Goal: Task Accomplishment & Management: Use online tool/utility

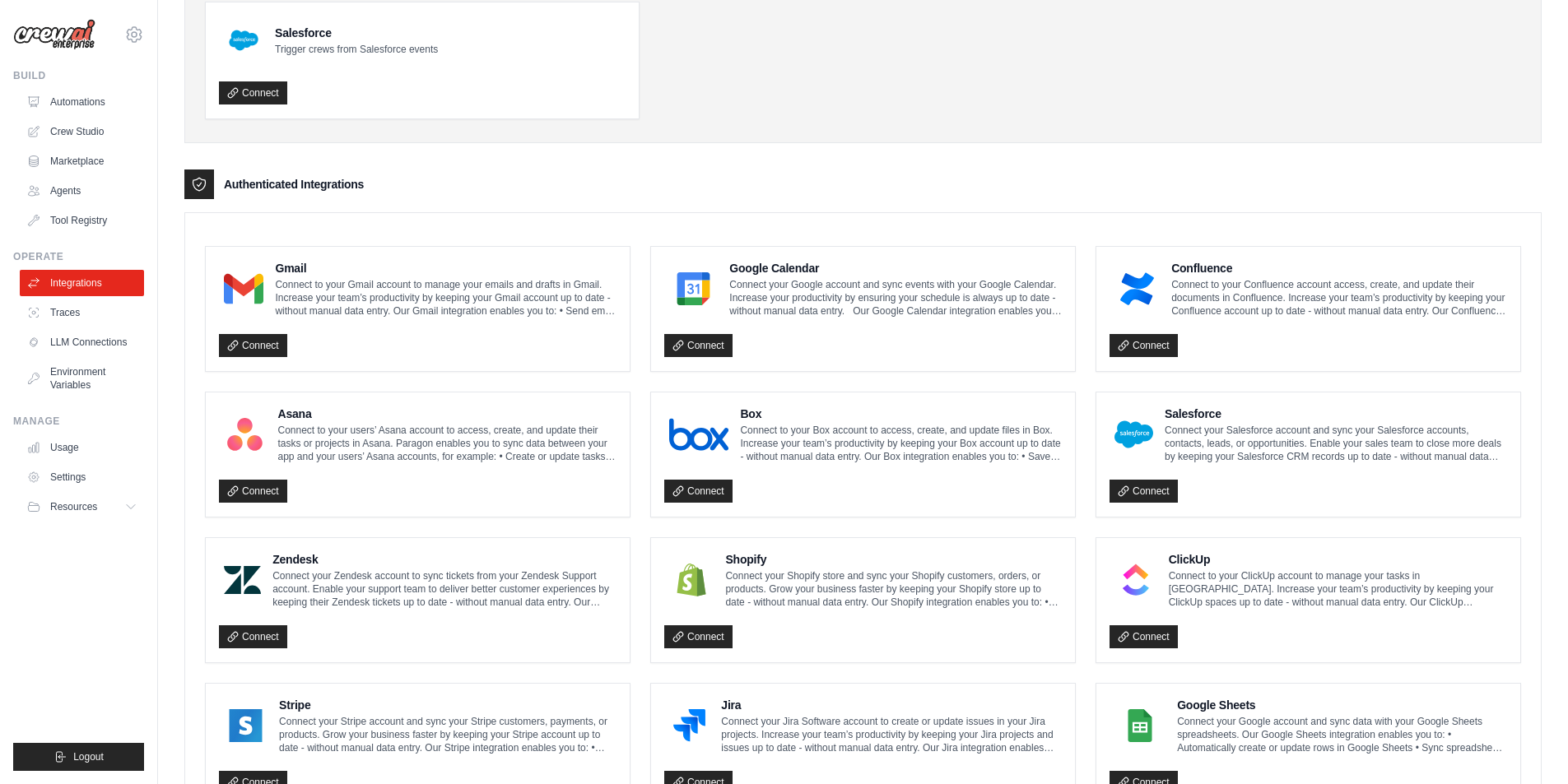
scroll to position [247, 0]
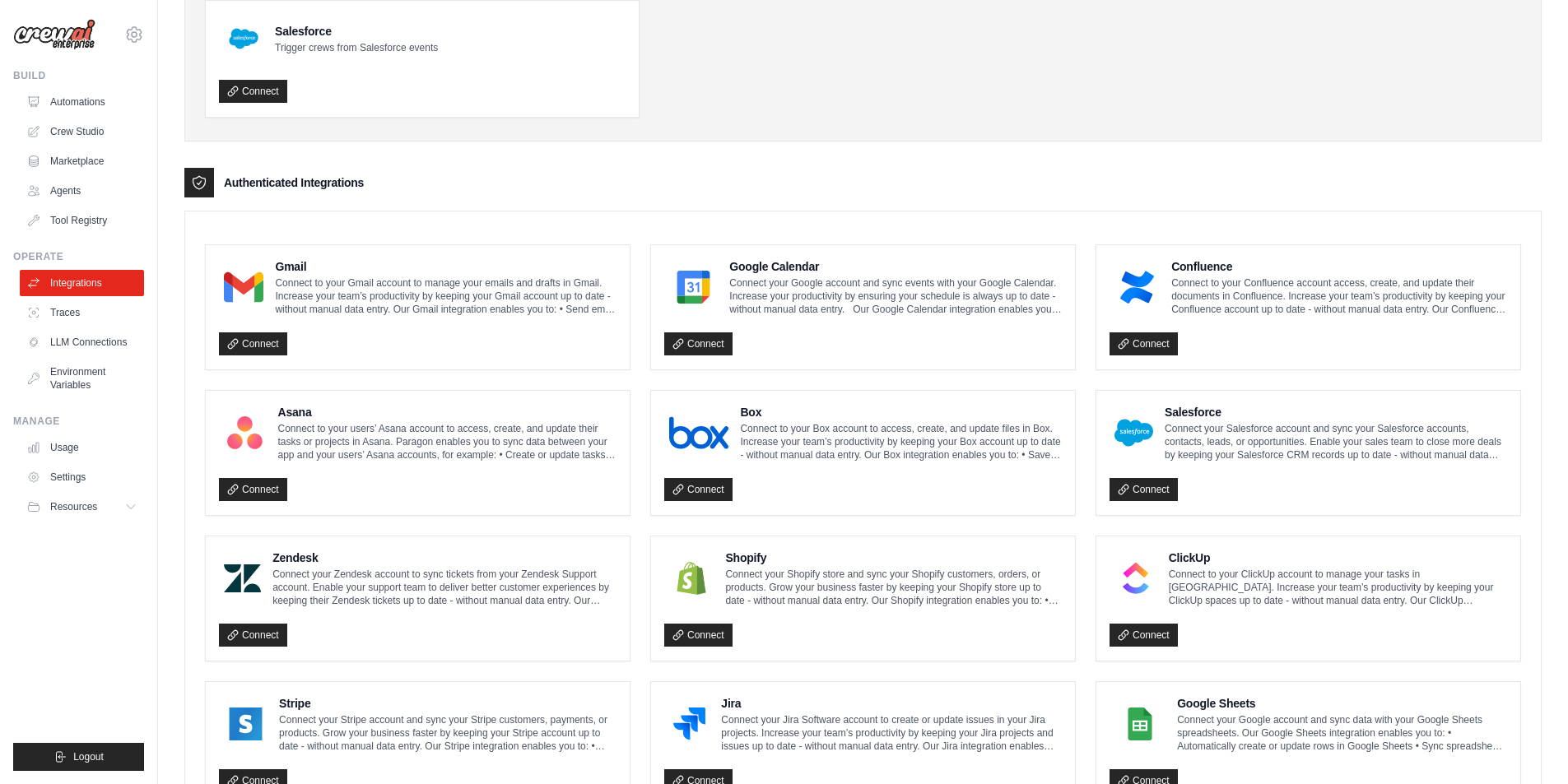
click at [205, 185] on icon at bounding box center [199, 182] width 16 height 16
click at [269, 346] on link "Connect" at bounding box center [253, 344] width 68 height 23
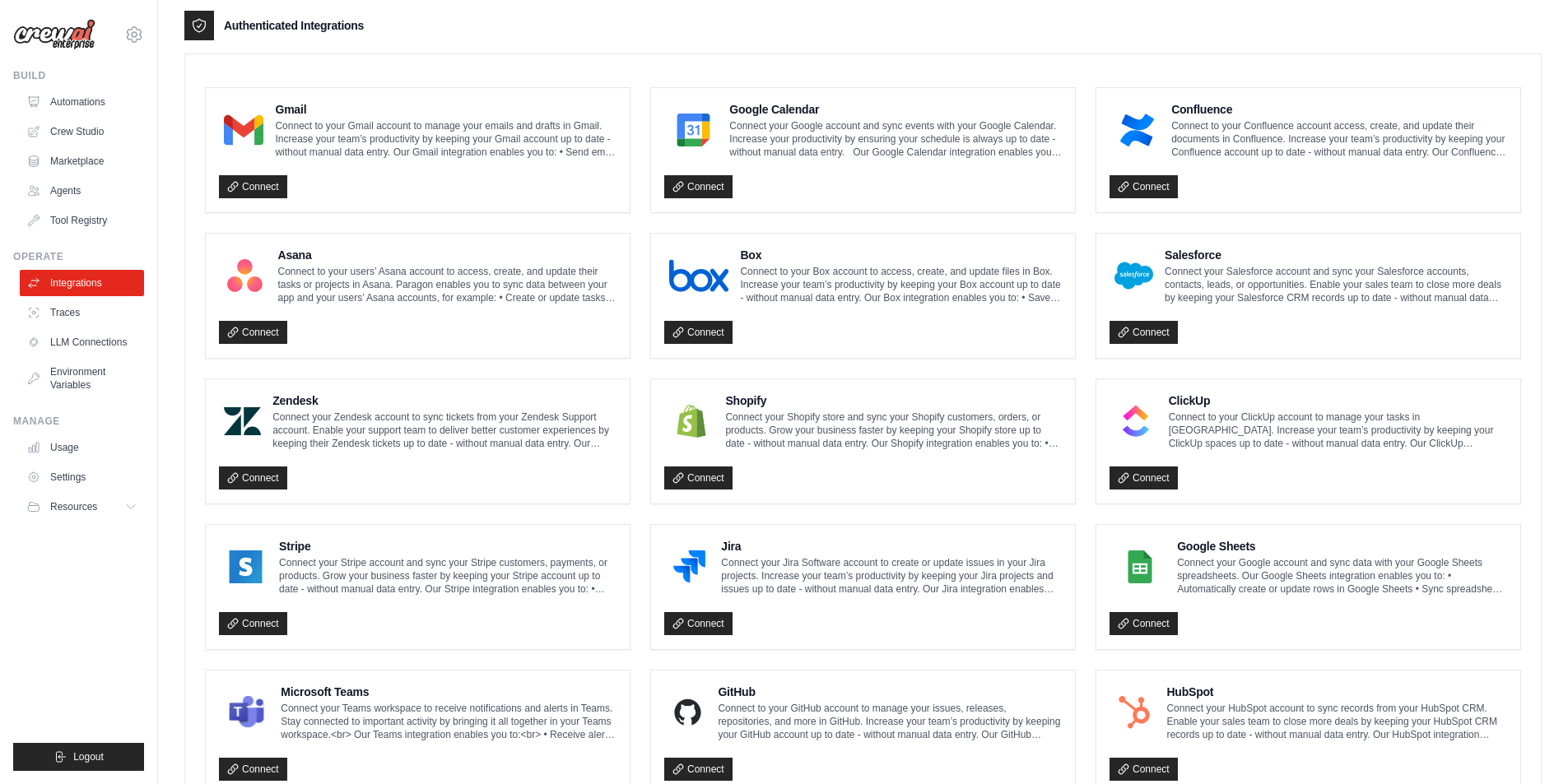
scroll to position [576, 0]
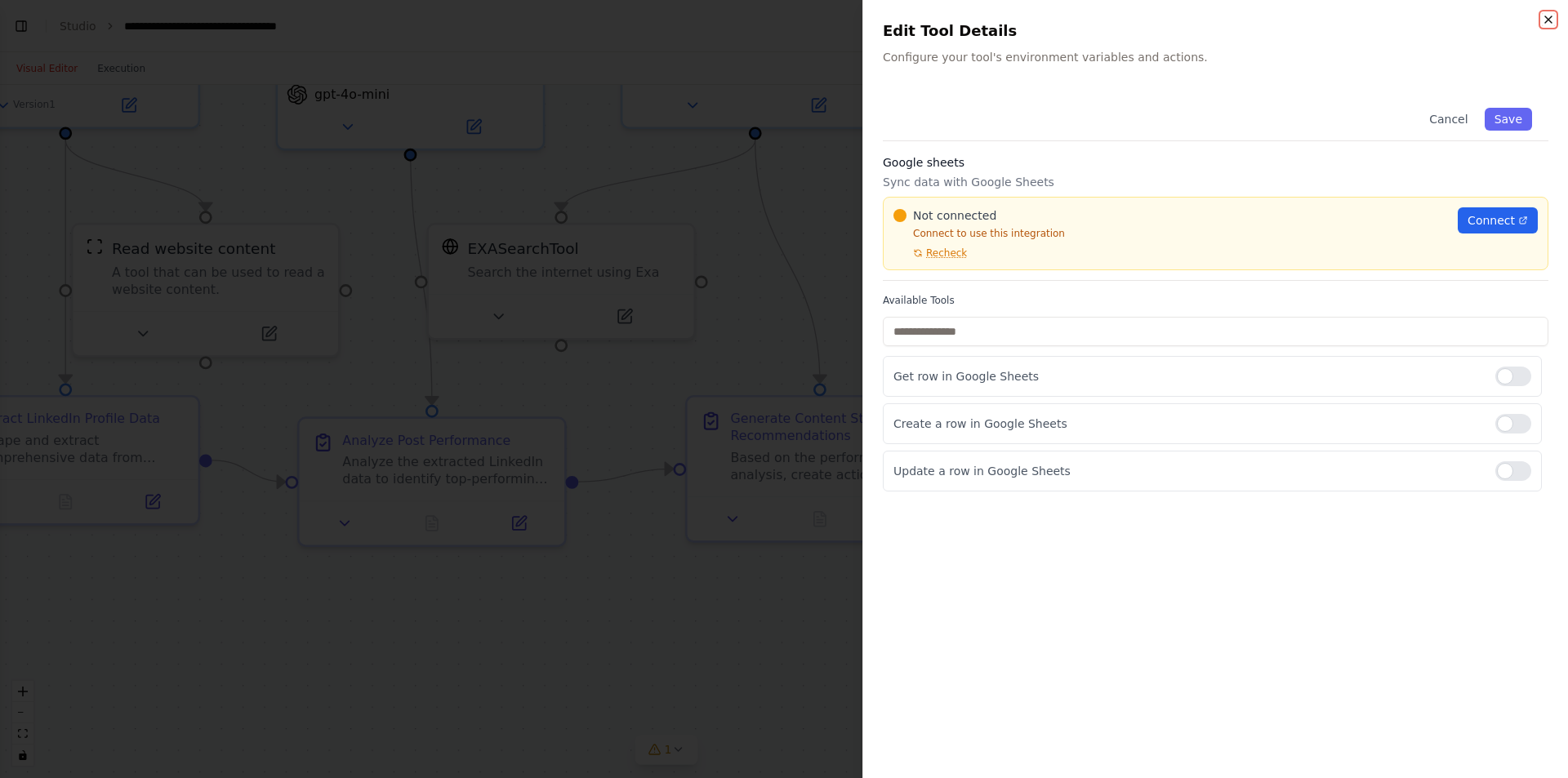
click at [1551, 23] on icon "button" at bounding box center [1549, 20] width 13 height 13
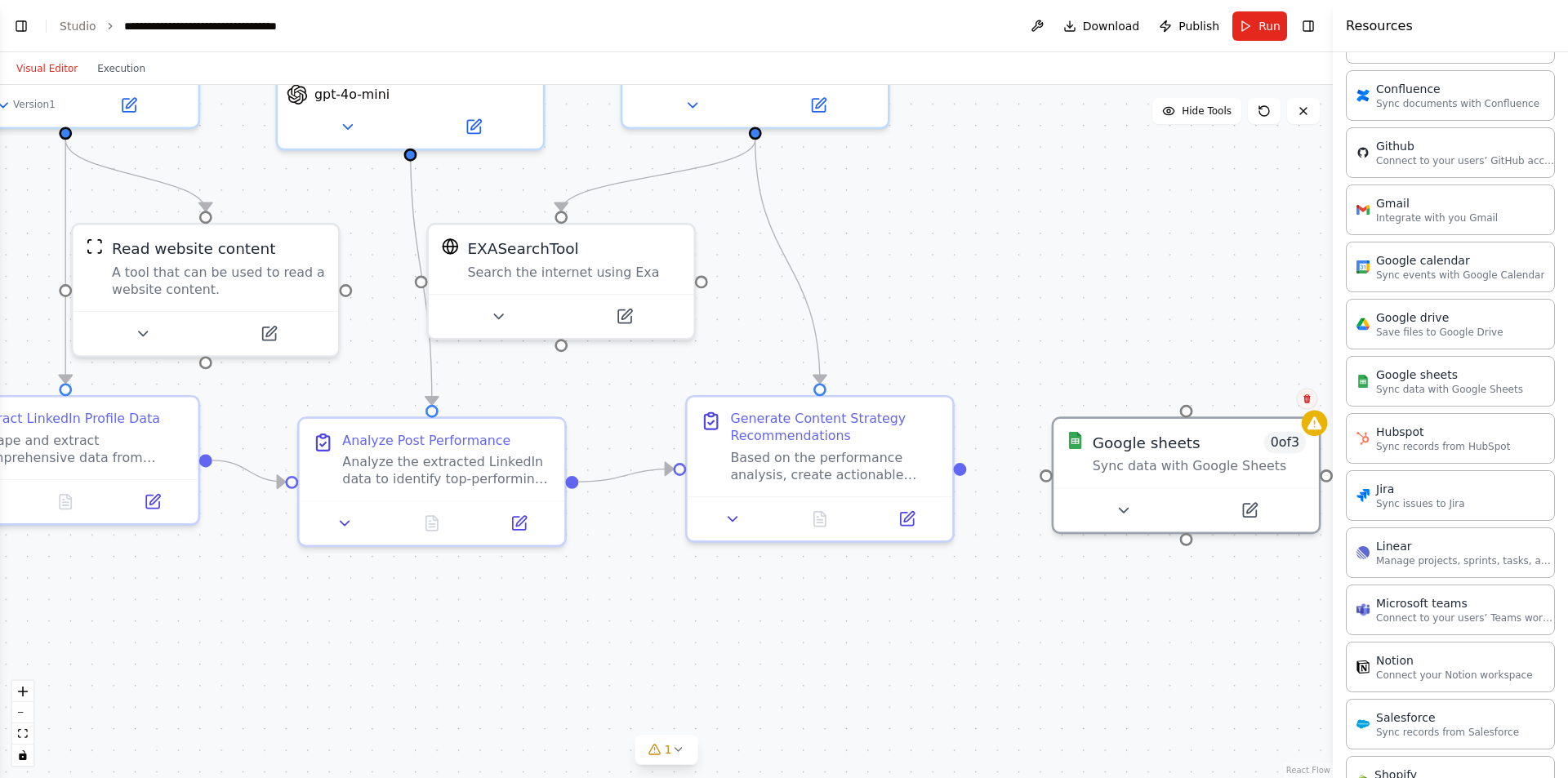
click at [1308, 405] on button at bounding box center [1306, 398] width 21 height 21
click at [1306, 400] on icon at bounding box center [1307, 398] width 10 height 10
click at [1322, 406] on div ".deletable-edge-delete-btn { width: 20px; height: 20px; border: 0px solid #ffff…" at bounding box center [667, 431] width 1333 height 693
click at [1310, 405] on div ".deletable-edge-delete-btn { width: 20px; height: 20px; border: 0px solid #ffff…" at bounding box center [667, 431] width 1333 height 693
click at [1288, 428] on span "0 of 3" at bounding box center [1285, 438] width 42 height 21
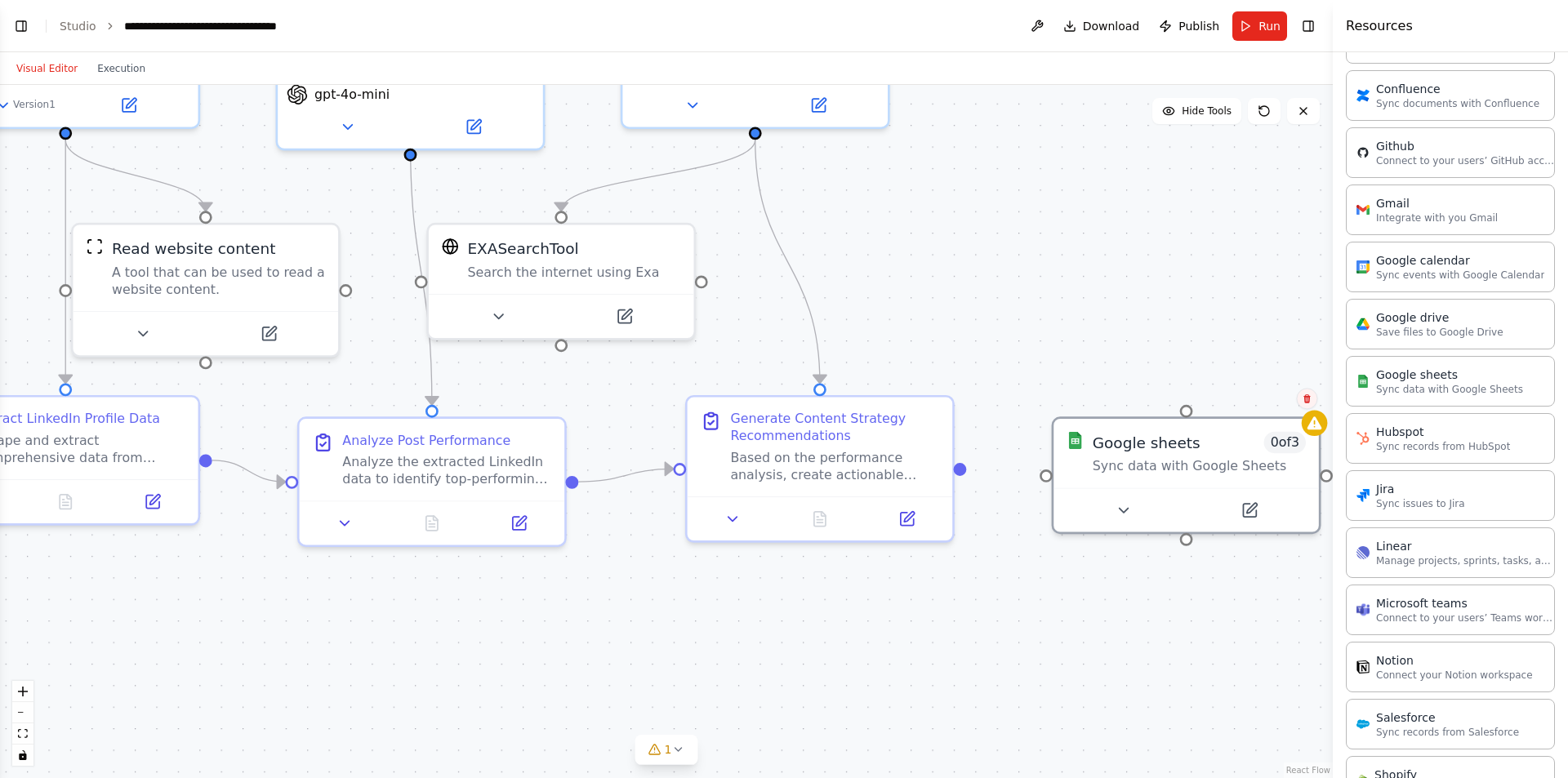
click at [1307, 408] on button at bounding box center [1306, 398] width 21 height 21
click at [1284, 404] on button "Confirm" at bounding box center [1260, 398] width 58 height 19
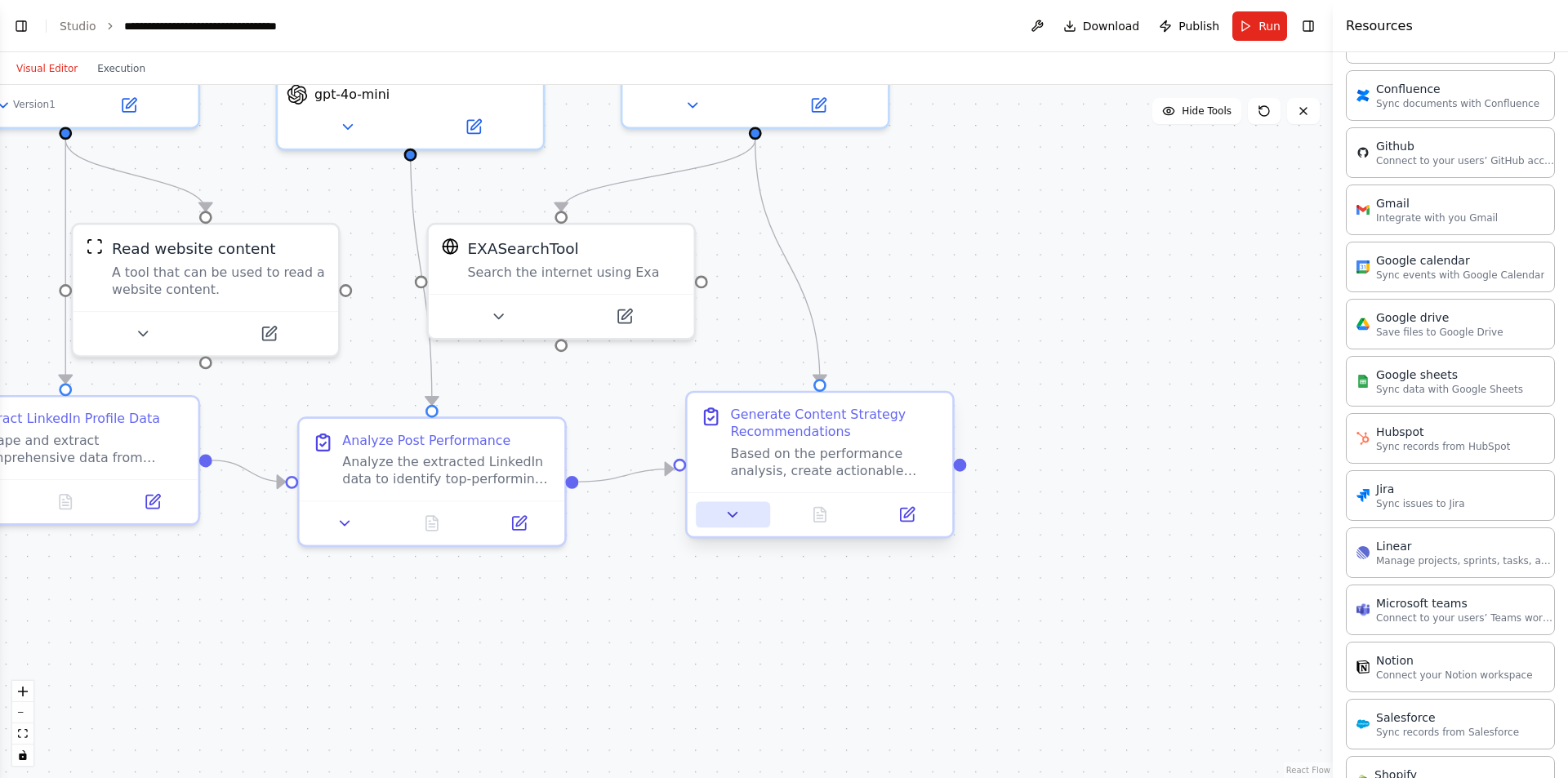
click at [724, 515] on icon at bounding box center [733, 515] width 17 height 17
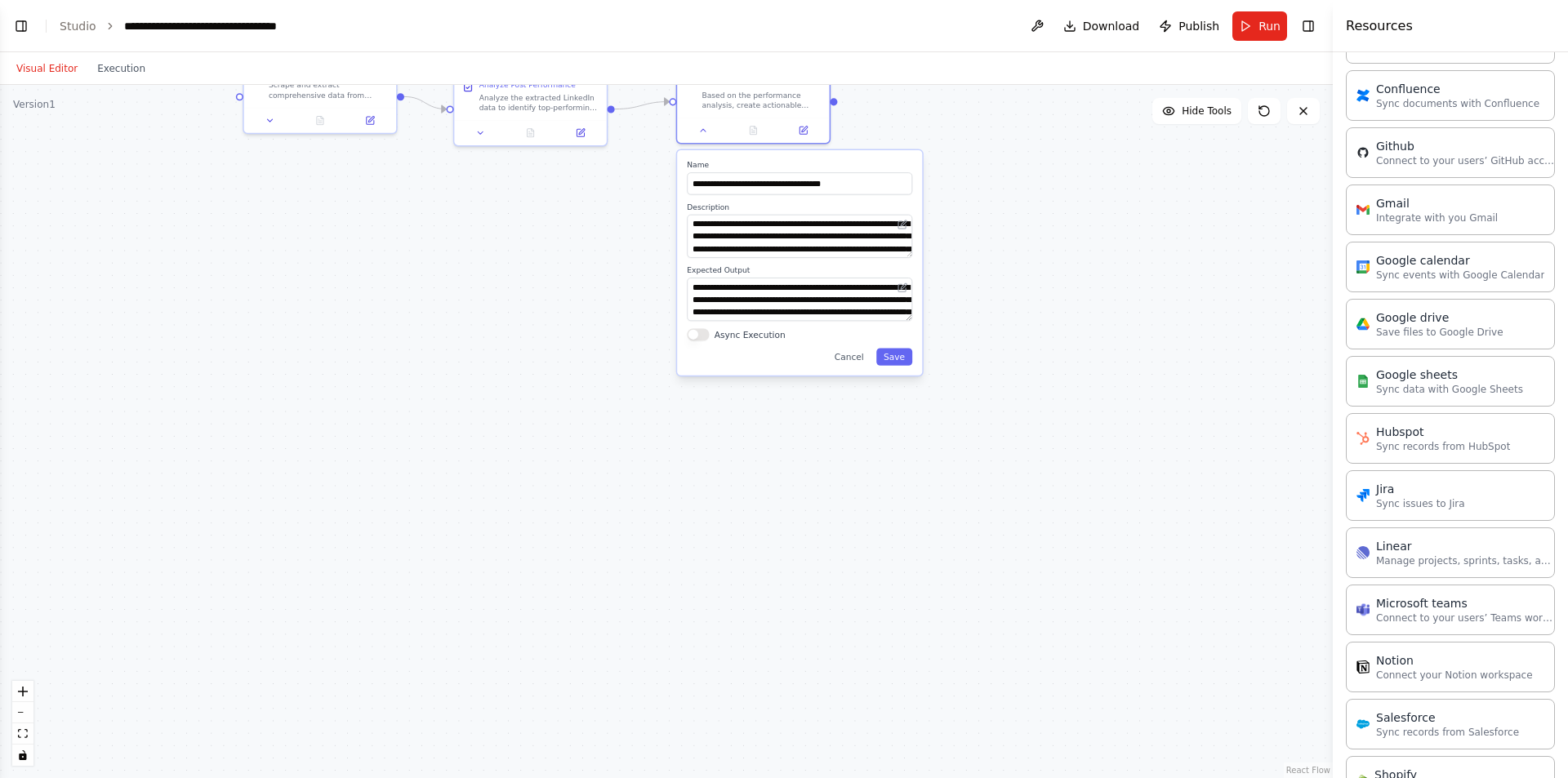
drag, startPoint x: 1130, startPoint y: 669, endPoint x: 1003, endPoint y: 314, distance: 377.0
click at [1093, 246] on div ".deletable-edge-delete-btn { width: 20px; height: 20px; border: 0px solid #ffff…" at bounding box center [667, 431] width 1333 height 693
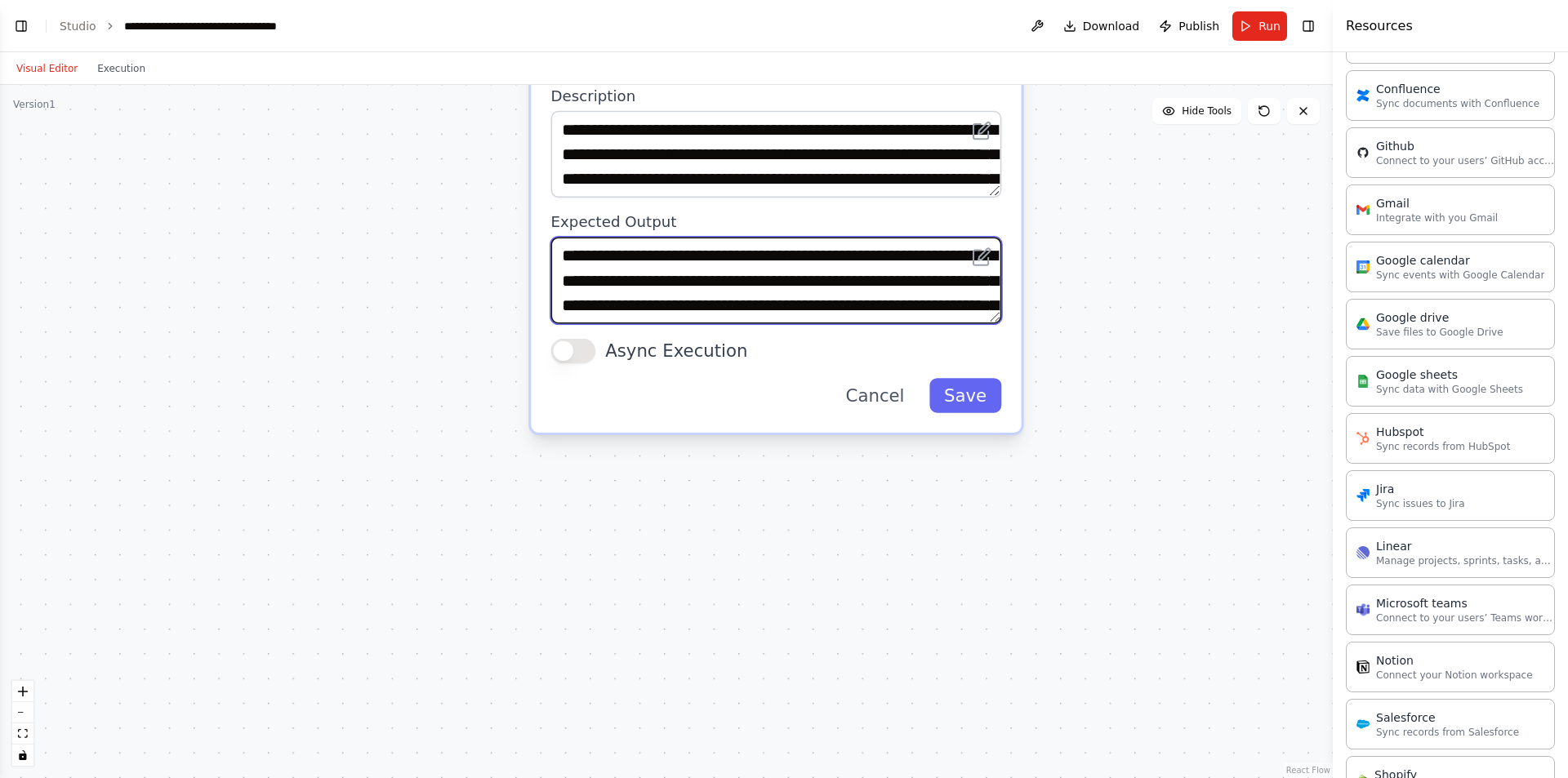
scroll to position [98, 0]
drag, startPoint x: 563, startPoint y: 258, endPoint x: 963, endPoint y: 357, distance: 412.1
click at [963, 357] on div "**********" at bounding box center [776, 208] width 490 height 451
click at [812, 319] on textarea "**********" at bounding box center [776, 279] width 451 height 86
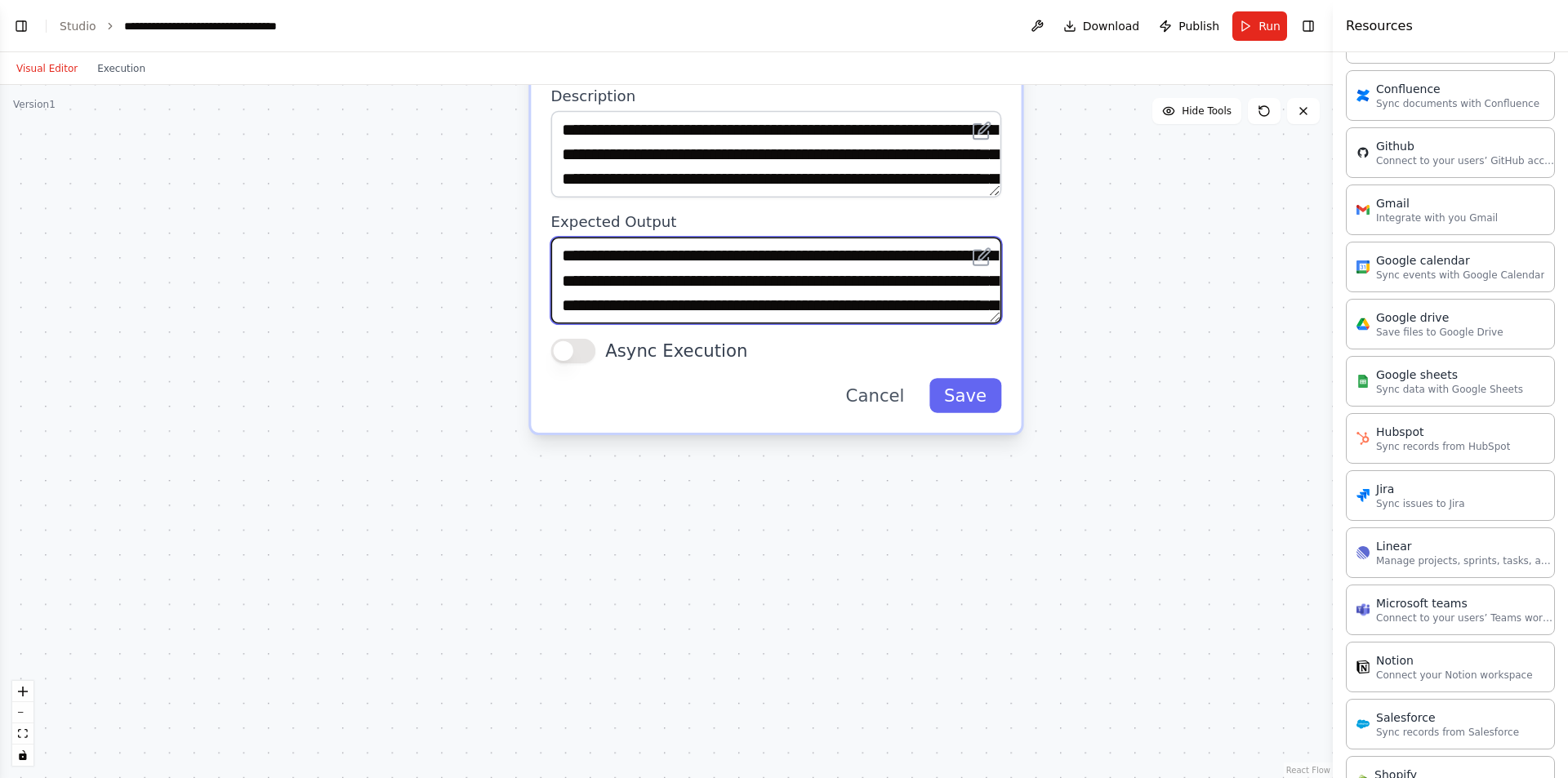
drag, startPoint x: 814, startPoint y: 316, endPoint x: 552, endPoint y: 207, distance: 283.8
click at [552, 207] on div "**********" at bounding box center [776, 208] width 490 height 451
paste textarea "**********"
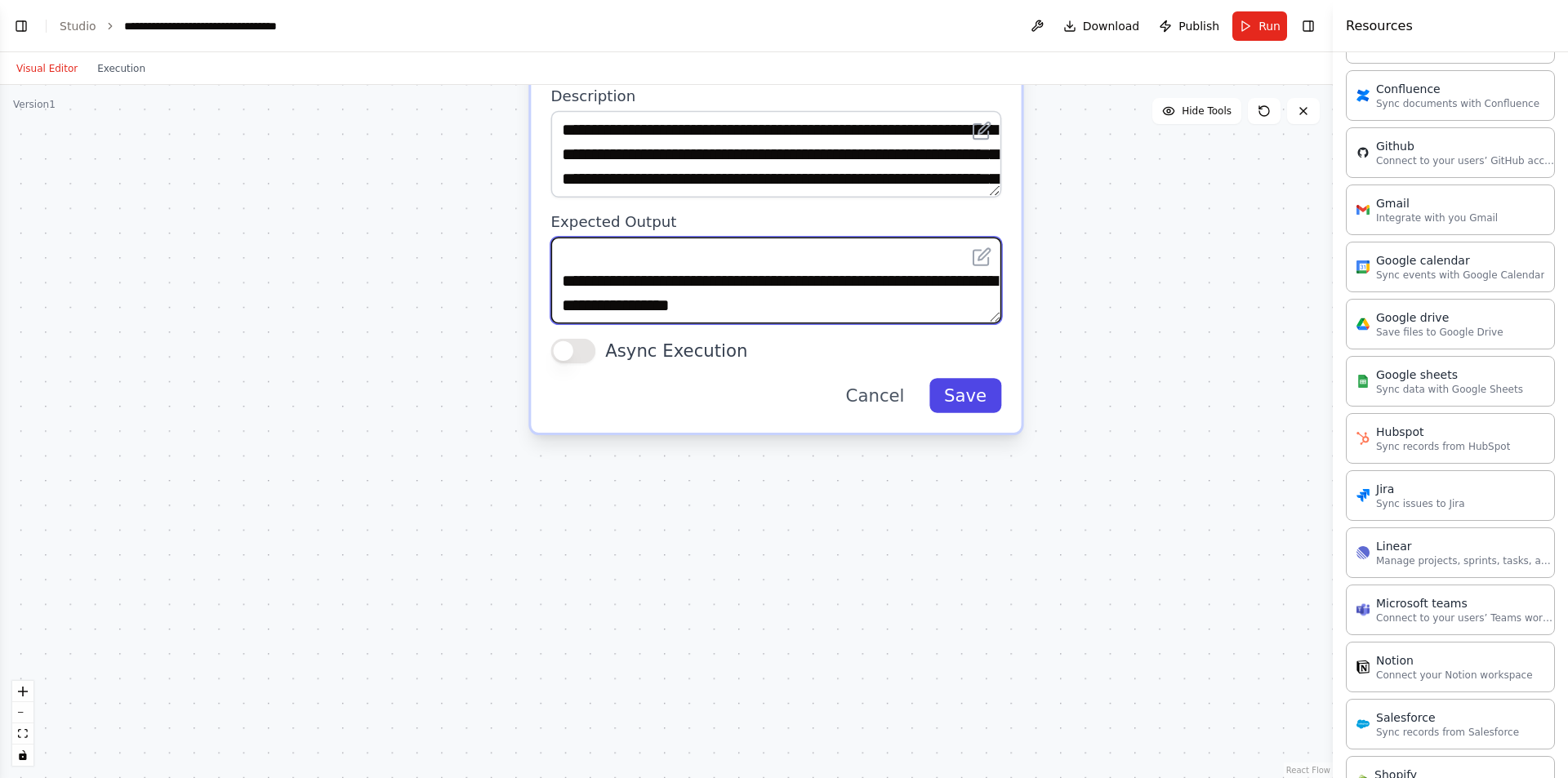
type textarea "**********"
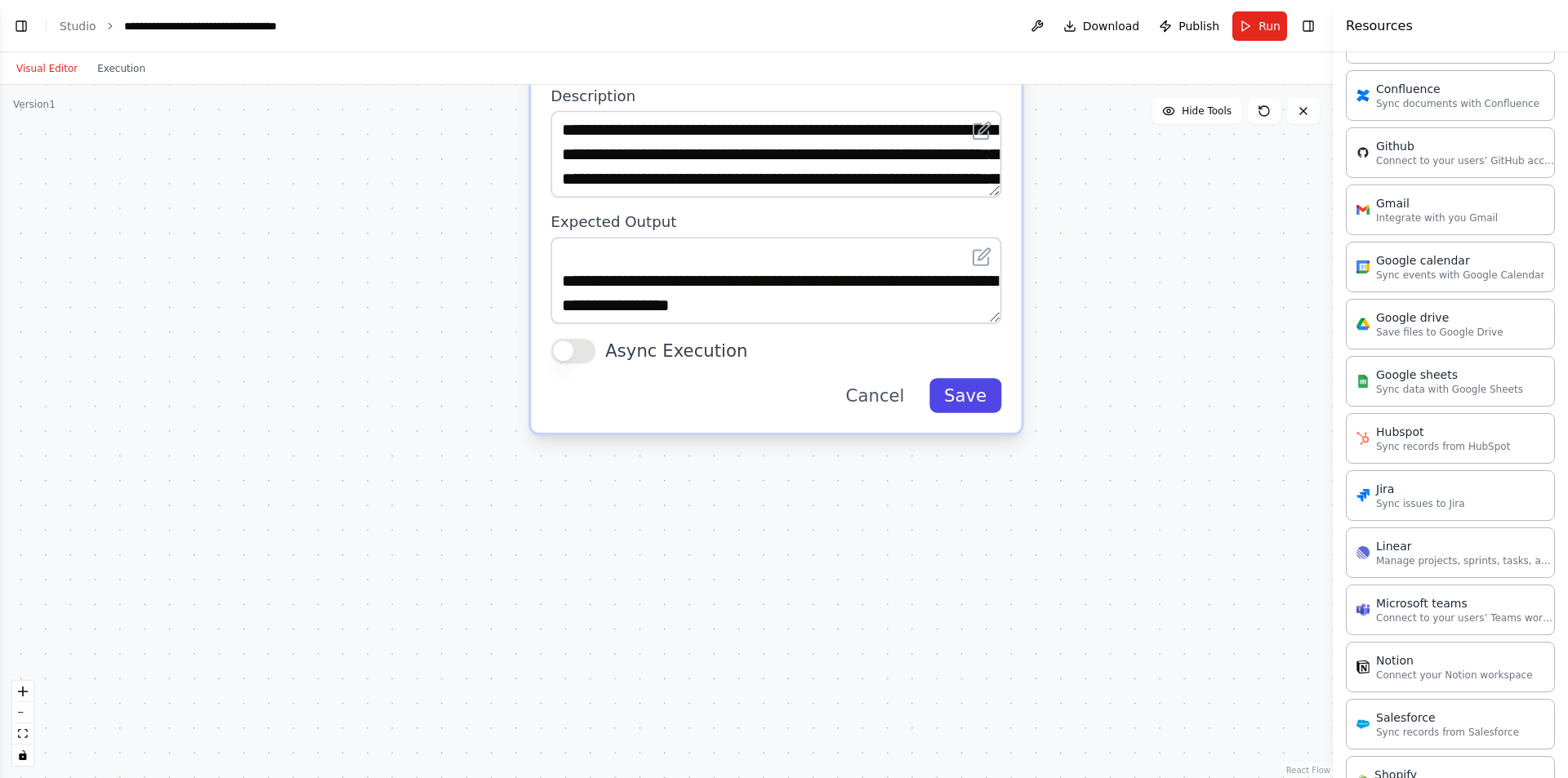
click at [958, 403] on button "Save" at bounding box center [965, 395] width 72 height 34
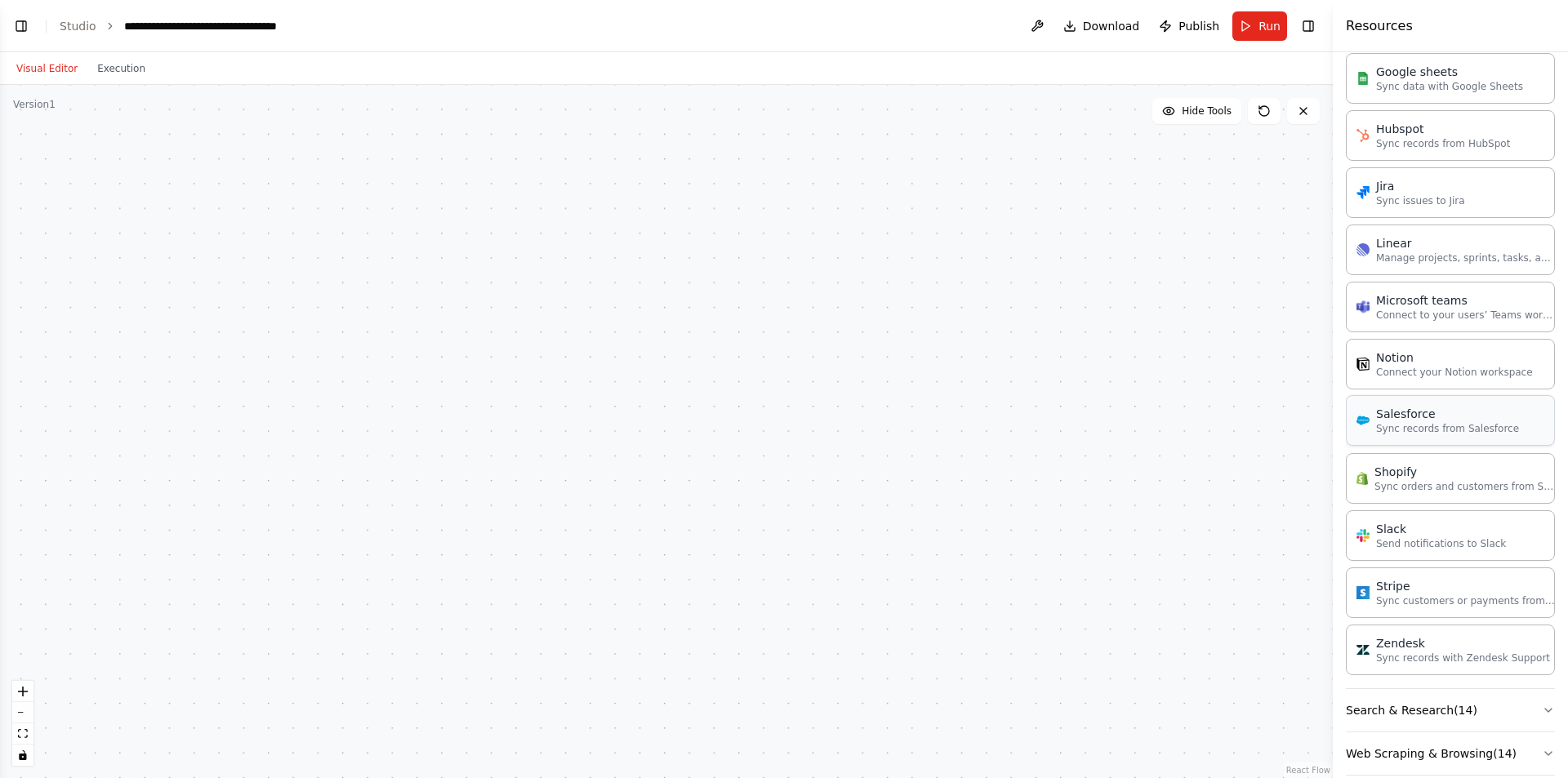
scroll to position [1213, 0]
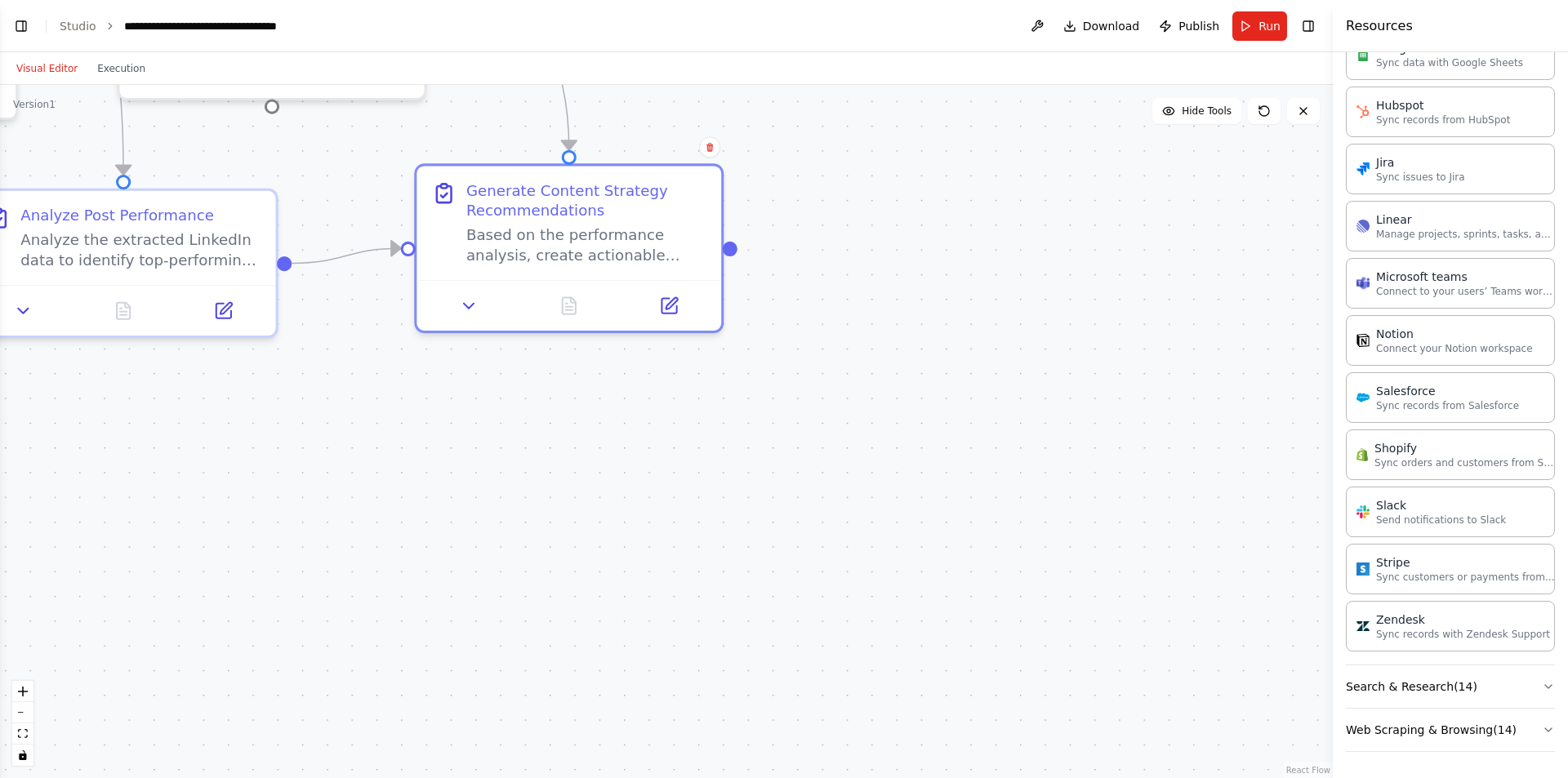
drag, startPoint x: 1072, startPoint y: 294, endPoint x: 958, endPoint y: 632, distance: 356.7
click at [958, 652] on div ".deletable-edge-delete-btn { width: 20px; height: 20px; border: 0px solid #ffff…" at bounding box center [667, 431] width 1333 height 693
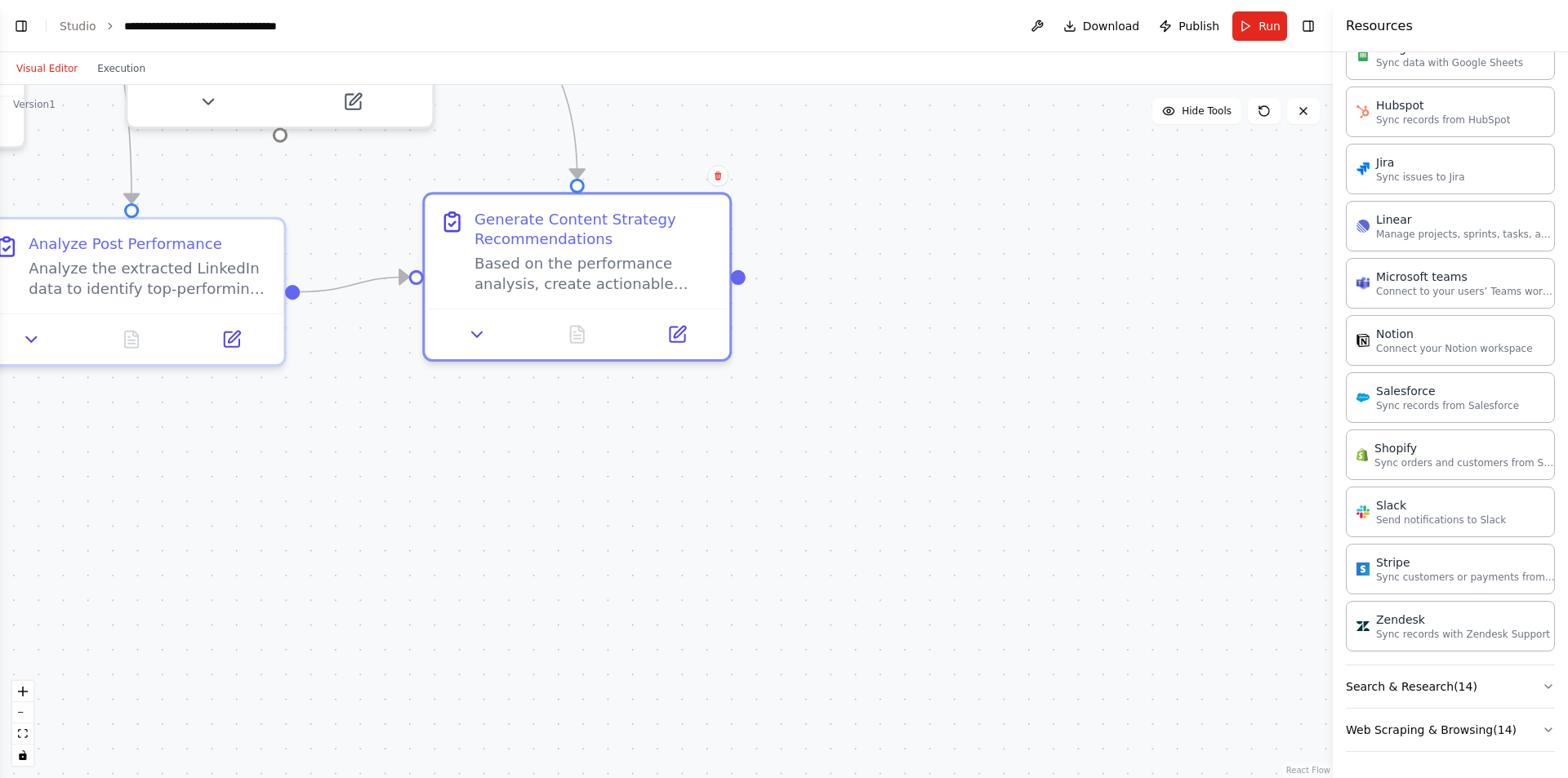
drag, startPoint x: 885, startPoint y: 353, endPoint x: 916, endPoint y: 478, distance: 128.8
click at [915, 489] on div ".deletable-edge-delete-btn { width: 20px; height: 20px; border: 0px solid #ffff…" at bounding box center [667, 431] width 1333 height 693
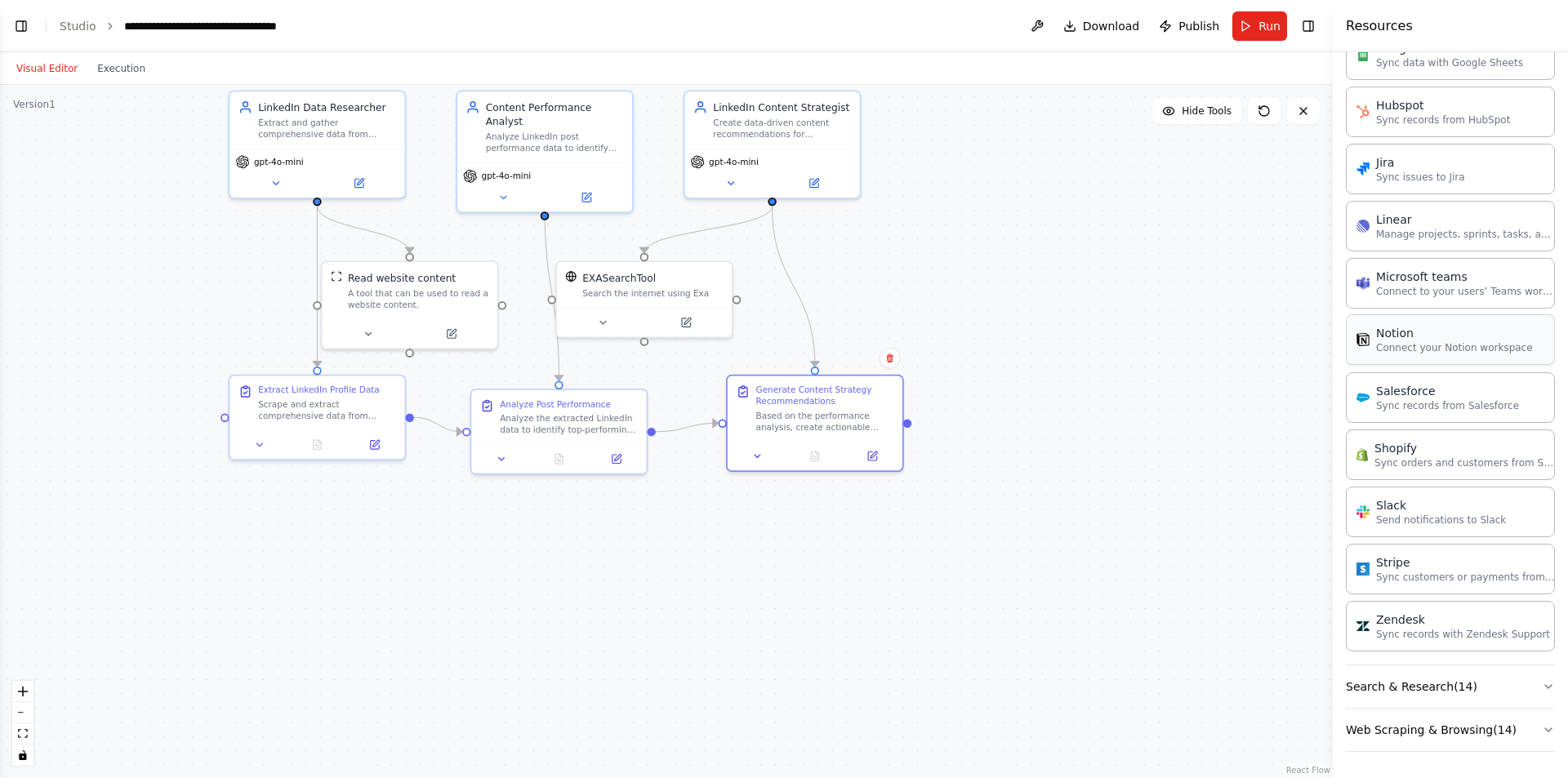
click at [1412, 345] on p "Connect your Notion workspace" at bounding box center [1454, 348] width 157 height 13
drag, startPoint x: 1130, startPoint y: 456, endPoint x: 1056, endPoint y: 405, distance: 89.9
click at [1056, 405] on div "Connect your Notion workspace" at bounding box center [1093, 404] width 141 height 12
click at [1129, 434] on icon at bounding box center [1126, 433] width 8 height 8
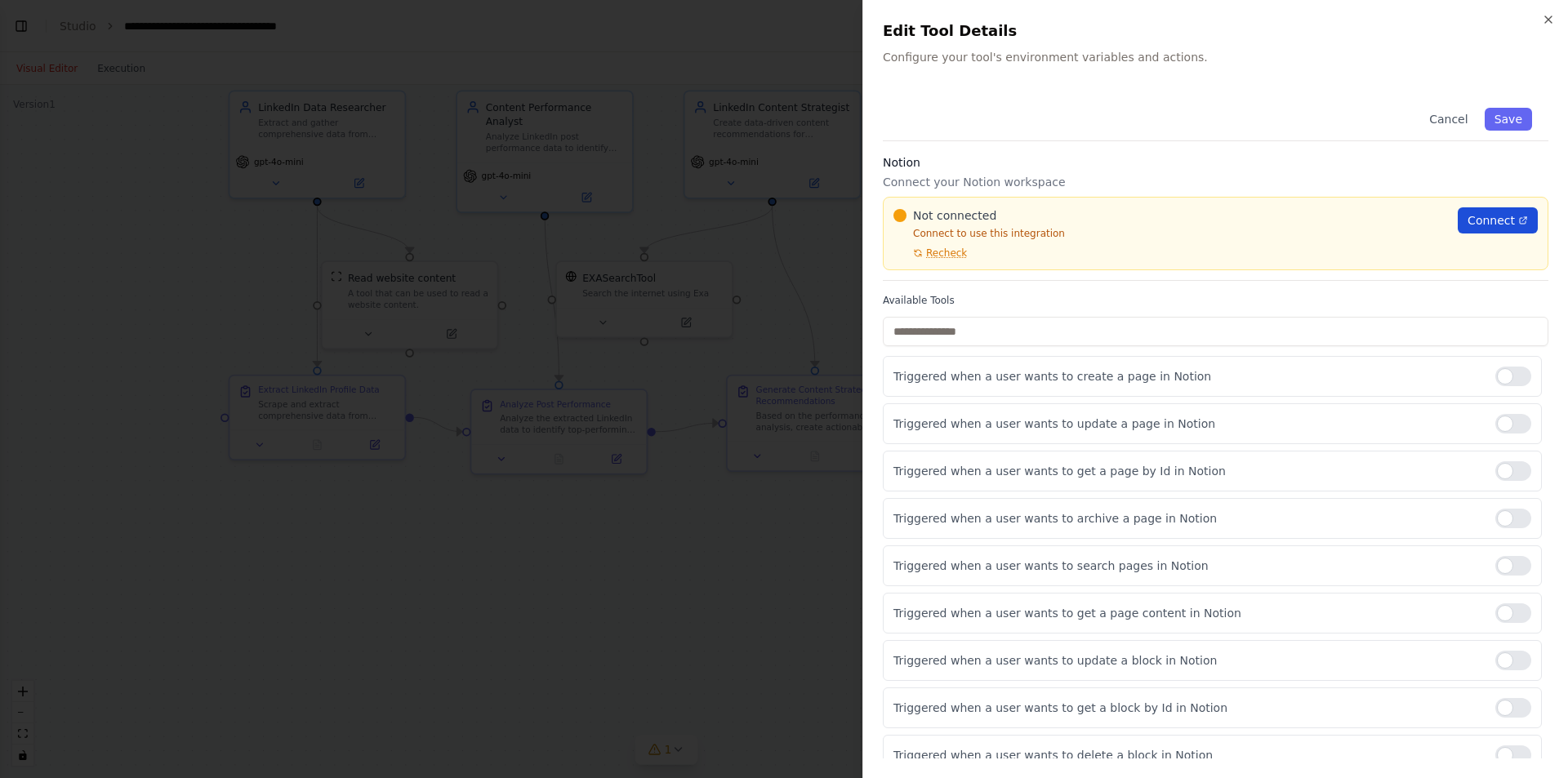
click at [1495, 222] on span "Connect" at bounding box center [1491, 220] width 47 height 16
drag, startPoint x: 1549, startPoint y: 23, endPoint x: 1540, endPoint y: 27, distance: 9.8
click at [1550, 23] on icon "button" at bounding box center [1549, 20] width 13 height 13
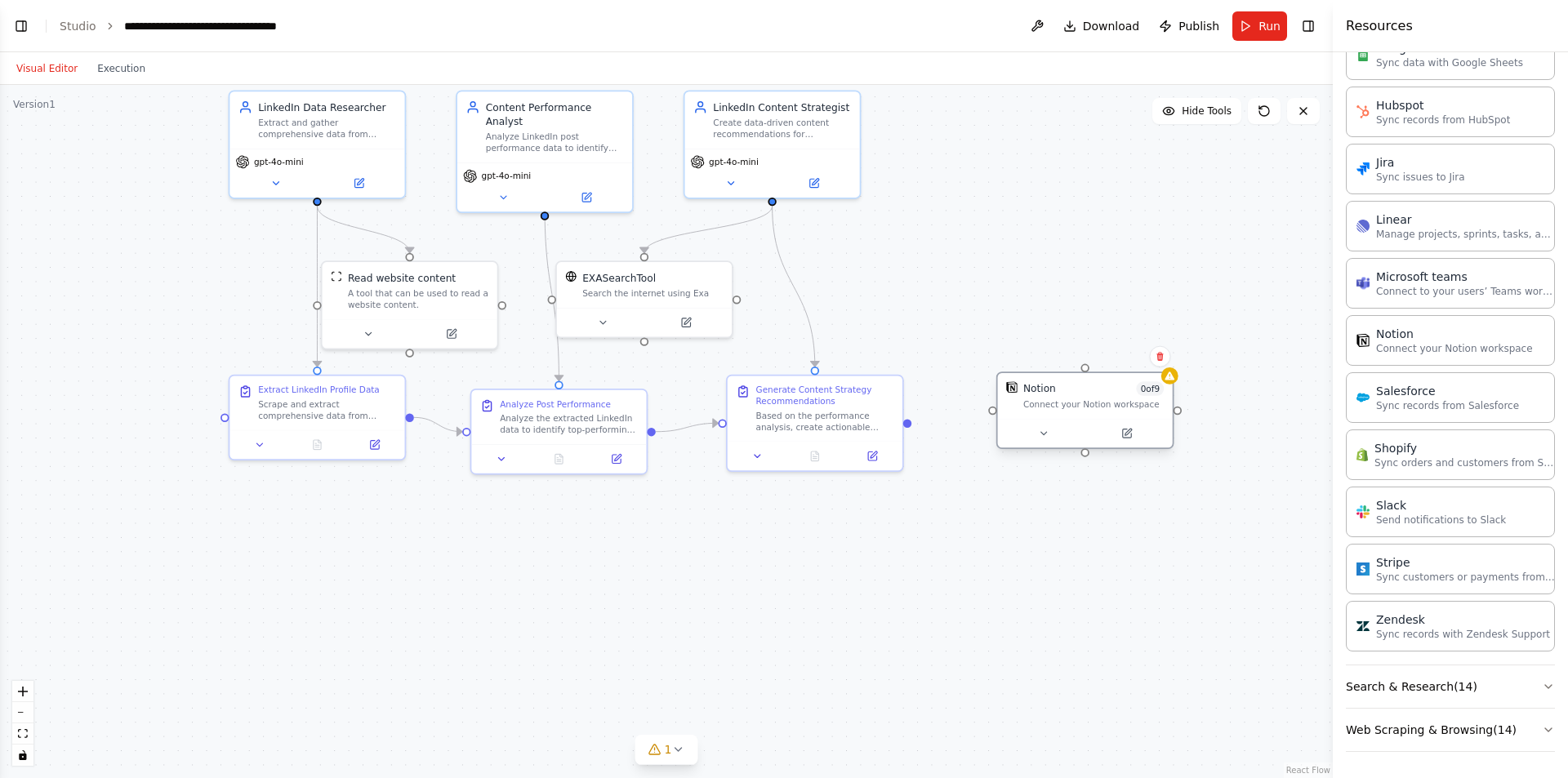
drag, startPoint x: 1118, startPoint y: 408, endPoint x: 1108, endPoint y: 423, distance: 18.0
click at [1108, 410] on div "Connect your Notion workspace" at bounding box center [1093, 404] width 141 height 12
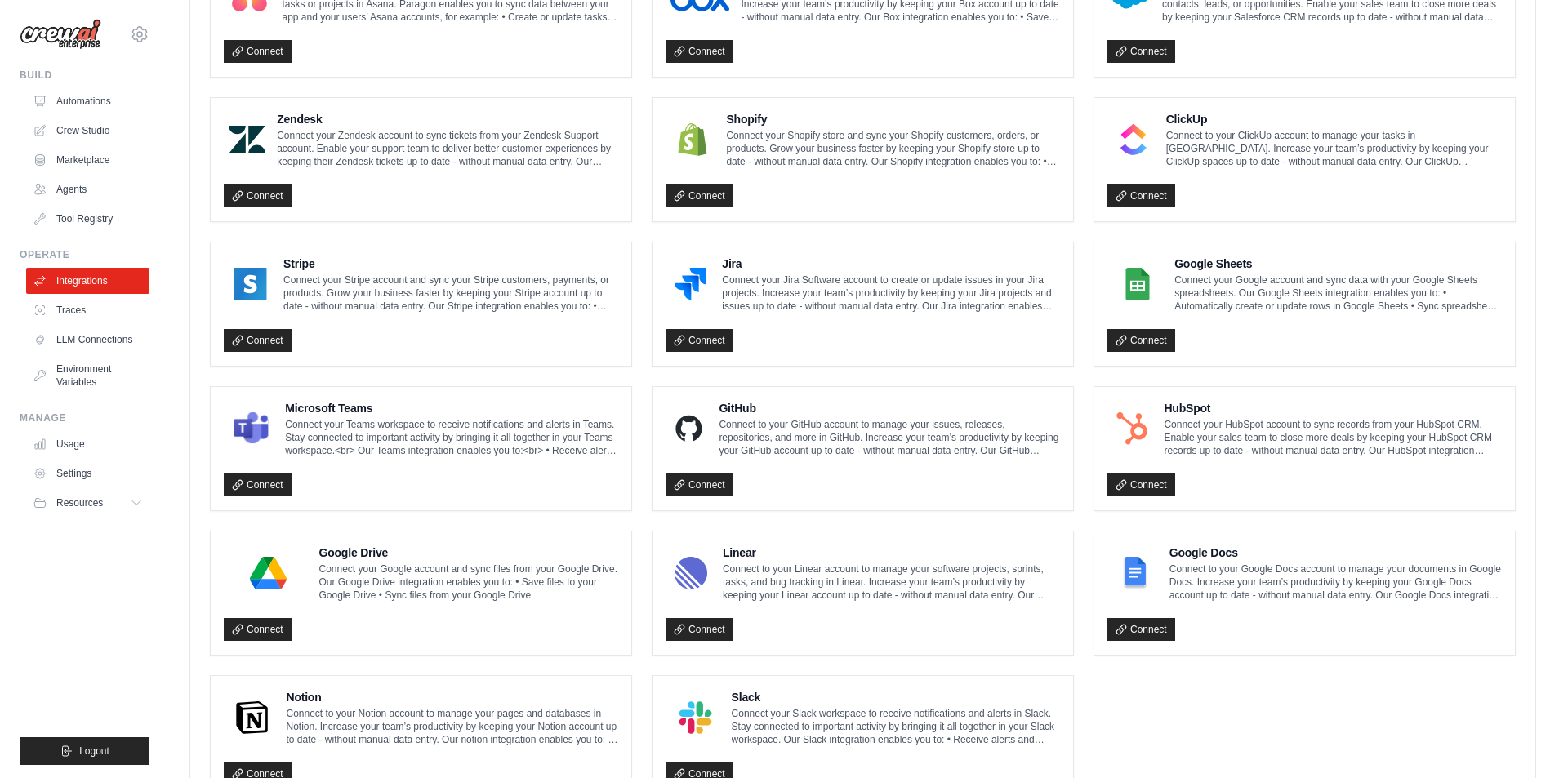
scroll to position [813, 0]
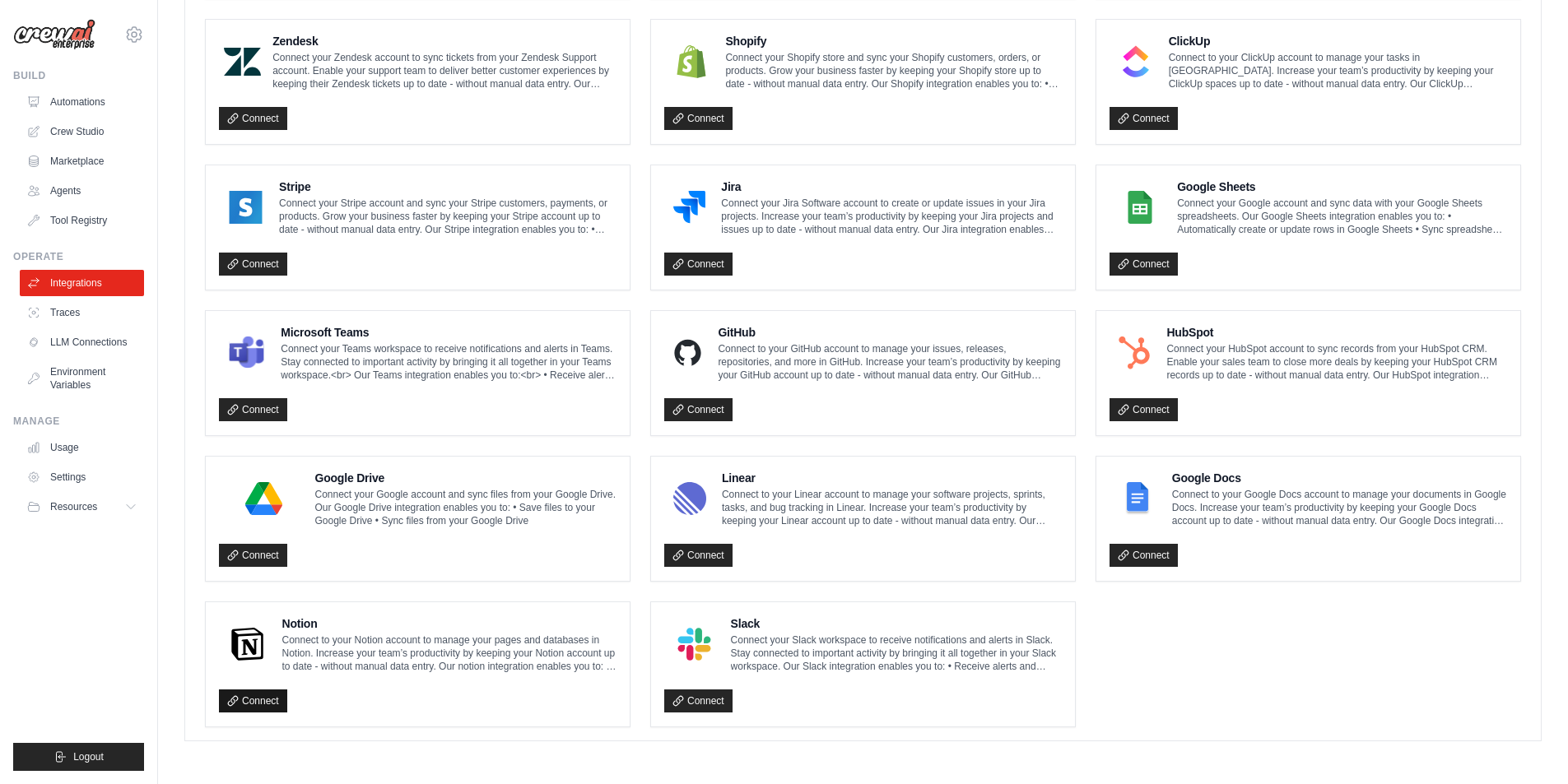
click at [241, 700] on link "Connect" at bounding box center [253, 700] width 68 height 23
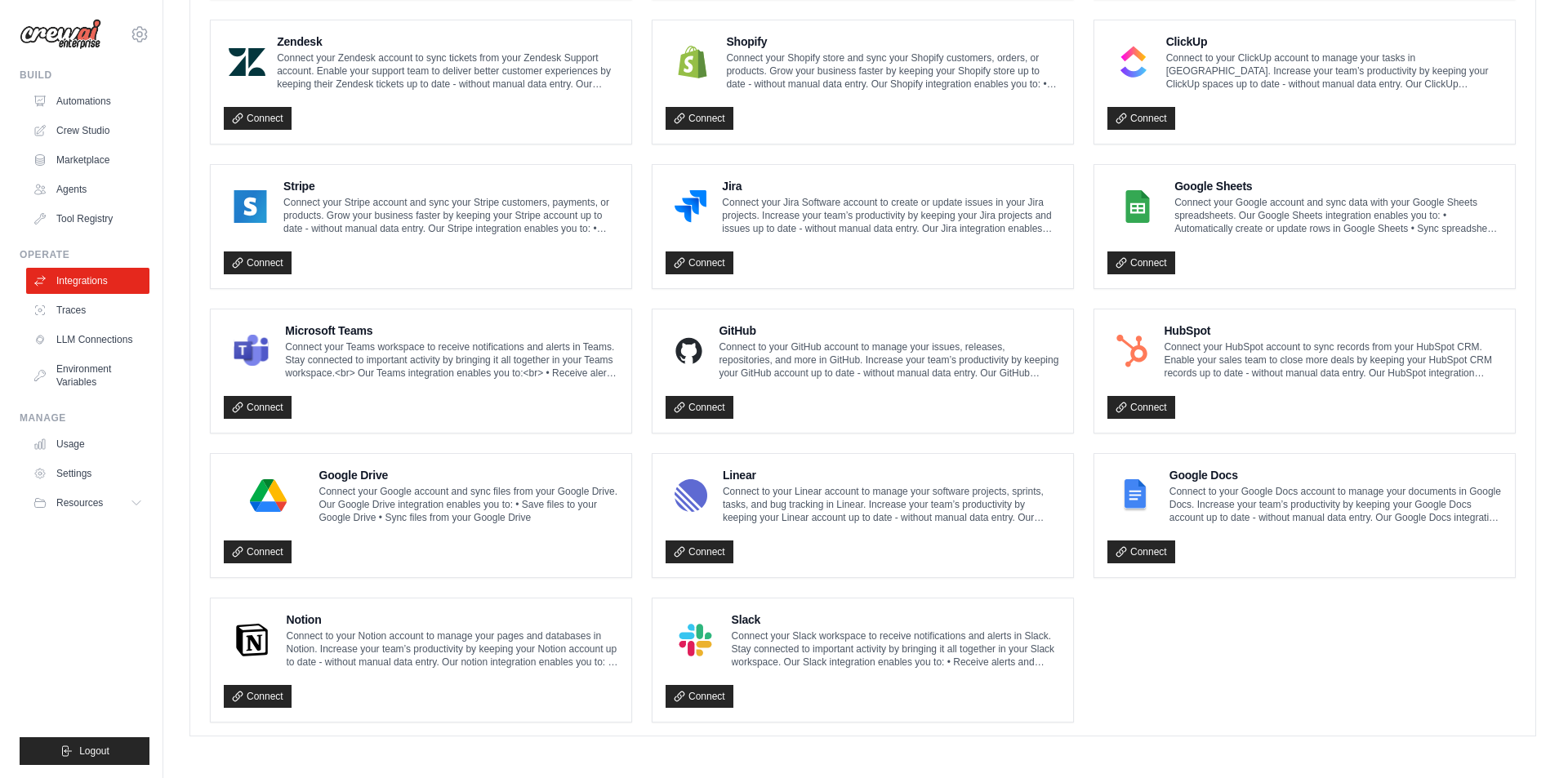
scroll to position [813, 0]
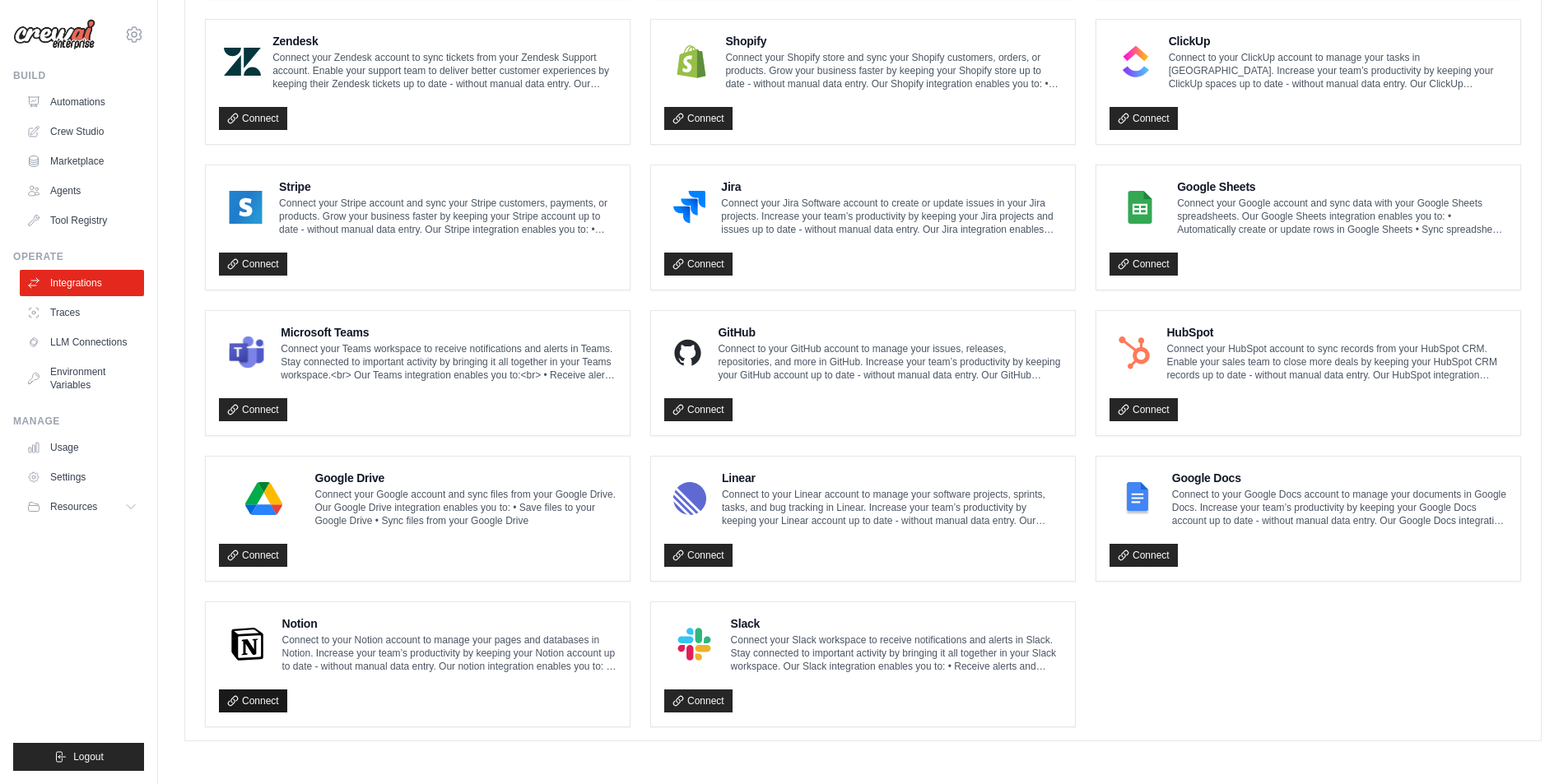
click at [259, 703] on link "Connect" at bounding box center [253, 700] width 68 height 23
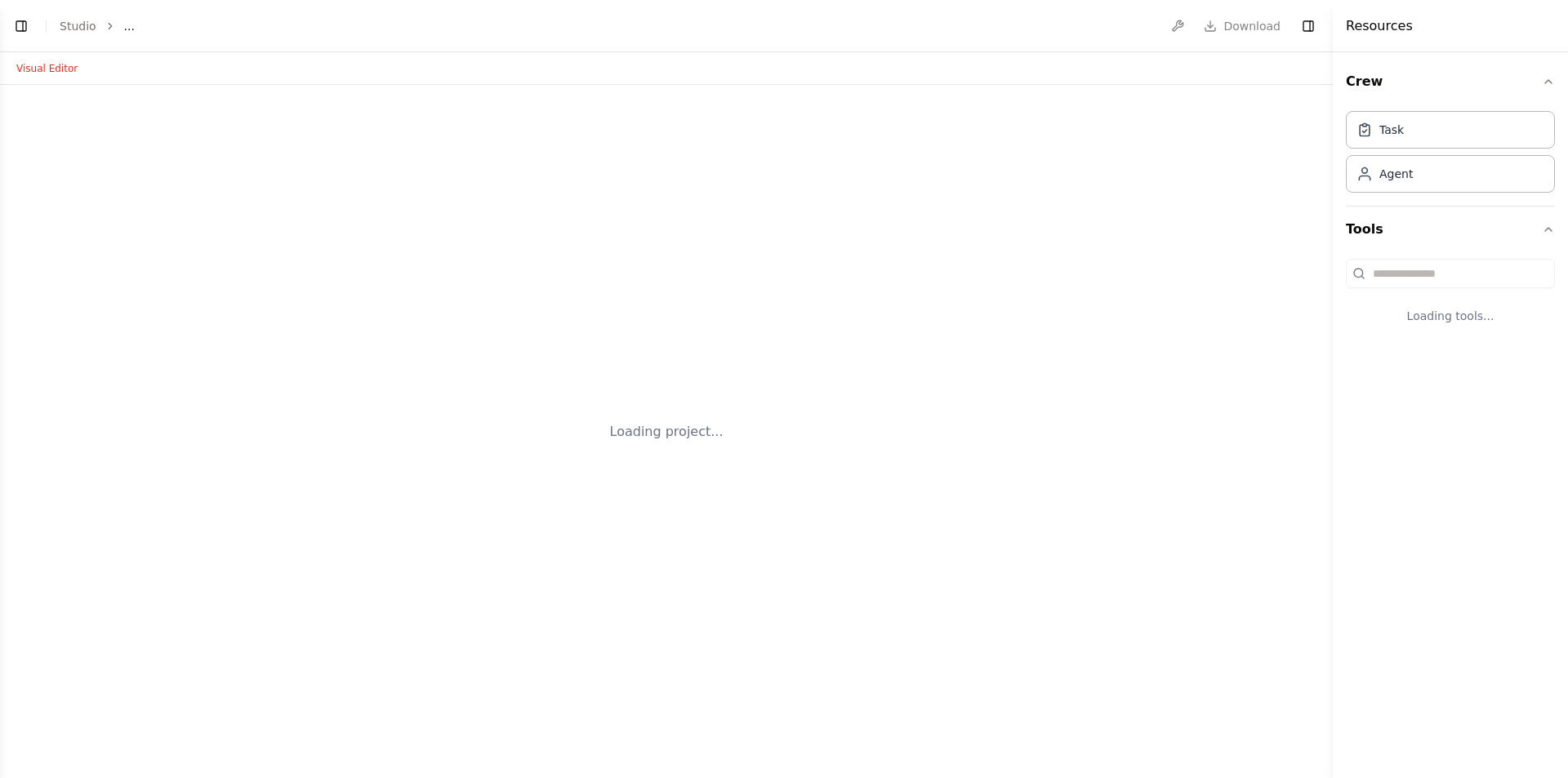
select select "****"
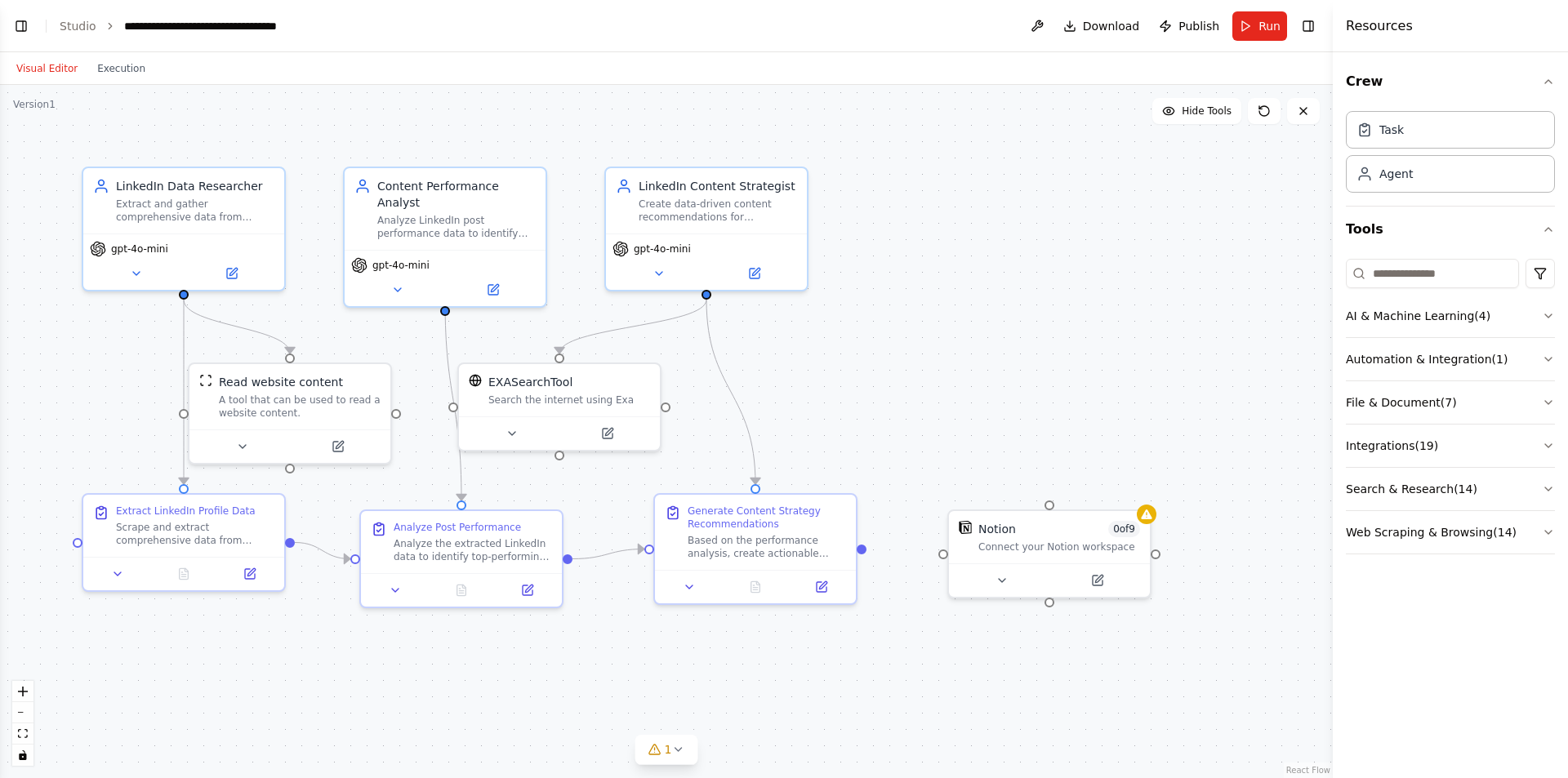
scroll to position [1170, 0]
click at [1102, 577] on icon at bounding box center [1098, 578] width 13 height 13
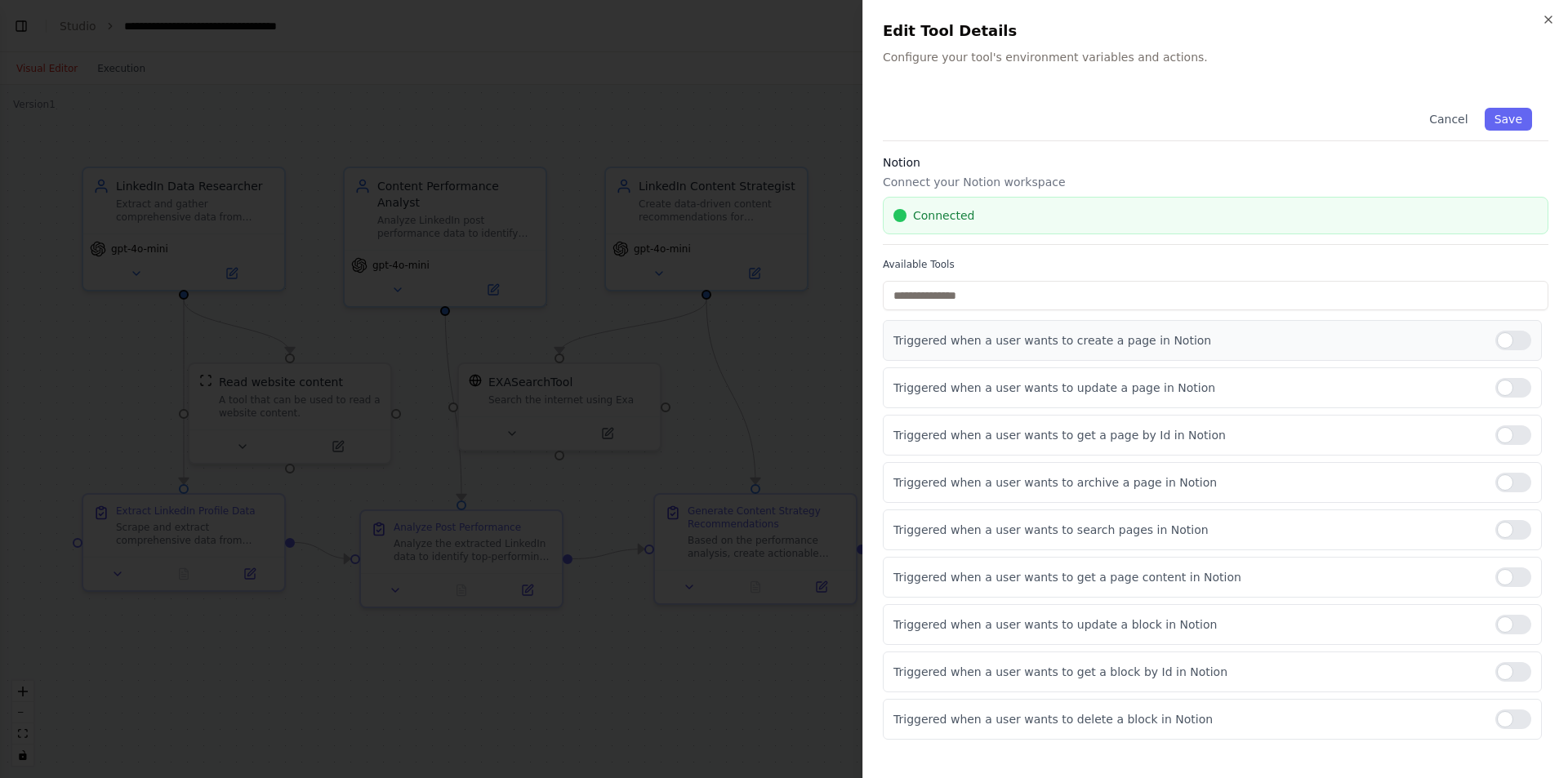
click at [1529, 345] on div at bounding box center [1513, 340] width 36 height 19
click at [1513, 396] on div at bounding box center [1513, 387] width 36 height 19
click at [1513, 433] on div at bounding box center [1513, 434] width 36 height 19
click at [1515, 468] on div "Triggered when a user wants to archive a page in Notion" at bounding box center [1212, 482] width 659 height 41
click at [1520, 494] on div "Triggered when a user wants to archive a page in Notion" at bounding box center [1212, 482] width 659 height 41
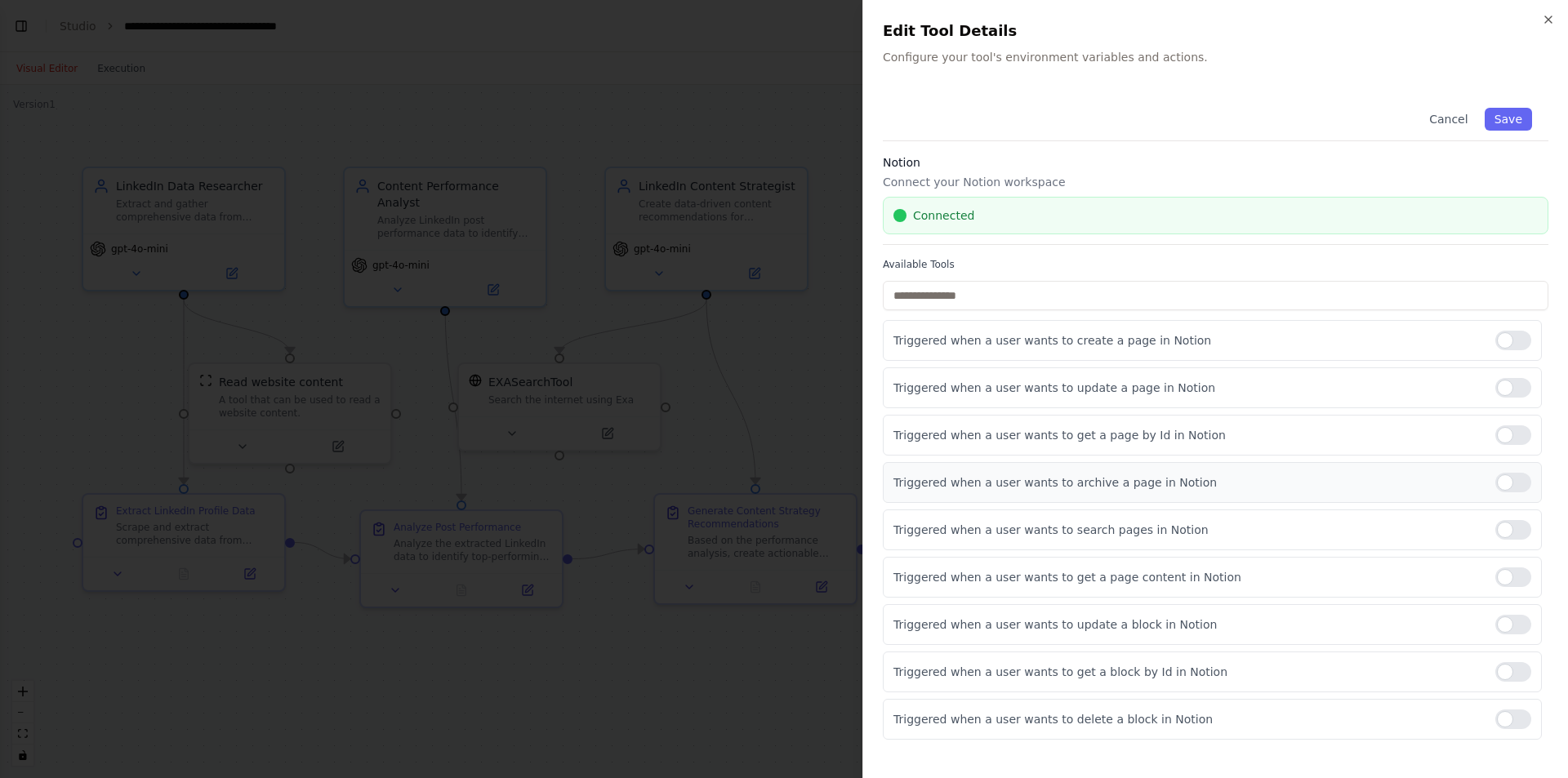
click at [1522, 485] on div at bounding box center [1513, 482] width 36 height 19
click at [1516, 521] on div at bounding box center [1513, 529] width 36 height 19
click at [1513, 568] on div at bounding box center [1513, 577] width 36 height 19
click at [1523, 620] on div at bounding box center [1513, 624] width 36 height 19
click at [1509, 669] on div at bounding box center [1513, 672] width 36 height 19
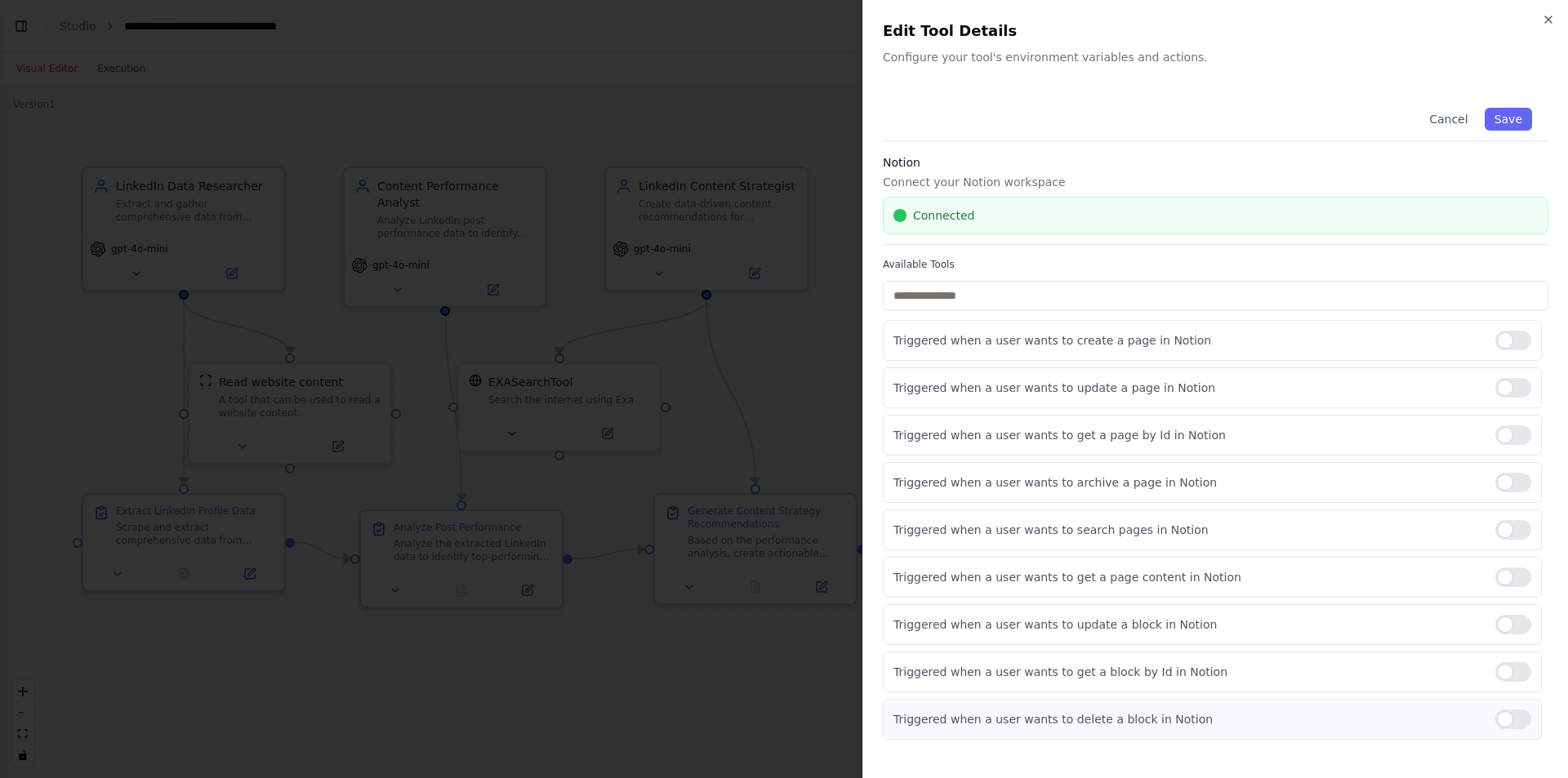
click at [1519, 708] on div "Triggered when a user wants to delete a block in Notion" at bounding box center [1212, 719] width 659 height 41
click at [1518, 715] on div at bounding box center [1513, 718] width 36 height 19
click at [1504, 129] on button "Save" at bounding box center [1508, 119] width 47 height 23
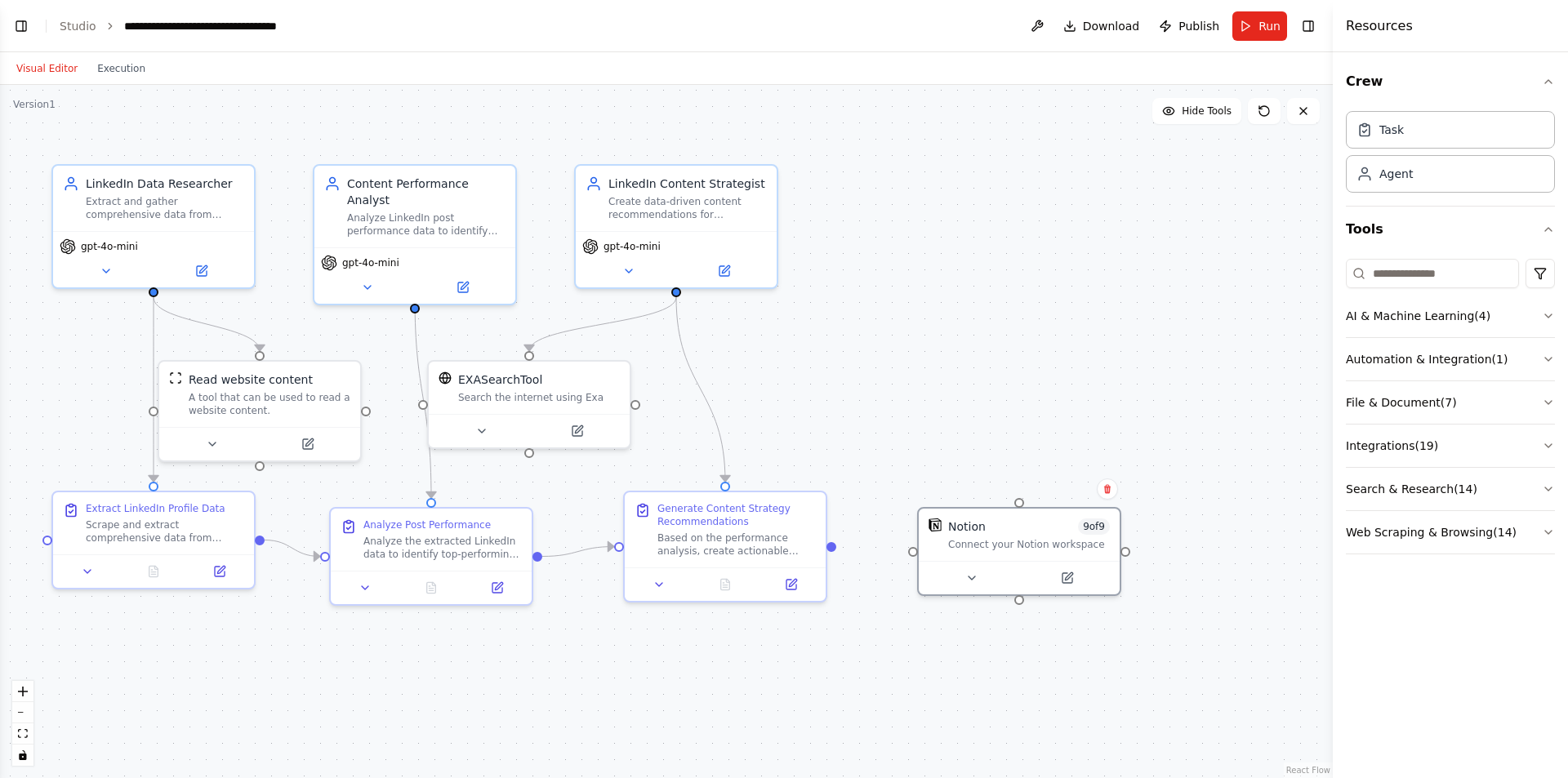
drag, startPoint x: 862, startPoint y: 554, endPoint x: 832, endPoint y: 552, distance: 30.1
click at [832, 552] on div ".deletable-edge-delete-btn { width: 20px; height: 20px; border: 0px solid #ffff…" at bounding box center [667, 431] width 1333 height 693
drag, startPoint x: 999, startPoint y: 547, endPoint x: 993, endPoint y: 537, distance: 11.7
click at [993, 537] on div "Notion 9 of 9 Connect your Notion workspace" at bounding box center [1020, 515] width 201 height 52
click at [970, 565] on button at bounding box center [972, 558] width 92 height 19
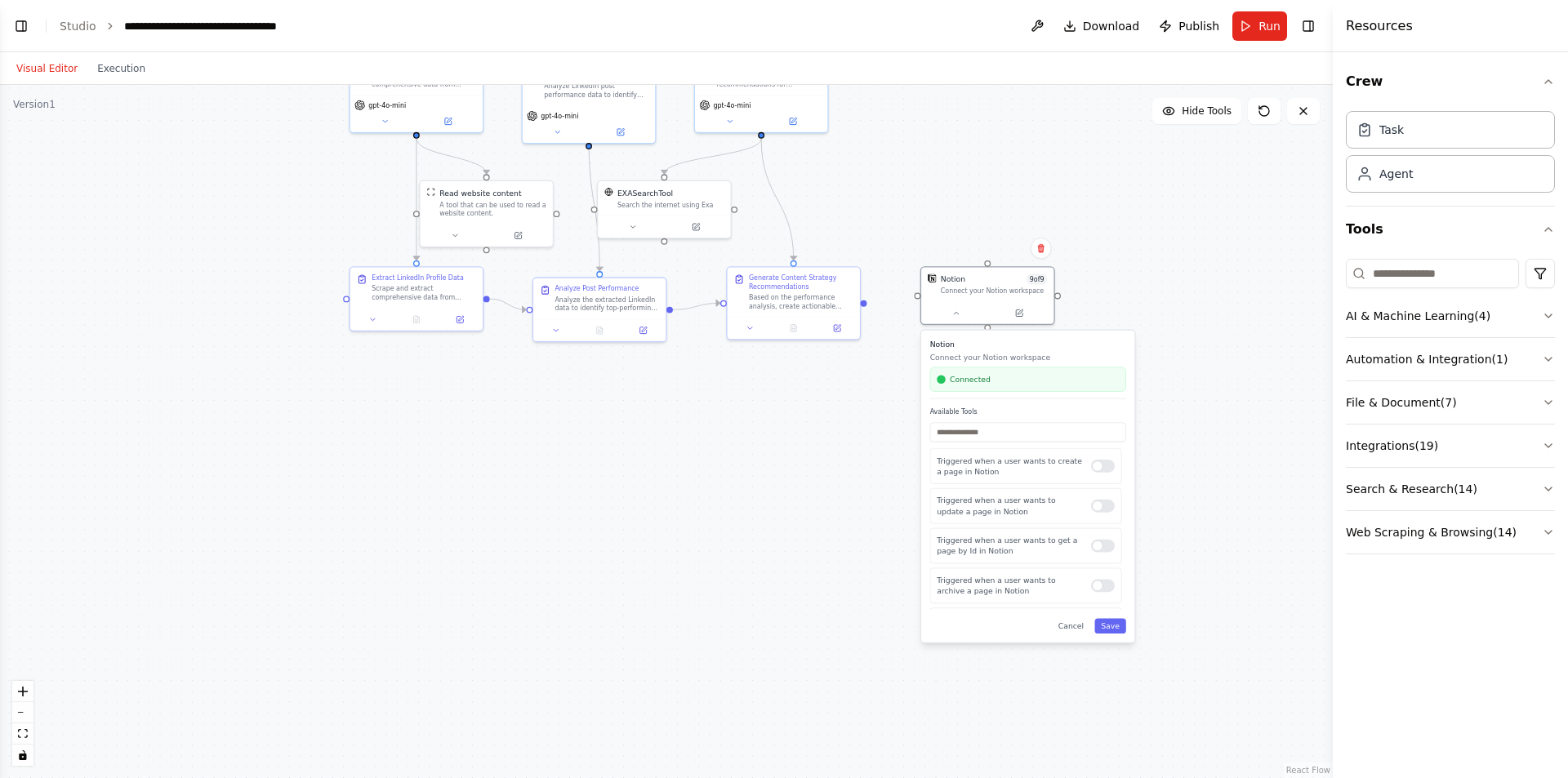
drag, startPoint x: 1216, startPoint y: 583, endPoint x: 1192, endPoint y: 319, distance: 265.1
click at [1192, 319] on div ".deletable-edge-delete-btn { width: 20px; height: 20px; border: 0px solid #ffff…" at bounding box center [667, 431] width 1333 height 693
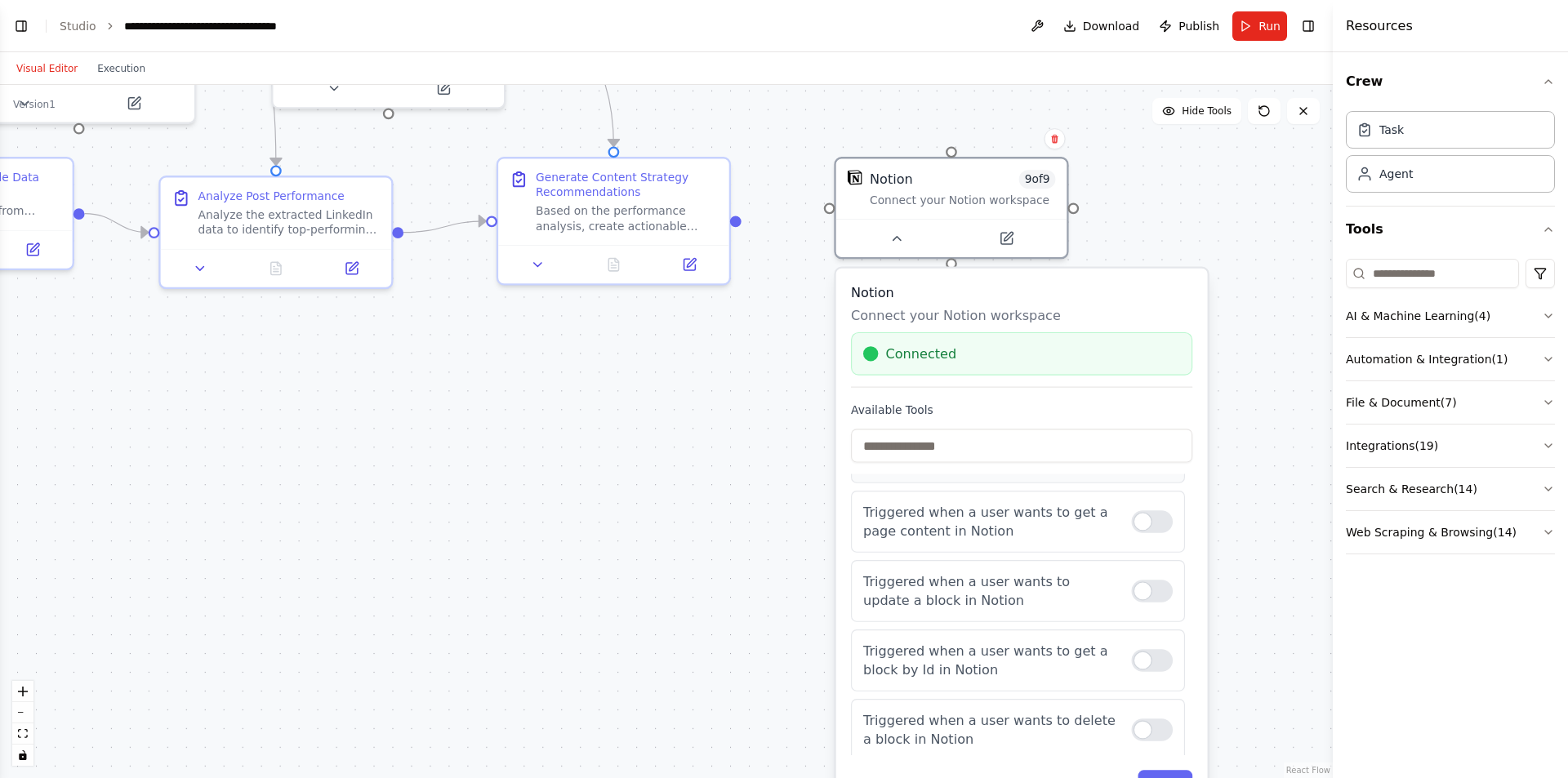
scroll to position [293, 0]
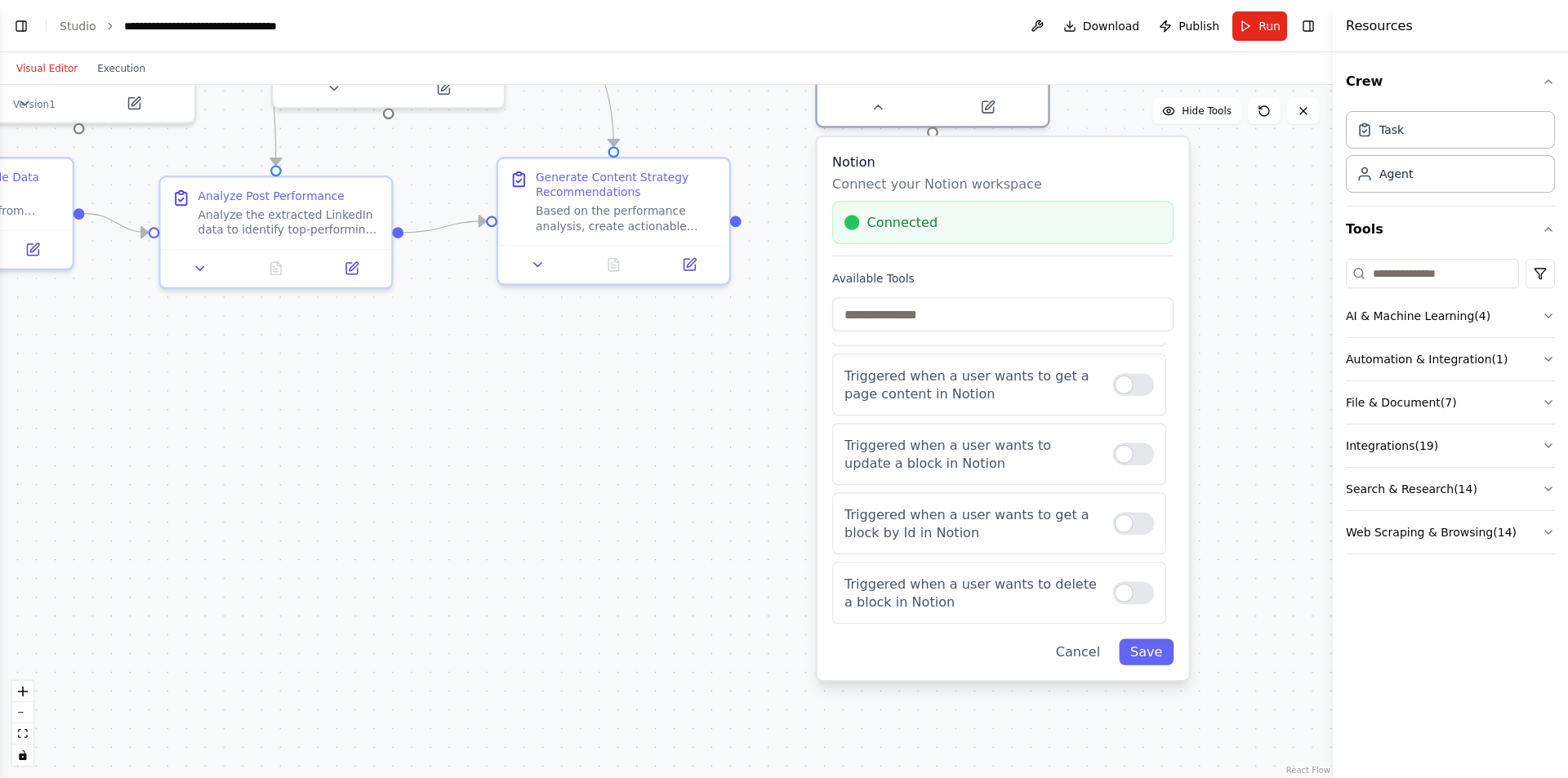
drag, startPoint x: 1070, startPoint y: 295, endPoint x: 1057, endPoint y: 153, distance: 142.6
click at [1057, 153] on h3 "Notion" at bounding box center [1003, 161] width 341 height 18
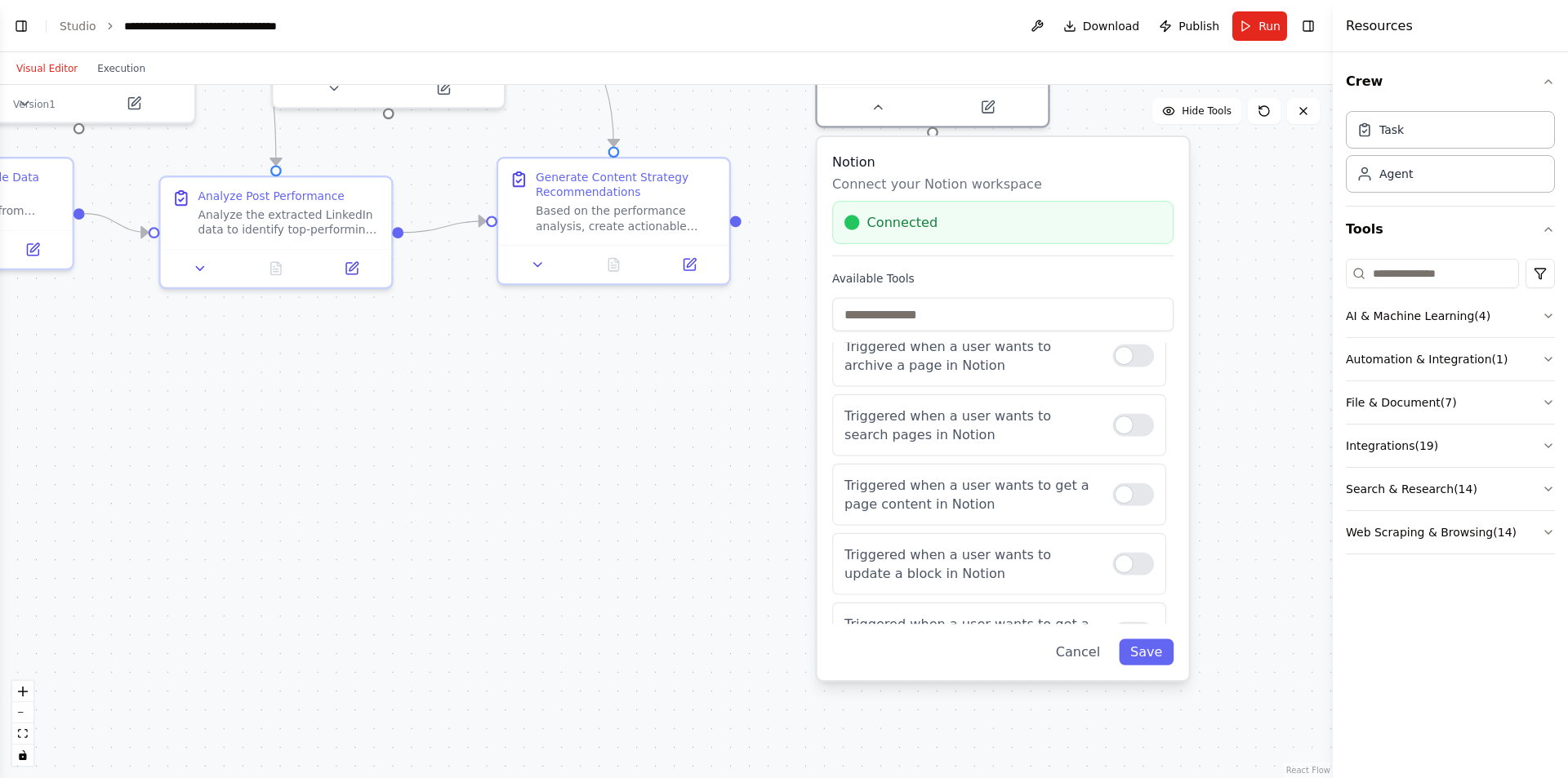
scroll to position [0, 0]
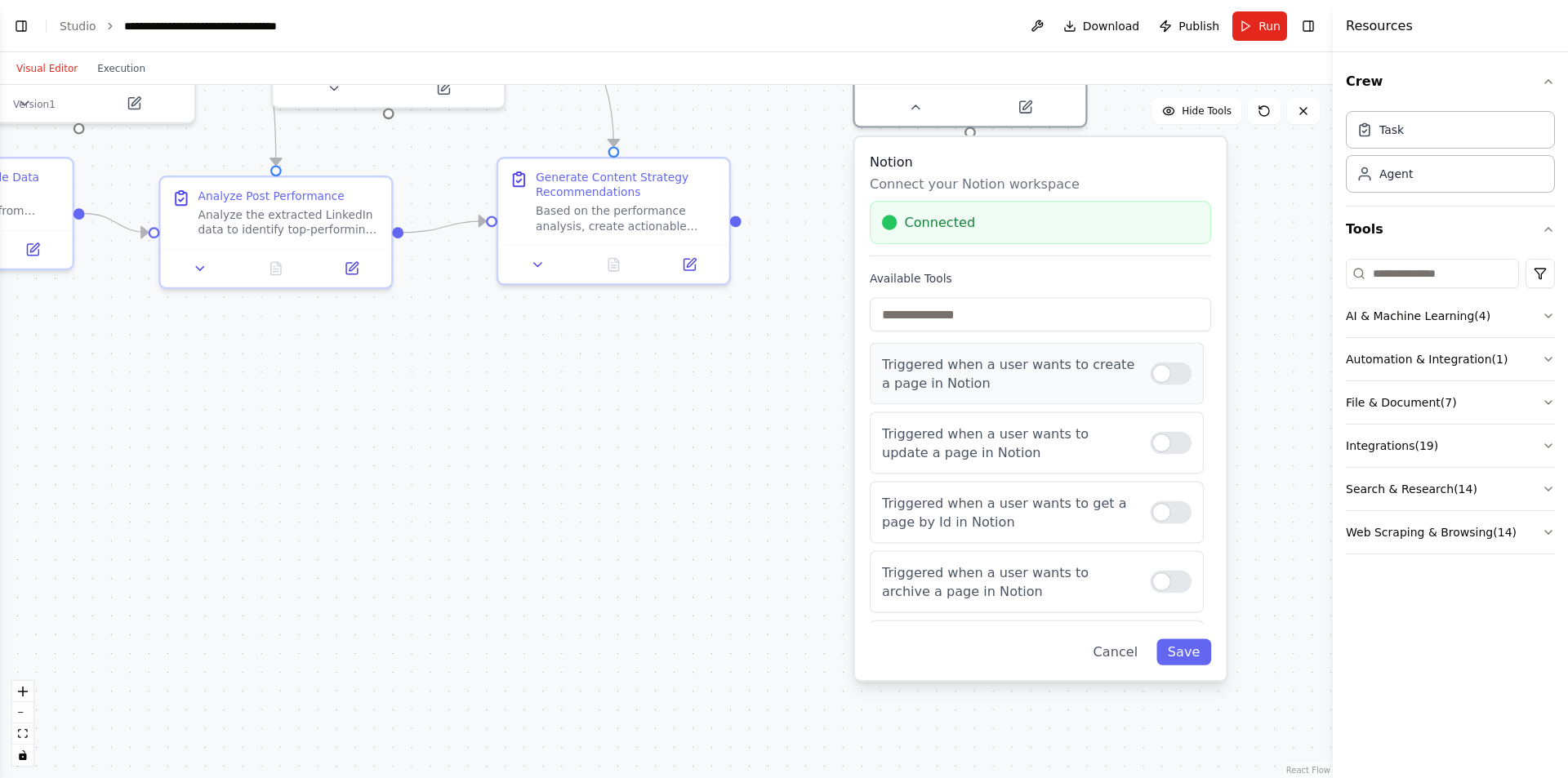
drag, startPoint x: 841, startPoint y: 363, endPoint x: 883, endPoint y: 371, distance: 42.8
click at [883, 371] on div "Triggered when a user wants to create a page in Notion" at bounding box center [1036, 374] width 334 height 62
click at [995, 310] on input "text" at bounding box center [1040, 314] width 341 height 34
click at [1001, 260] on div "Notion Connect your Notion workspace Connected Available Tools Triggered when a…" at bounding box center [1041, 409] width 371 height 543
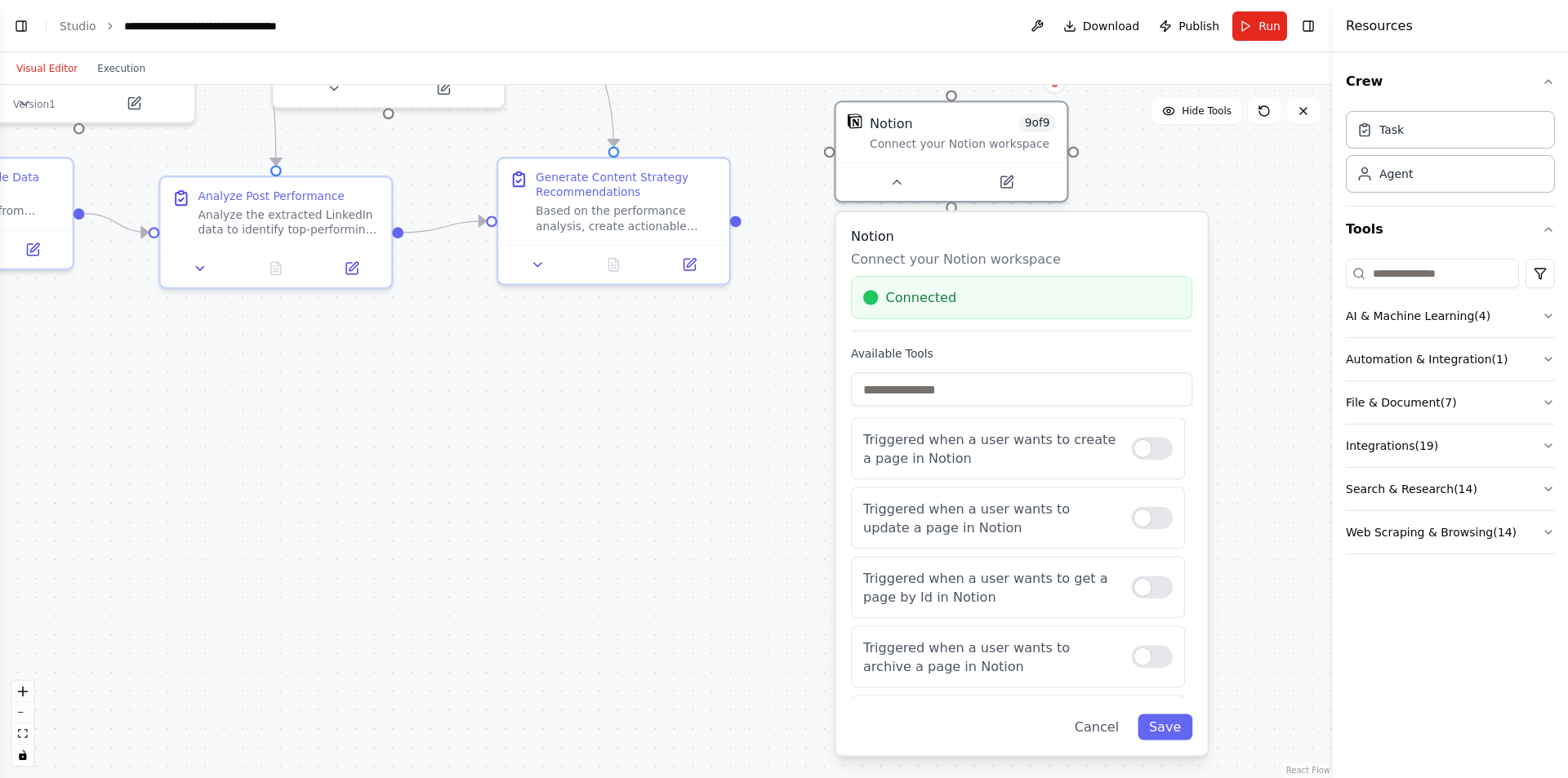
drag, startPoint x: 1015, startPoint y: 167, endPoint x: 998, endPoint y: 248, distance: 82.8
click at [998, 248] on div "Notion Connect your Notion workspace Connected" at bounding box center [1021, 279] width 341 height 105
click at [951, 393] on input "text" at bounding box center [1021, 389] width 341 height 34
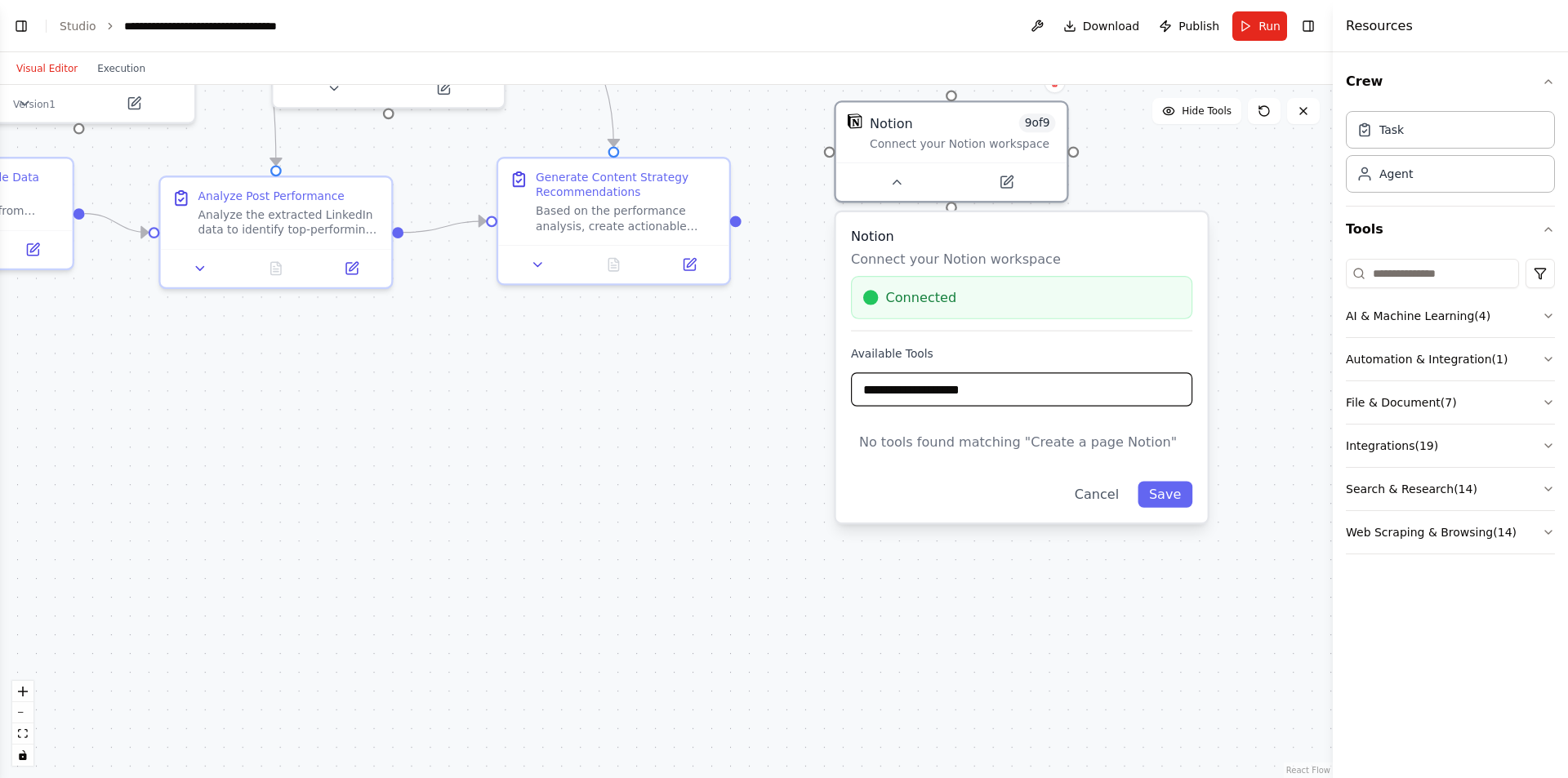
drag, startPoint x: 1003, startPoint y: 392, endPoint x: 843, endPoint y: 395, distance: 160.0
click at [843, 395] on div "**********" at bounding box center [1021, 367] width 371 height 310
type input "**********"
click at [1023, 442] on div "No tools found matching " Create a page Notion "" at bounding box center [1018, 442] width 334 height 49
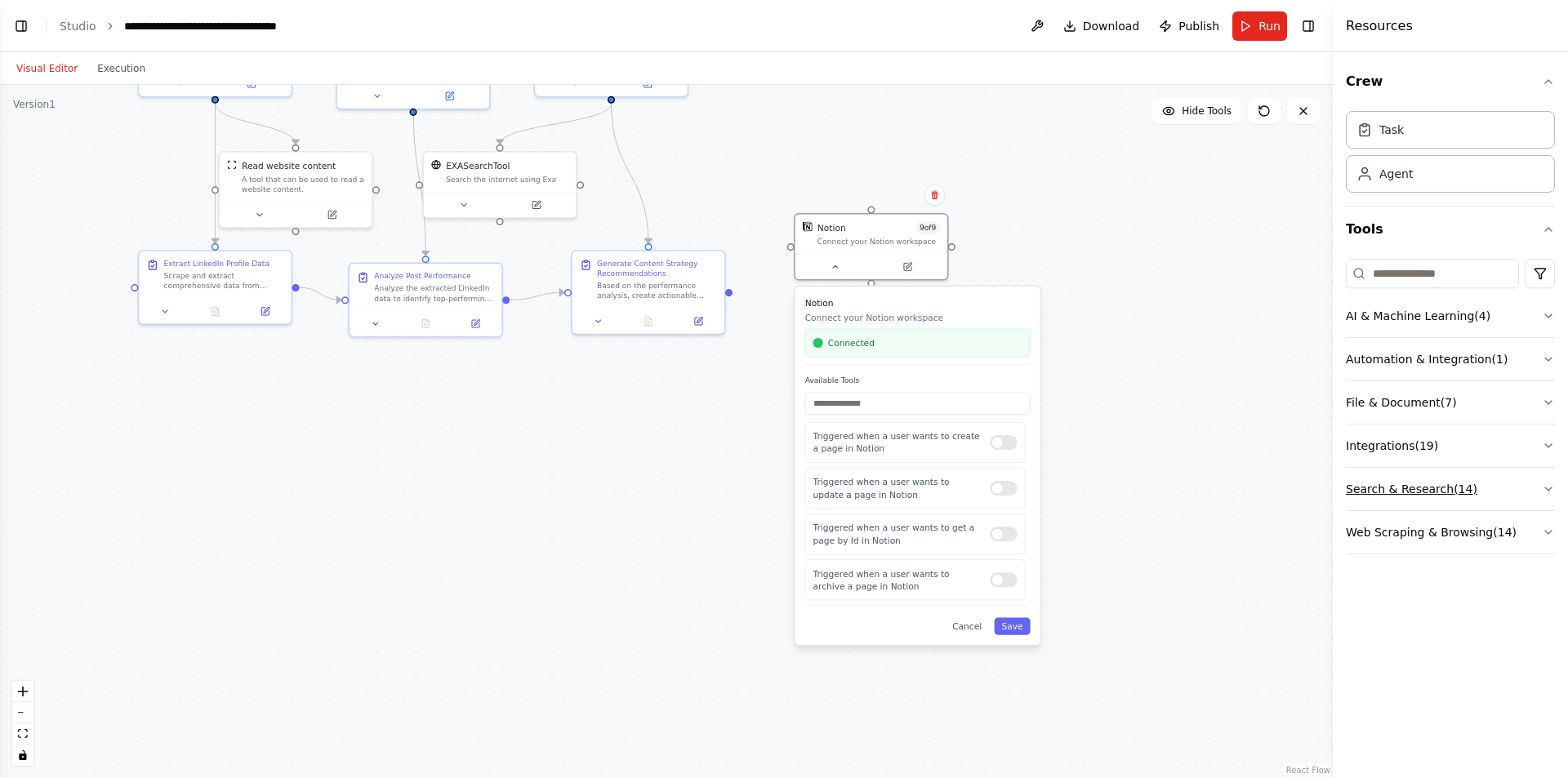
click at [1398, 490] on button "Search & Research ( 14 )" at bounding box center [1450, 489] width 209 height 43
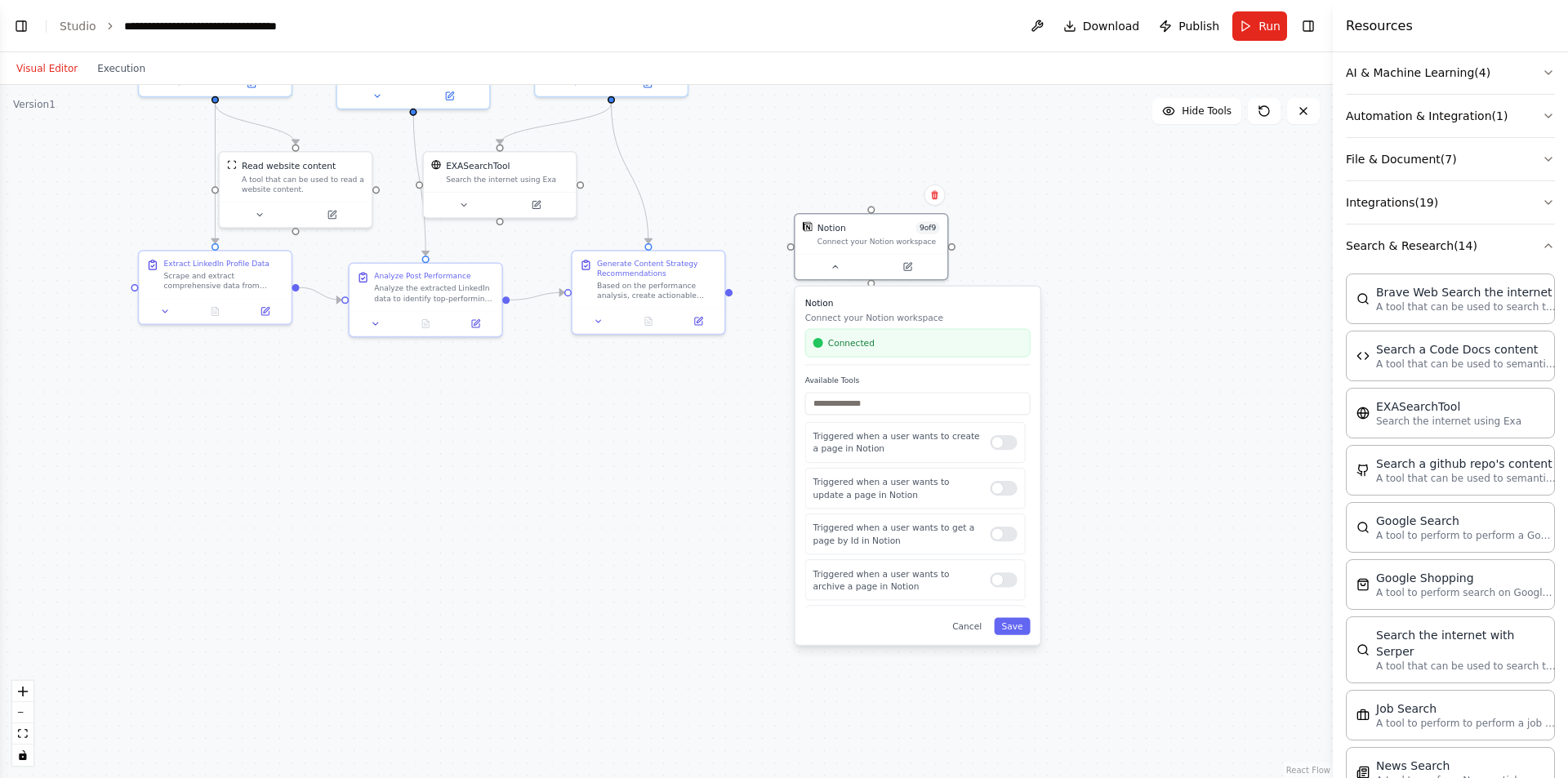
scroll to position [142, 0]
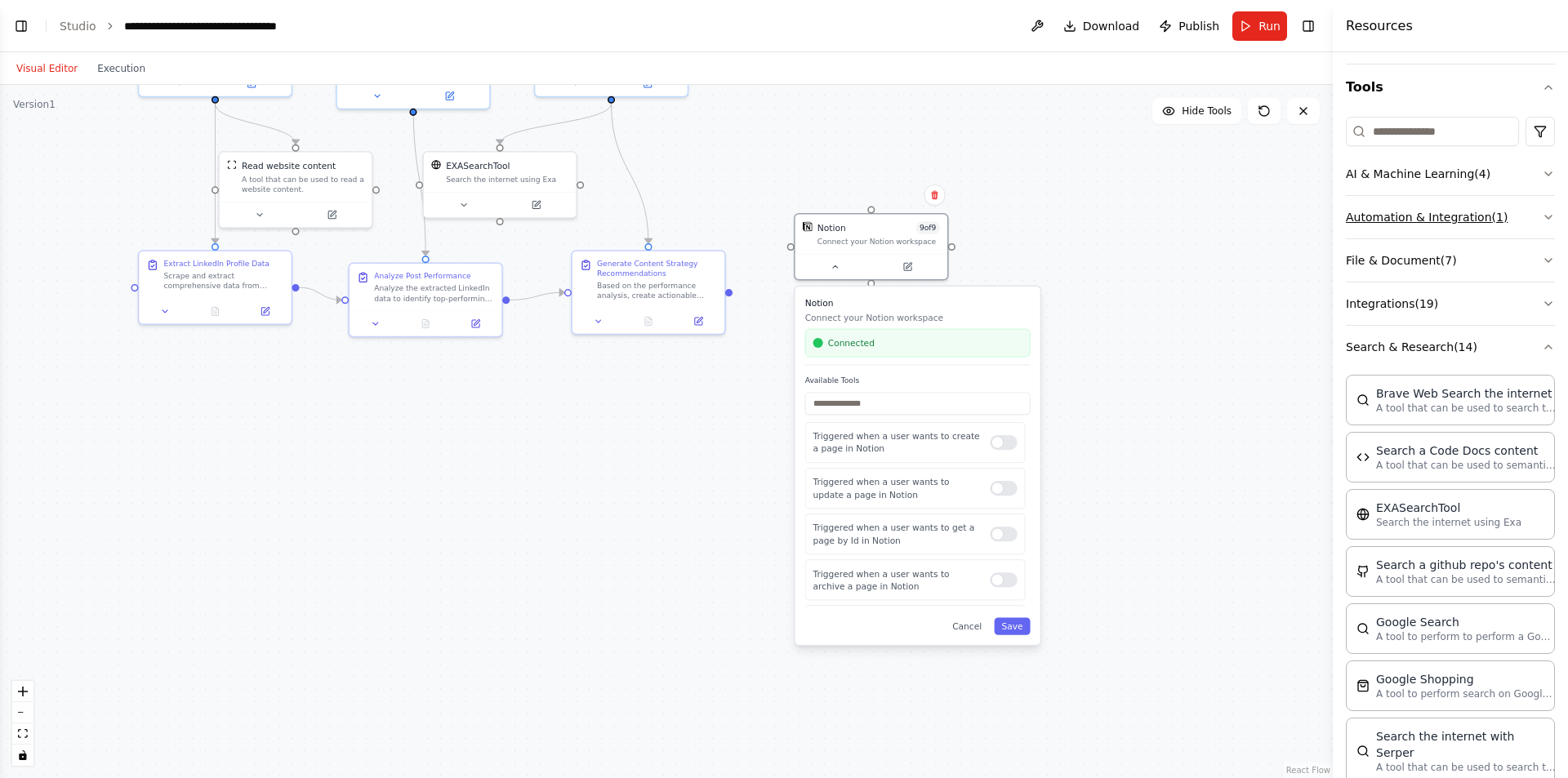
click at [1394, 210] on button "Automation & Integration ( 1 )" at bounding box center [1450, 217] width 209 height 43
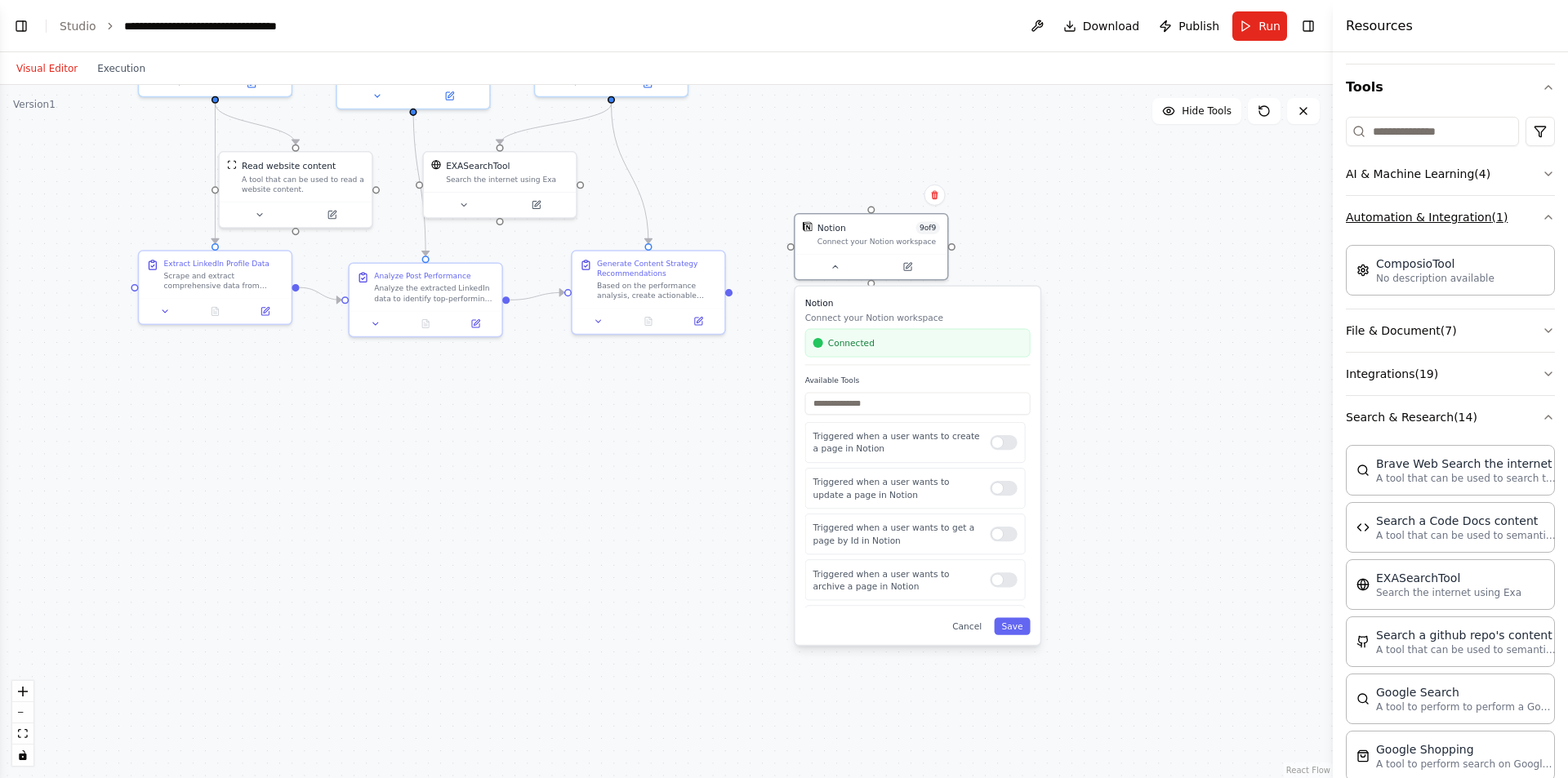
click at [1394, 220] on button "Automation & Integration ( 1 )" at bounding box center [1450, 217] width 209 height 43
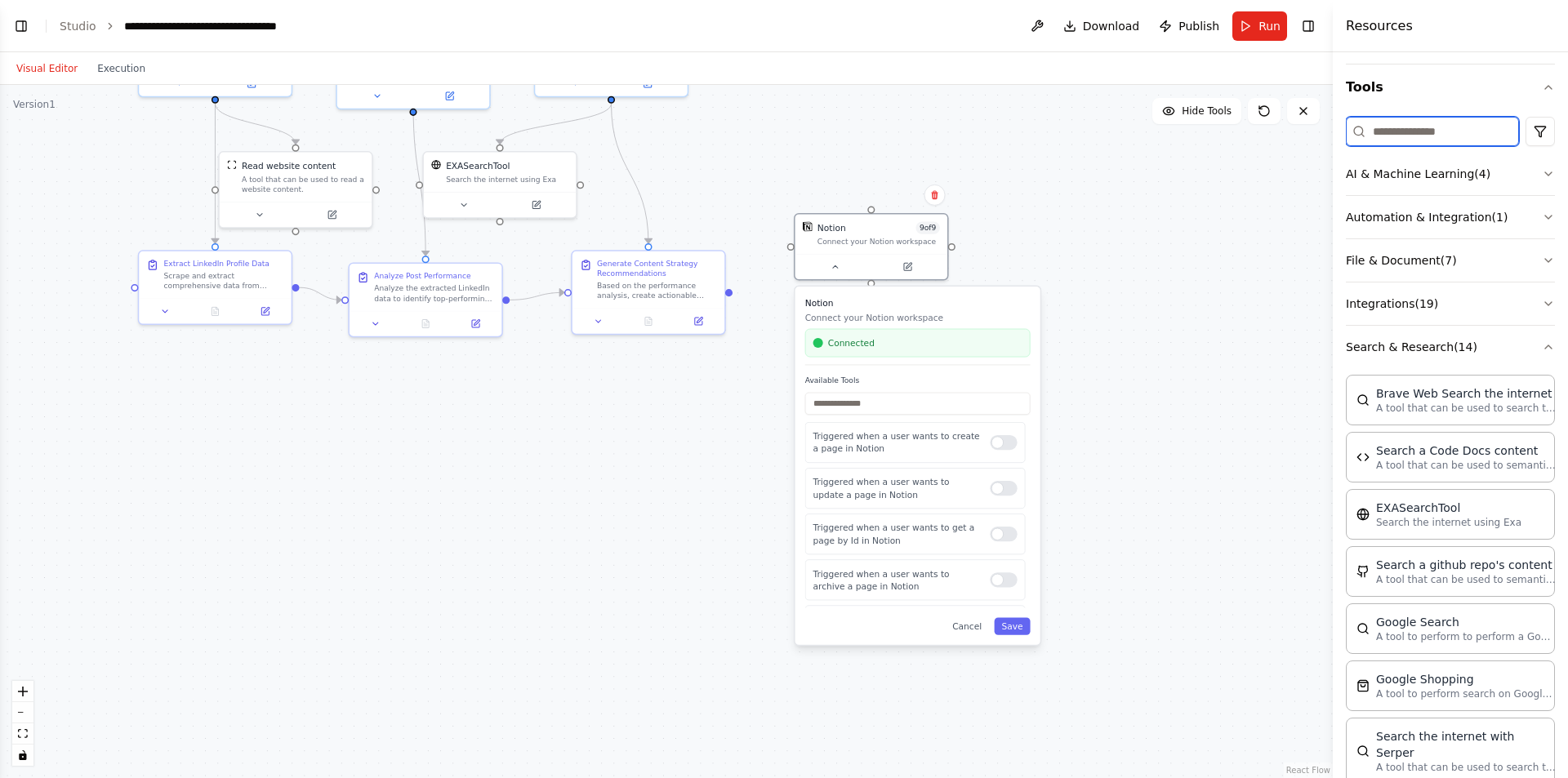
click at [1415, 128] on input at bounding box center [1432, 131] width 173 height 29
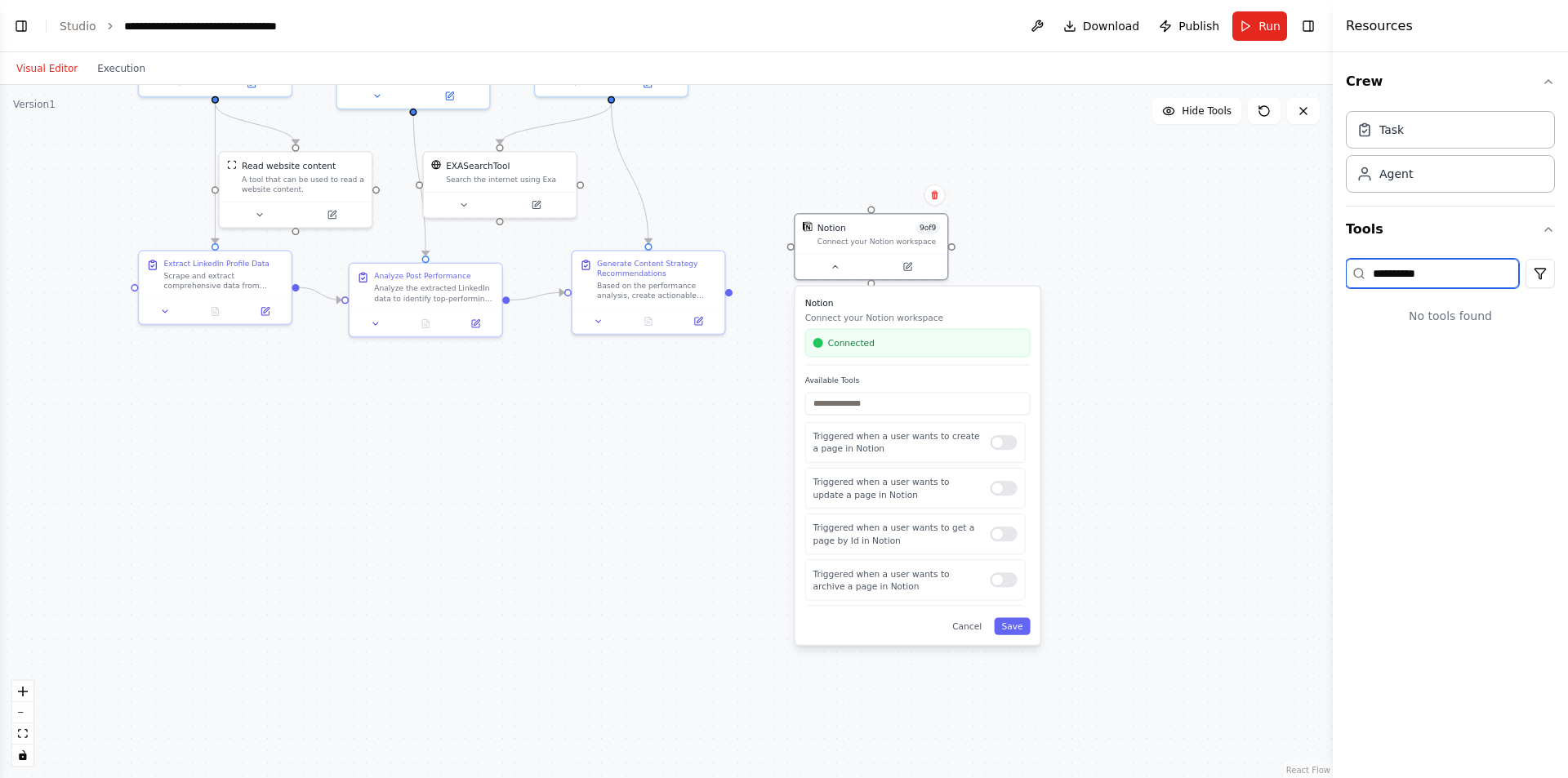
click at [1381, 278] on input "**********" at bounding box center [1432, 273] width 173 height 29
type input "**********"
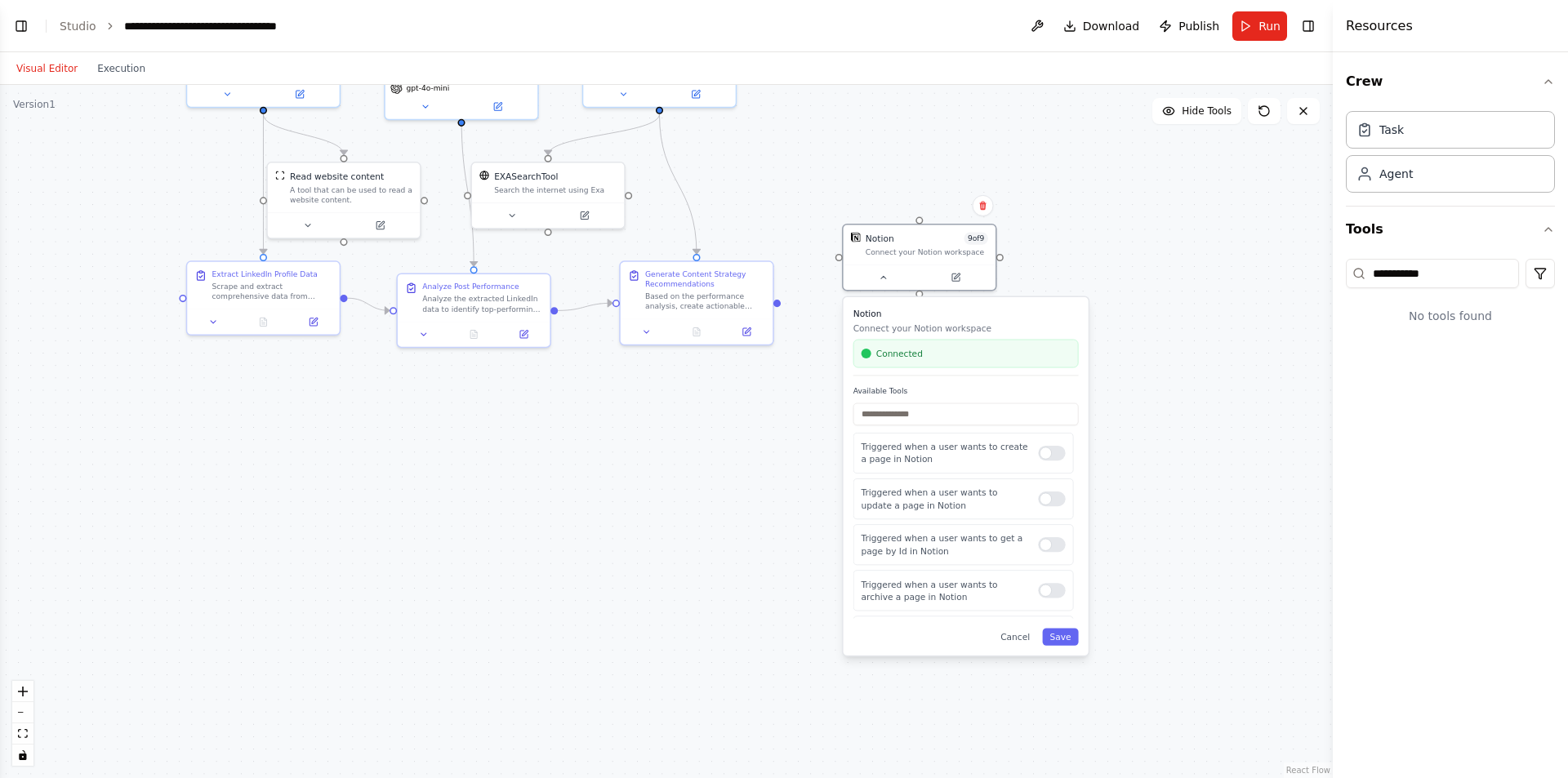
drag, startPoint x: 734, startPoint y: 288, endPoint x: 744, endPoint y: 285, distance: 10.4
click at [744, 285] on div ".deletable-edge-delete-btn { width: 20px; height: 20px; border: 0px solid #ffff…" at bounding box center [667, 431] width 1333 height 693
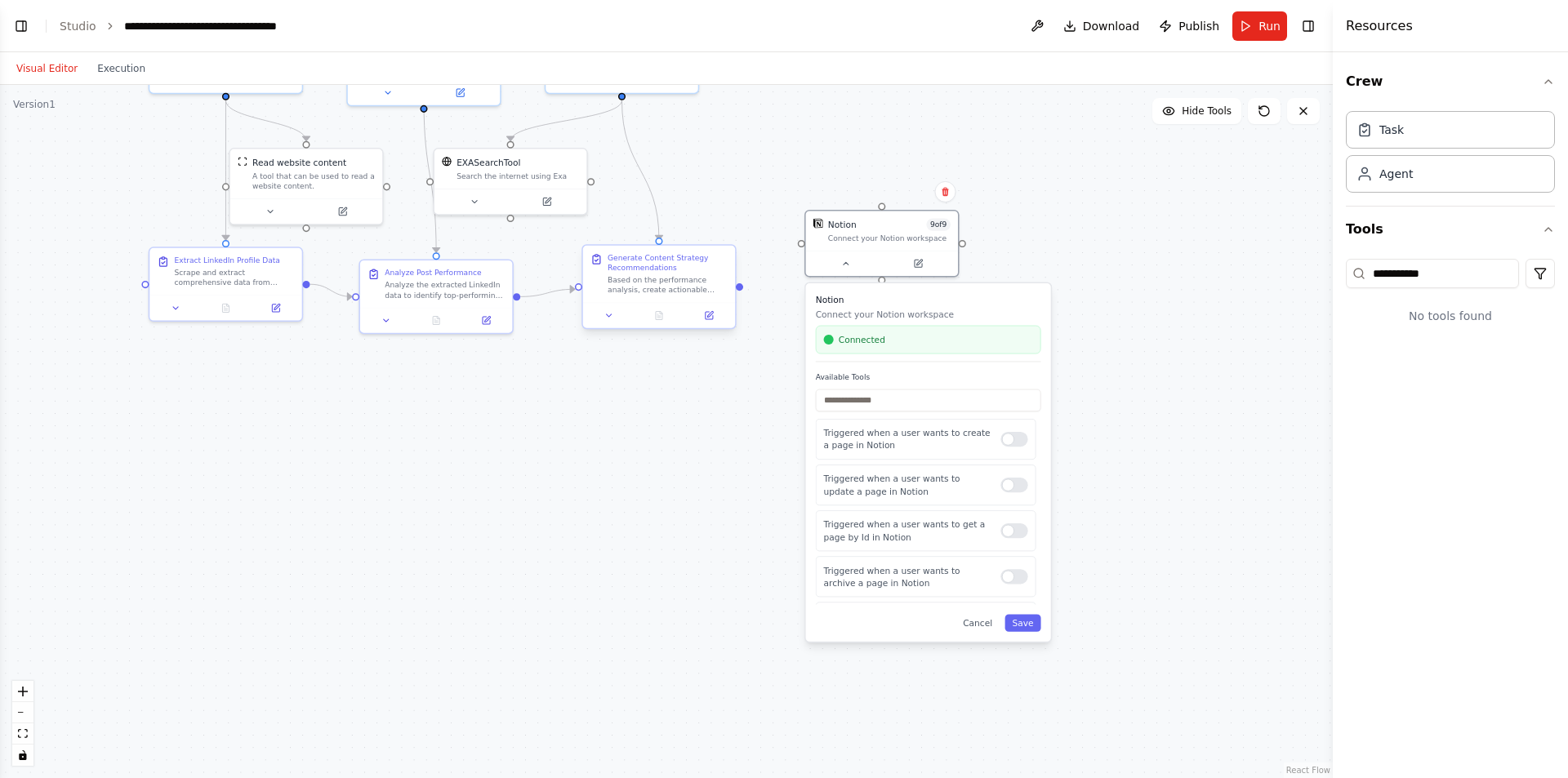
click at [742, 289] on div ".deletable-edge-delete-btn { width: 20px; height: 20px; border: 0px solid #ffff…" at bounding box center [667, 431] width 1333 height 693
drag, startPoint x: 743, startPoint y: 283, endPoint x: 806, endPoint y: 243, distance: 74.6
click at [806, 243] on div "LinkedIn Data Researcher Extract and gather comprehensive data from {linkedin_p…" at bounding box center [595, 197] width 1010 height 525
click at [745, 288] on div at bounding box center [743, 284] width 8 height 8
click at [804, 238] on div at bounding box center [806, 239] width 8 height 8
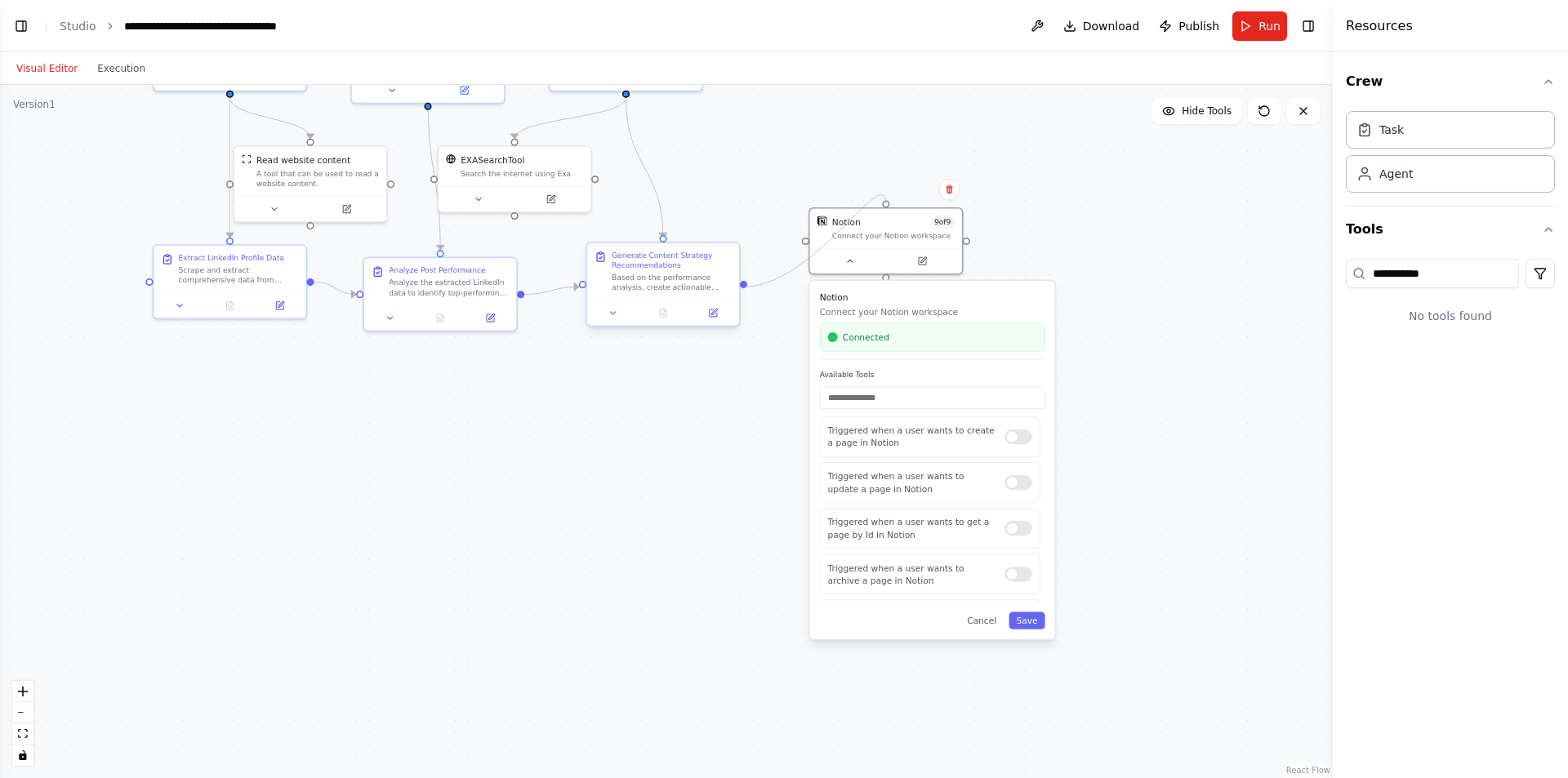
drag, startPoint x: 804, startPoint y: 236, endPoint x: 745, endPoint y: 284, distance: 76.1
click at [745, 284] on div "LinkedIn Data Researcher Extract and gather comprehensive data from {linkedin_p…" at bounding box center [595, 197] width 1010 height 525
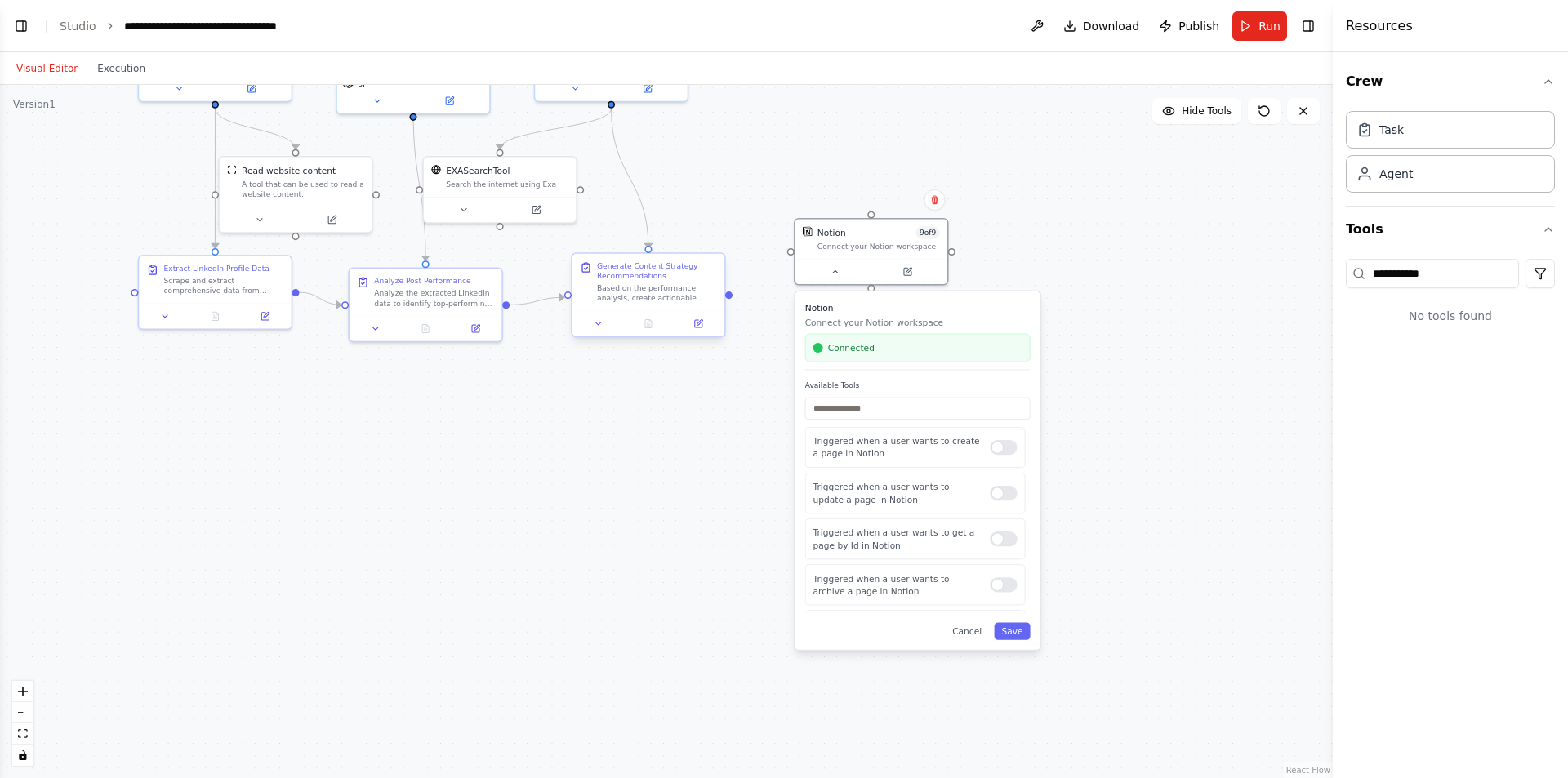
drag, startPoint x: 745, startPoint y: 289, endPoint x: 719, endPoint y: 320, distance: 40.5
click at [719, 320] on div ".deletable-edge-delete-btn { width: 20px; height: 20px; border: 0px solid #ffff…" at bounding box center [667, 431] width 1333 height 693
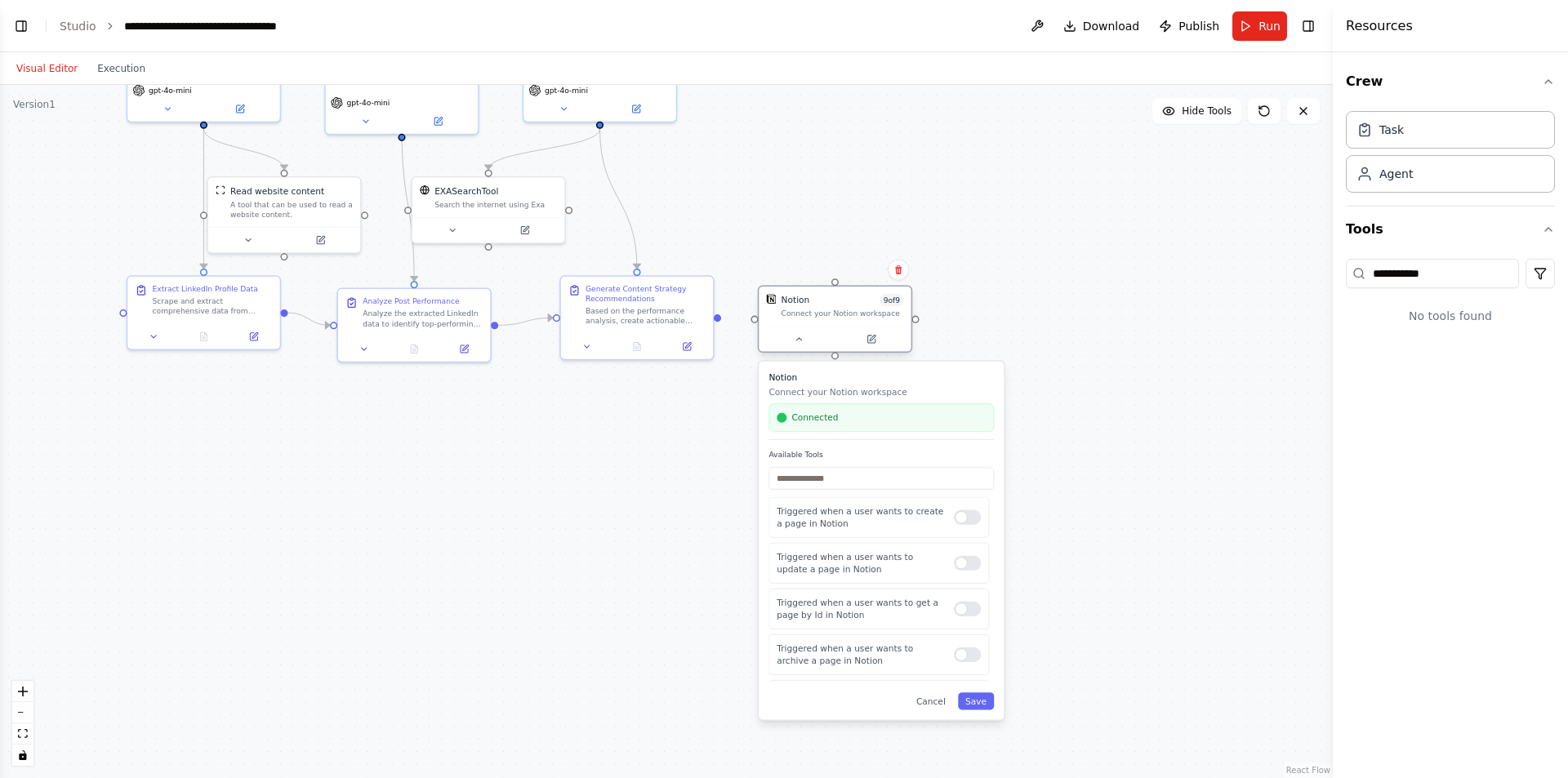
drag, startPoint x: 812, startPoint y: 280, endPoint x: 792, endPoint y: 328, distance: 52.0
click at [792, 328] on div at bounding box center [834, 340] width 152 height 25
click at [693, 402] on div ".deletable-edge-delete-btn { width: 20px; height: 20px; border: 0px solid #ffff…" at bounding box center [667, 431] width 1333 height 693
click at [717, 317] on div at bounding box center [717, 315] width 8 height 8
drag, startPoint x: 719, startPoint y: 317, endPoint x: 818, endPoint y: 319, distance: 99.0
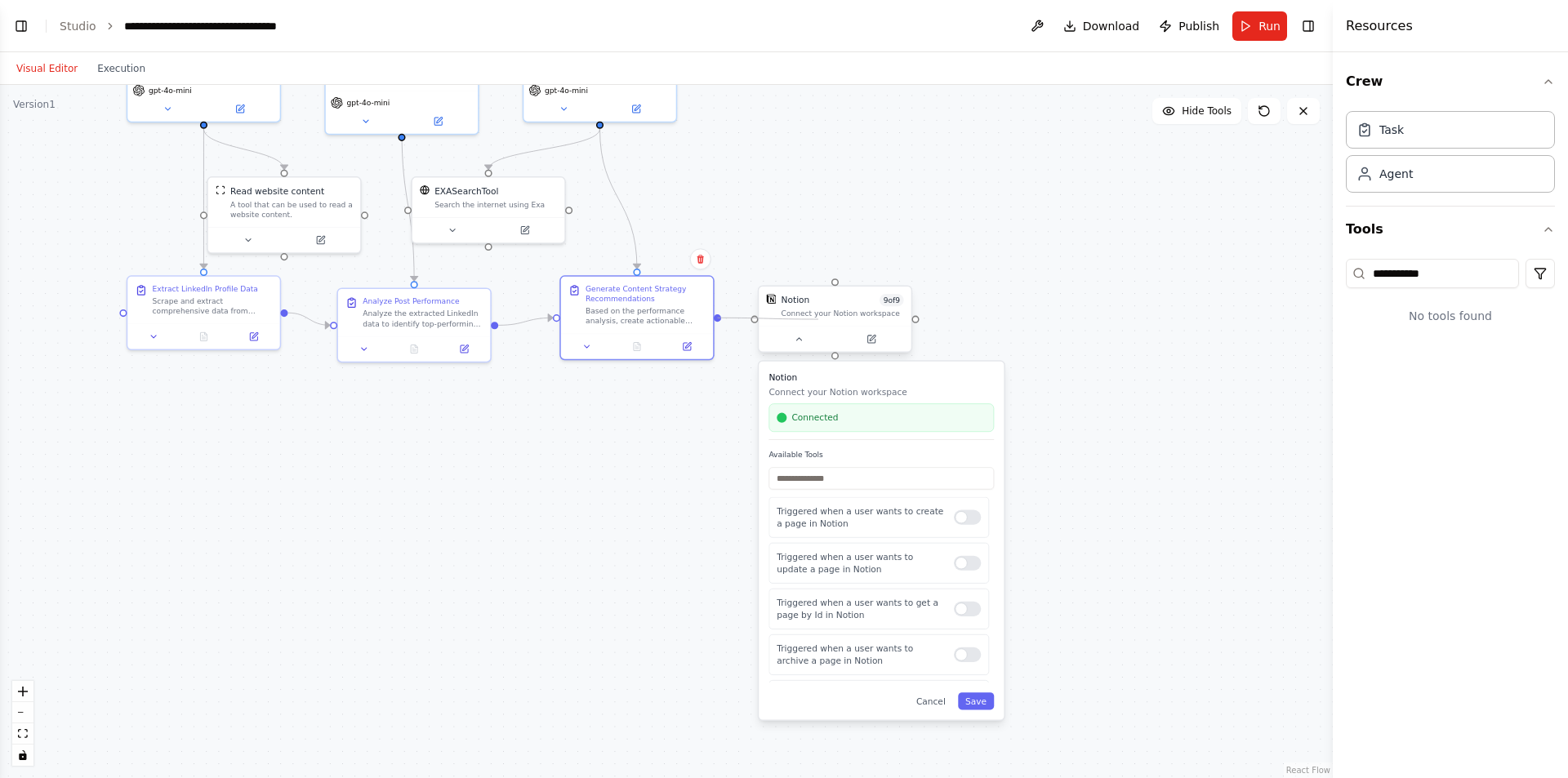
click at [818, 319] on div "LinkedIn Data Researcher Extract and gather comprehensive data from {linkedin_p…" at bounding box center [569, 228] width 1010 height 525
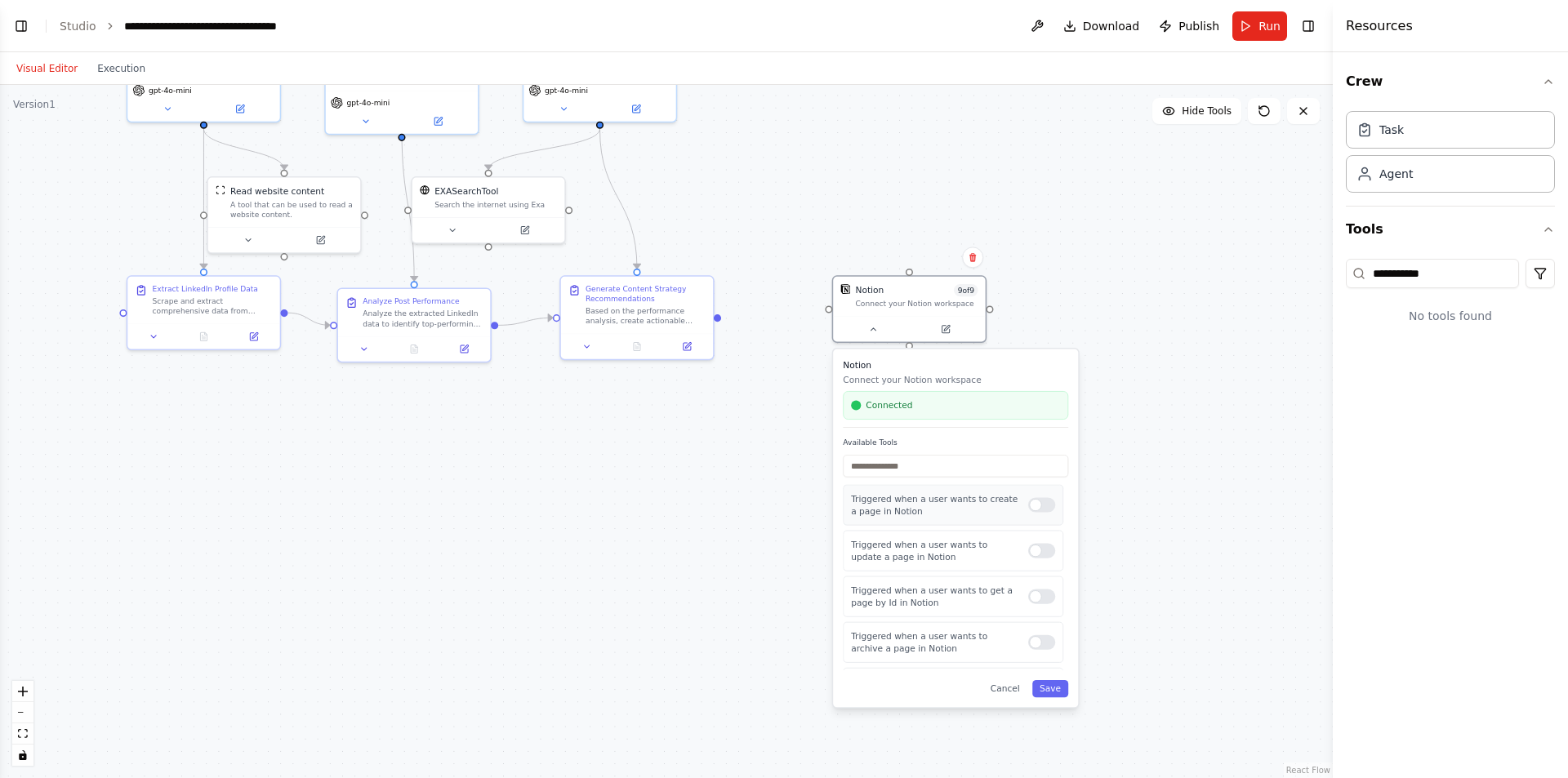
drag, startPoint x: 835, startPoint y: 522, endPoint x: 904, endPoint y: 506, distance: 70.8
click at [904, 506] on p "Triggered when a user wants to create a page in Notion" at bounding box center [935, 504] width 168 height 24
drag, startPoint x: 1488, startPoint y: 272, endPoint x: 1355, endPoint y: 270, distance: 133.0
click at [1355, 270] on div "**********" at bounding box center [1432, 273] width 173 height 29
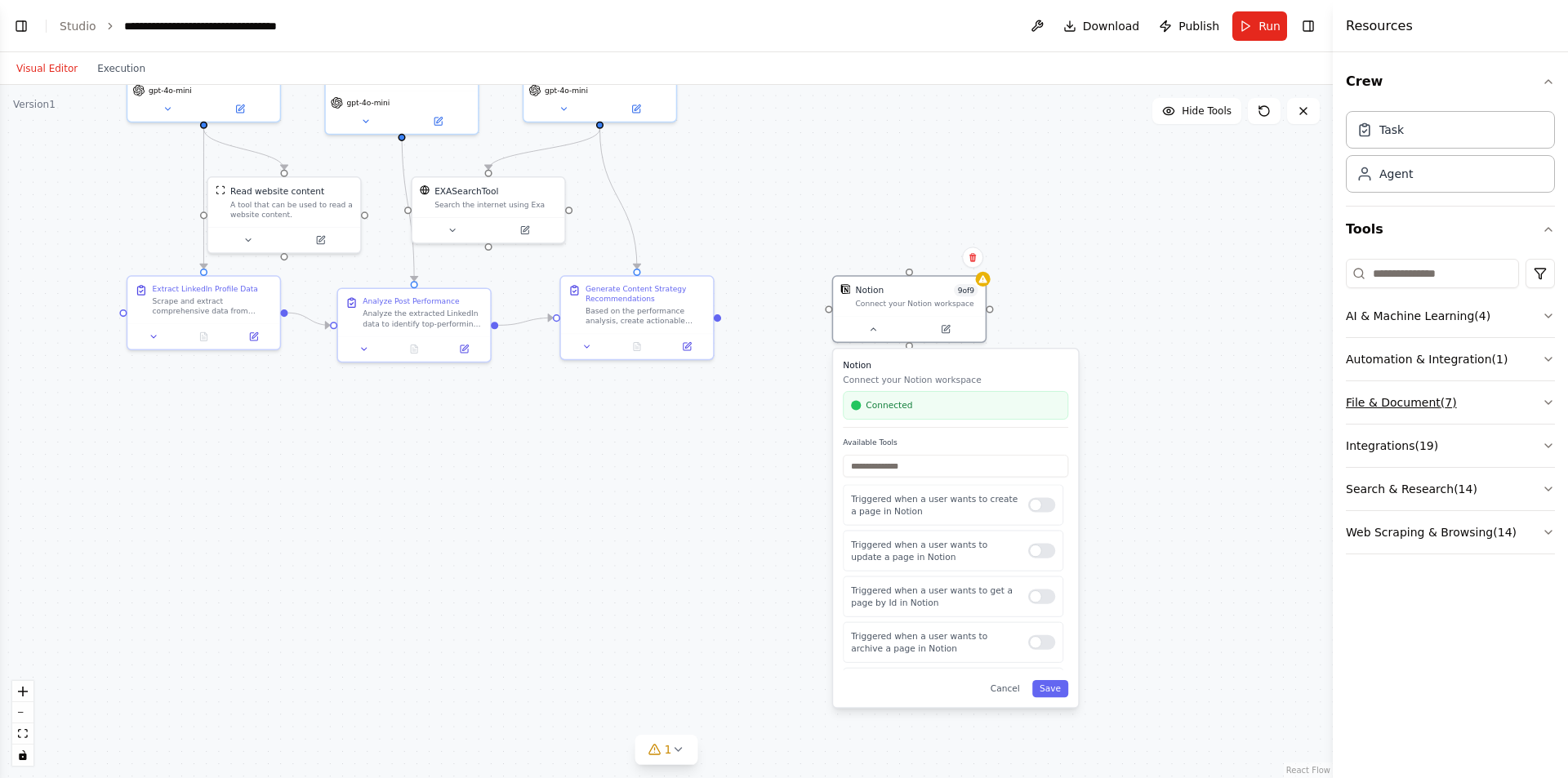
click at [1456, 412] on button "File & Document ( 7 )" at bounding box center [1450, 402] width 209 height 43
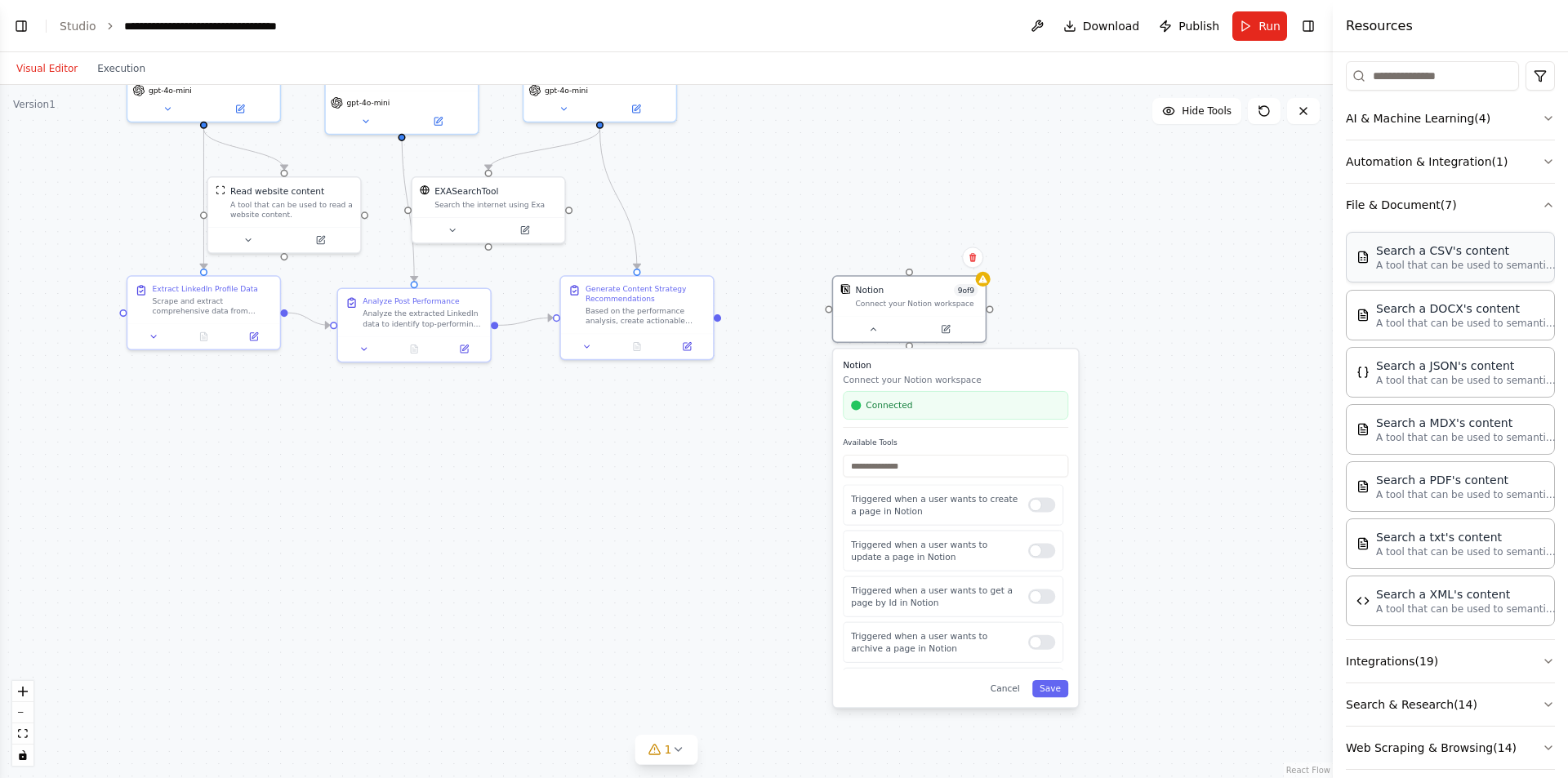
scroll to position [215, 0]
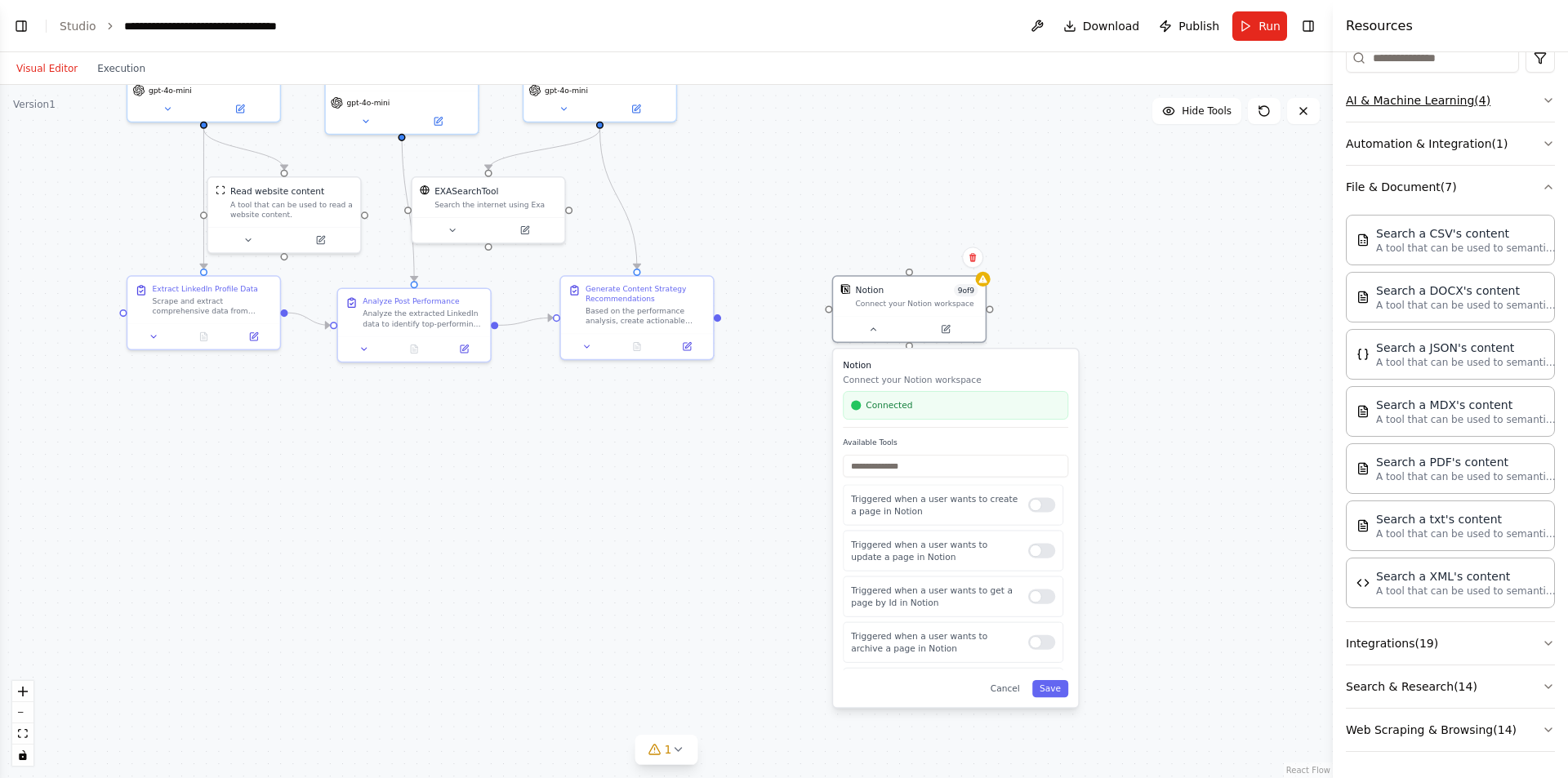
click at [1428, 96] on button "AI & Machine Learning ( 4 )" at bounding box center [1450, 100] width 209 height 43
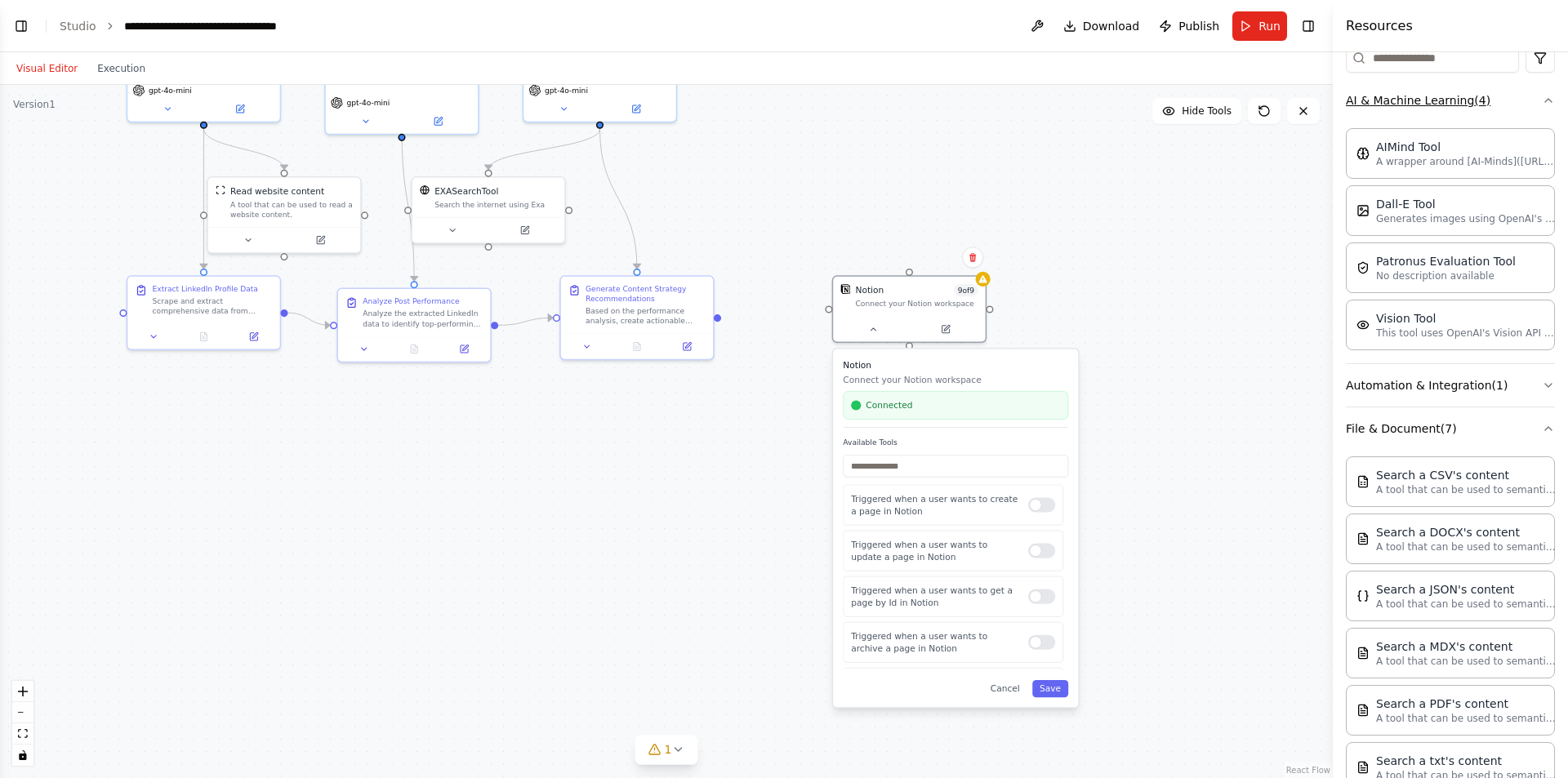
click at [1428, 96] on button "AI & Machine Learning ( 4 )" at bounding box center [1450, 100] width 209 height 43
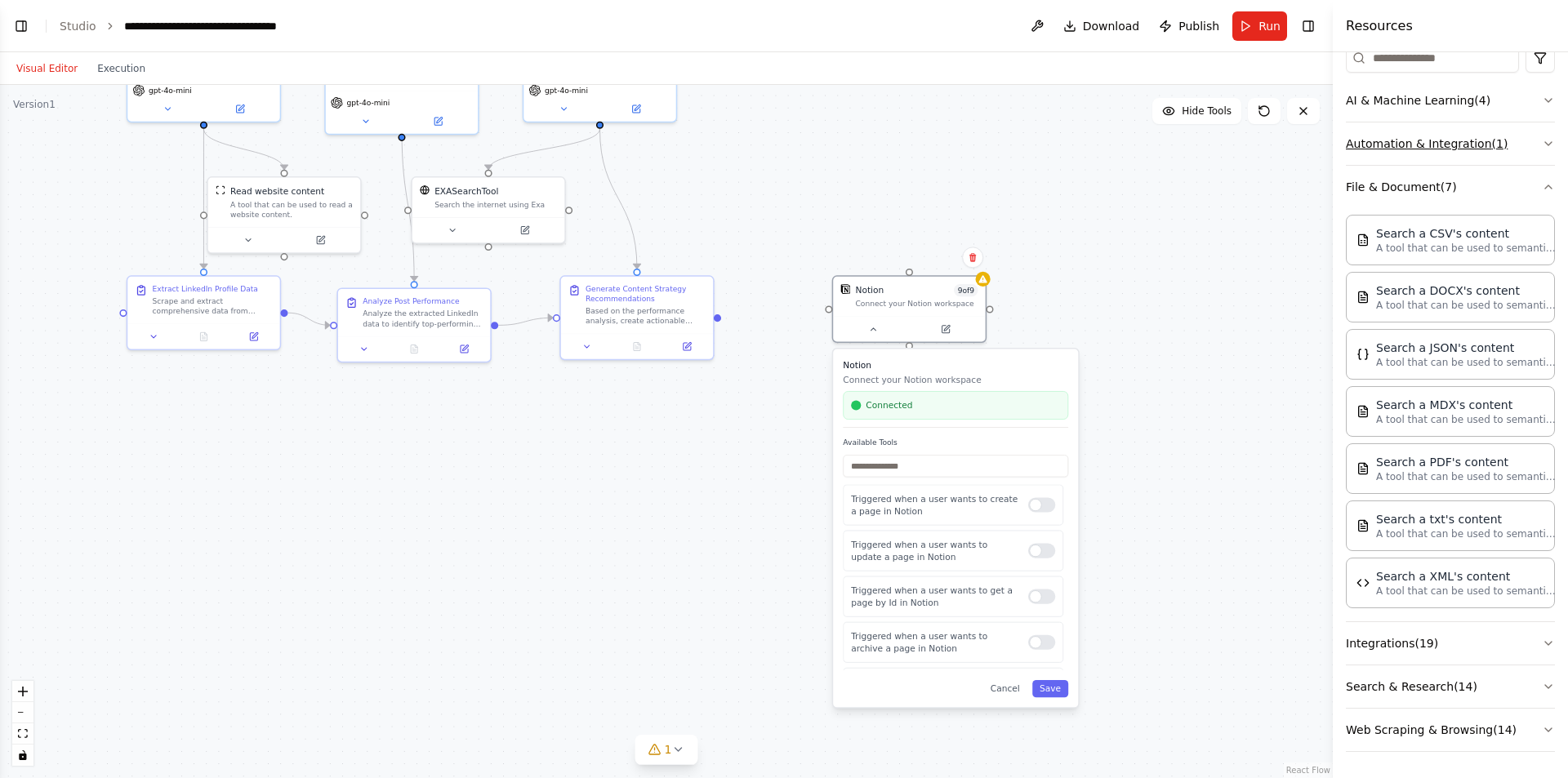
click at [1417, 150] on button "Automation & Integration ( 1 )" at bounding box center [1450, 143] width 209 height 43
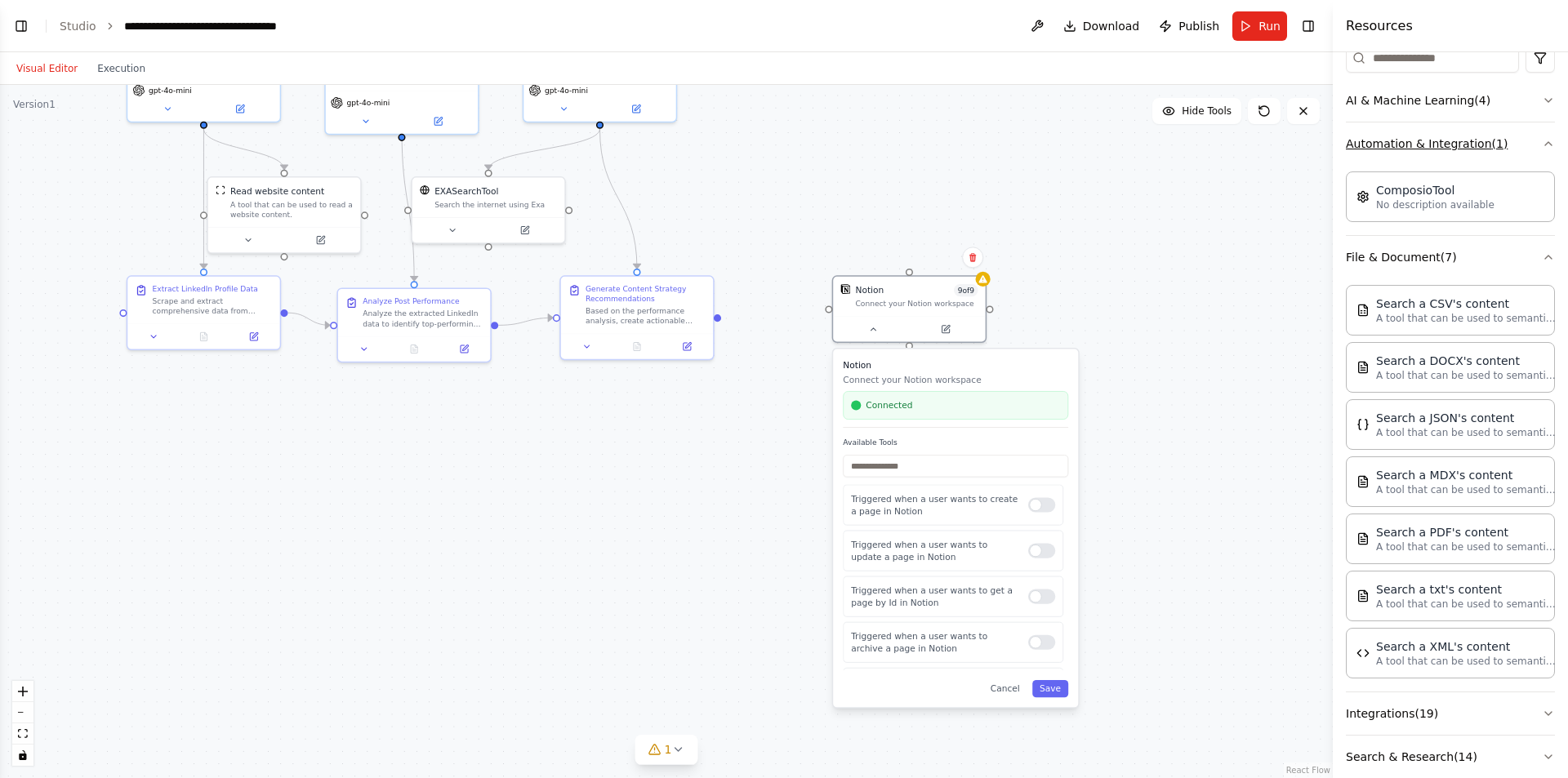
click at [1417, 150] on button "Automation & Integration ( 1 )" at bounding box center [1450, 143] width 209 height 43
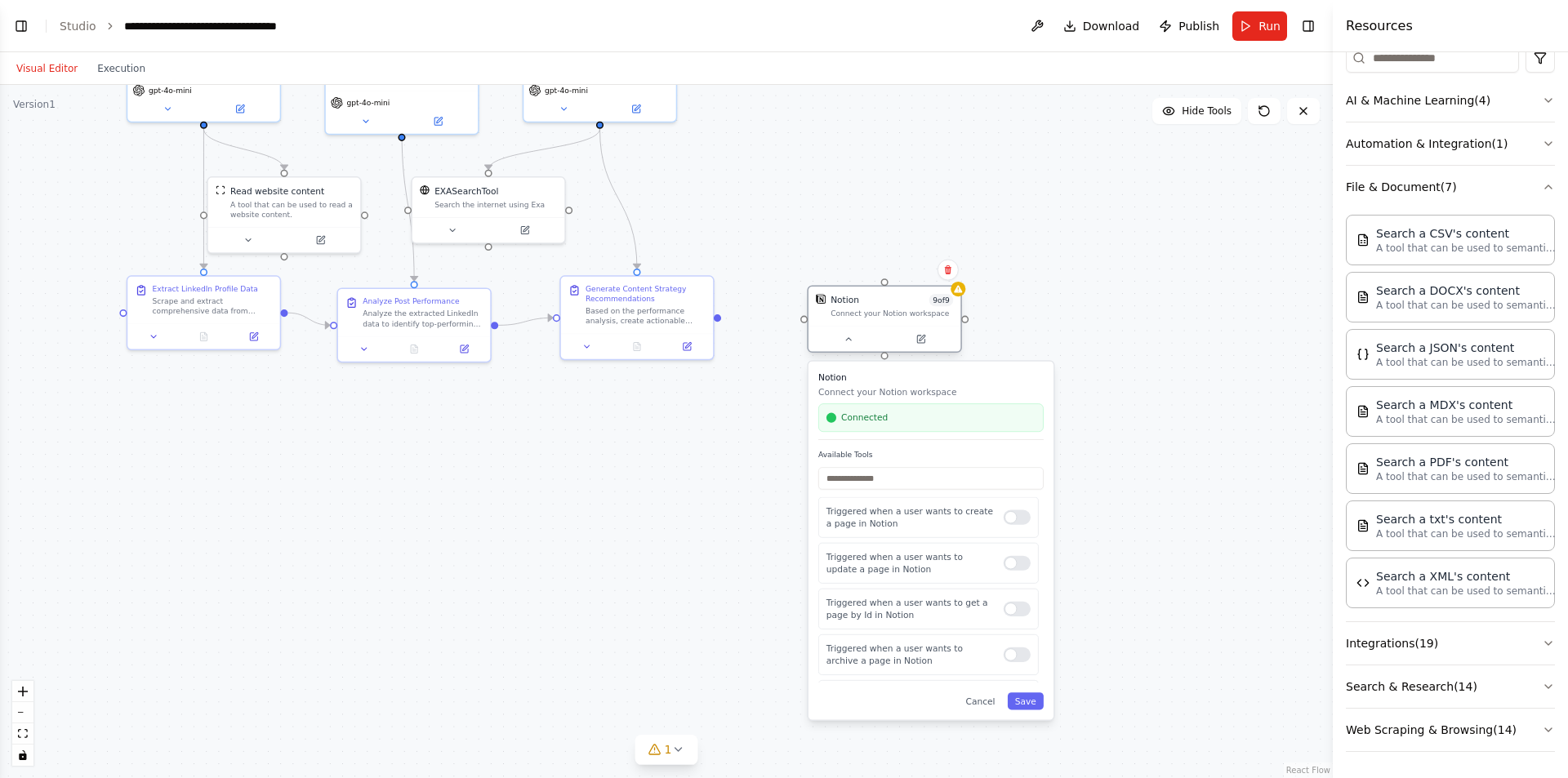
drag, startPoint x: 908, startPoint y: 298, endPoint x: 877, endPoint y: 310, distance: 33.2
click at [877, 310] on div "Connect your Notion workspace" at bounding box center [892, 314] width 122 height 10
click at [847, 341] on icon at bounding box center [849, 339] width 10 height 10
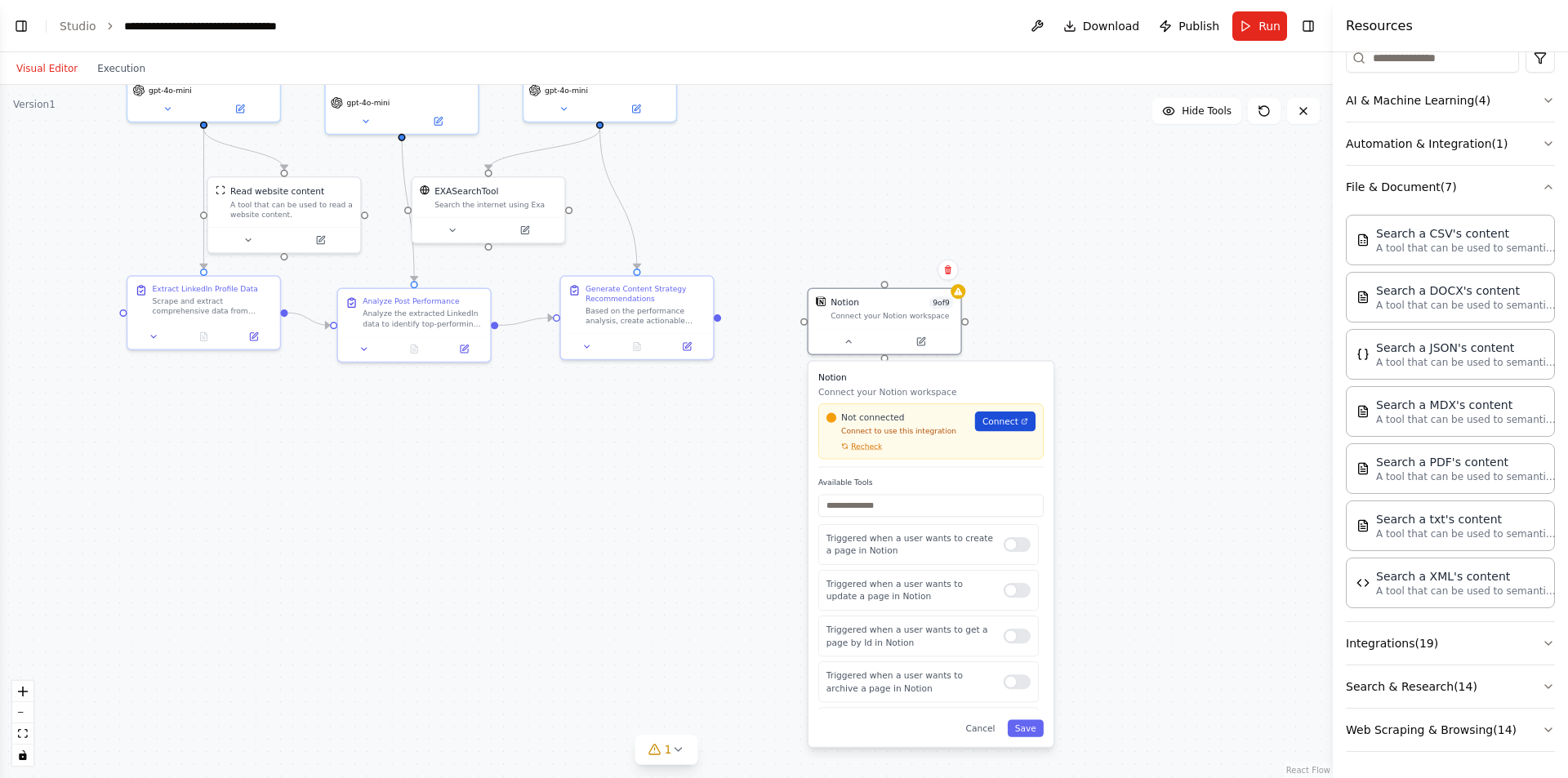
click at [992, 421] on span "Connect" at bounding box center [1000, 422] width 36 height 13
click at [865, 447] on span "Recheck" at bounding box center [866, 446] width 31 height 10
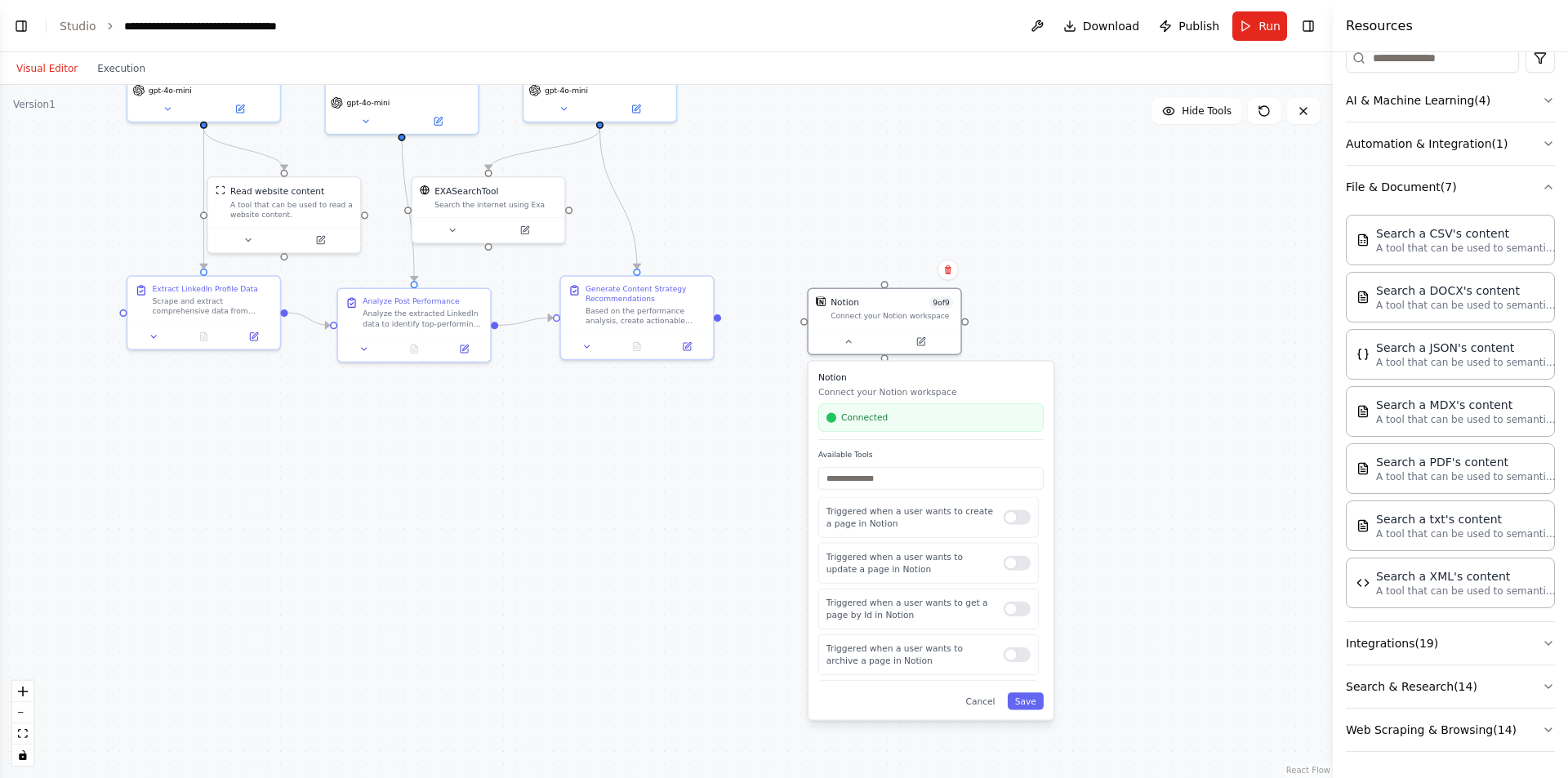
click at [771, 420] on div ".deletable-edge-delete-btn { width: 20px; height: 20px; border: 0px solid #ffff…" at bounding box center [667, 431] width 1333 height 693
click at [1392, 152] on button "Automation & Integration ( 1 )" at bounding box center [1450, 143] width 209 height 43
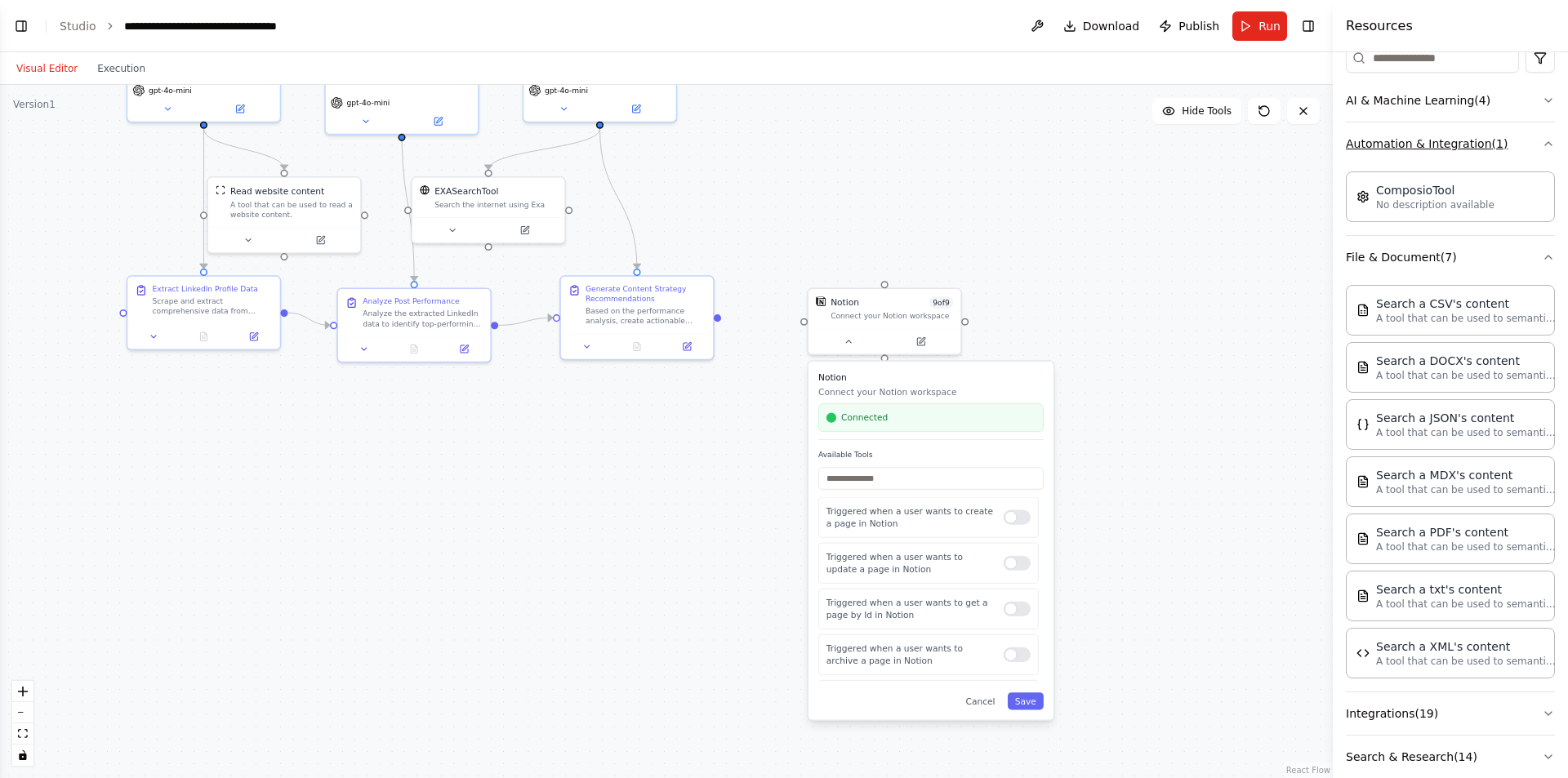
click at [1392, 152] on button "Automation & Integration ( 1 )" at bounding box center [1450, 143] width 209 height 43
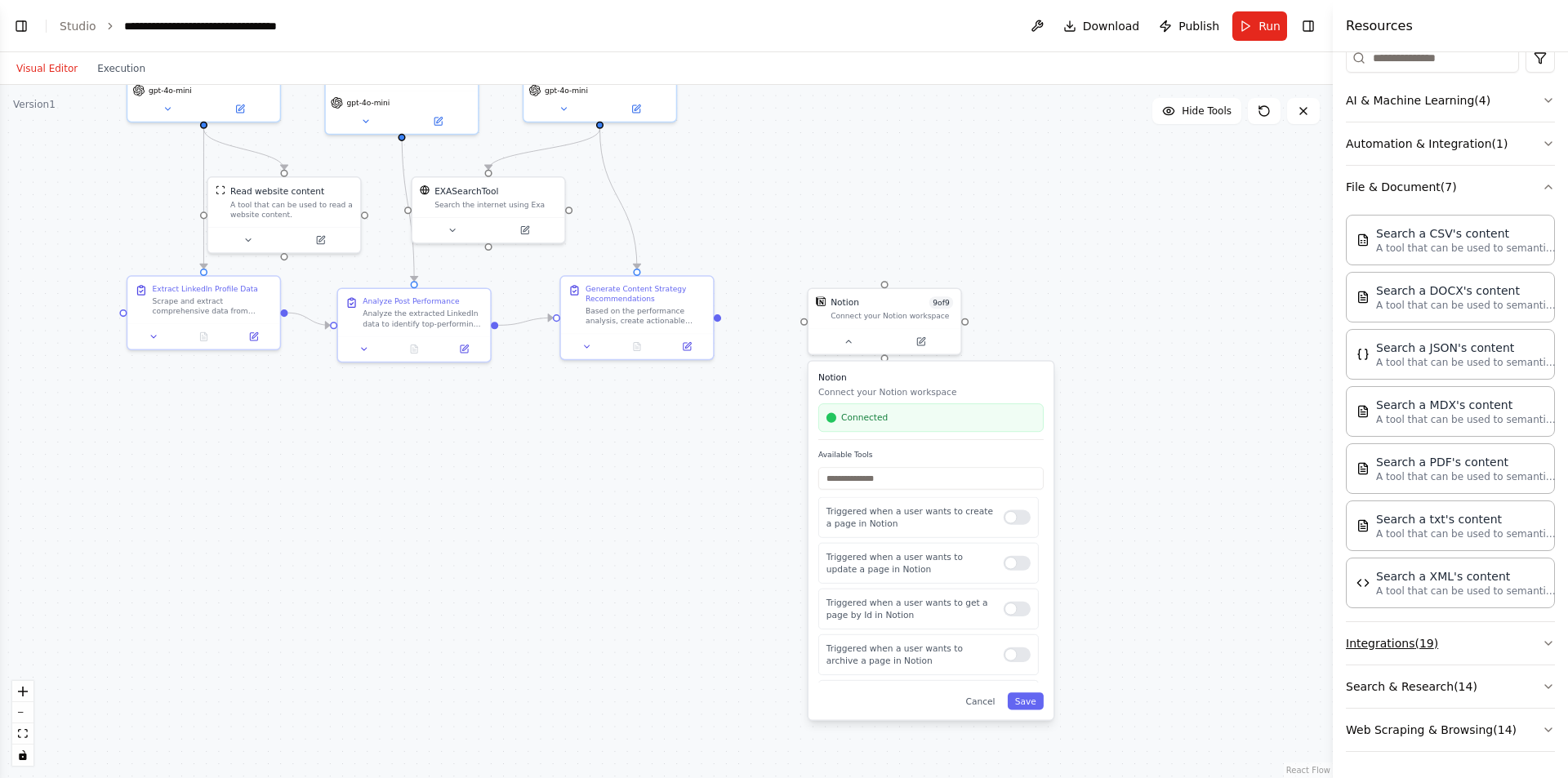
click at [1413, 641] on button "Integrations ( 19 )" at bounding box center [1450, 643] width 209 height 43
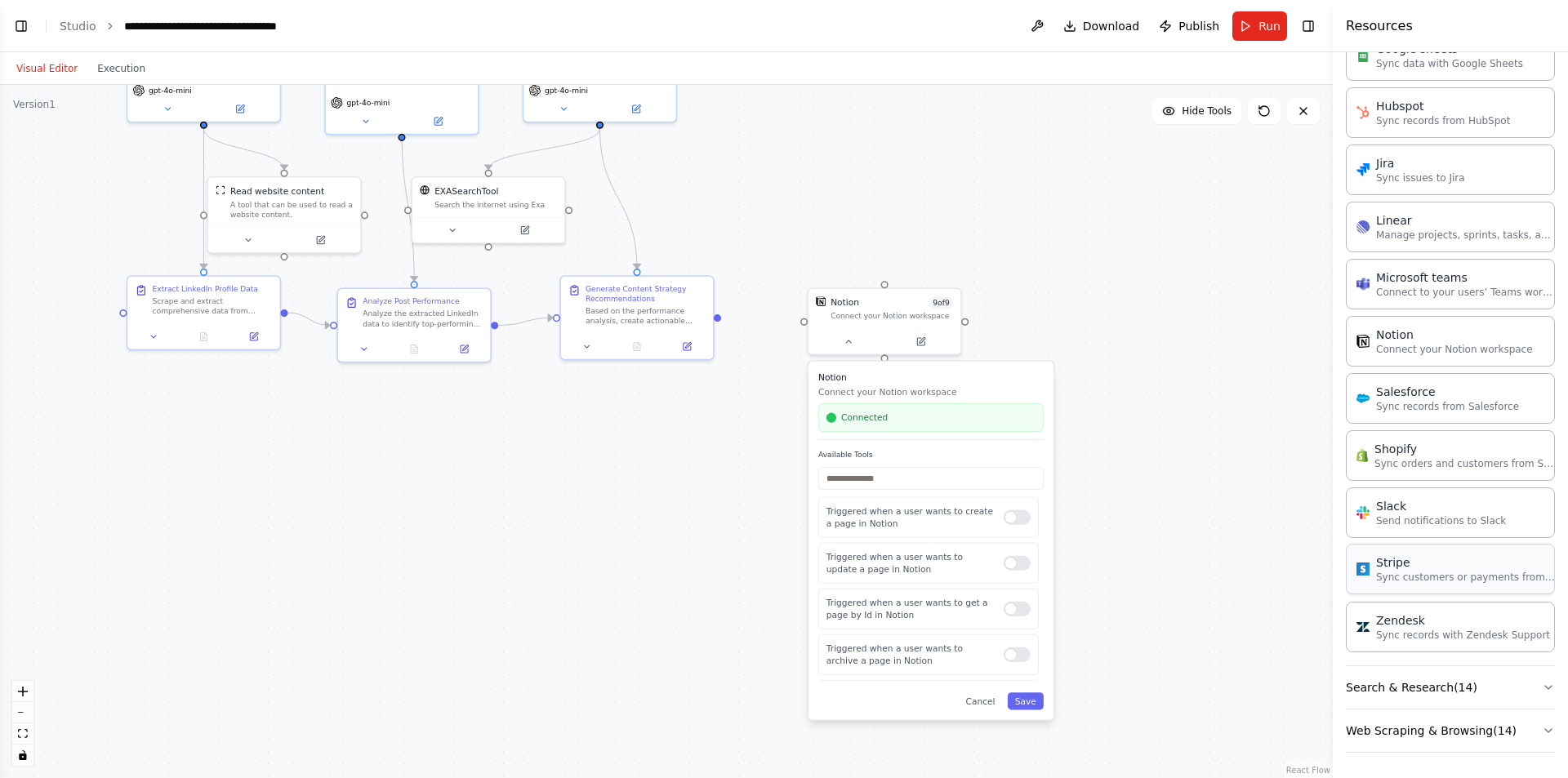
scroll to position [1315, 0]
click at [1410, 725] on button "Web Scraping & Browsing ( 14 )" at bounding box center [1450, 729] width 209 height 43
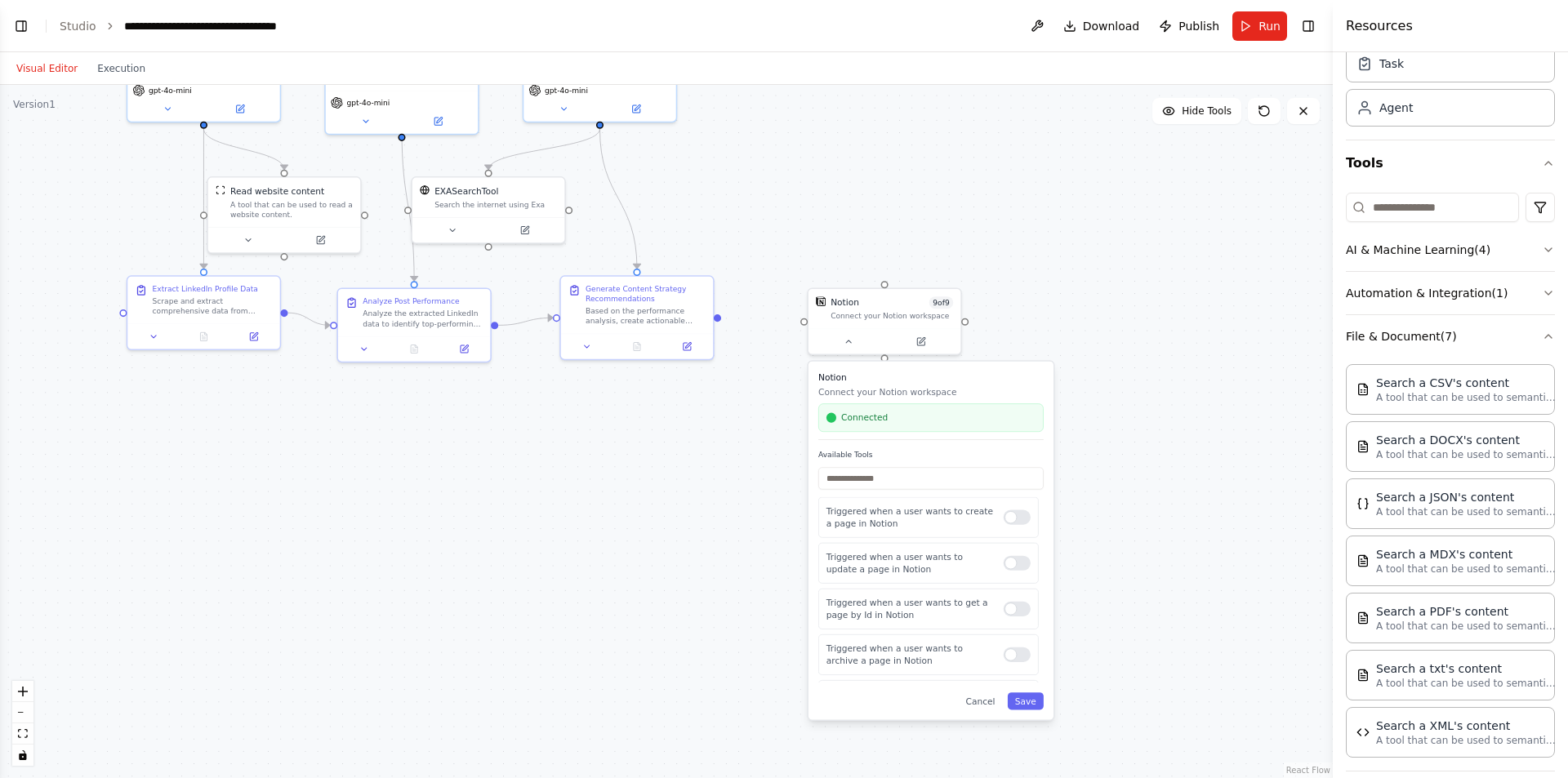
scroll to position [0, 0]
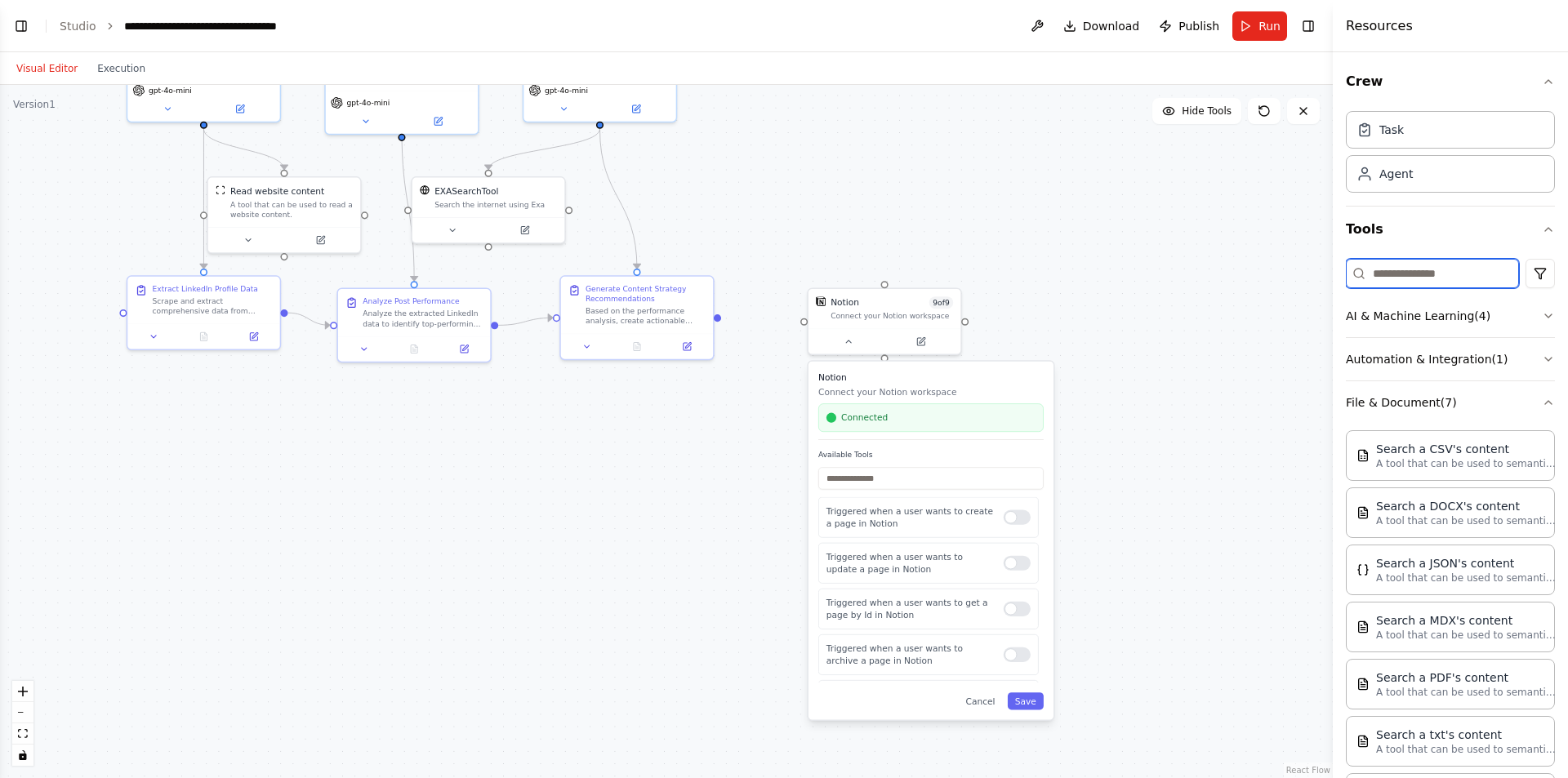
click at [1399, 273] on input at bounding box center [1432, 273] width 173 height 29
paste input "**********"
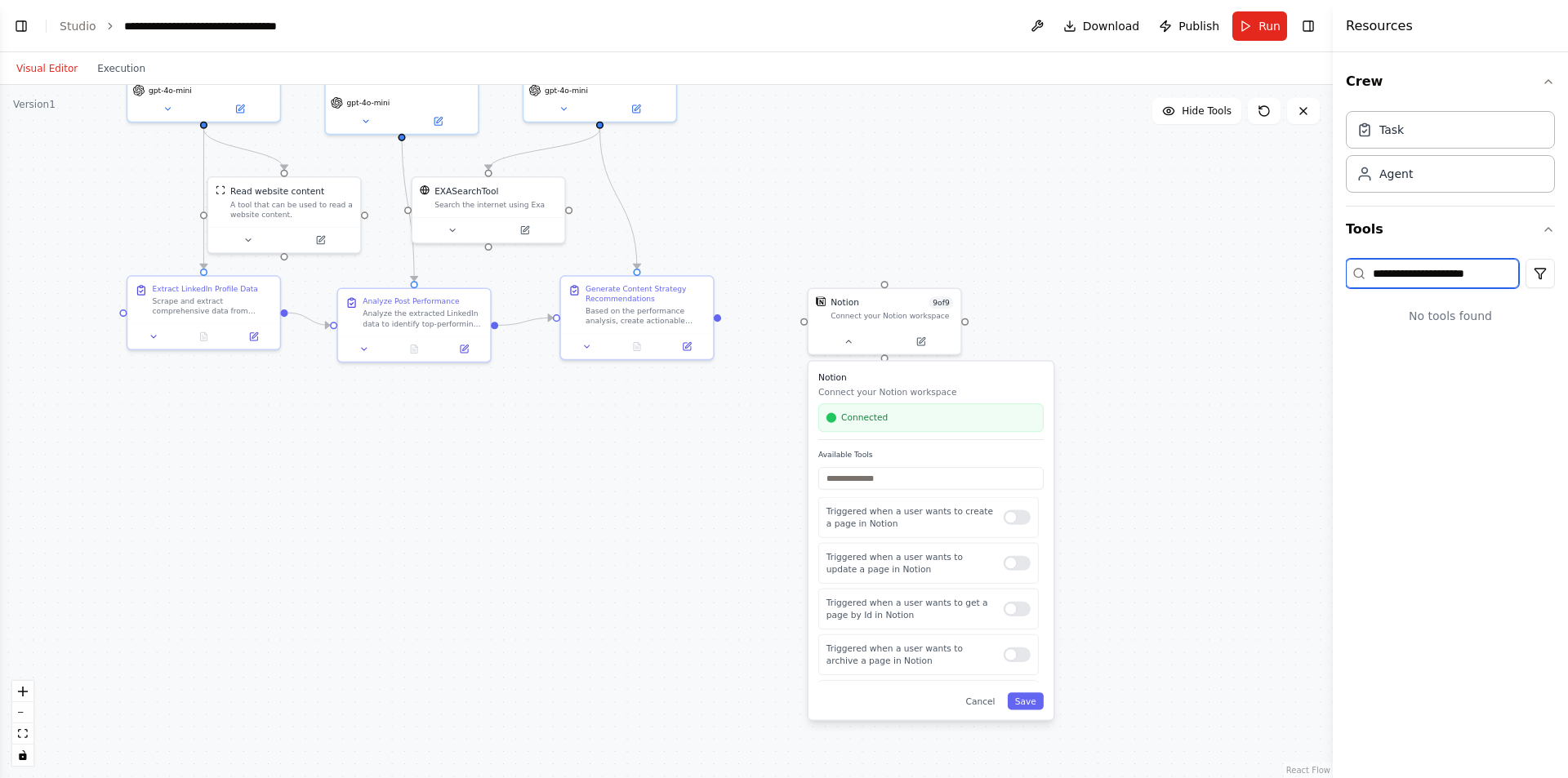
type input "**********"
click at [1416, 181] on div "Agent" at bounding box center [1450, 173] width 209 height 38
click at [1415, 145] on div "Task" at bounding box center [1450, 128] width 209 height 38
click at [19, 13] on header "**********" at bounding box center [667, 26] width 1333 height 52
click at [21, 23] on button "Toggle Left Sidebar" at bounding box center [21, 26] width 23 height 23
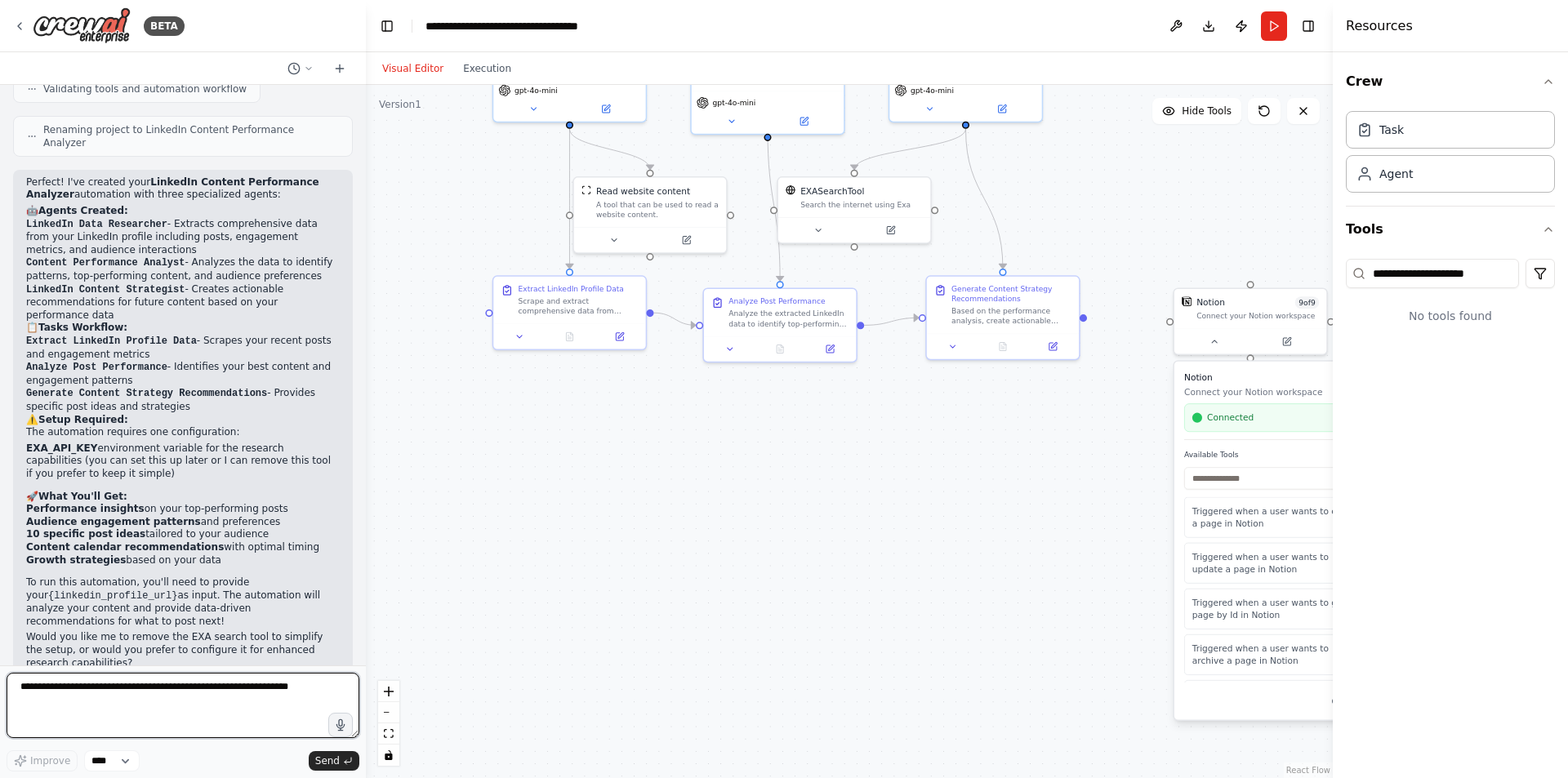
click at [169, 697] on textarea at bounding box center [183, 706] width 353 height 65
type textarea "**********"
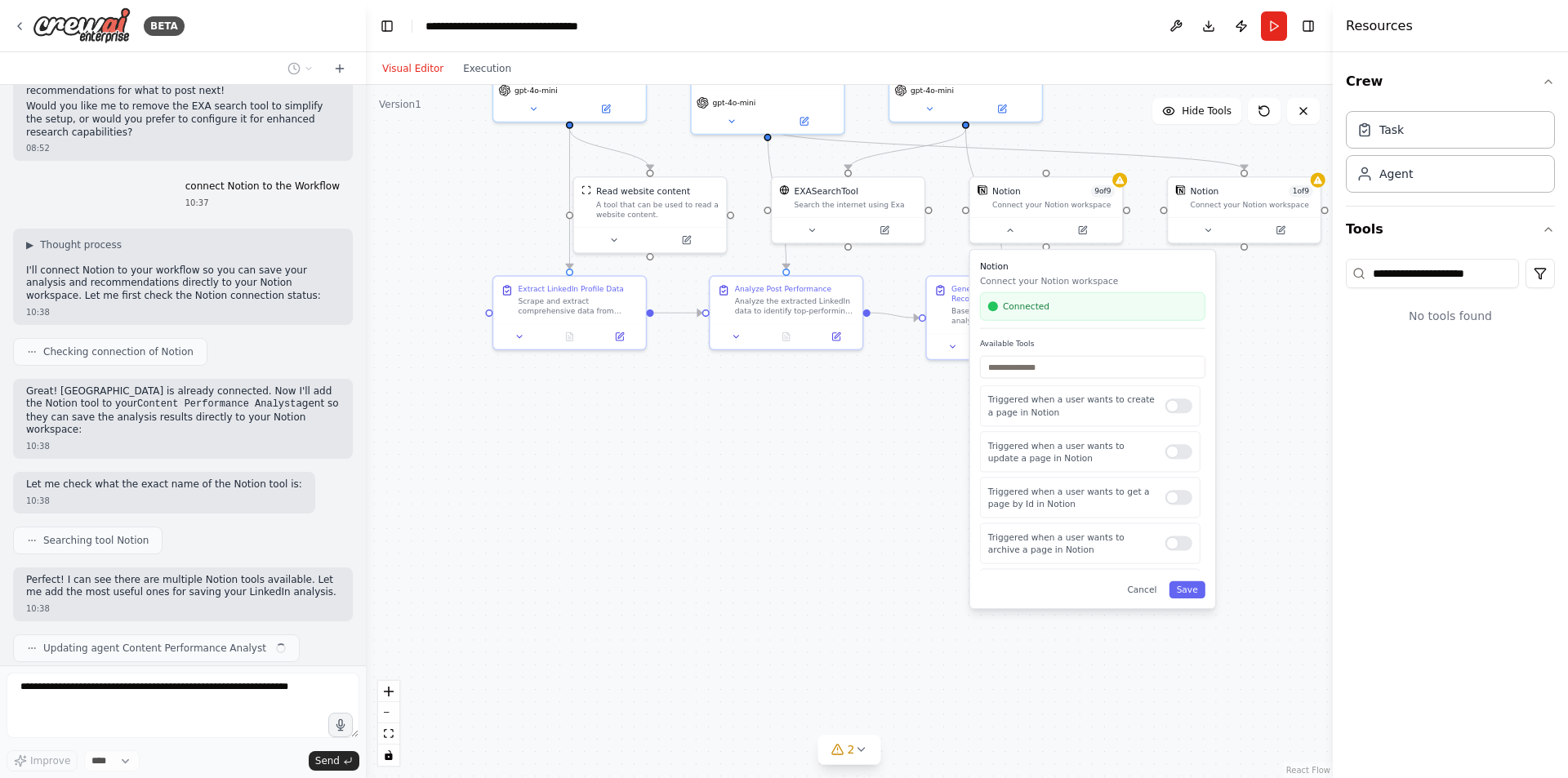
scroll to position [1714, 0]
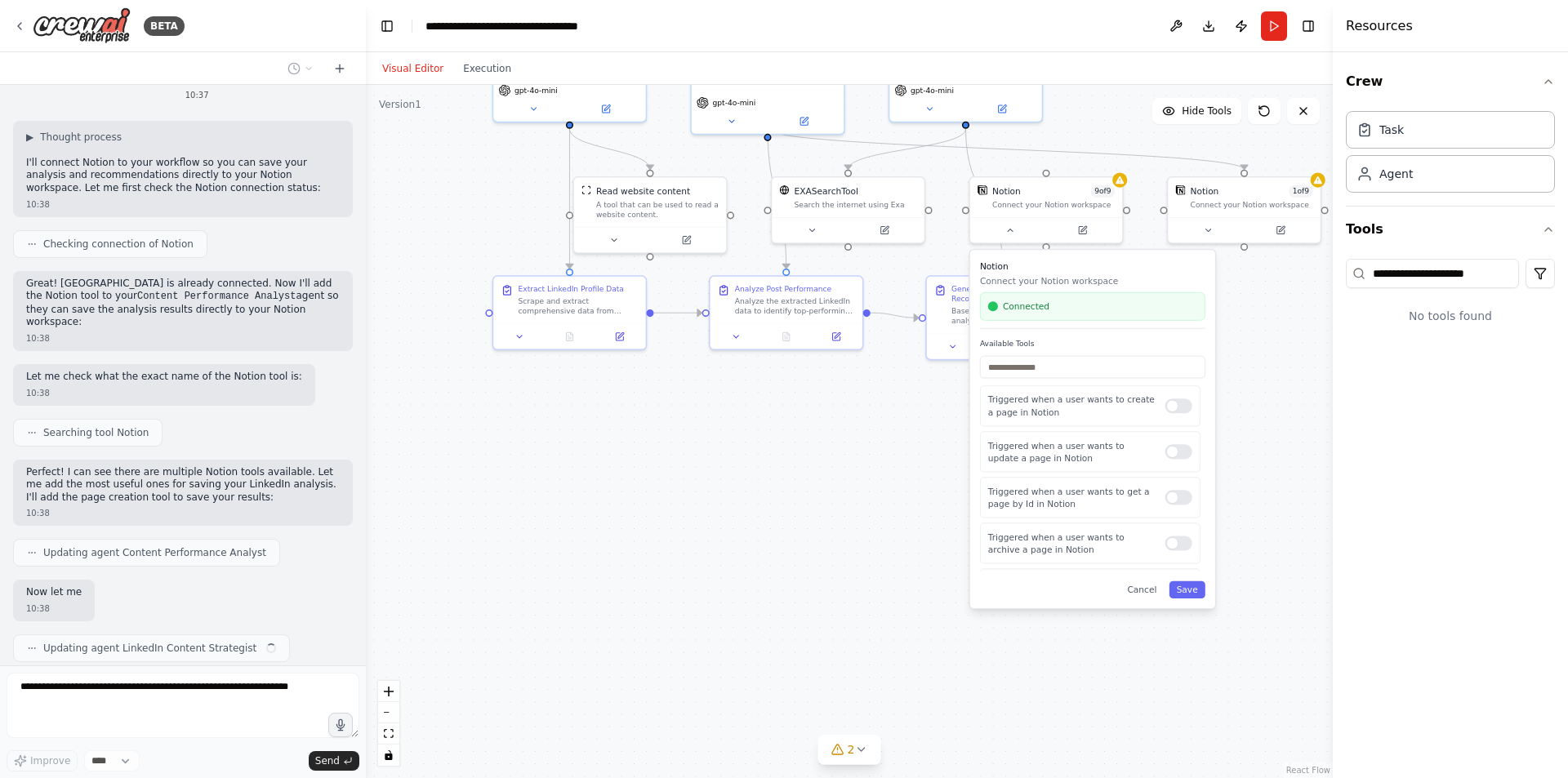
click at [846, 411] on div ".deletable-edge-delete-btn { width: 20px; height: 20px; border: 0px solid #ffff…" at bounding box center [849, 431] width 967 height 693
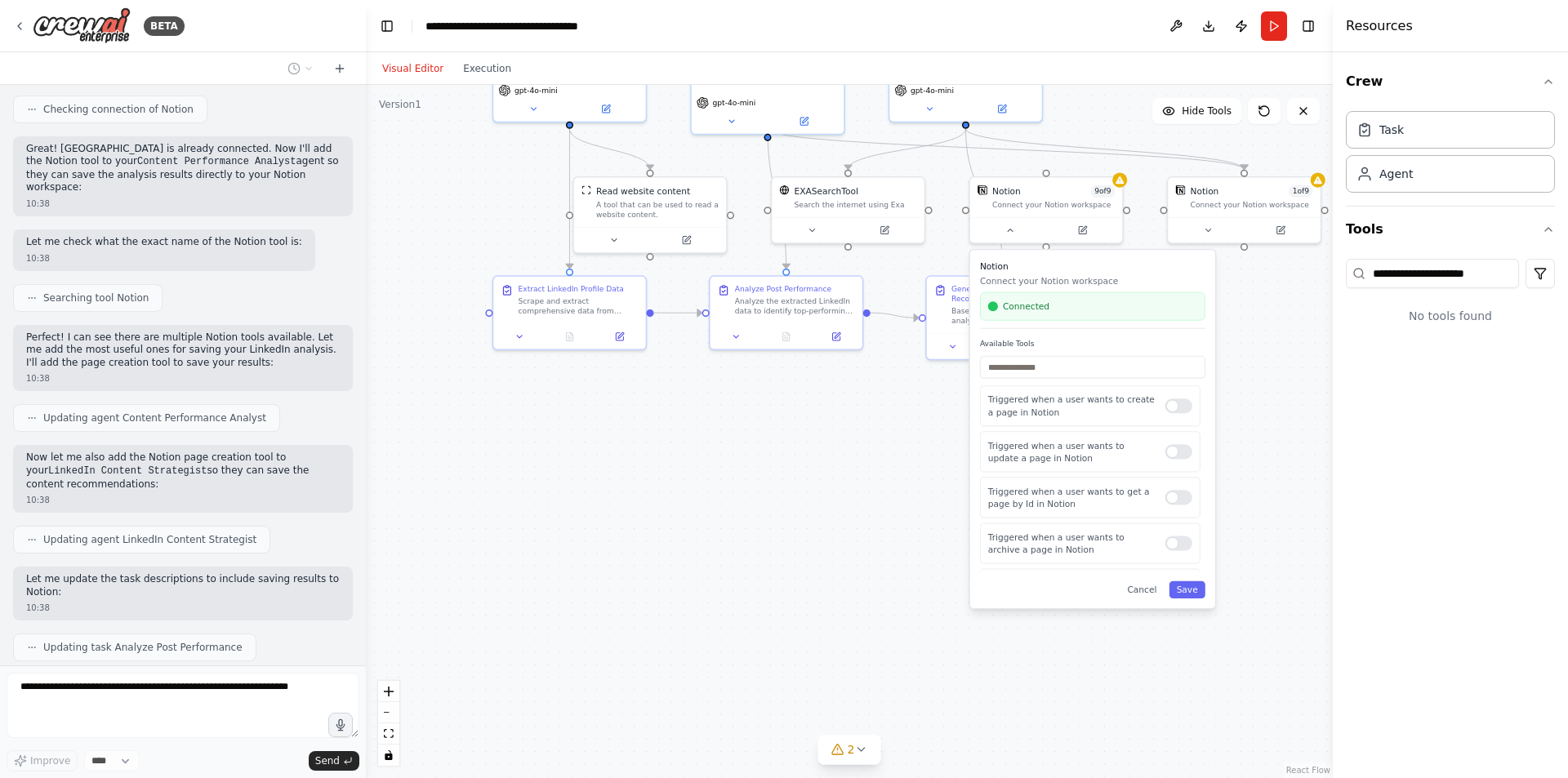
scroll to position [1984, 0]
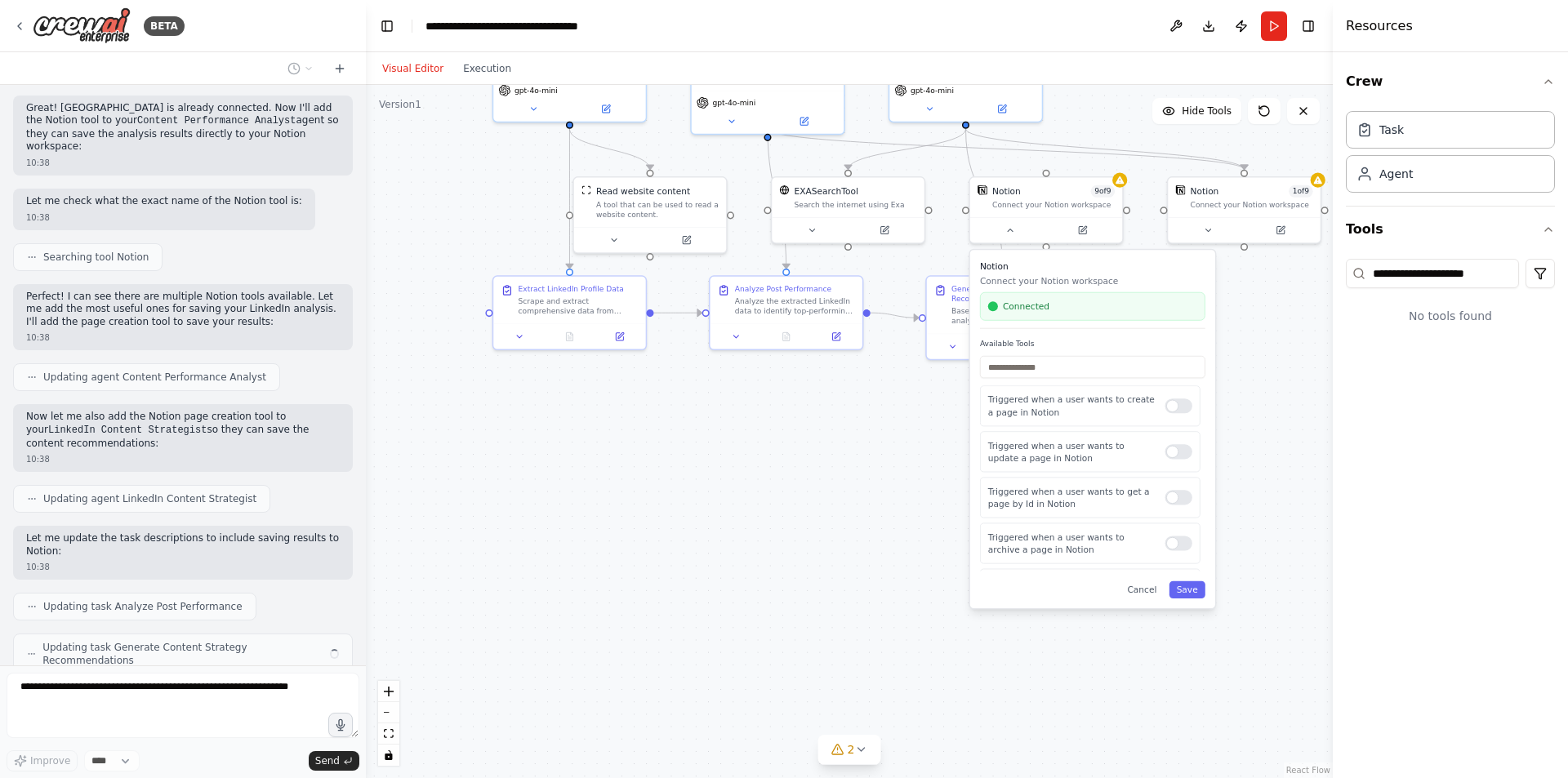
click at [835, 455] on div ".deletable-edge-delete-btn { width: 20px; height: 20px; border: 0px solid #ffff…" at bounding box center [849, 431] width 967 height 693
click at [1006, 238] on div at bounding box center [1046, 227] width 152 height 25
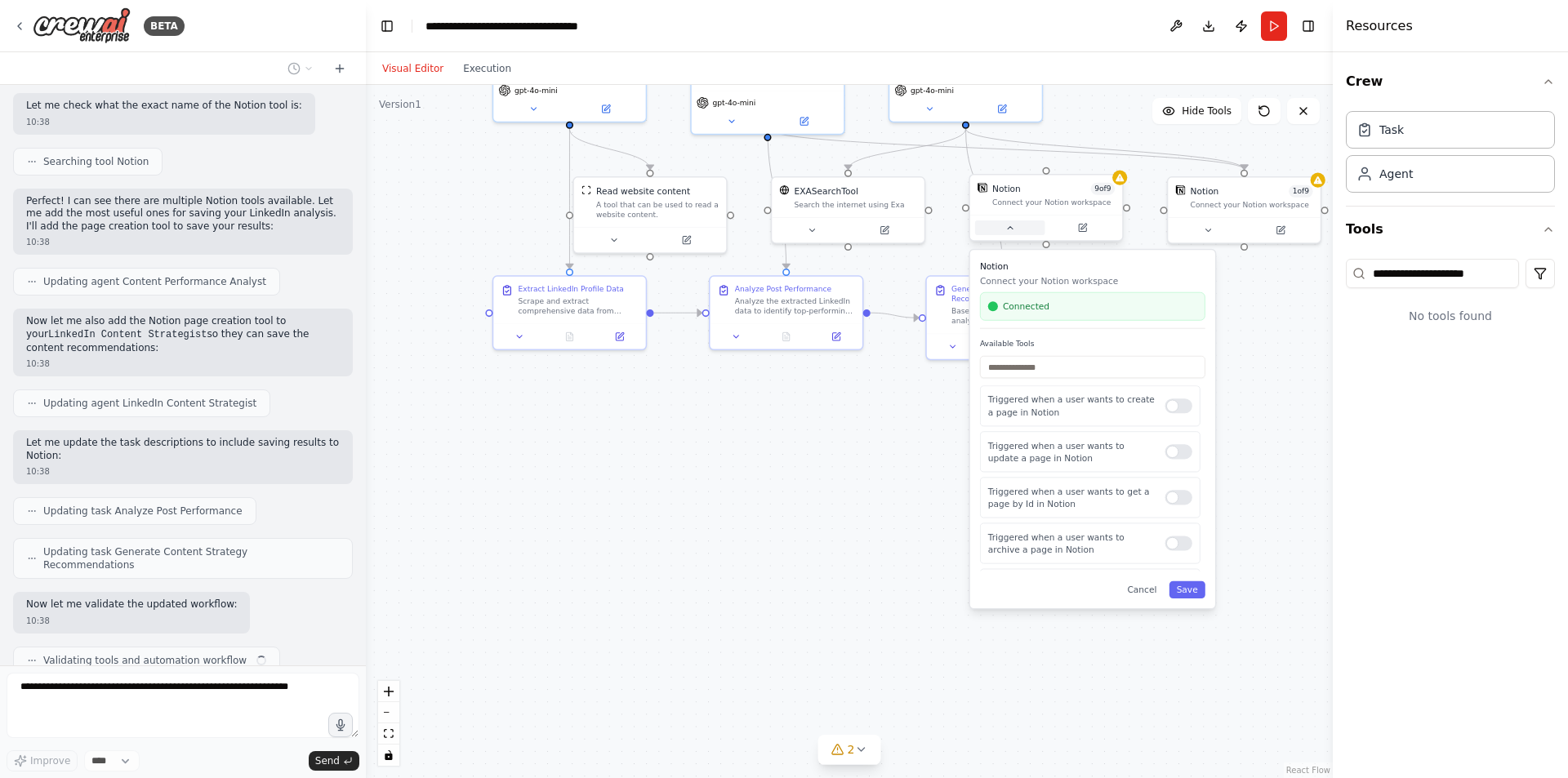
click at [1015, 230] on icon at bounding box center [1010, 228] width 10 height 10
click at [1015, 230] on icon at bounding box center [1016, 228] width 10 height 10
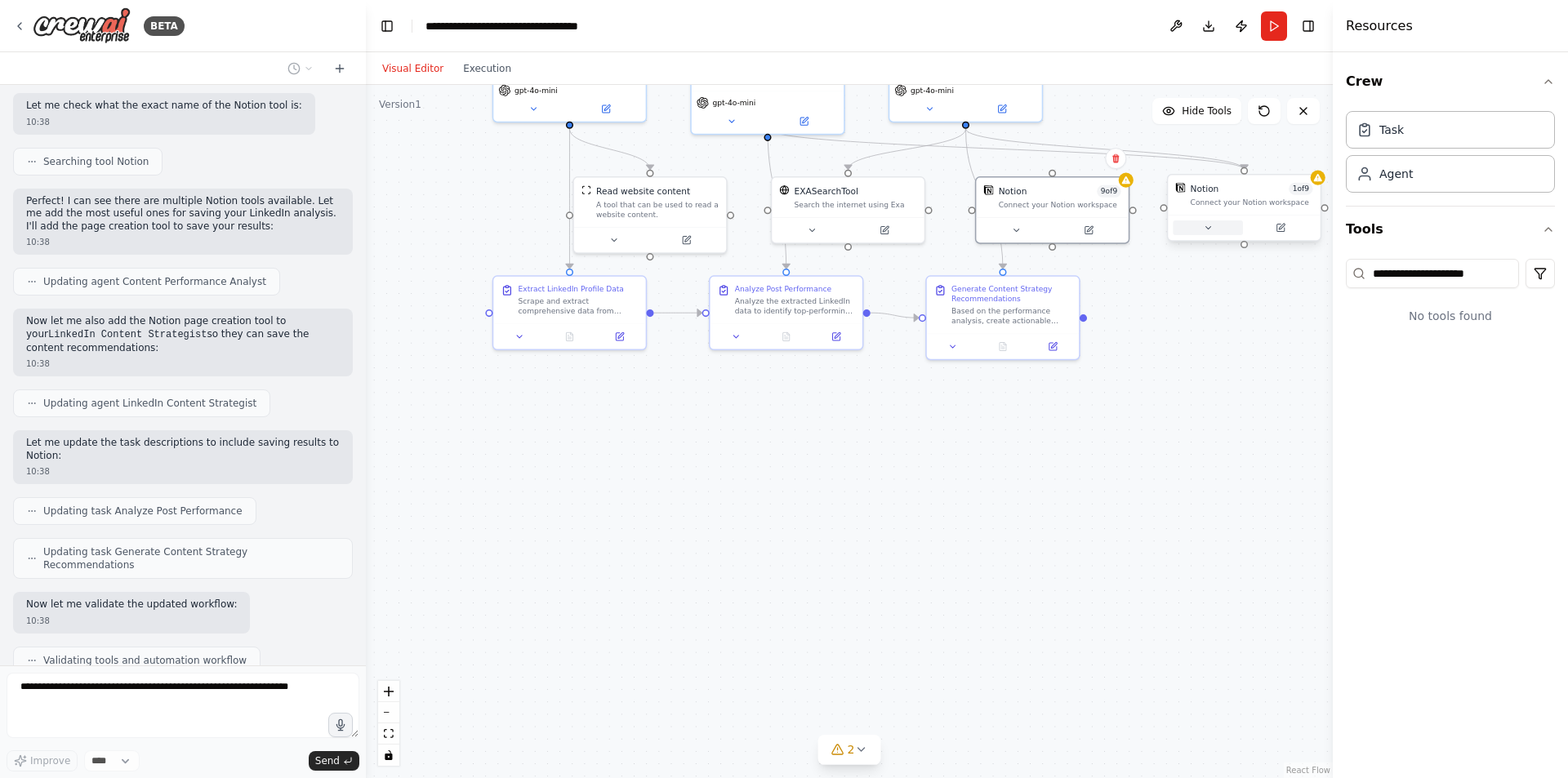
click at [1203, 226] on icon at bounding box center [1208, 228] width 10 height 10
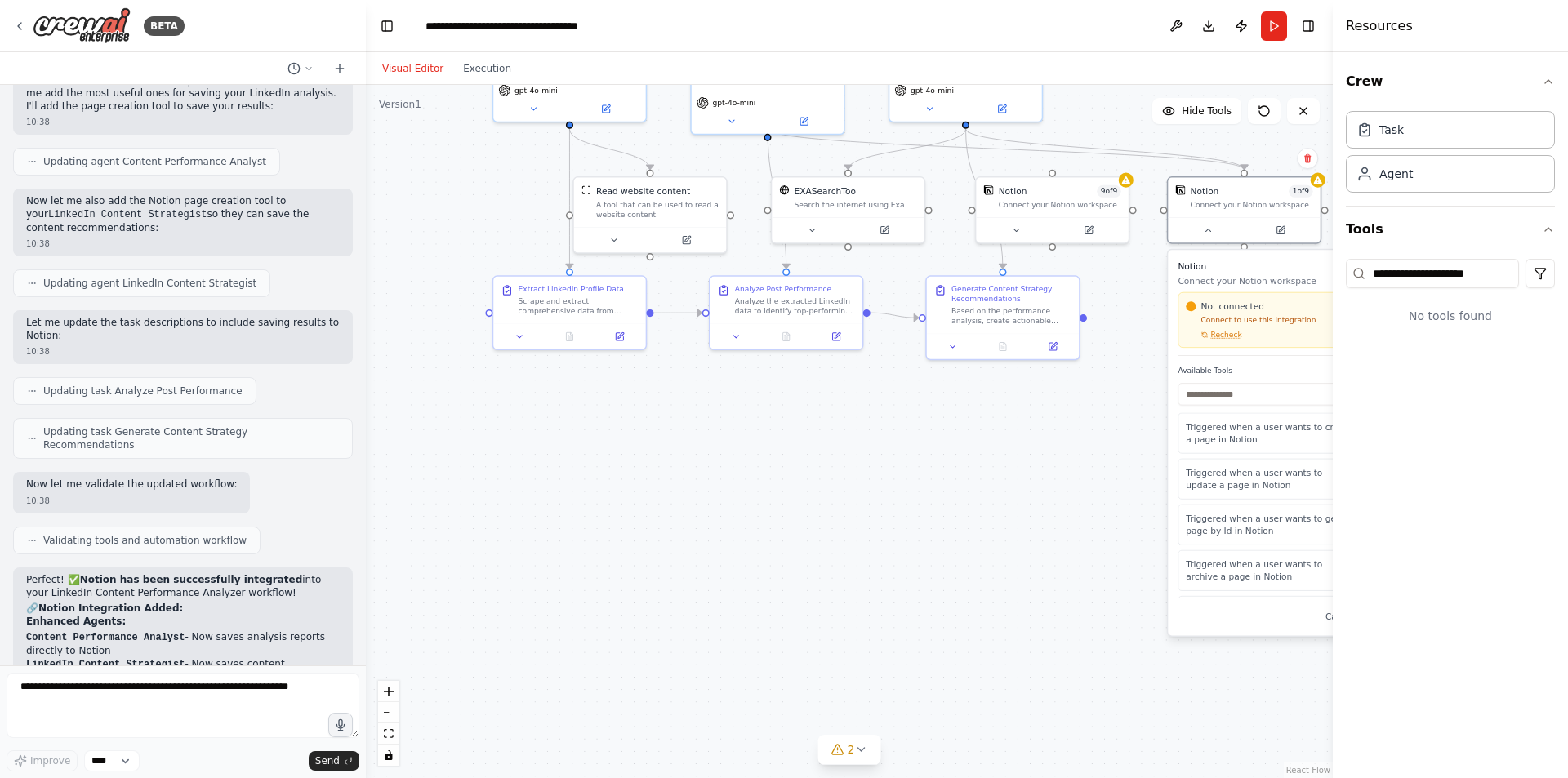
click at [1040, 561] on div ".deletable-edge-delete-btn { width: 20px; height: 20px; border: 0px solid #ffff…" at bounding box center [849, 431] width 967 height 693
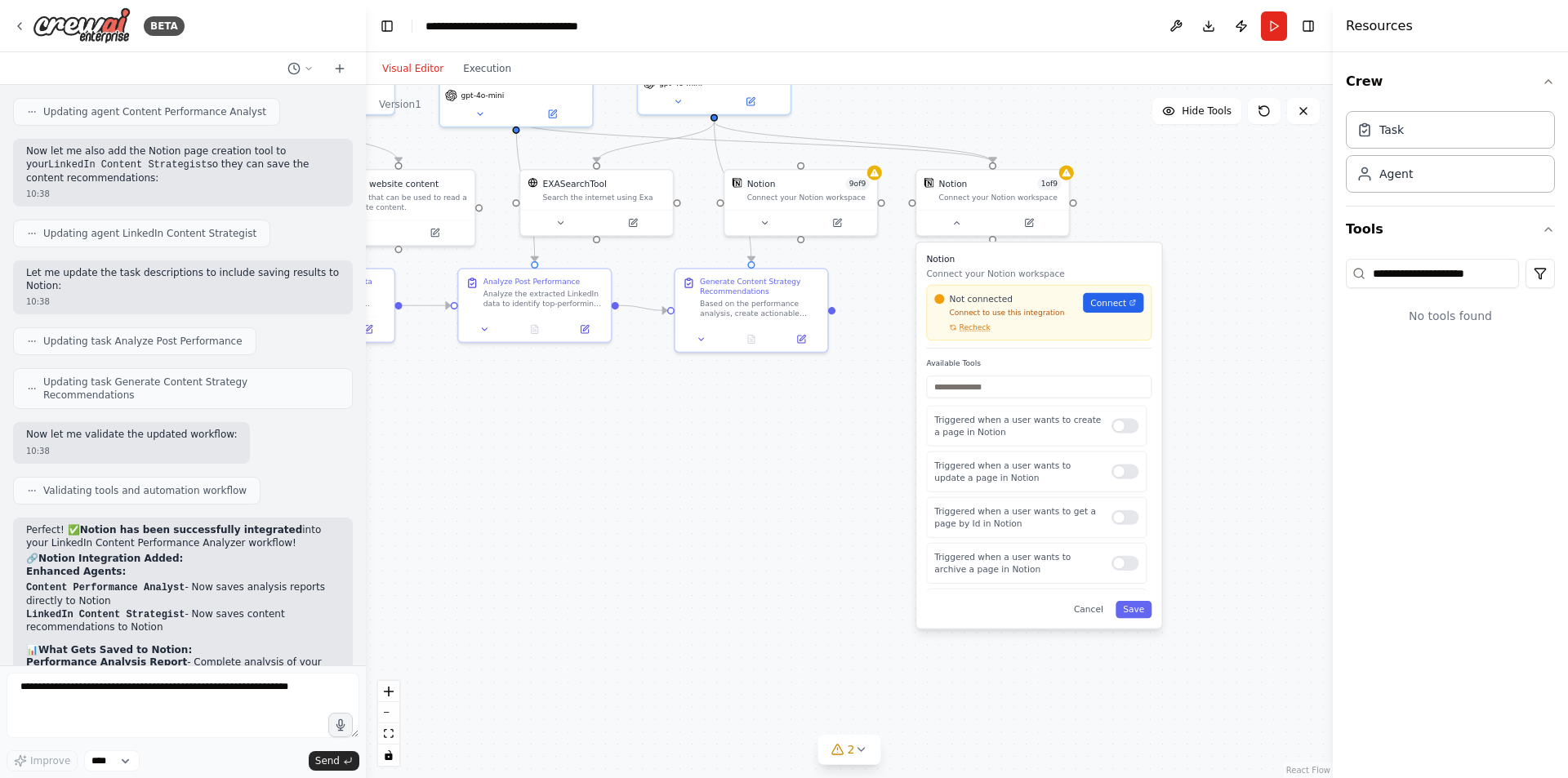
drag, startPoint x: 1020, startPoint y: 530, endPoint x: 806, endPoint y: 532, distance: 214.0
click at [806, 532] on div ".deletable-edge-delete-btn { width: 20px; height: 20px; border: 0px solid #ffff…" at bounding box center [849, 431] width 967 height 693
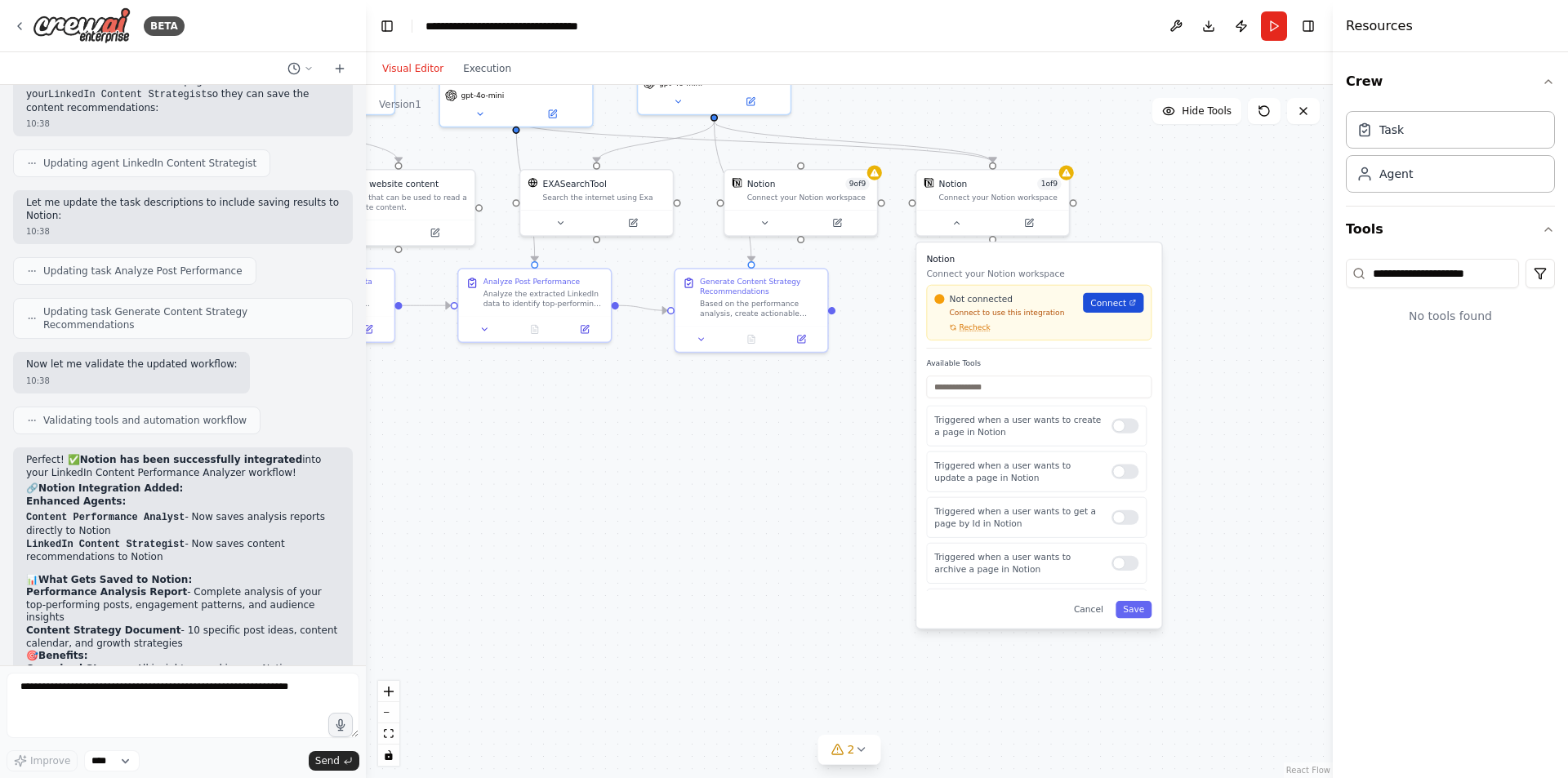
click at [1125, 308] on span "Connect" at bounding box center [1108, 303] width 36 height 13
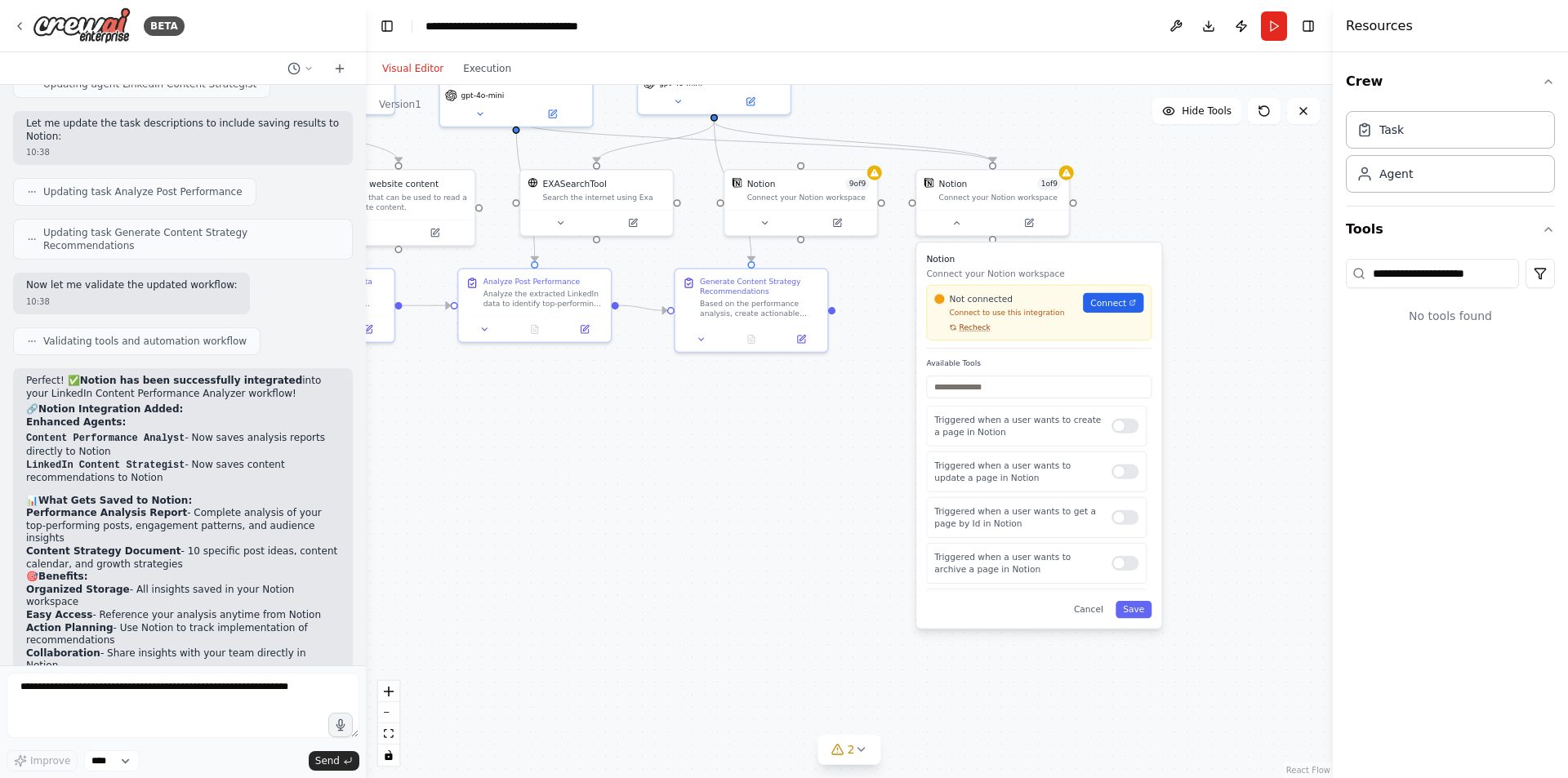
click at [977, 328] on span "Recheck" at bounding box center [975, 328] width 31 height 10
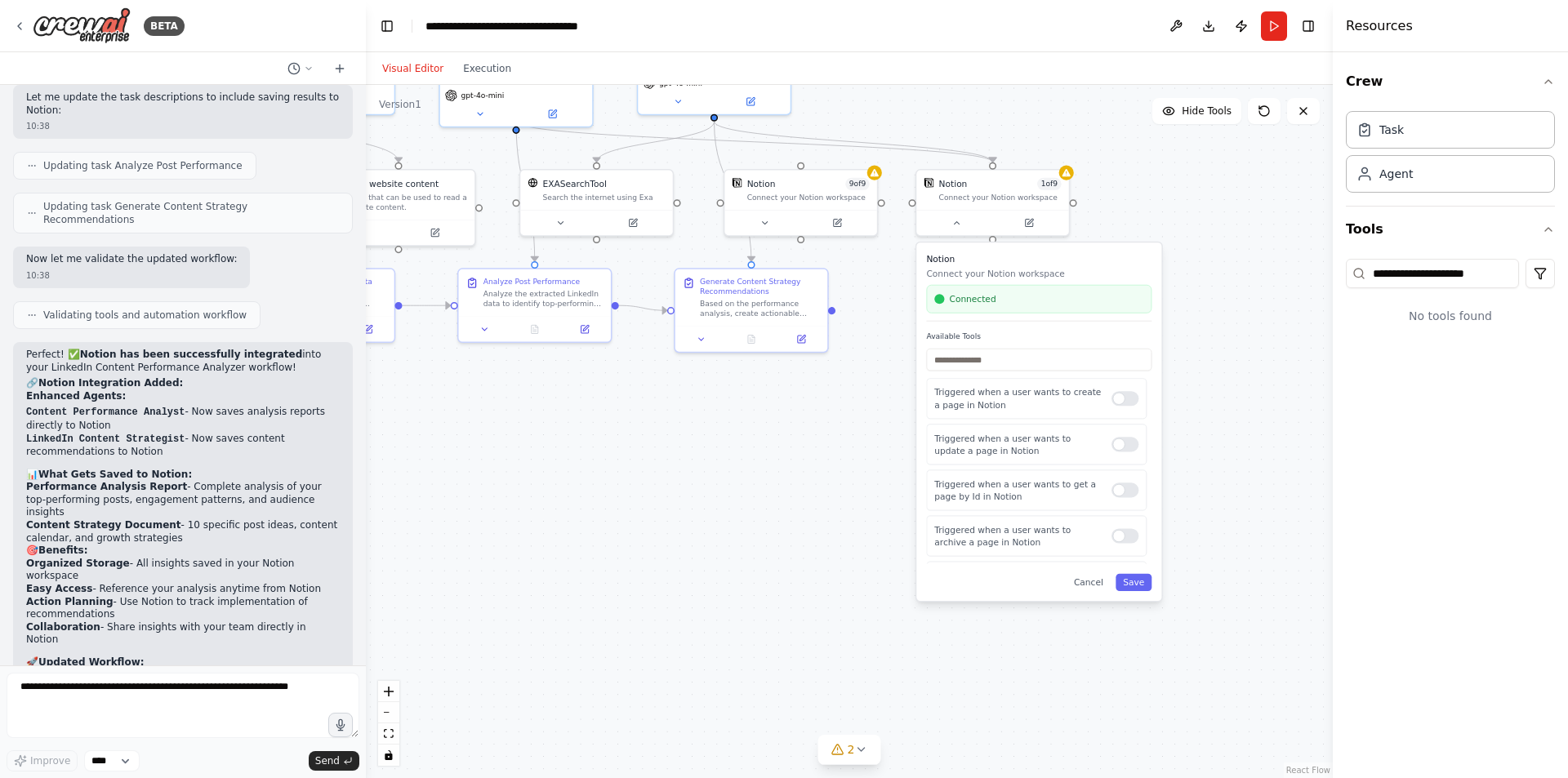
scroll to position [2438, 0]
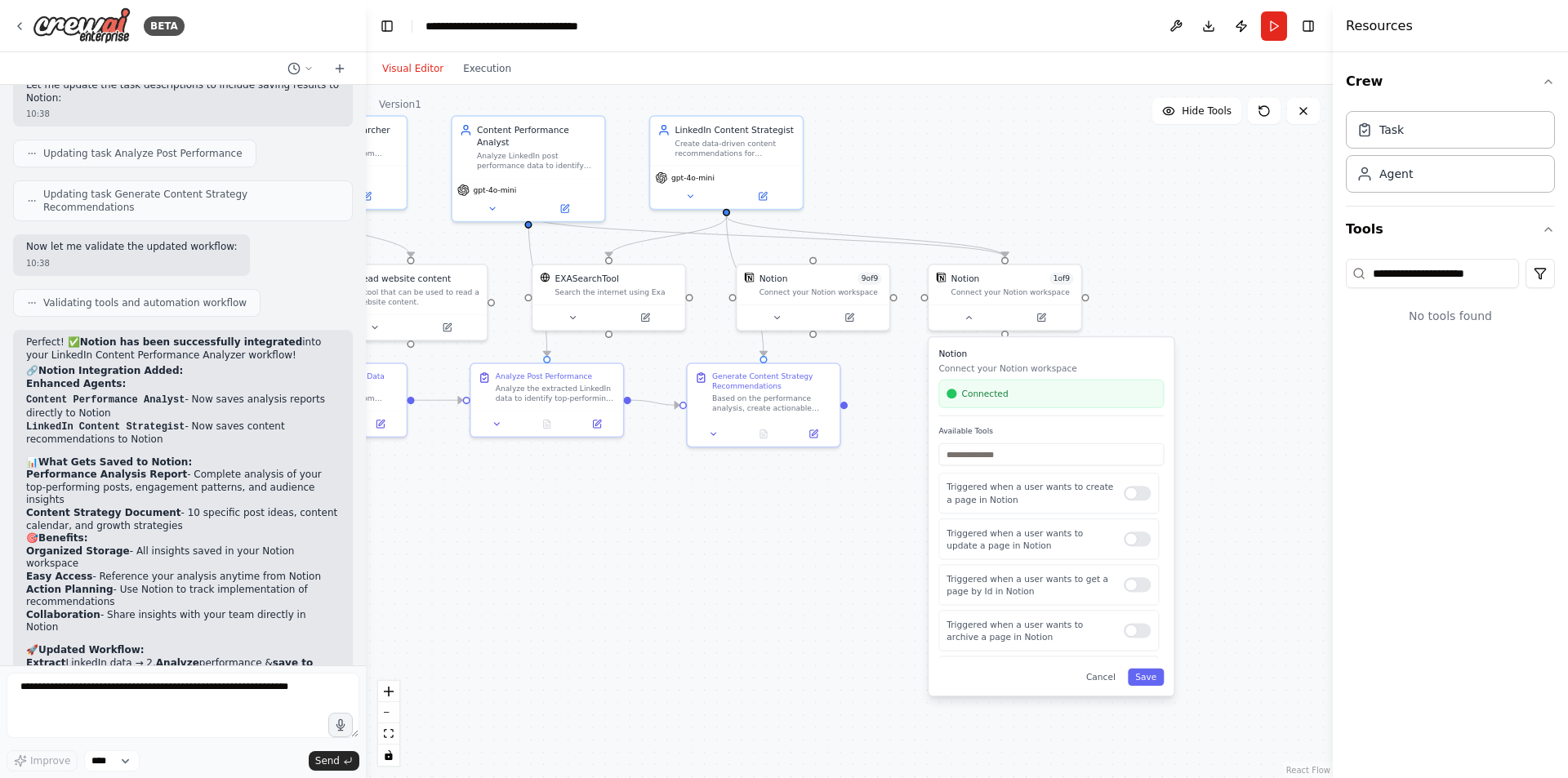
drag, startPoint x: 829, startPoint y: 101, endPoint x: 841, endPoint y: 195, distance: 94.8
click at [841, 195] on div ".deletable-edge-delete-btn { width: 20px; height: 20px; border: 0px solid #ffff…" at bounding box center [849, 431] width 967 height 693
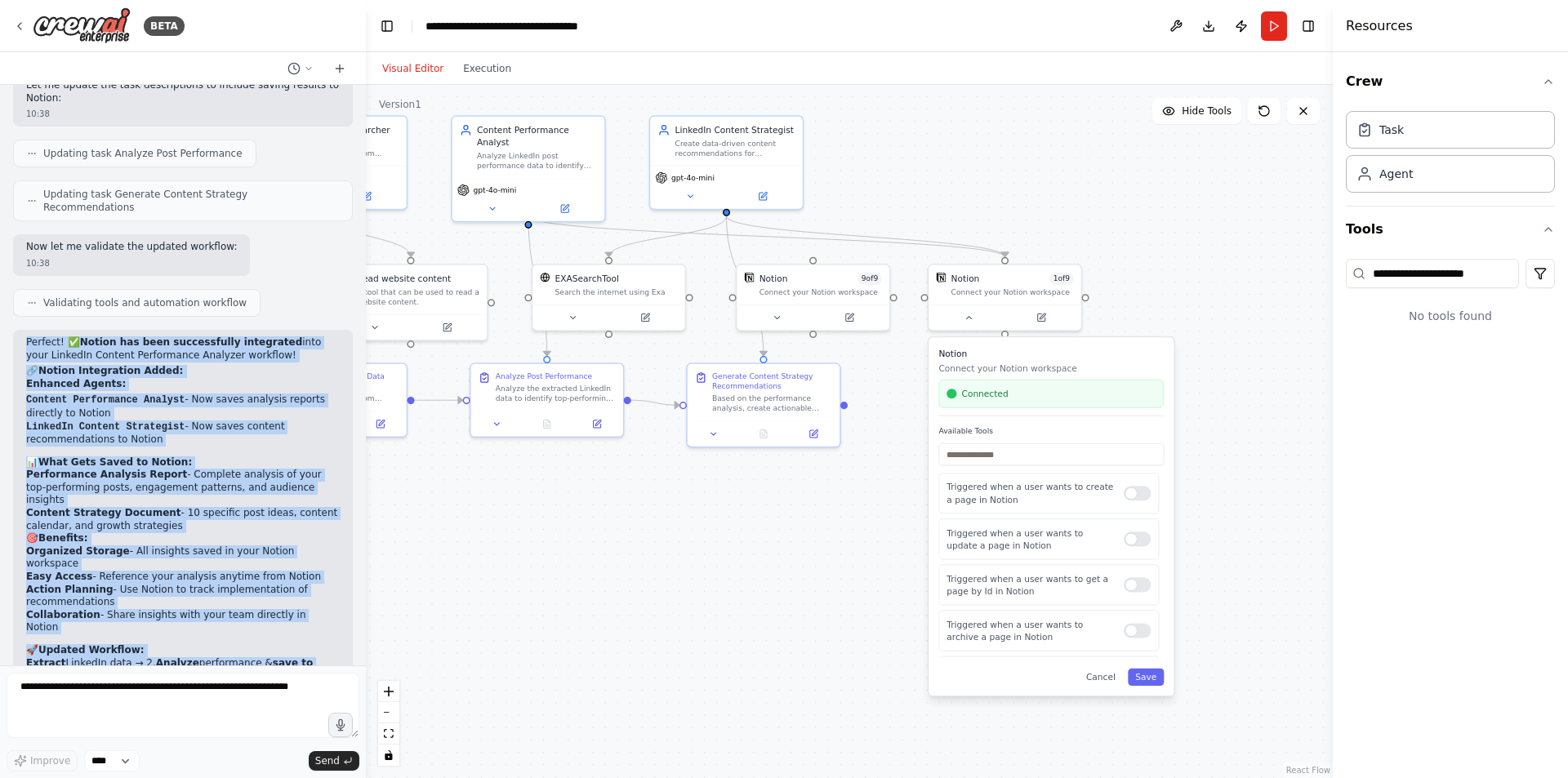
drag, startPoint x: 22, startPoint y: 362, endPoint x: 259, endPoint y: 682, distance: 398.2
click at [255, 699] on div "BETA I would like to reseach my LinkedIN Account and analysis which Post perfor…" at bounding box center [183, 389] width 366 height 778
copy div "Perfect! ✅ Notion has been successfully integrated into your LinkedIn Content P…"
click at [818, 287] on div "Connect your Notion workspace" at bounding box center [821, 290] width 122 height 10
click at [880, 249] on icon at bounding box center [876, 246] width 10 height 10
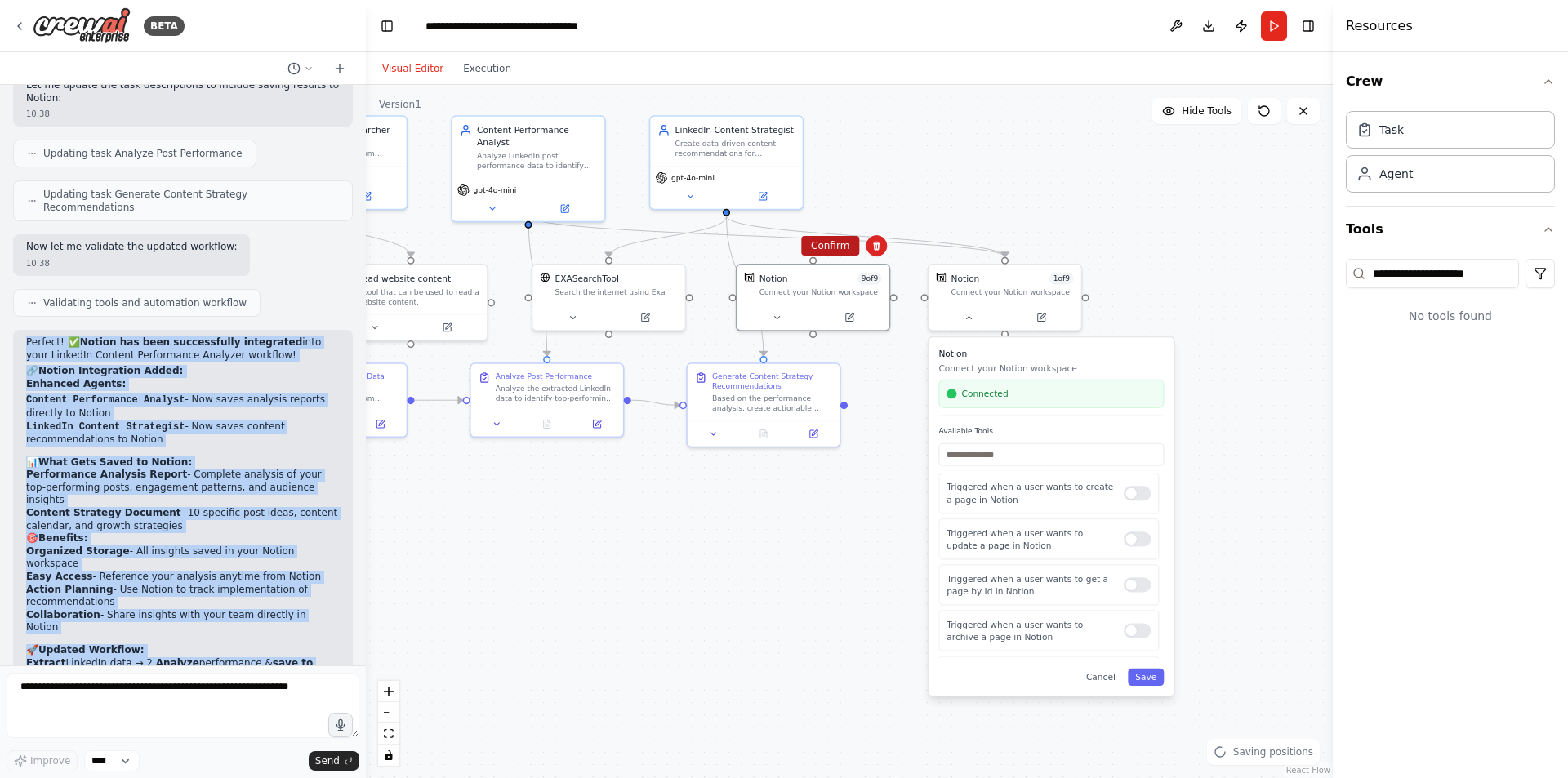
click at [844, 252] on button "Confirm" at bounding box center [830, 246] width 58 height 19
click at [1270, 26] on button "Run" at bounding box center [1274, 26] width 26 height 29
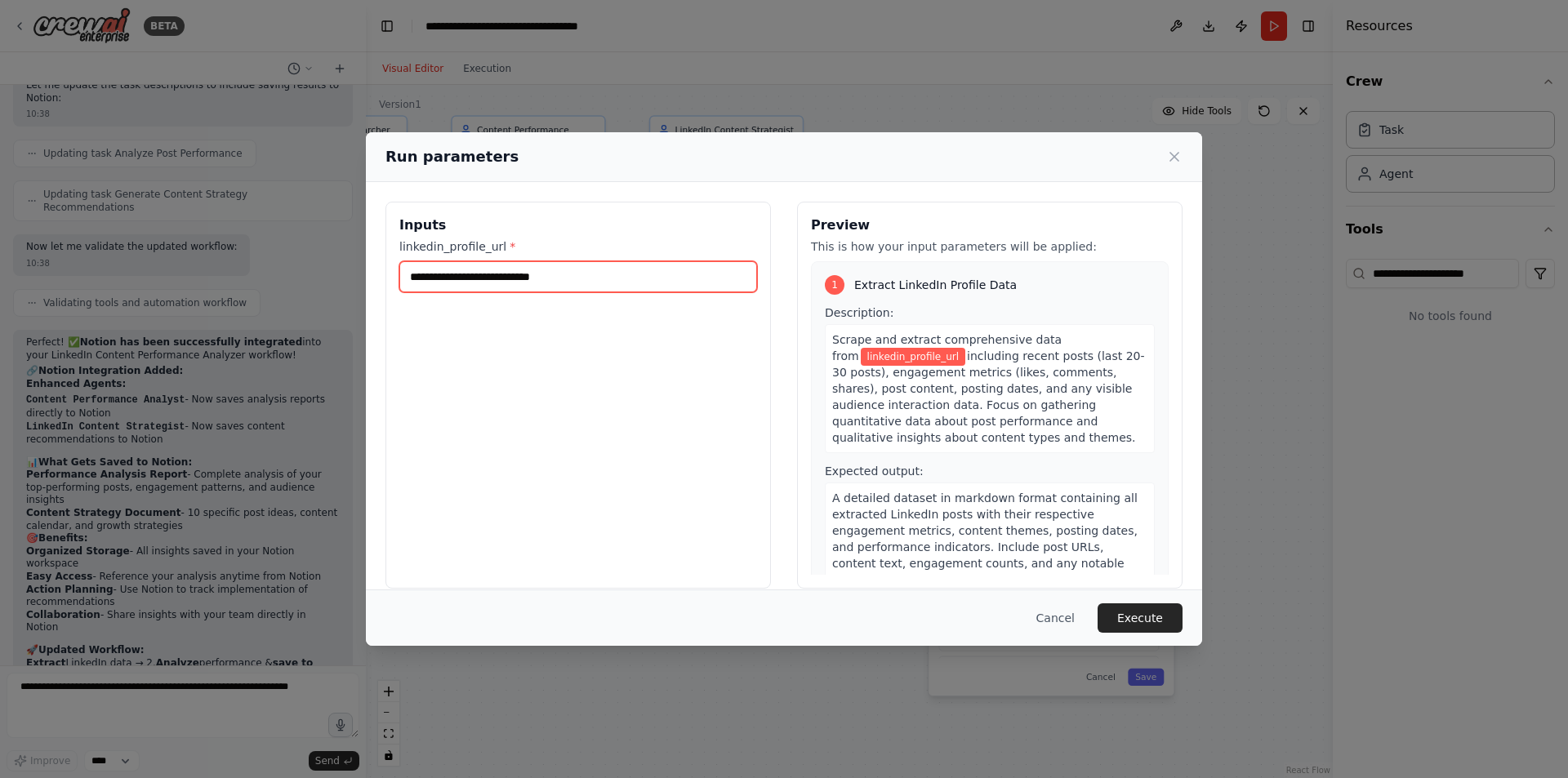
click at [621, 274] on input "linkedin_profile_url *" at bounding box center [578, 277] width 358 height 31
paste input "**********"
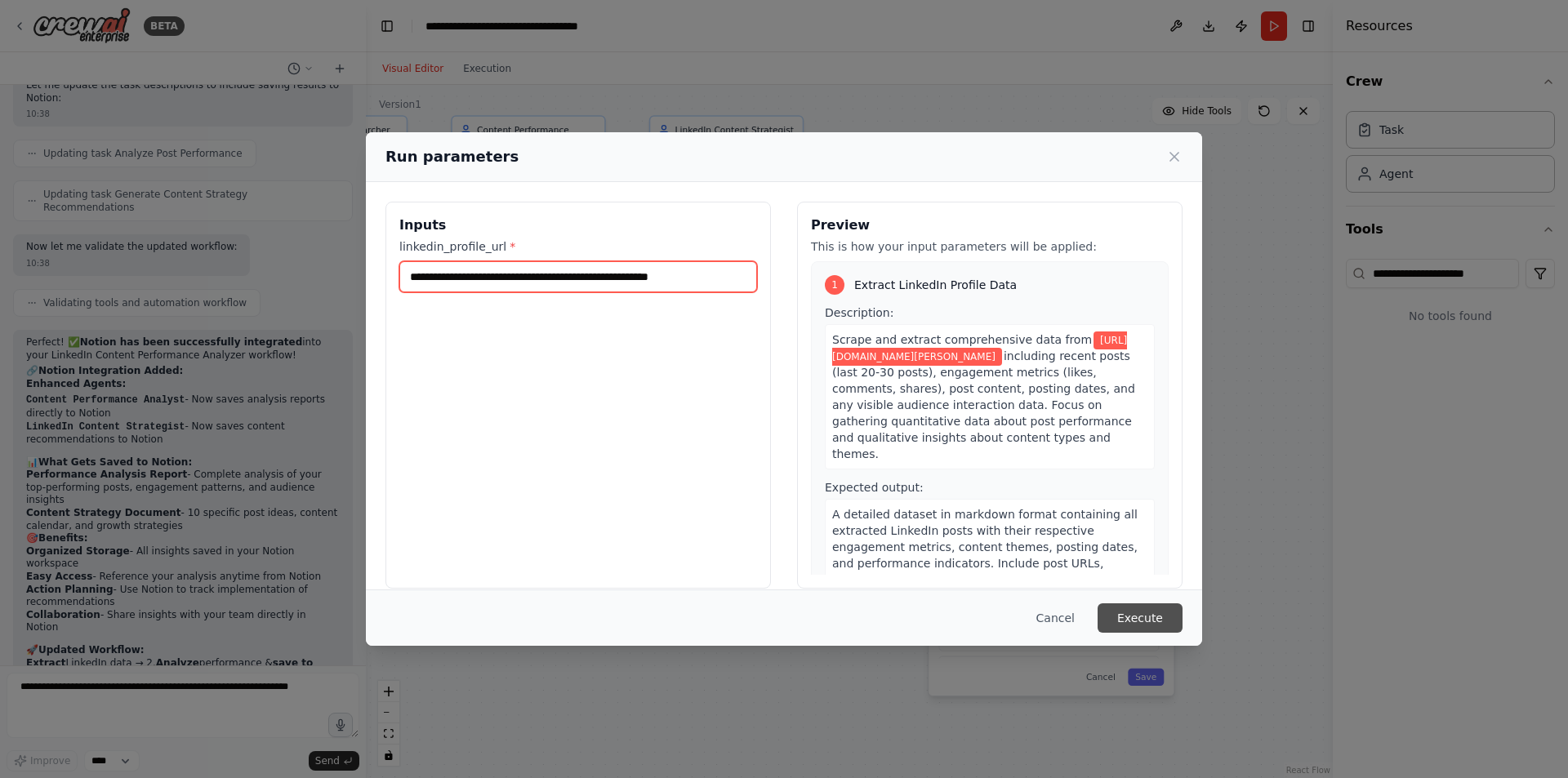
type input "**********"
click at [1129, 619] on button "Execute" at bounding box center [1140, 618] width 85 height 29
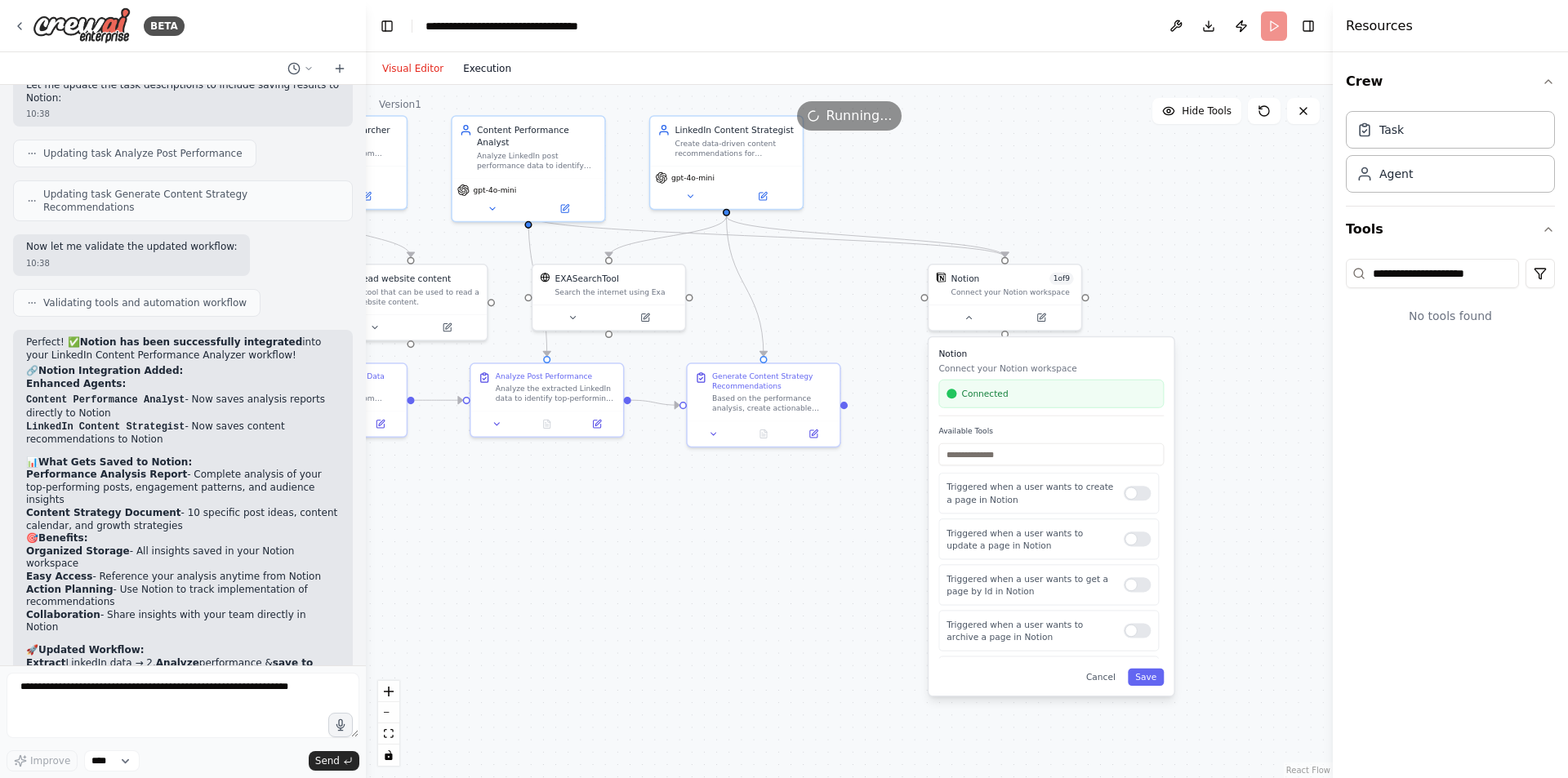
click at [481, 73] on button "Execution" at bounding box center [487, 68] width 68 height 19
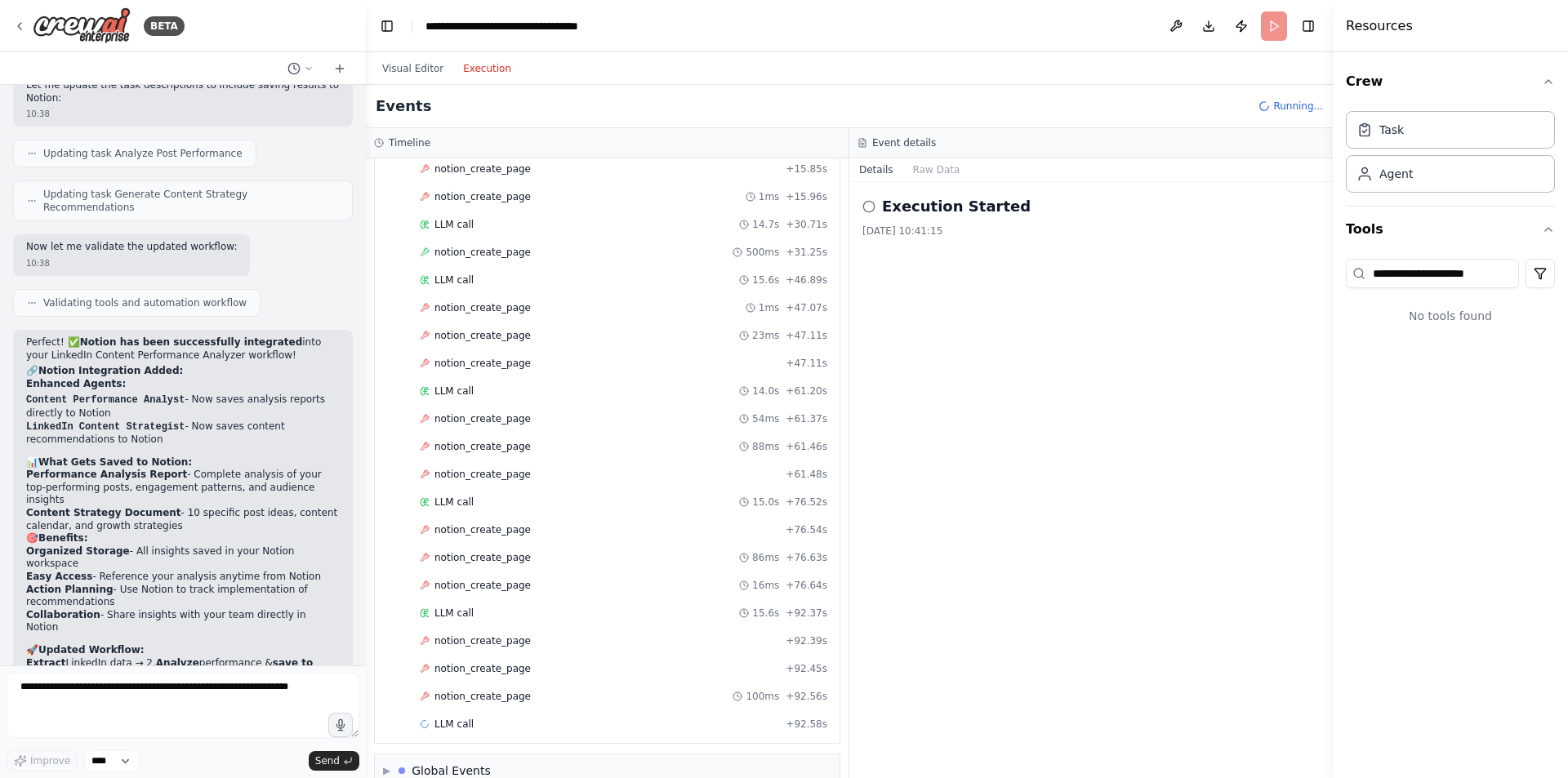
scroll to position [432, 0]
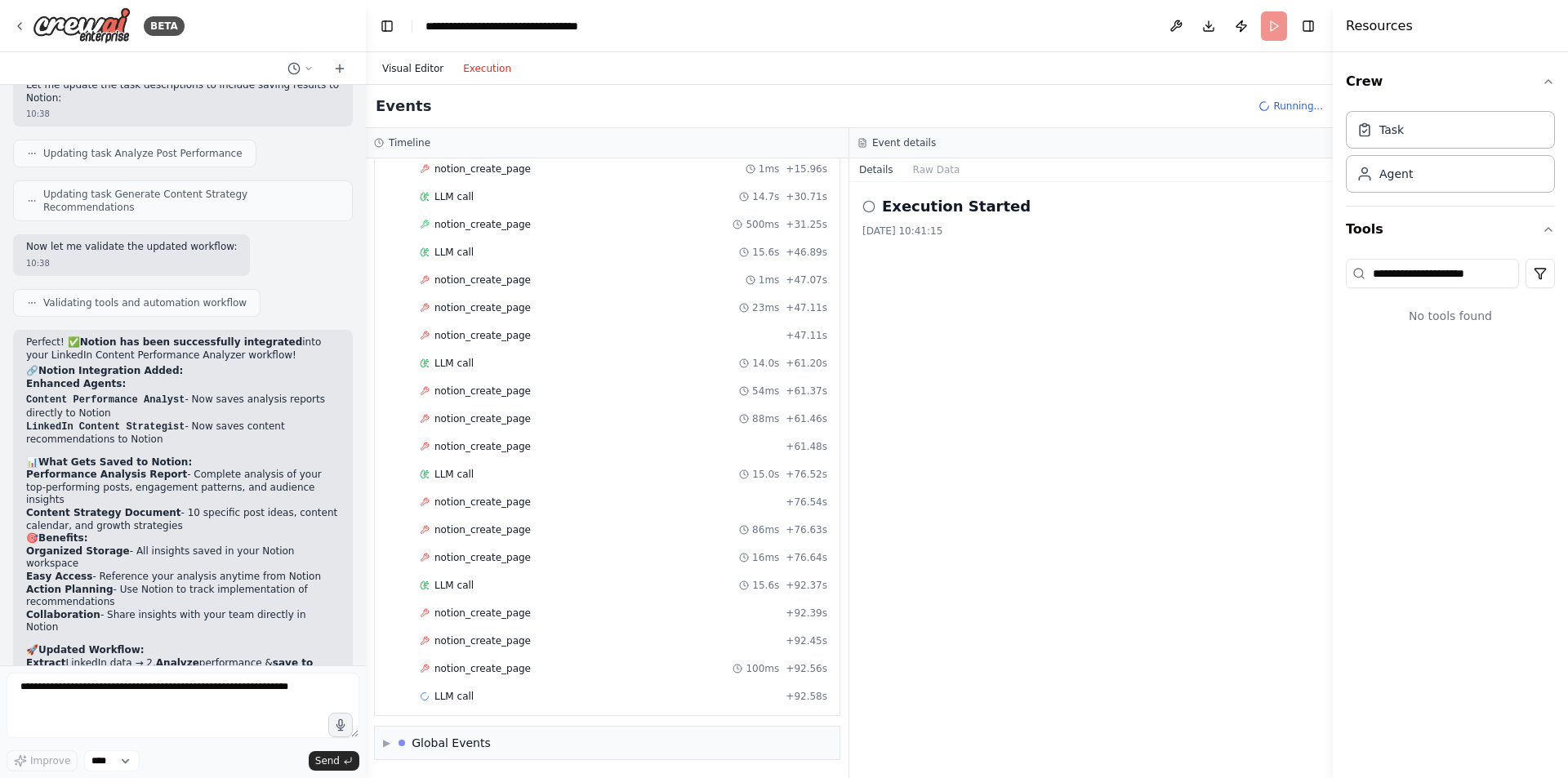
click at [430, 65] on button "Visual Editor" at bounding box center [413, 68] width 80 height 19
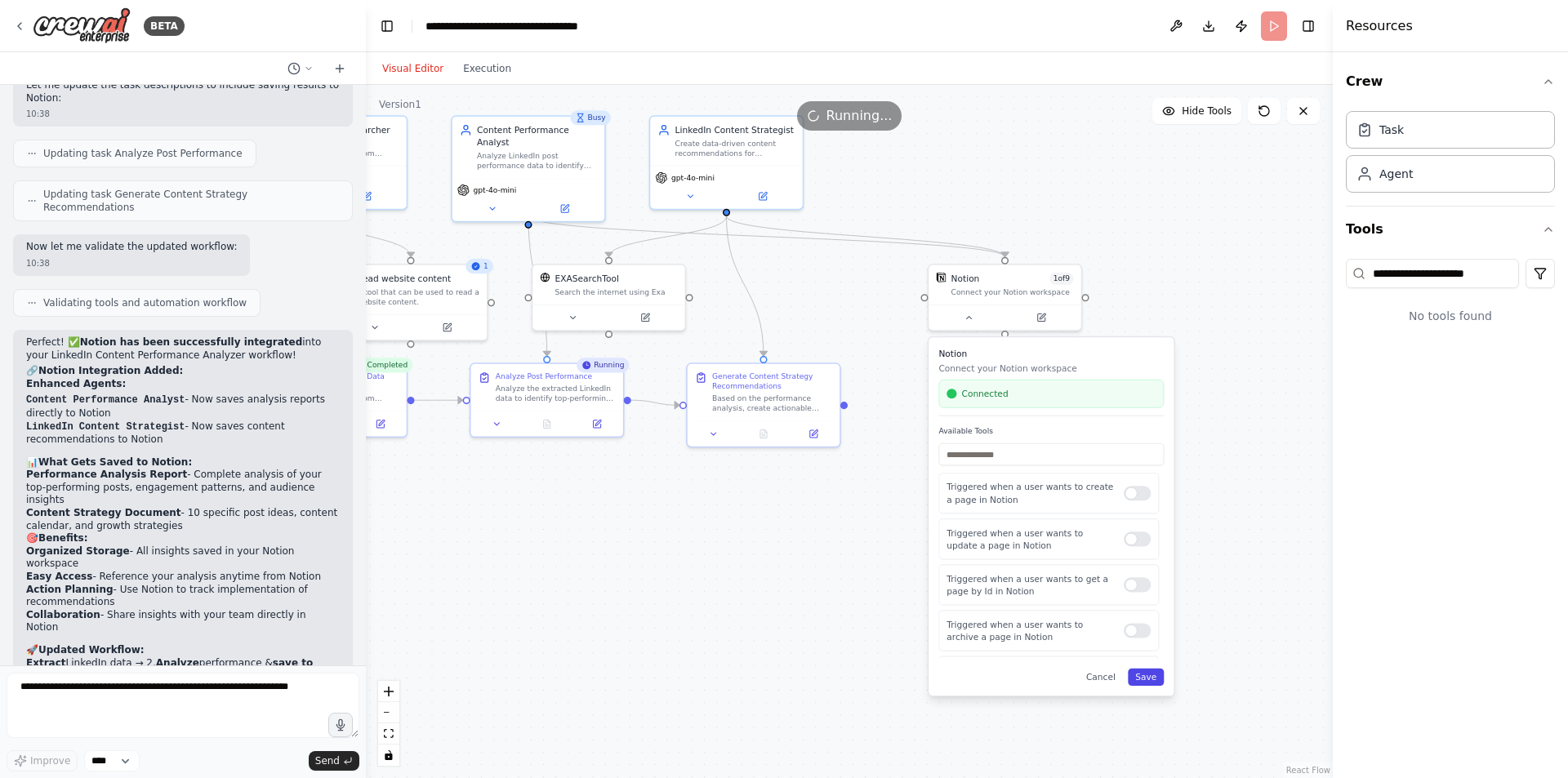
click at [1140, 676] on button "Save" at bounding box center [1145, 677] width 36 height 17
click at [1000, 290] on div "Connect your Notion workspace" at bounding box center [1013, 290] width 122 height 10
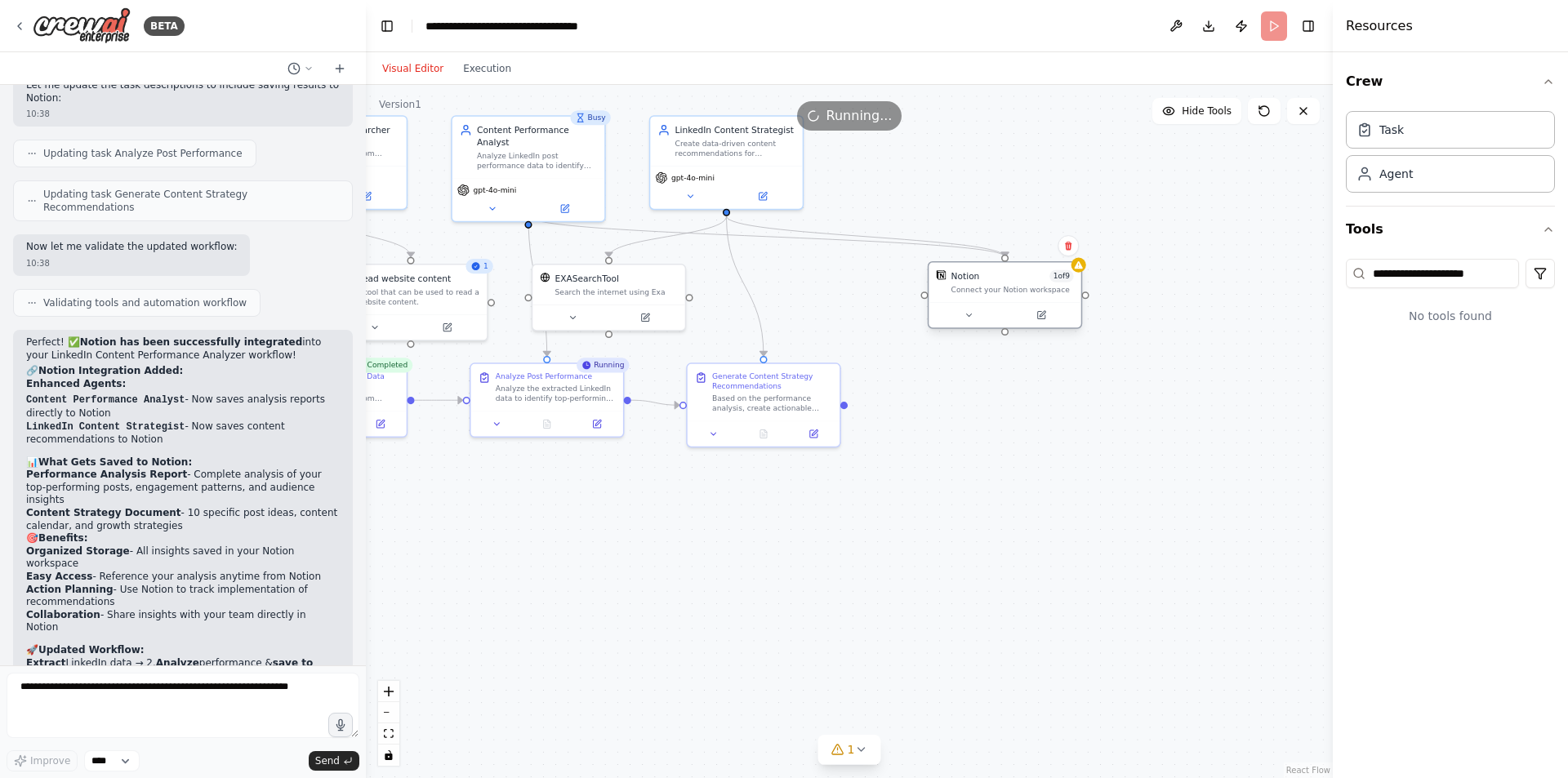
drag, startPoint x: 1003, startPoint y: 271, endPoint x: 996, endPoint y: 293, distance: 23.1
click at [996, 293] on div "Connect your Notion workspace" at bounding box center [1013, 290] width 122 height 10
drag, startPoint x: 993, startPoint y: 289, endPoint x: 980, endPoint y: 355, distance: 67.3
click at [980, 355] on div "Connect your Notion workspace" at bounding box center [1006, 352] width 122 height 10
click at [960, 377] on icon at bounding box center [963, 377] width 10 height 10
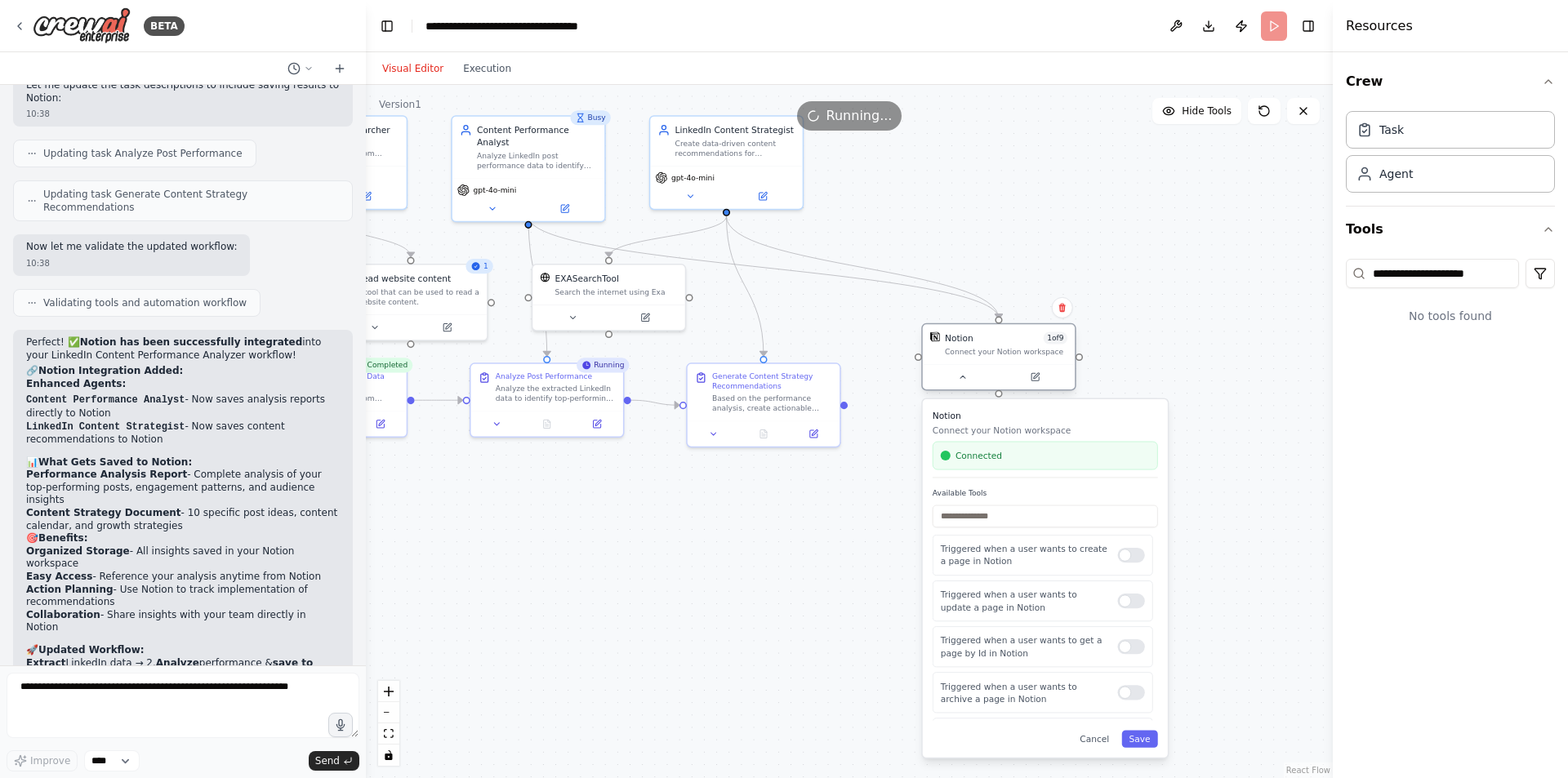
click at [1031, 386] on div at bounding box center [999, 376] width 152 height 25
click at [1036, 379] on icon at bounding box center [1035, 376] width 8 height 8
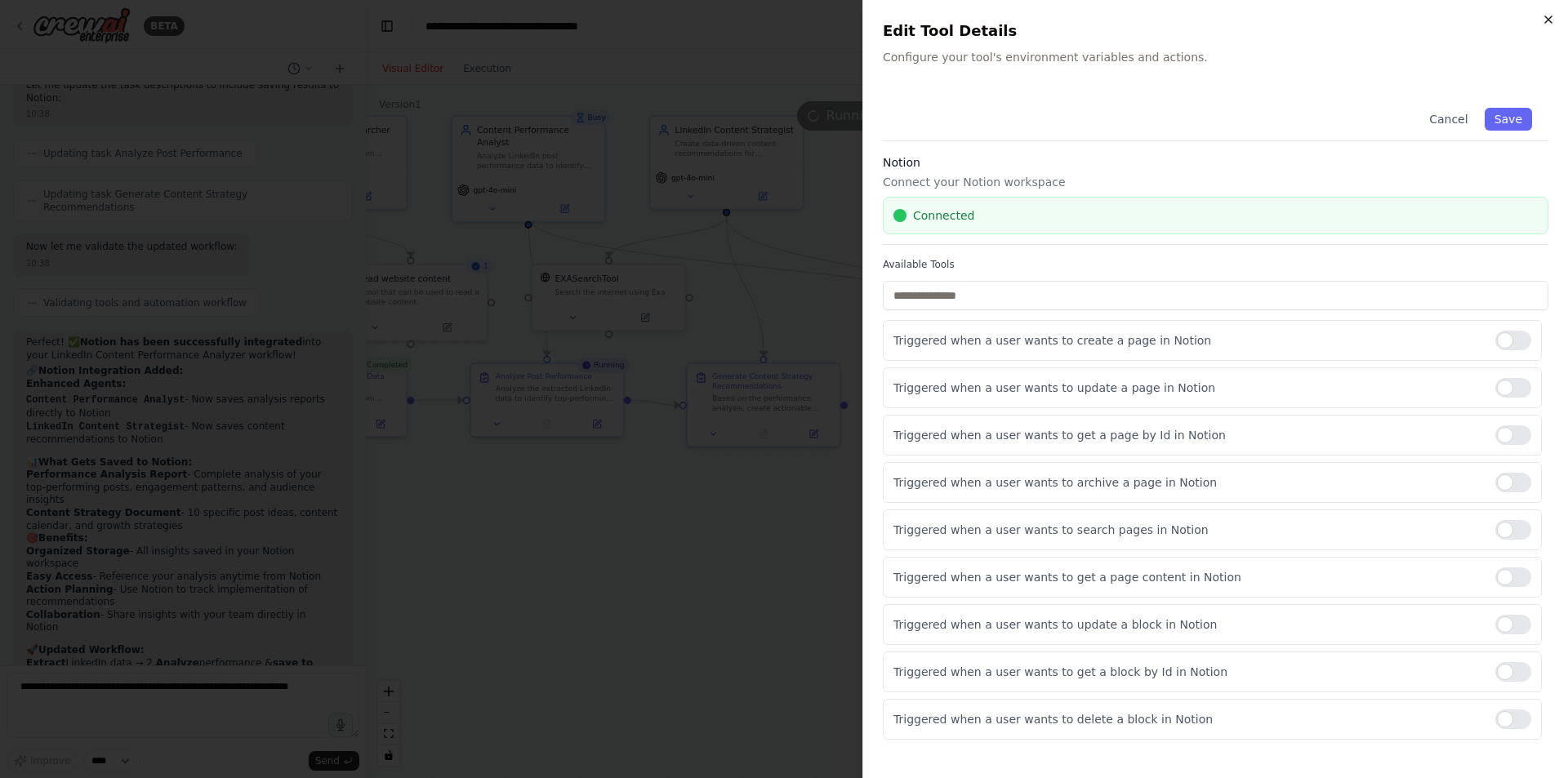
click at [1546, 13] on icon "button" at bounding box center [1549, 20] width 13 height 13
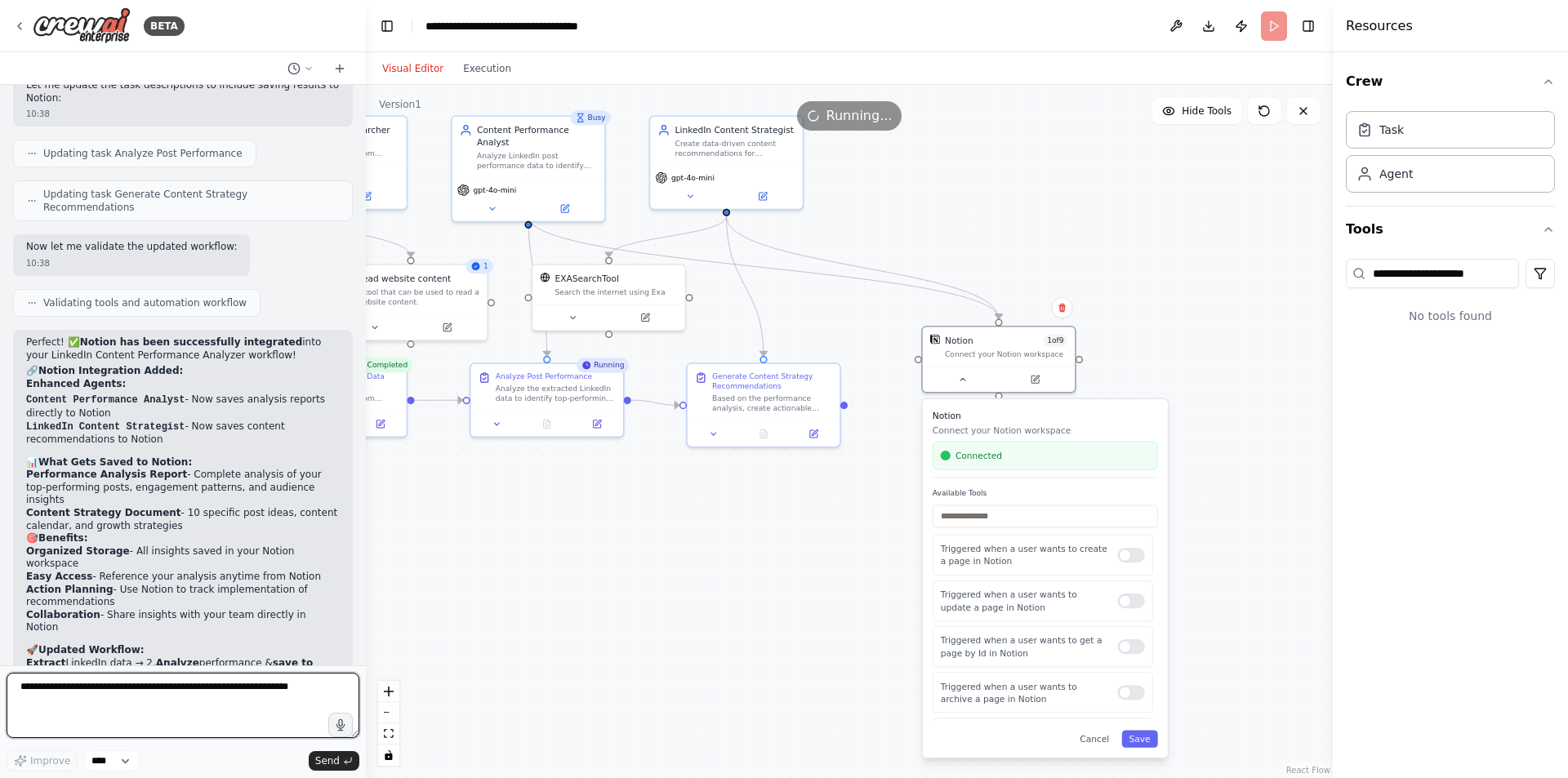
click at [213, 692] on textarea at bounding box center [183, 706] width 353 height 65
click at [491, 78] on div "Visual Editor Execution" at bounding box center [446, 68] width 148 height 33
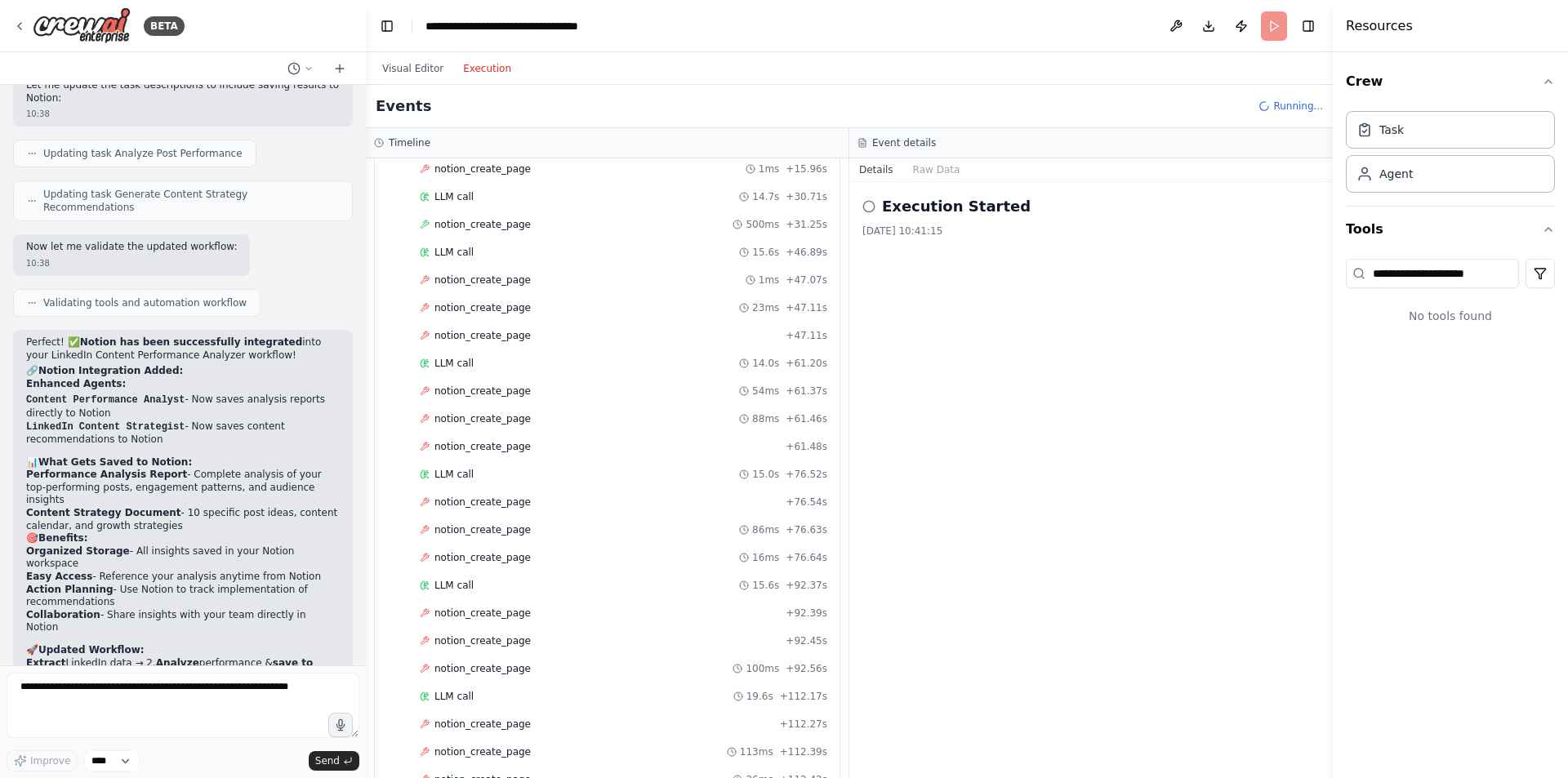
click at [490, 69] on button "Execution" at bounding box center [487, 68] width 68 height 19
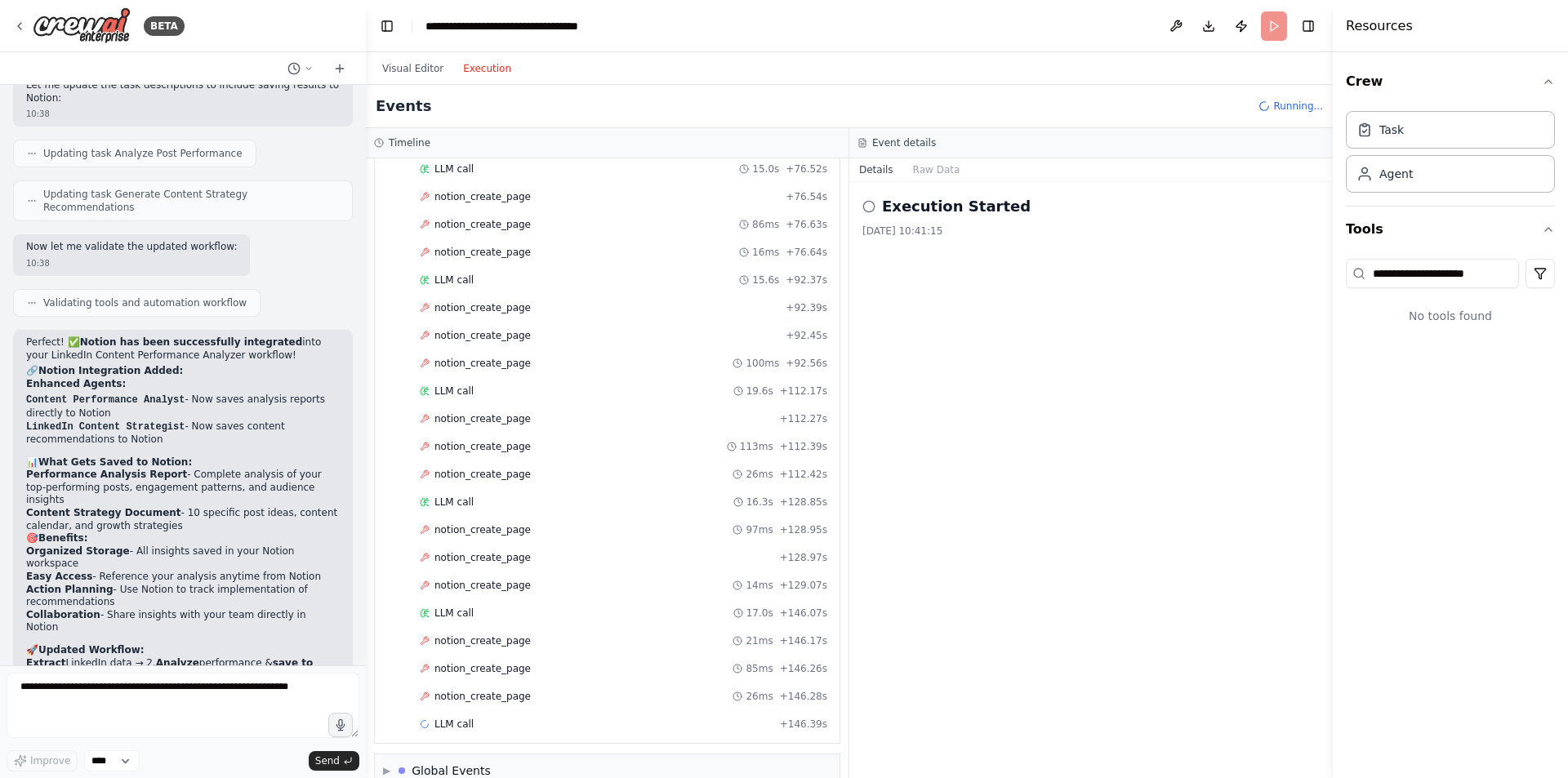
scroll to position [765, 0]
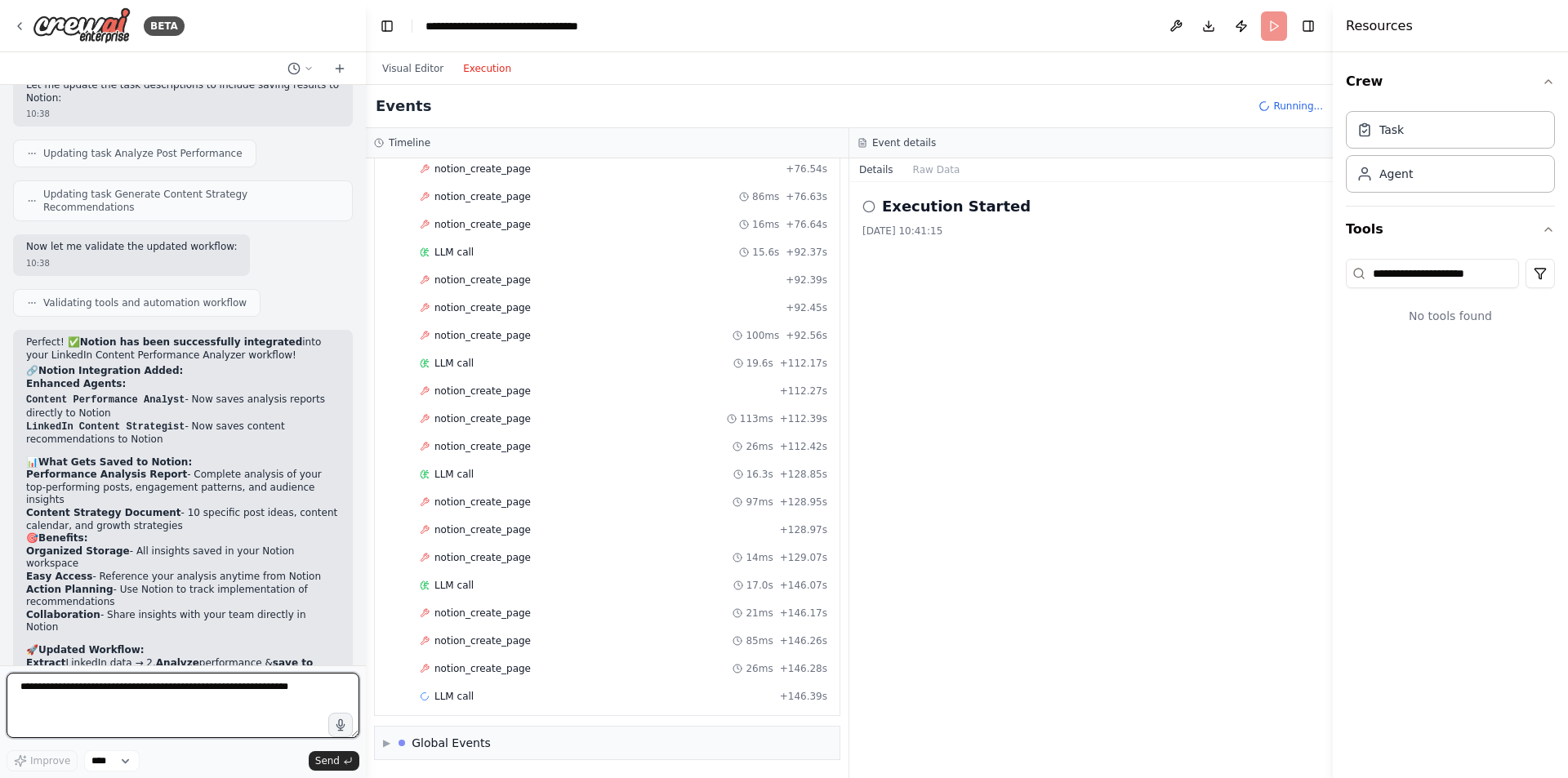
click at [215, 682] on textarea at bounding box center [183, 706] width 353 height 65
click at [213, 681] on textarea at bounding box center [183, 706] width 353 height 65
click at [206, 692] on textarea at bounding box center [183, 706] width 353 height 65
click at [200, 681] on textarea at bounding box center [183, 706] width 353 height 65
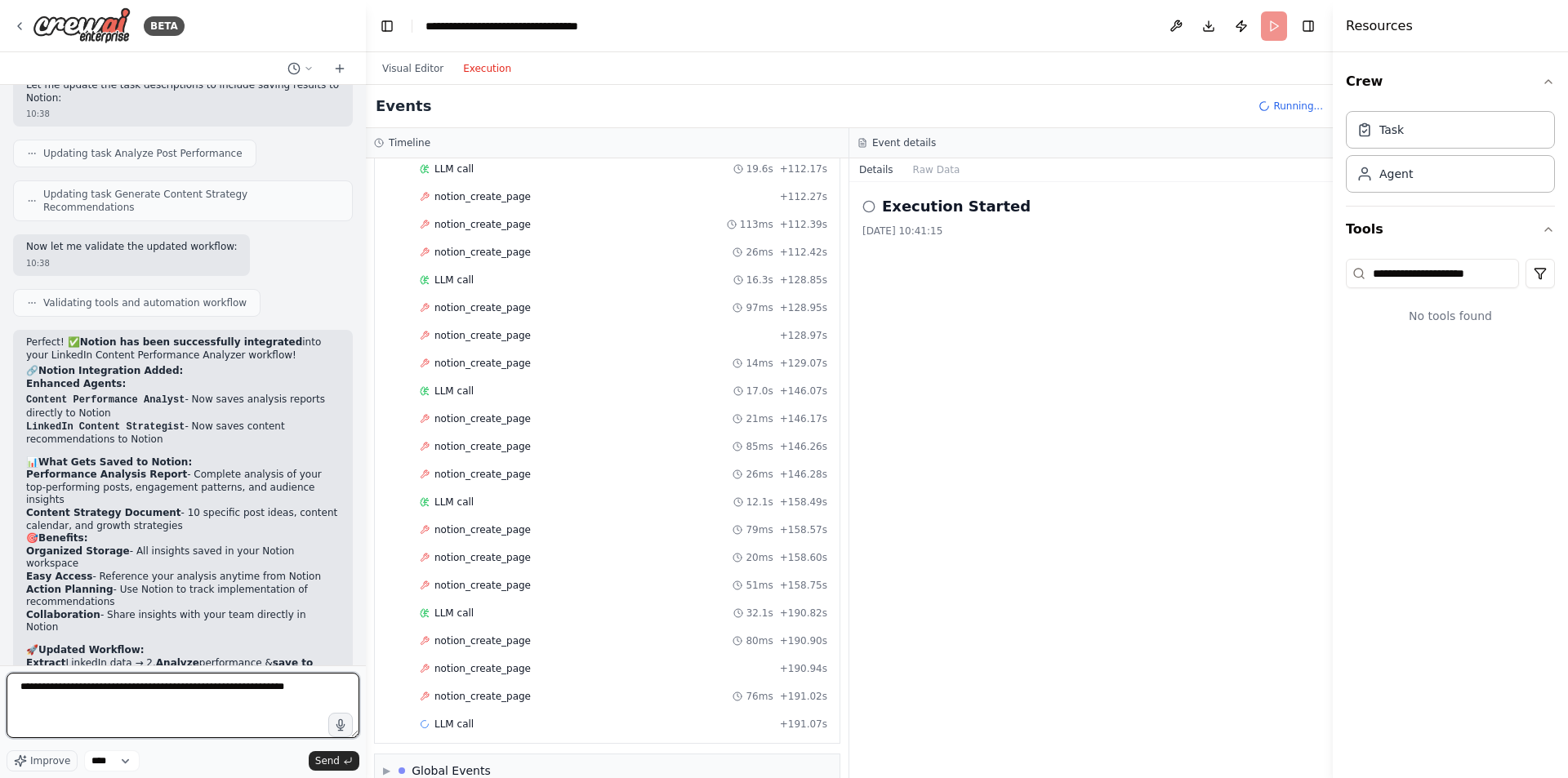
scroll to position [988, 0]
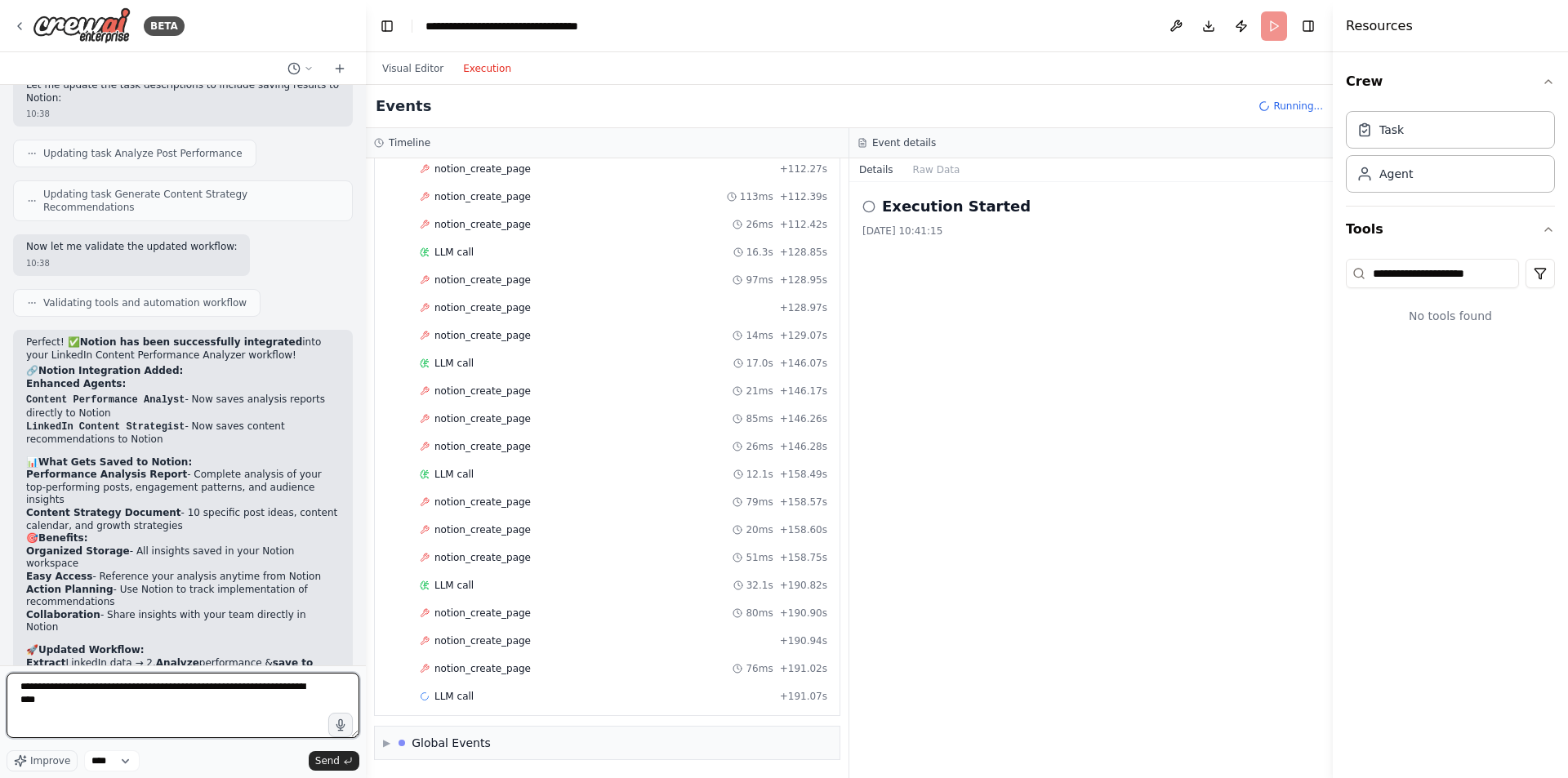
type textarea "**********"
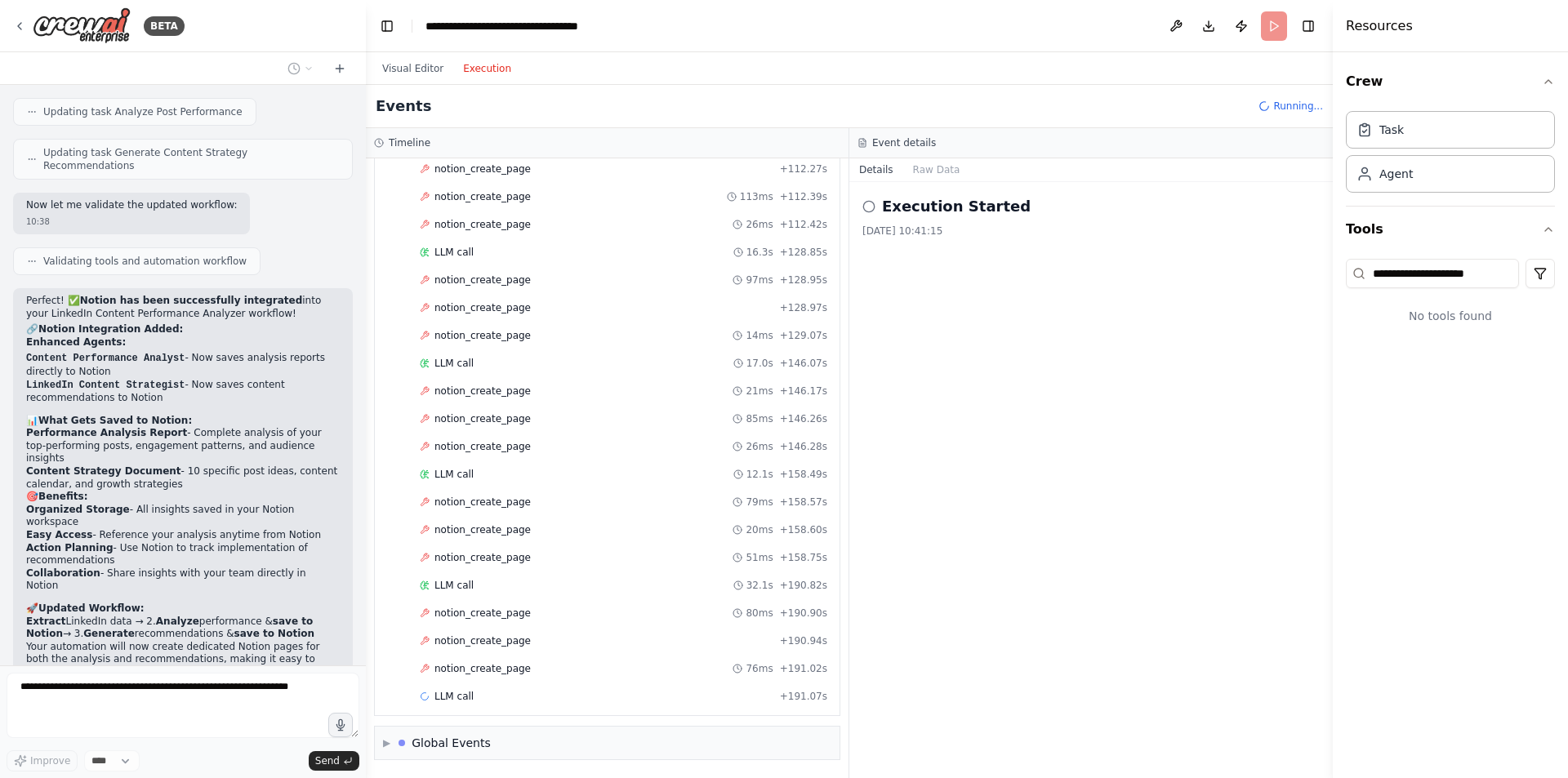
scroll to position [2547, 0]
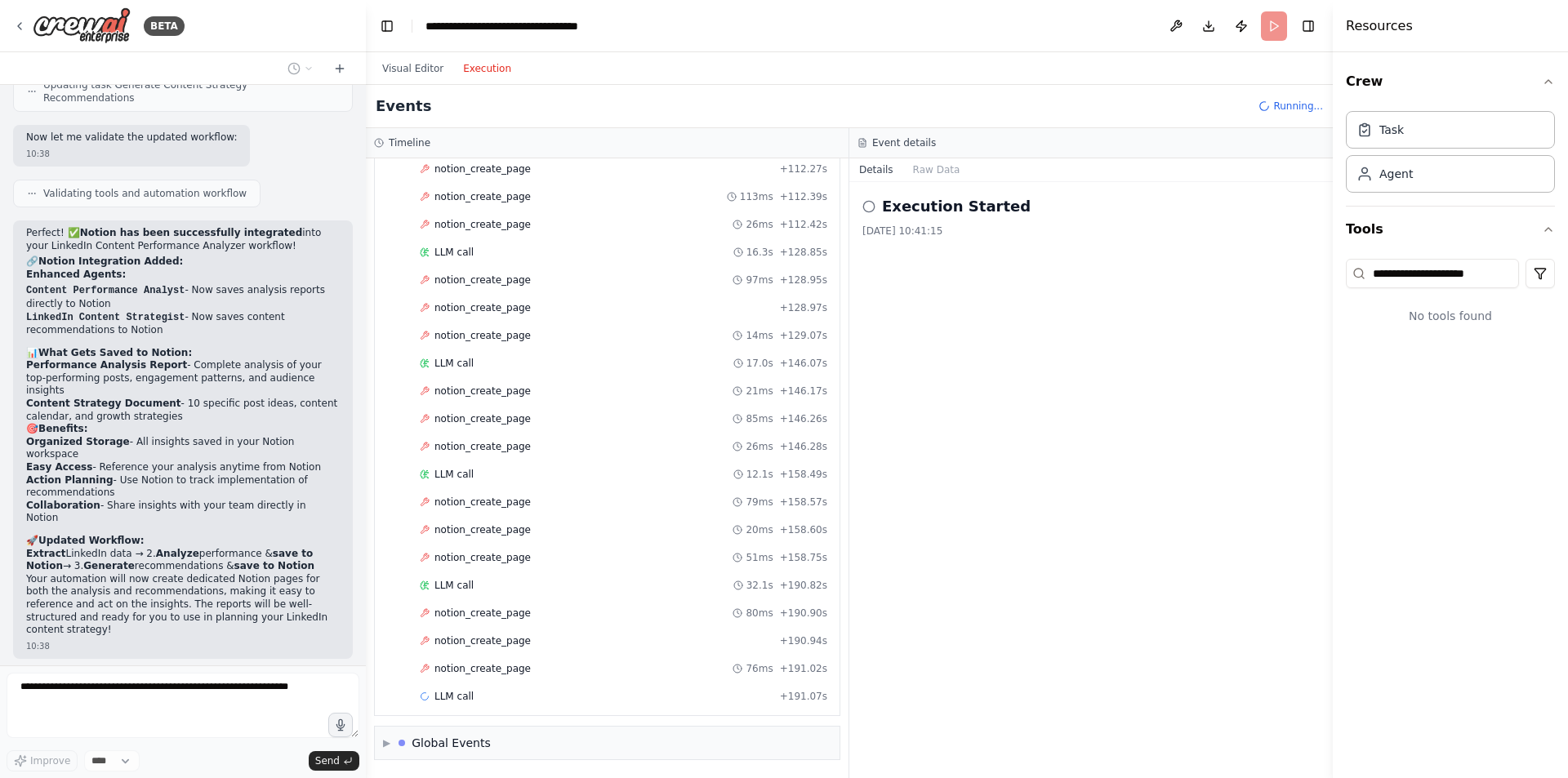
click at [1285, 31] on header "**********" at bounding box center [849, 26] width 967 height 52
click at [1275, 30] on header "**********" at bounding box center [849, 26] width 967 height 52
click at [1289, 103] on span "Running..." at bounding box center [1298, 106] width 49 height 13
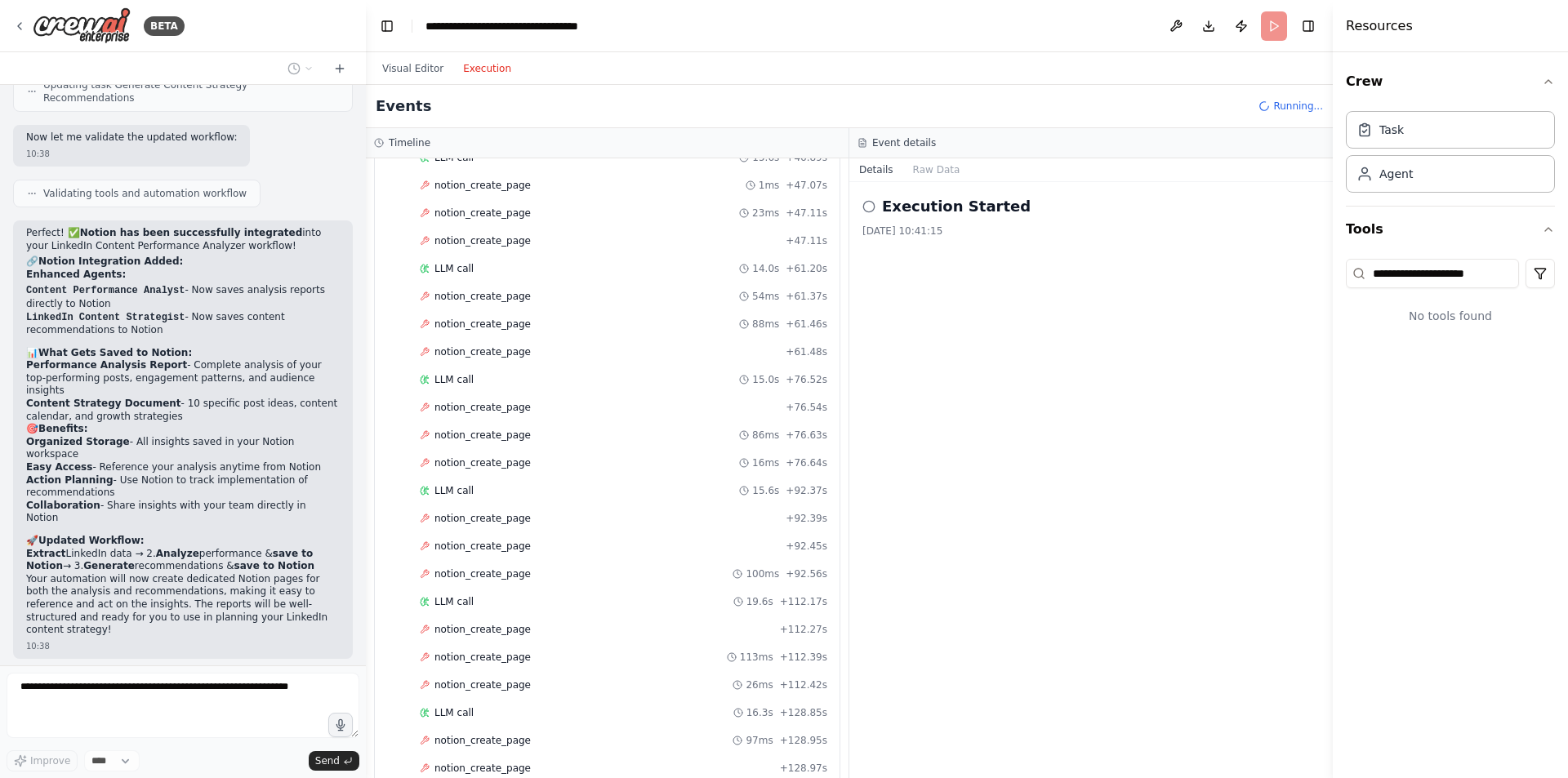
scroll to position [0, 0]
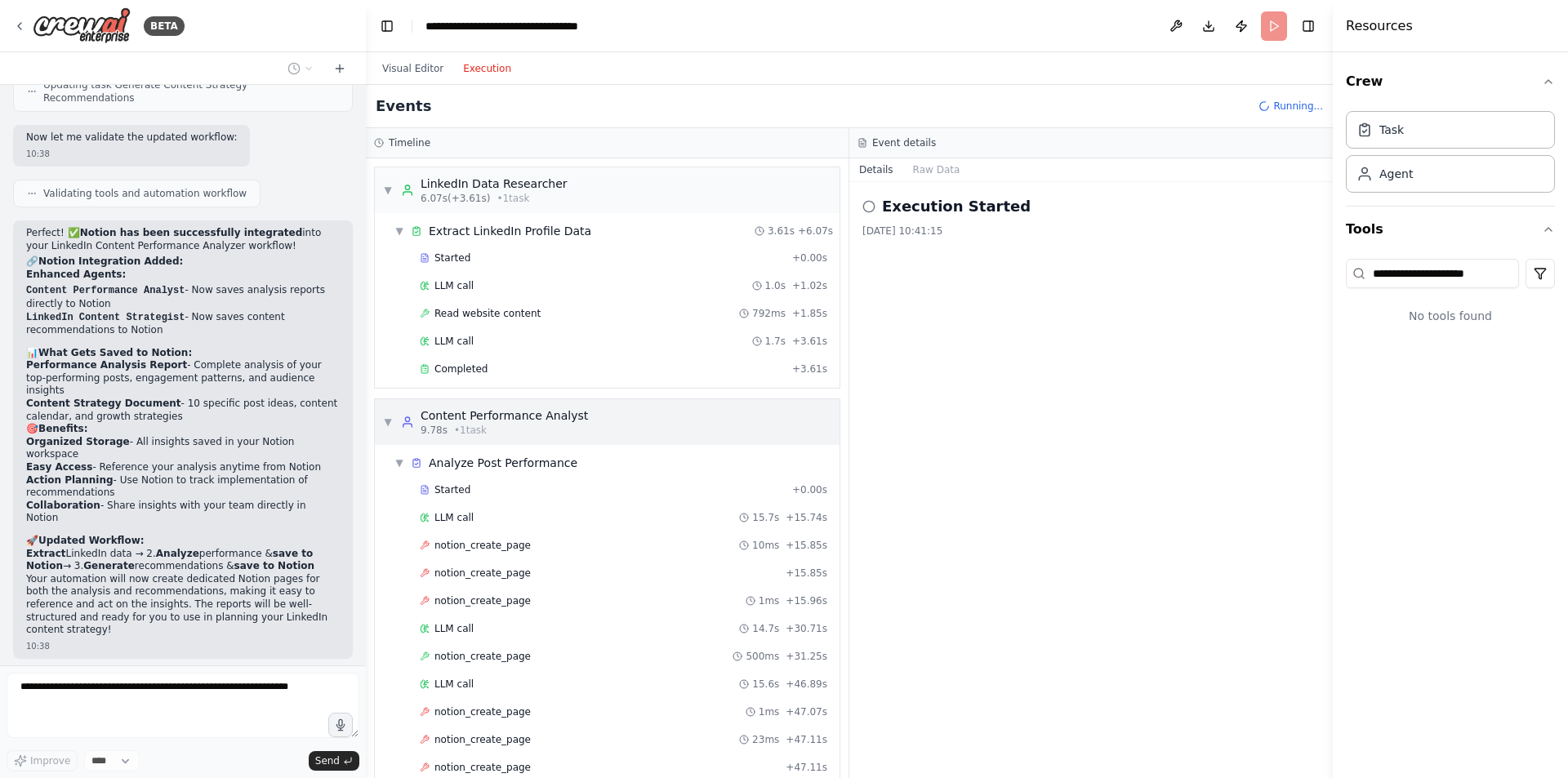
click at [386, 430] on div "▼ Content Performance Analyst 9.78s • 1 task" at bounding box center [485, 422] width 205 height 29
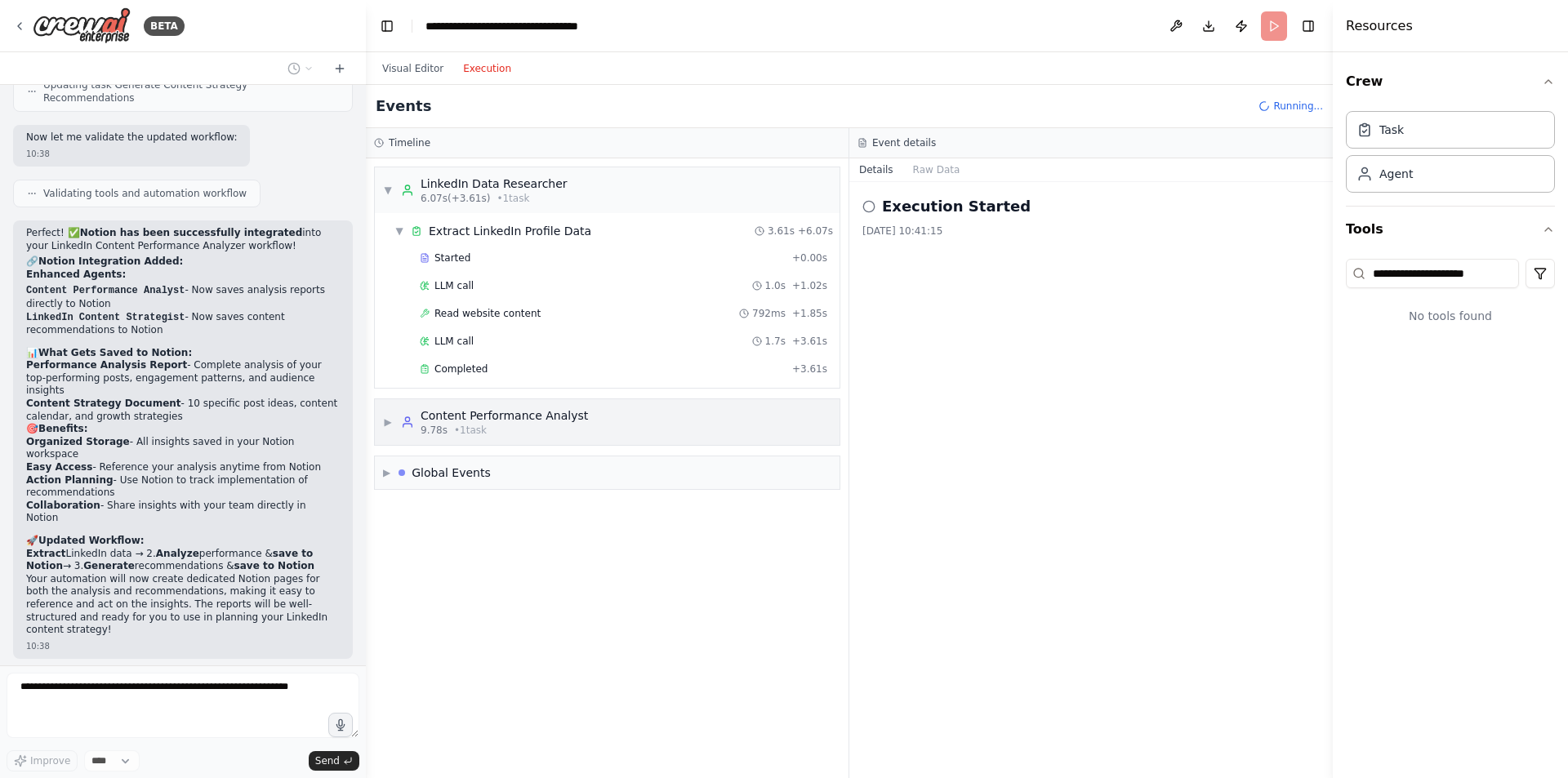
click at [386, 425] on span "▶" at bounding box center [388, 423] width 10 height 13
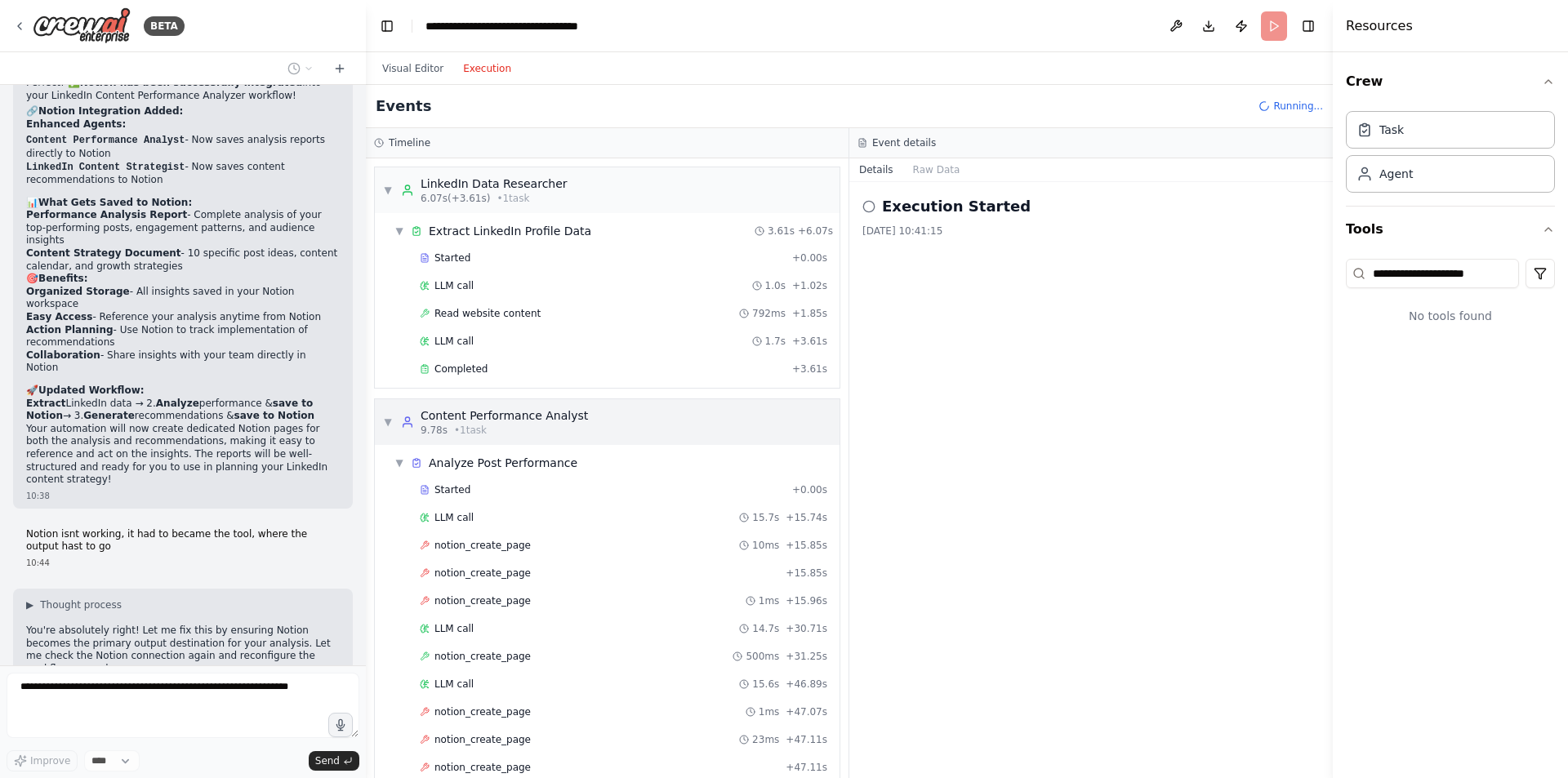
scroll to position [2793, 0]
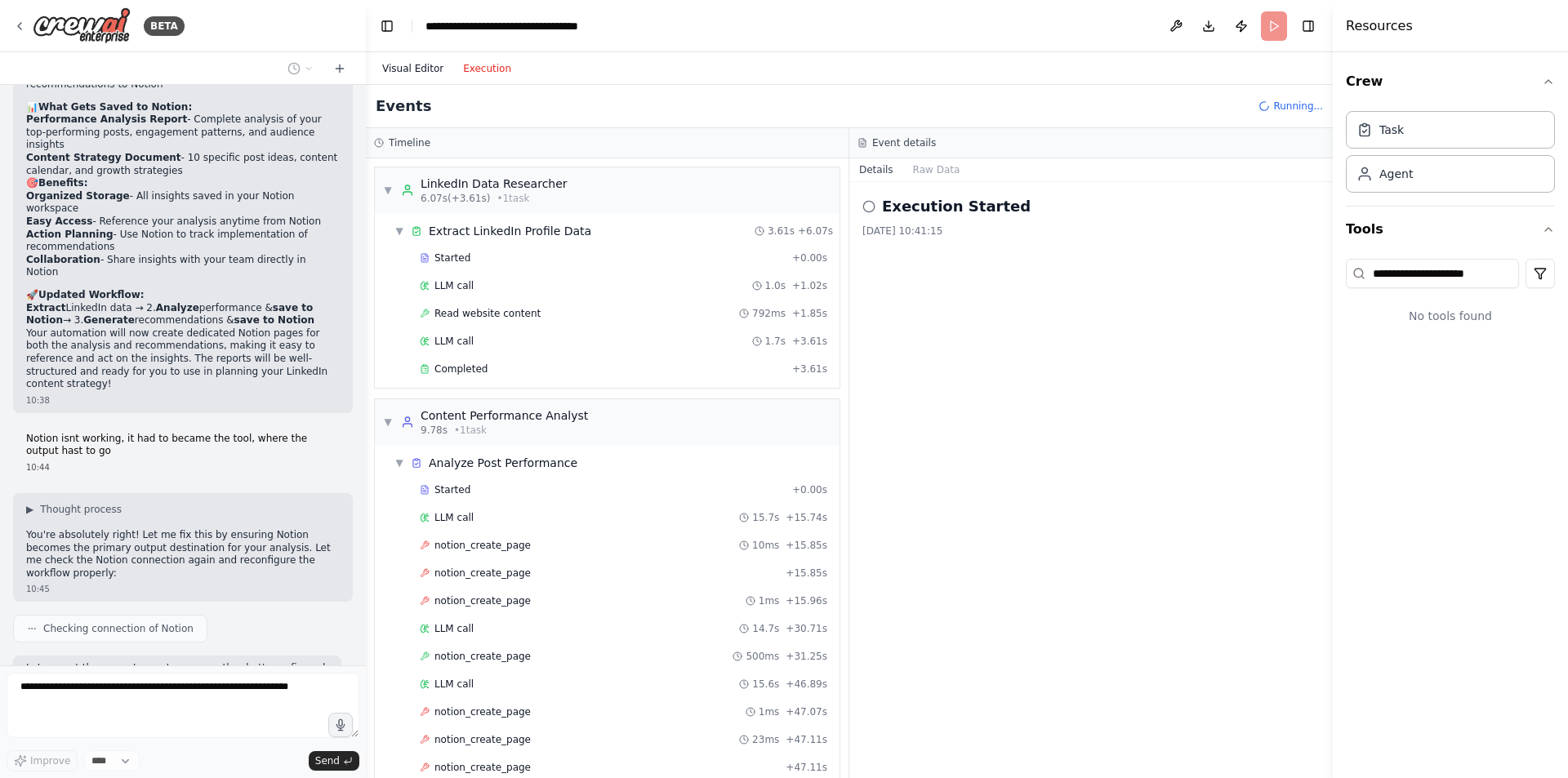
click at [425, 58] on div "Visual Editor Execution" at bounding box center [446, 68] width 148 height 33
click at [425, 63] on button "Visual Editor" at bounding box center [413, 68] width 80 height 19
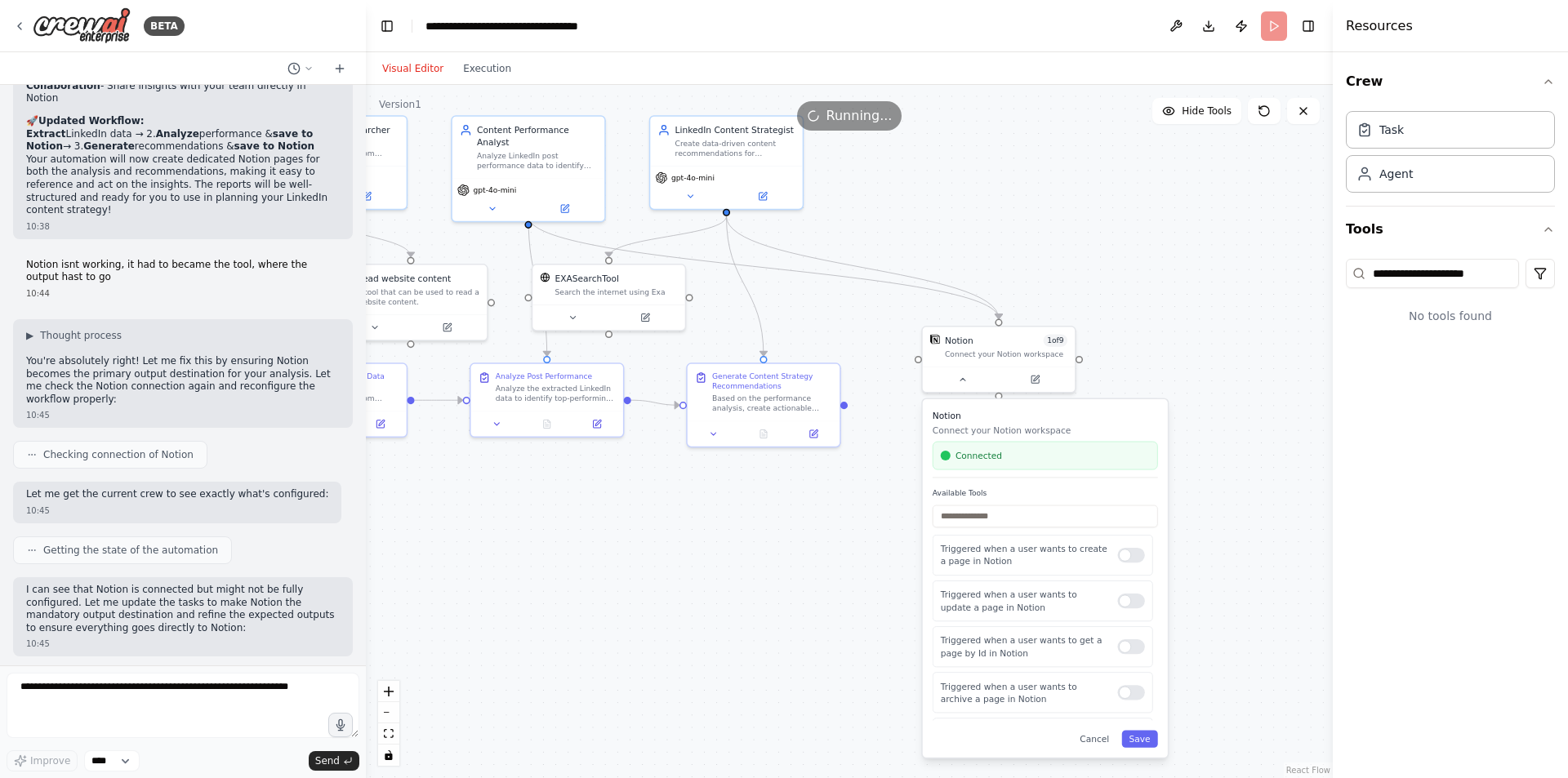
scroll to position [3063, 0]
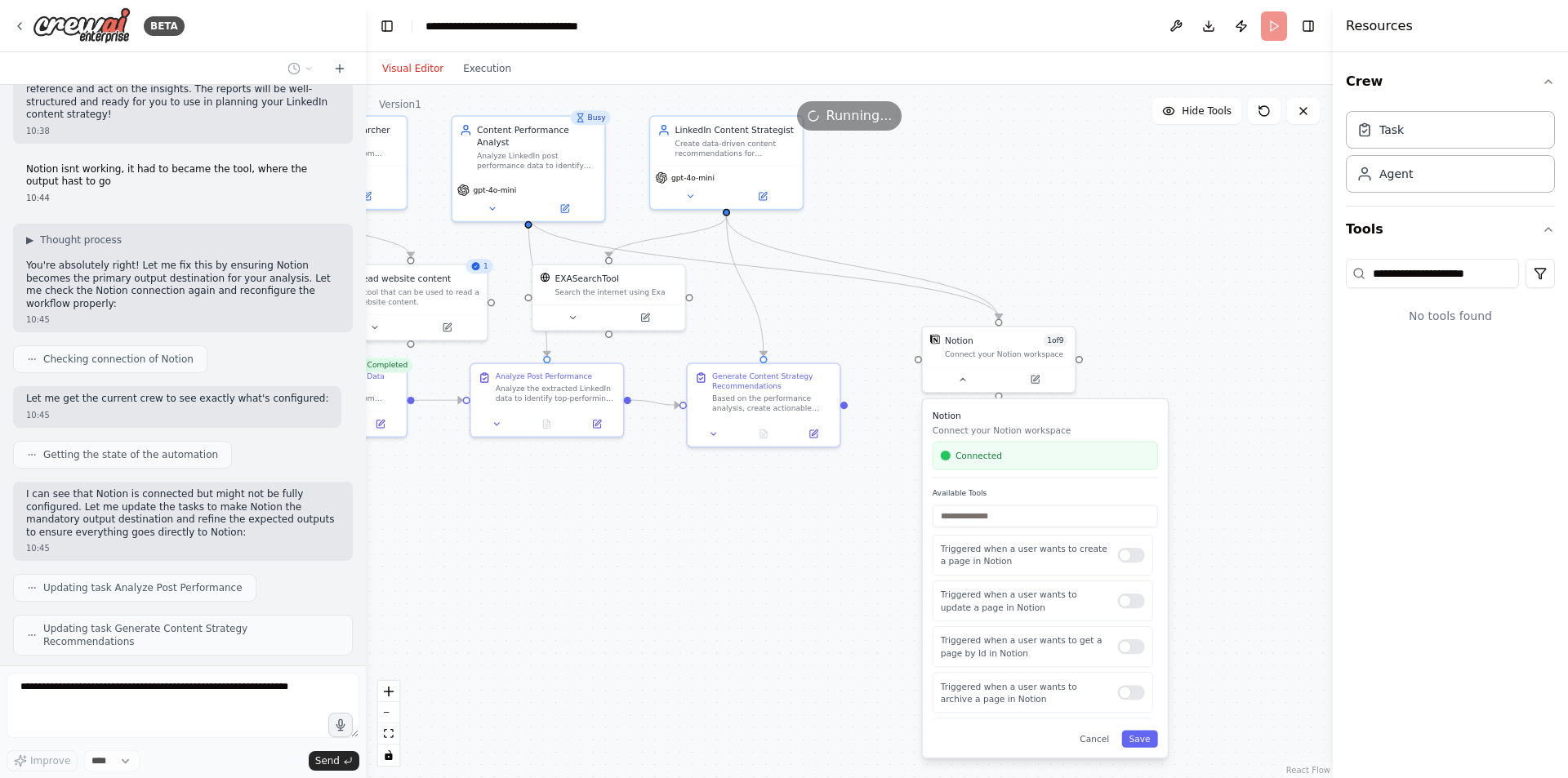
click at [588, 115] on div "Running..." at bounding box center [849, 116] width 967 height 29
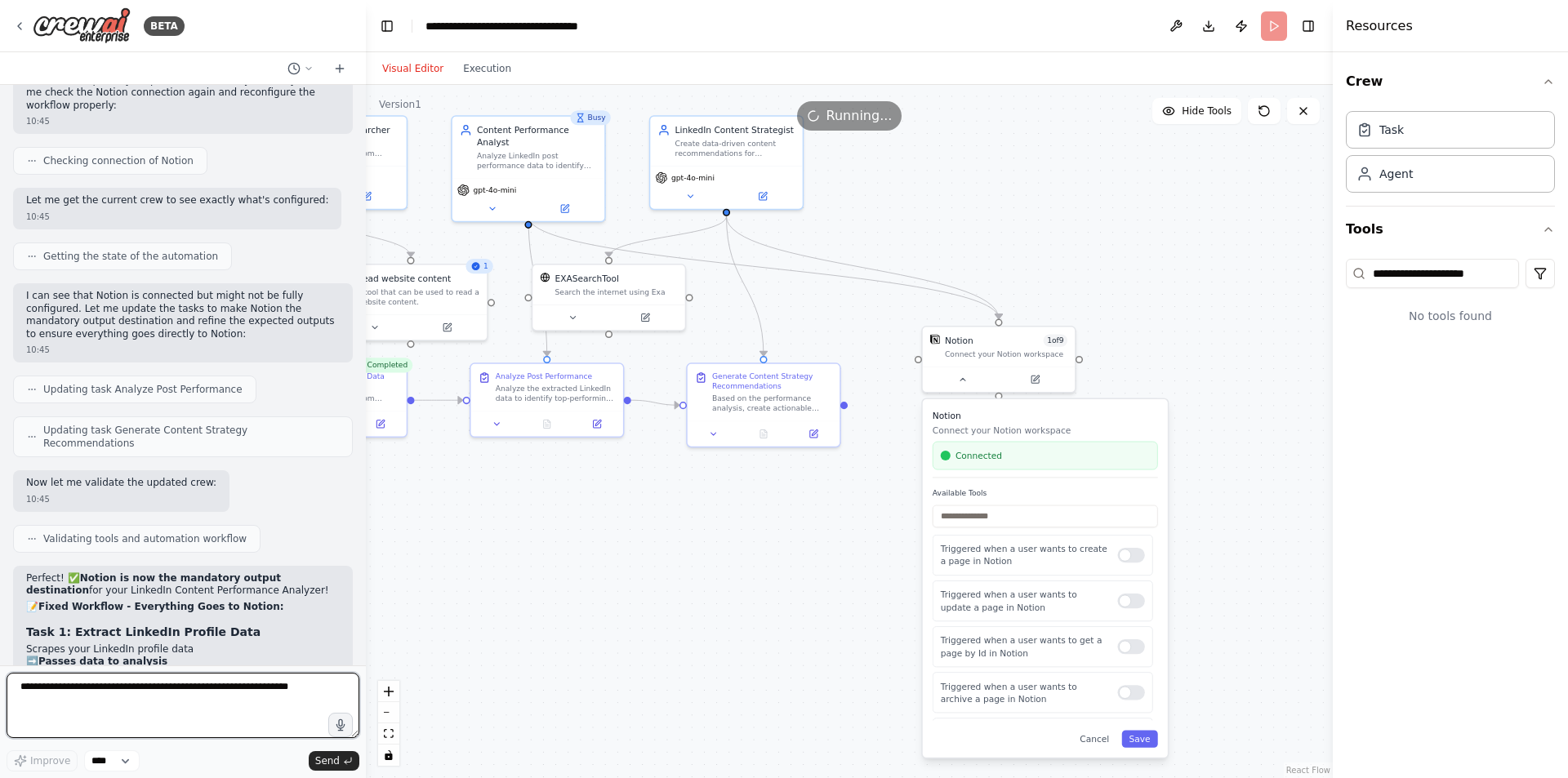
scroll to position [3532, 0]
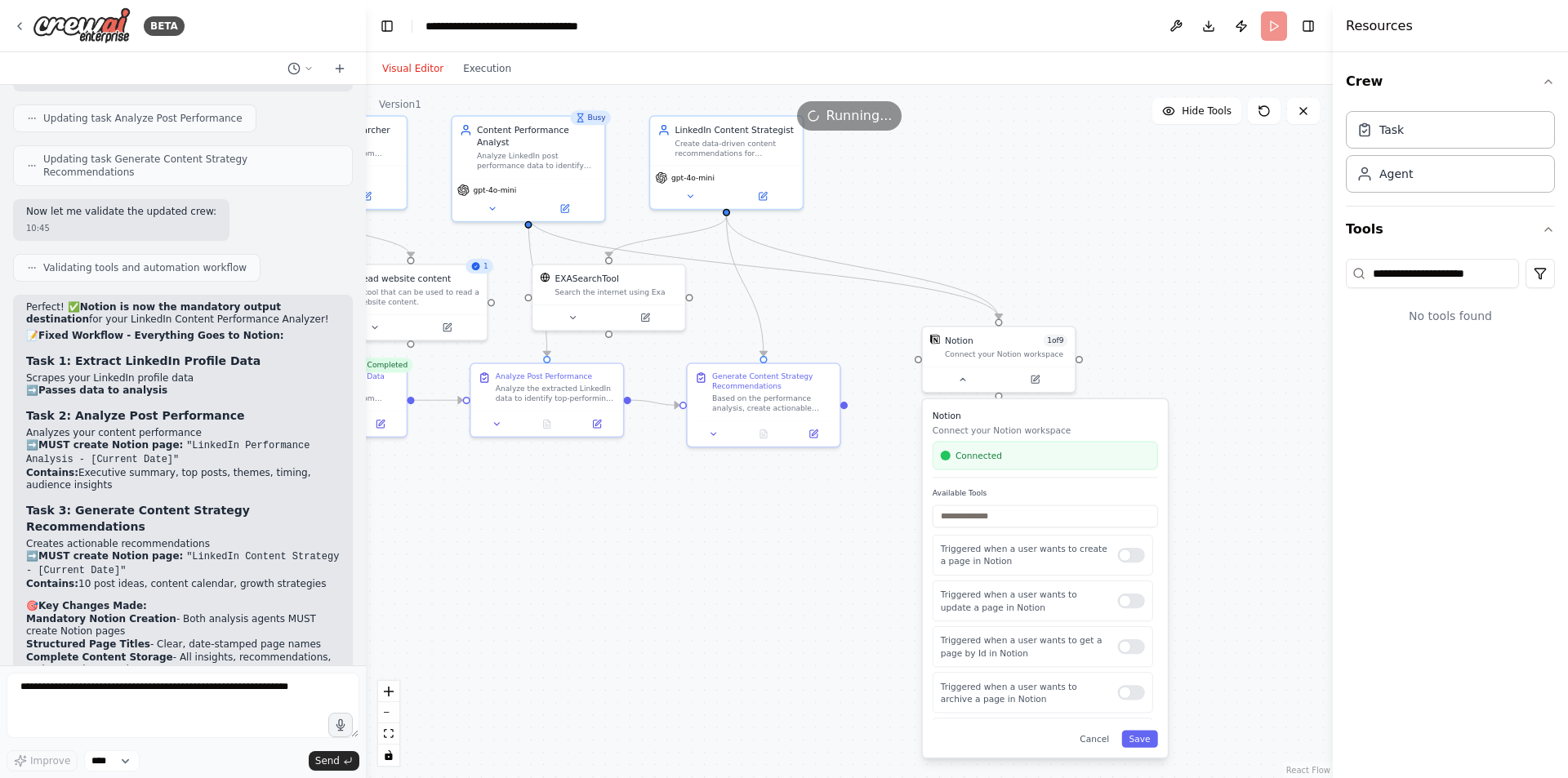
click at [445, 58] on div "Visual Editor Execution" at bounding box center [446, 68] width 148 height 33
click at [462, 68] on button "Execution" at bounding box center [487, 68] width 68 height 19
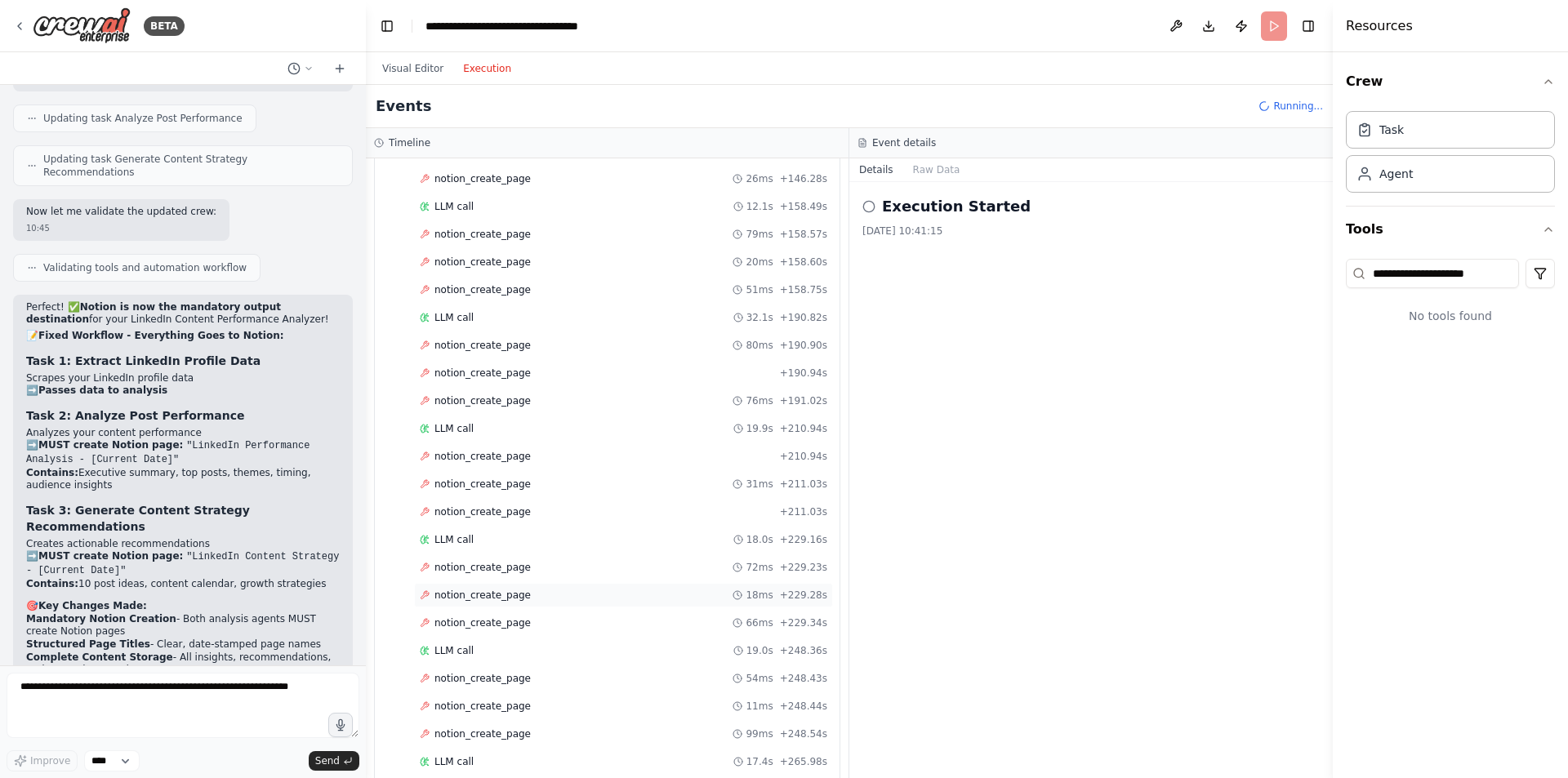
scroll to position [1432, 0]
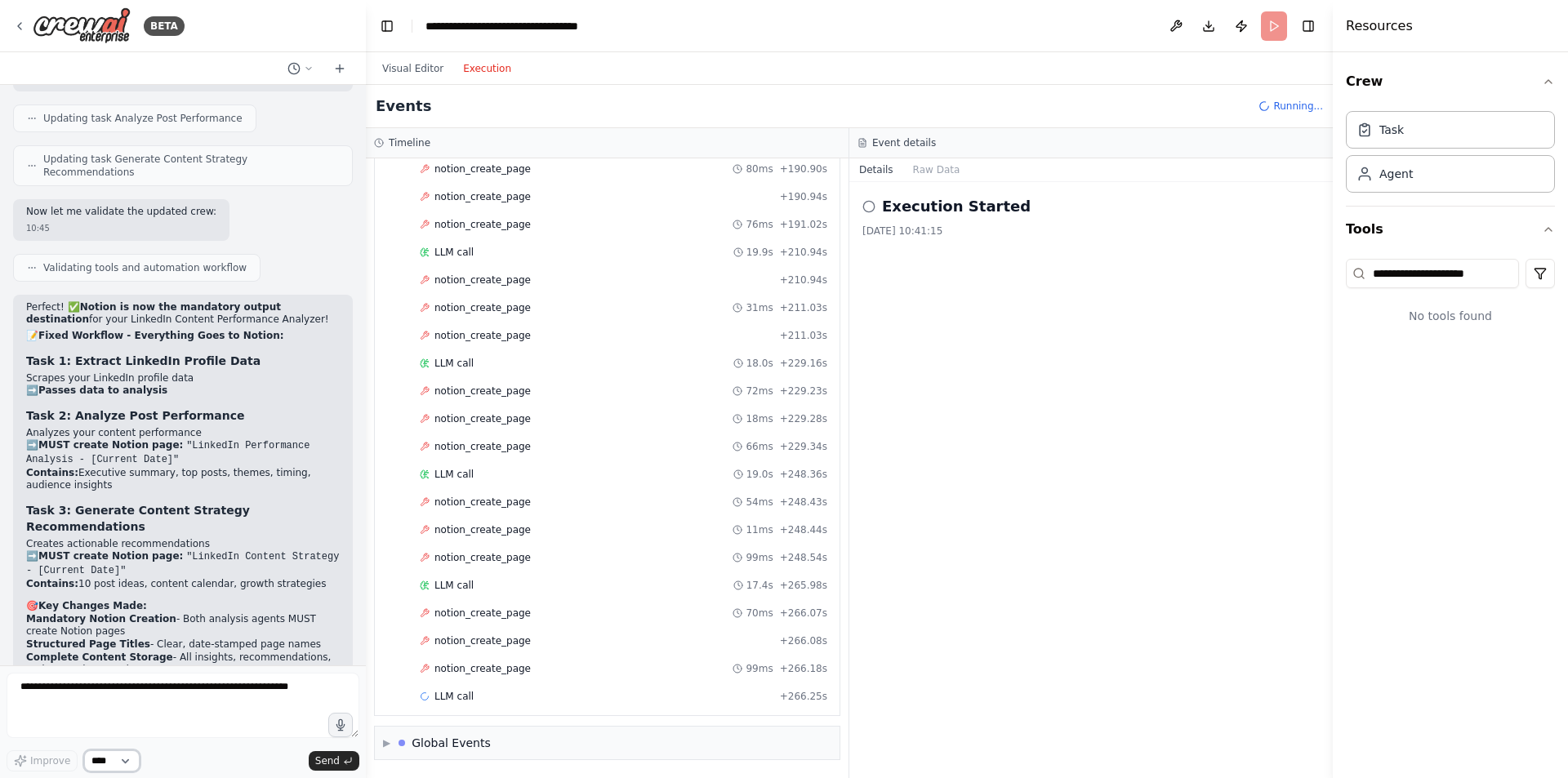
click at [122, 765] on select "****" at bounding box center [112, 760] width 55 height 21
click at [174, 712] on textarea at bounding box center [183, 706] width 353 height 65
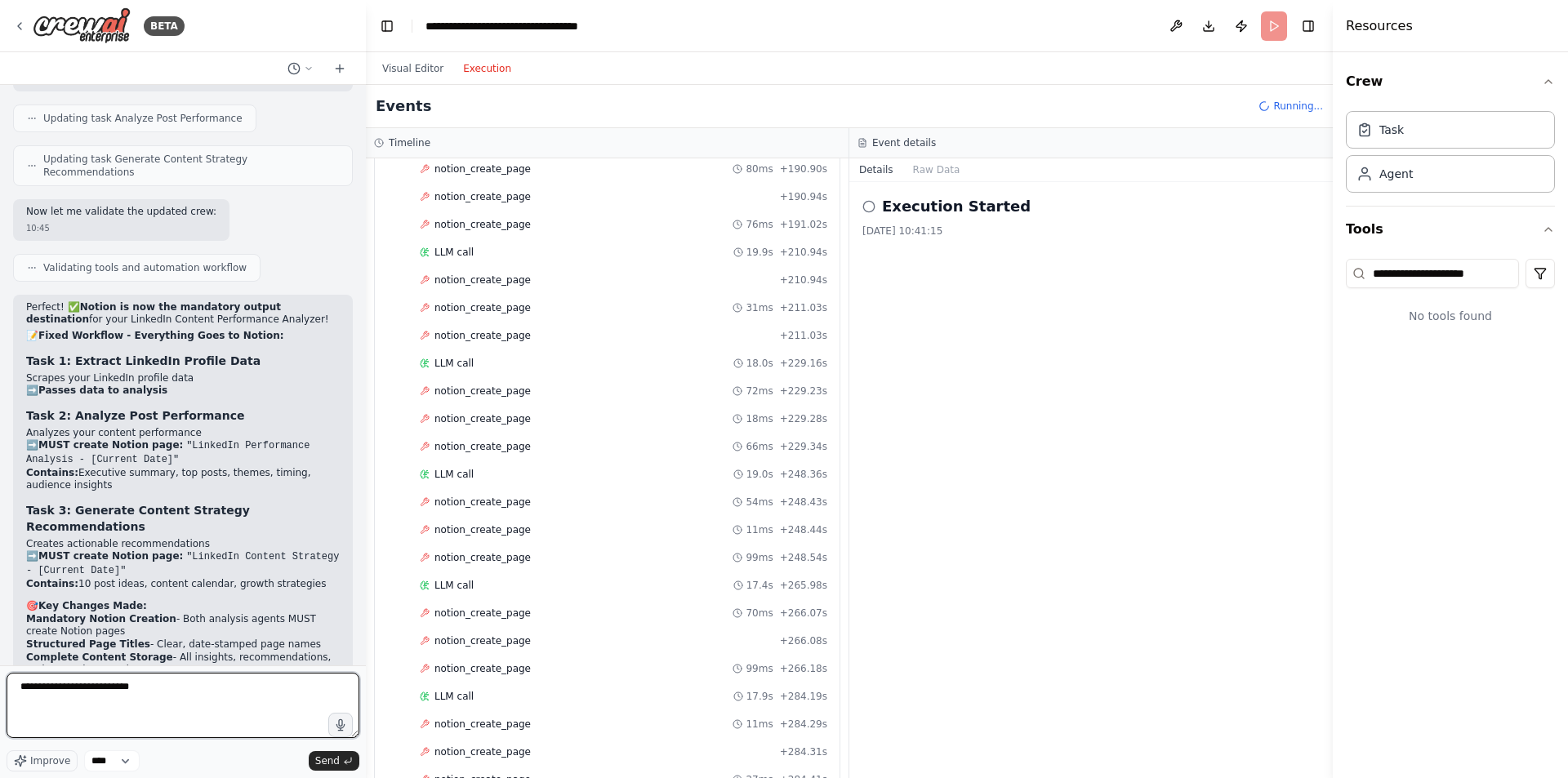
type textarea "**********"
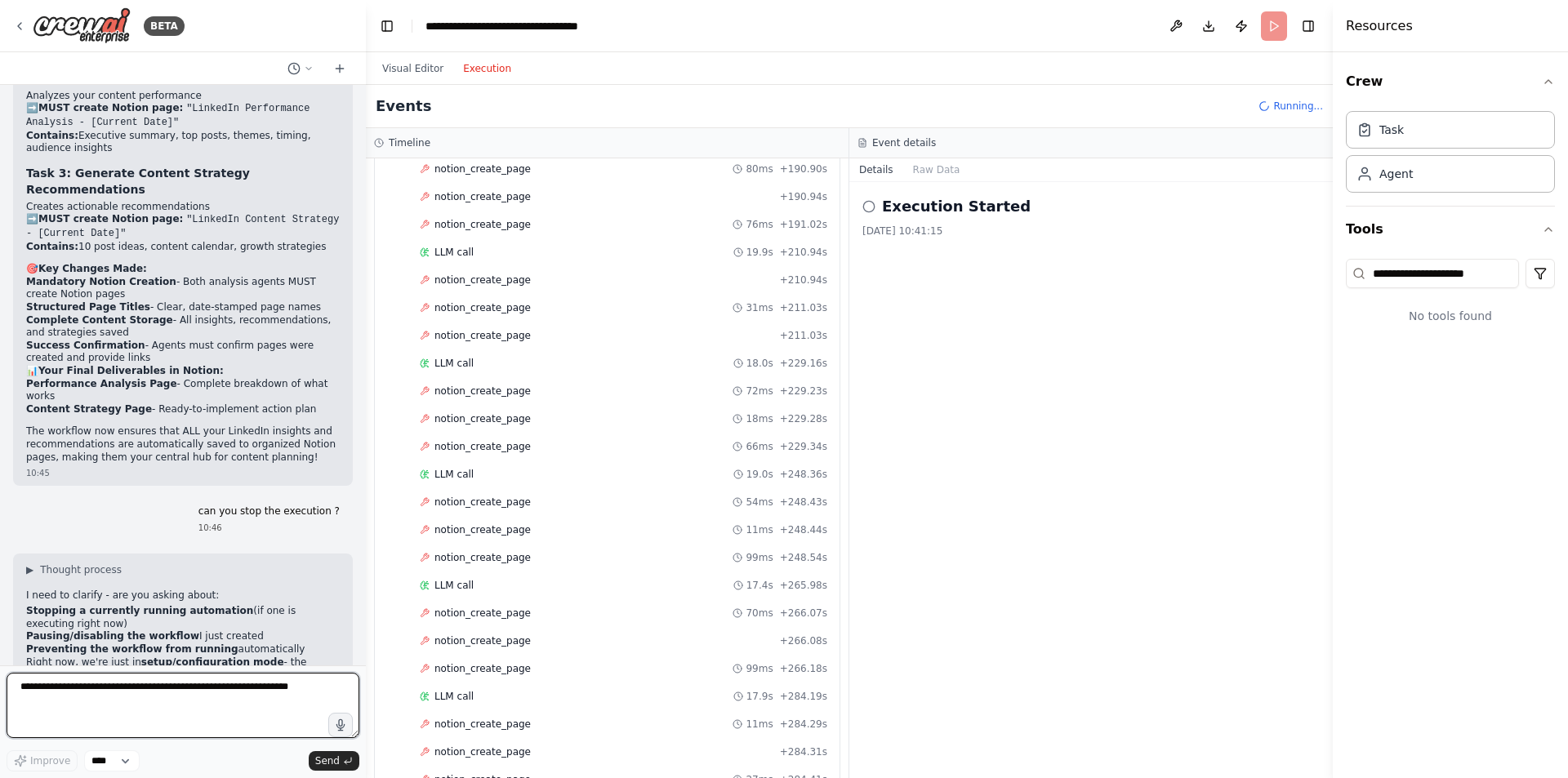
scroll to position [3882, 0]
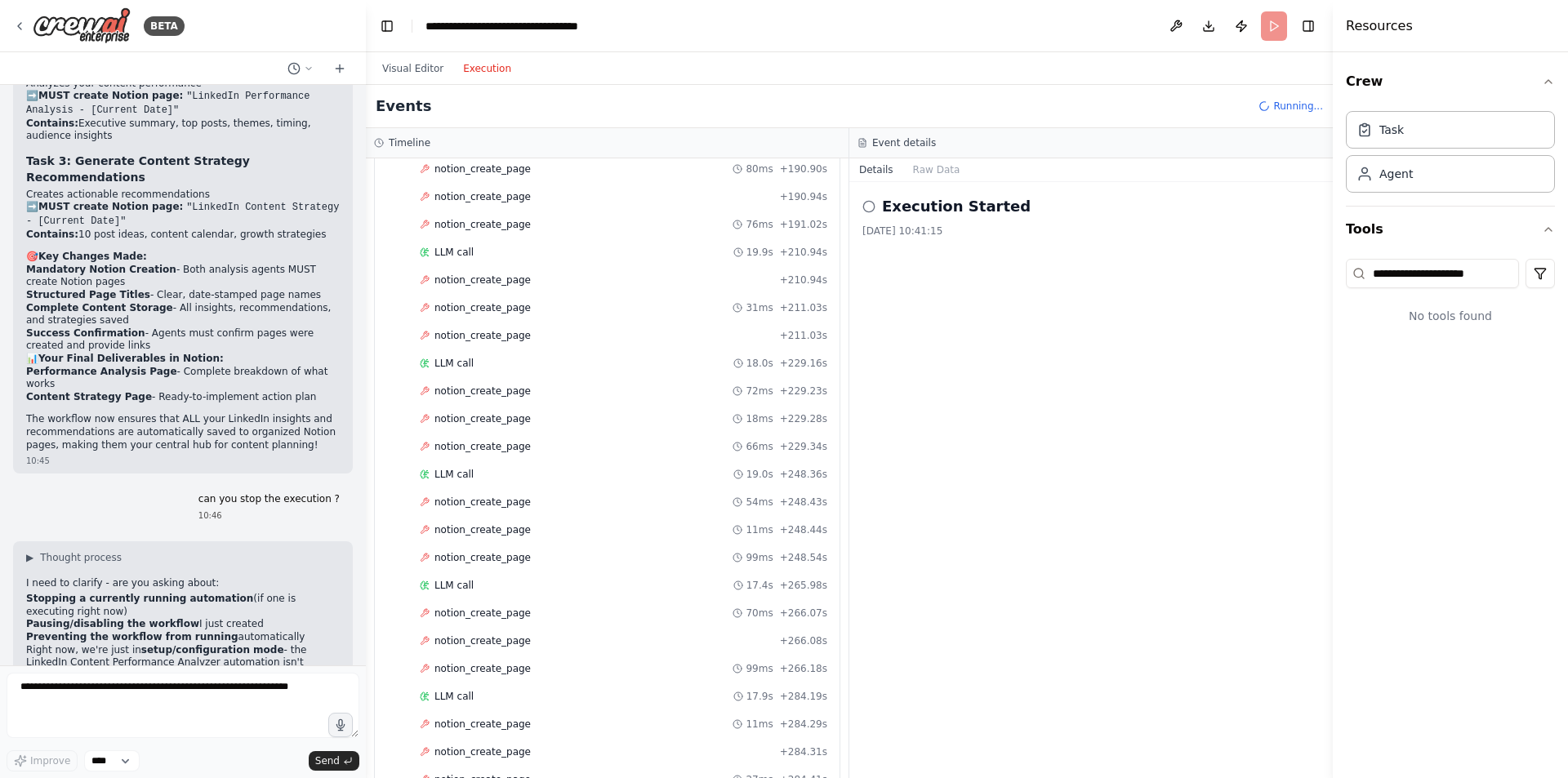
click at [1297, 101] on span "Running..." at bounding box center [1298, 106] width 49 height 13
drag, startPoint x: 1269, startPoint y: 25, endPoint x: 1278, endPoint y: 25, distance: 9.0
click at [1270, 25] on header "**********" at bounding box center [849, 26] width 967 height 52
click at [1296, 104] on span "Running..." at bounding box center [1298, 106] width 49 height 13
click at [1278, 105] on span "Running..." at bounding box center [1298, 106] width 49 height 13
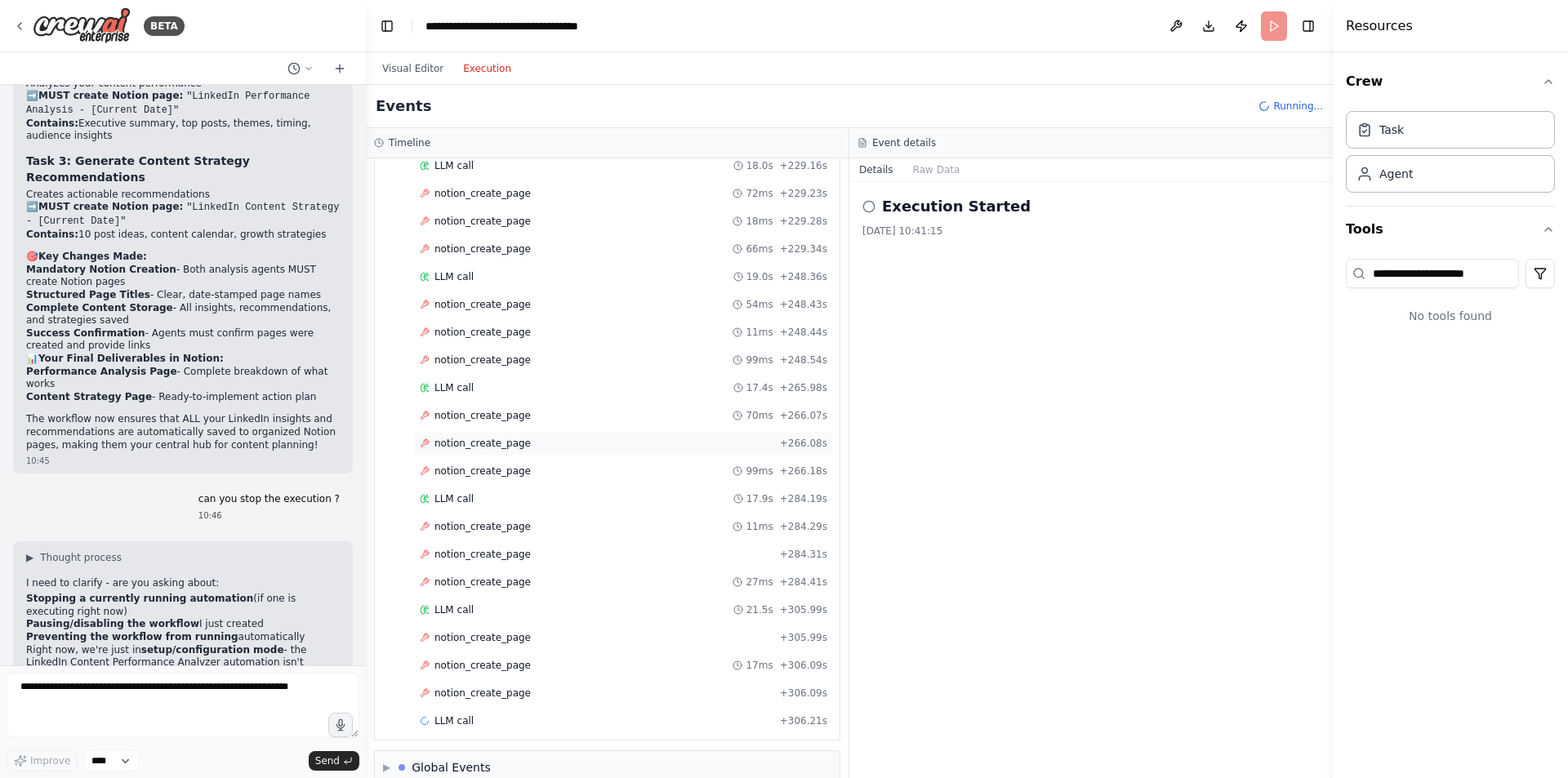
scroll to position [1653, 0]
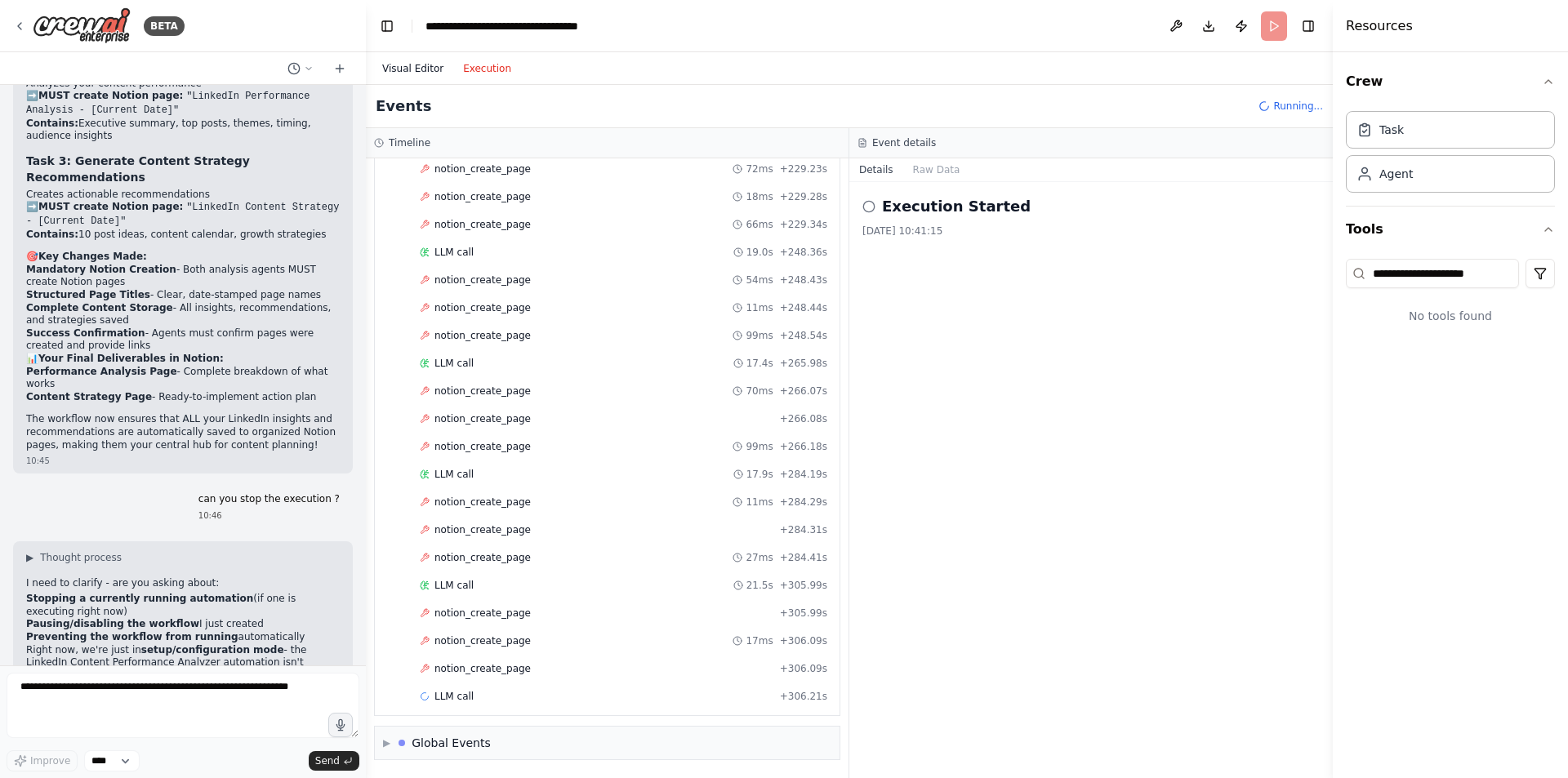
click at [416, 61] on button "Visual Editor" at bounding box center [413, 68] width 80 height 19
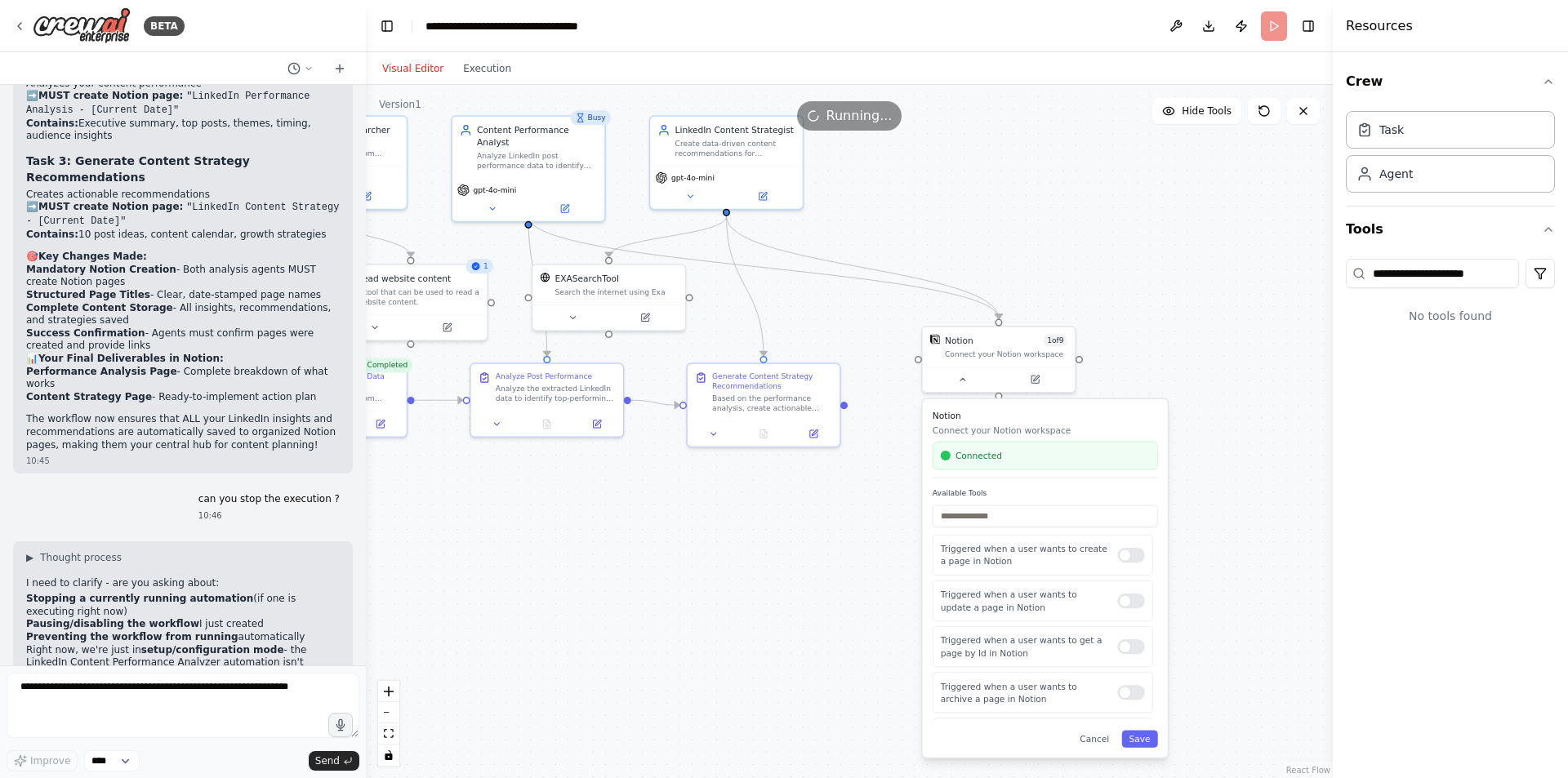
click at [596, 115] on div "Running..." at bounding box center [849, 116] width 967 height 29
click at [545, 149] on div "Analyze LinkedIn post performance data to identify top-performing content, enga…" at bounding box center [537, 158] width 120 height 19
click at [550, 148] on div "Analyze LinkedIn post performance data to identify top-performing content, enga…" at bounding box center [537, 158] width 120 height 19
click at [1181, 28] on button at bounding box center [1176, 26] width 26 height 29
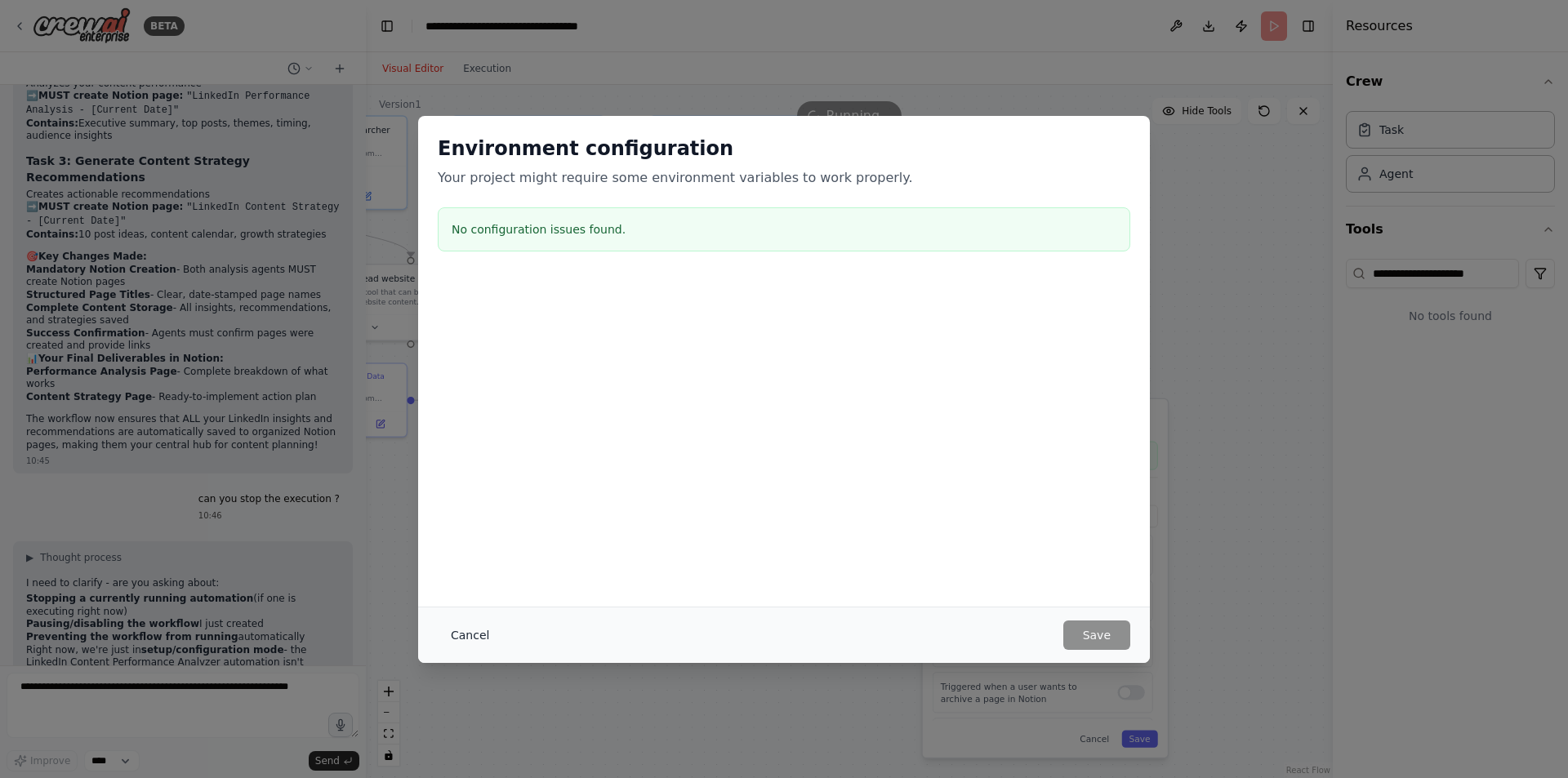
click at [458, 638] on button "Cancel" at bounding box center [470, 635] width 65 height 29
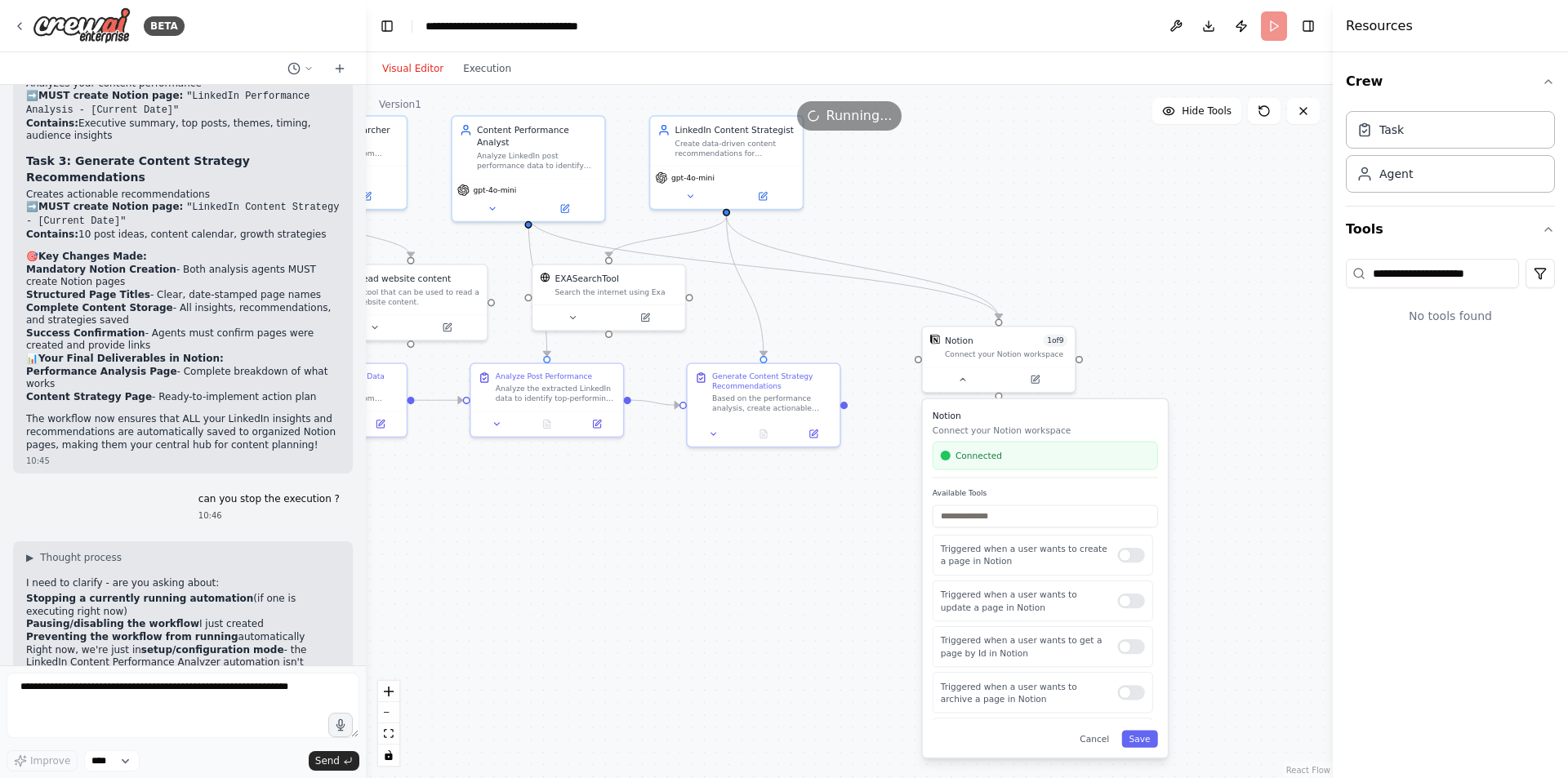
click at [1129, 314] on div ".deletable-edge-delete-btn { width: 20px; height: 20px; border: 0px solid #ffff…" at bounding box center [849, 431] width 967 height 693
click at [175, 699] on textarea at bounding box center [183, 706] width 353 height 65
type textarea "********"
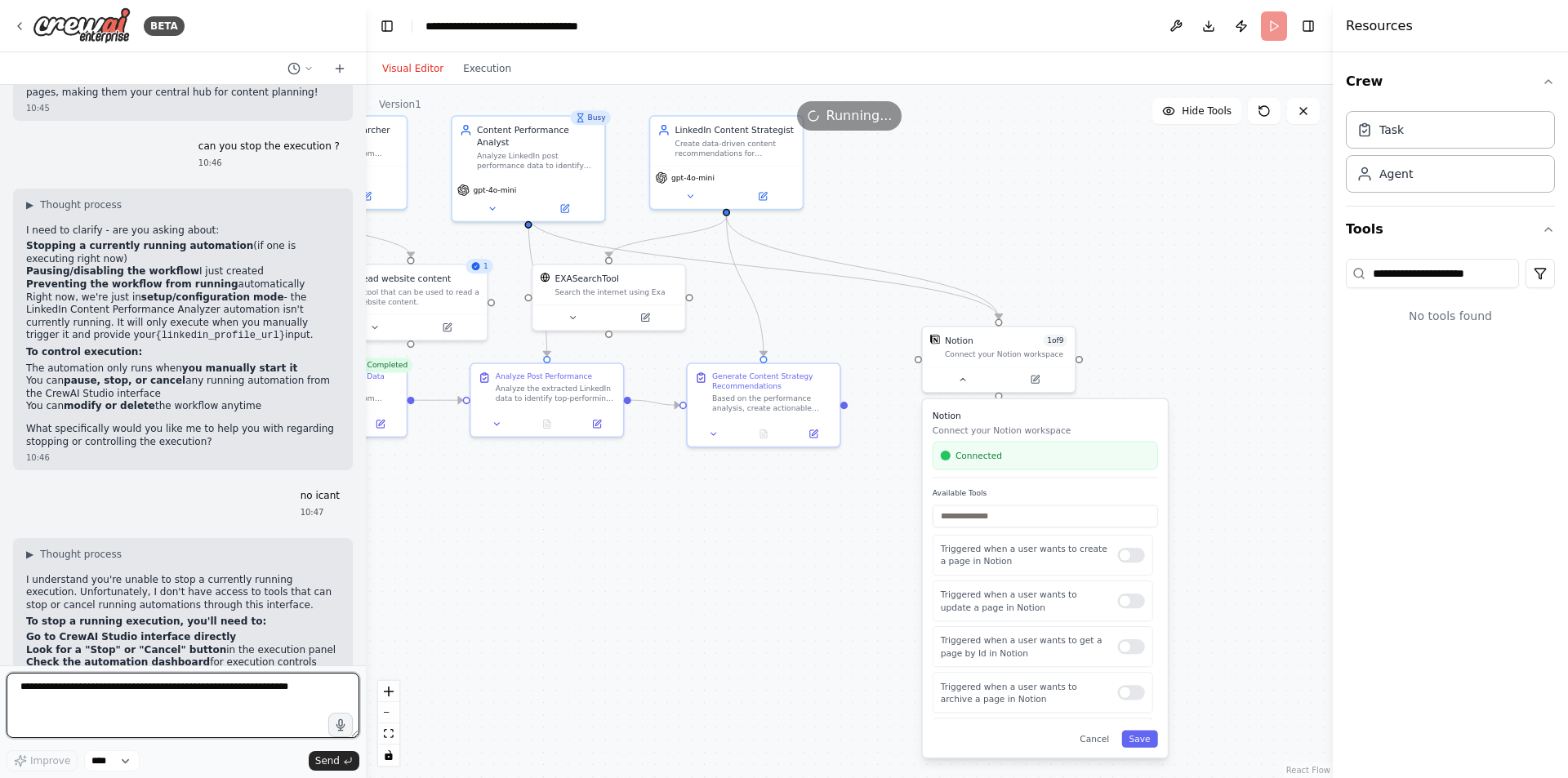
scroll to position [4246, 0]
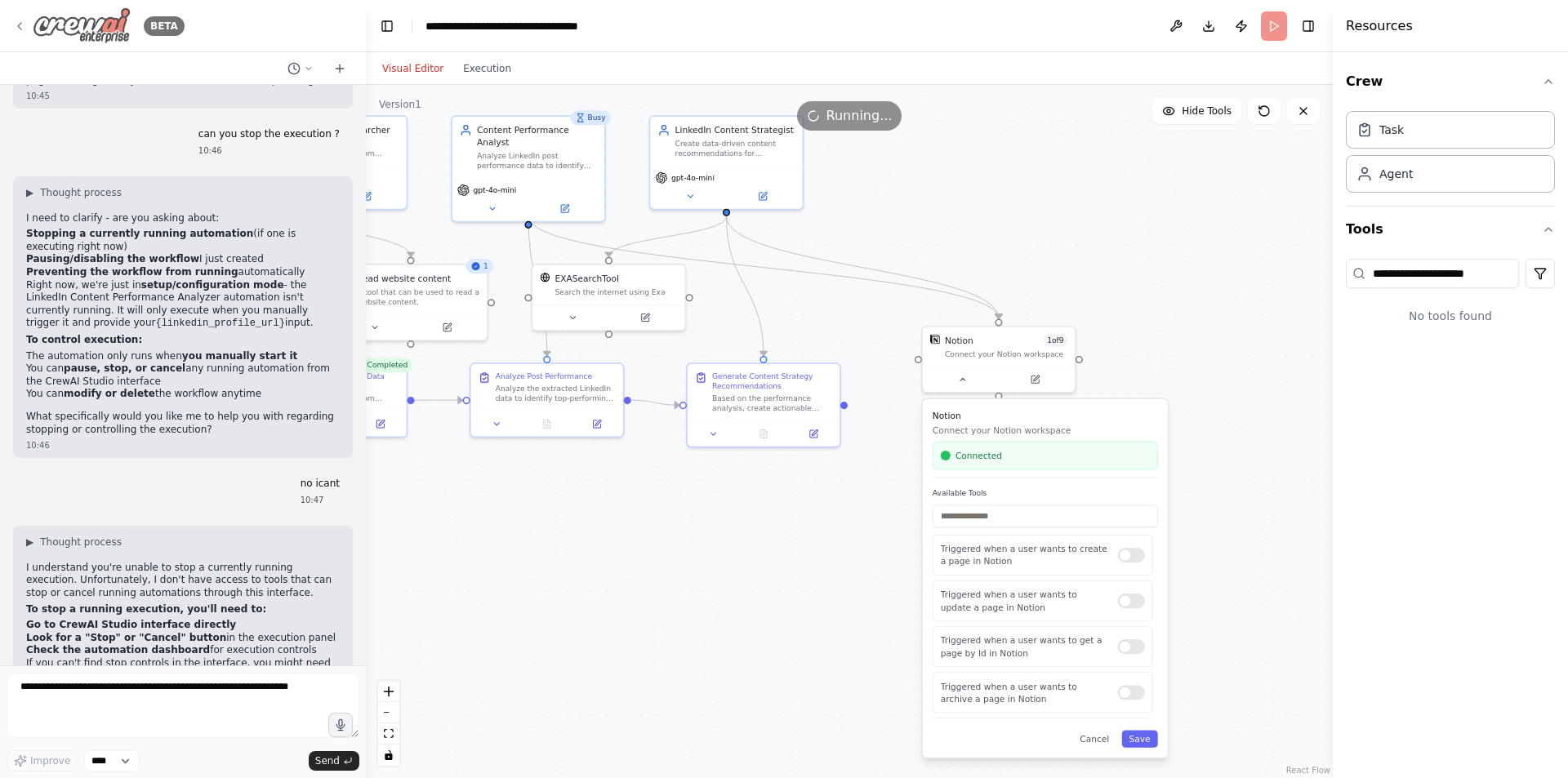
click at [74, 31] on img at bounding box center [81, 26] width 98 height 37
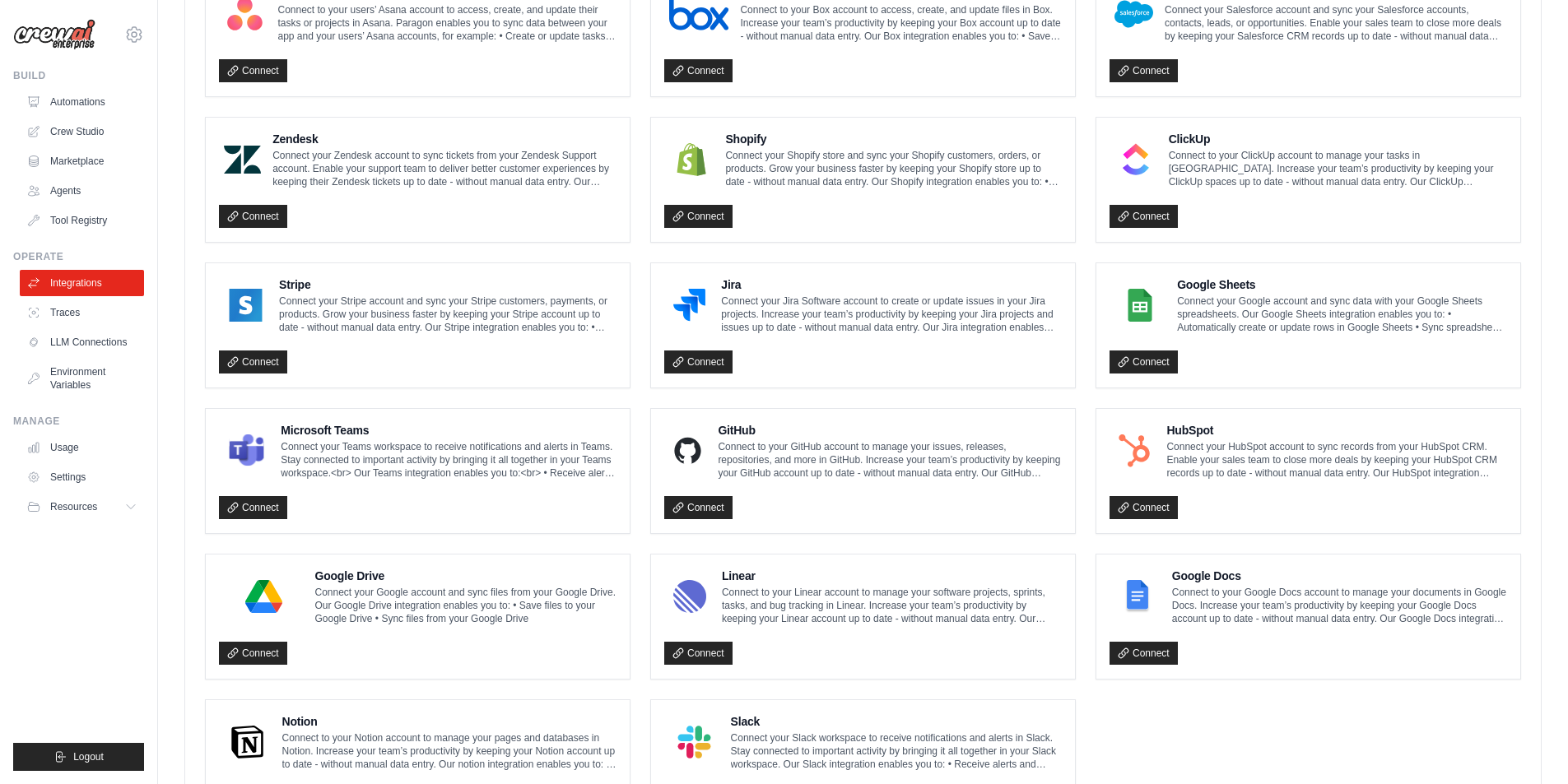
scroll to position [765, 0]
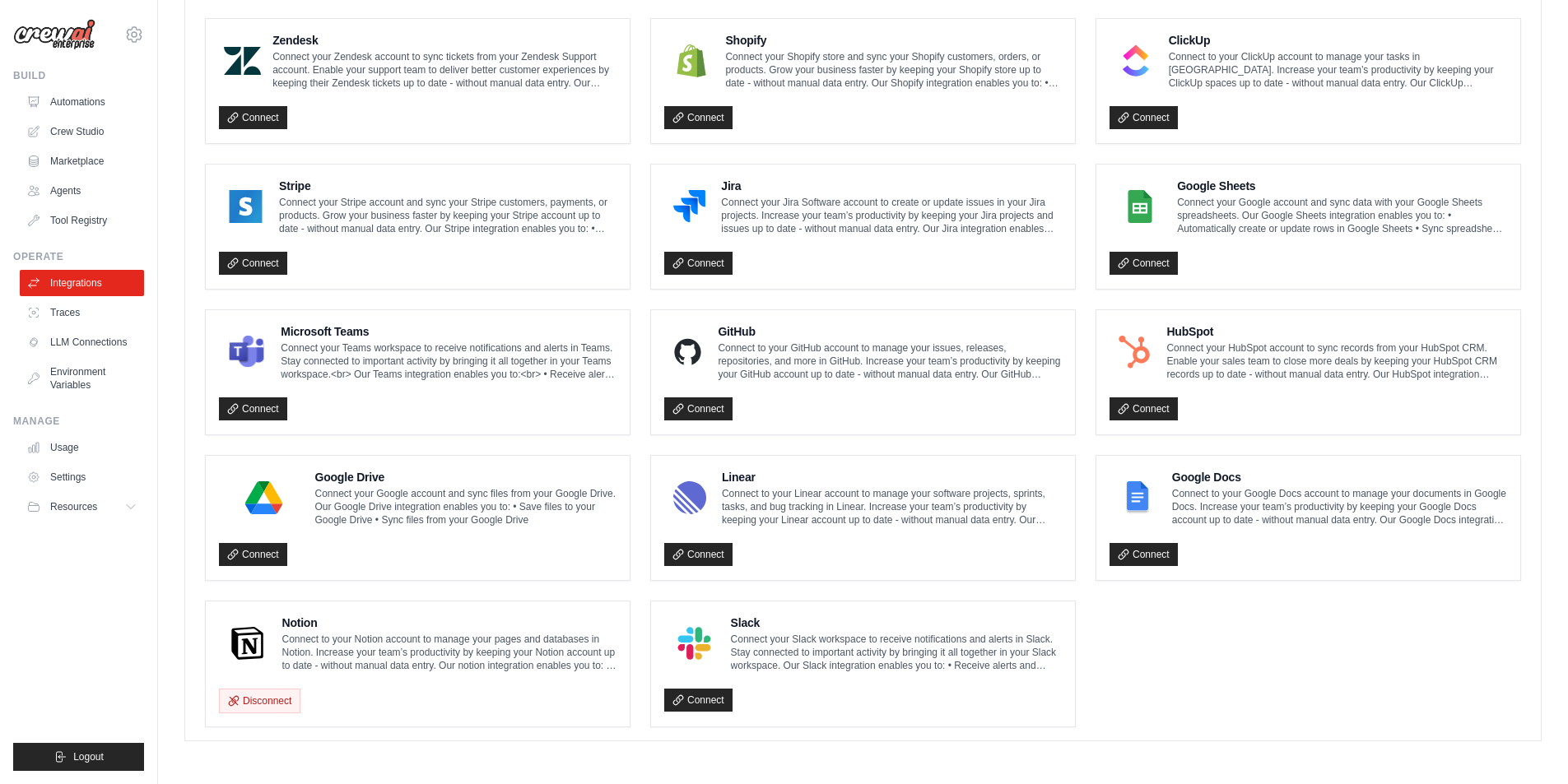
click at [295, 640] on p "Connect to your Notion account to manage your pages and databases in Notion. In…" at bounding box center [449, 652] width 335 height 40
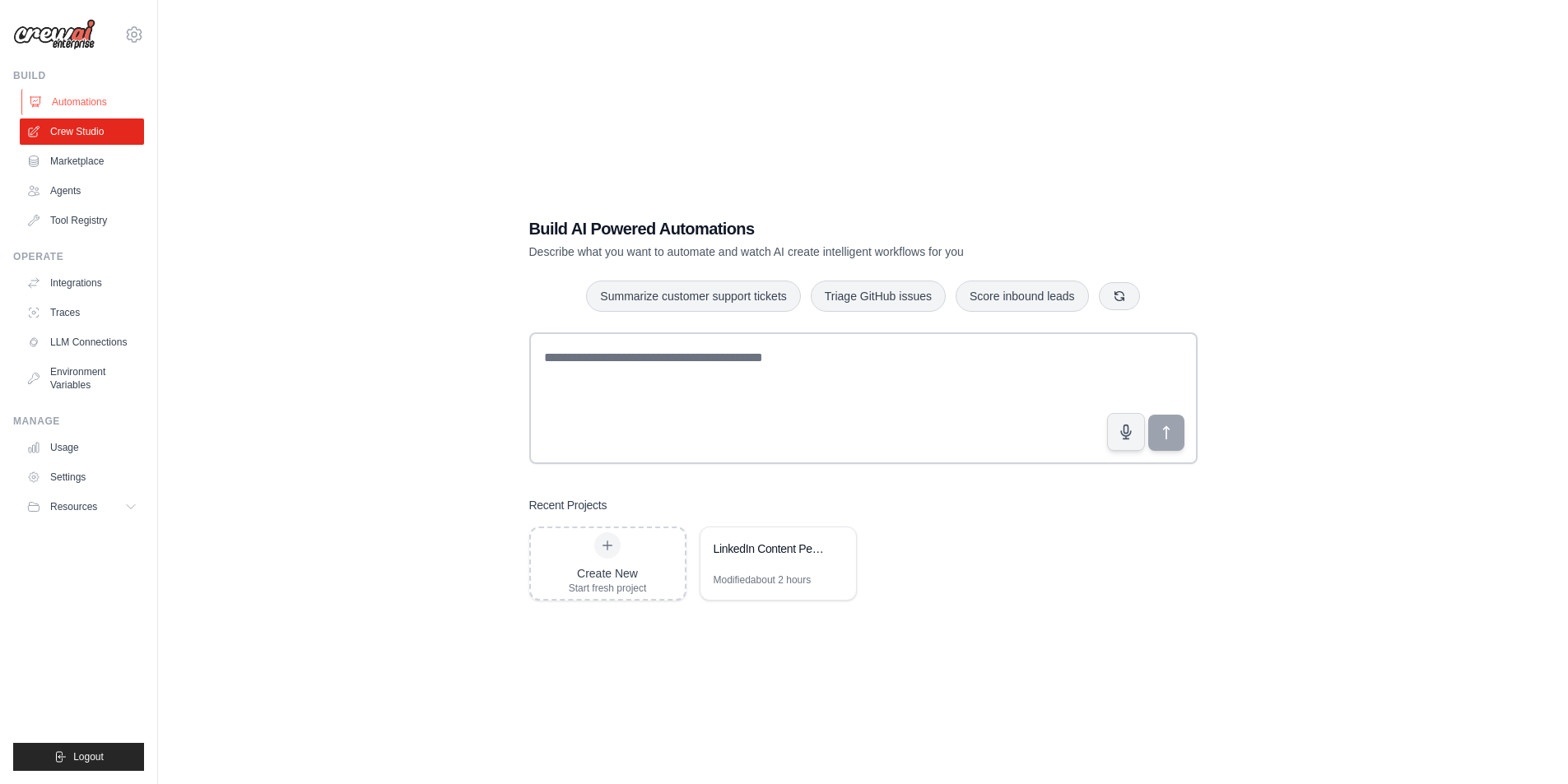
click at [99, 101] on link "Automations" at bounding box center [83, 101] width 124 height 26
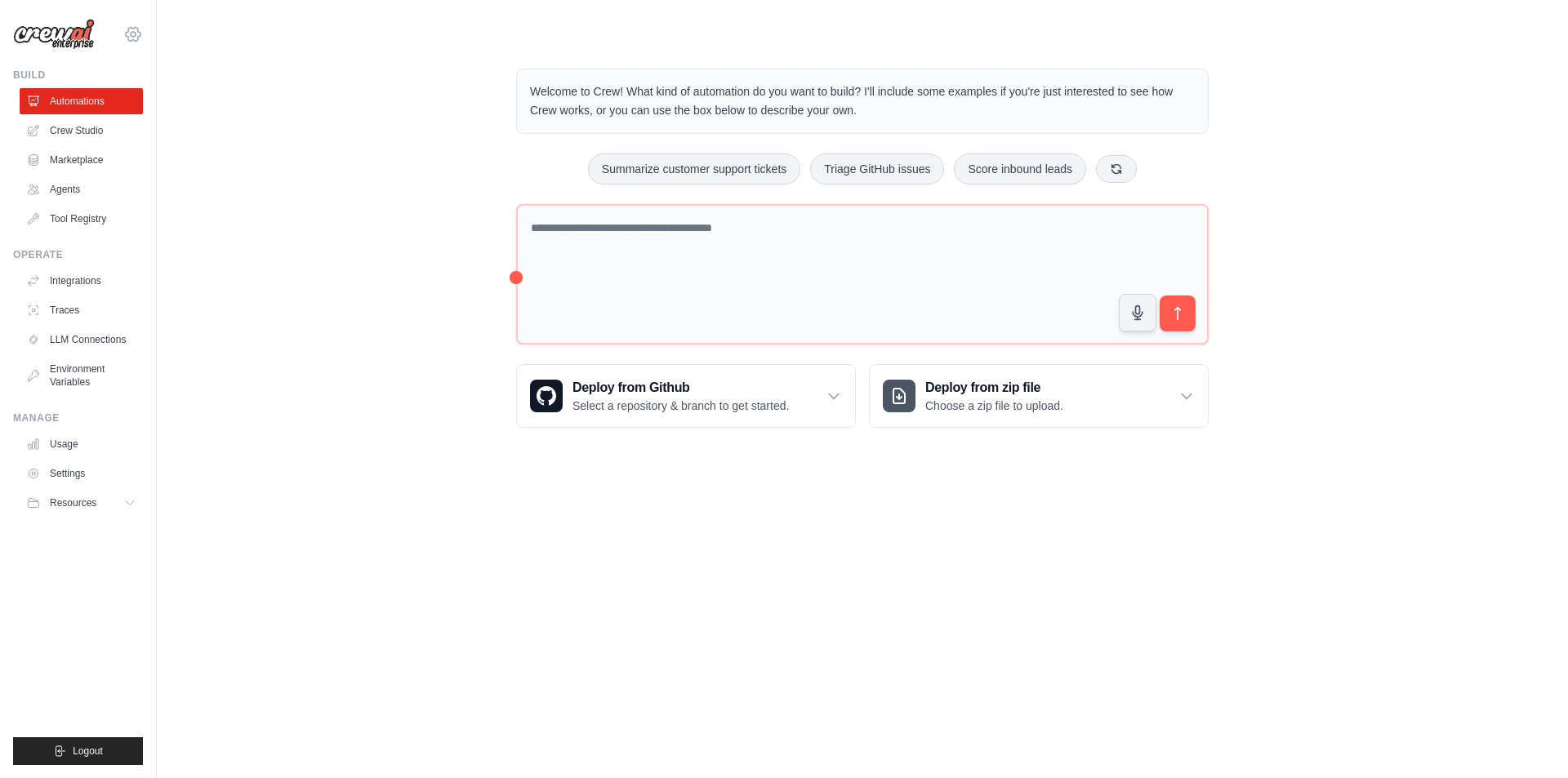
click at [143, 36] on div "stefan.anlang@accessful.de Settings Build Automations Crew Studio Marketplace" at bounding box center [78, 389] width 157 height 778
click at [140, 38] on icon at bounding box center [132, 34] width 19 height 19
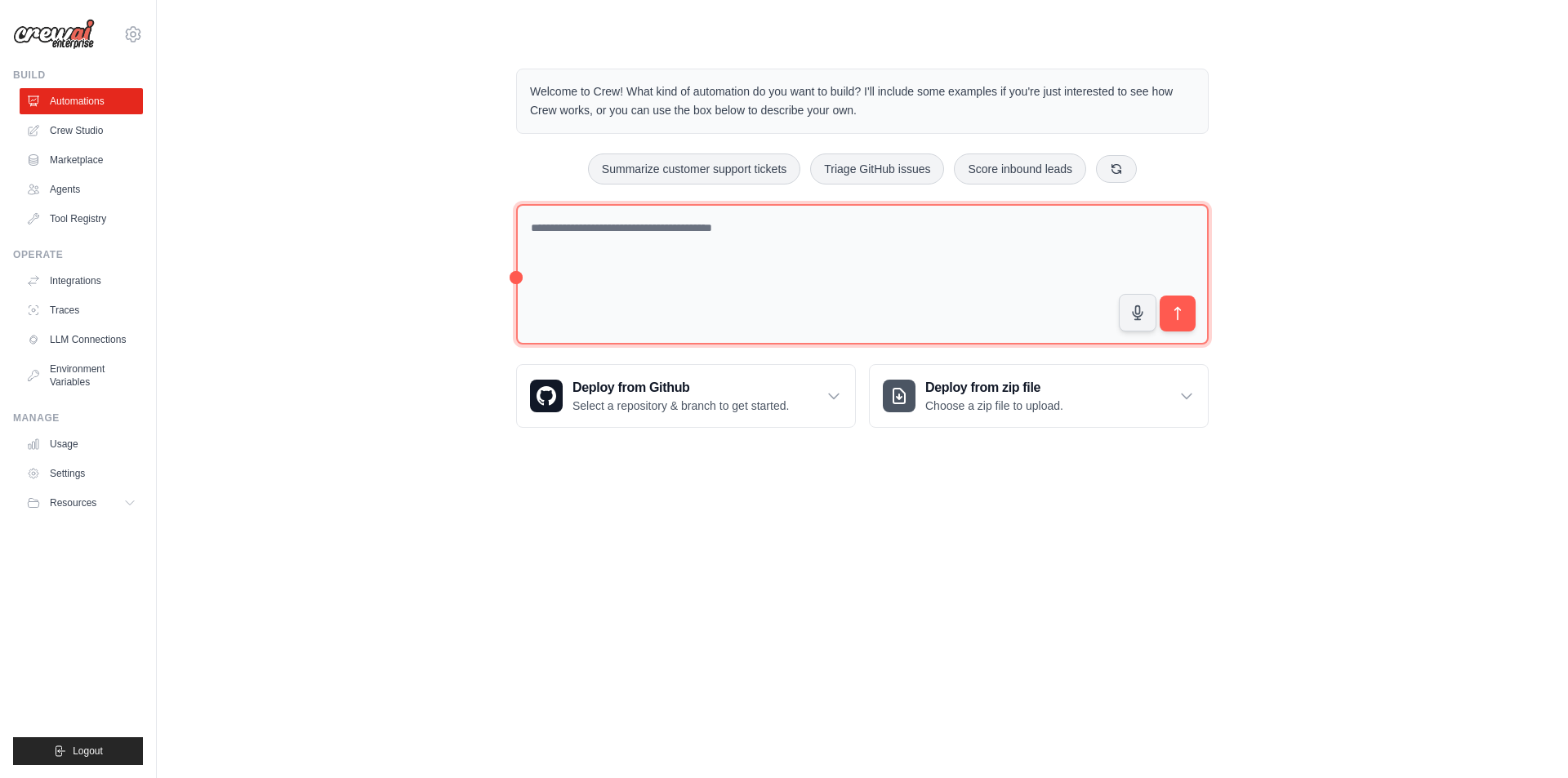
click at [735, 328] on textarea at bounding box center [863, 275] width 693 height 142
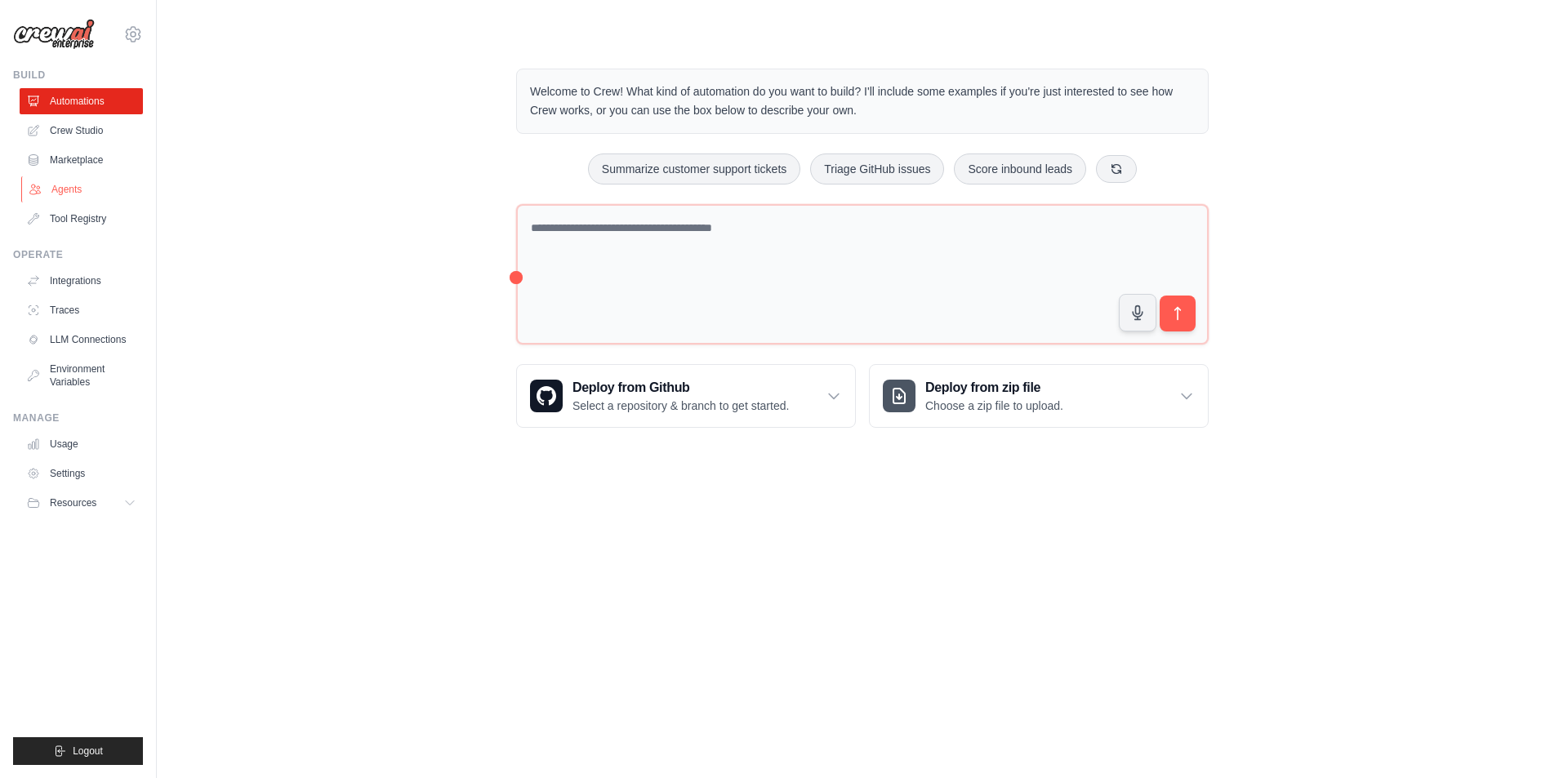
click at [90, 185] on link "Agents" at bounding box center [82, 189] width 123 height 26
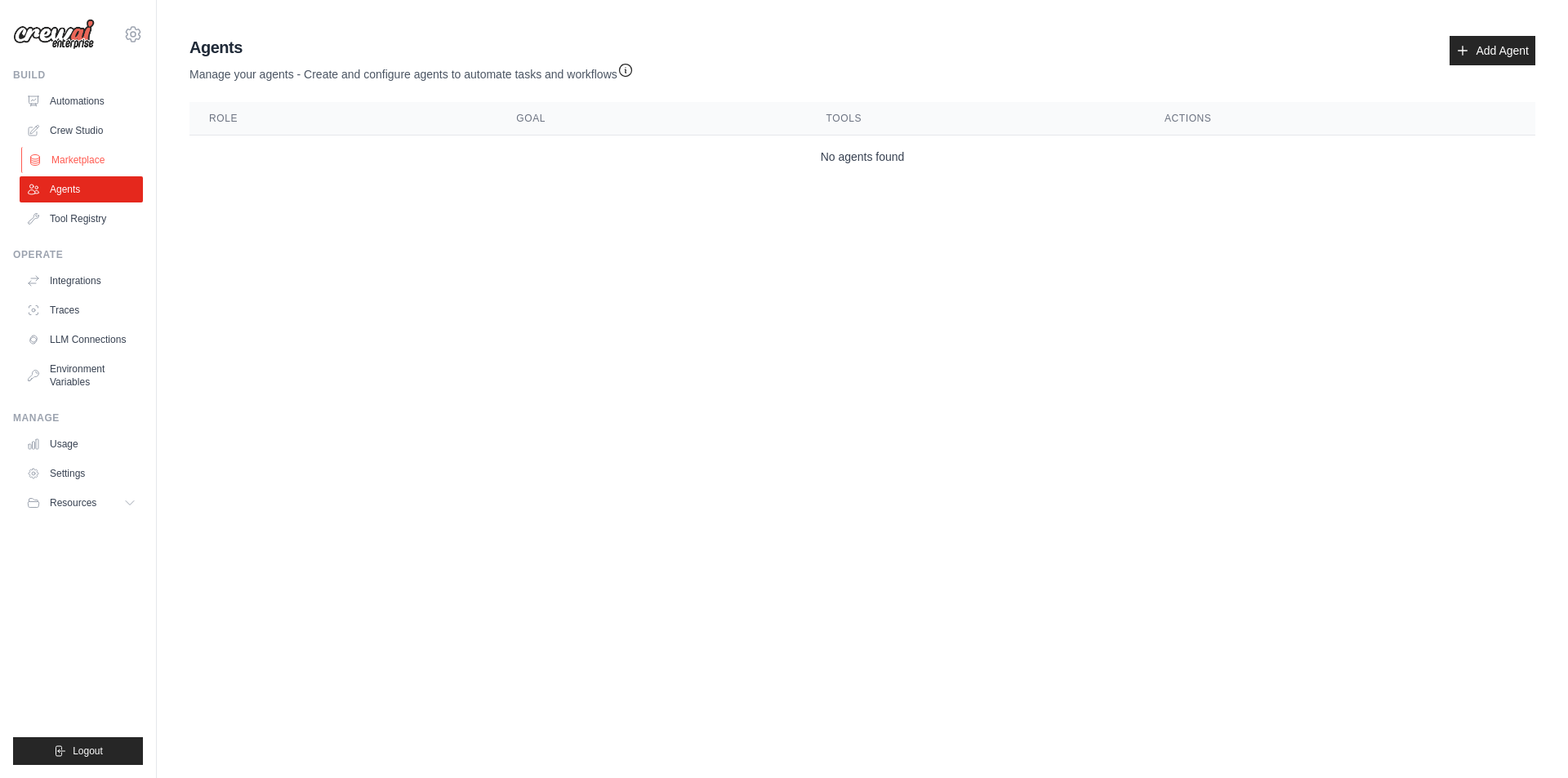
click at [86, 162] on link "Marketplace" at bounding box center [82, 159] width 123 height 26
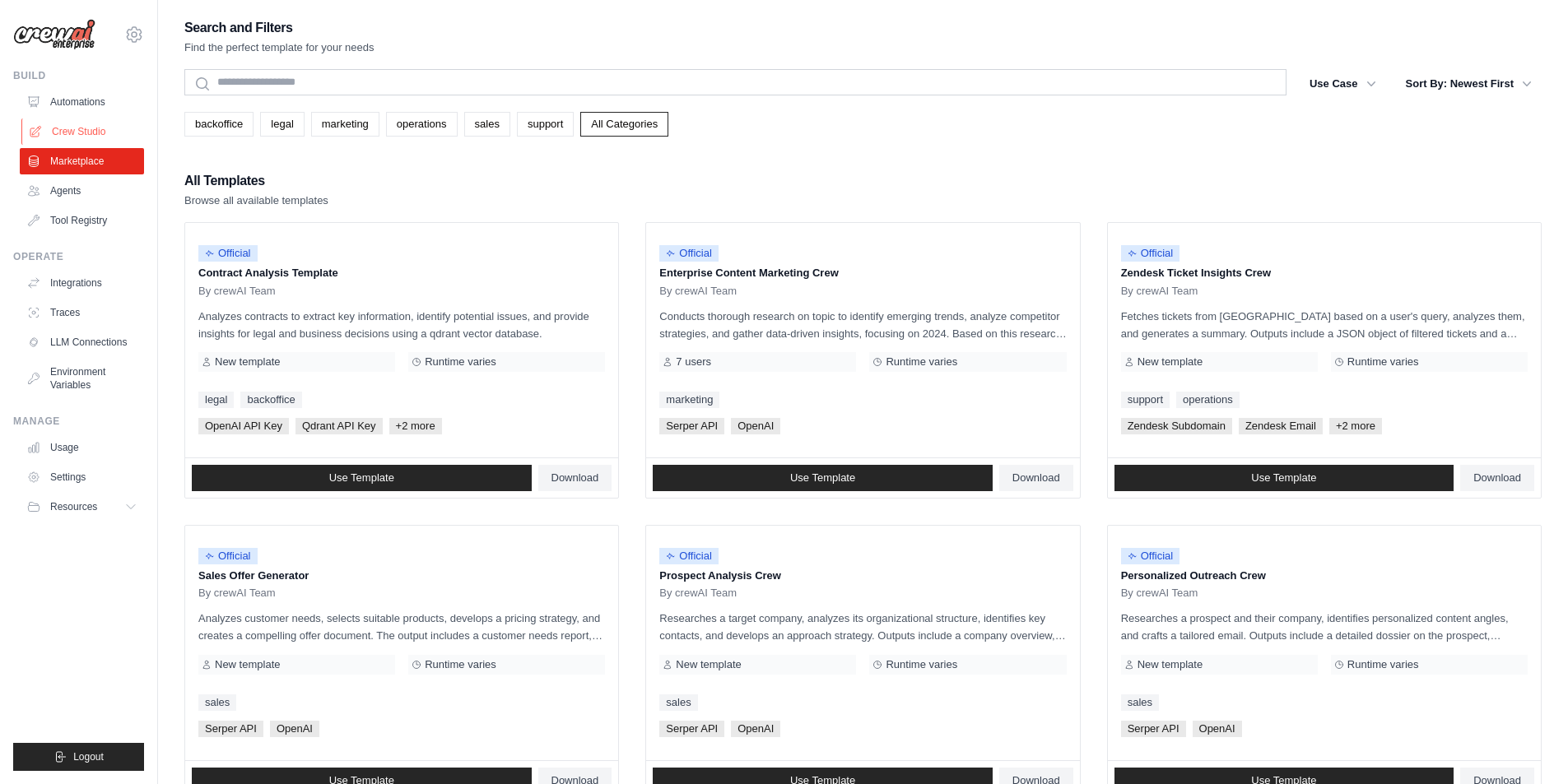
click at [79, 124] on link "Crew Studio" at bounding box center [83, 131] width 124 height 26
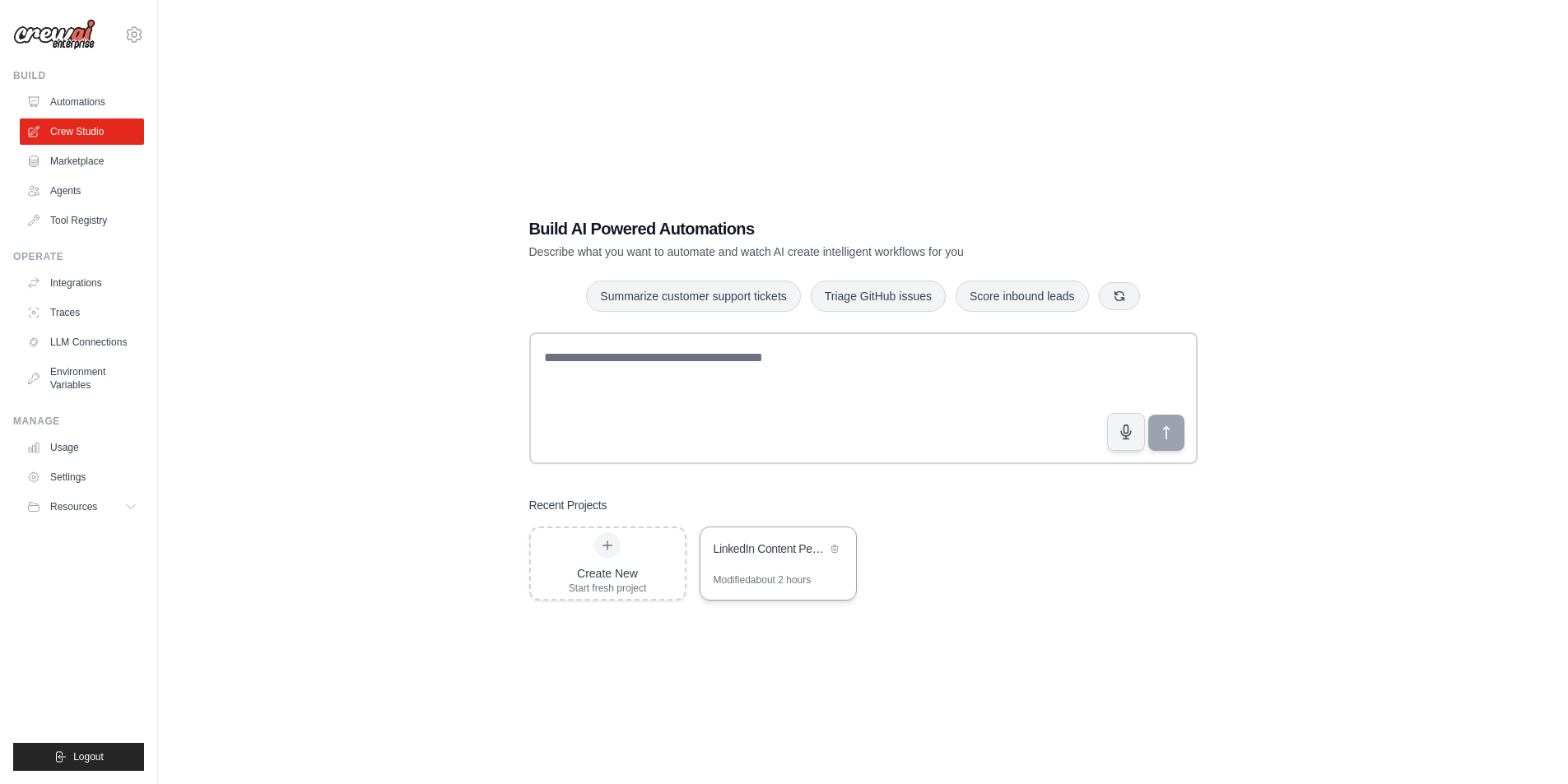
click at [779, 574] on div "Modified about 2 hours" at bounding box center [763, 580] width 98 height 14
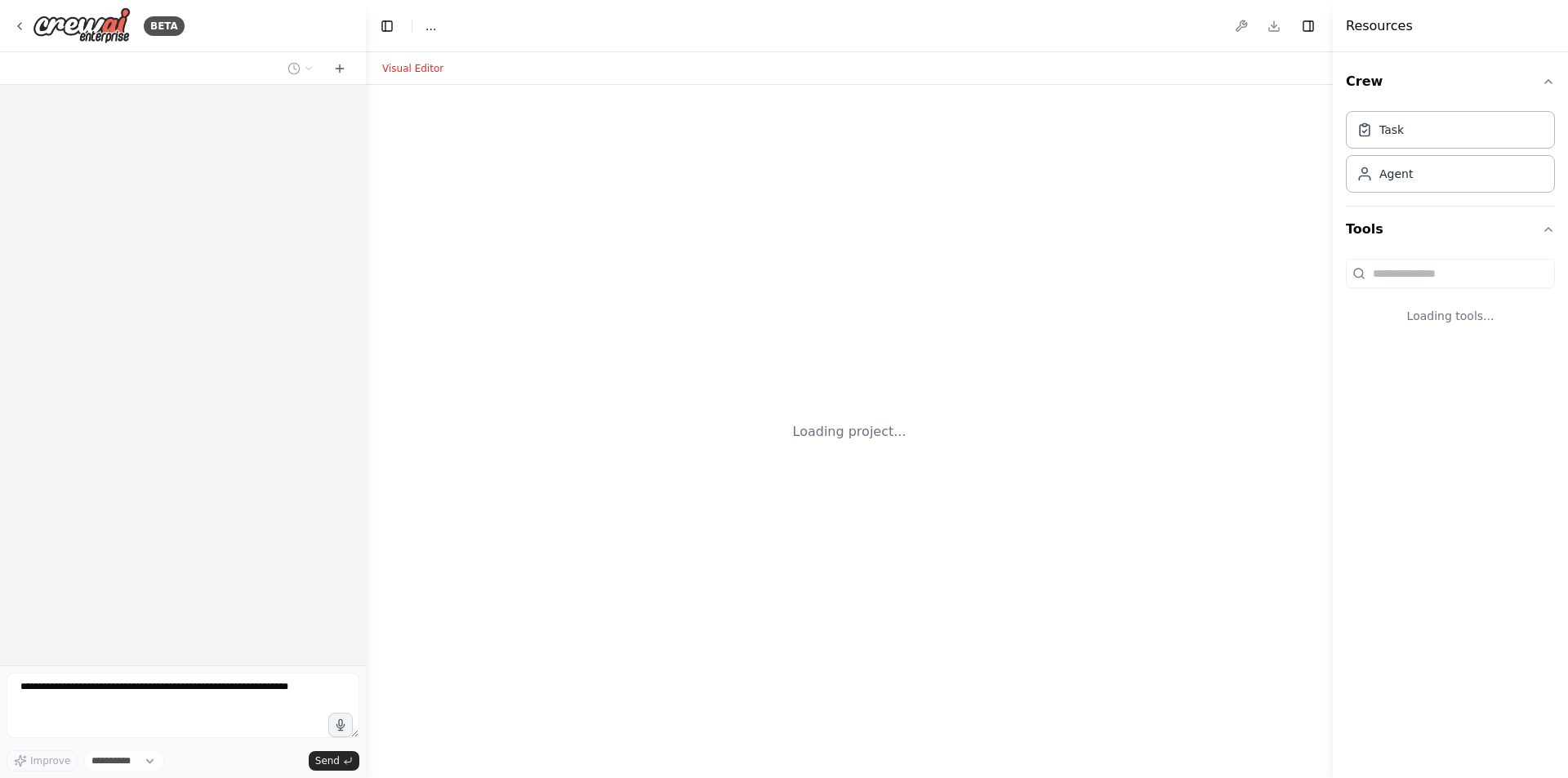
select select "****"
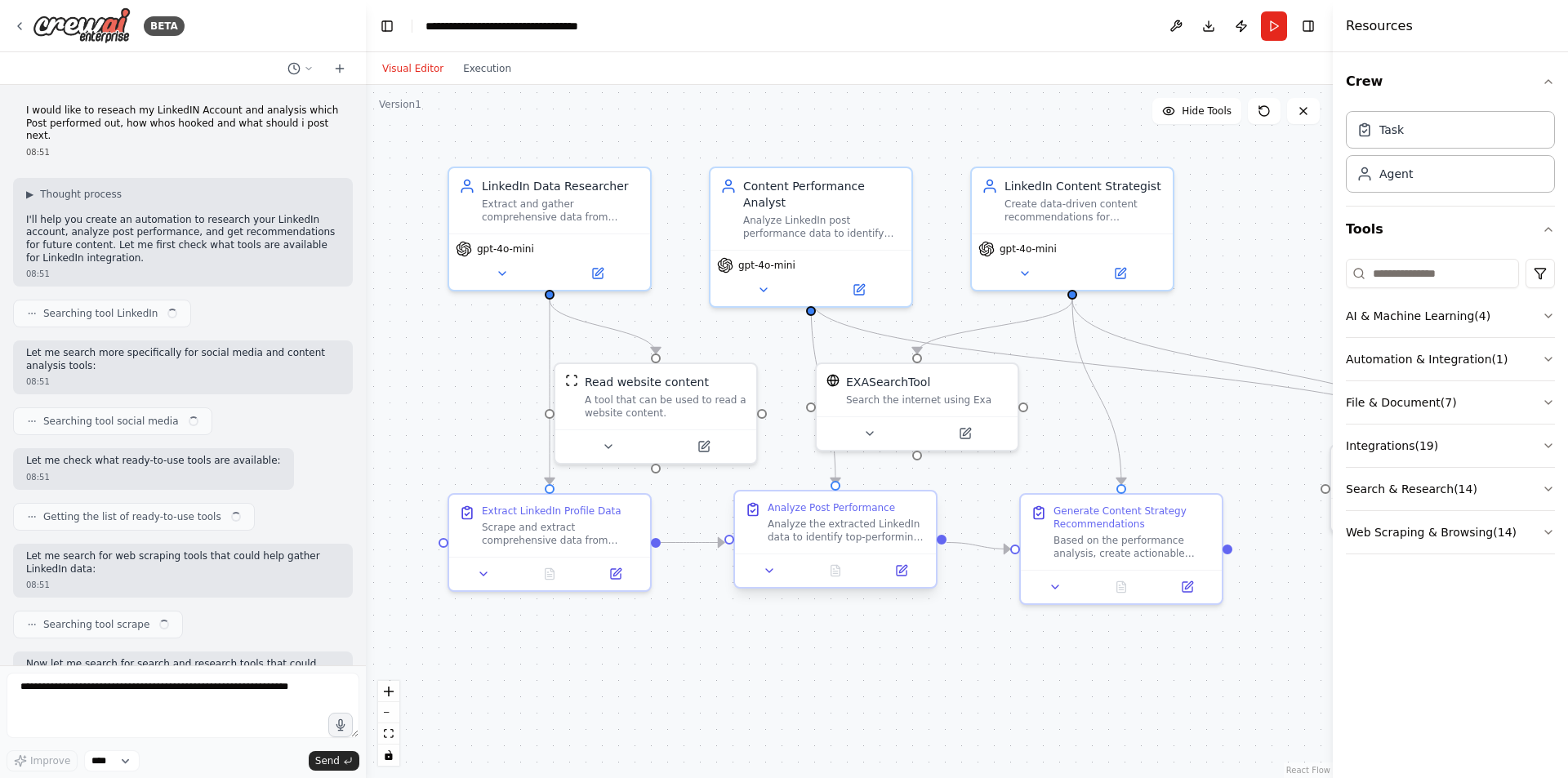
scroll to position [4246, 0]
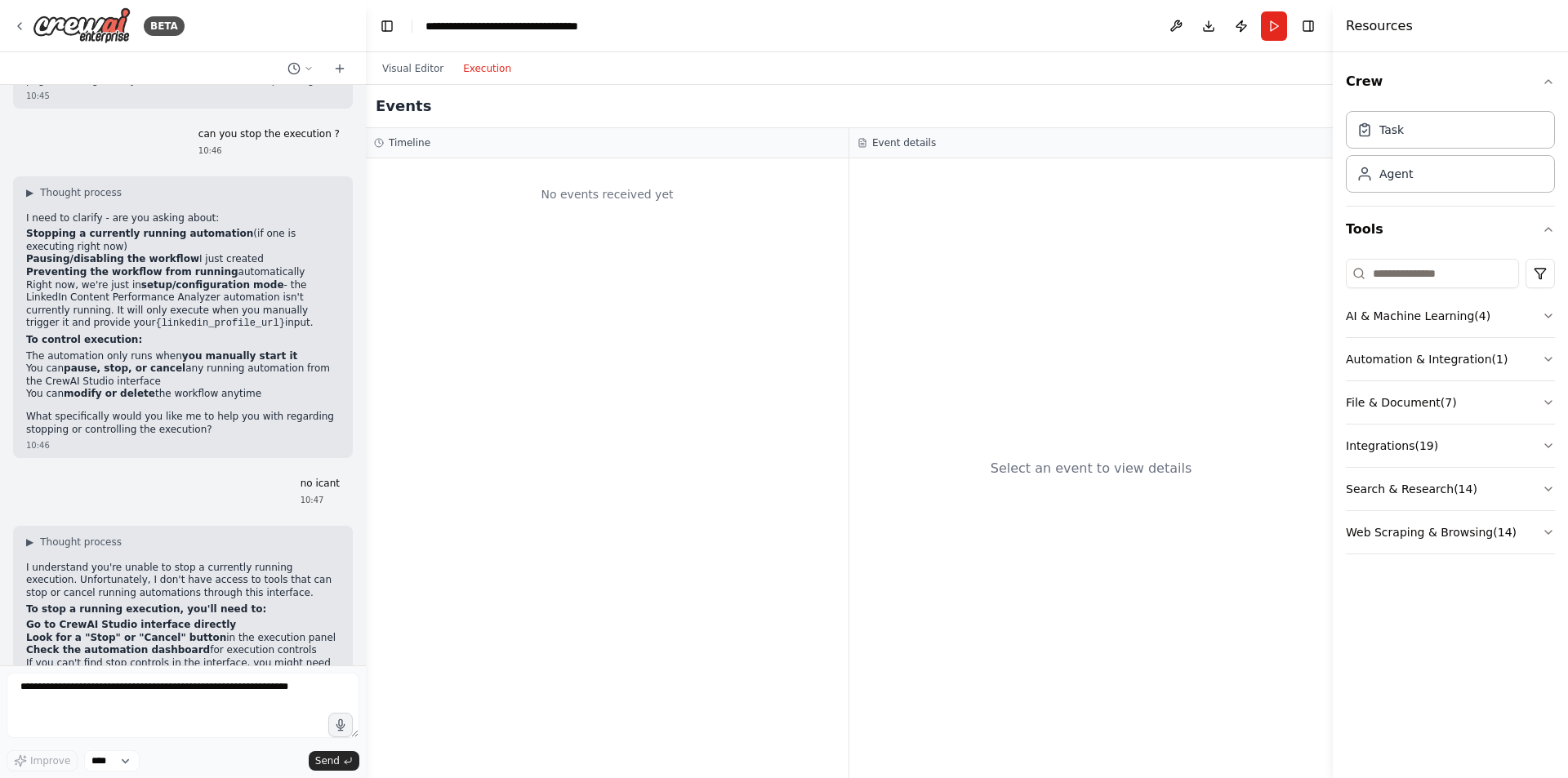
click at [481, 76] on button "Execution" at bounding box center [487, 68] width 68 height 19
click at [396, 67] on button "Visual Editor" at bounding box center [413, 68] width 80 height 19
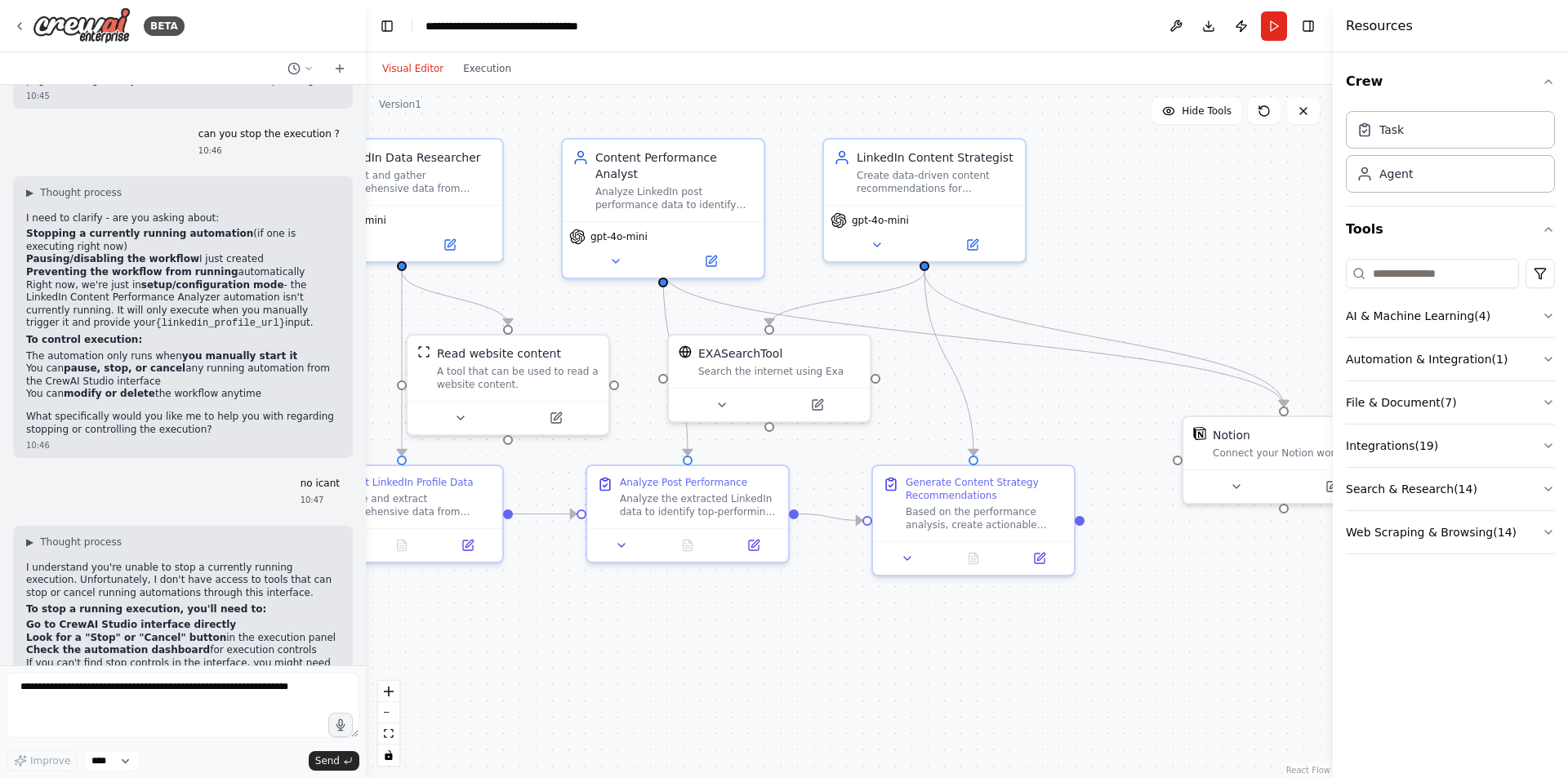
drag, startPoint x: 464, startPoint y: 366, endPoint x: 316, endPoint y: 338, distance: 150.6
click at [316, 338] on div "BETA I would like to reseach my LinkedIN Account and analysis which Post perfor…" at bounding box center [784, 389] width 1568 height 778
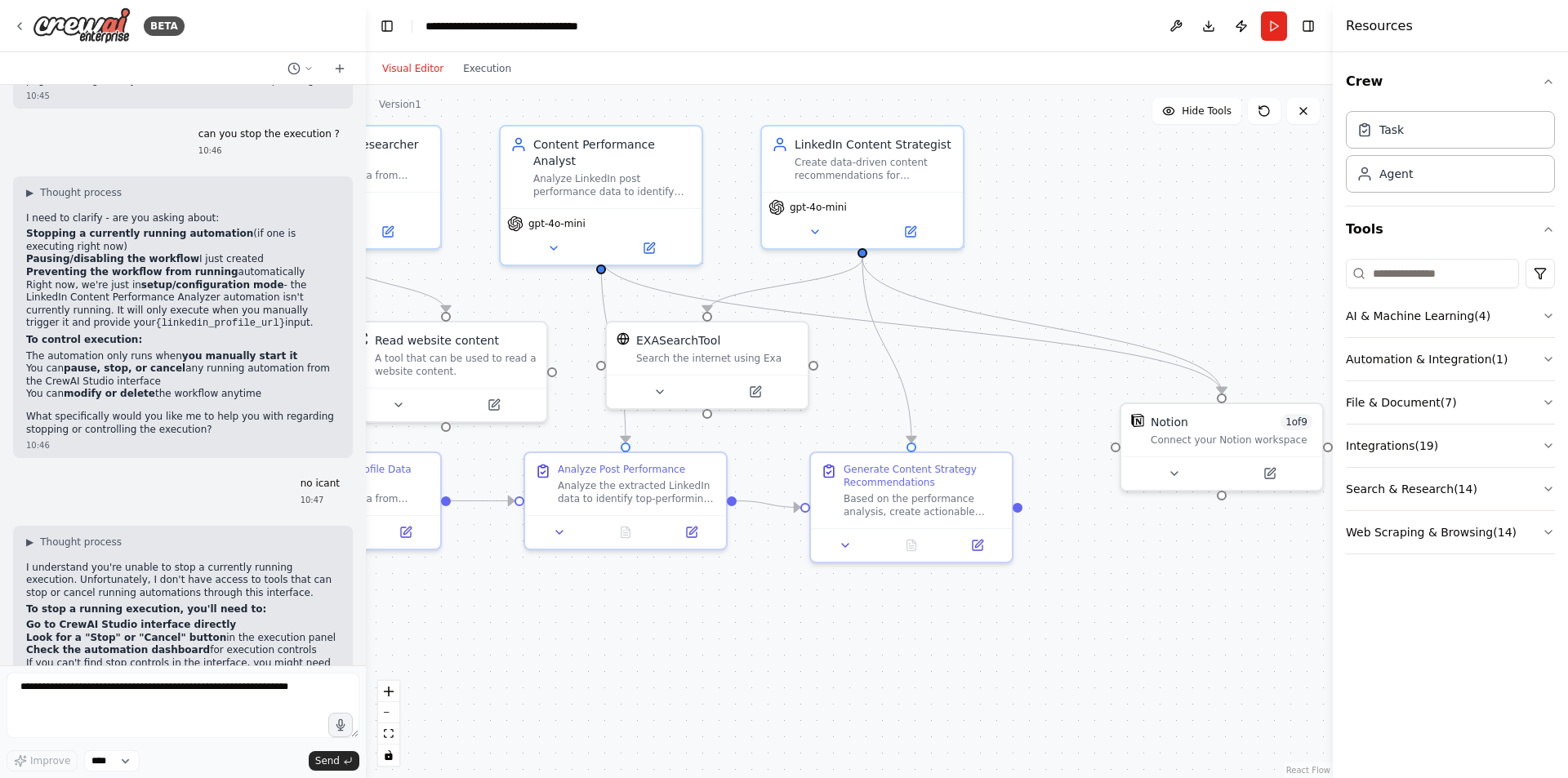
drag, startPoint x: 1071, startPoint y: 418, endPoint x: 1009, endPoint y: 405, distance: 63.3
click at [1009, 405] on div ".deletable-edge-delete-btn { width: 20px; height: 20px; border: 0px solid #ffff…" at bounding box center [849, 431] width 967 height 693
click at [273, 690] on textarea at bounding box center [183, 706] width 353 height 65
type textarea "*"
click at [919, 515] on div "Based on the performance analysis, create actionable content recommendations fo…" at bounding box center [922, 501] width 158 height 26
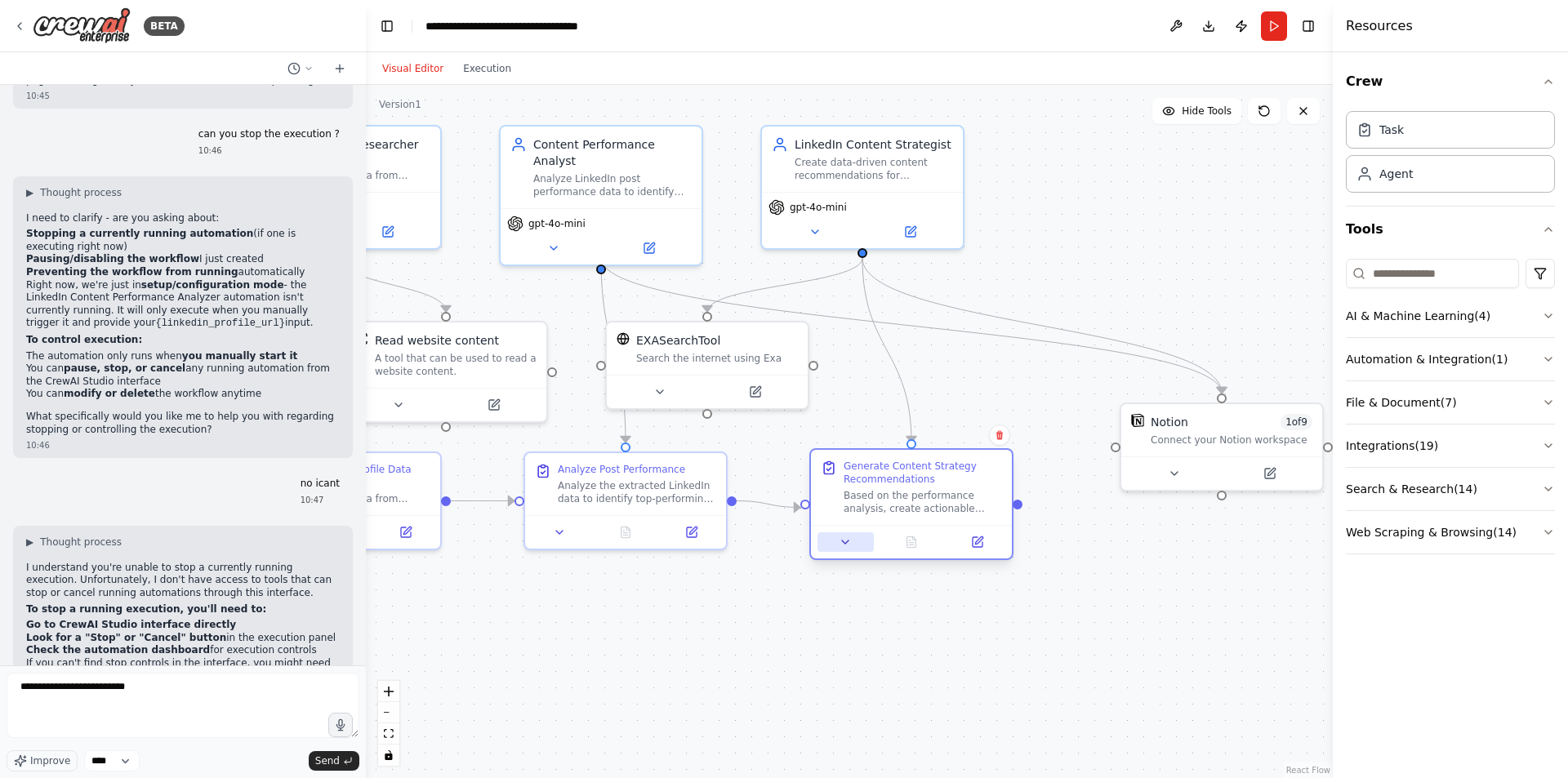
click at [844, 545] on icon at bounding box center [845, 542] width 13 height 13
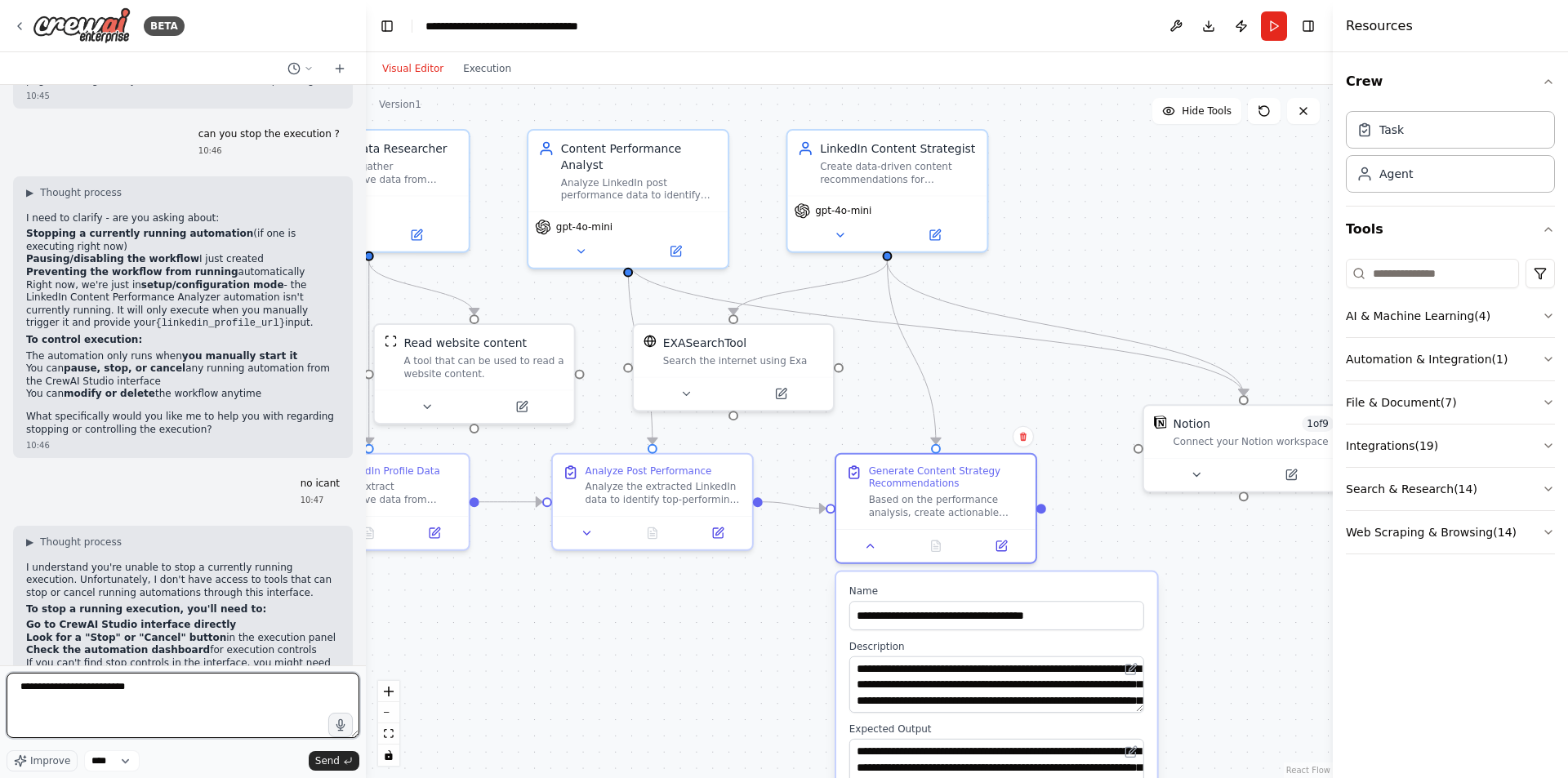
click at [236, 692] on textarea "**********" at bounding box center [183, 706] width 353 height 65
type textarea "**********"
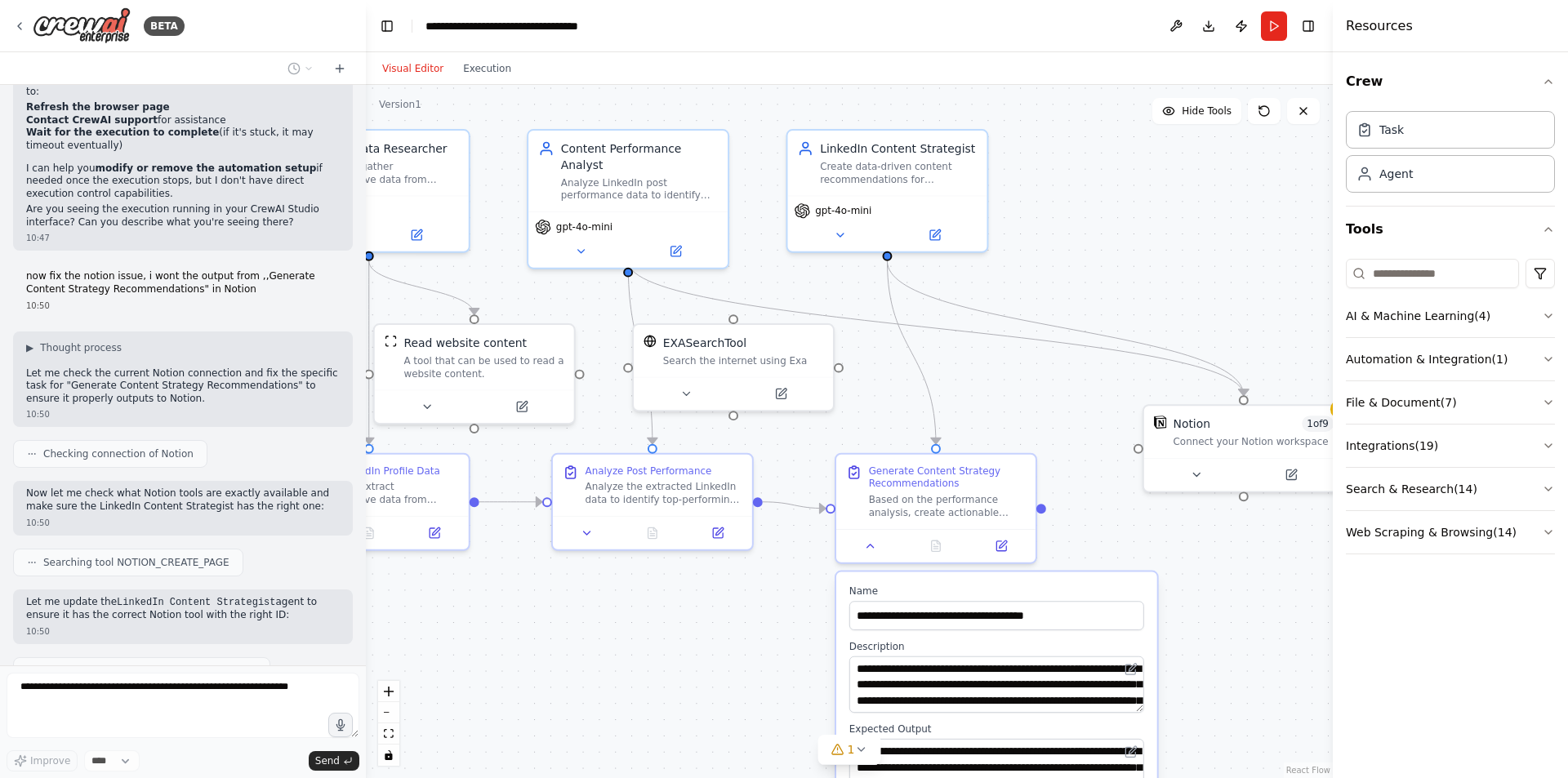
scroll to position [4843, 0]
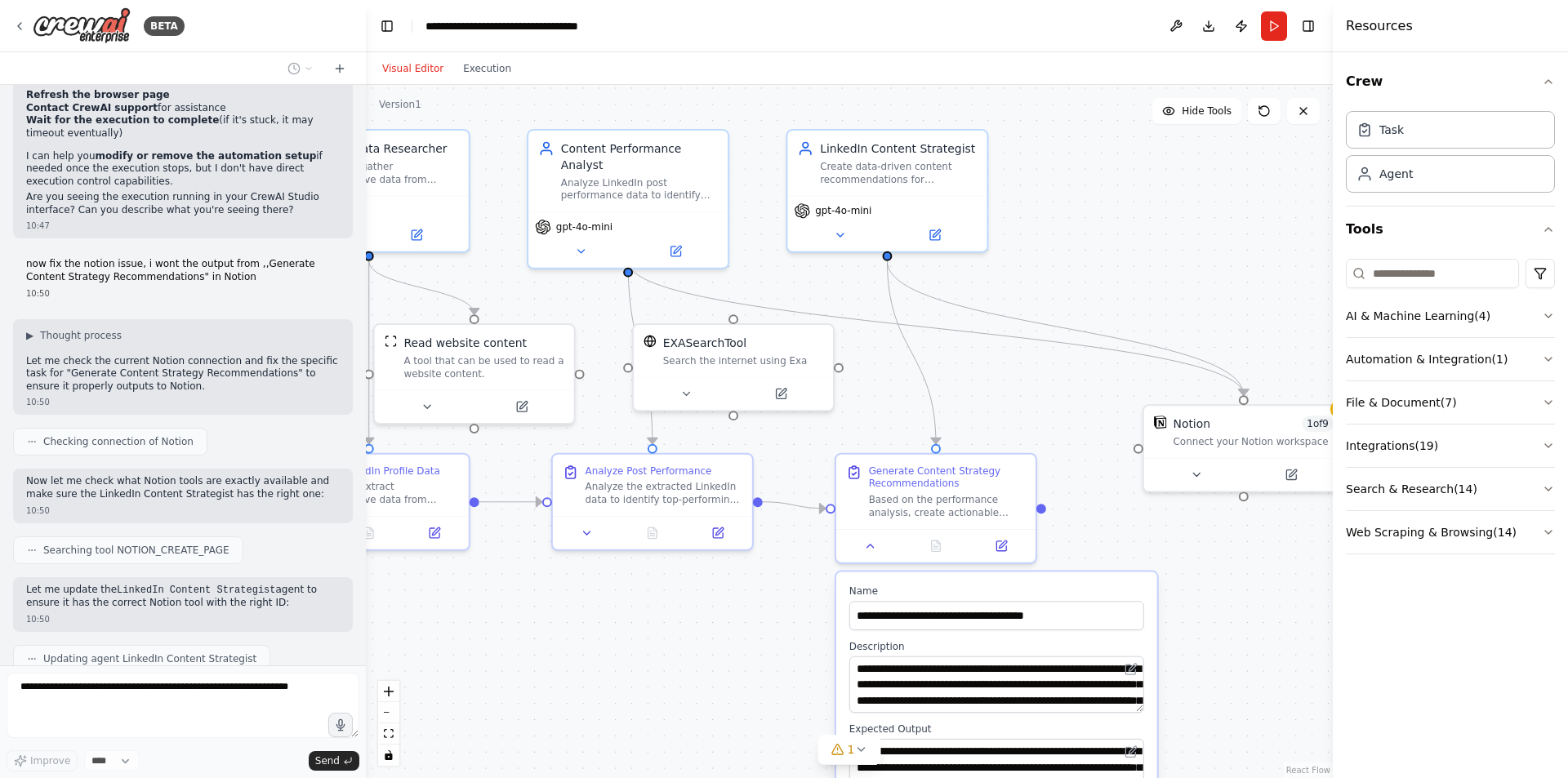
type textarea "**********"
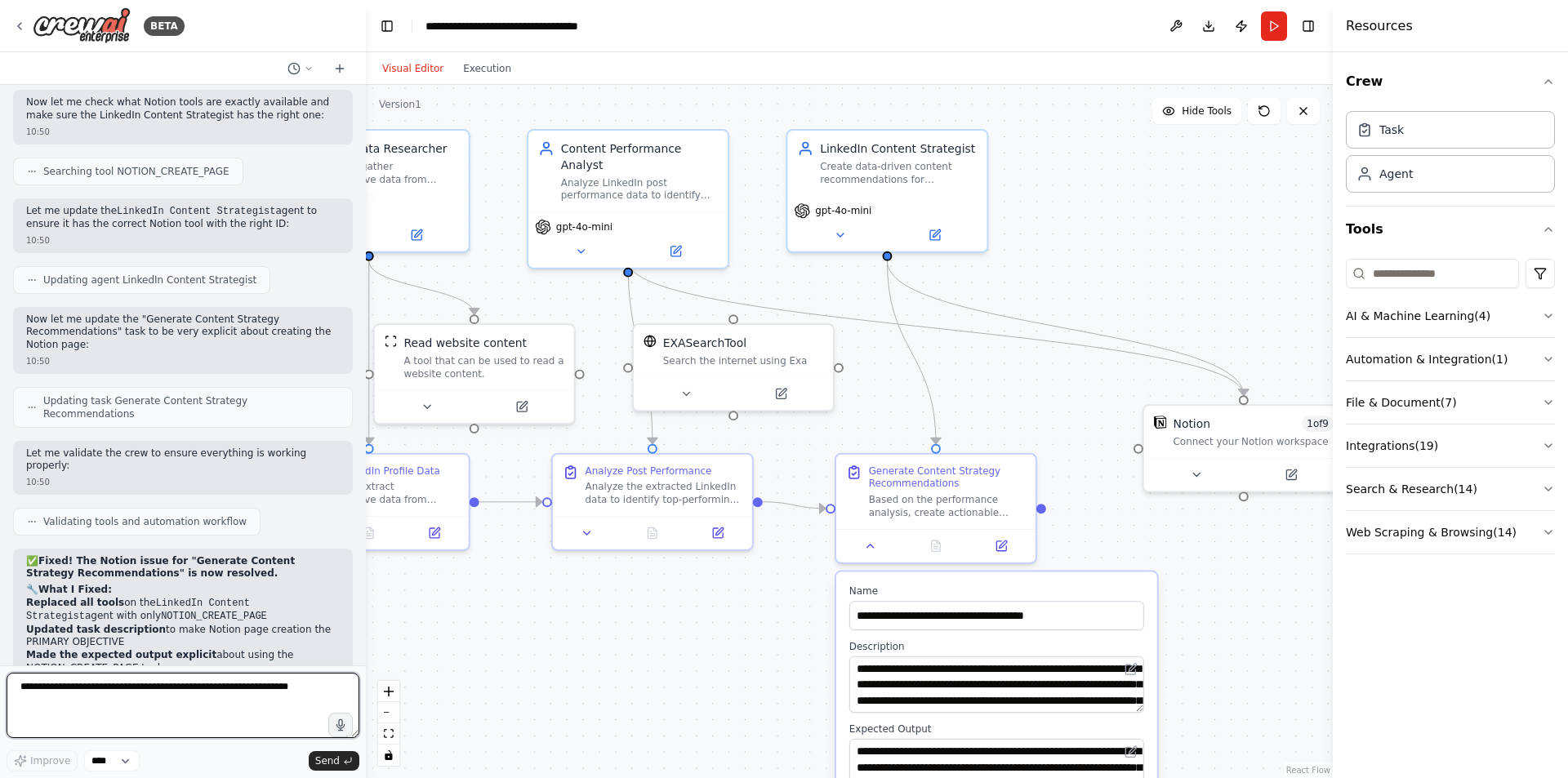
scroll to position [5236, 0]
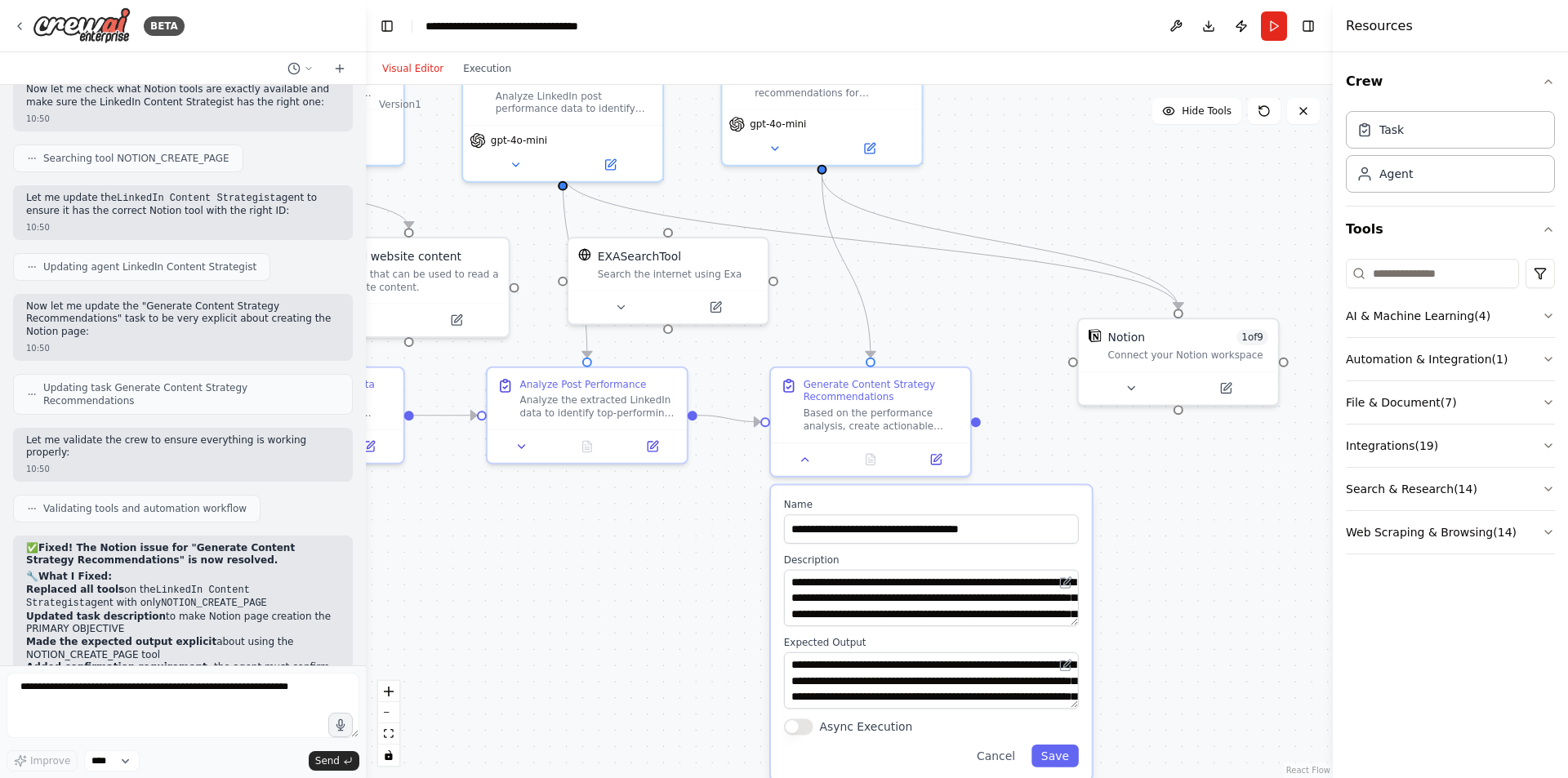
drag, startPoint x: 740, startPoint y: 594, endPoint x: 675, endPoint y: 516, distance: 101.5
click at [675, 516] on div ".deletable-edge-delete-btn { width: 20px; height: 20px; border: 0px solid #ffff…" at bounding box center [849, 431] width 967 height 693
click at [252, 685] on textarea at bounding box center [183, 706] width 353 height 65
type textarea "**********"
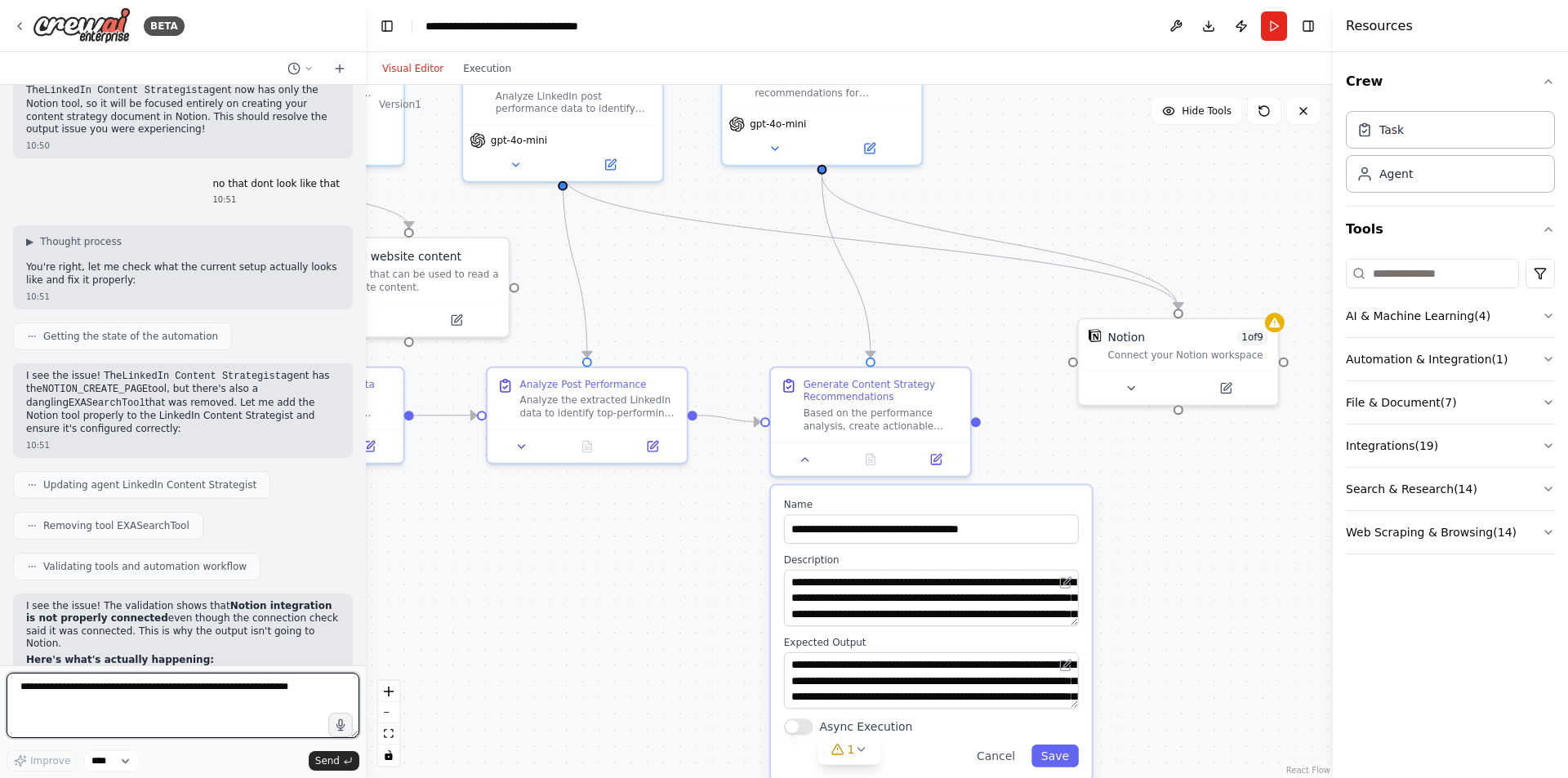
scroll to position [5951, 0]
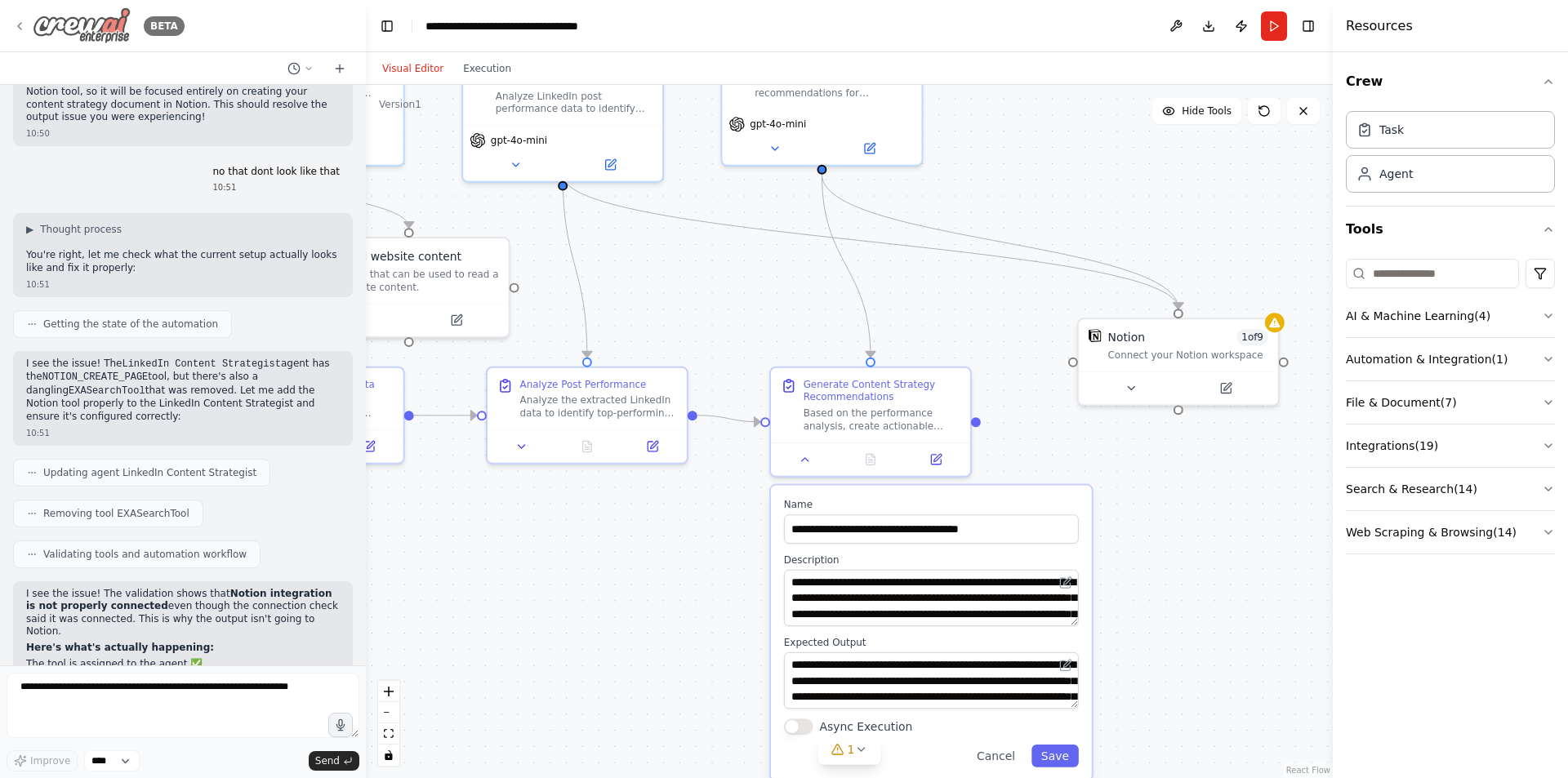
click at [97, 24] on img at bounding box center [81, 26] width 98 height 37
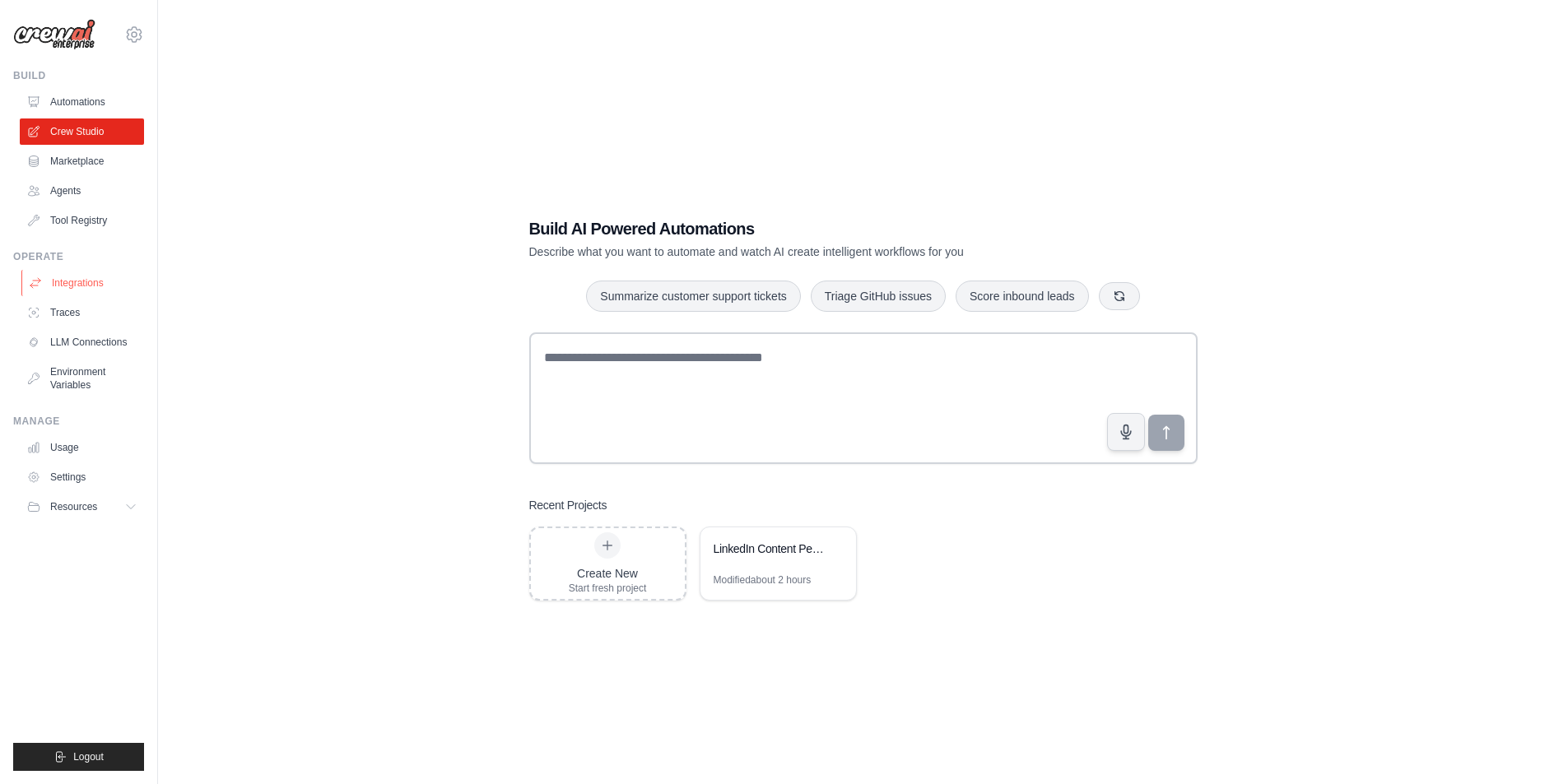
click at [83, 287] on link "Integrations" at bounding box center [83, 282] width 124 height 26
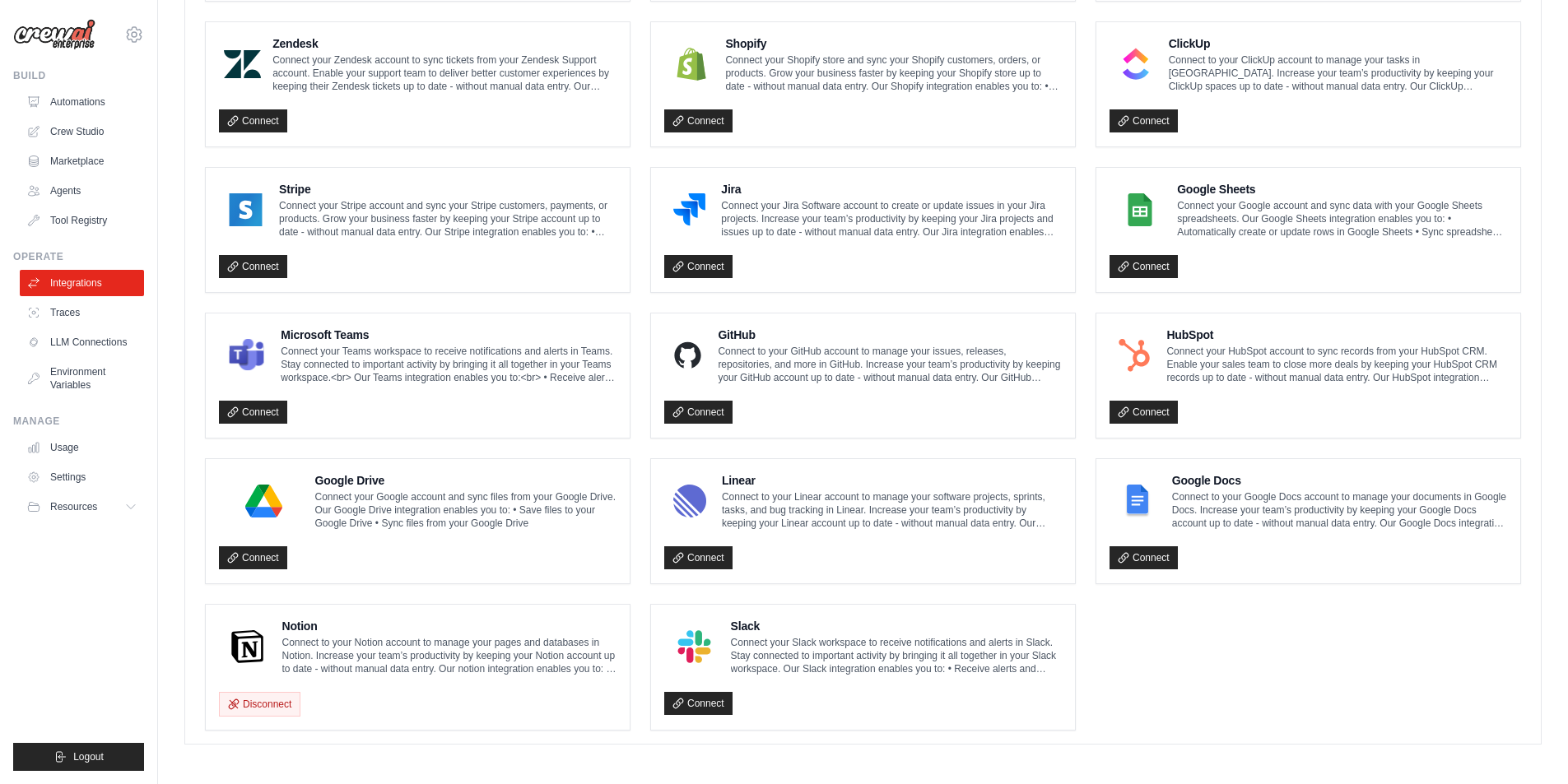
scroll to position [765, 0]
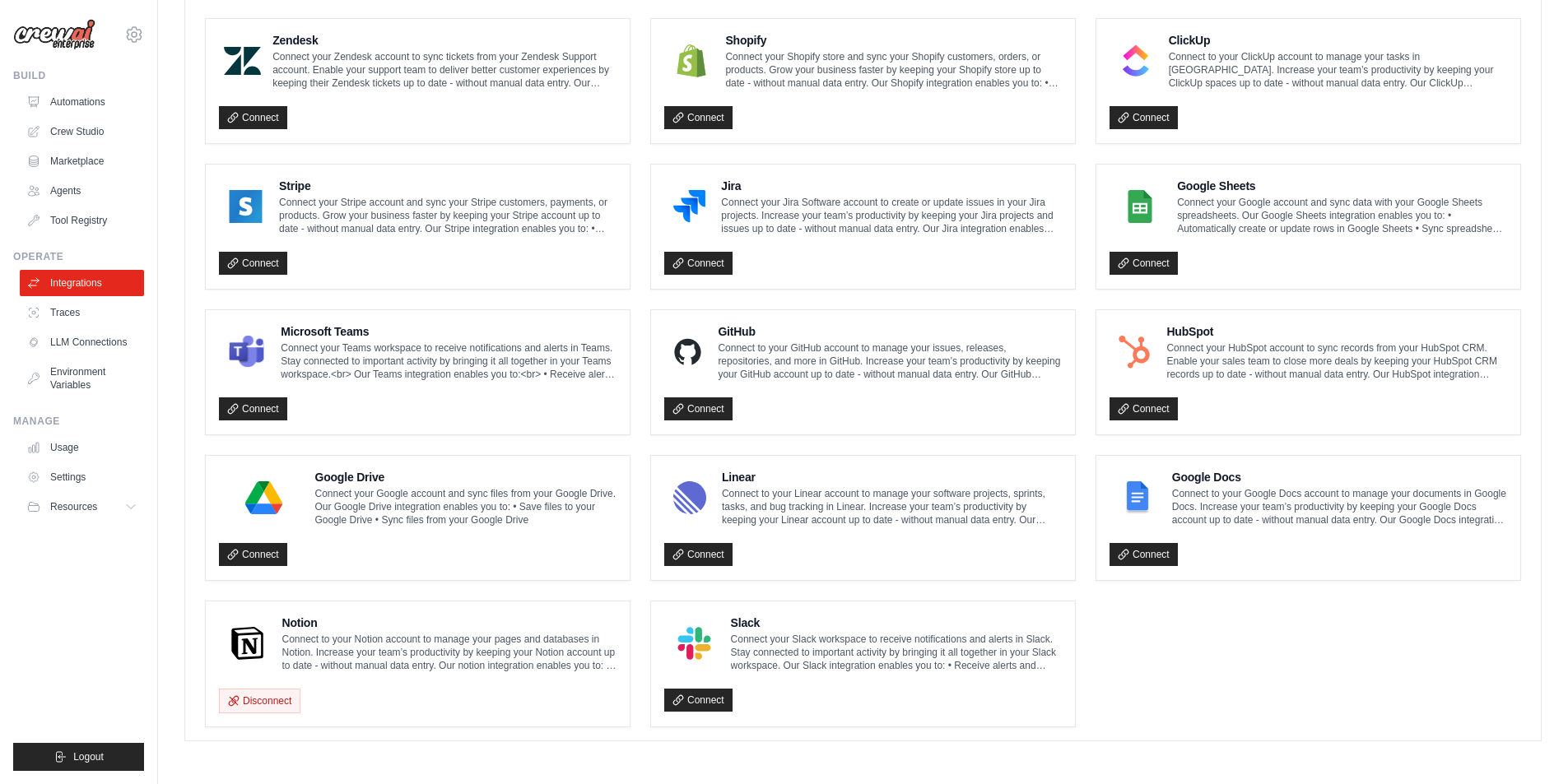
click at [306, 662] on p "Connect to your Notion account to manage your pages and databases in Notion. In…" at bounding box center [449, 652] width 335 height 40
click at [299, 623] on h4 "Notion" at bounding box center [449, 623] width 335 height 16
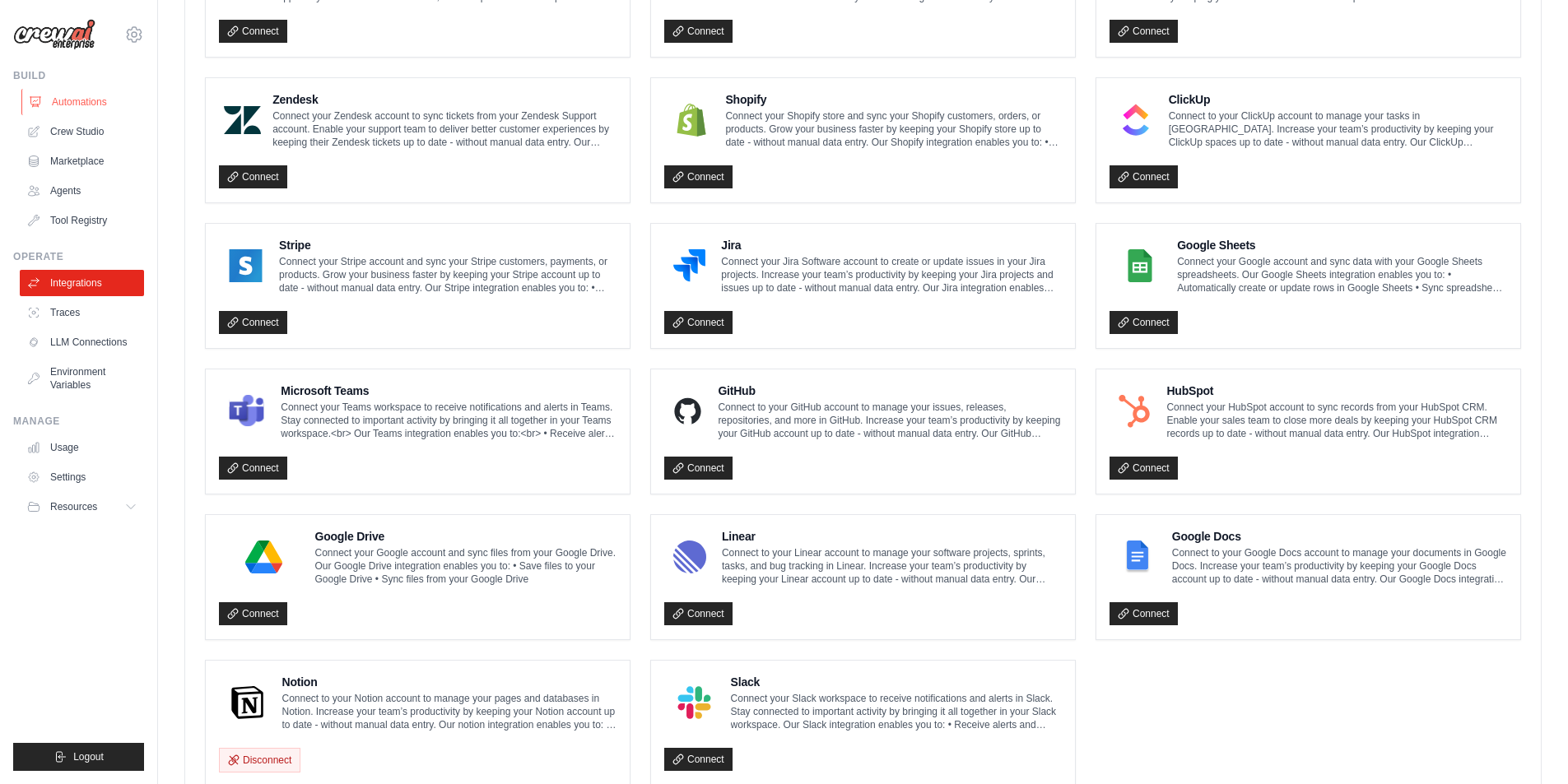
scroll to position [682, 0]
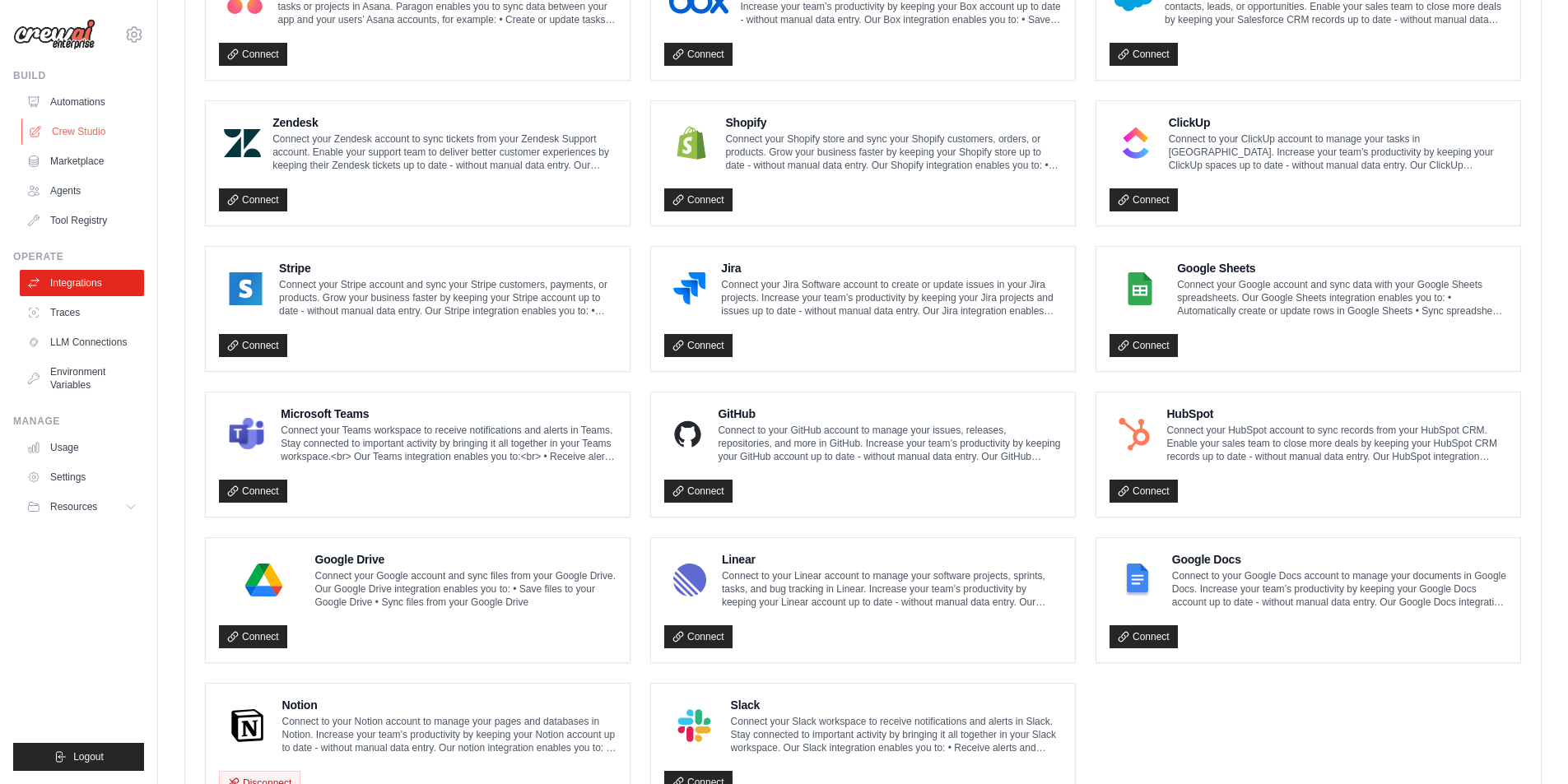
click at [86, 131] on link "Crew Studio" at bounding box center [83, 131] width 124 height 26
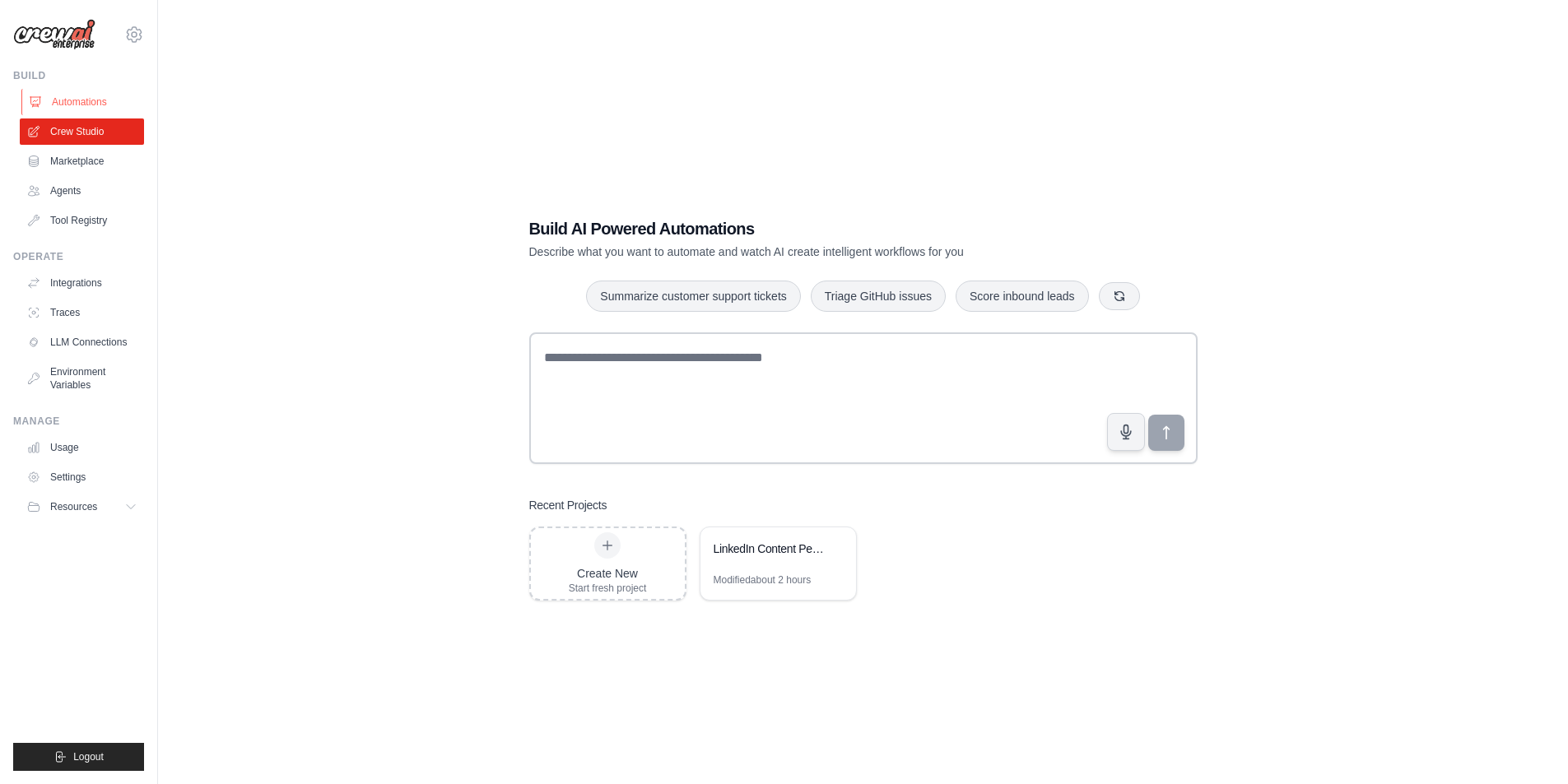
click at [81, 111] on link "Automations" at bounding box center [83, 101] width 124 height 26
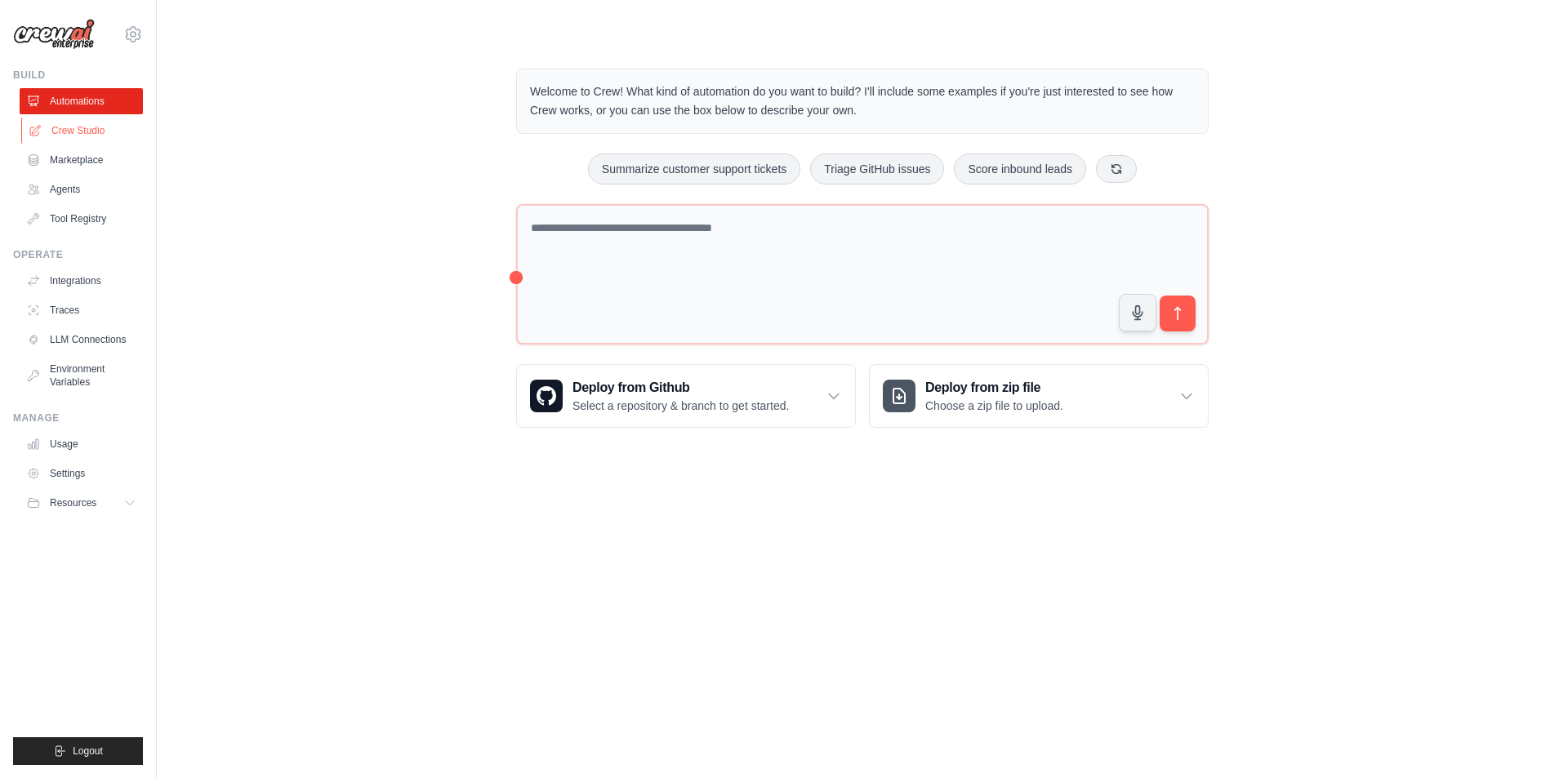
click at [97, 128] on link "Crew Studio" at bounding box center [82, 130] width 123 height 26
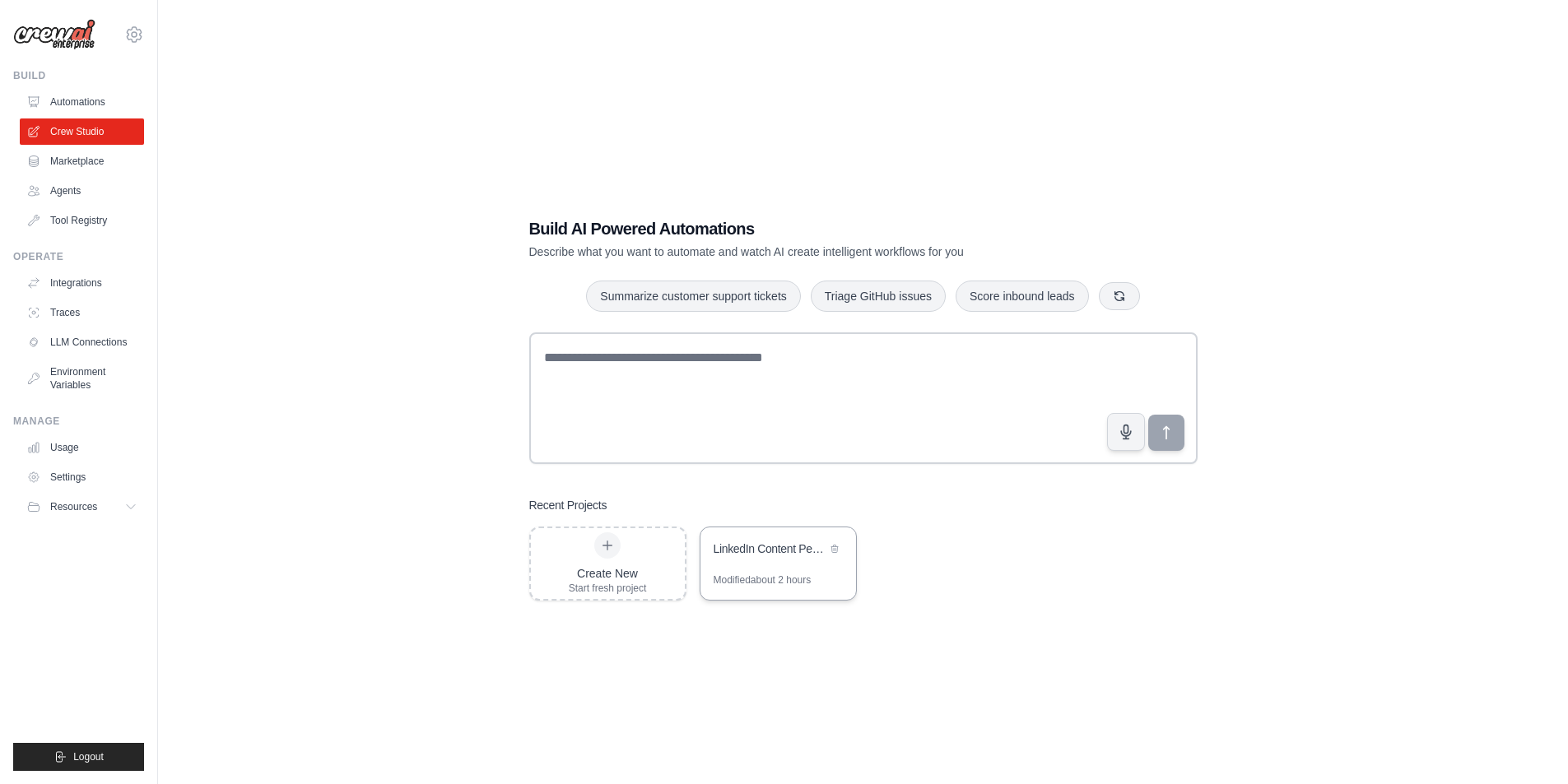
click at [763, 579] on div "Modified about 2 hours" at bounding box center [763, 580] width 98 height 14
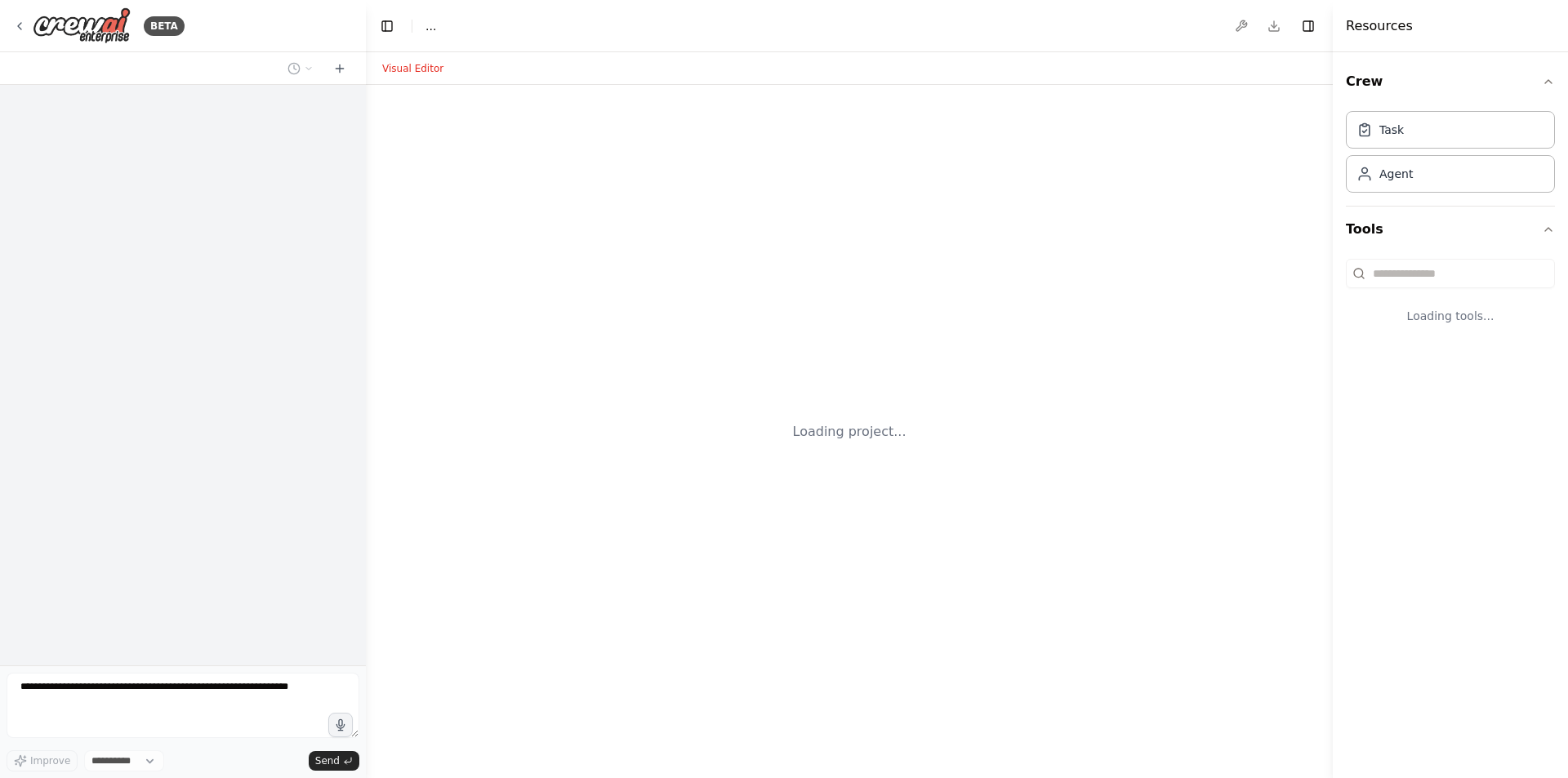
select select "****"
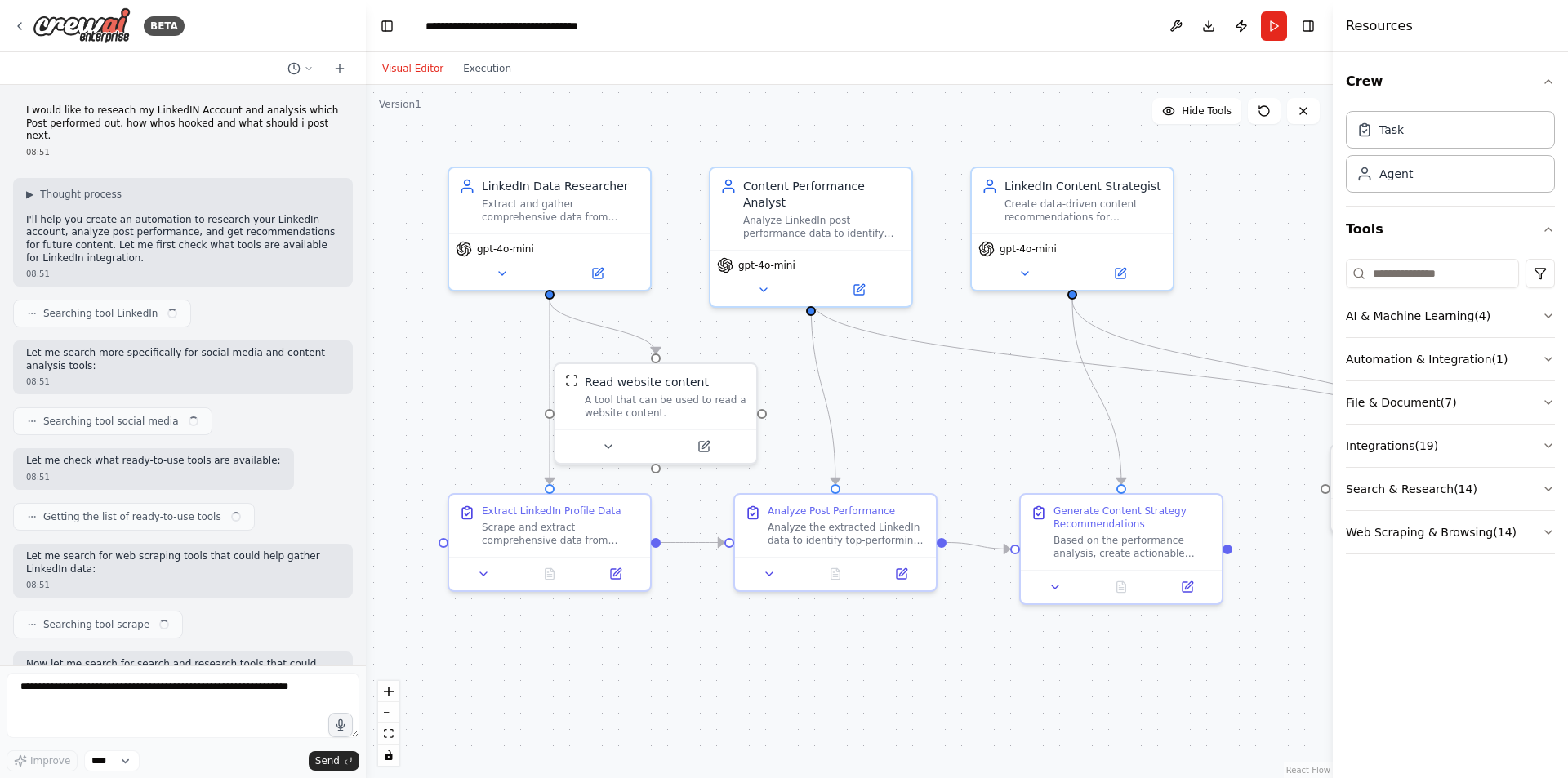
scroll to position [5951, 0]
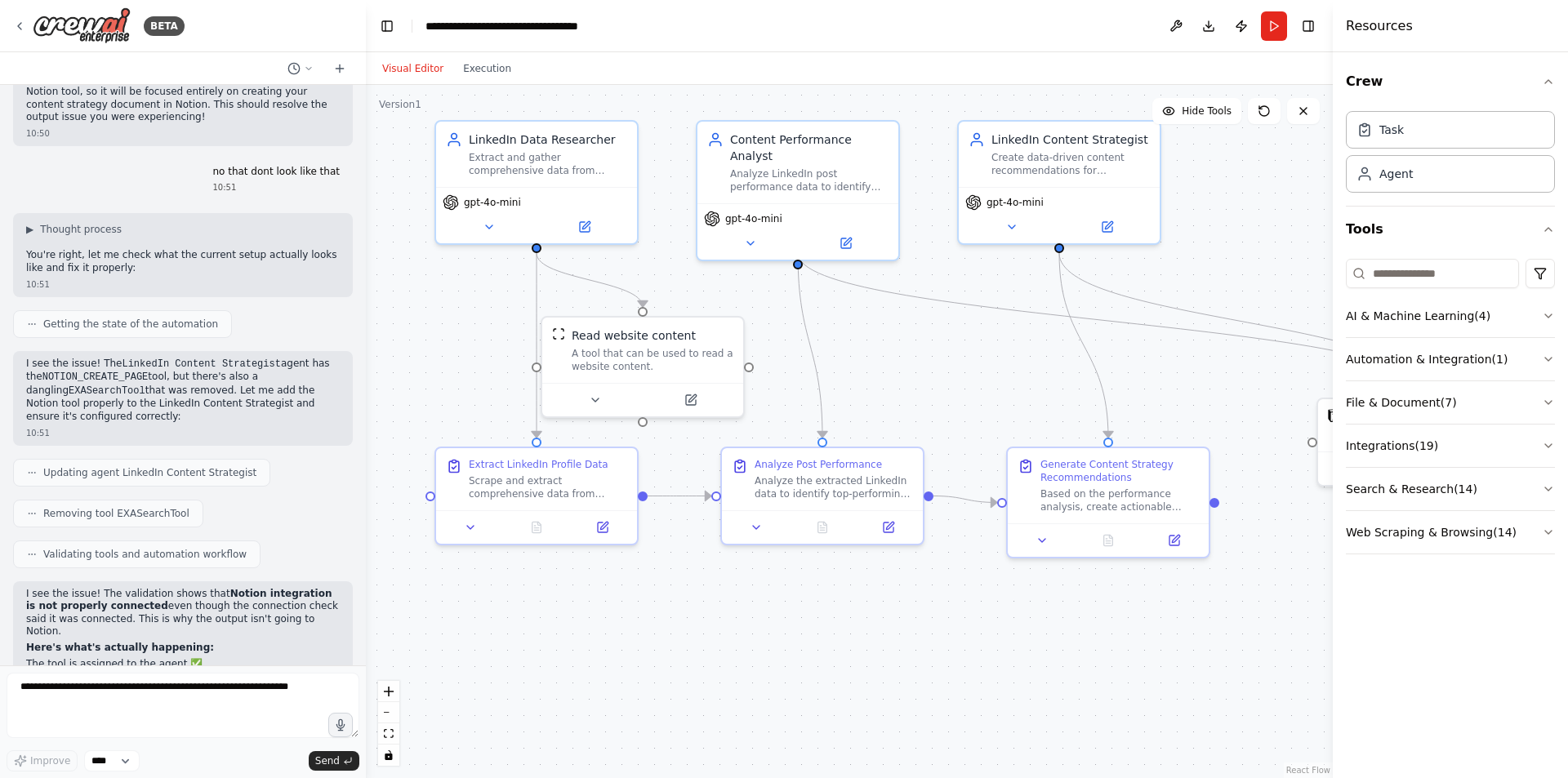
drag, startPoint x: 1030, startPoint y: 463, endPoint x: 1017, endPoint y: 417, distance: 47.8
click at [1017, 417] on div ".deletable-edge-delete-btn { width: 20px; height: 20px; border: 0px solid #ffff…" at bounding box center [849, 431] width 967 height 693
drag, startPoint x: 1098, startPoint y: 394, endPoint x: 663, endPoint y: 407, distance: 435.2
click at [663, 407] on div ".deletable-edge-delete-btn { width: 20px; height: 20px; border: 0px solid #ffff…" at bounding box center [836, 385] width 967 height 693
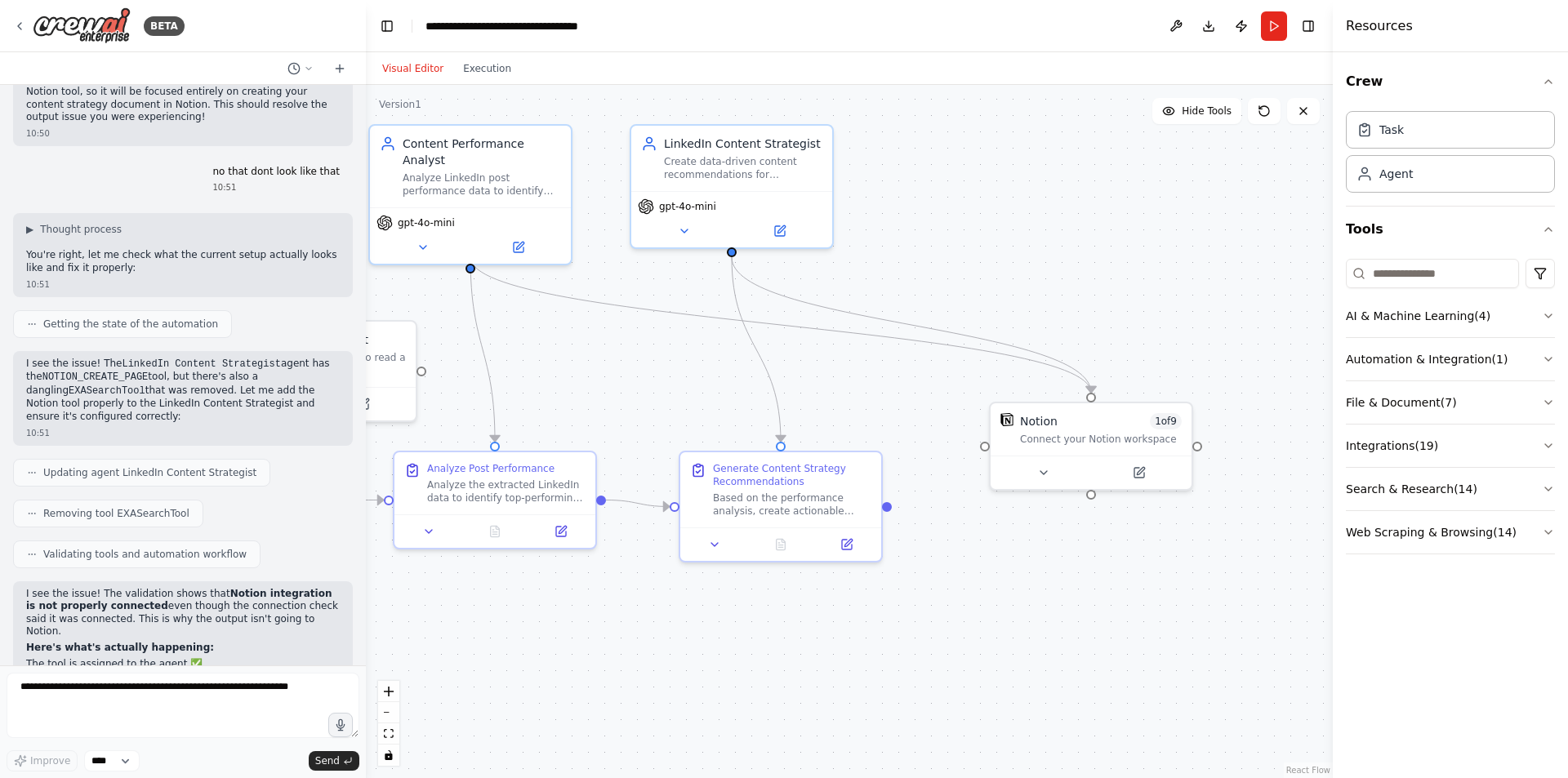
drag, startPoint x: 963, startPoint y: 373, endPoint x: 636, endPoint y: 377, distance: 327.0
click at [636, 377] on div ".deletable-edge-delete-btn { width: 20px; height: 20px; border: 0px solid #ffff…" at bounding box center [849, 431] width 967 height 693
drag, startPoint x: 732, startPoint y: 253, endPoint x: 829, endPoint y: 319, distance: 117.3
click at [806, 325] on div ".deletable-edge-delete-btn { width: 20px; height: 20px; border: 0px solid #ffff…" at bounding box center [508, 389] width 967 height 693
click at [1090, 387] on circle "Edge from 834effea-e984-48d4-aad0-d4e4b1263ee1 to fbf34ca6-173a-48a7-a0a7-dd4b9…" at bounding box center [1091, 384] width 16 height 16
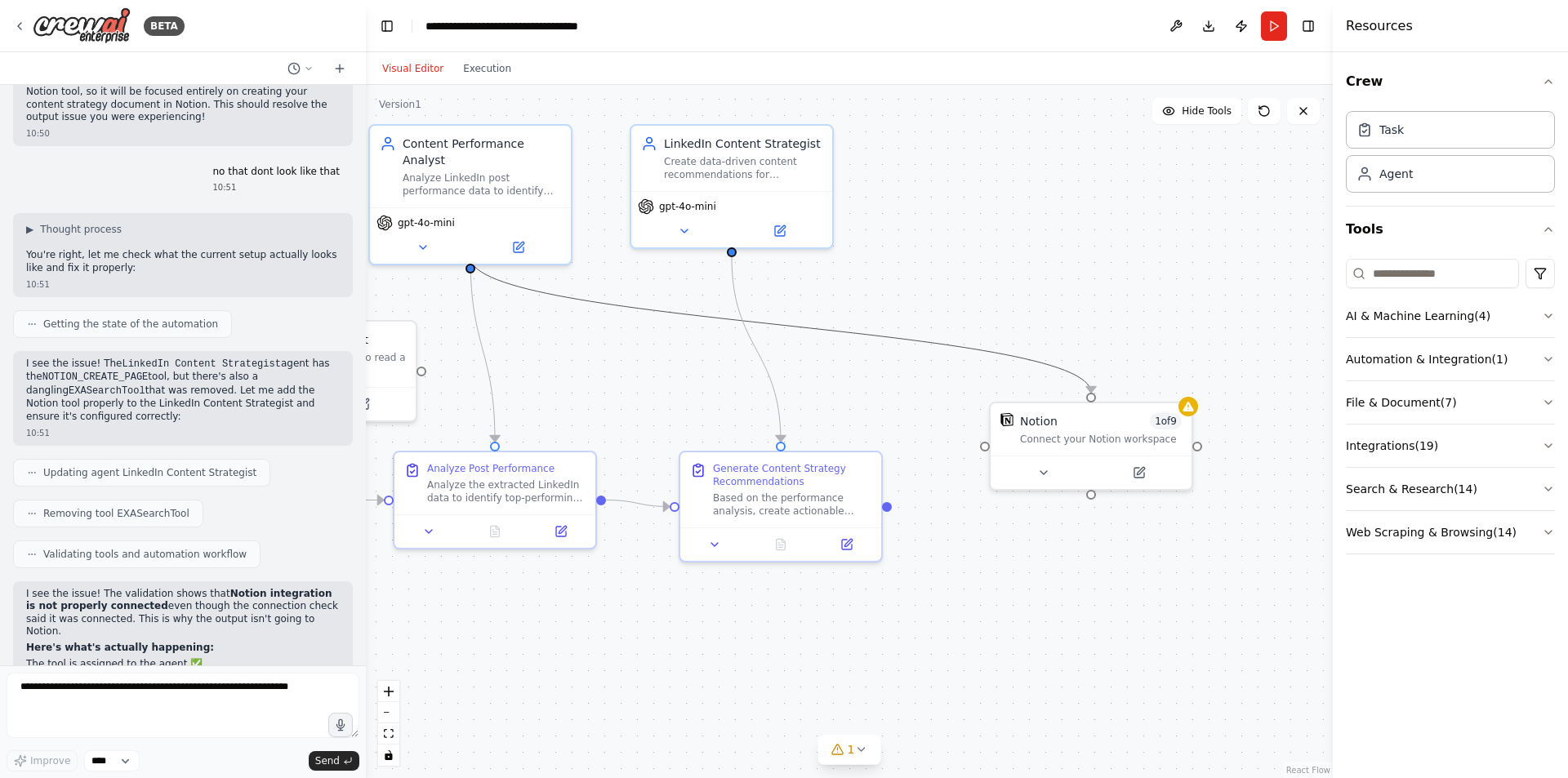
click at [1024, 359] on icon "Edge from 698f9e61-76f3-421d-a2b1-da6bcf93fcc7 to fbf34ca6-173a-48a7-a0a7-dd4b9…" at bounding box center [781, 325] width 620 height 136
click at [1031, 358] on icon "Edge from 698f9e61-76f3-421d-a2b1-da6bcf93fcc7 to fbf34ca6-173a-48a7-a0a7-dd4b9…" at bounding box center [781, 325] width 620 height 136
drag, startPoint x: 1031, startPoint y: 358, endPoint x: 1023, endPoint y: 363, distance: 9.4
click at [1023, 363] on icon "Edge from 698f9e61-76f3-421d-a2b1-da6bcf93fcc7 to fbf34ca6-173a-48a7-a0a7-dd4b9…" at bounding box center [781, 325] width 620 height 136
click at [1089, 390] on circle "Edge from 698f9e61-76f3-421d-a2b1-da6bcf93fcc7 to fbf34ca6-173a-48a7-a0a7-dd4b9…" at bounding box center [1091, 384] width 16 height 16
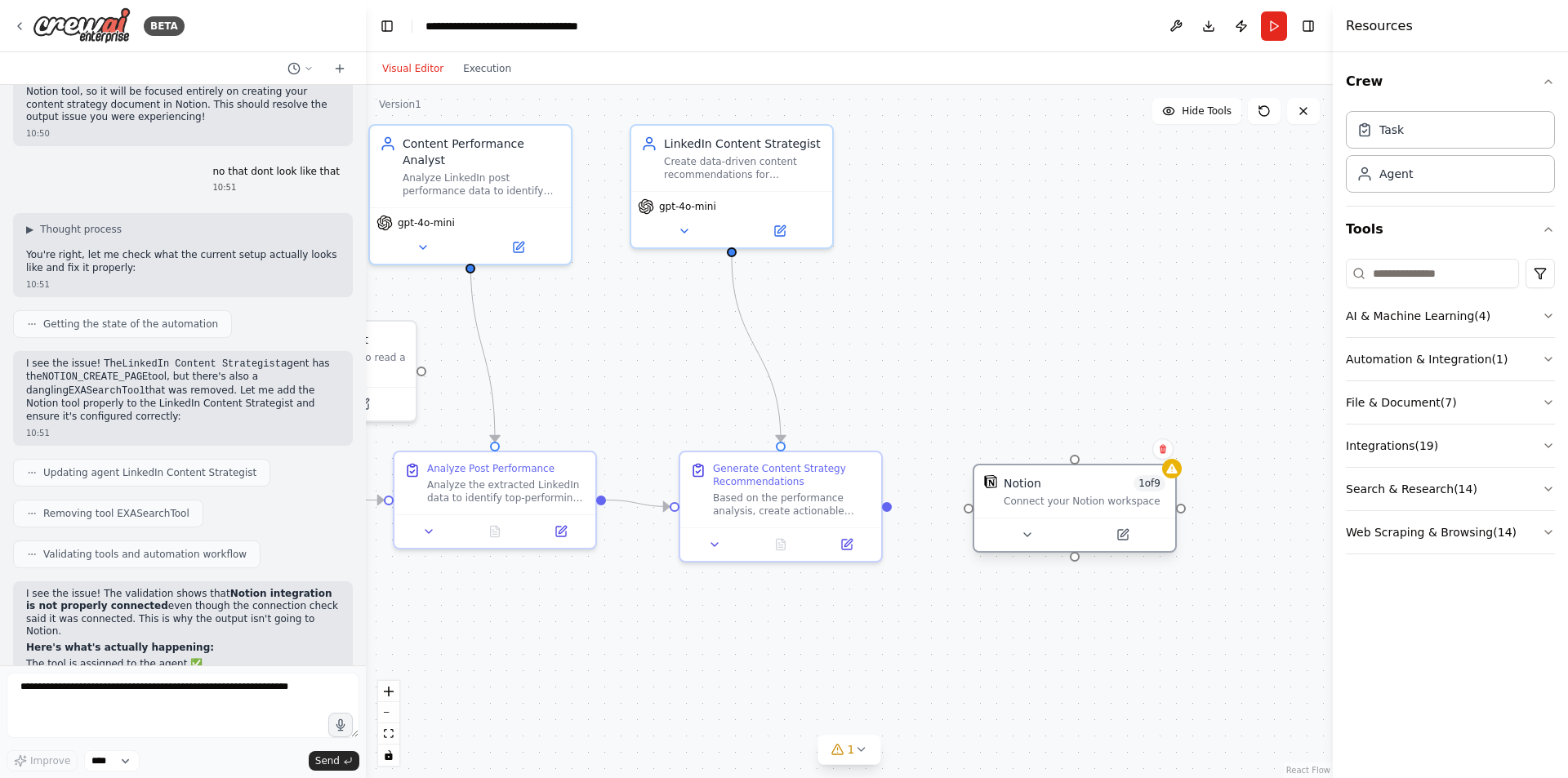
drag, startPoint x: 1003, startPoint y: 443, endPoint x: 987, endPoint y: 516, distance: 74.7
click at [987, 516] on div "Notion 1 of 9 Connect your Notion workspace" at bounding box center [1075, 491] width 201 height 52
drag, startPoint x: 969, startPoint y: 510, endPoint x: 885, endPoint y: 505, distance: 84.1
click at [885, 505] on div "LinkedIn Data Researcher Extract and gather comprehensive data from {linkedin_p…" at bounding box center [508, 389] width 967 height 693
drag, startPoint x: 1078, startPoint y: 457, endPoint x: 782, endPoint y: 447, distance: 296.2
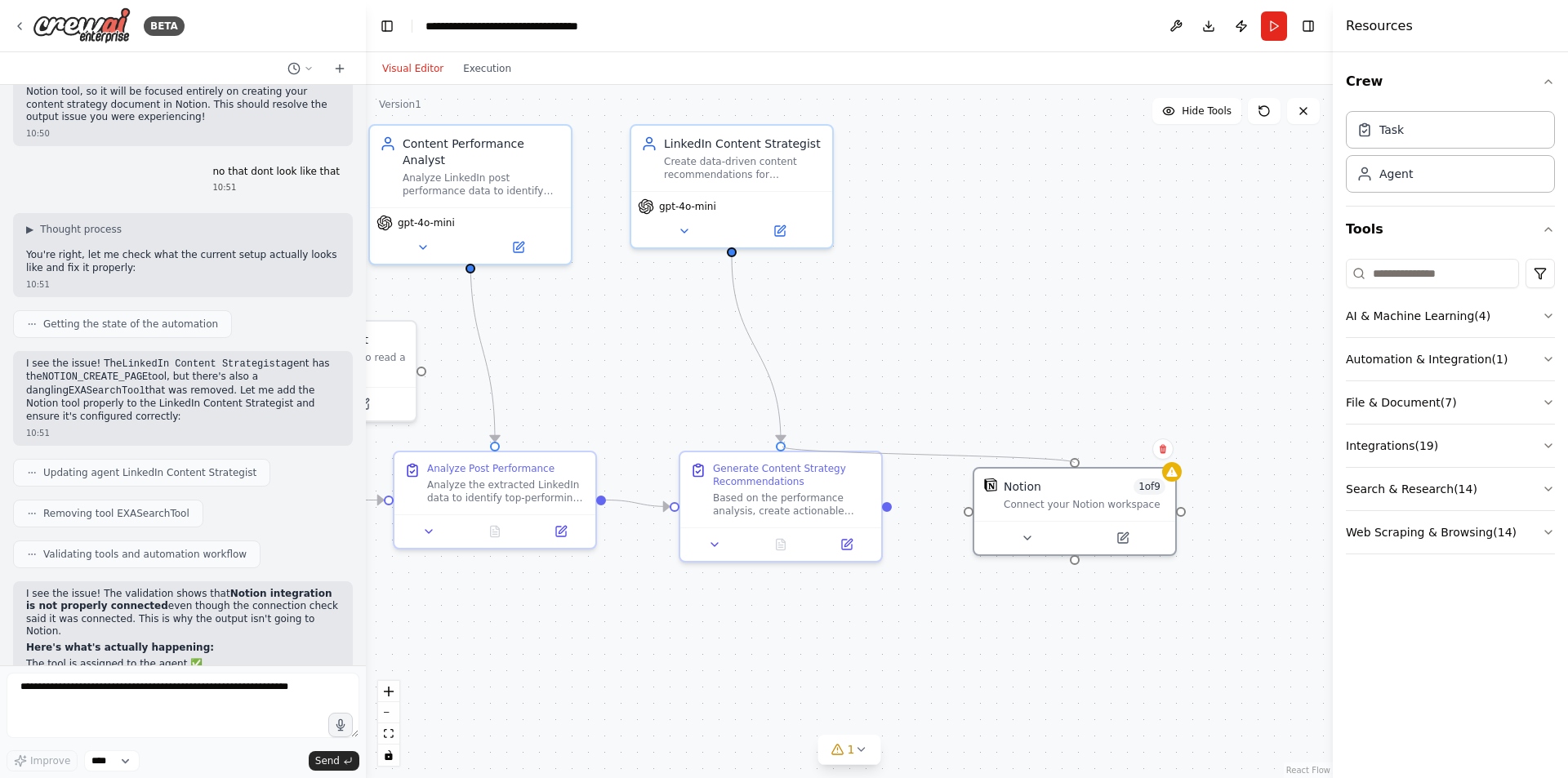
click at [782, 447] on div ".deletable-edge-delete-btn { width: 20px; height: 20px; border: 0px solid #ffff…" at bounding box center [849, 431] width 967 height 693
click at [1180, 469] on div at bounding box center [1171, 468] width 19 height 19
click at [1140, 493] on div "Notion 1 of 9 Connect your Notion workspace" at bounding box center [1084, 491] width 162 height 33
click at [1119, 538] on icon at bounding box center [1123, 535] width 10 height 10
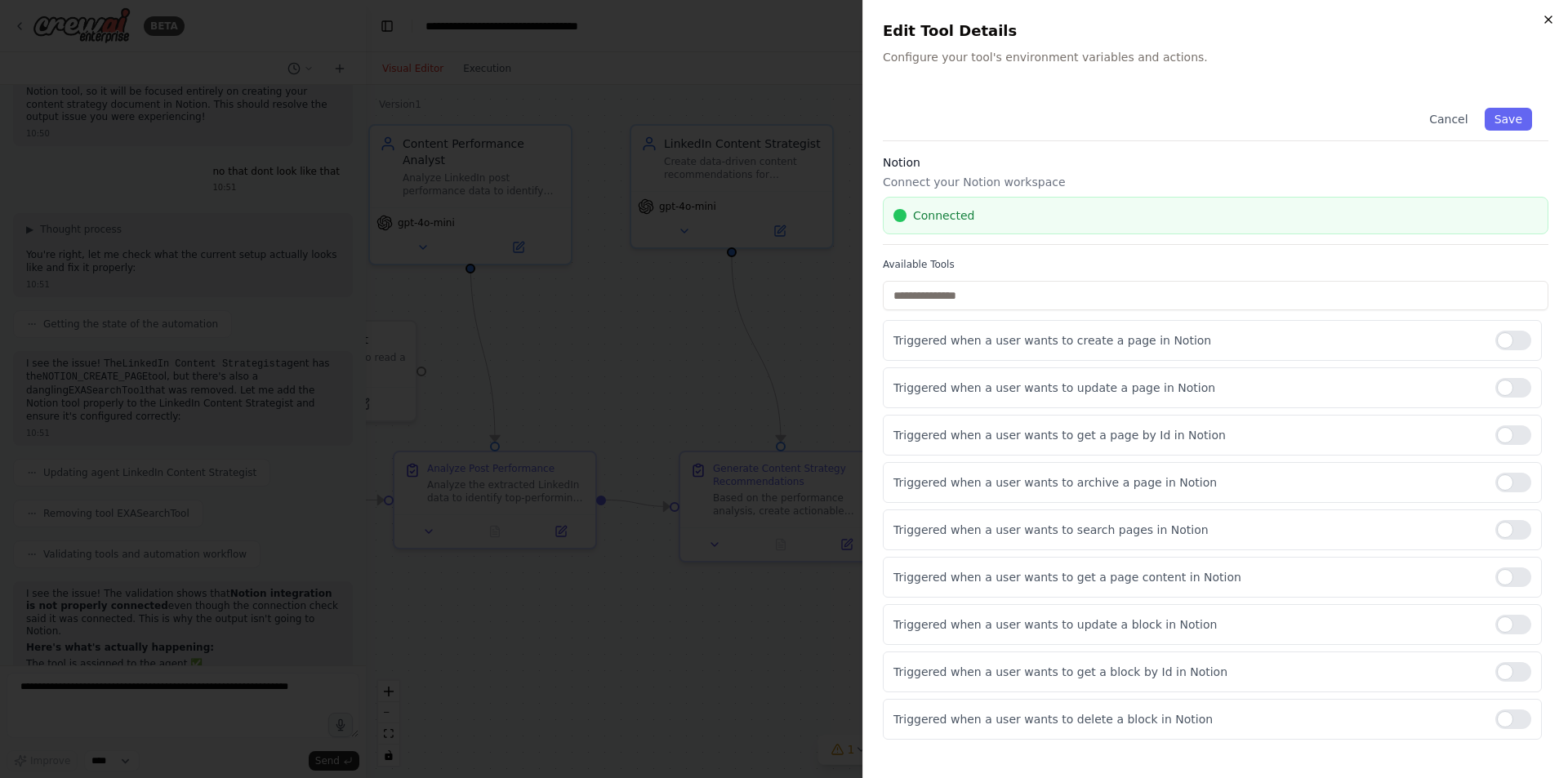
click at [1545, 24] on icon "button" at bounding box center [1549, 20] width 13 height 13
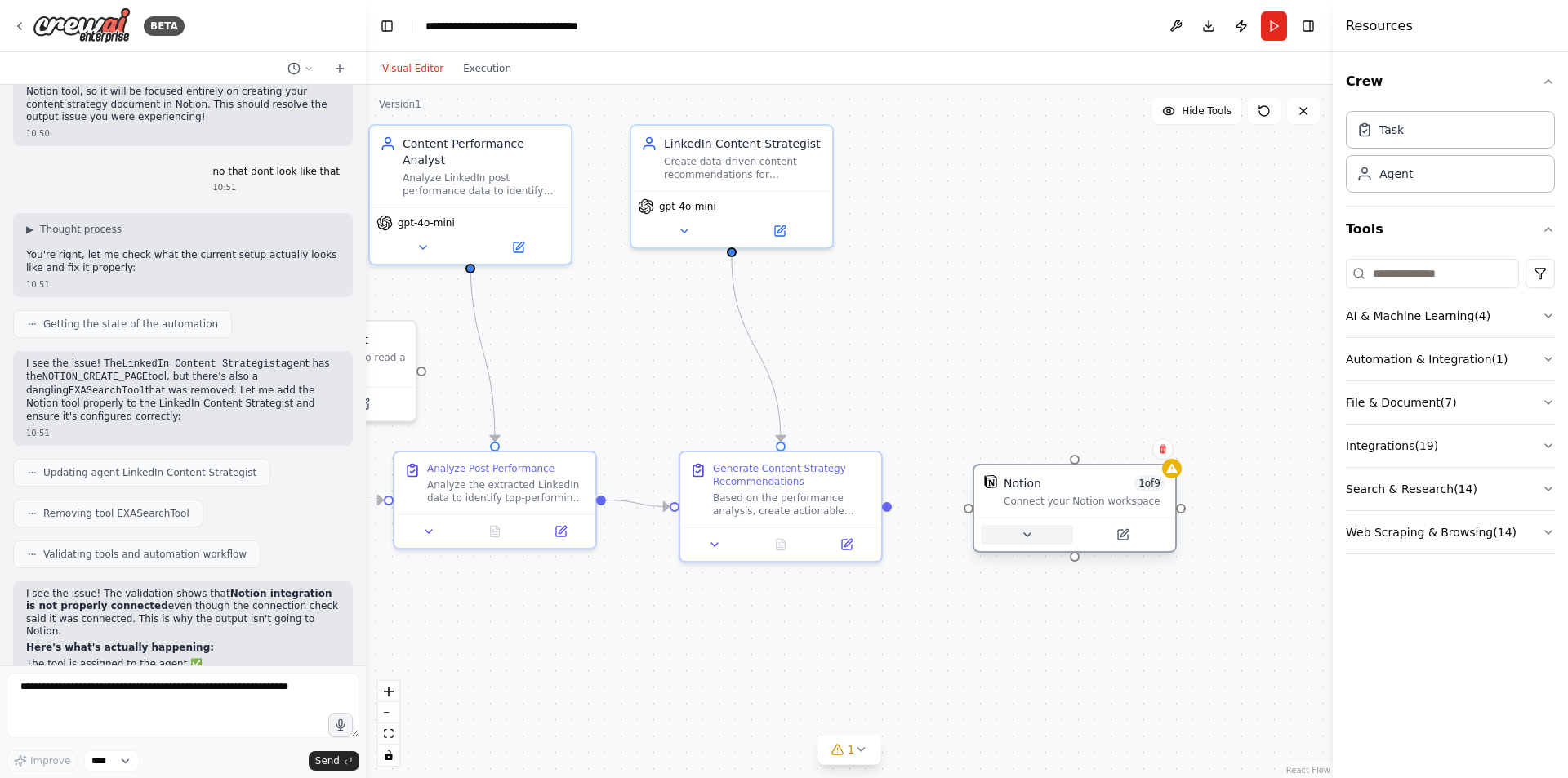
click at [1031, 529] on icon at bounding box center [1028, 535] width 13 height 13
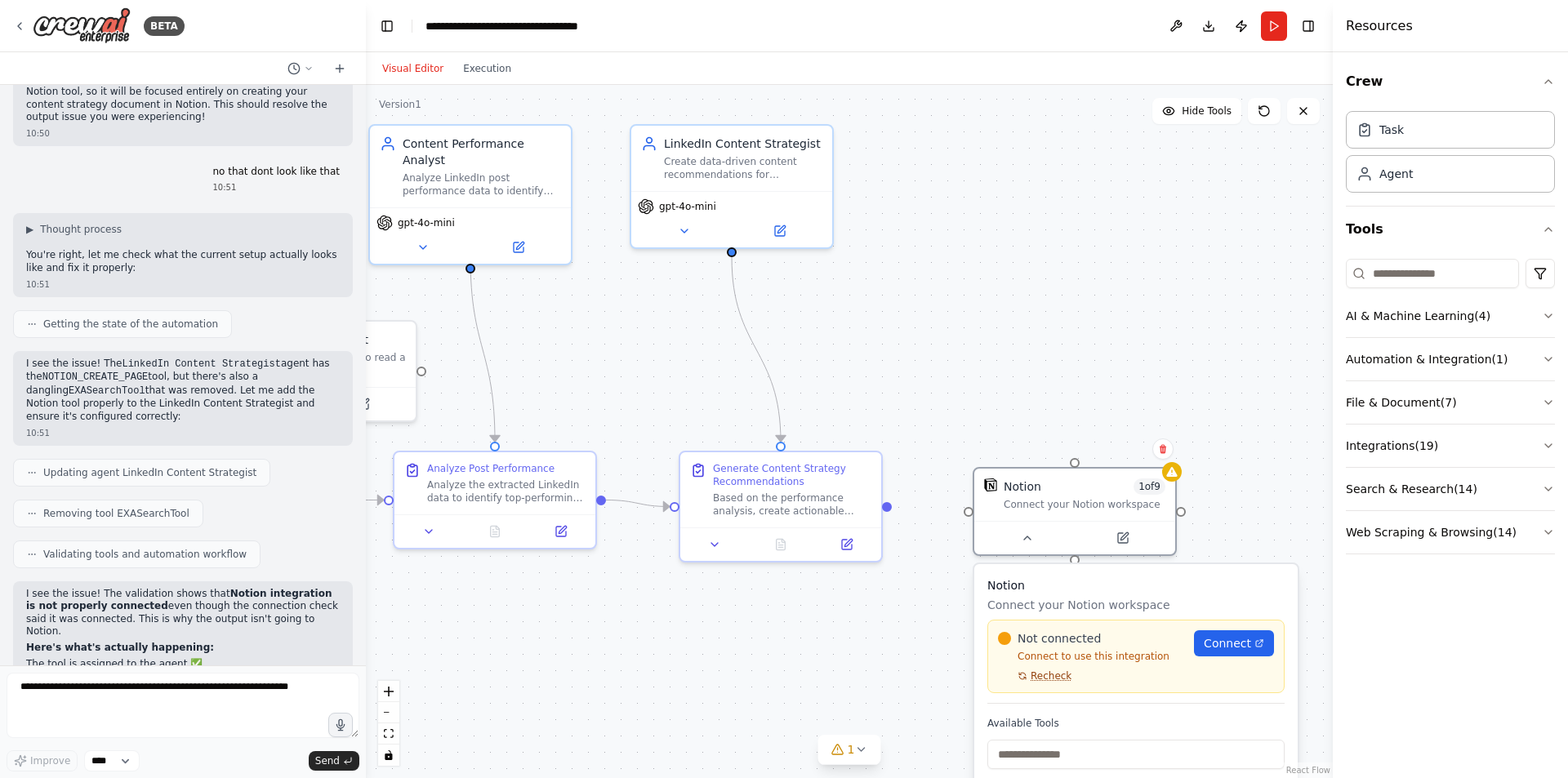
click at [1037, 680] on span "Recheck" at bounding box center [1051, 677] width 41 height 13
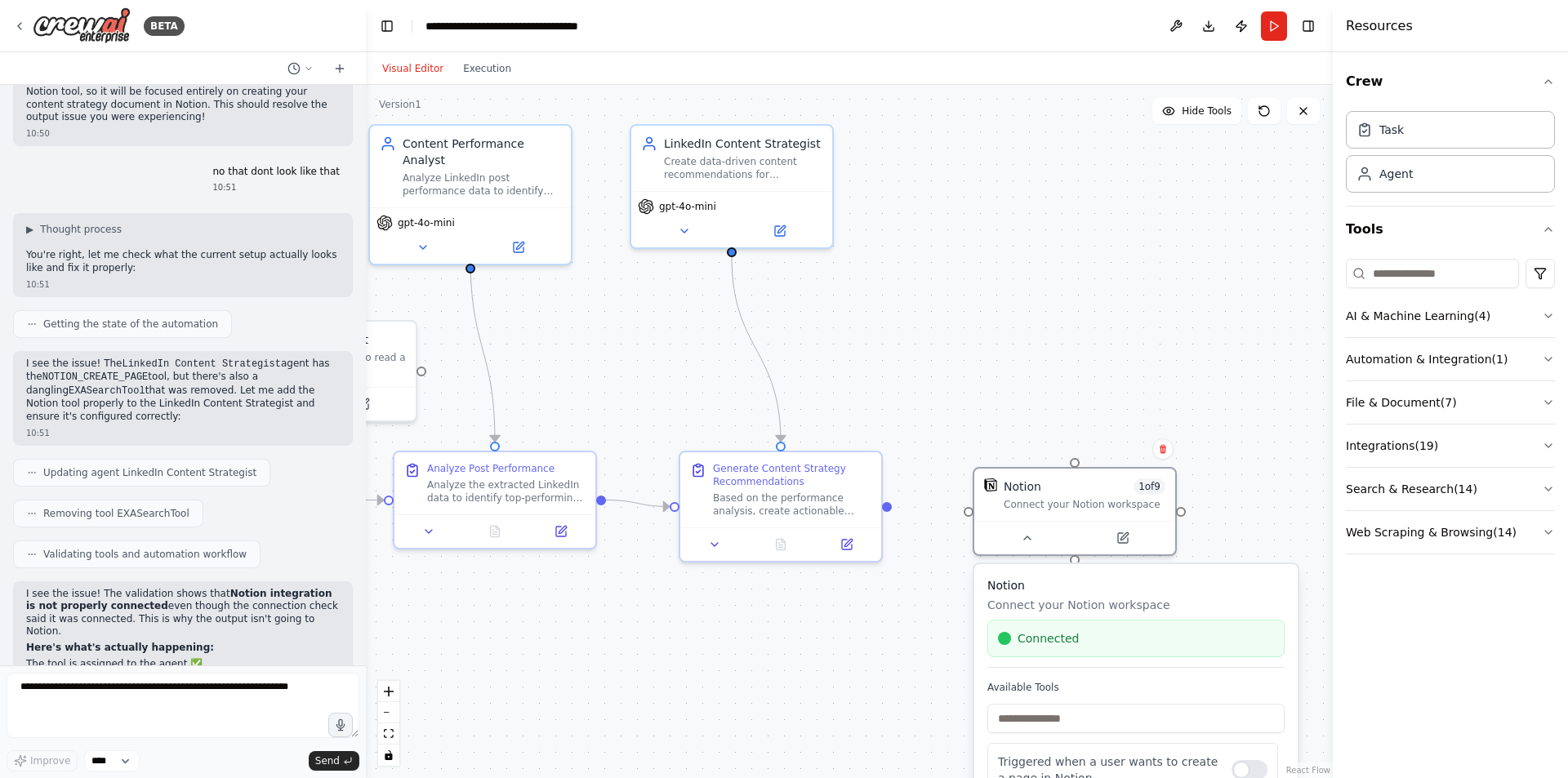
click at [952, 635] on div ".deletable-edge-delete-btn { width: 20px; height: 20px; border: 0px solid #ffff…" at bounding box center [849, 431] width 967 height 693
click at [925, 415] on div ".deletable-edge-delete-btn { width: 20px; height: 20px; border: 0px solid #ffff…" at bounding box center [849, 431] width 967 height 693
drag, startPoint x: 886, startPoint y: 504, endPoint x: 972, endPoint y: 506, distance: 86.0
click at [972, 506] on div ".deletable-edge-delete-btn { width: 20px; height: 20px; border: 0px solid #ffff…" at bounding box center [849, 431] width 967 height 693
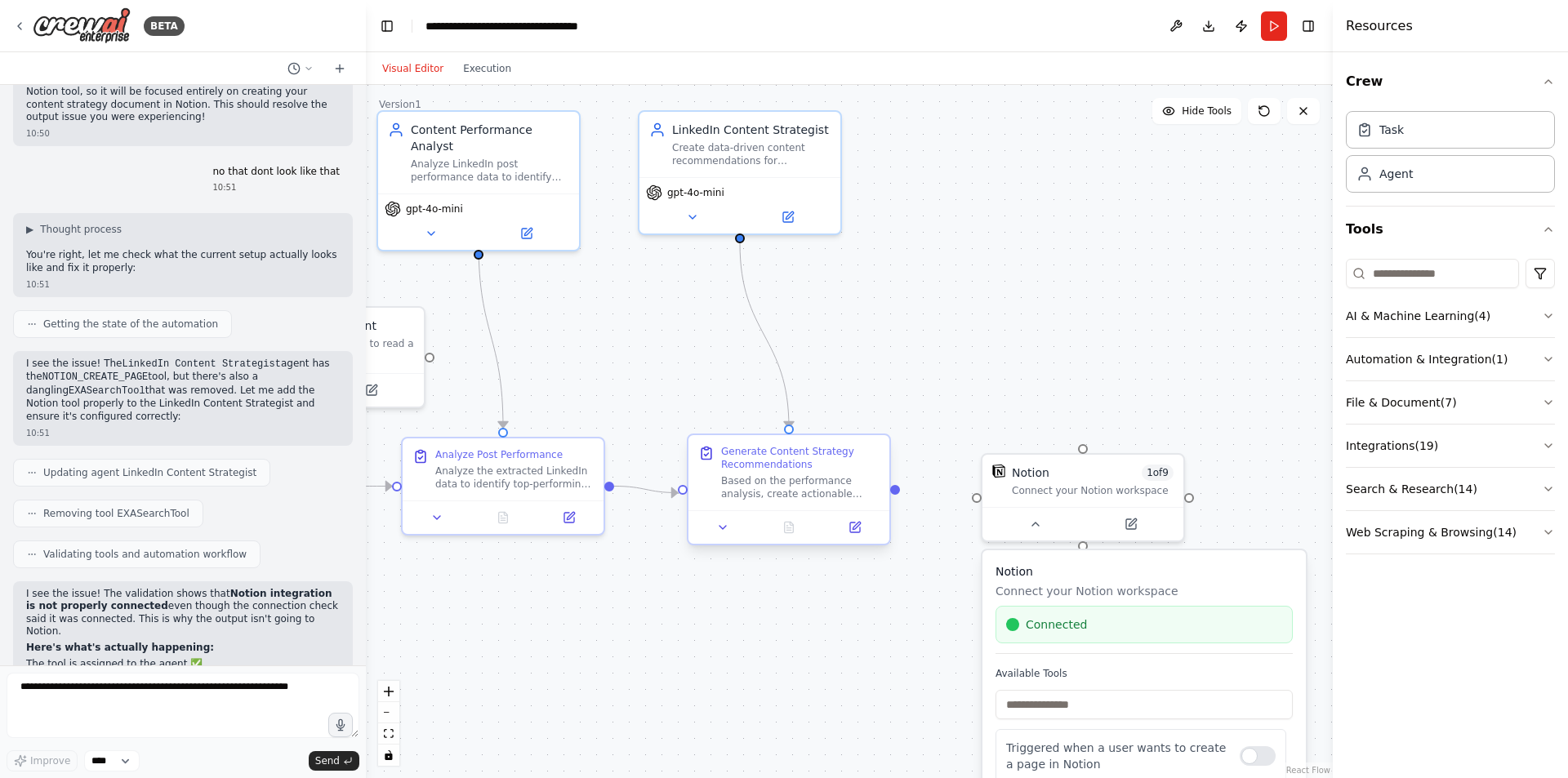
drag, startPoint x: 890, startPoint y: 509, endPoint x: 896, endPoint y: 495, distance: 15.2
click at [896, 495] on div ".deletable-edge-delete-btn { width: 20px; height: 20px; border: 0px solid #ffff…" at bounding box center [849, 431] width 967 height 693
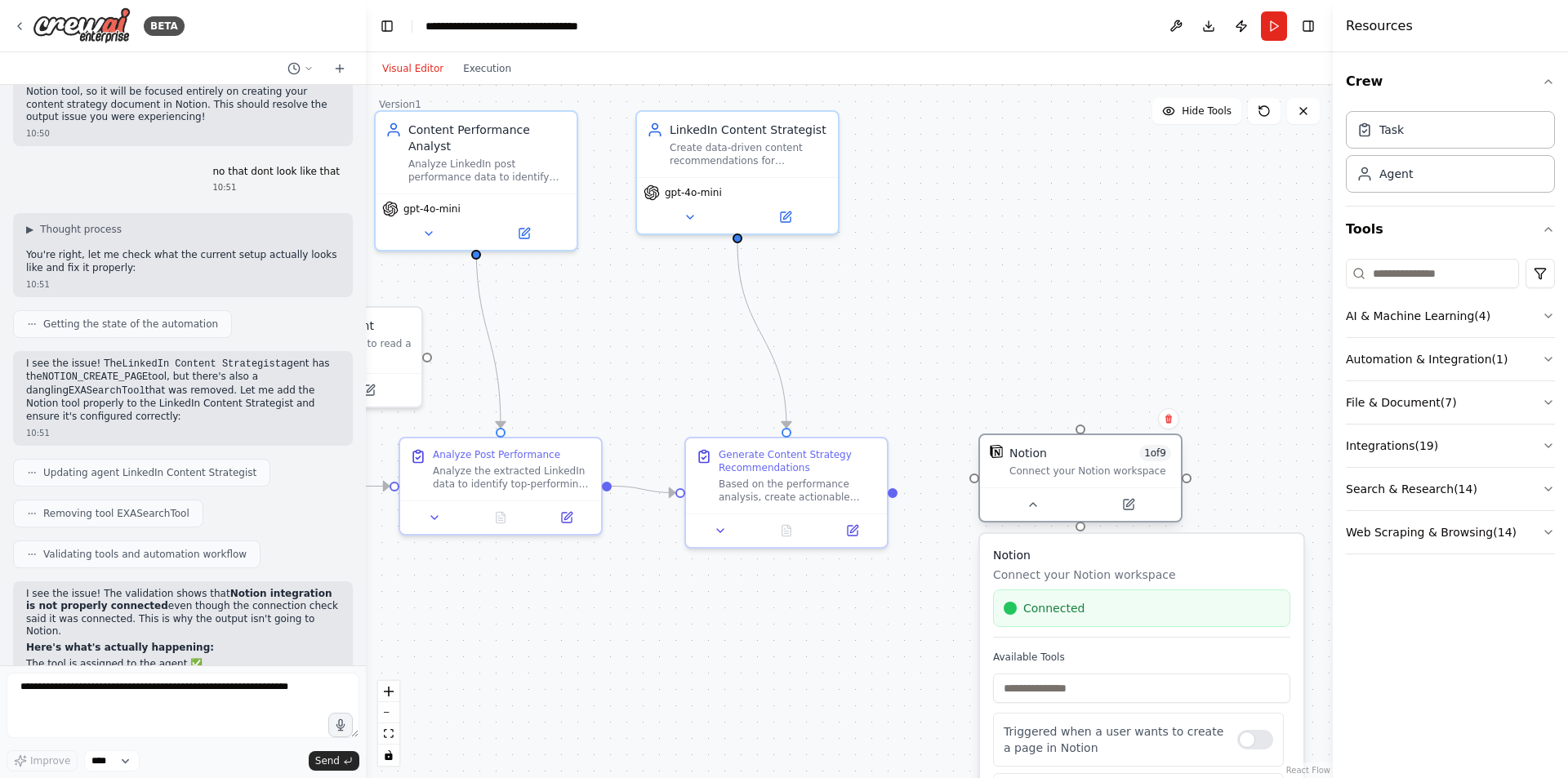
drag, startPoint x: 991, startPoint y: 487, endPoint x: 989, endPoint y: 474, distance: 13.2
click at [989, 474] on div "Notion 1 of 9 Connect your Notion workspace" at bounding box center [1081, 461] width 201 height 52
drag, startPoint x: 141, startPoint y: 686, endPoint x: 149, endPoint y: 691, distance: 9.4
click at [142, 686] on textarea at bounding box center [183, 706] width 353 height 65
type textarea "**********"
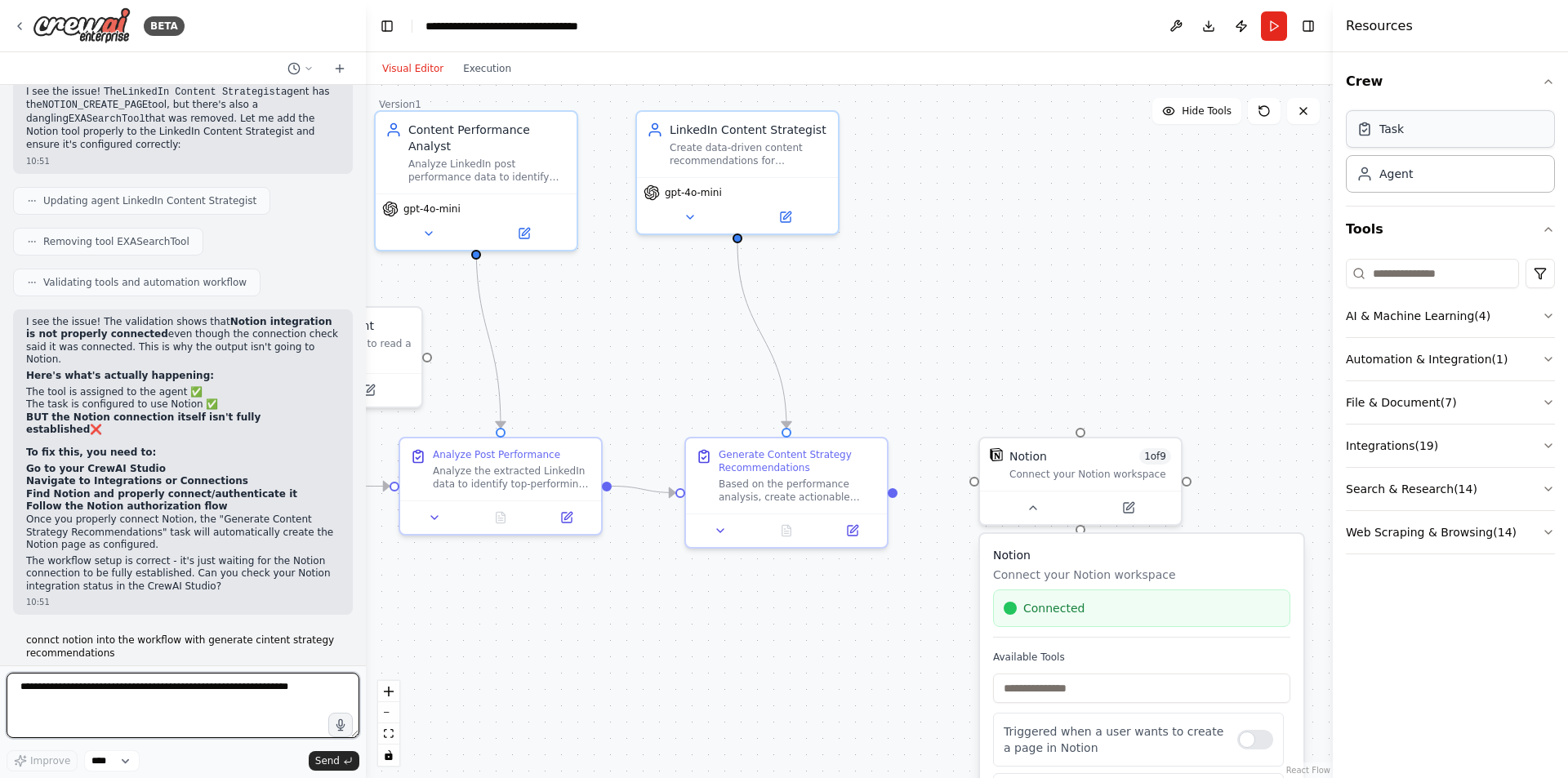
scroll to position [6236, 0]
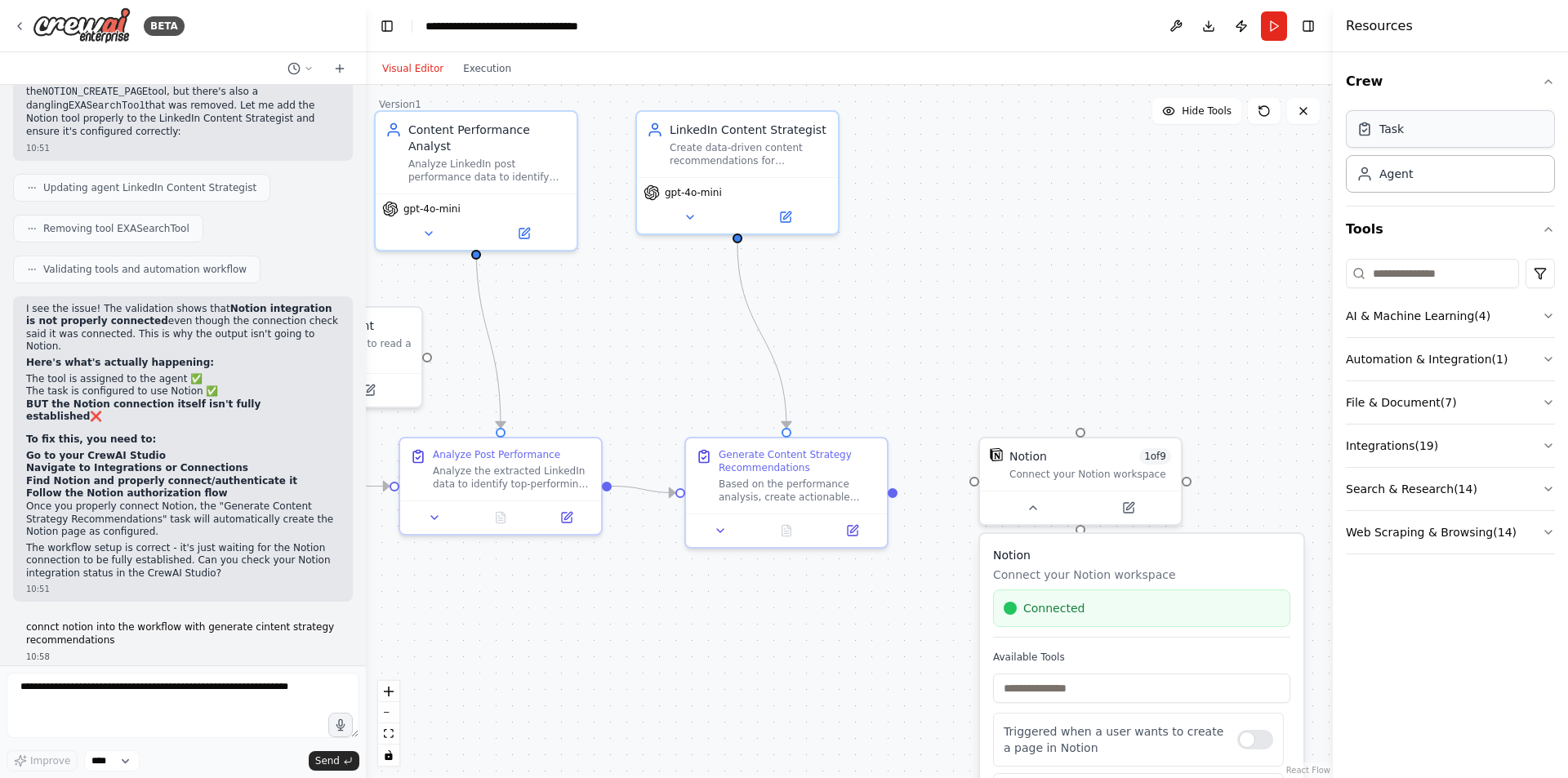
click at [1376, 137] on div "Task" at bounding box center [1450, 128] width 209 height 38
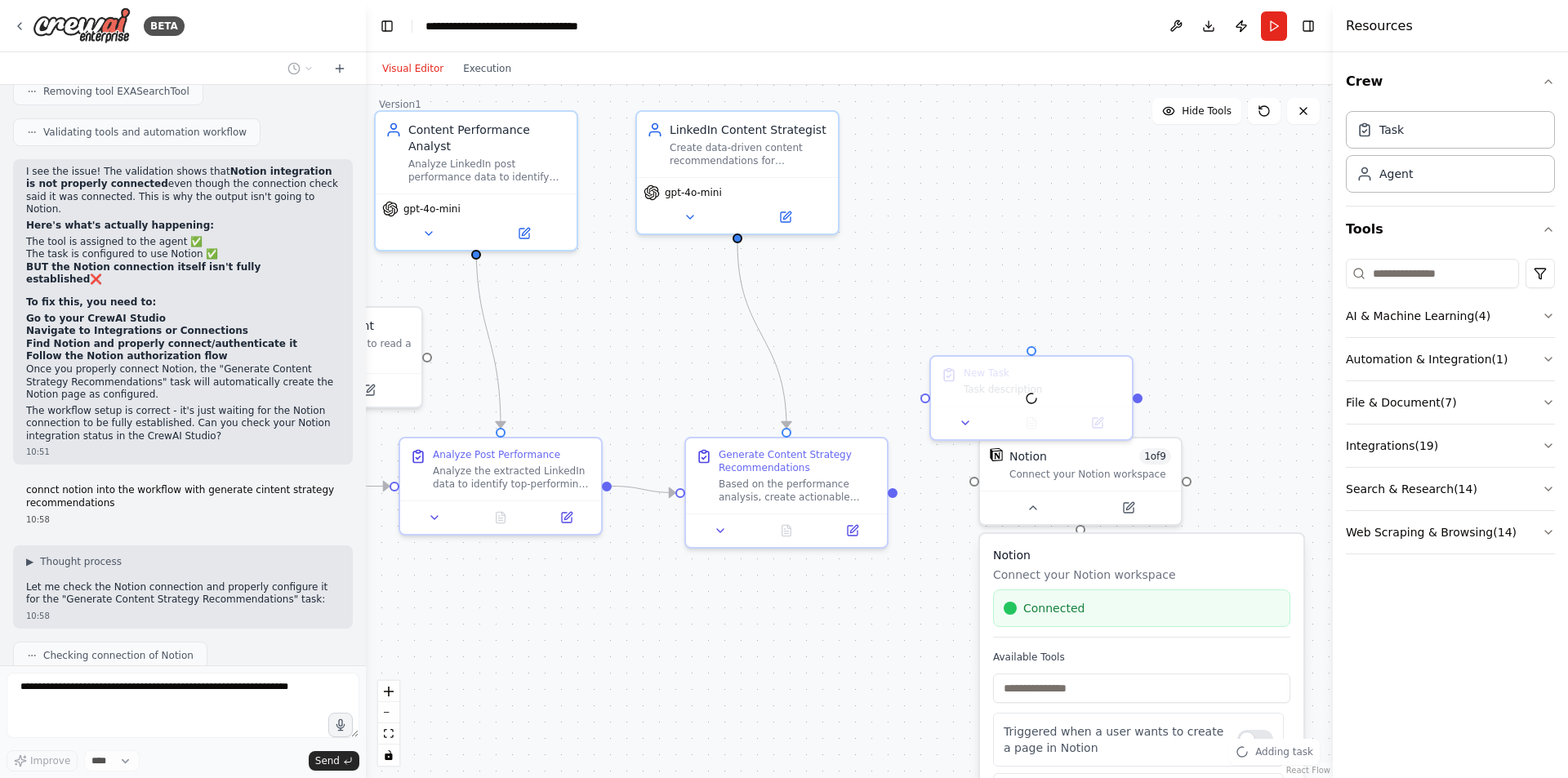
scroll to position [6413, 0]
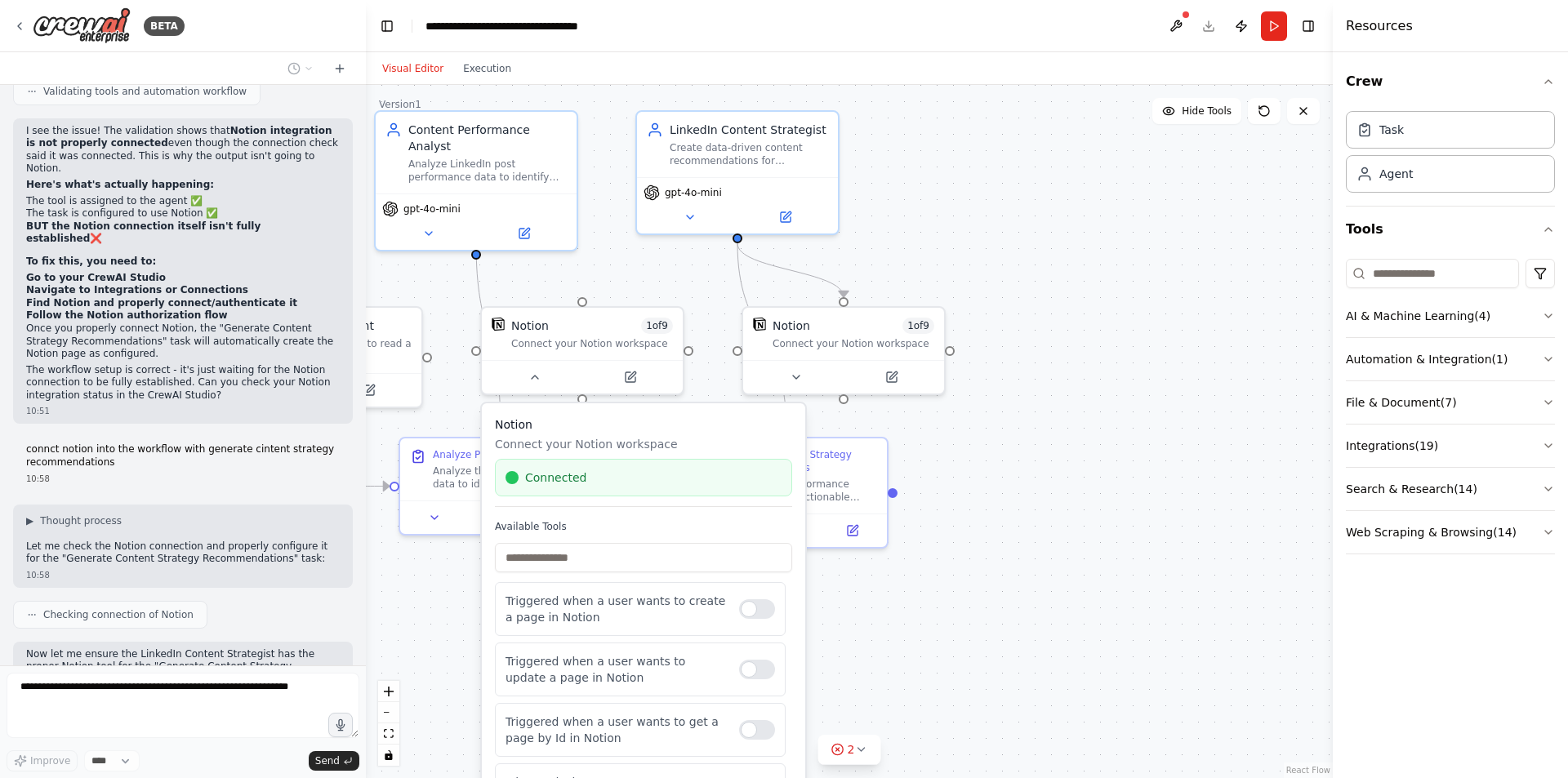
click at [920, 260] on div ".deletable-edge-delete-btn { width: 20px; height: 20px; border: 0px solid #ffff…" at bounding box center [849, 431] width 967 height 693
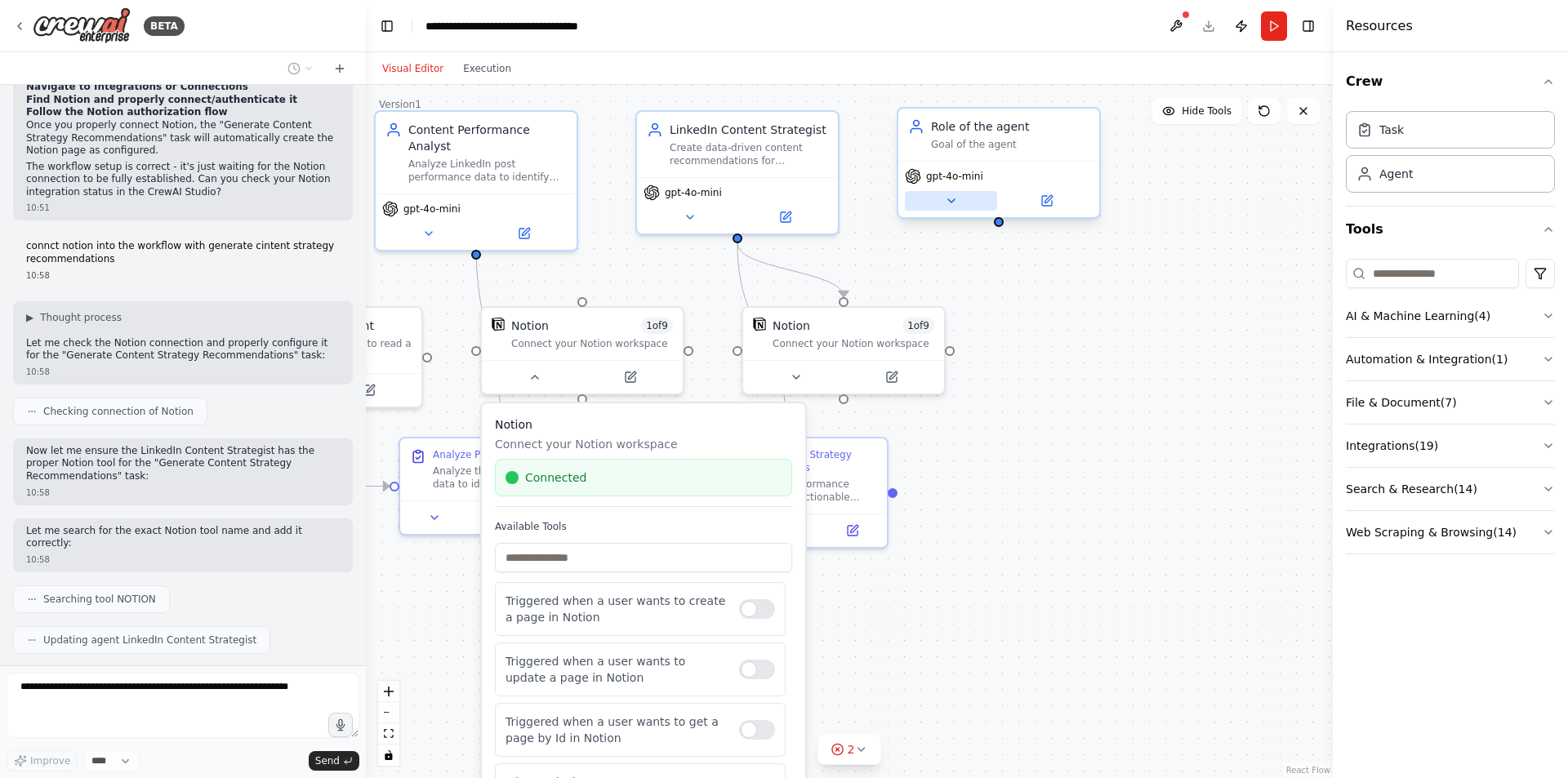
scroll to position [6629, 0]
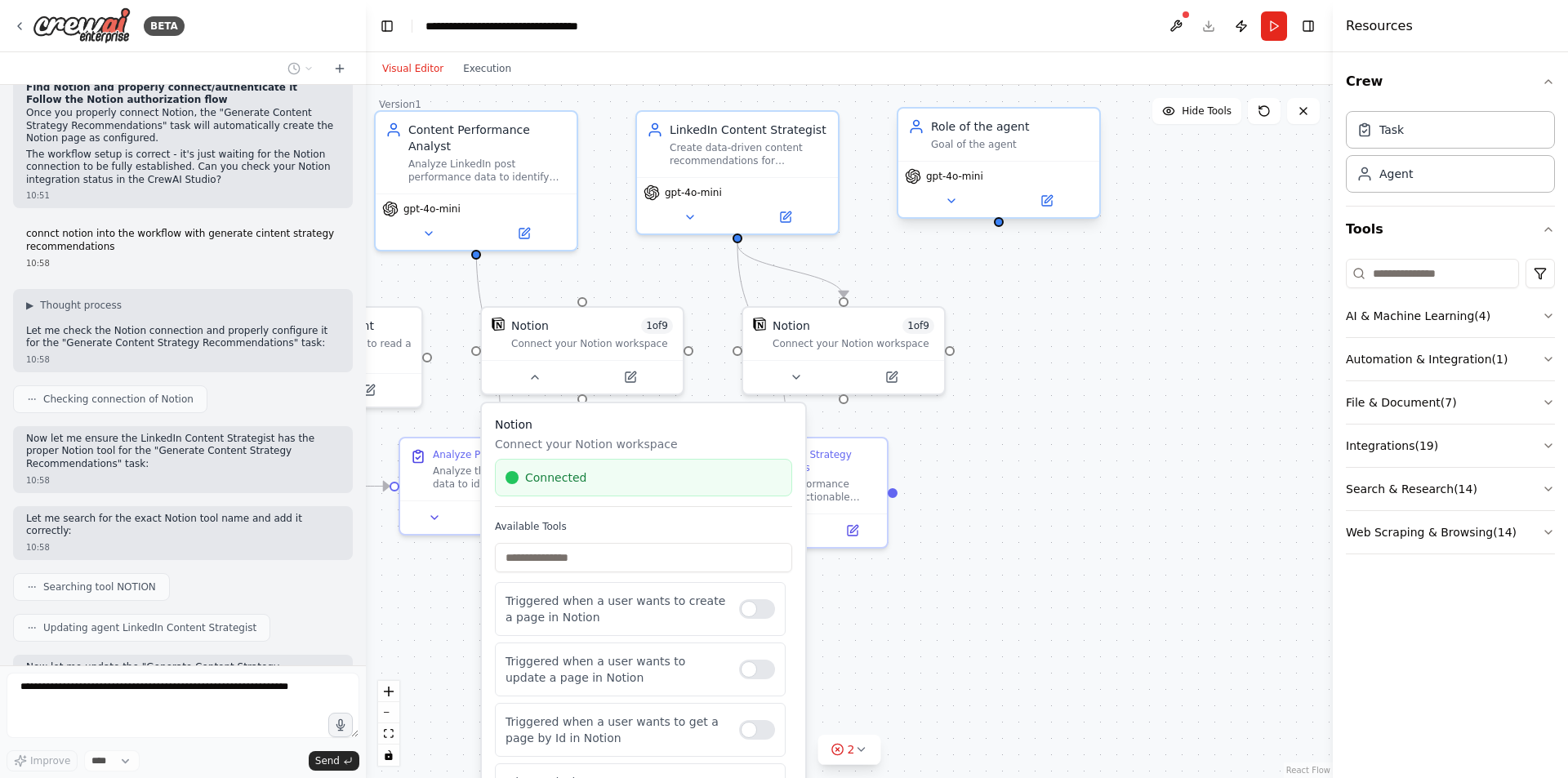
click at [993, 147] on div "Goal of the agent" at bounding box center [1010, 145] width 158 height 13
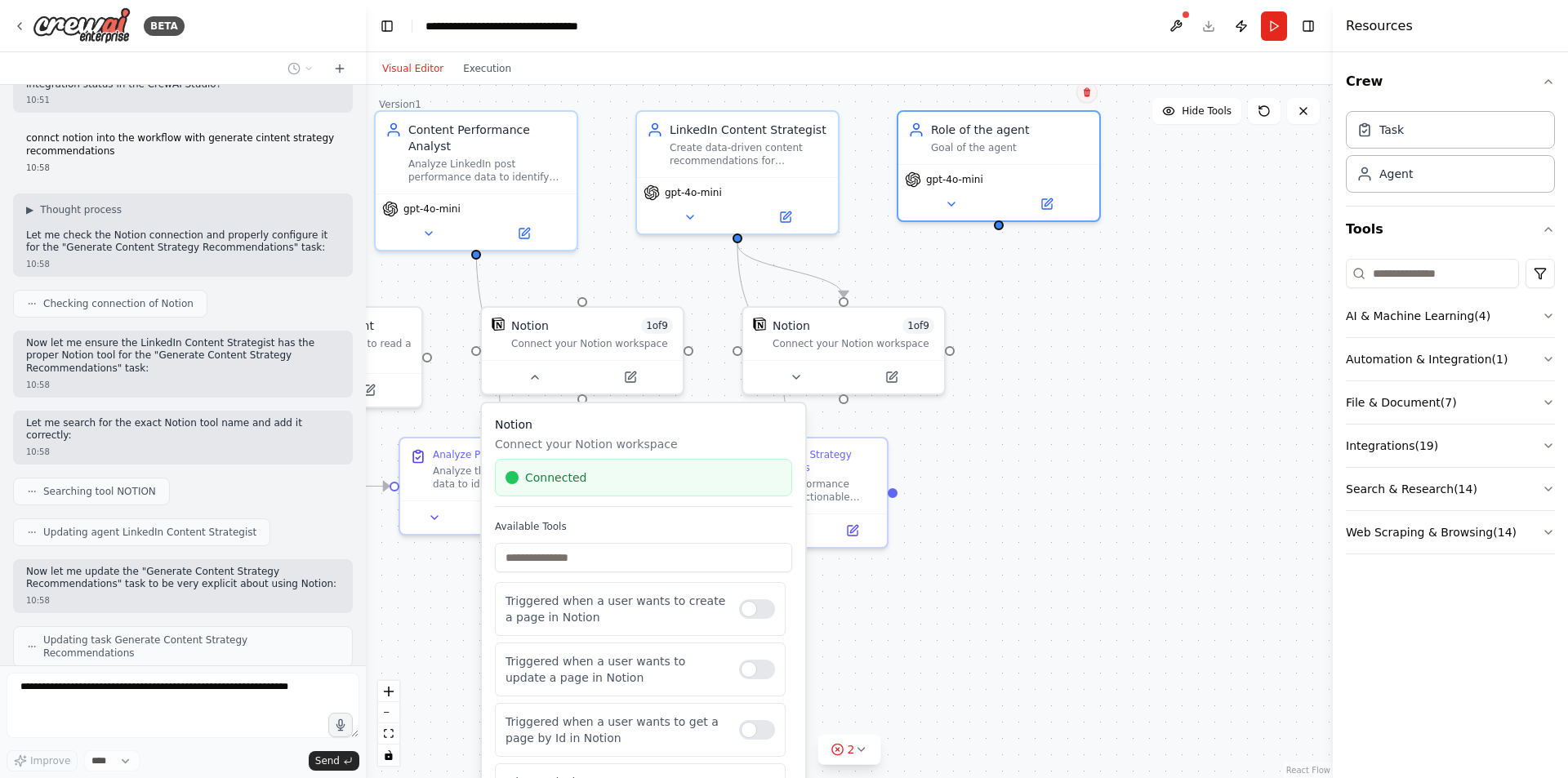
scroll to position [6738, 0]
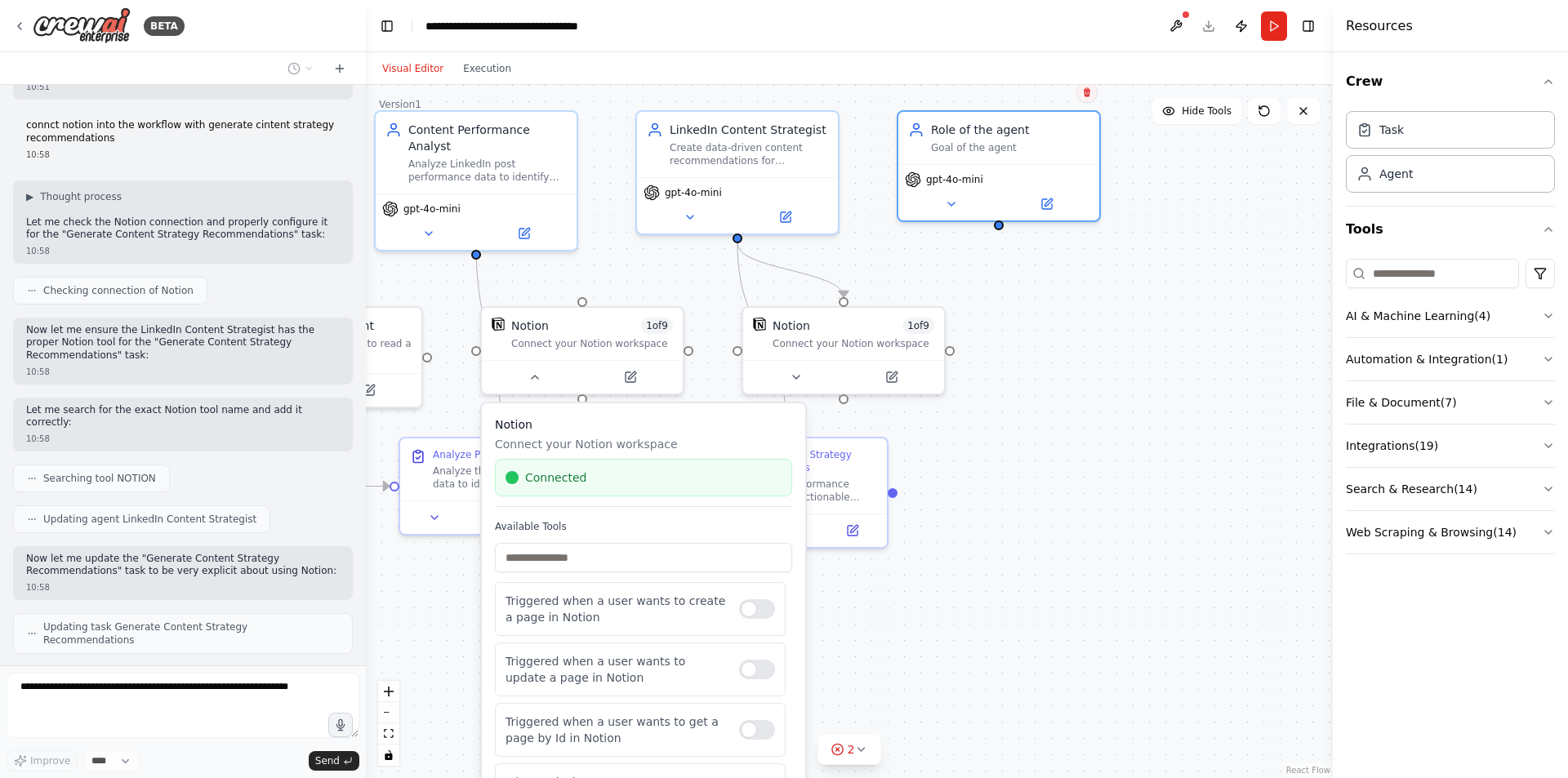
click at [1083, 96] on icon at bounding box center [1088, 92] width 10 height 10
click at [1068, 123] on div "Role of the agent" at bounding box center [1010, 126] width 158 height 16
click at [1087, 95] on icon at bounding box center [1088, 92] width 7 height 9
click at [1042, 96] on button "Confirm" at bounding box center [1041, 91] width 58 height 19
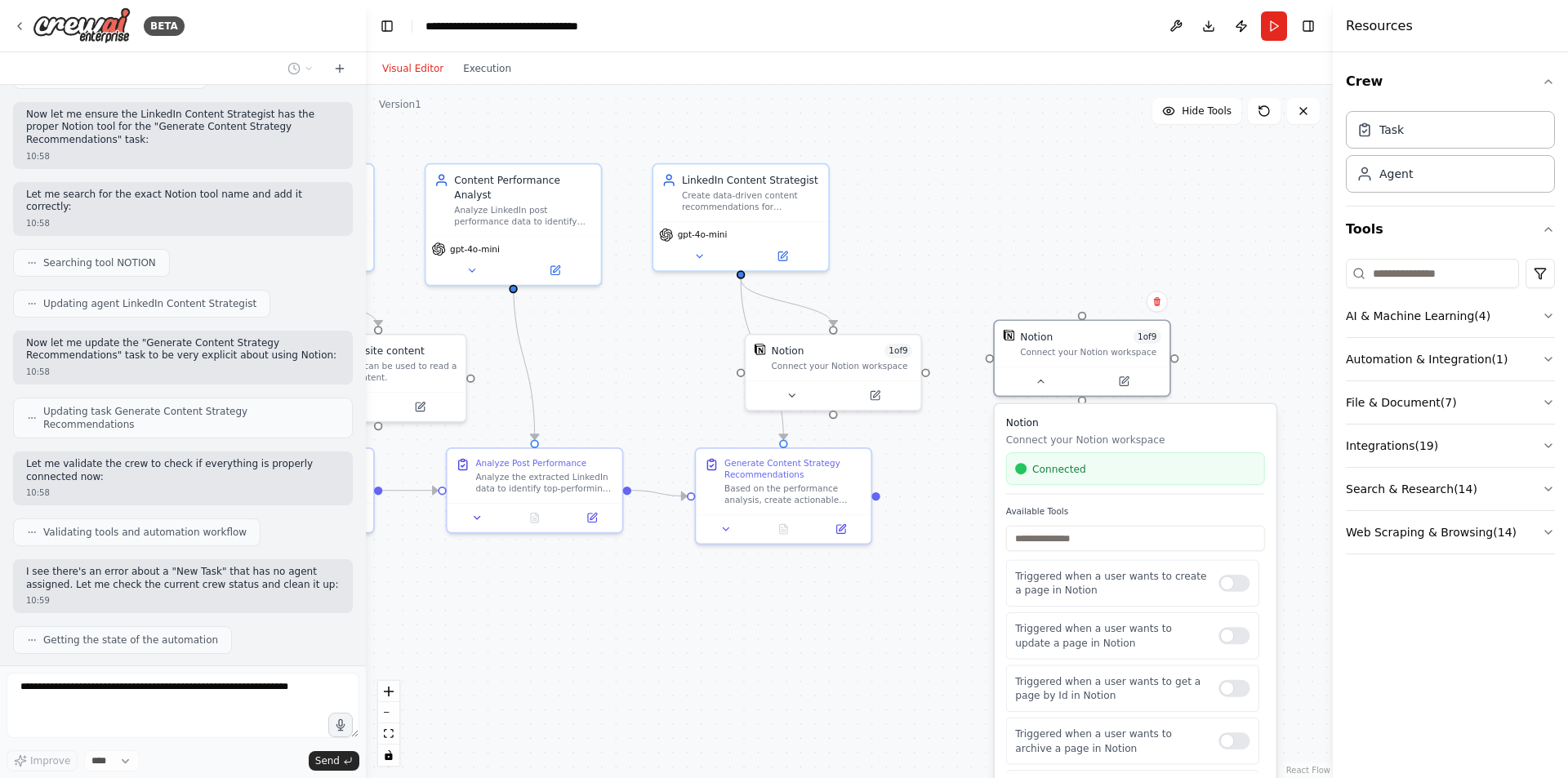
scroll to position [6967, 0]
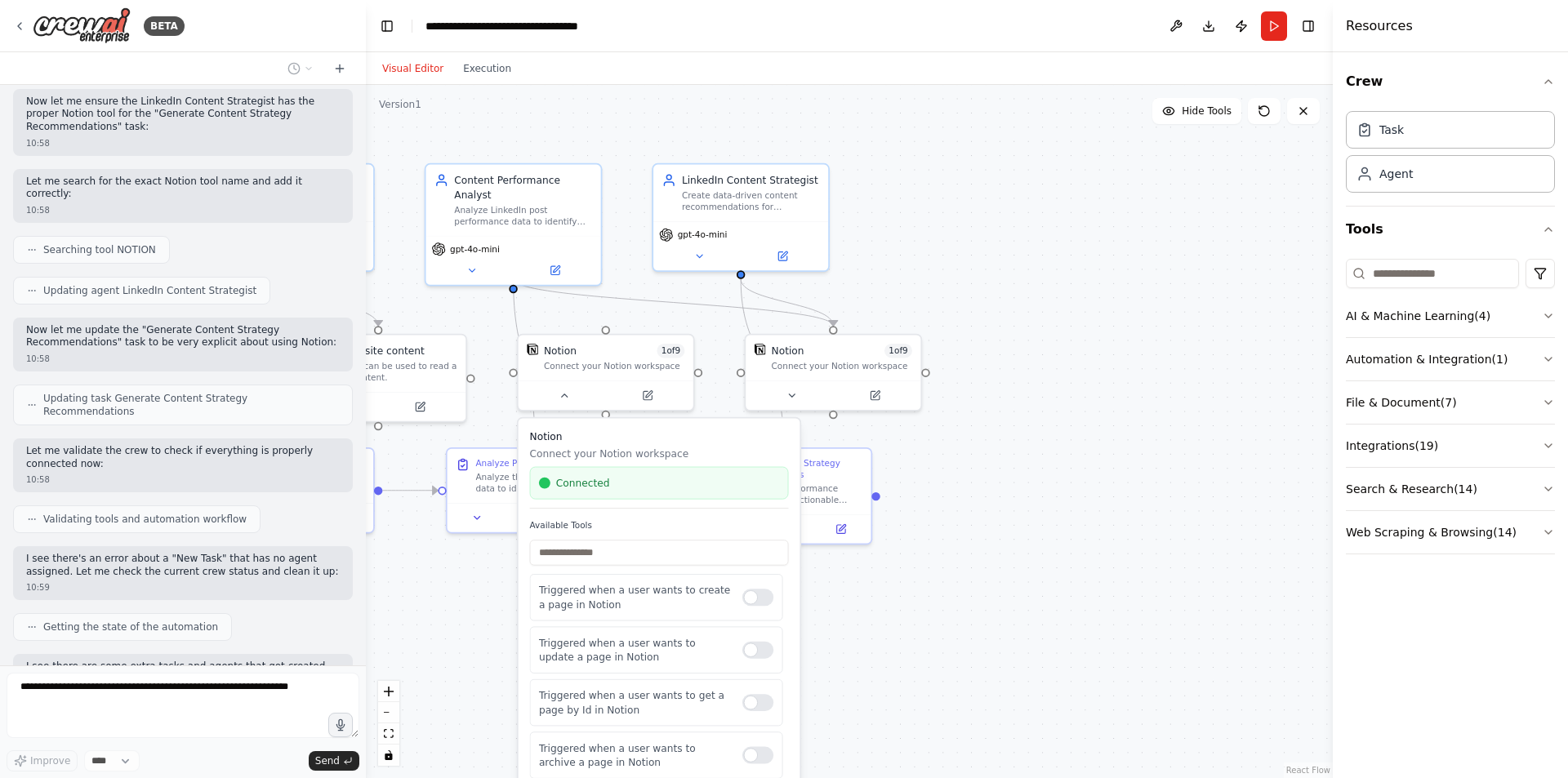
drag, startPoint x: 715, startPoint y: 449, endPoint x: 1192, endPoint y: 436, distance: 477.2
click at [1192, 436] on div ".deletable-edge-delete-btn { width: 20px; height: 20px; border: 0px solid #ffff…" at bounding box center [849, 431] width 967 height 693
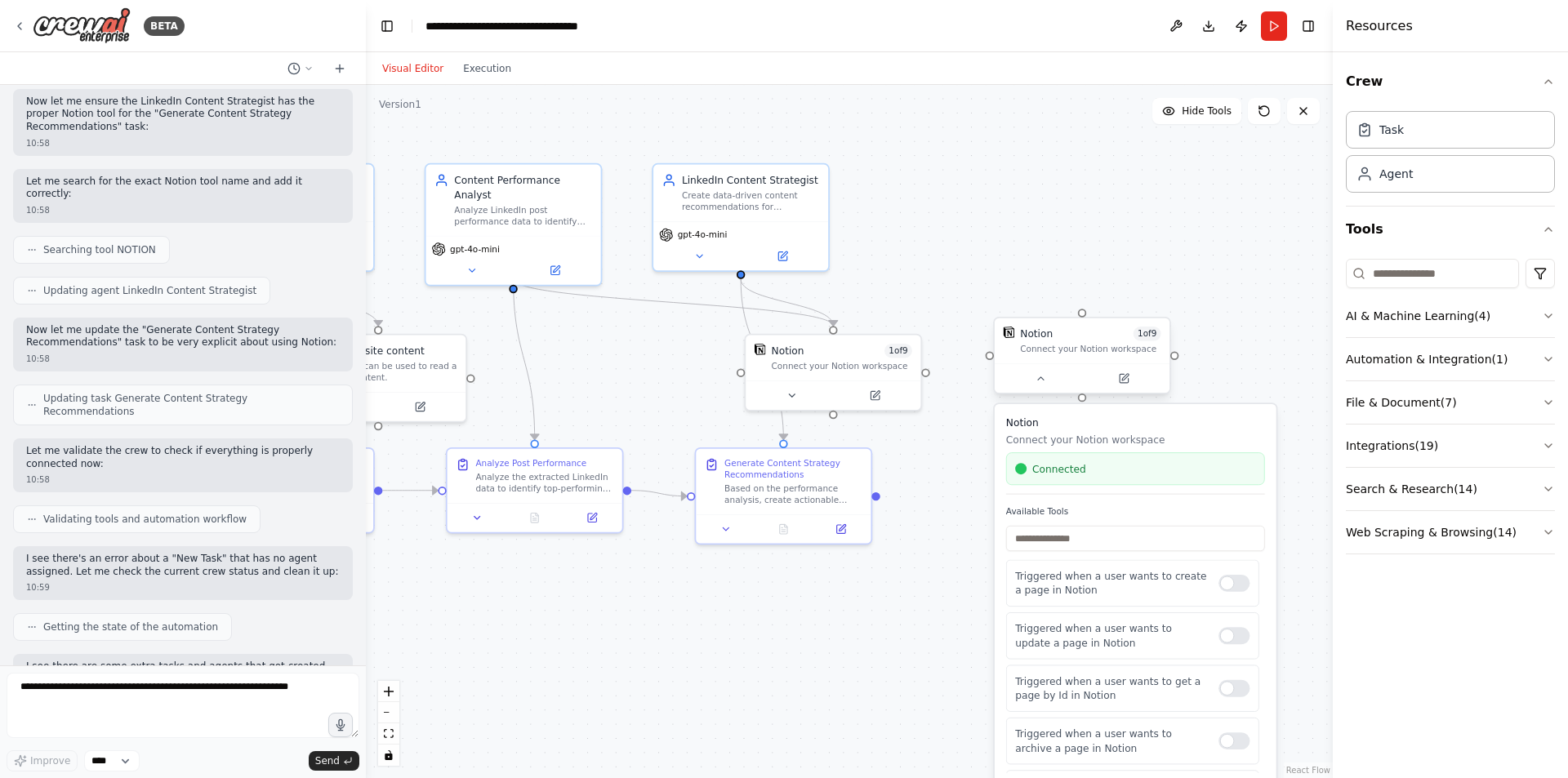
click at [1103, 333] on div "Notion 1 of 9" at bounding box center [1091, 334] width 141 height 14
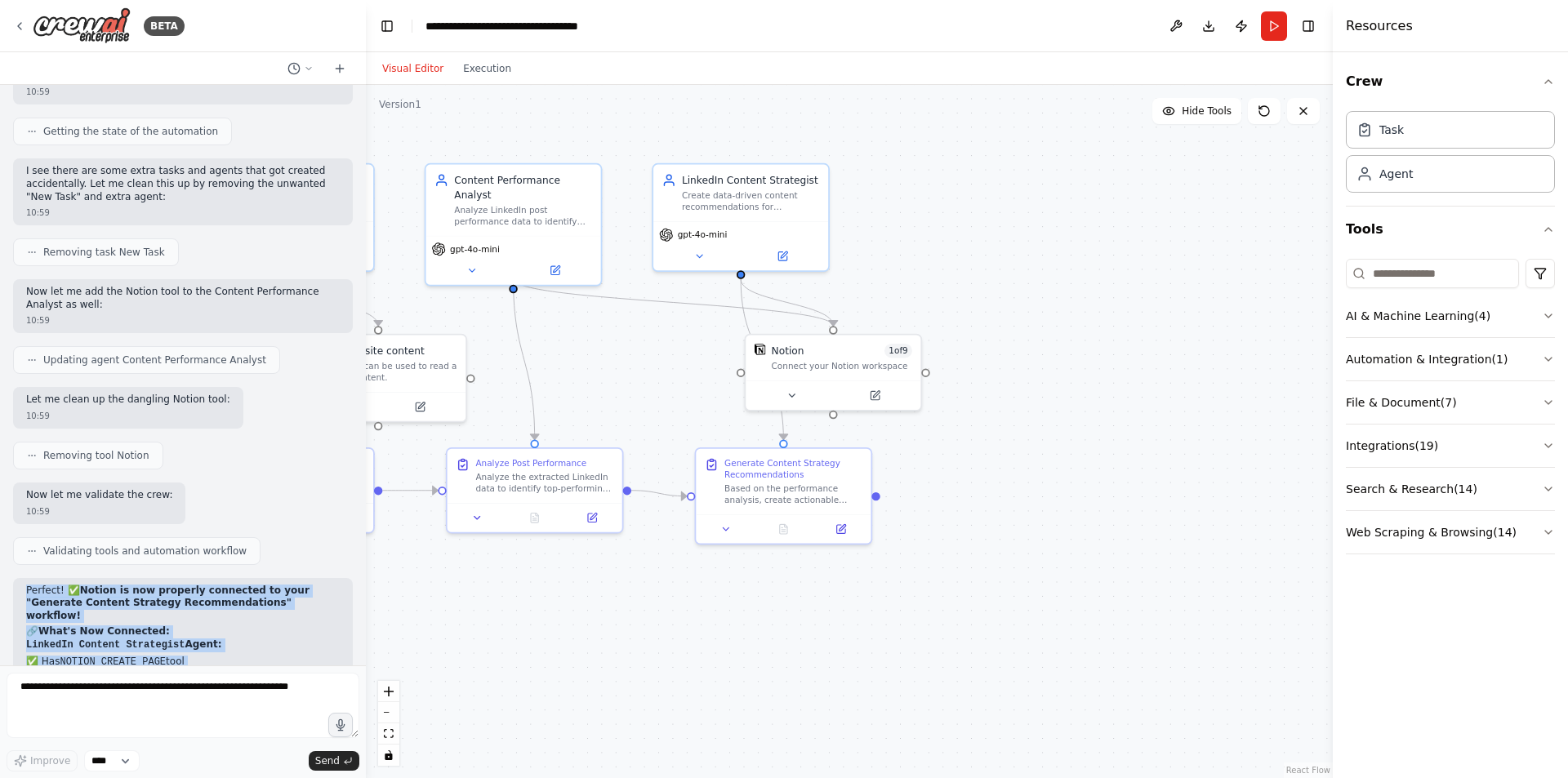
scroll to position [7547, 0]
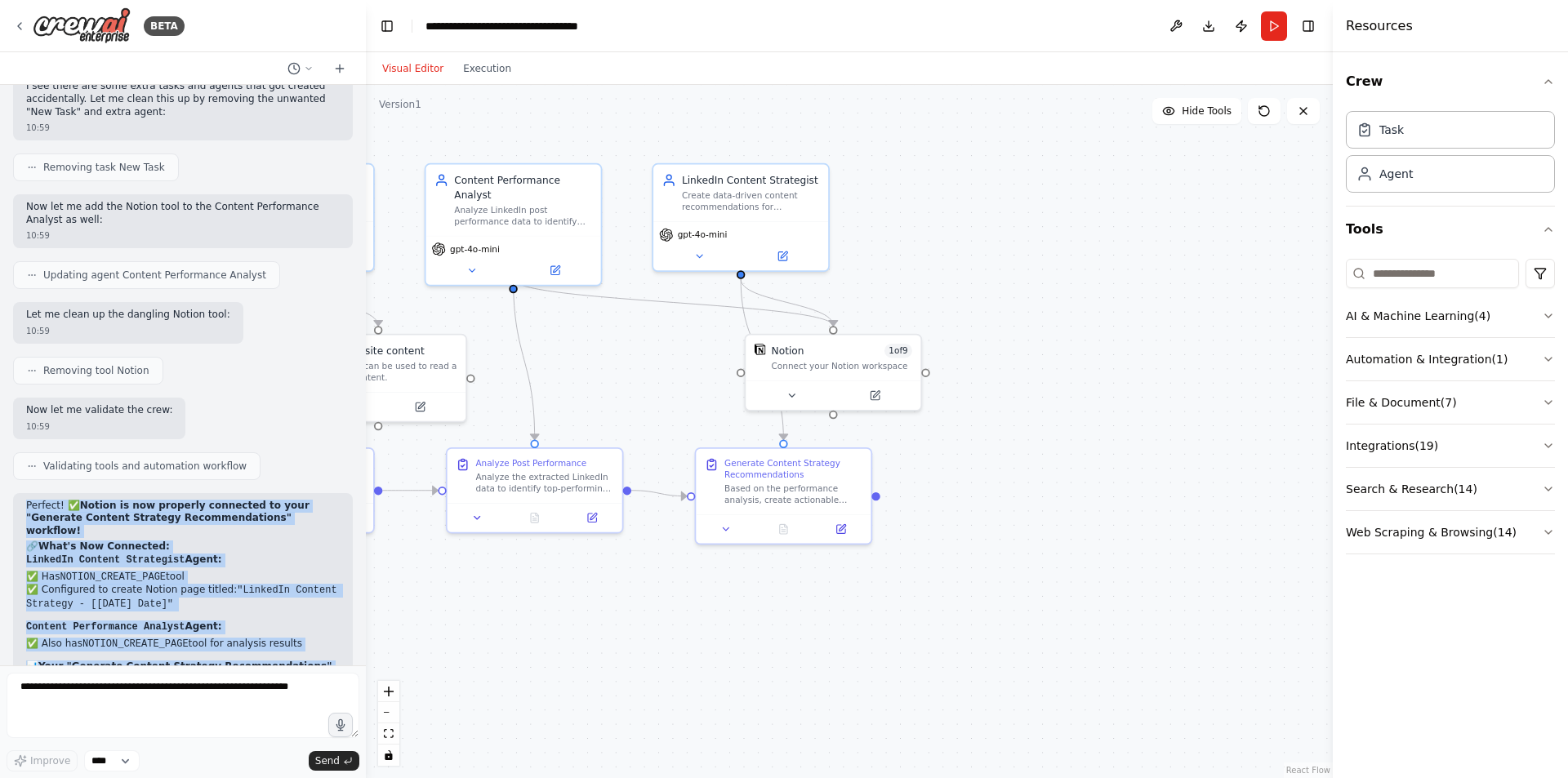
drag, startPoint x: 24, startPoint y: 407, endPoint x: 173, endPoint y: 652, distance: 286.8
click at [173, 652] on div "Perfect! ✅ Notion is now properly connected to your "Generate Content Strategy …" at bounding box center [183, 722] width 340 height 458
copy div "Perfect! ✅ Notion is now properly connected to your "Generate Content Strategy …"
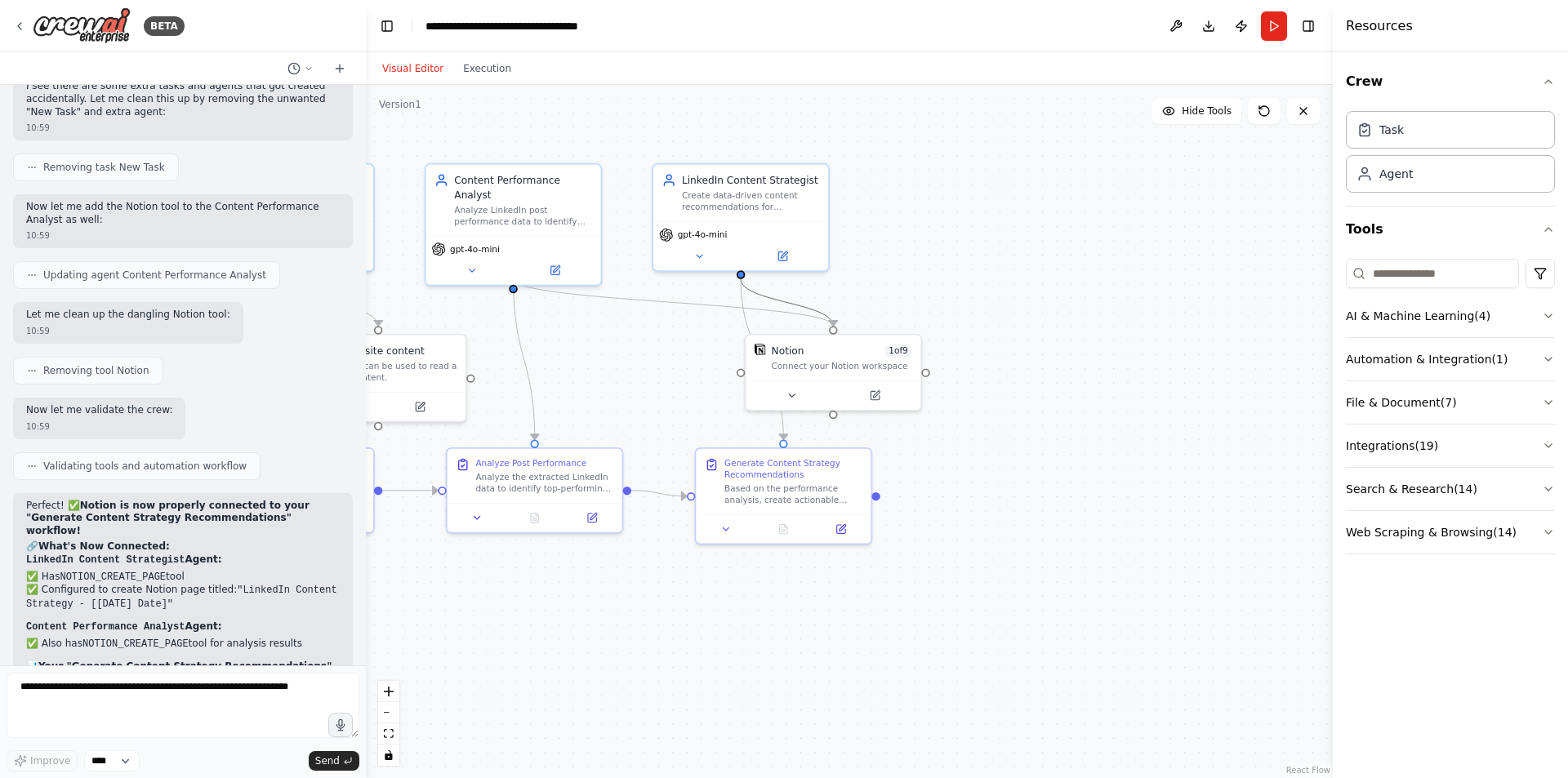
click at [792, 303] on icon "Edge from 834effea-e984-48d4-aad0-d4e4b1263ee1 to 208c2ca5-4069-406b-a0ce-0bd3f…" at bounding box center [787, 303] width 92 height 47
click at [786, 303] on icon at bounding box center [787, 303] width 11 height 13
click at [671, 305] on icon "Edge from 698f9e61-76f3-421d-a2b1-da6bcf93fcc7 to 208c2ca5-4069-406b-a0ce-0bd3f…" at bounding box center [674, 303] width 320 height 47
click at [676, 299] on icon at bounding box center [673, 303] width 11 height 13
drag, startPoint x: 825, startPoint y: 371, endPoint x: 876, endPoint y: 360, distance: 52.2
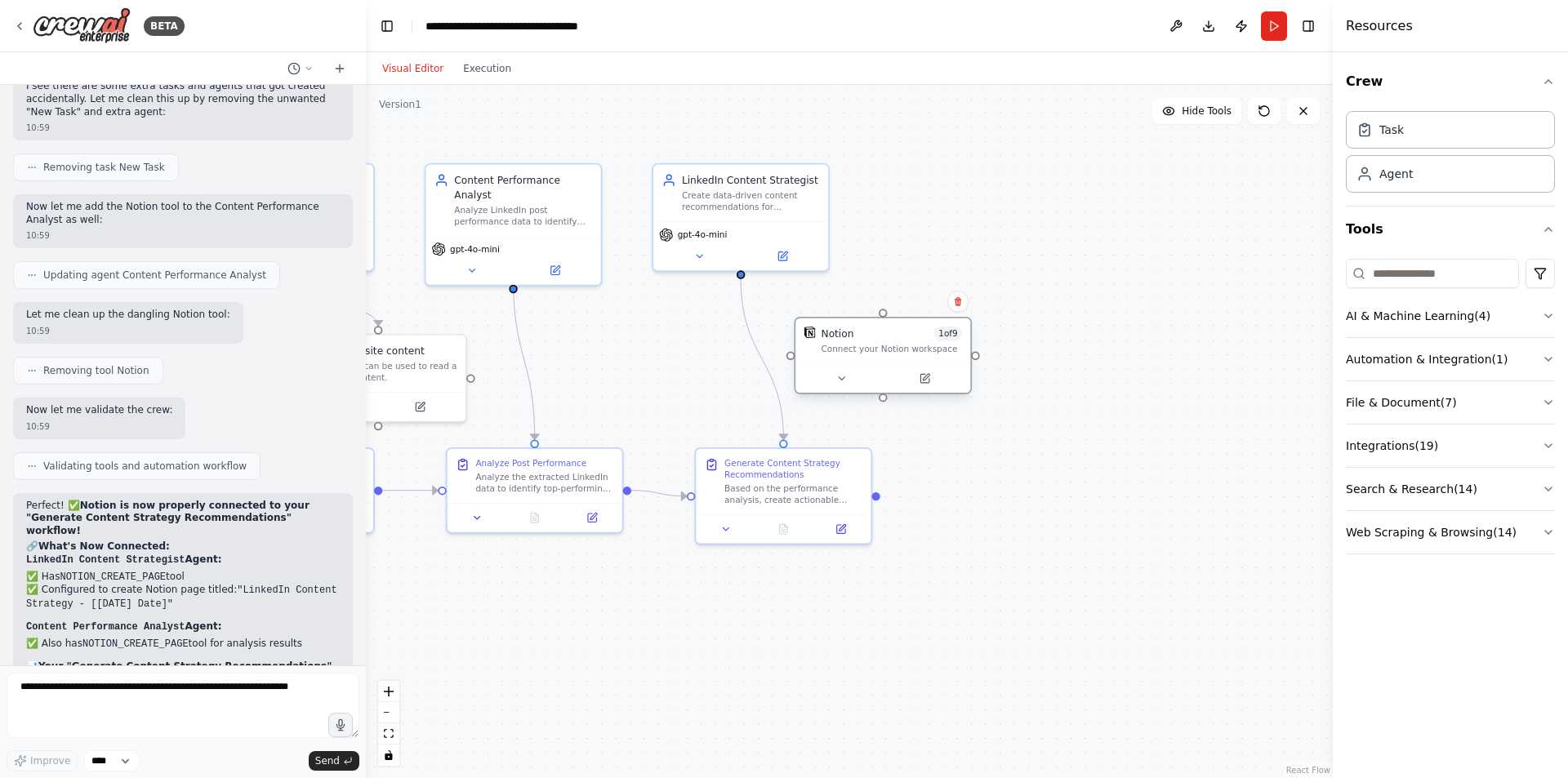
click at [876, 360] on div "Notion 1 of 9 Connect your Notion workspace" at bounding box center [883, 341] width 174 height 46
click at [1383, 129] on div "Task" at bounding box center [1391, 128] width 24 height 16
drag, startPoint x: 1228, startPoint y: 227, endPoint x: 1093, endPoint y: 239, distance: 135.5
click at [1093, 239] on div "New Task Task description" at bounding box center [1149, 240] width 138 height 25
click at [1201, 278] on icon at bounding box center [1197, 276] width 8 height 8
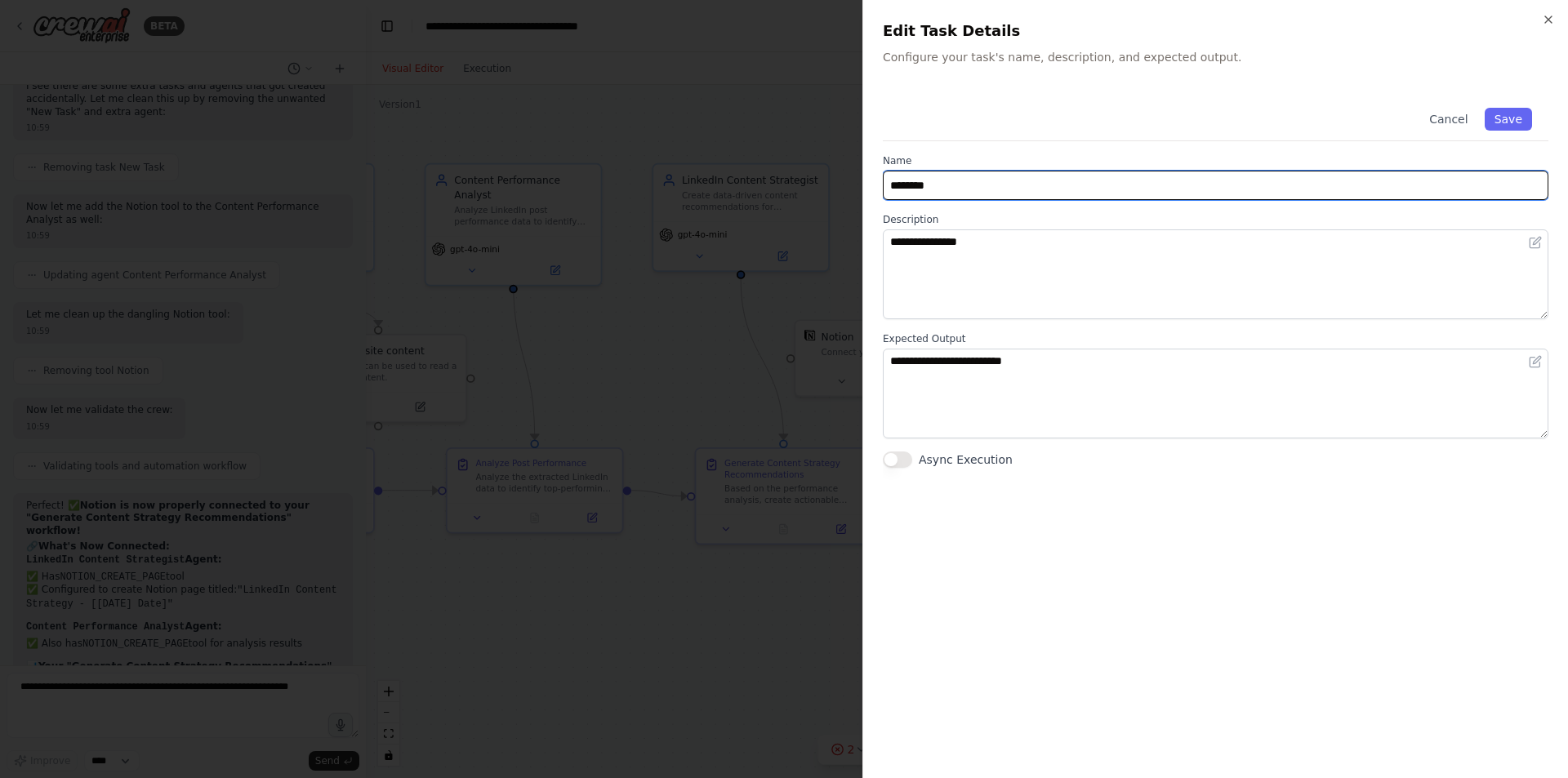
click at [1045, 188] on input "********" at bounding box center [1216, 185] width 666 height 29
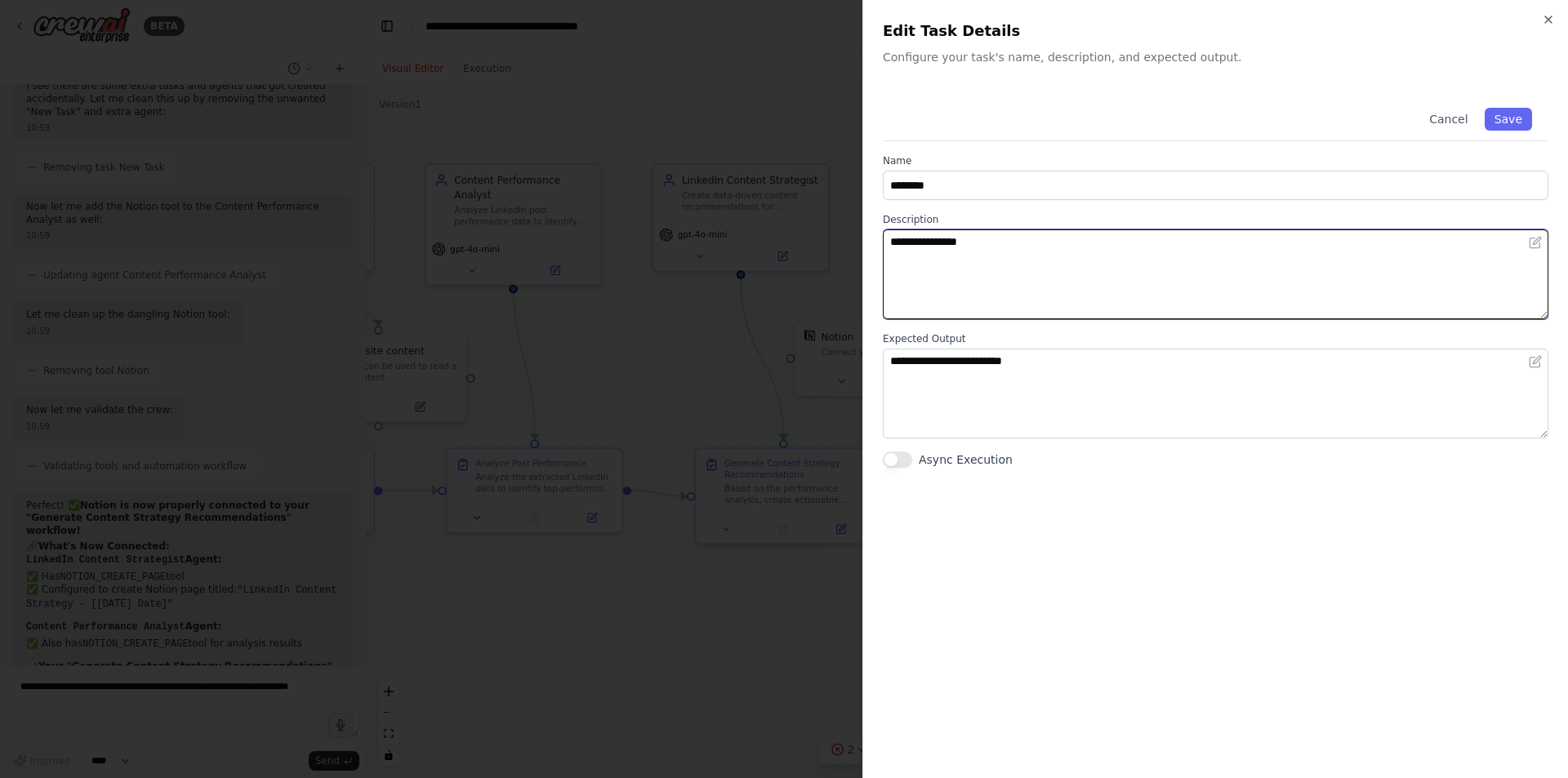
drag, startPoint x: 1062, startPoint y: 273, endPoint x: 1077, endPoint y: 266, distance: 16.6
click at [1063, 273] on textarea "**********" at bounding box center [1216, 274] width 666 height 90
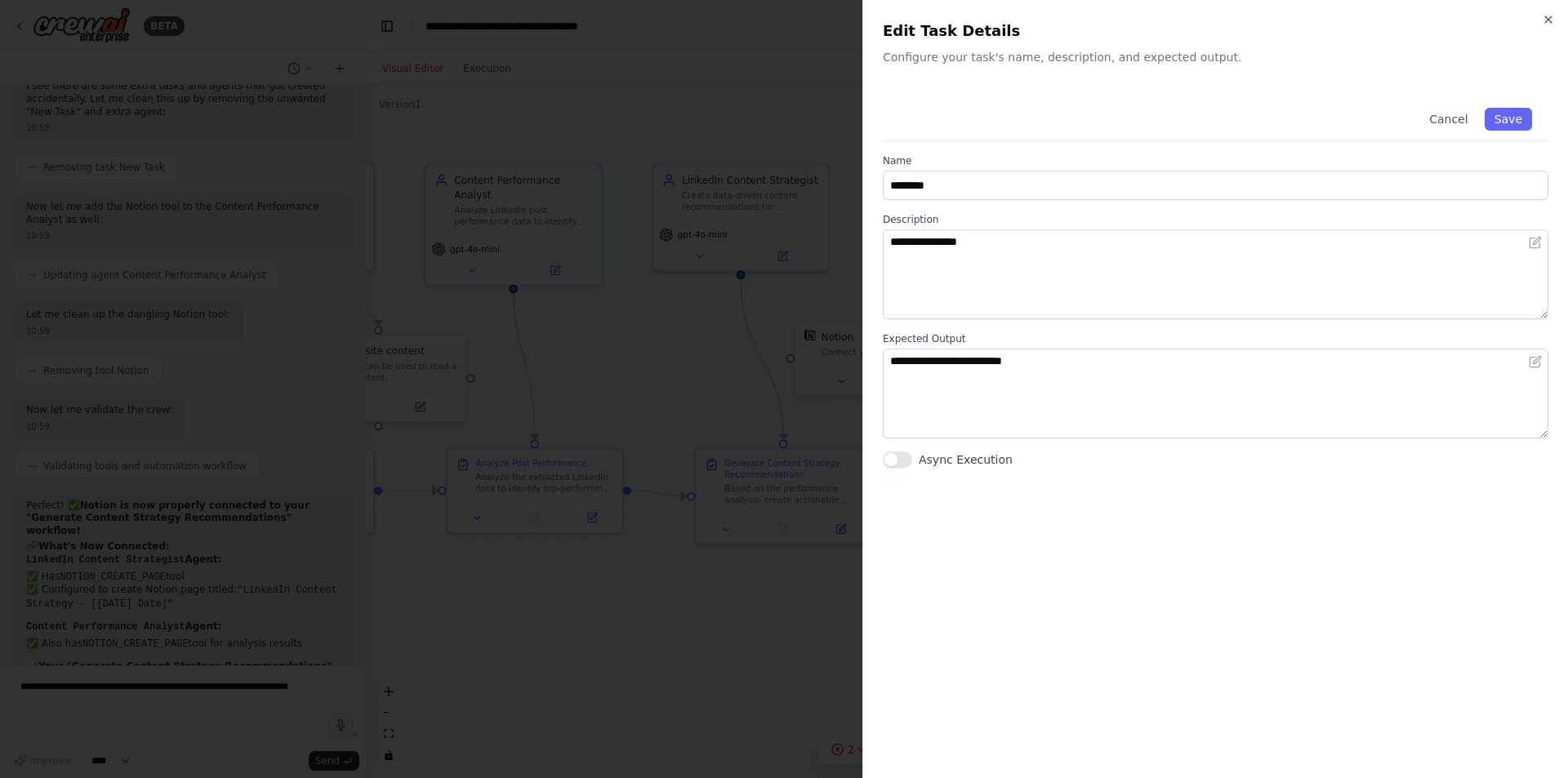
click at [1555, 17] on div "**********" at bounding box center [1216, 389] width 706 height 778
click at [1548, 16] on icon "button" at bounding box center [1549, 20] width 13 height 13
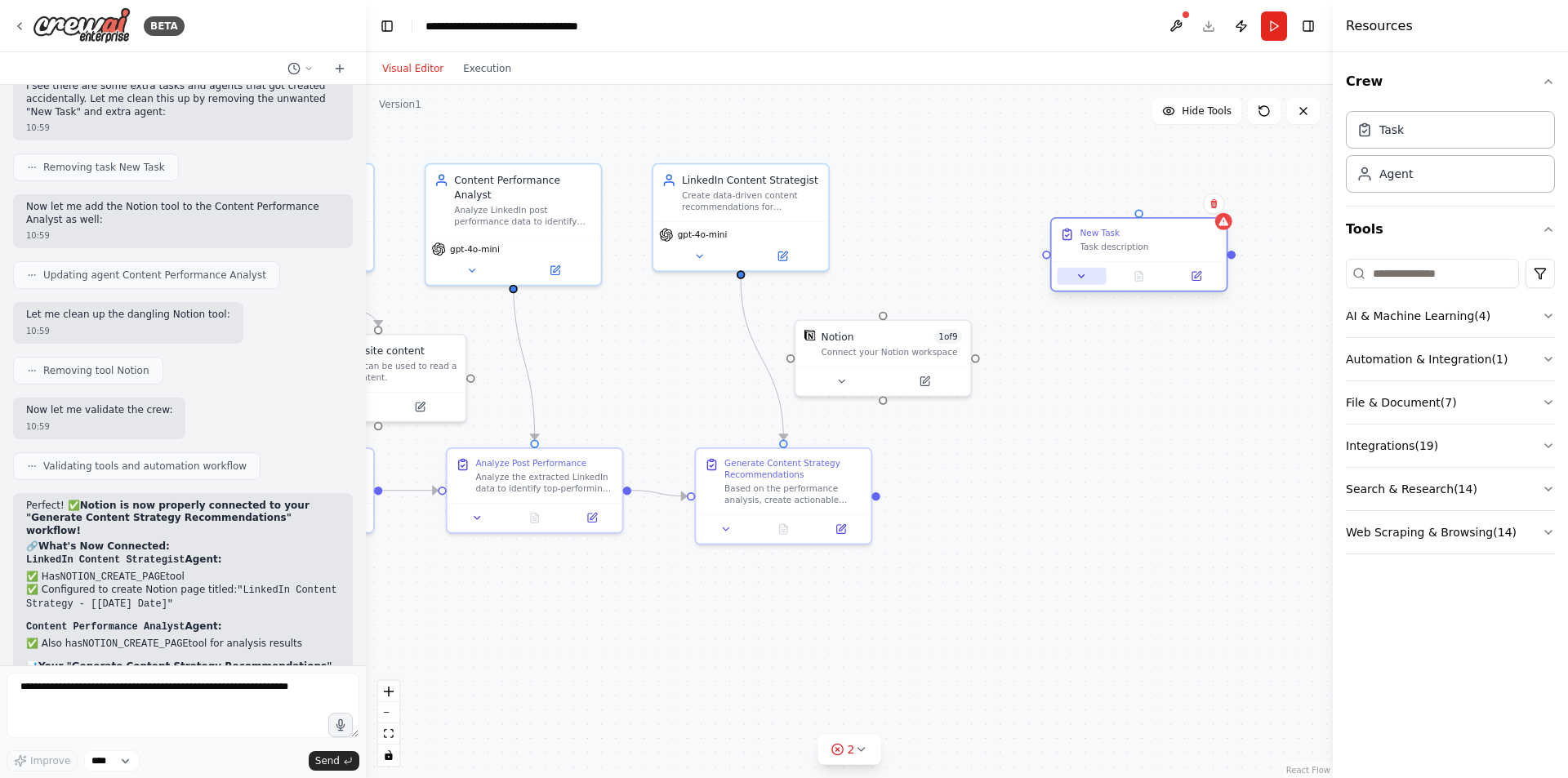
click at [1083, 278] on icon at bounding box center [1082, 276] width 12 height 12
click at [1109, 239] on div "New Task Task description" at bounding box center [1149, 240] width 138 height 25
click at [1101, 339] on input "********" at bounding box center [1192, 340] width 259 height 25
drag, startPoint x: 1134, startPoint y: 338, endPoint x: 1033, endPoint y: 345, distance: 101.2
click at [1033, 345] on div ".deletable-edge-delete-btn { width: 20px; height: 20px; border: 0px solid #ffff…" at bounding box center [849, 431] width 967 height 693
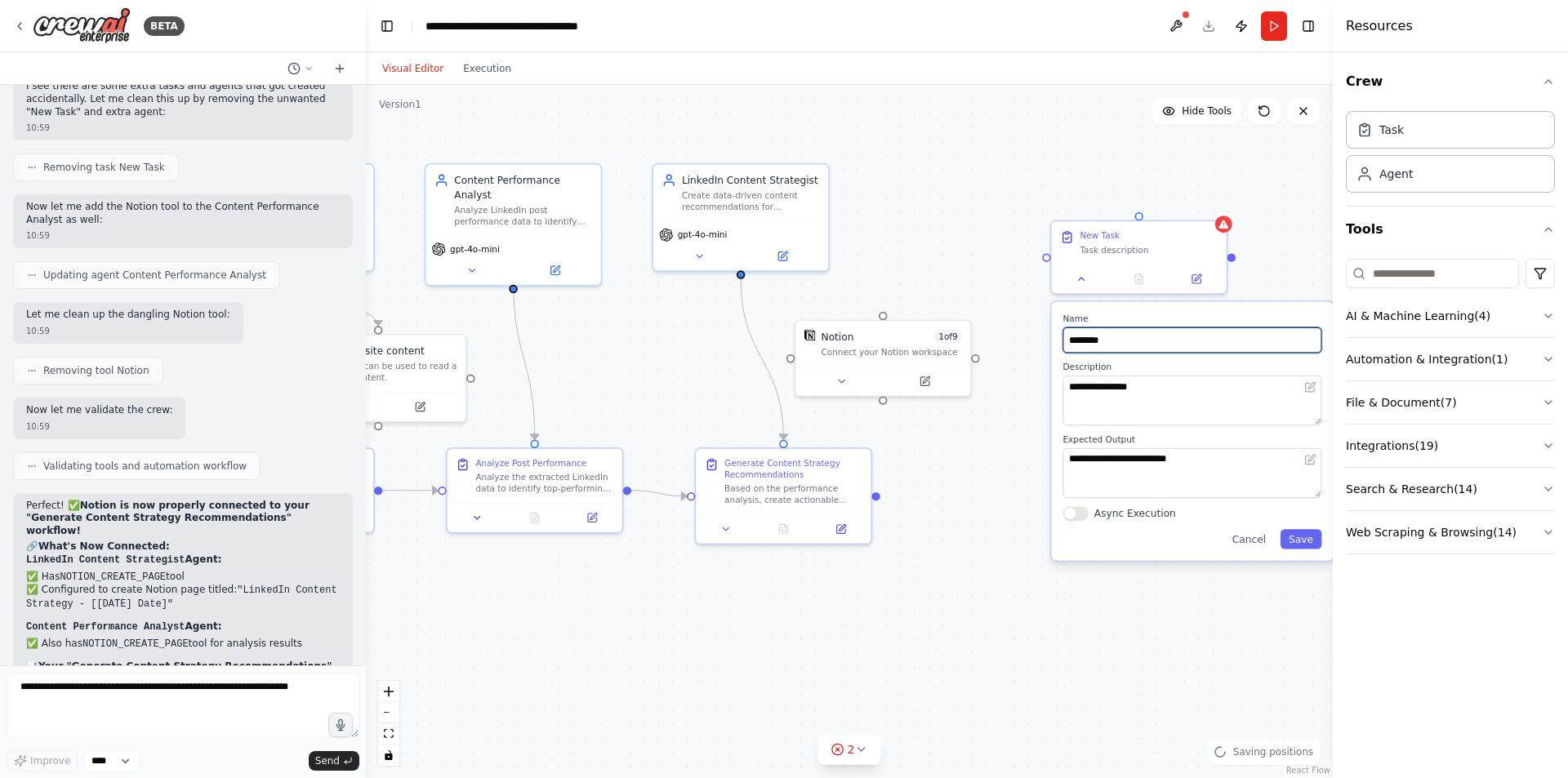
click at [1106, 333] on input "********" at bounding box center [1192, 340] width 259 height 25
drag, startPoint x: 1118, startPoint y: 336, endPoint x: 1053, endPoint y: 343, distance: 65.4
click at [1053, 343] on div "**********" at bounding box center [1193, 431] width 282 height 259
paste input "**********"
type input "**********"
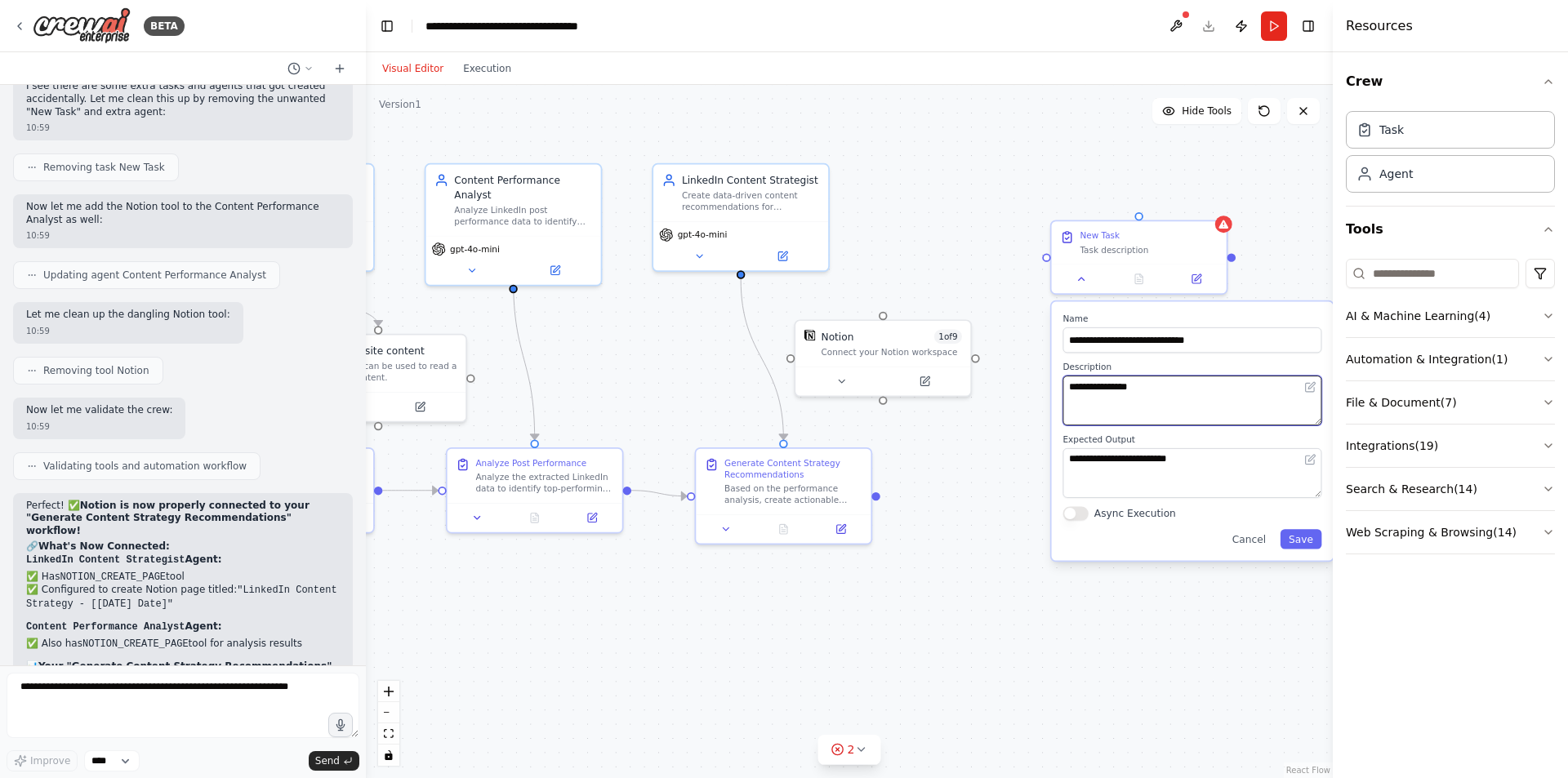
drag, startPoint x: 1185, startPoint y: 395, endPoint x: 1045, endPoint y: 398, distance: 140.0
click at [1045, 398] on div ".deletable-edge-delete-btn { width: 20px; height: 20px; border: 0px solid #ffff…" at bounding box center [849, 431] width 967 height 693
click at [1051, 397] on div ".deletable-edge-delete-btn { width: 20px; height: 20px; border: 0px solid #ffff…" at bounding box center [849, 431] width 967 height 693
drag, startPoint x: 1143, startPoint y: 406, endPoint x: 1059, endPoint y: 395, distance: 84.7
click at [1059, 395] on div "**********" at bounding box center [1193, 431] width 282 height 259
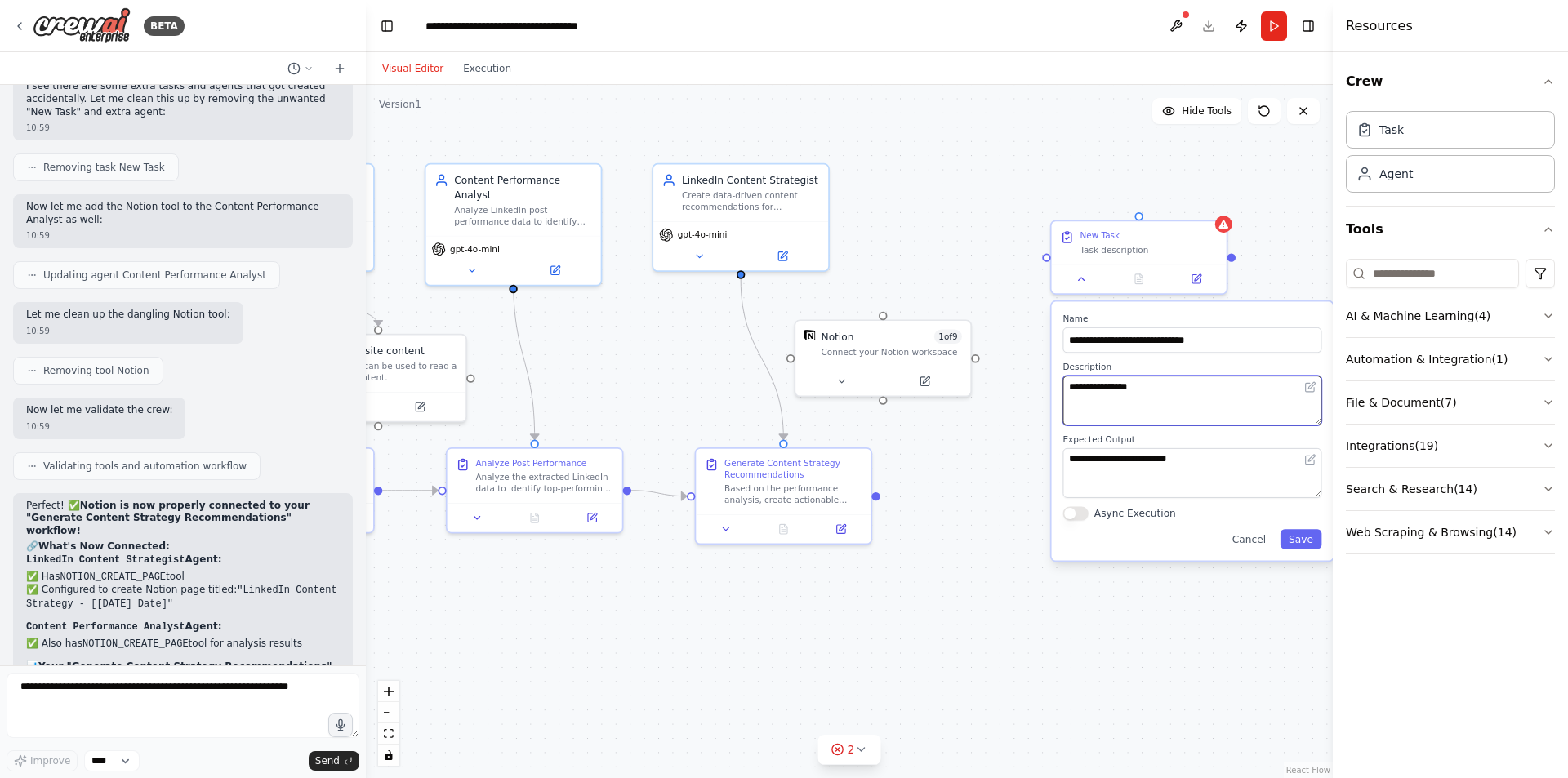
paste textarea "********"
type textarea "**********"
click at [1089, 462] on textarea "**********" at bounding box center [1192, 473] width 259 height 49
drag, startPoint x: 1207, startPoint y: 461, endPoint x: 1052, endPoint y: 459, distance: 155.0
click at [1033, 464] on div ".deletable-edge-delete-btn { width: 20px; height: 20px; border: 0px solid #ffff…" at bounding box center [849, 431] width 967 height 693
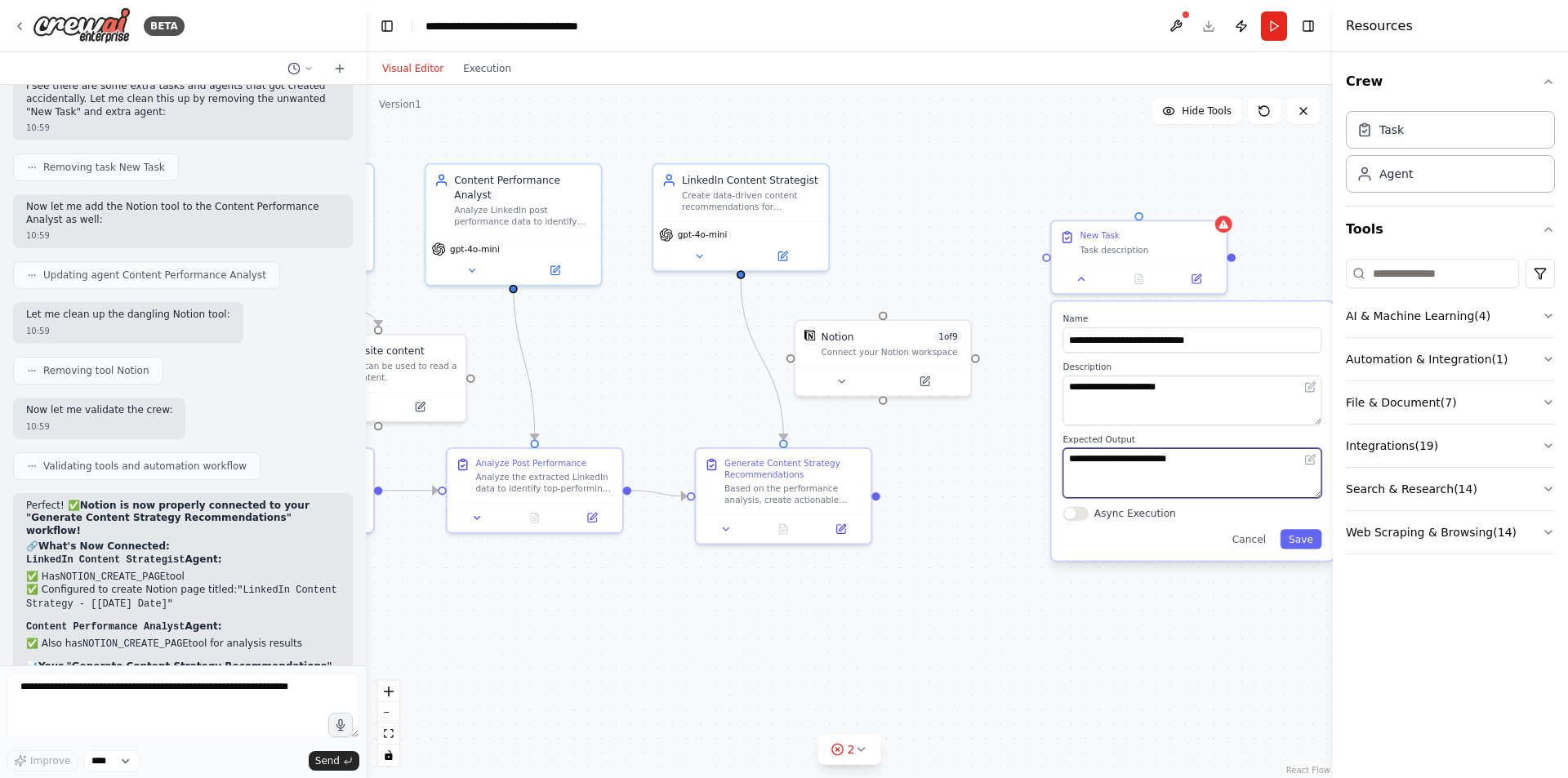
drag, startPoint x: 1202, startPoint y: 469, endPoint x: 1060, endPoint y: 467, distance: 142.0
click at [1060, 467] on div "**********" at bounding box center [1193, 431] width 282 height 259
paste textarea "**********"
type textarea "**********"
click at [1310, 546] on button "Save" at bounding box center [1301, 538] width 42 height 19
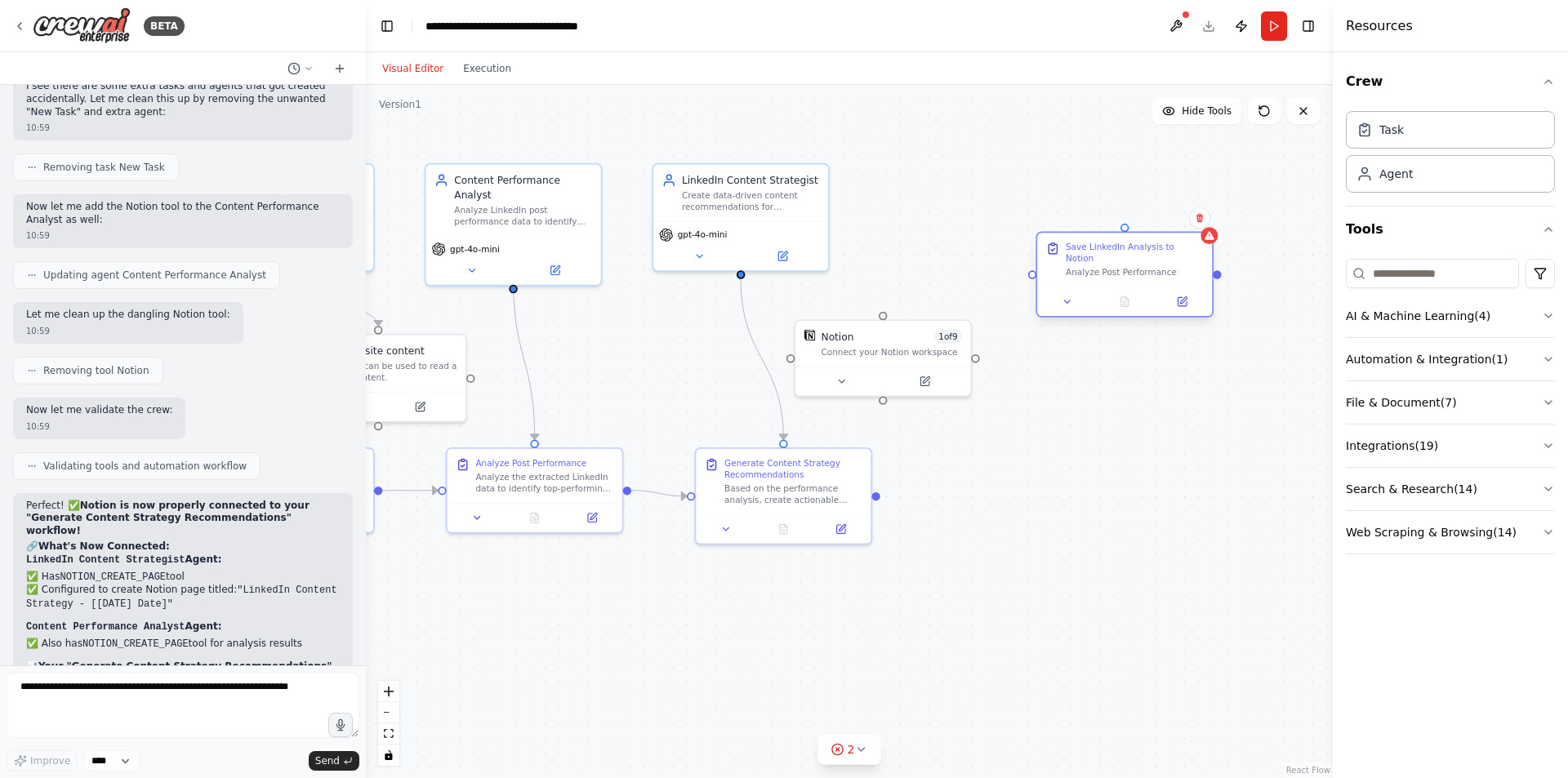
drag, startPoint x: 1067, startPoint y: 252, endPoint x: 1057, endPoint y: 265, distance: 16.4
click at [1057, 265] on div "Save LinkedIn Analysis to Notion Analyze Post Performance" at bounding box center [1125, 260] width 158 height 37
click at [1140, 431] on div "Task description" at bounding box center [1192, 432] width 138 height 12
click at [1226, 461] on button at bounding box center [1238, 461] width 49 height 17
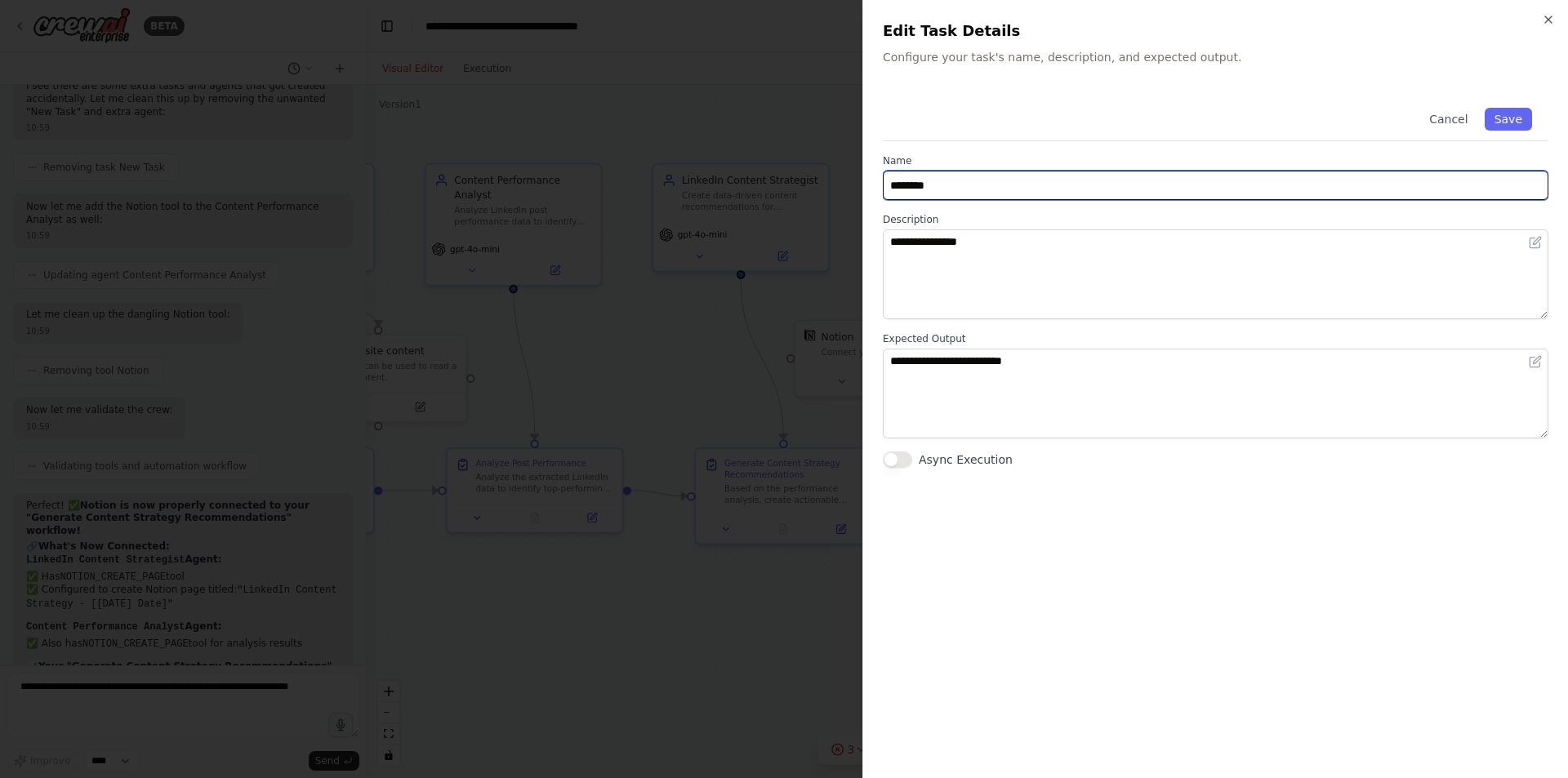
drag, startPoint x: 1179, startPoint y: 179, endPoint x: 846, endPoint y: 203, distance: 333.9
click at [846, 203] on body "BETA I would like to reseach my LinkedIN Account and analysis which Post perfor…" at bounding box center [784, 389] width 1568 height 778
paste input "**********"
type input "**********"
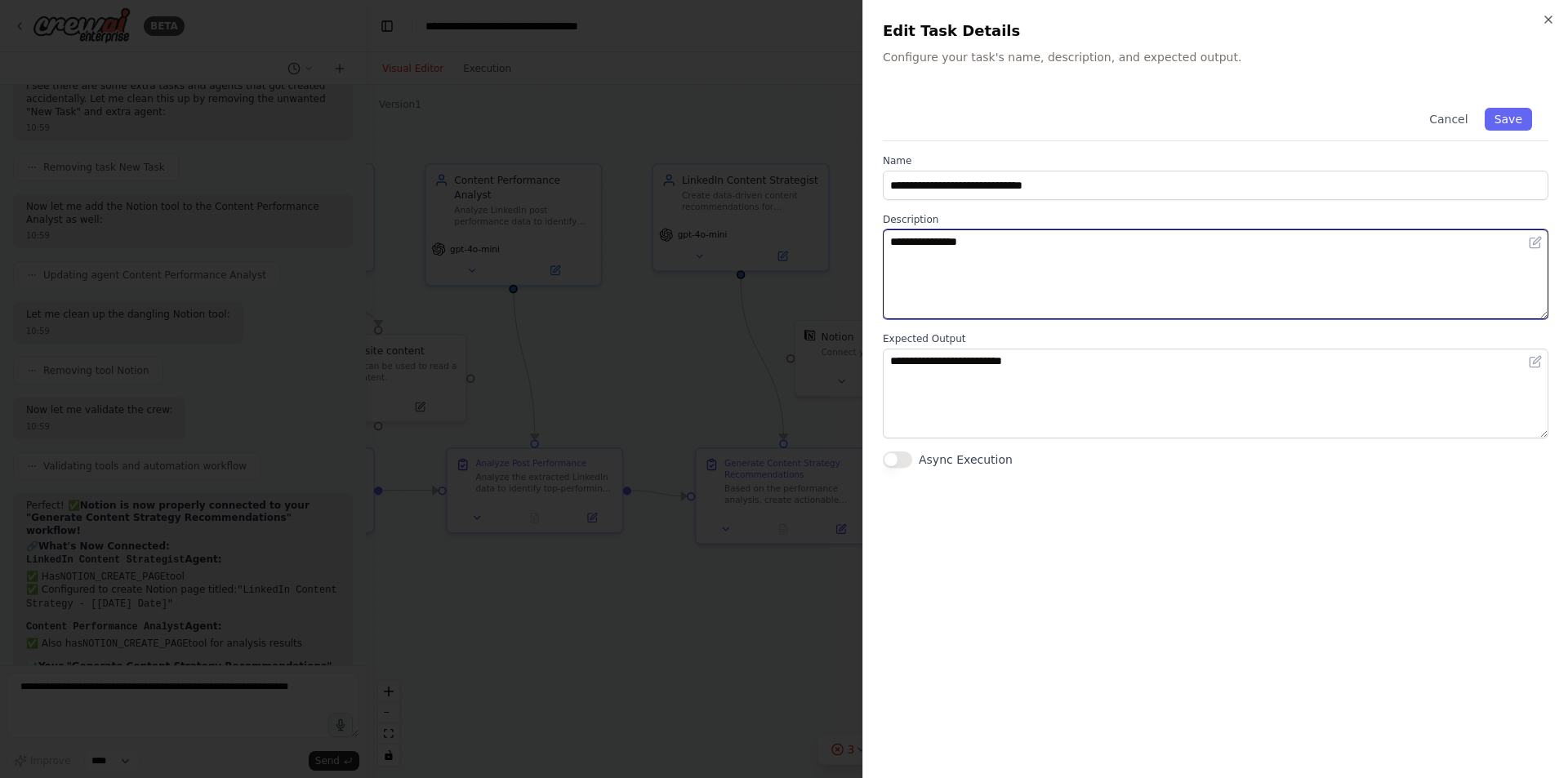
click at [1005, 270] on textarea "**********" at bounding box center [1216, 274] width 666 height 90
drag, startPoint x: 1027, startPoint y: 273, endPoint x: 886, endPoint y: 278, distance: 141.1
click at [886, 278] on textarea "**********" at bounding box center [1216, 274] width 666 height 90
paste textarea "**********"
type textarea "**********"
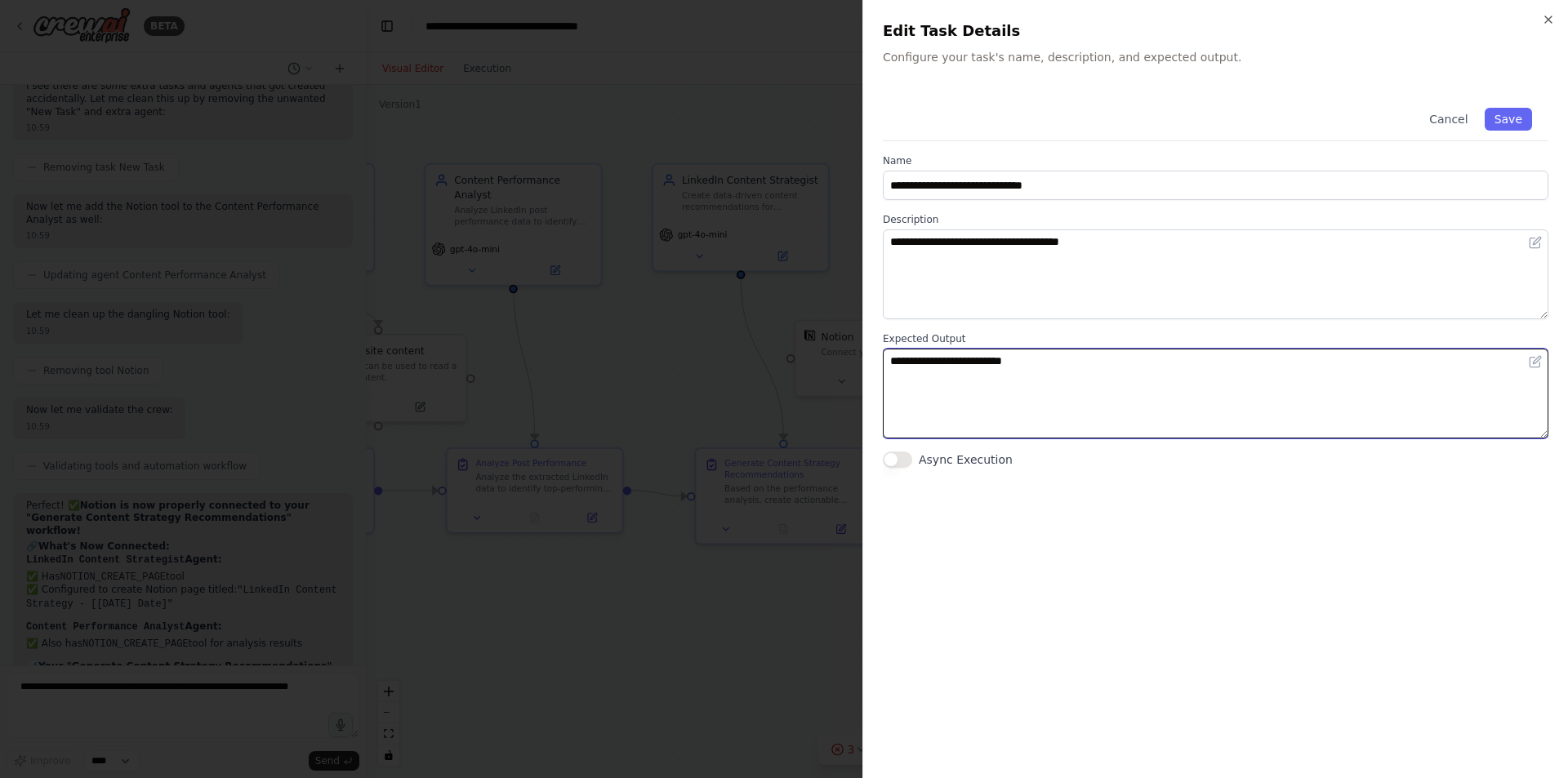
click at [1090, 411] on textarea "**********" at bounding box center [1216, 393] width 666 height 90
paste textarea "**********"
drag, startPoint x: 1026, startPoint y: 360, endPoint x: 843, endPoint y: 384, distance: 184.6
click at [843, 384] on body "BETA I would like to reseach my LinkedIN Account and analysis which Post perfor…" at bounding box center [784, 389] width 1568 height 778
type textarea "**********"
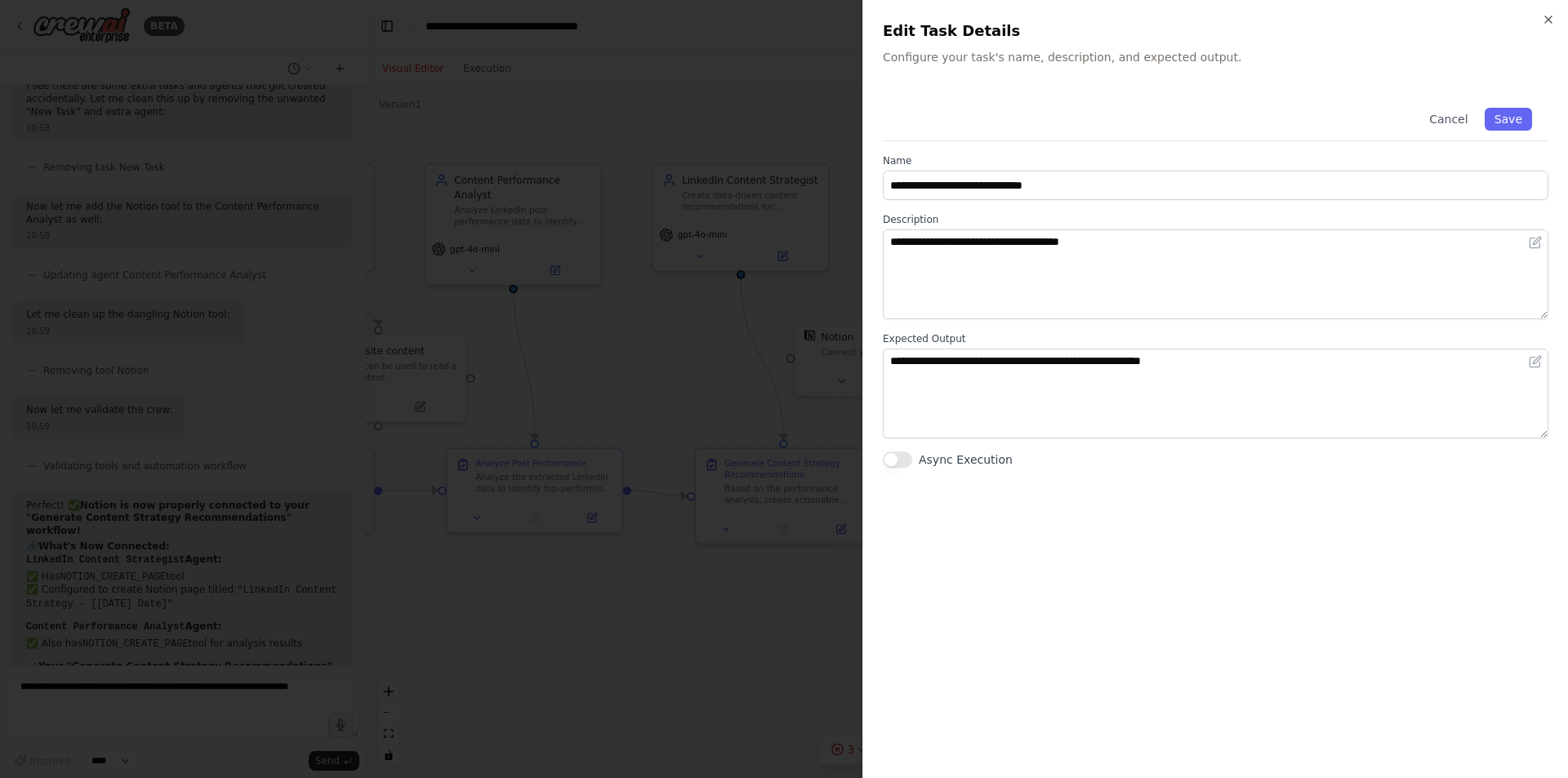
click at [1026, 596] on div "**********" at bounding box center [1216, 425] width 666 height 667
click at [1498, 118] on button "Save" at bounding box center [1508, 119] width 47 height 23
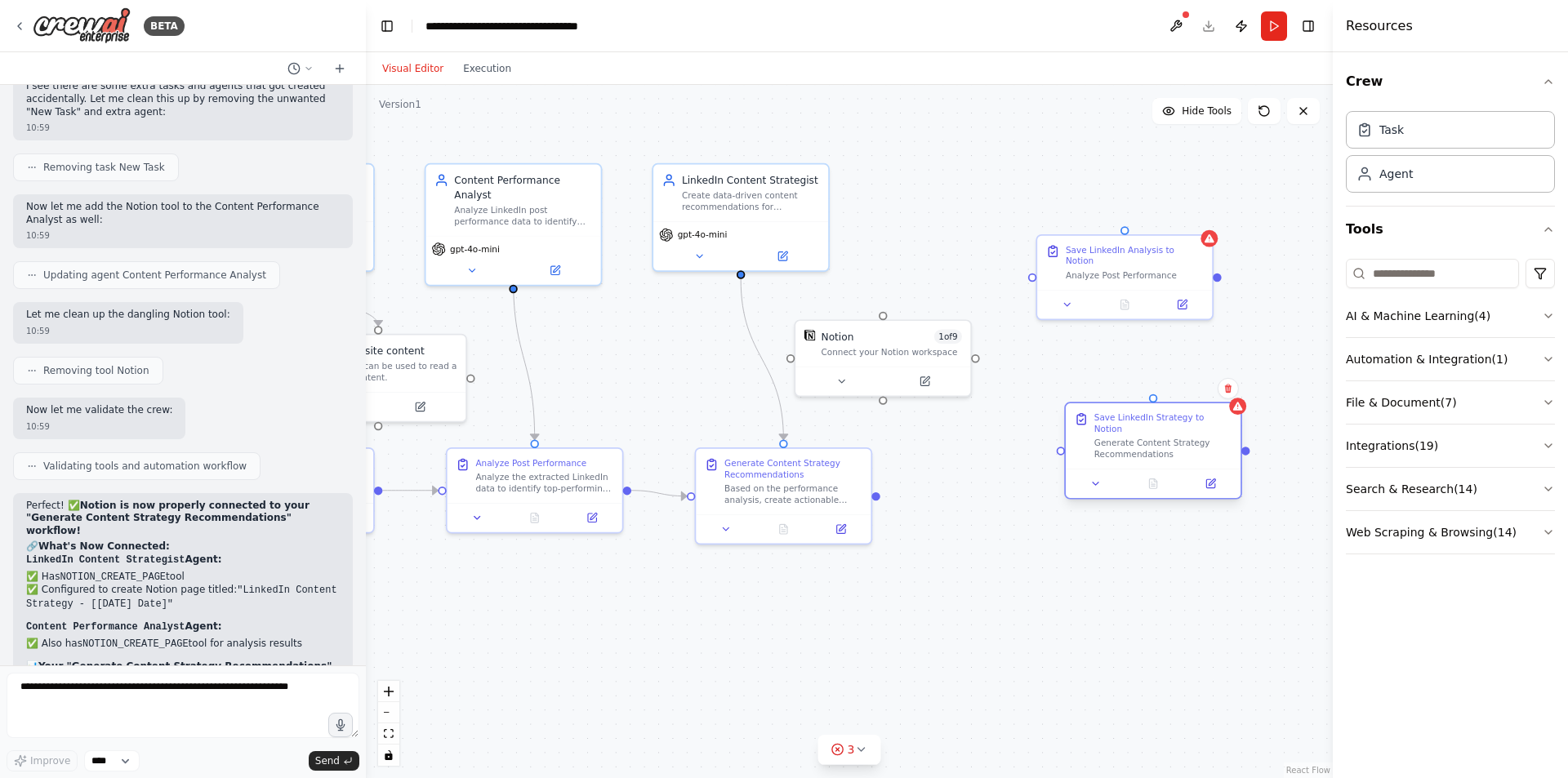
drag, startPoint x: 1119, startPoint y: 438, endPoint x: 1083, endPoint y: 431, distance: 36.7
click at [1094, 438] on div "Generate Content Strategy Recommendations" at bounding box center [1163, 449] width 138 height 23
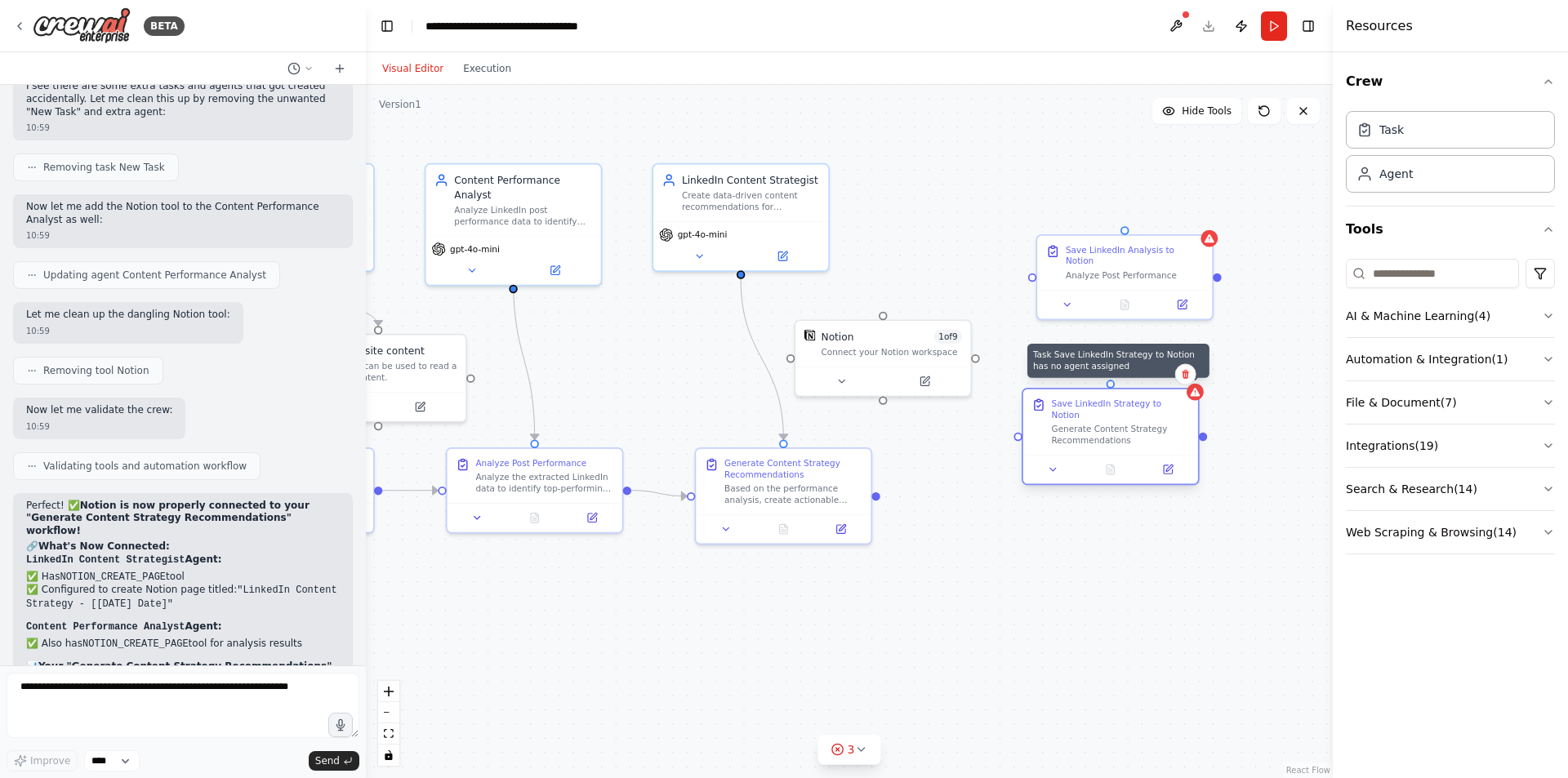
click at [1197, 397] on icon at bounding box center [1195, 392] width 12 height 12
click at [1189, 373] on icon at bounding box center [1186, 374] width 10 height 10
click at [1137, 376] on button "Confirm" at bounding box center [1139, 373] width 58 height 19
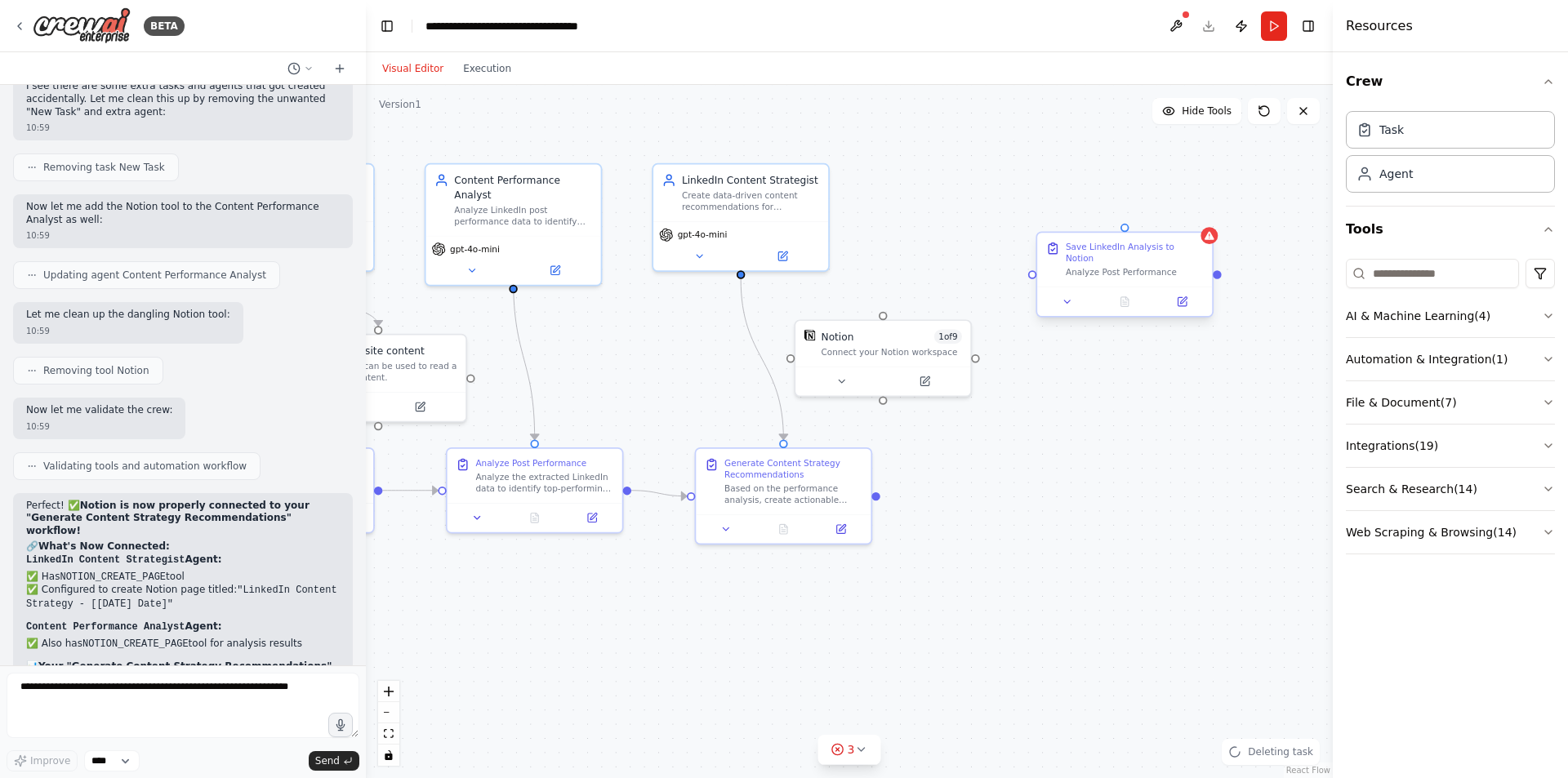
click at [1212, 246] on div "Save LinkedIn Analysis to Notion Analyze Post Performance" at bounding box center [1124, 274] width 178 height 86
click at [1199, 229] on div "Confirm" at bounding box center [1199, 218] width 28 height 28
click at [1202, 220] on icon at bounding box center [1200, 218] width 7 height 9
click at [1161, 220] on button "Confirm" at bounding box center [1153, 217] width 58 height 19
drag, startPoint x: 863, startPoint y: 351, endPoint x: 1020, endPoint y: 479, distance: 202.6
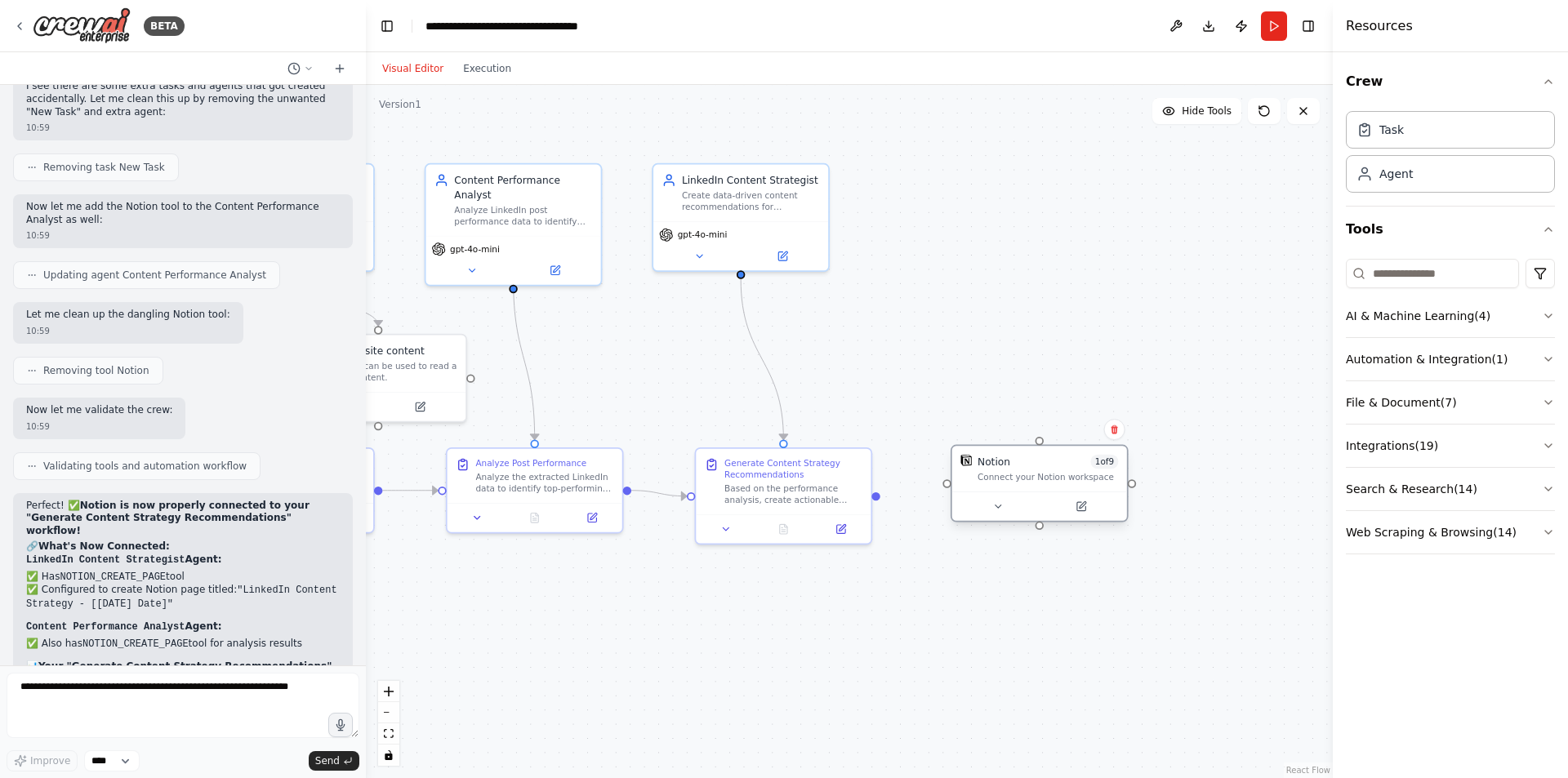
click at [1020, 479] on div "Connect your Notion workspace" at bounding box center [1048, 478] width 141 height 12
click at [1080, 513] on button at bounding box center [1081, 506] width 80 height 17
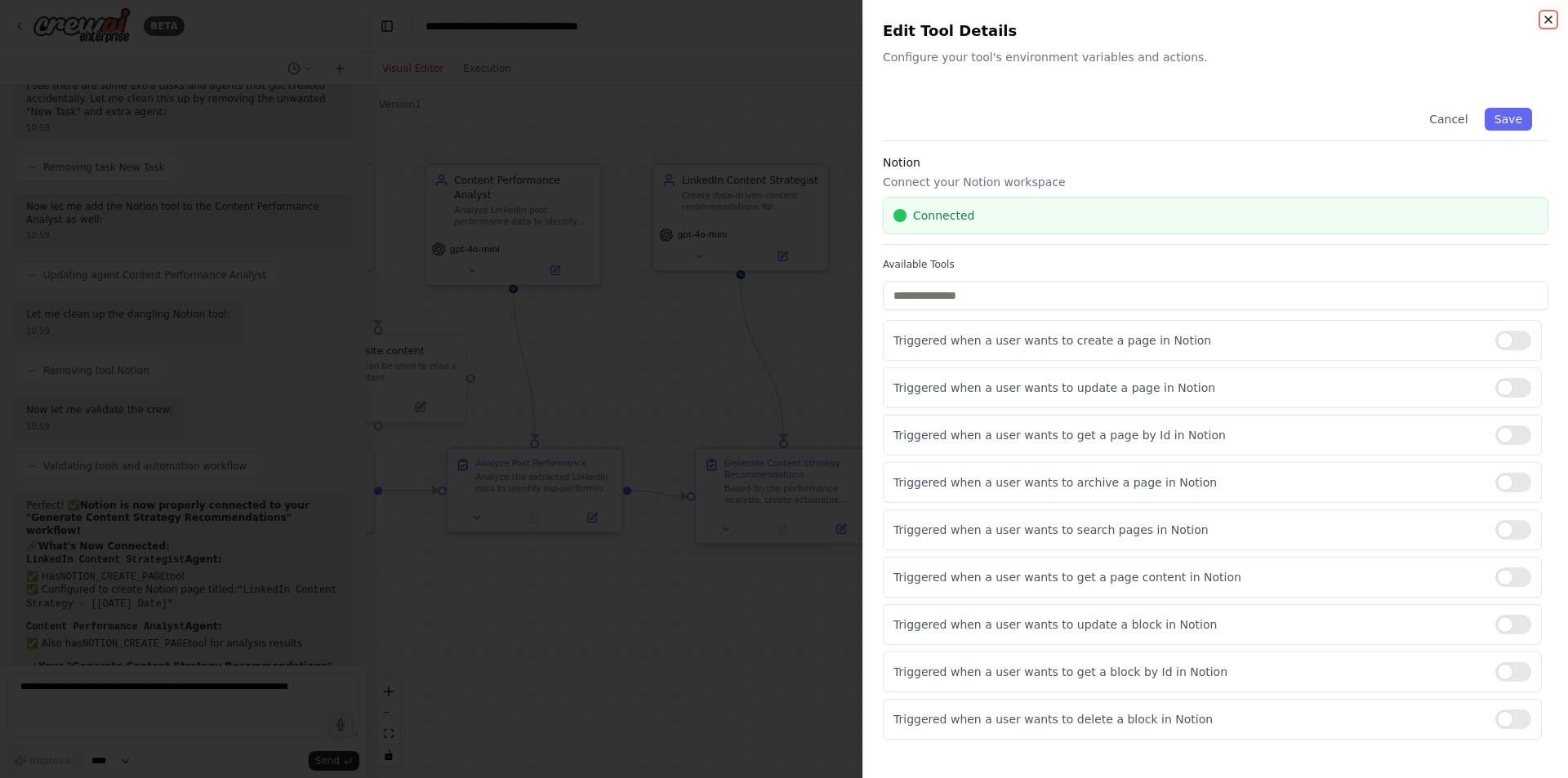
click at [1547, 17] on icon "button" at bounding box center [1549, 20] width 13 height 13
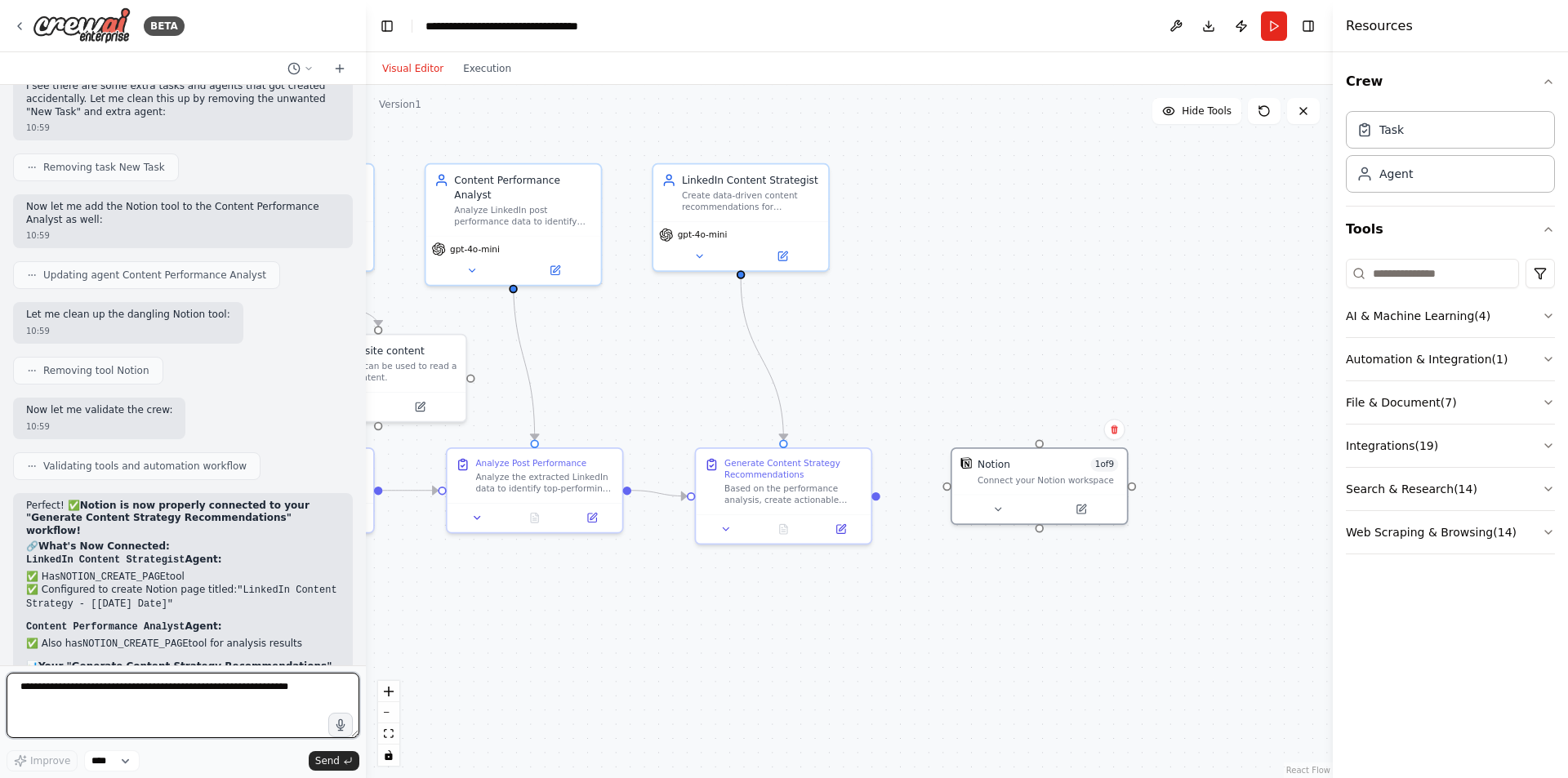
click at [113, 698] on textarea at bounding box center [183, 706] width 353 height 65
click at [19, 21] on icon at bounding box center [20, 26] width 13 height 13
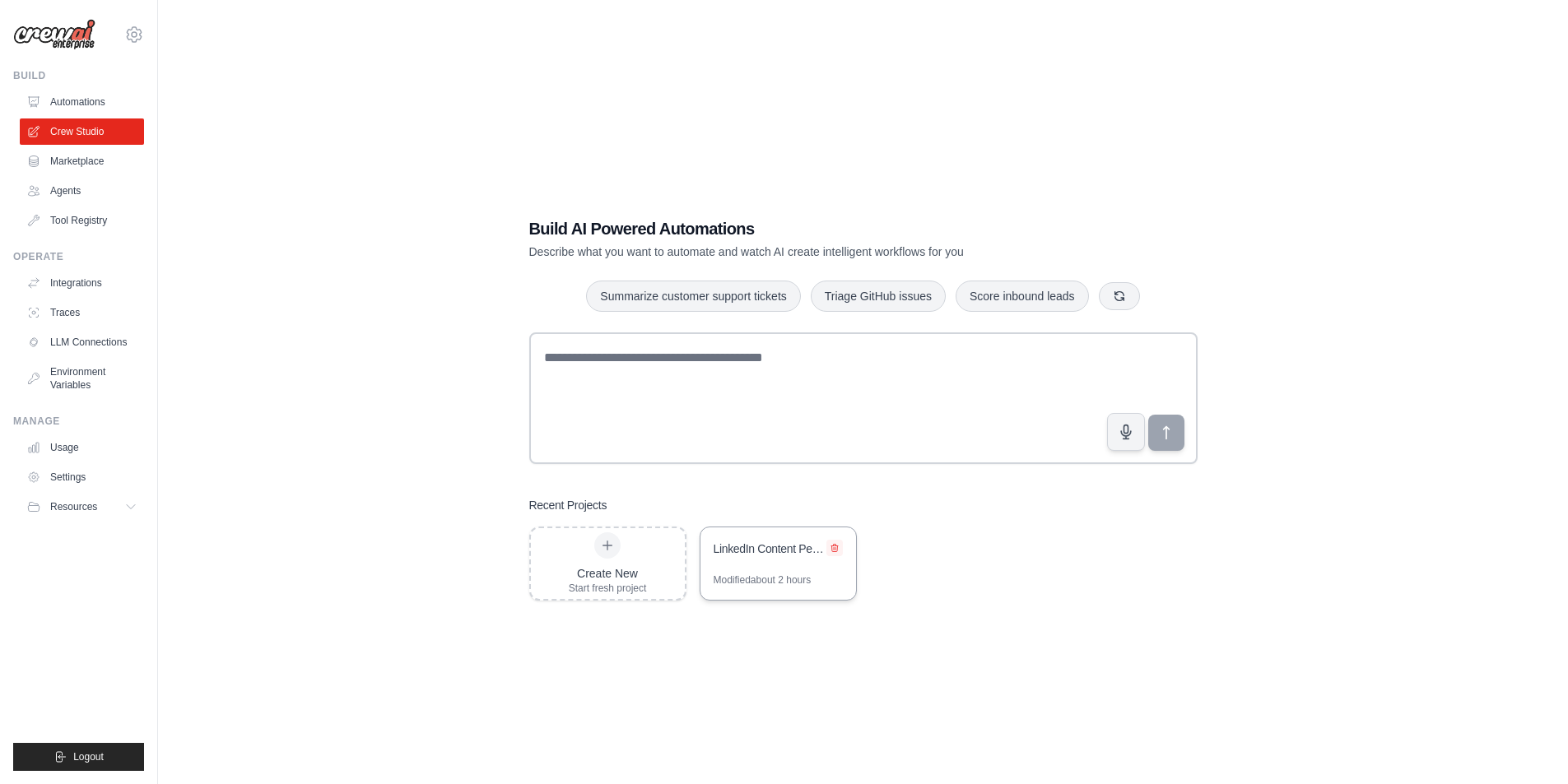
click at [835, 549] on icon at bounding box center [835, 547] width 7 height 8
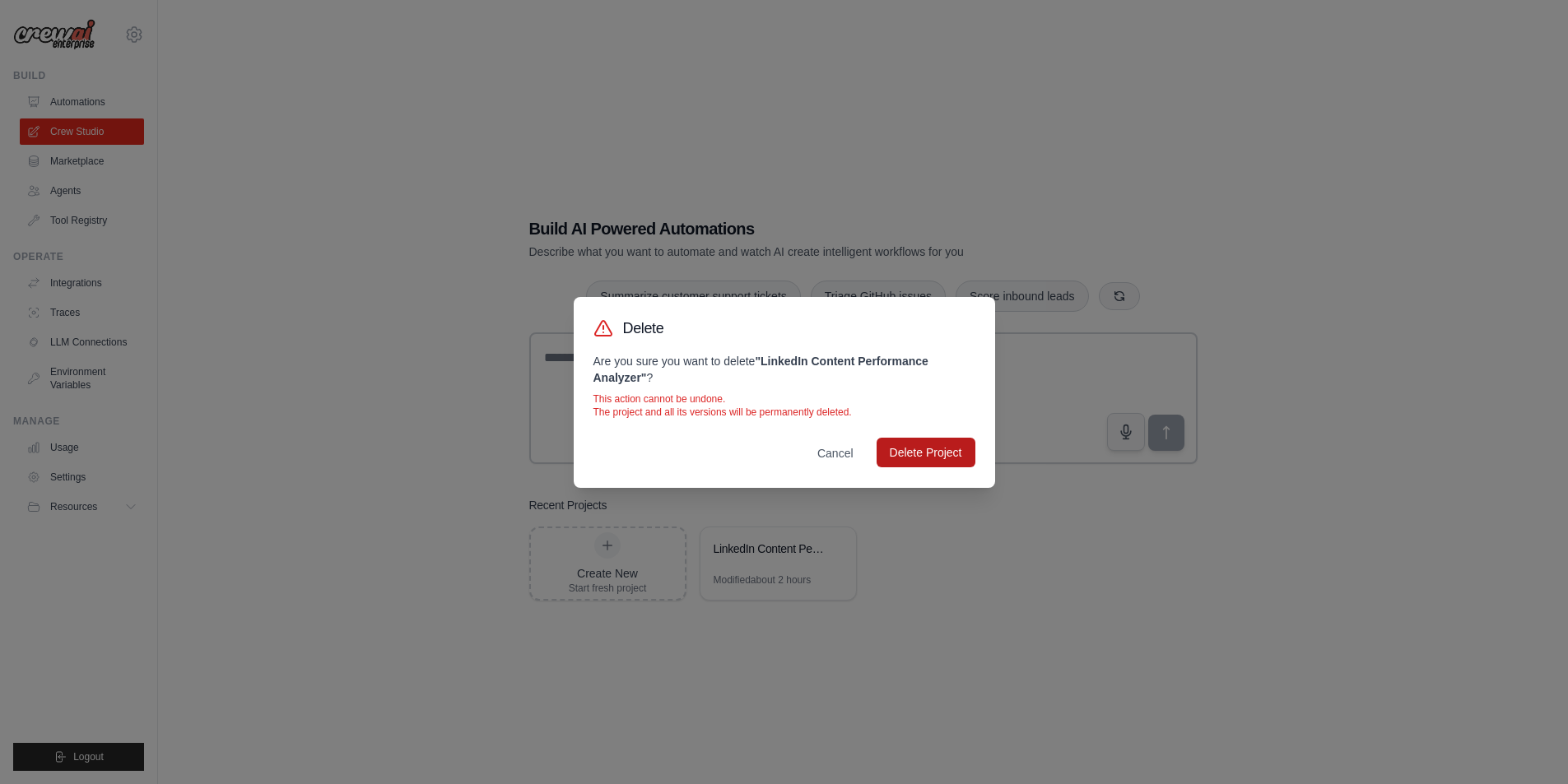
click at [889, 455] on button "Delete Project" at bounding box center [925, 452] width 99 height 30
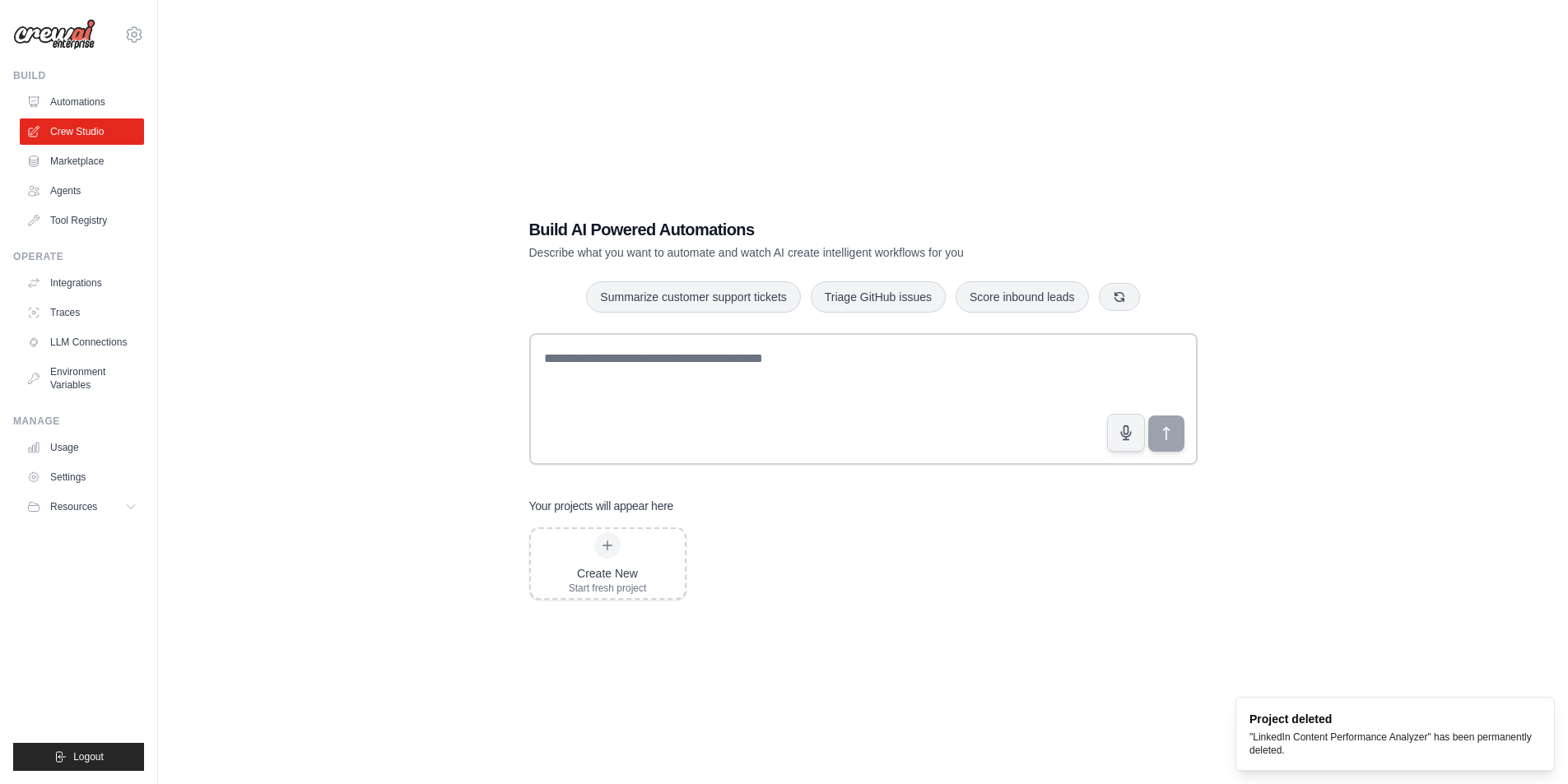
click at [851, 581] on div "Create New Start fresh project" at bounding box center [863, 564] width 668 height 73
click at [64, 182] on link "Agents" at bounding box center [83, 190] width 124 height 26
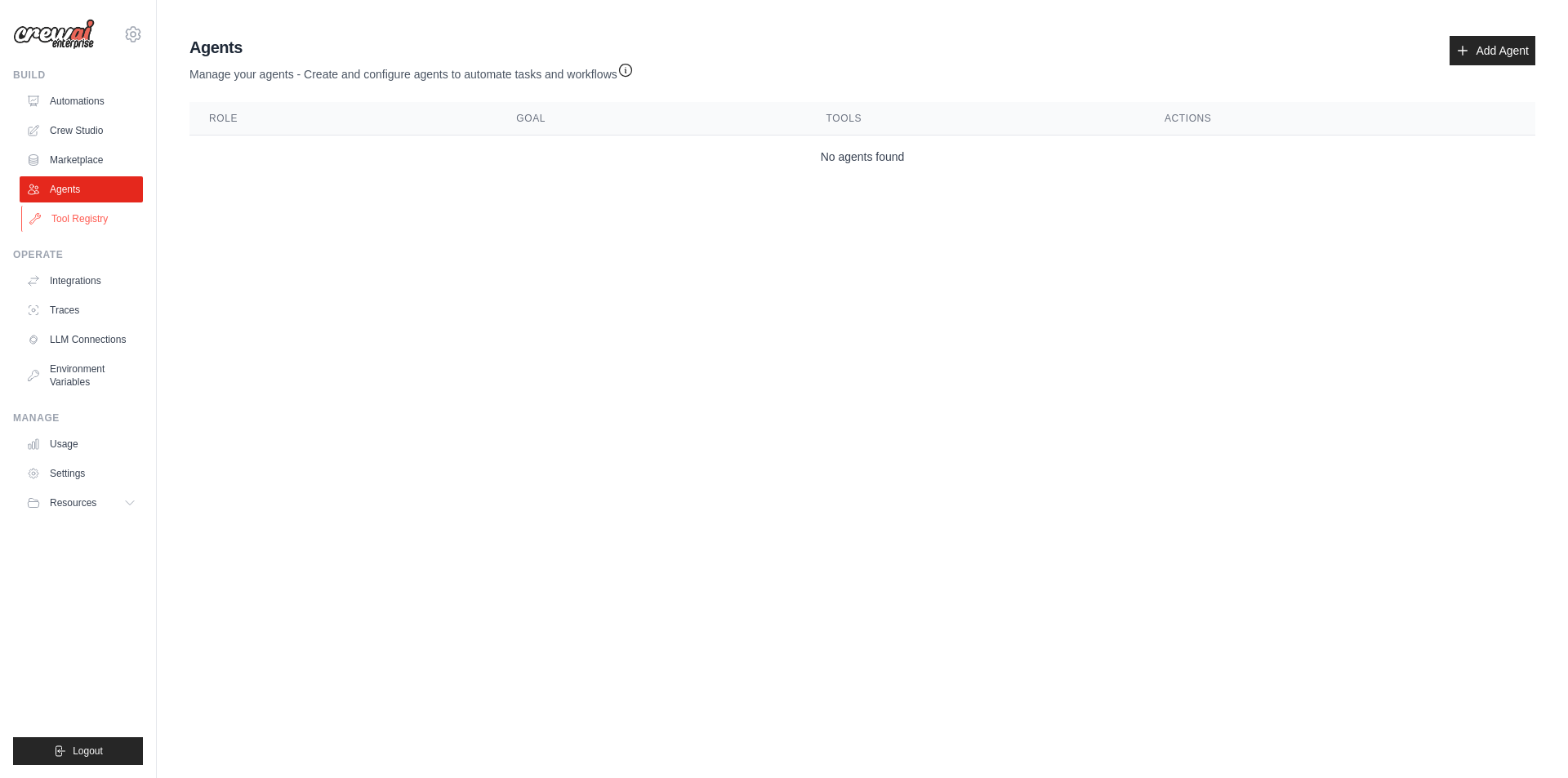
click at [65, 221] on link "Tool Registry" at bounding box center [82, 218] width 123 height 26
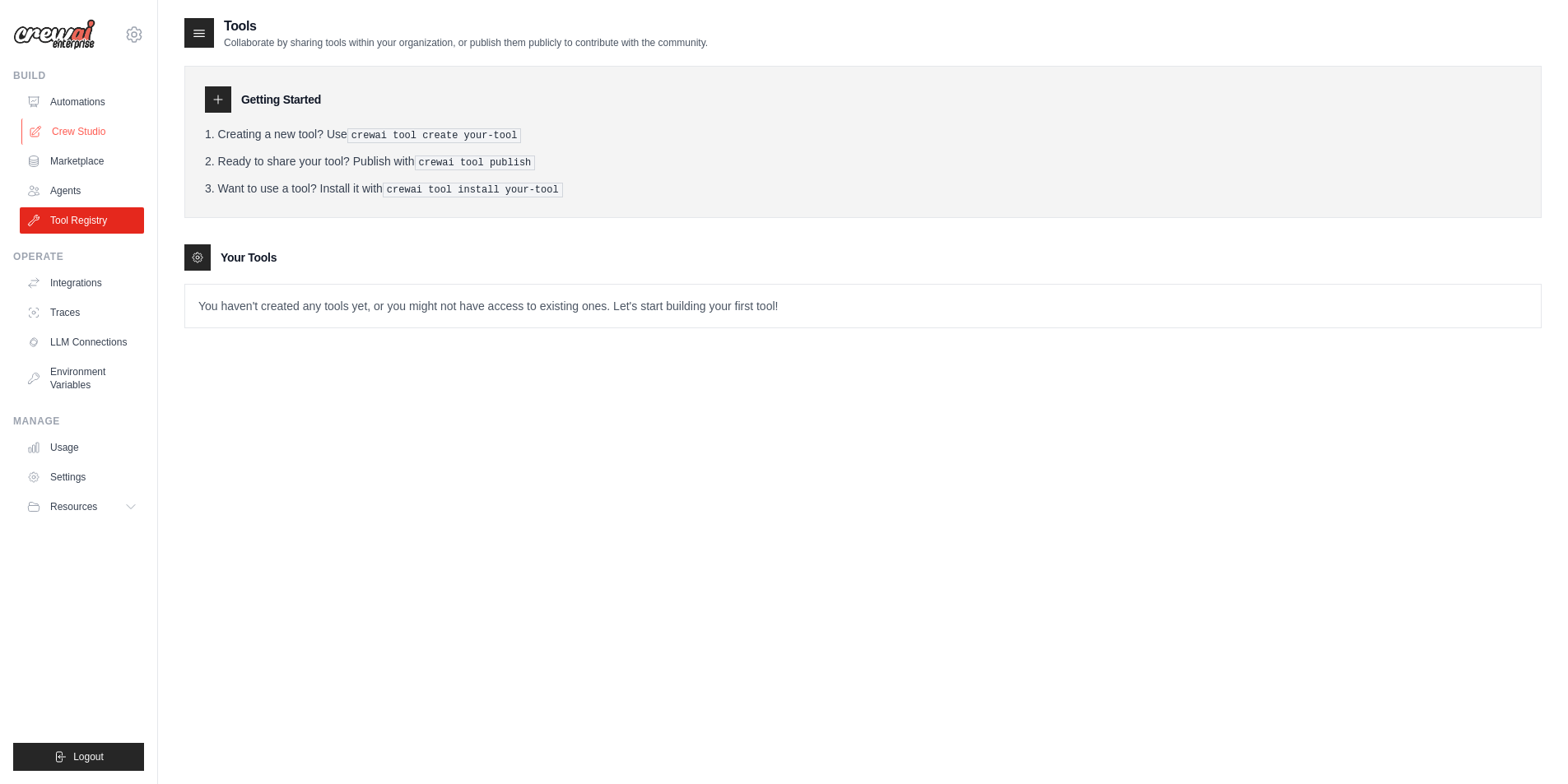
click at [79, 126] on link "Crew Studio" at bounding box center [83, 131] width 124 height 26
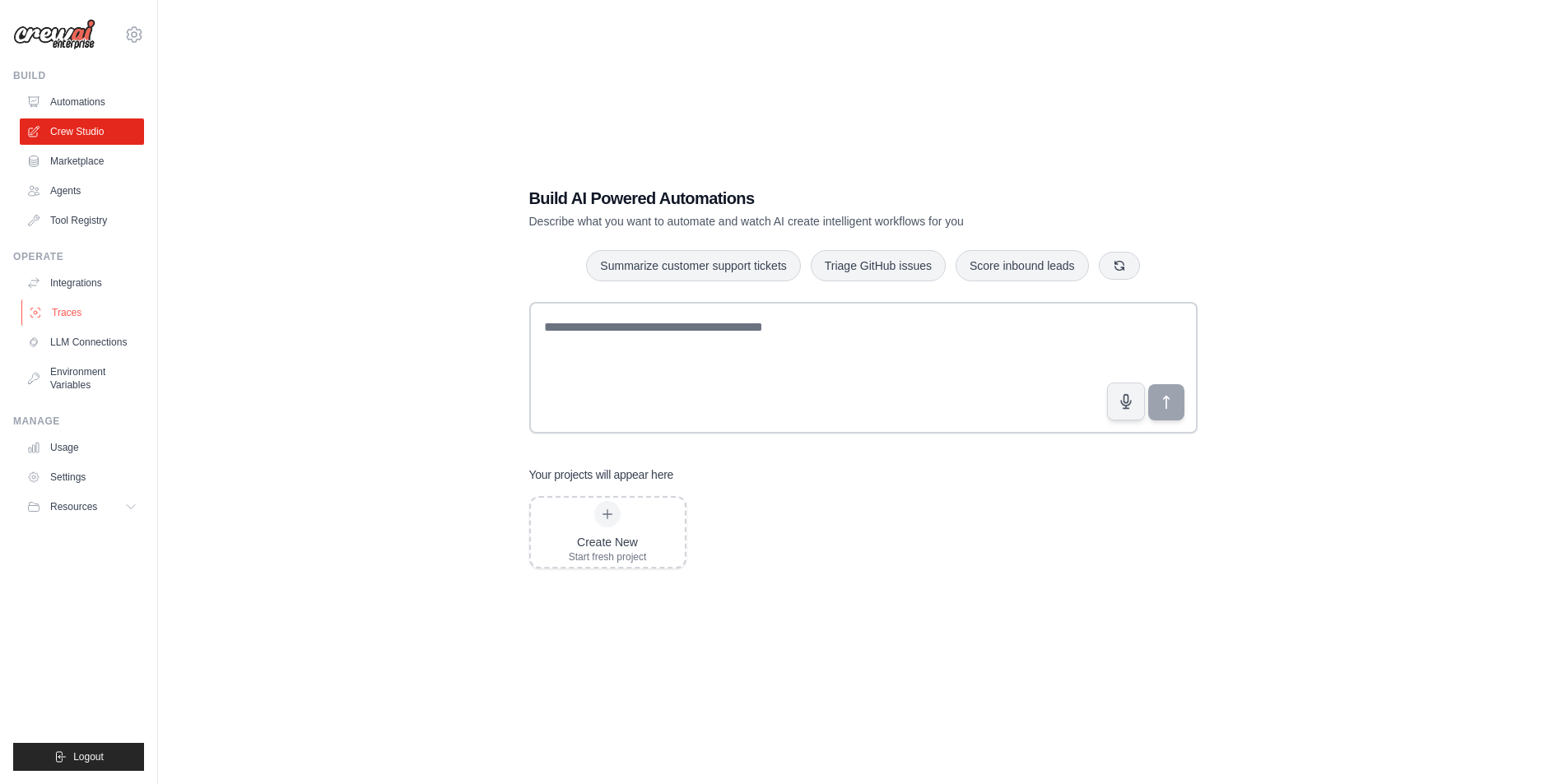
scroll to position [33, 0]
click at [88, 505] on span "Resources" at bounding box center [75, 507] width 47 height 14
click at [75, 607] on link "Video Tutorials" at bounding box center [88, 613] width 114 height 23
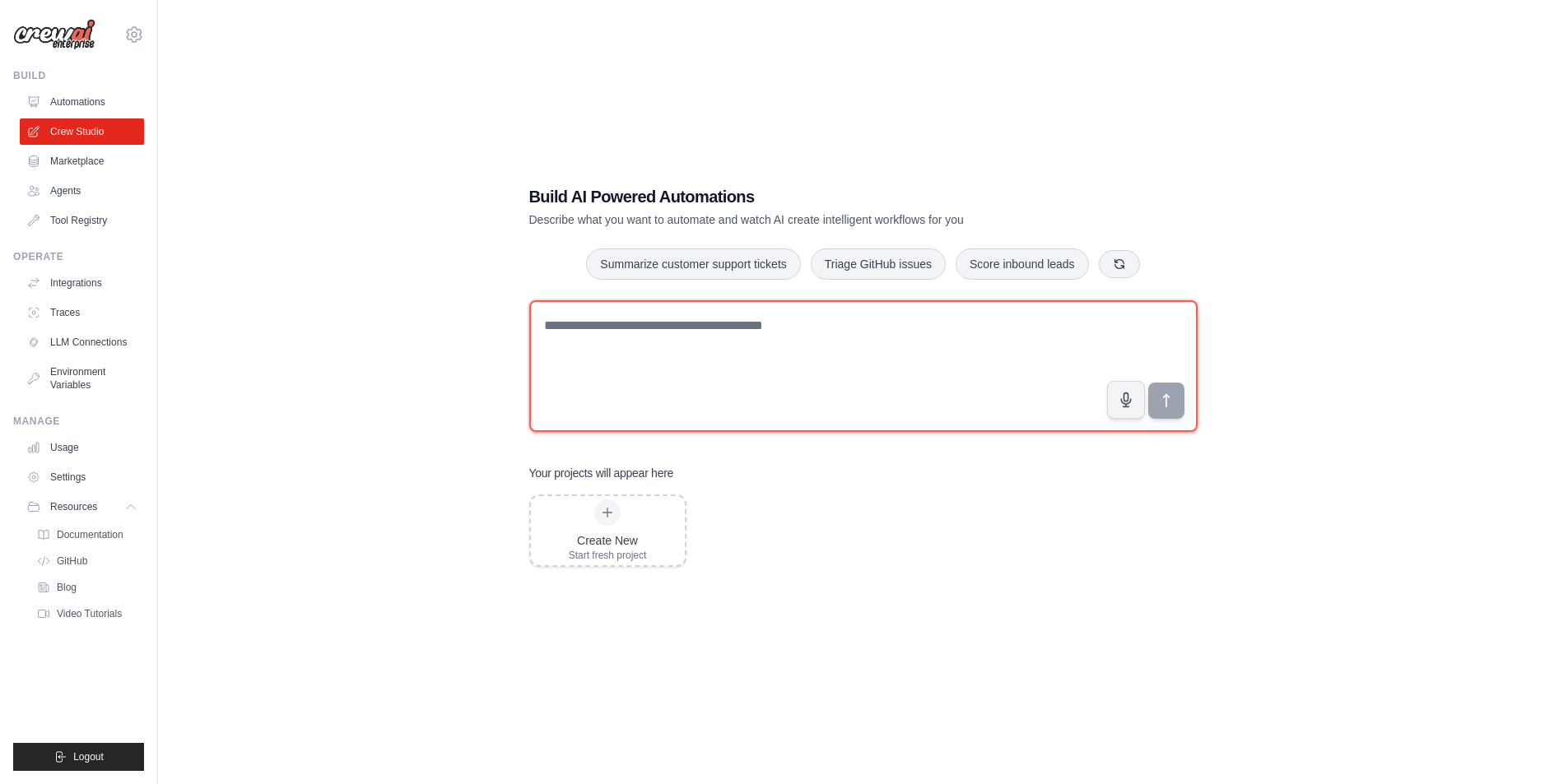
click at [690, 389] on textarea at bounding box center [863, 367] width 668 height 132
paste textarea "**********"
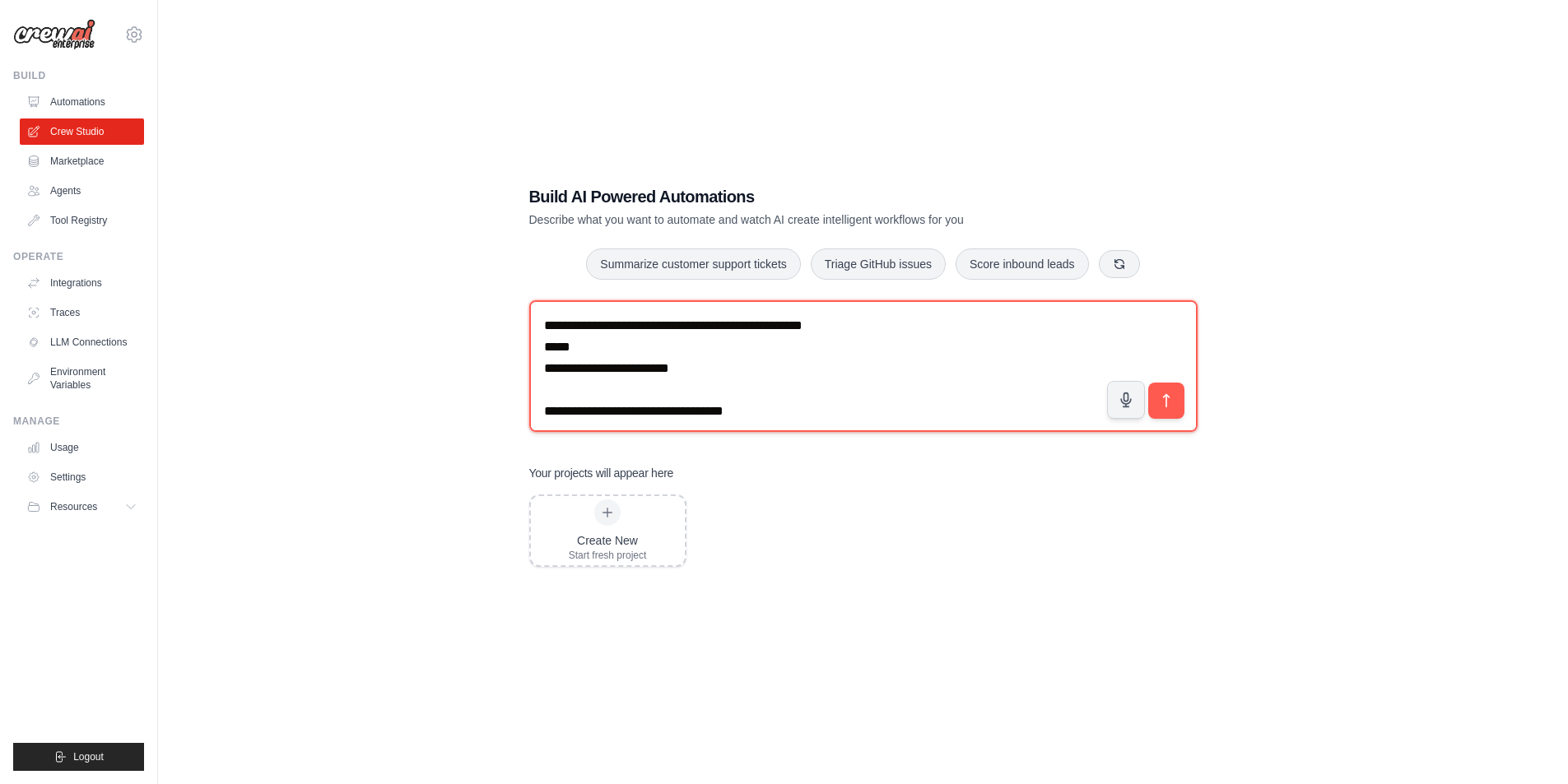
scroll to position [2321, 0]
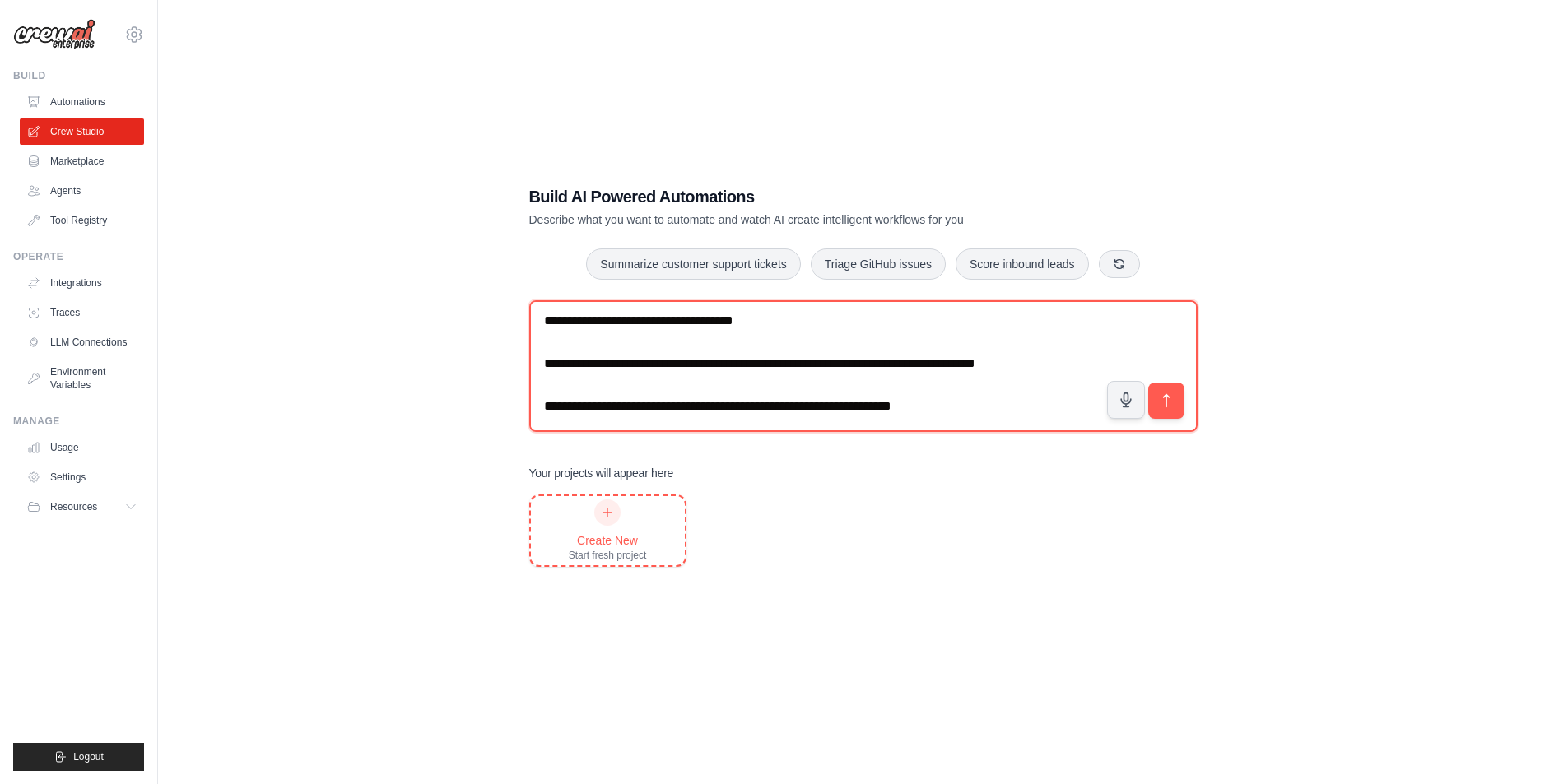
type textarea "**********"
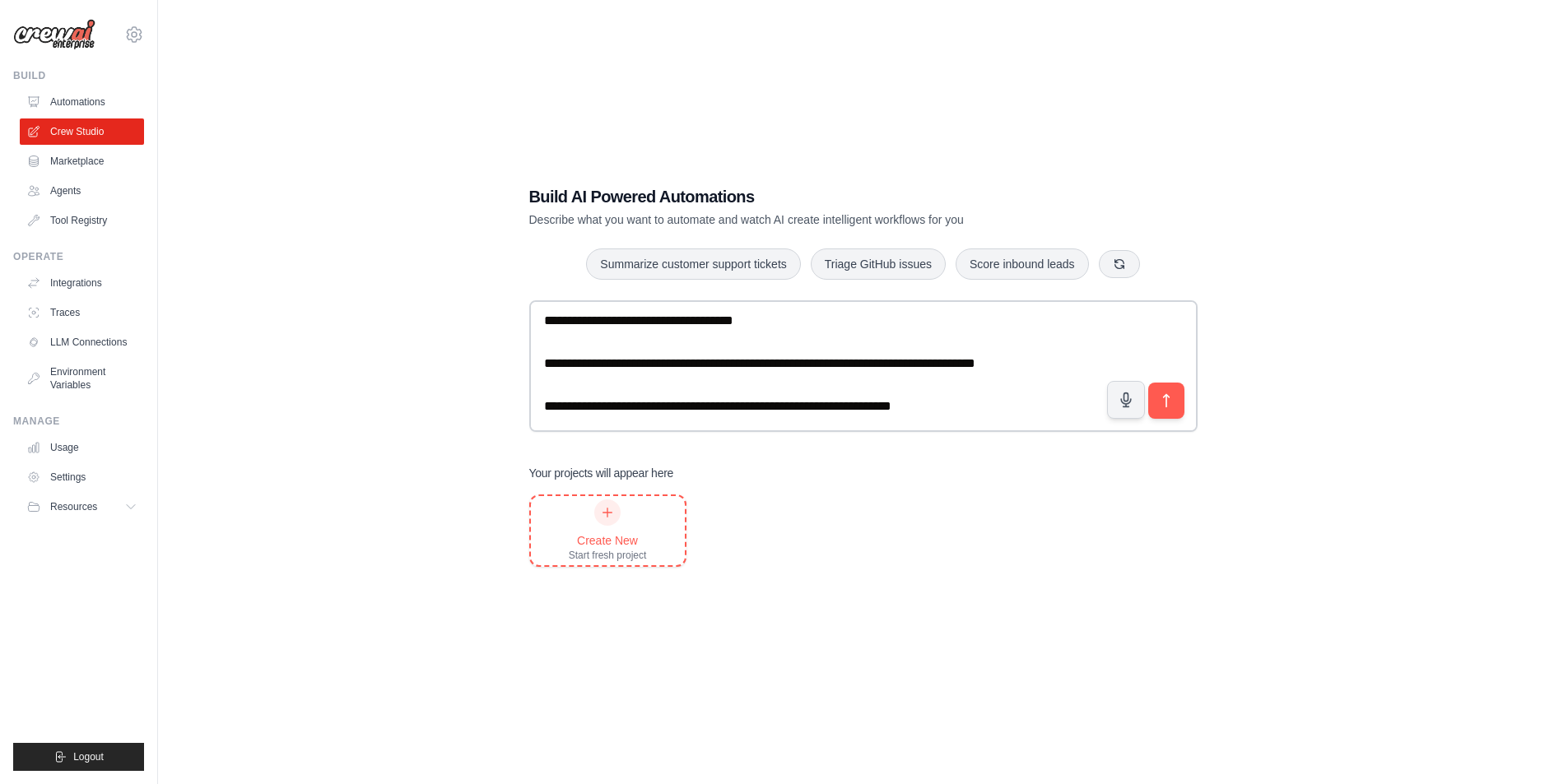
click at [603, 520] on div at bounding box center [607, 512] width 26 height 26
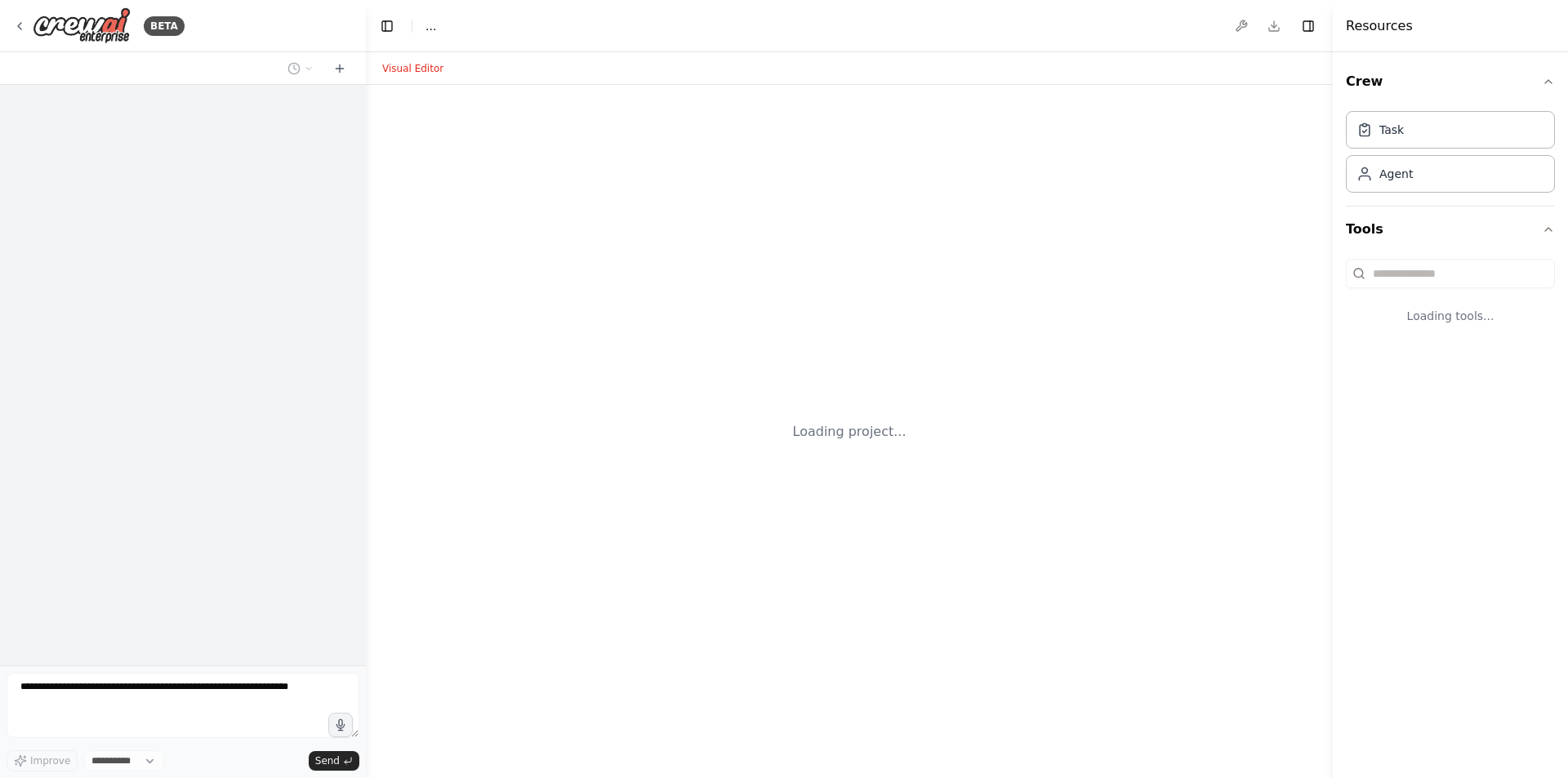
select select "****"
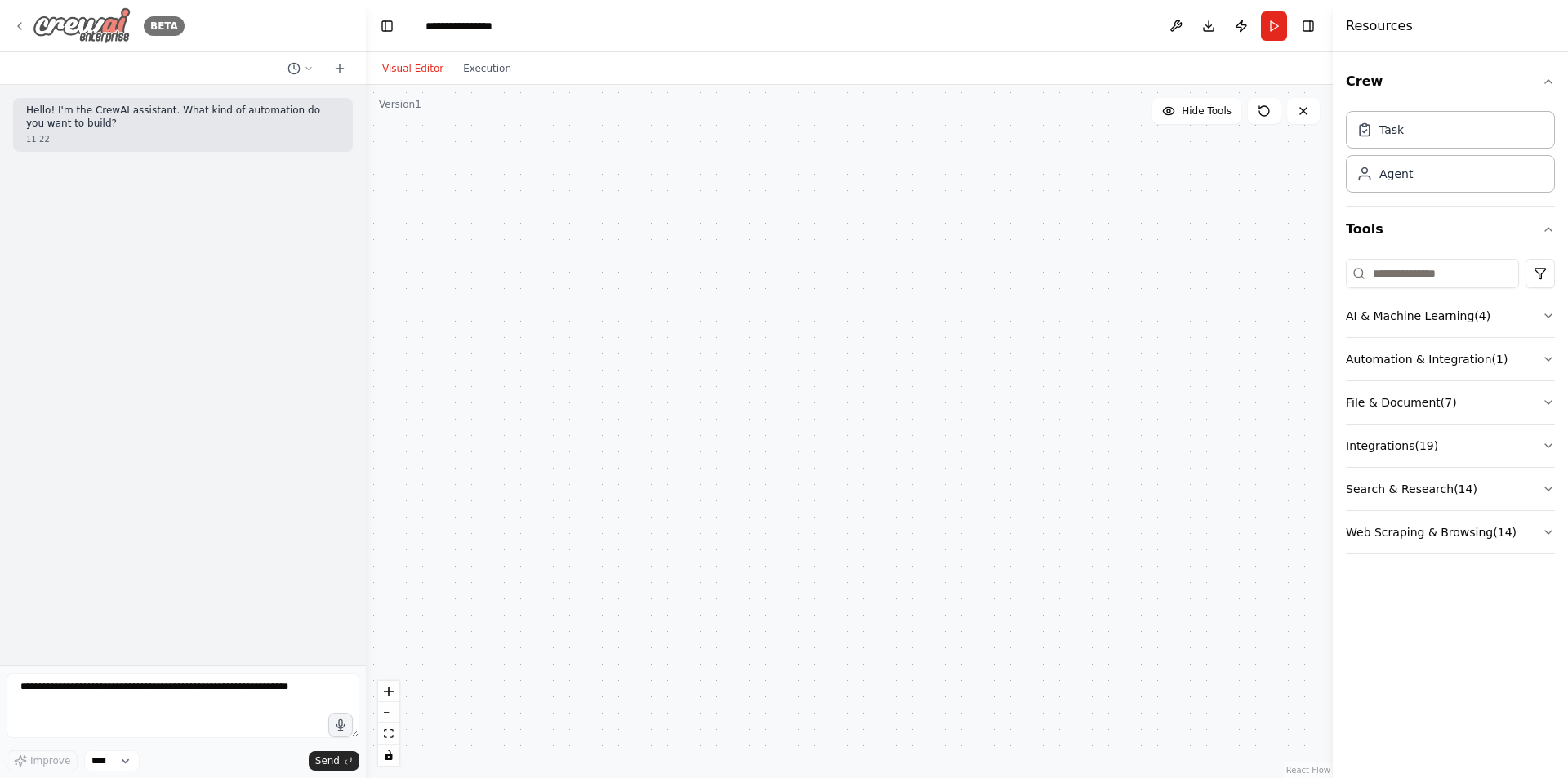
click at [23, 19] on icon at bounding box center [20, 26] width 13 height 13
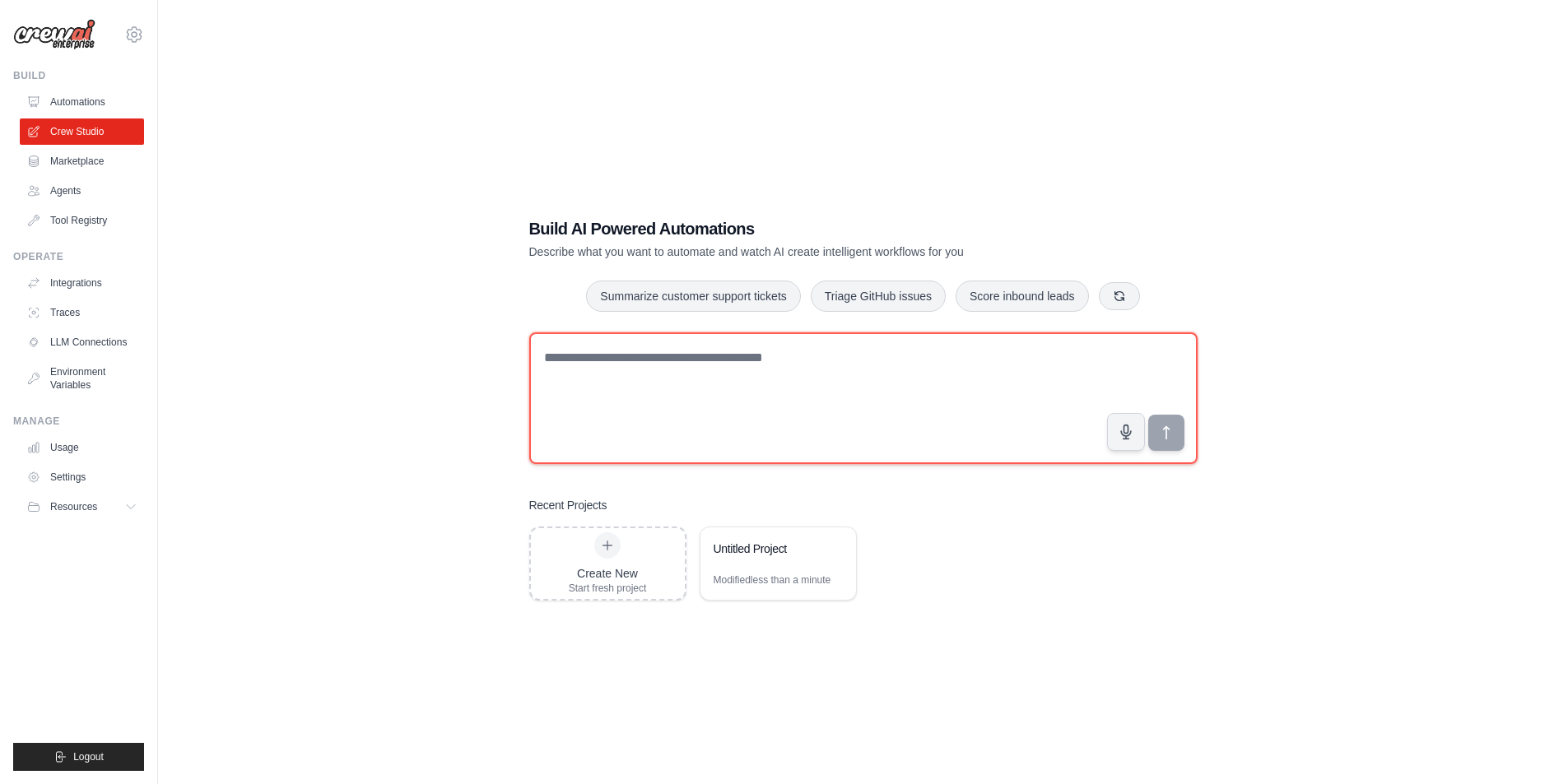
click at [629, 389] on textarea at bounding box center [863, 399] width 668 height 132
paste textarea "**********"
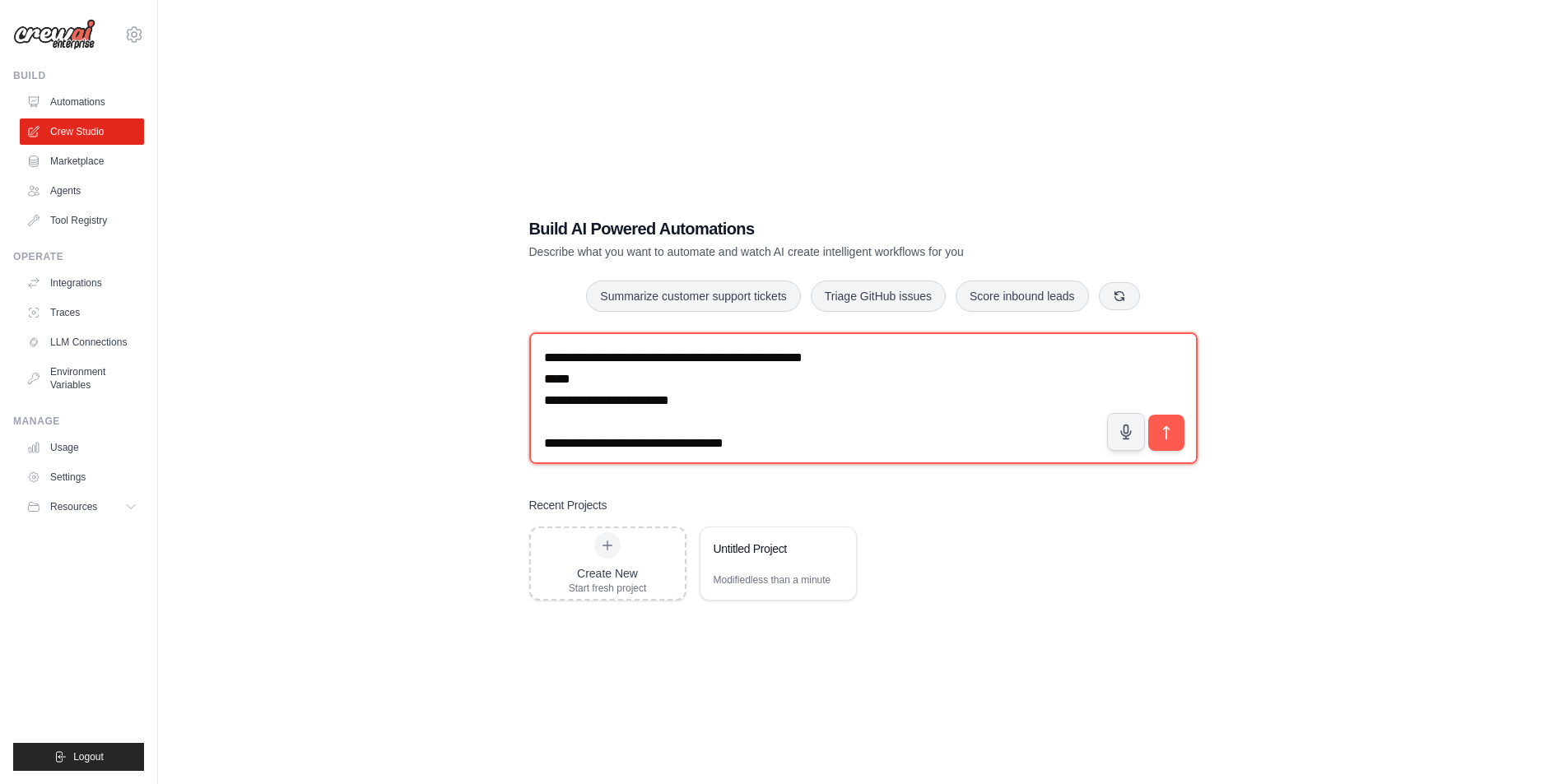
scroll to position [2321, 0]
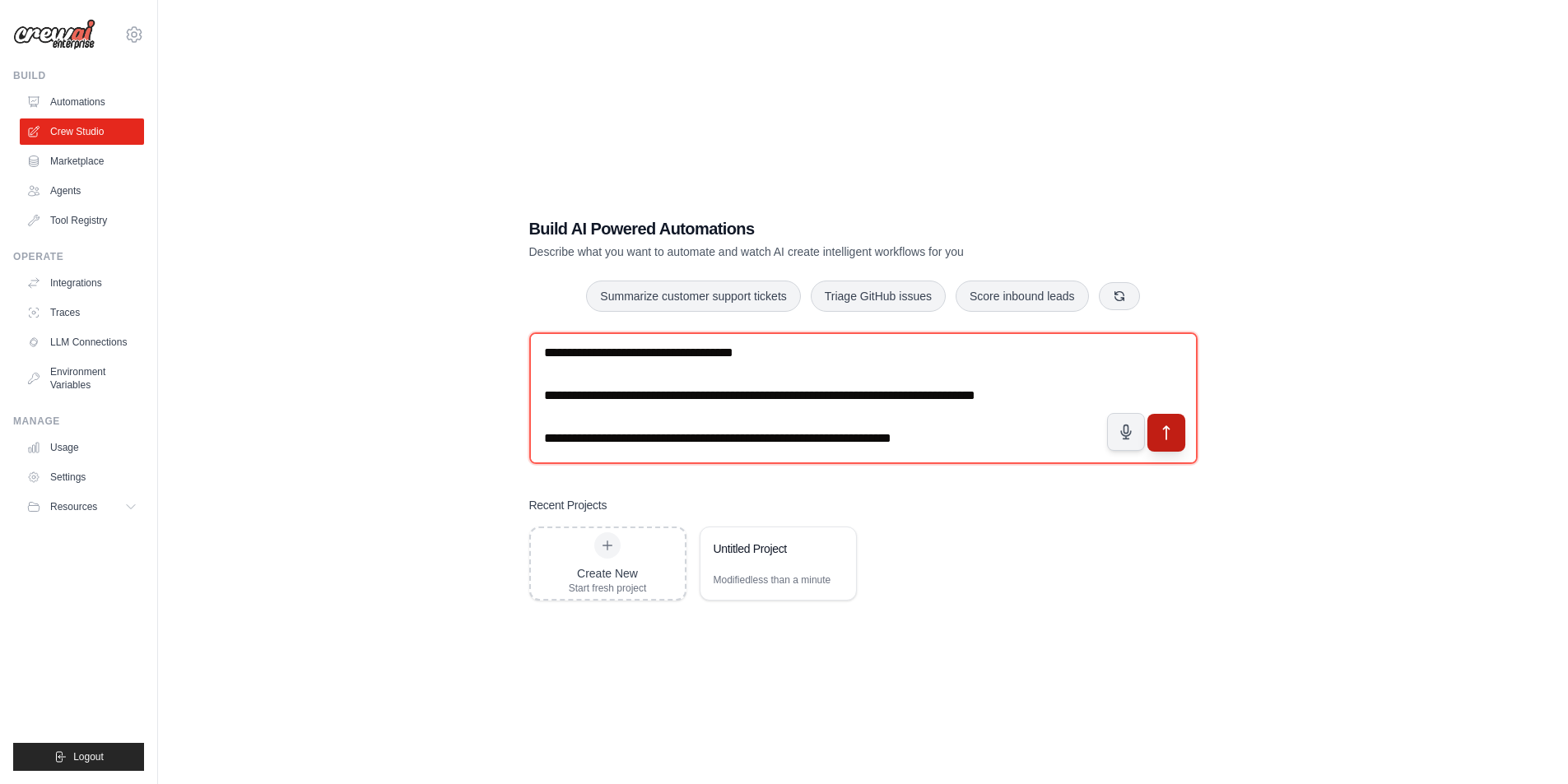
type textarea "**********"
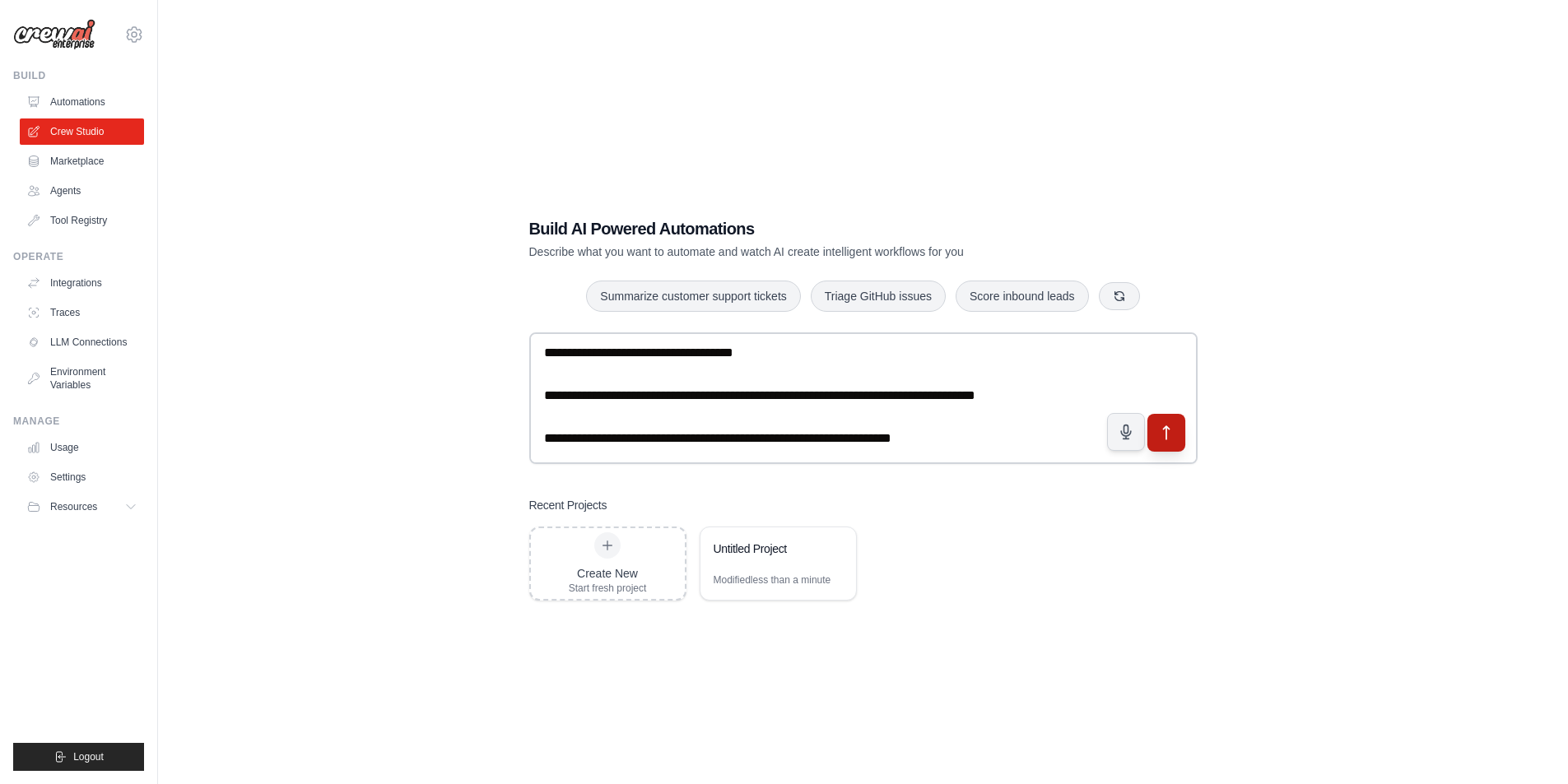
click at [1162, 428] on icon "submit" at bounding box center [1166, 433] width 17 height 17
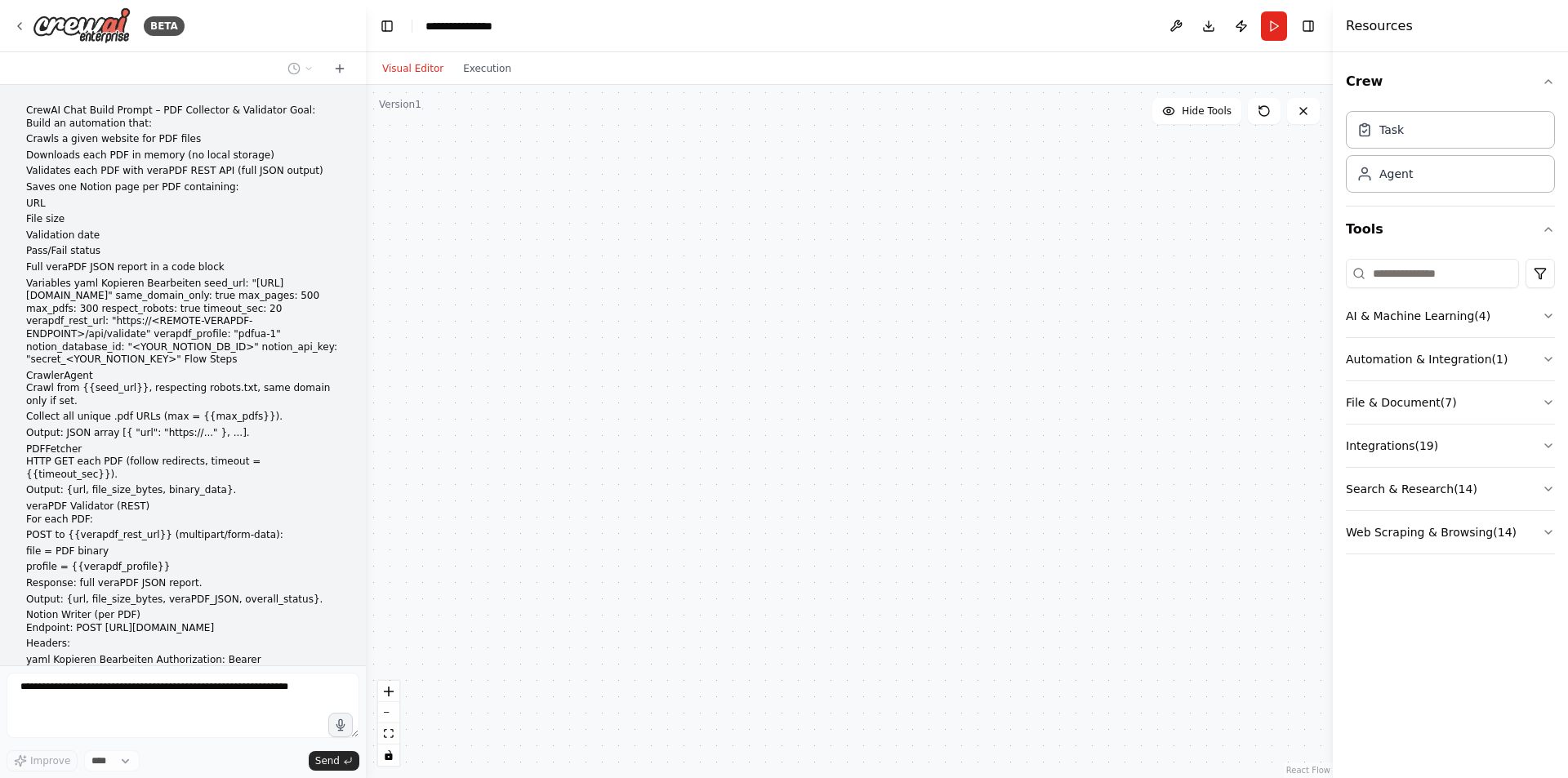
scroll to position [244, 0]
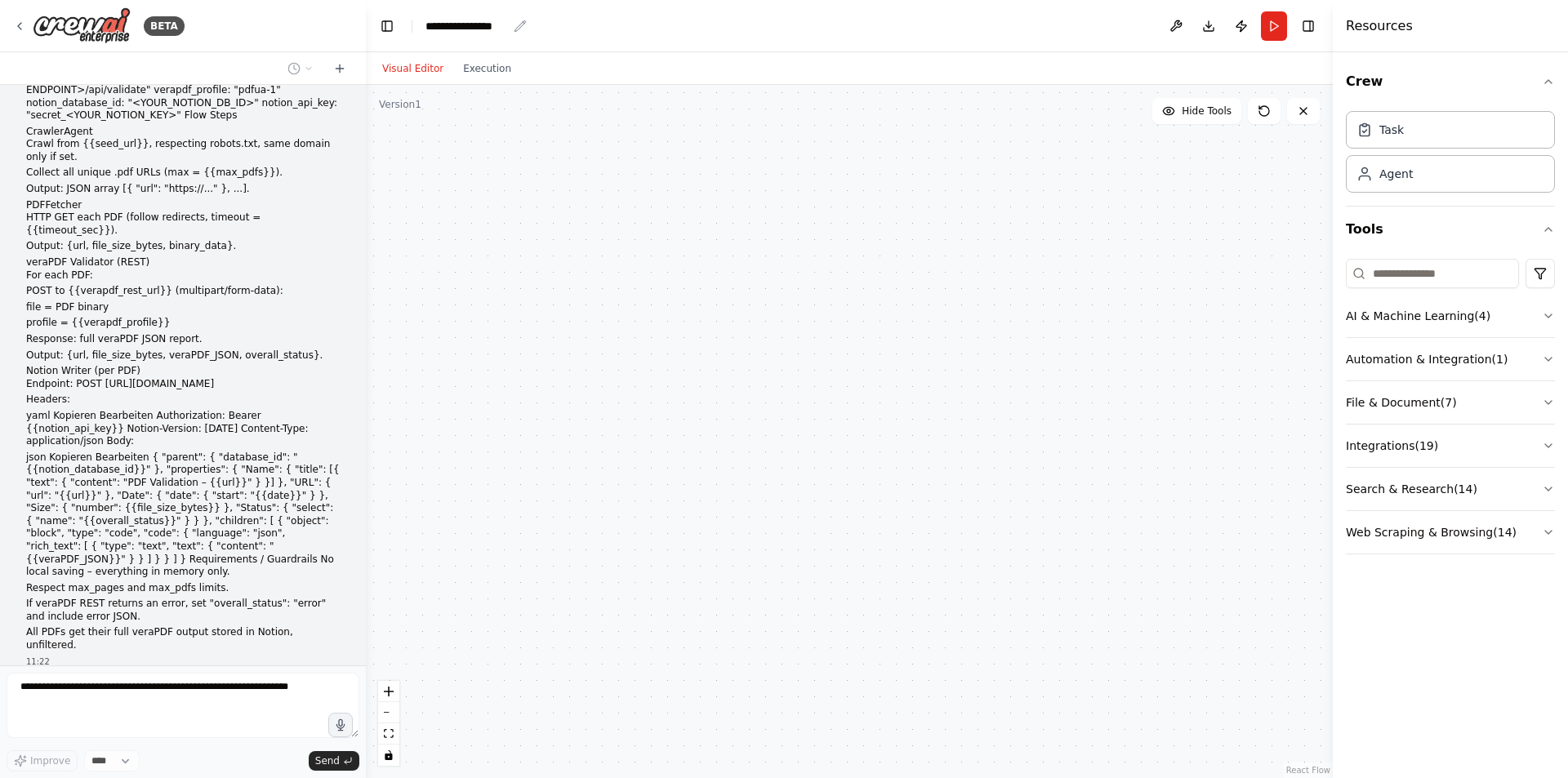
click at [491, 24] on div "**********" at bounding box center [465, 25] width 81 height 16
drag, startPoint x: 506, startPoint y: 26, endPoint x: 416, endPoint y: 28, distance: 90.0
click at [416, 28] on header "**********" at bounding box center [849, 26] width 967 height 52
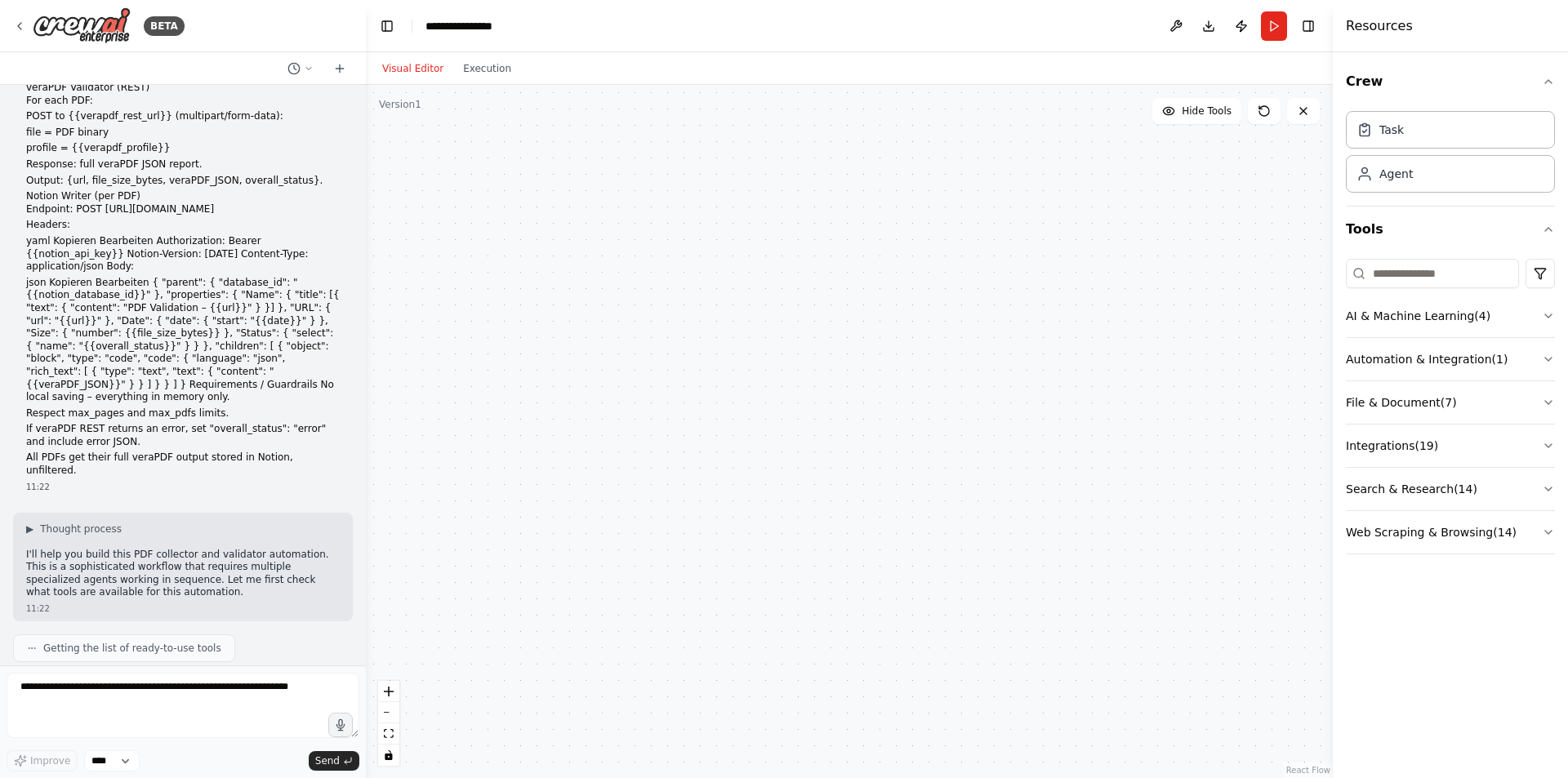
scroll to position [515, 0]
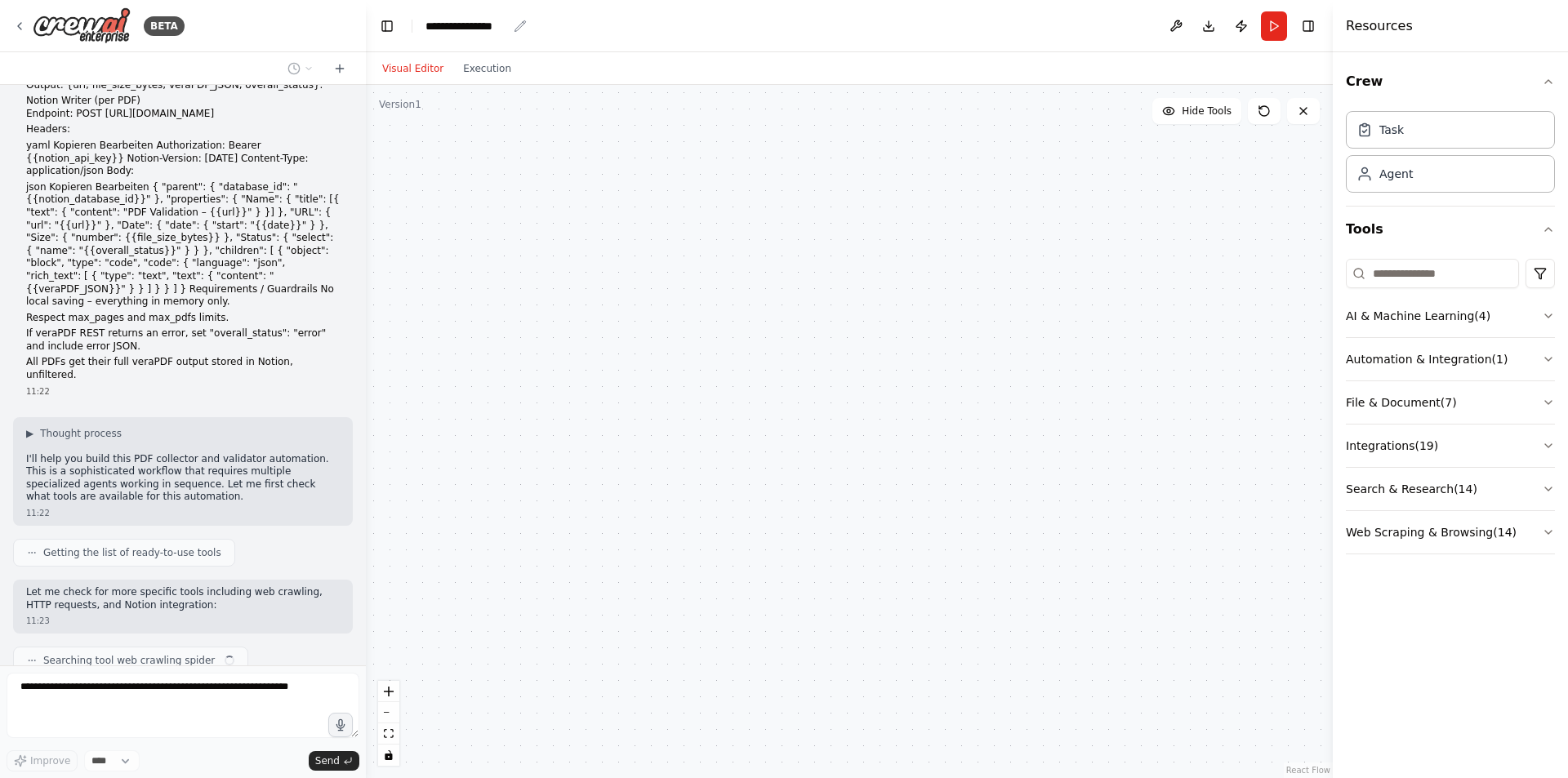
click at [433, 29] on div "**********" at bounding box center [465, 25] width 81 height 16
click at [506, 27] on div "**********" at bounding box center [486, 25] width 122 height 16
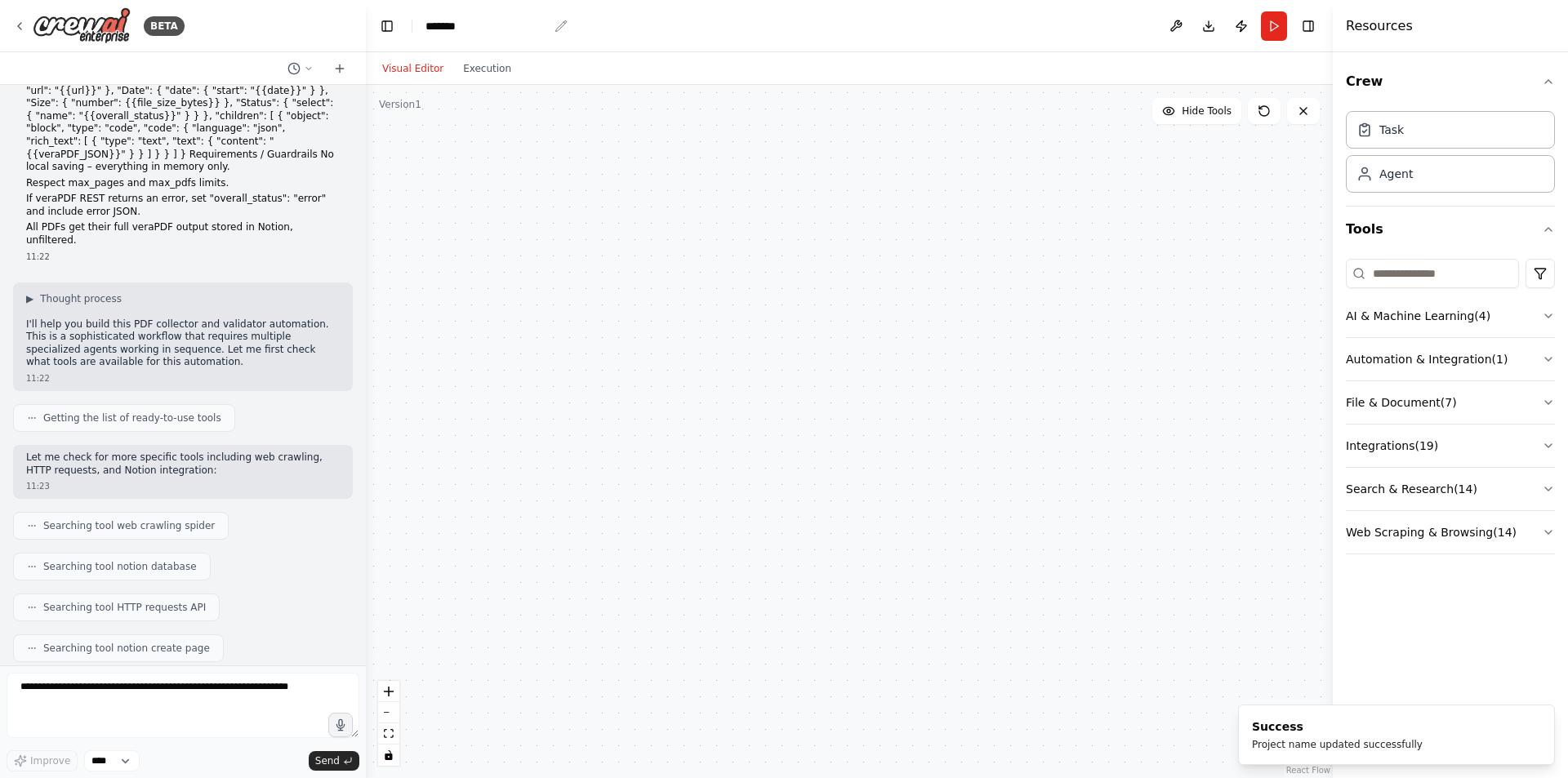
scroll to position [744, 0]
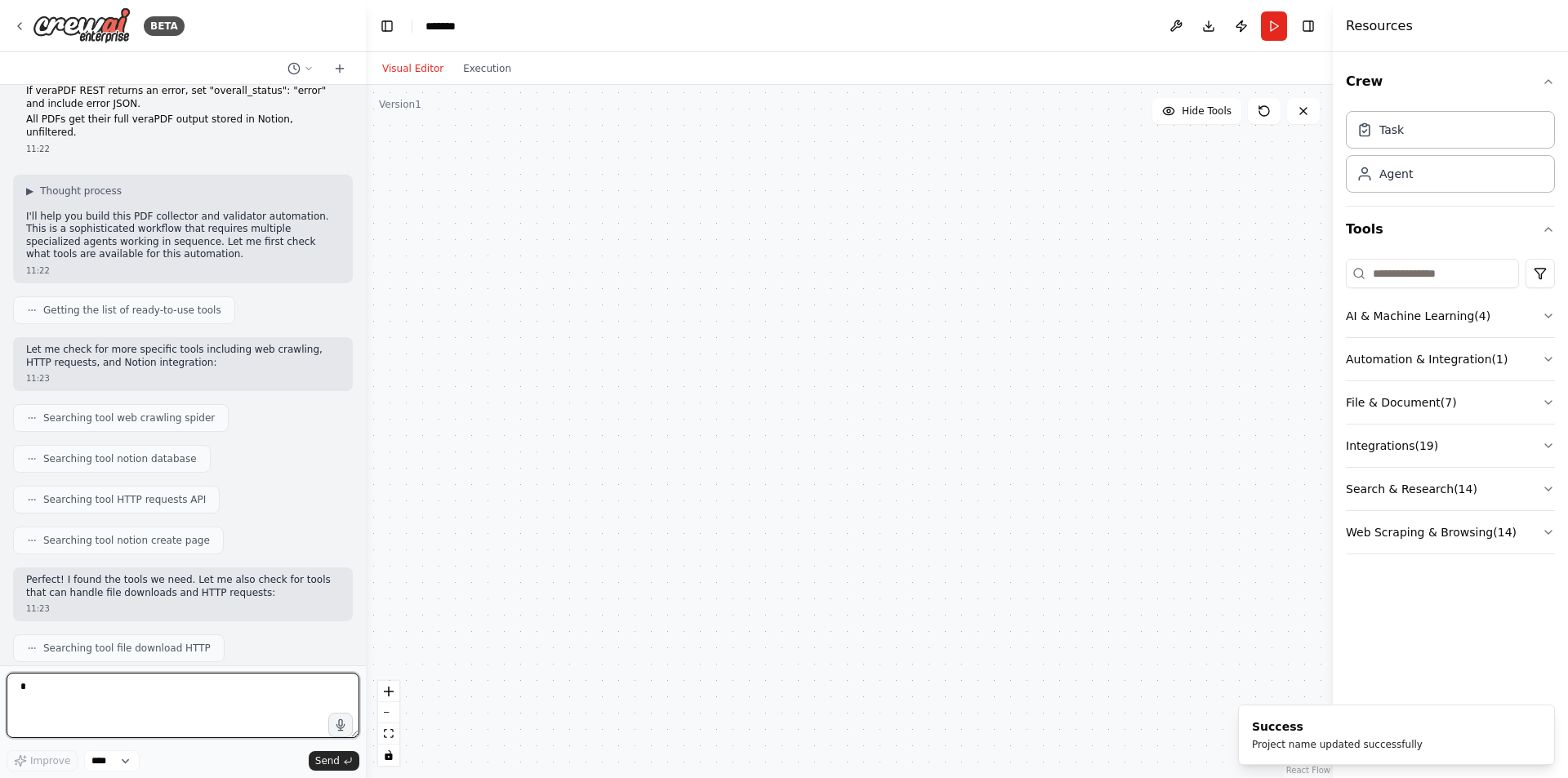
type textarea "*"
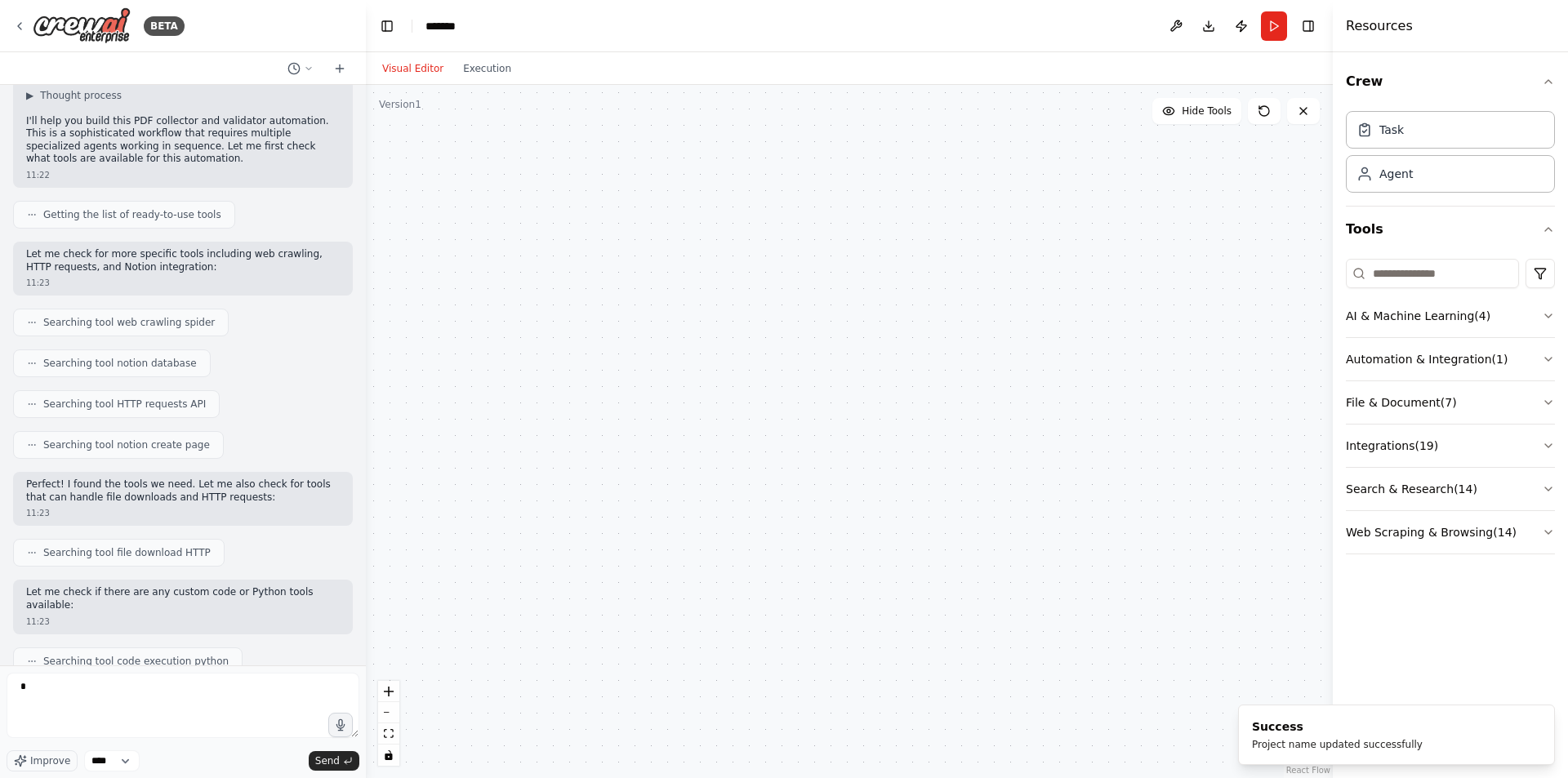
click at [471, 27] on header "Toggle Left Sidebar Studio ******* Download Publish Run Toggle Right Sidebar" at bounding box center [849, 26] width 967 height 52
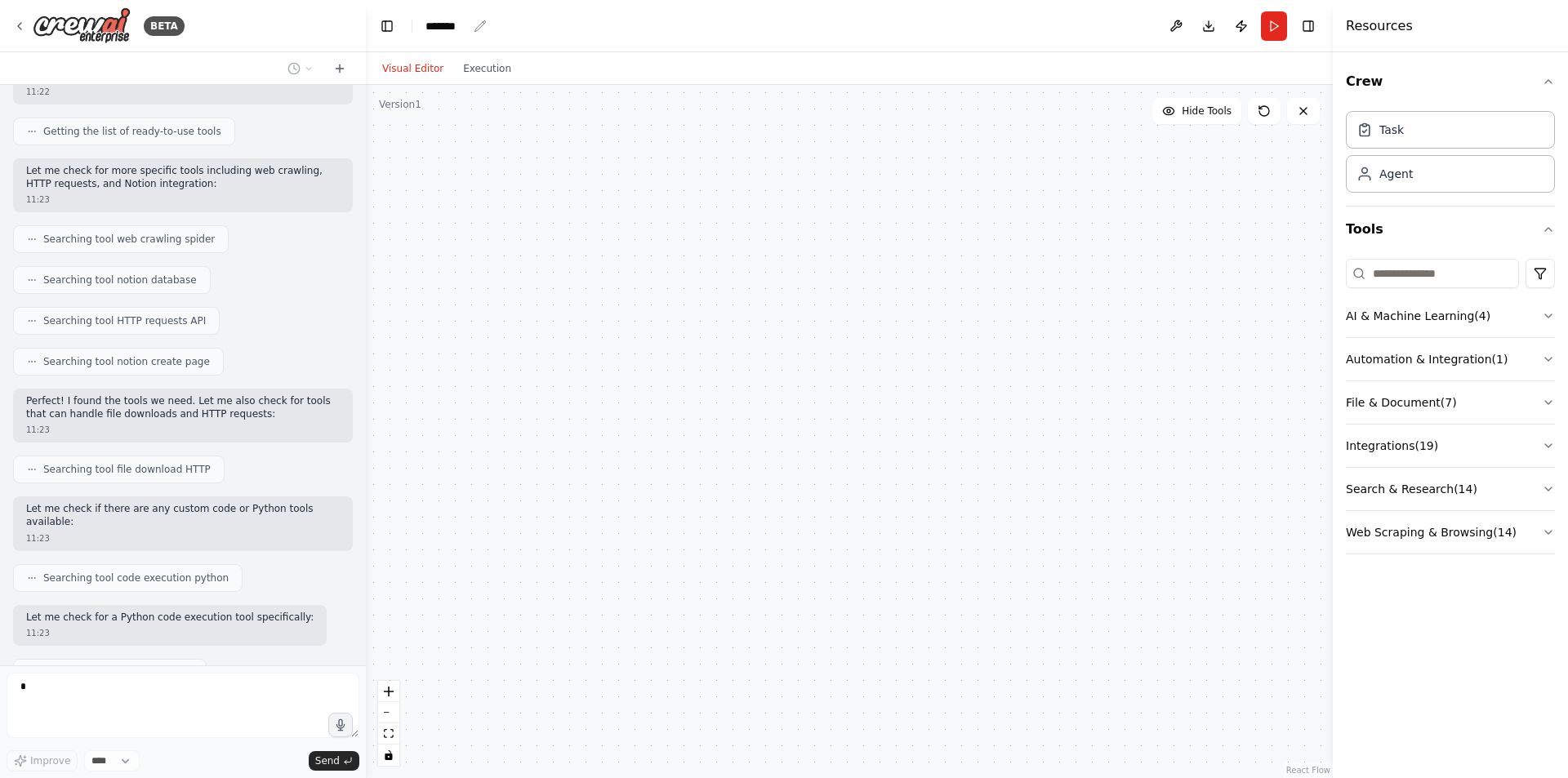
click at [466, 18] on div "*******" at bounding box center [446, 25] width 42 height 16
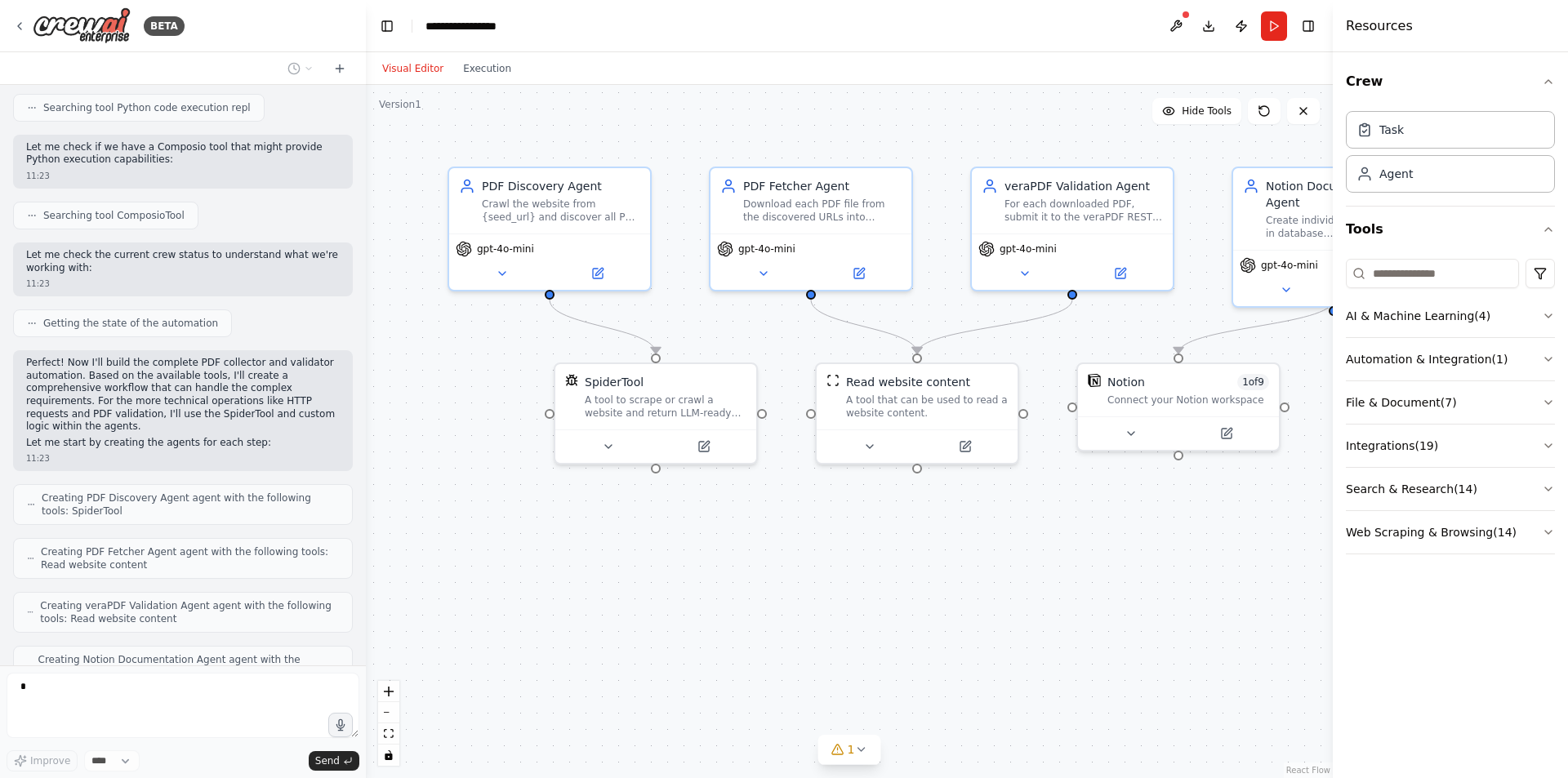
scroll to position [1584, 0]
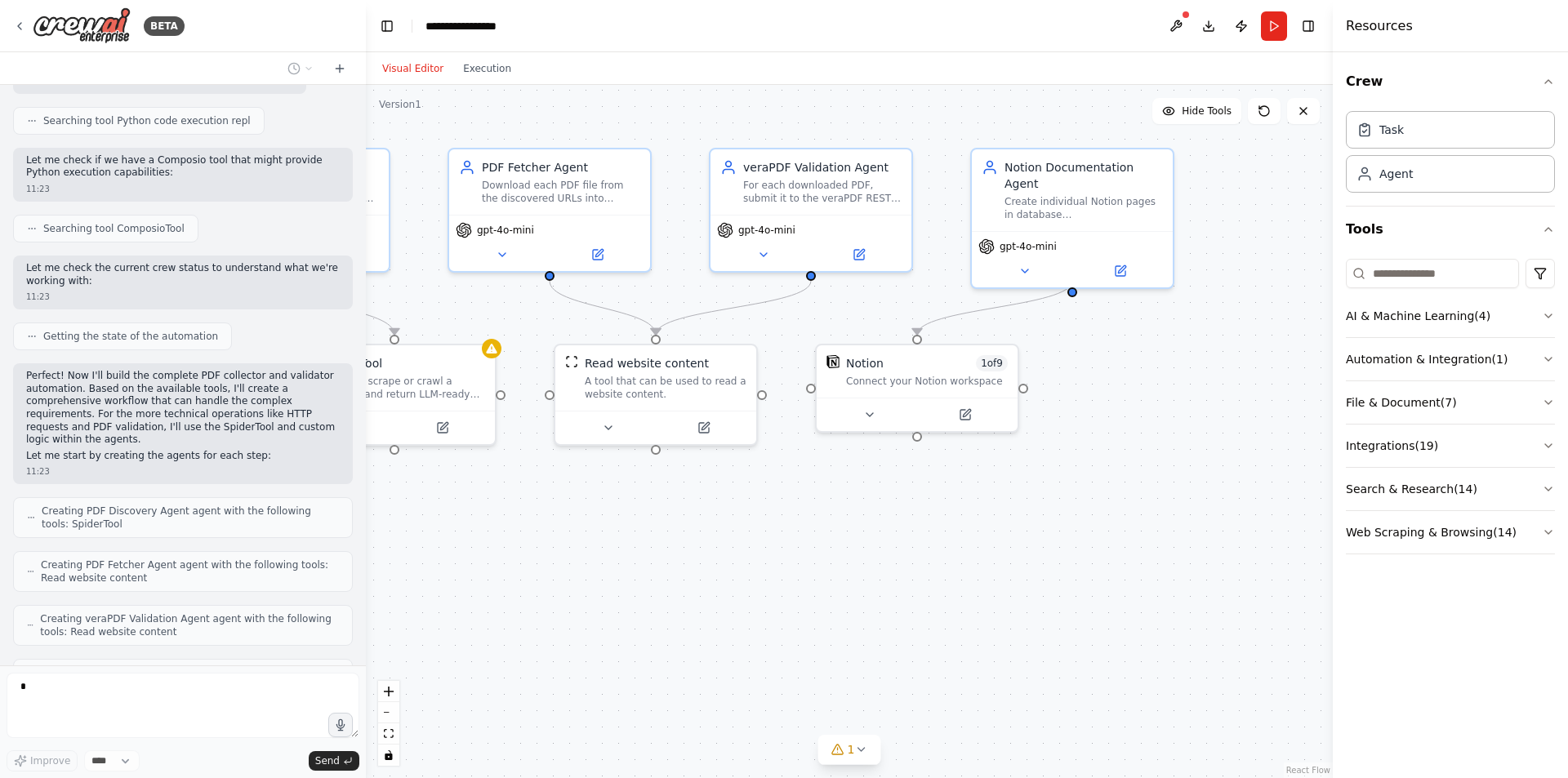
drag, startPoint x: 657, startPoint y: 563, endPoint x: 395, endPoint y: 545, distance: 262.6
click at [395, 545] on div ".deletable-edge-delete-btn { width: 20px; height: 20px; border: 0px solid #ffff…" at bounding box center [849, 431] width 967 height 693
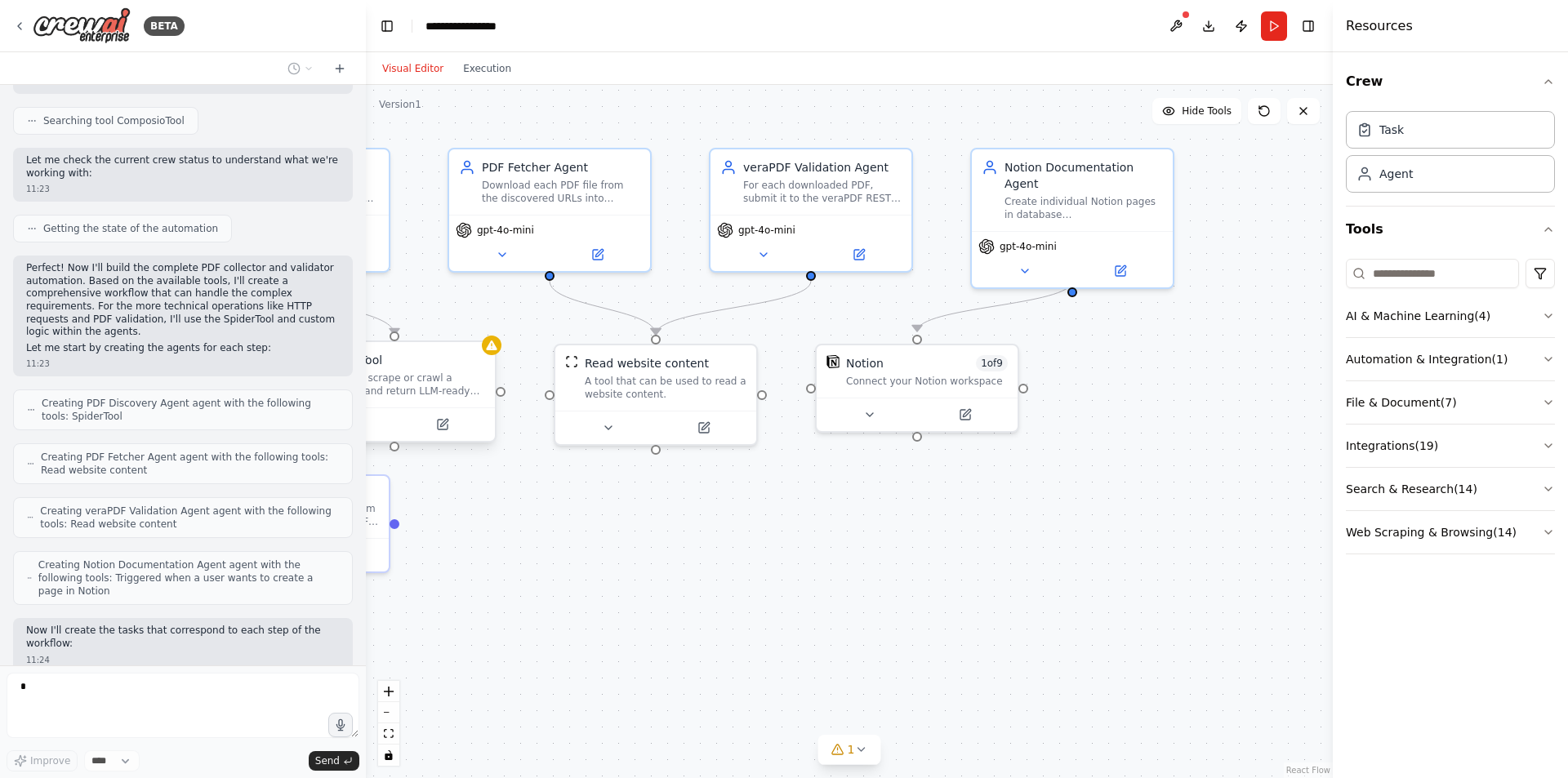
scroll to position [1732, 0]
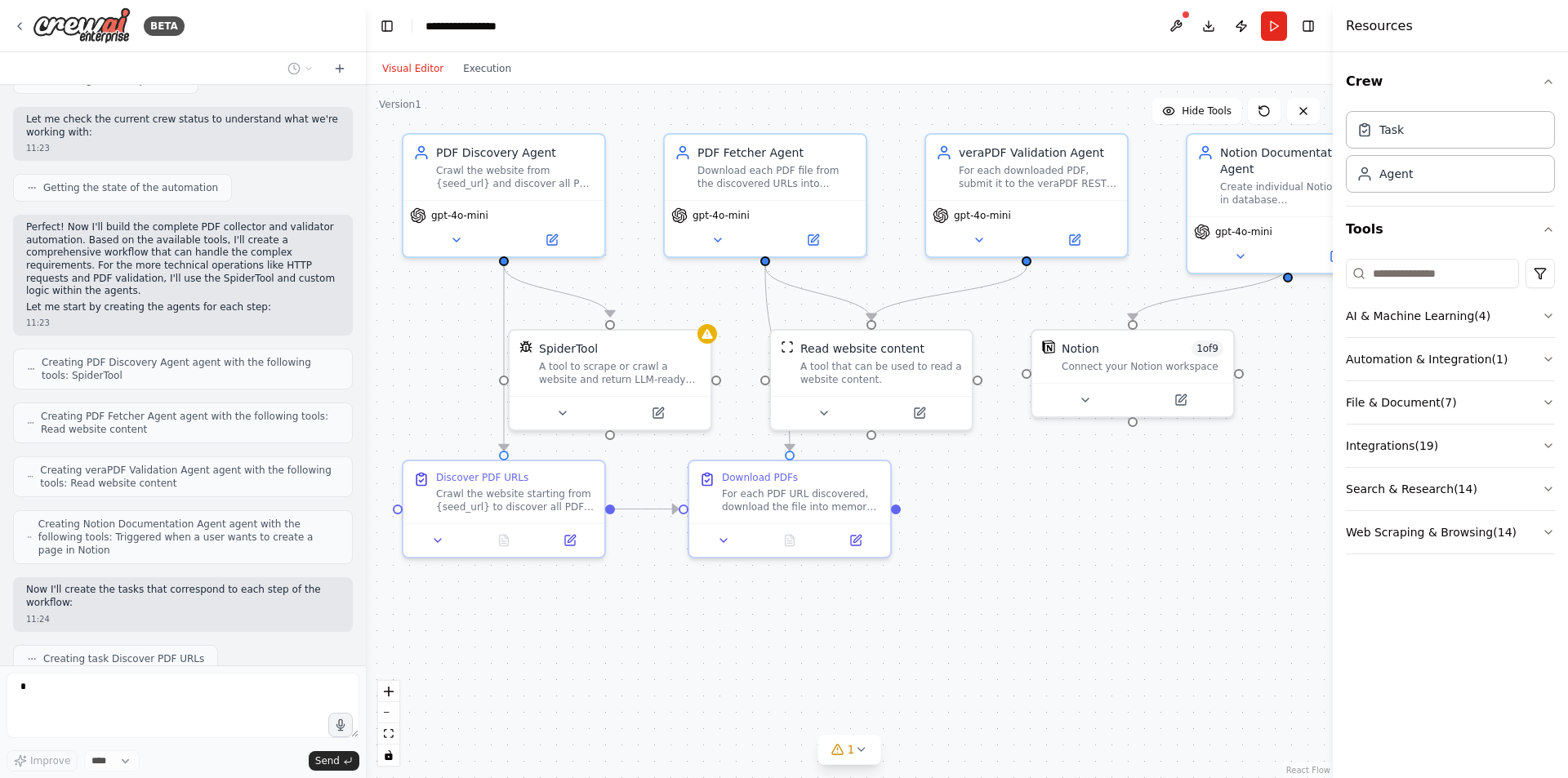
drag, startPoint x: 640, startPoint y: 635, endPoint x: 855, endPoint y: 620, distance: 215.5
click at [855, 620] on div ".deletable-edge-delete-btn { width: 20px; height: 20px; border: 0px solid #ffff…" at bounding box center [849, 431] width 967 height 693
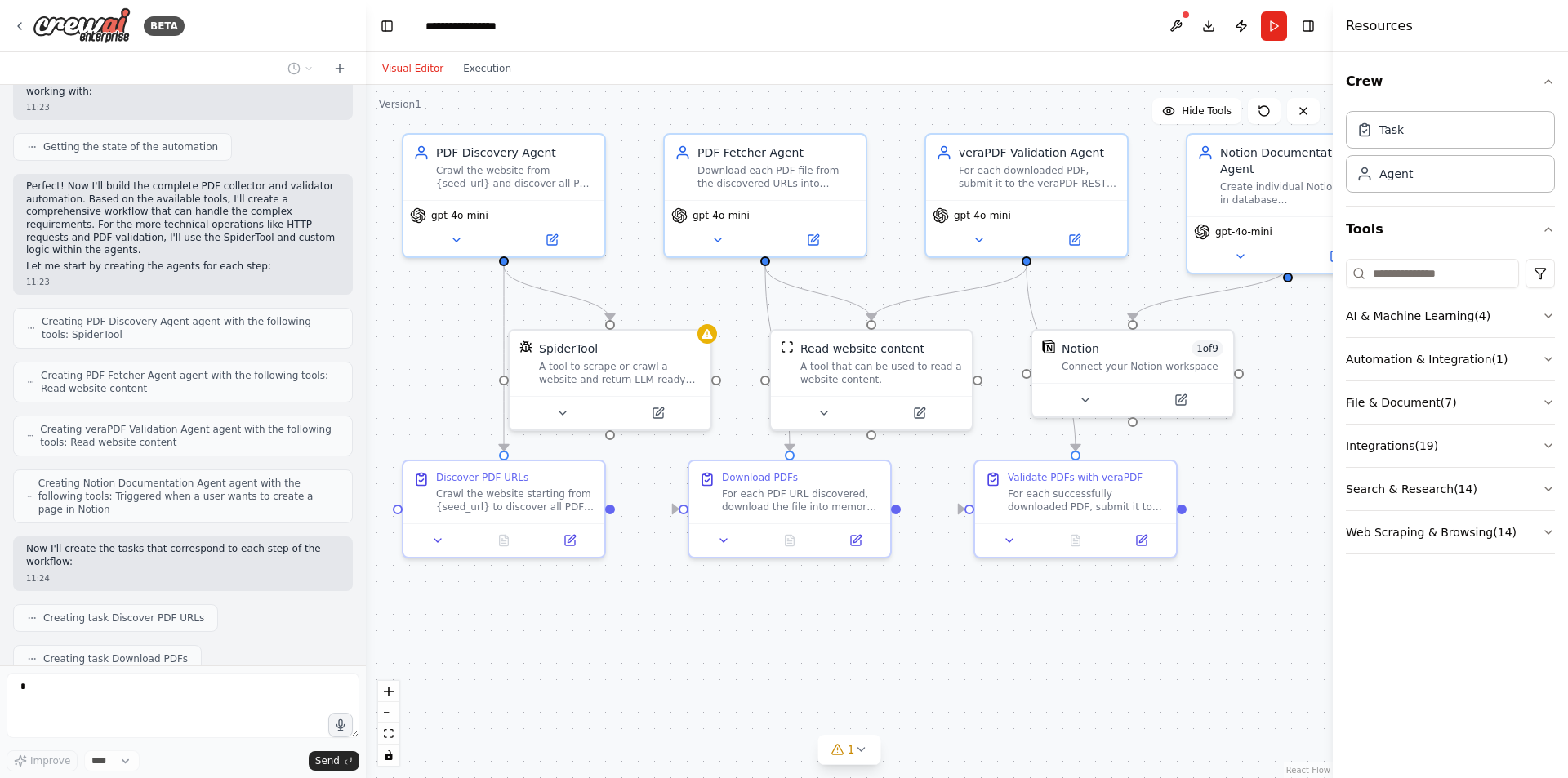
scroll to position [1813, 0]
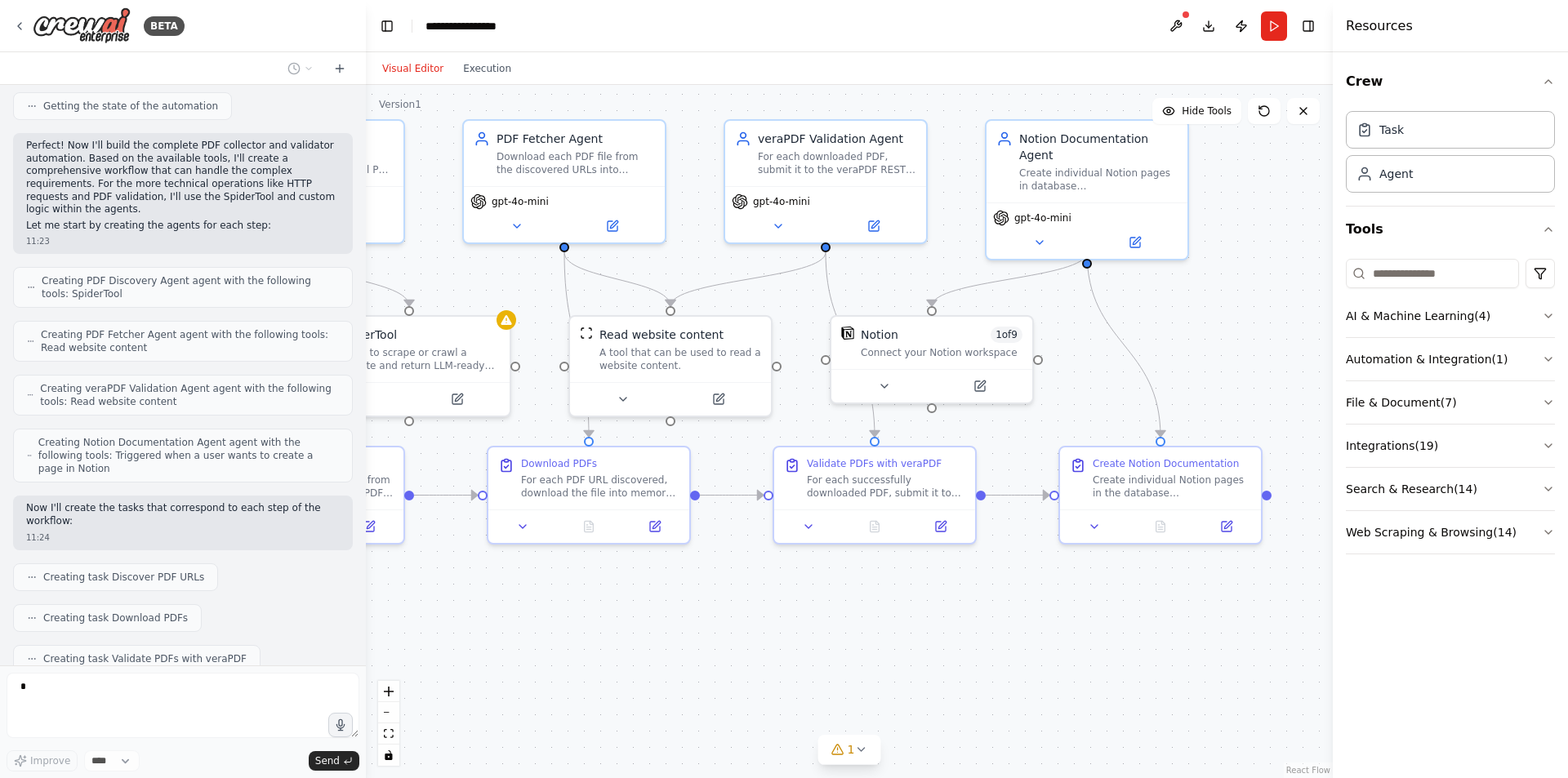
drag, startPoint x: 1026, startPoint y: 625, endPoint x: 826, endPoint y: 612, distance: 200.4
click at [826, 612] on div ".deletable-edge-delete-btn { width: 20px; height: 20px; border: 0px solid #ffff…" at bounding box center [849, 431] width 967 height 693
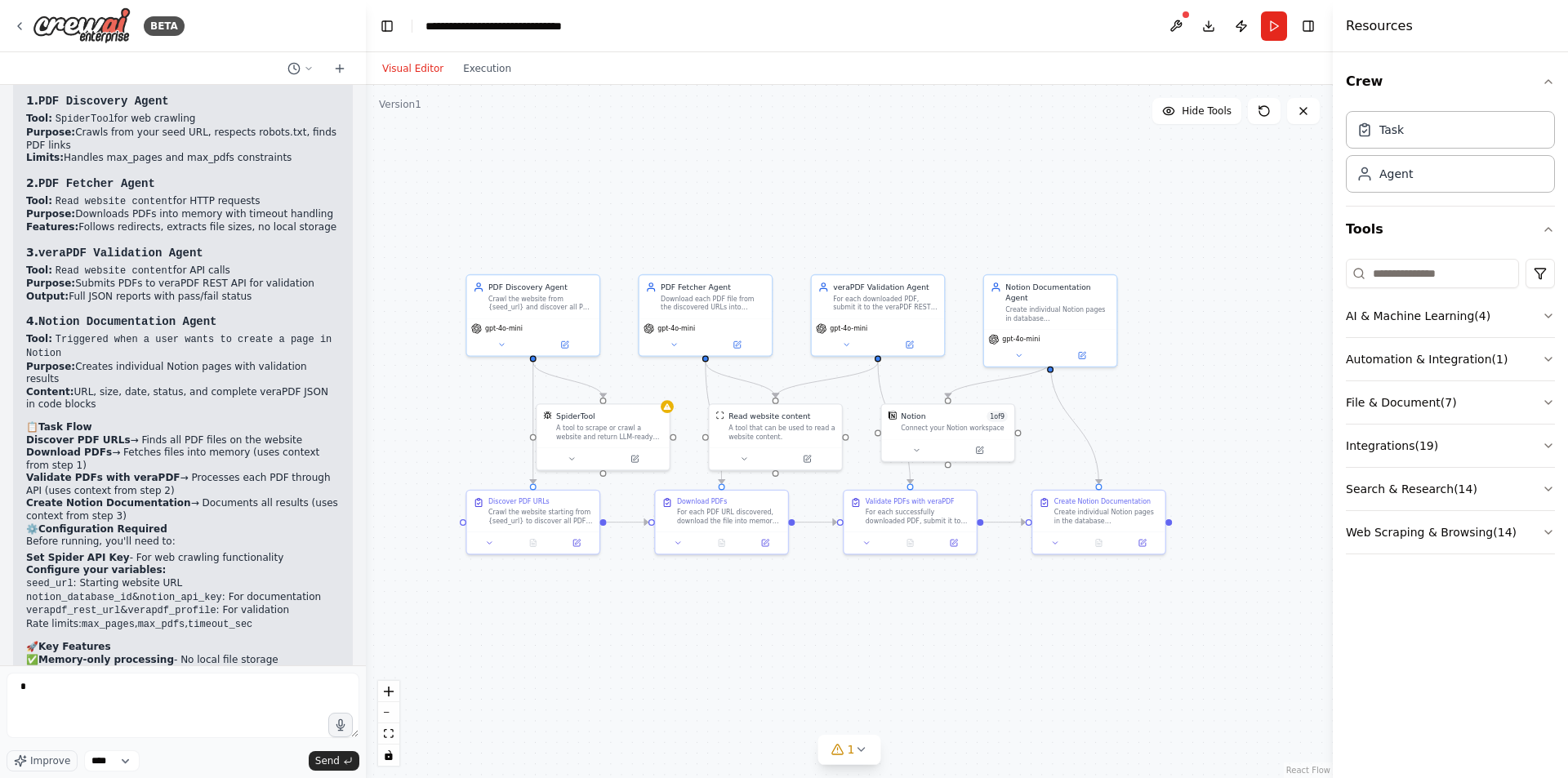
scroll to position [2840, 0]
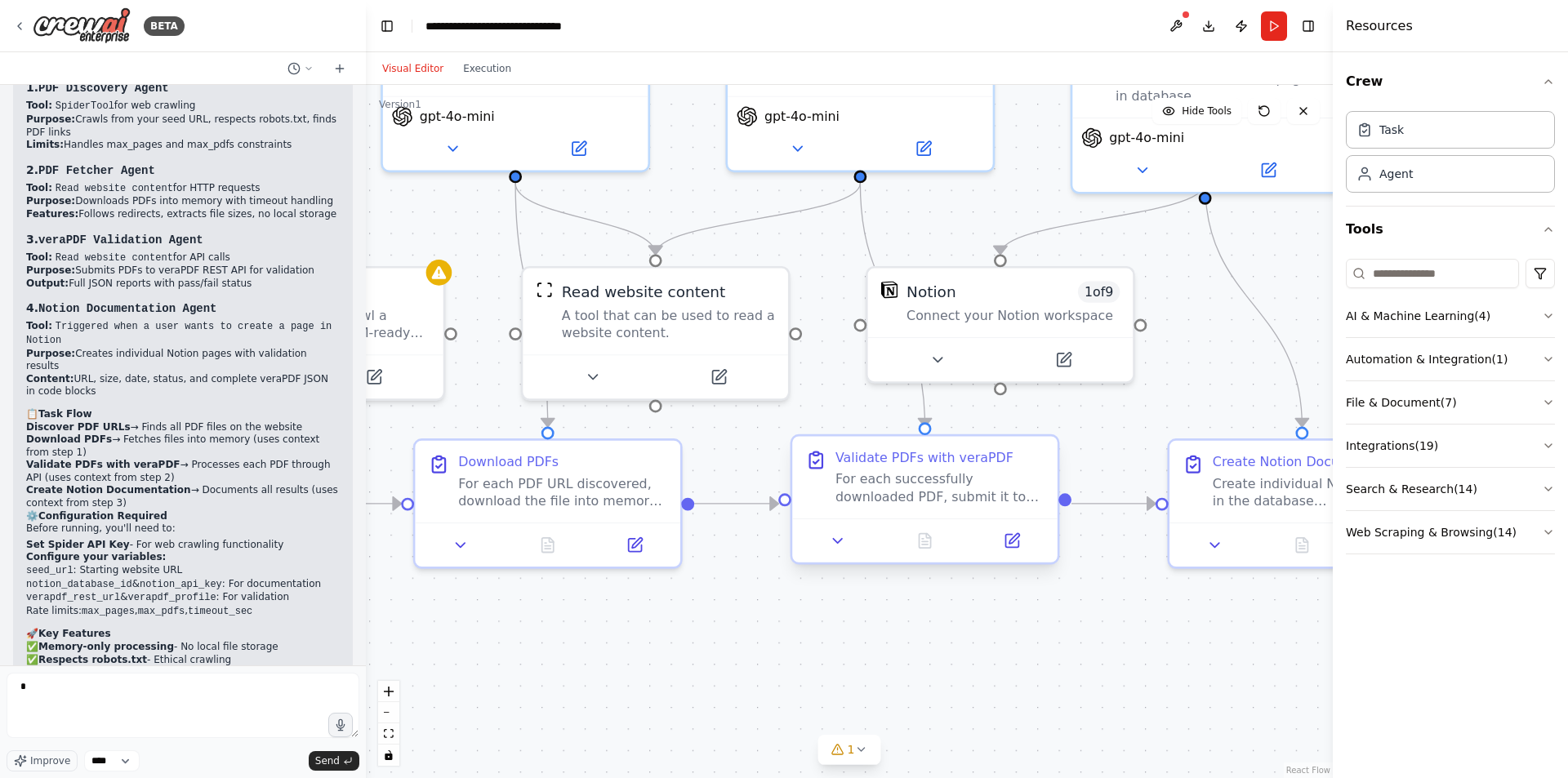
click at [988, 491] on div "For each successfully downloaded PDF, submit it to the veraPDF REST API for val…" at bounding box center [939, 488] width 209 height 34
click at [840, 547] on icon at bounding box center [839, 541] width 17 height 17
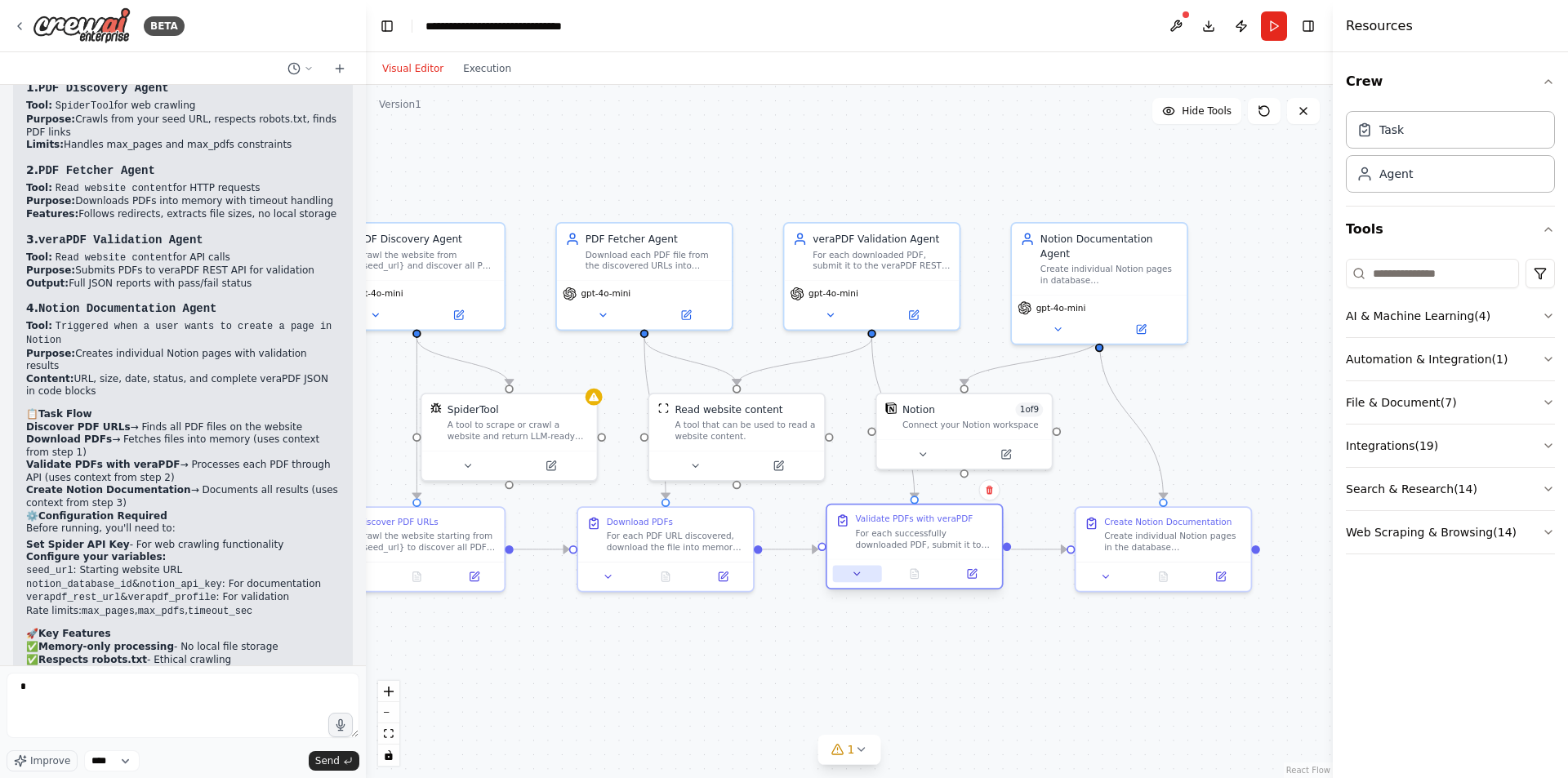
click at [850, 577] on button at bounding box center [858, 573] width 49 height 17
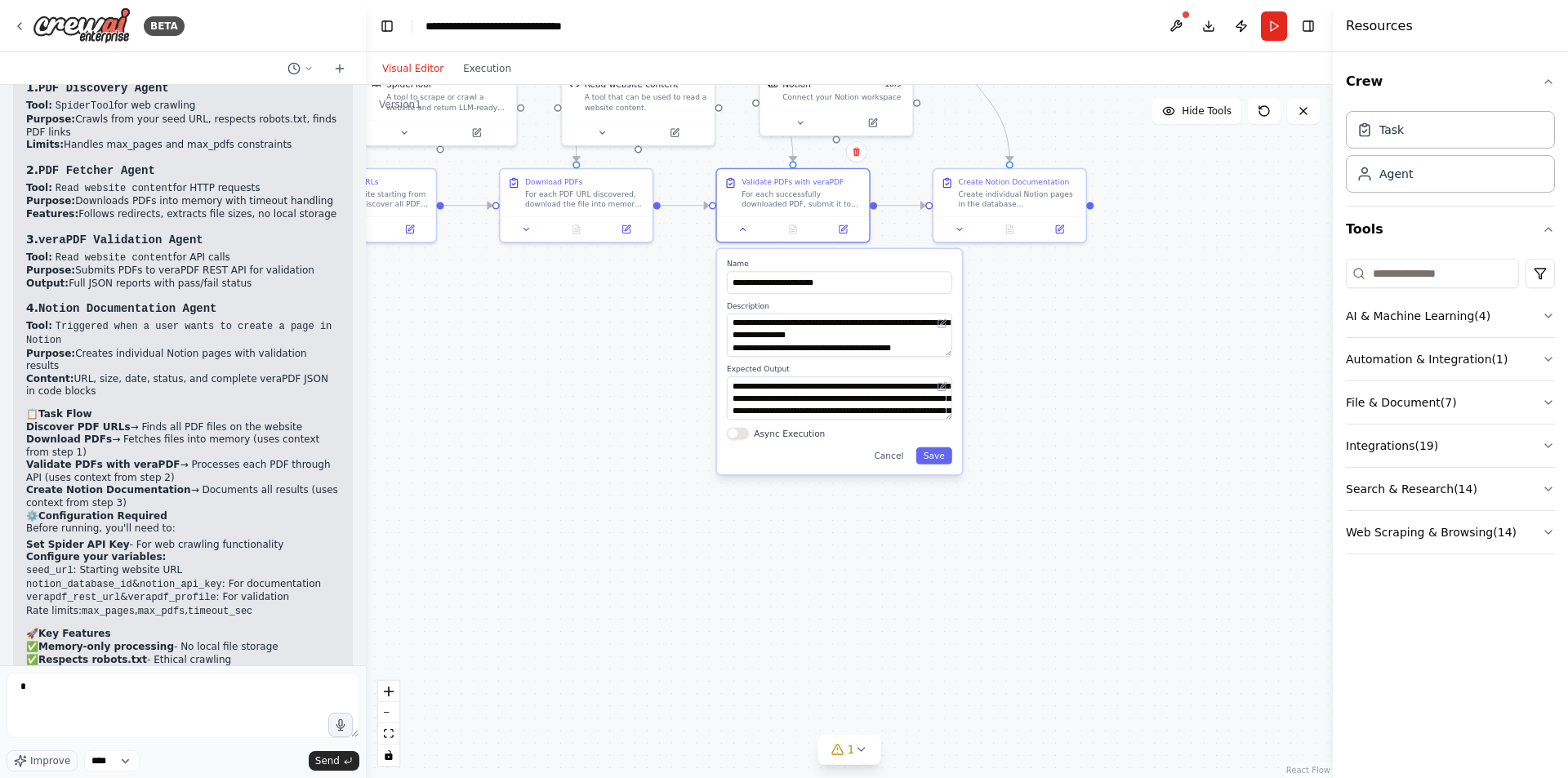
drag, startPoint x: 768, startPoint y: 664, endPoint x: 667, endPoint y: 303, distance: 374.9
click at [667, 303] on div ".deletable-edge-delete-btn { width: 20px; height: 20px; border: 0px solid #ffff…" at bounding box center [849, 431] width 967 height 693
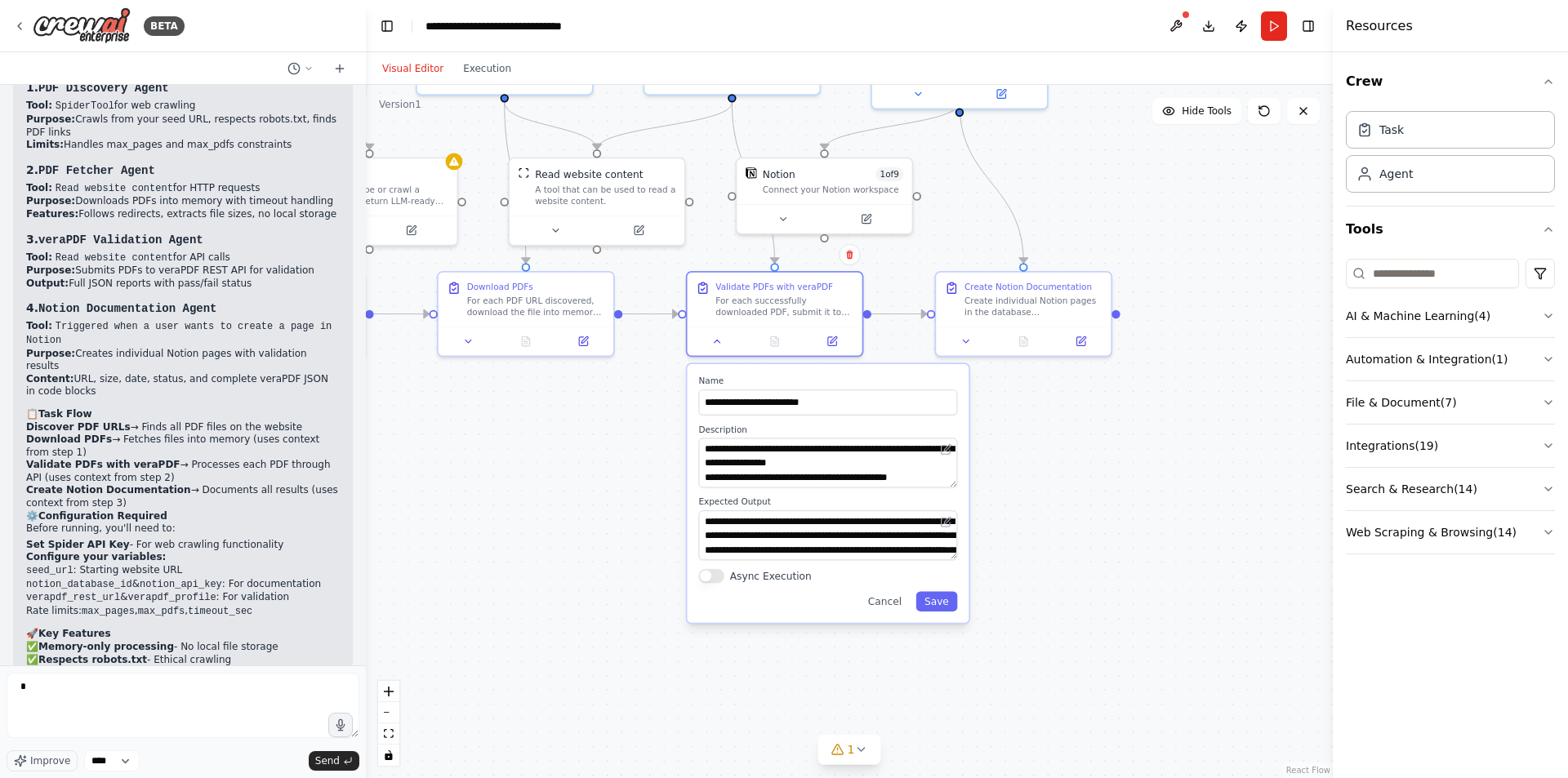
drag, startPoint x: 1025, startPoint y: 365, endPoint x: 996, endPoint y: 454, distance: 93.6
click at [996, 455] on div ".deletable-edge-delete-btn { width: 20px; height: 20px; border: 0px solid #ffff…" at bounding box center [849, 431] width 967 height 693
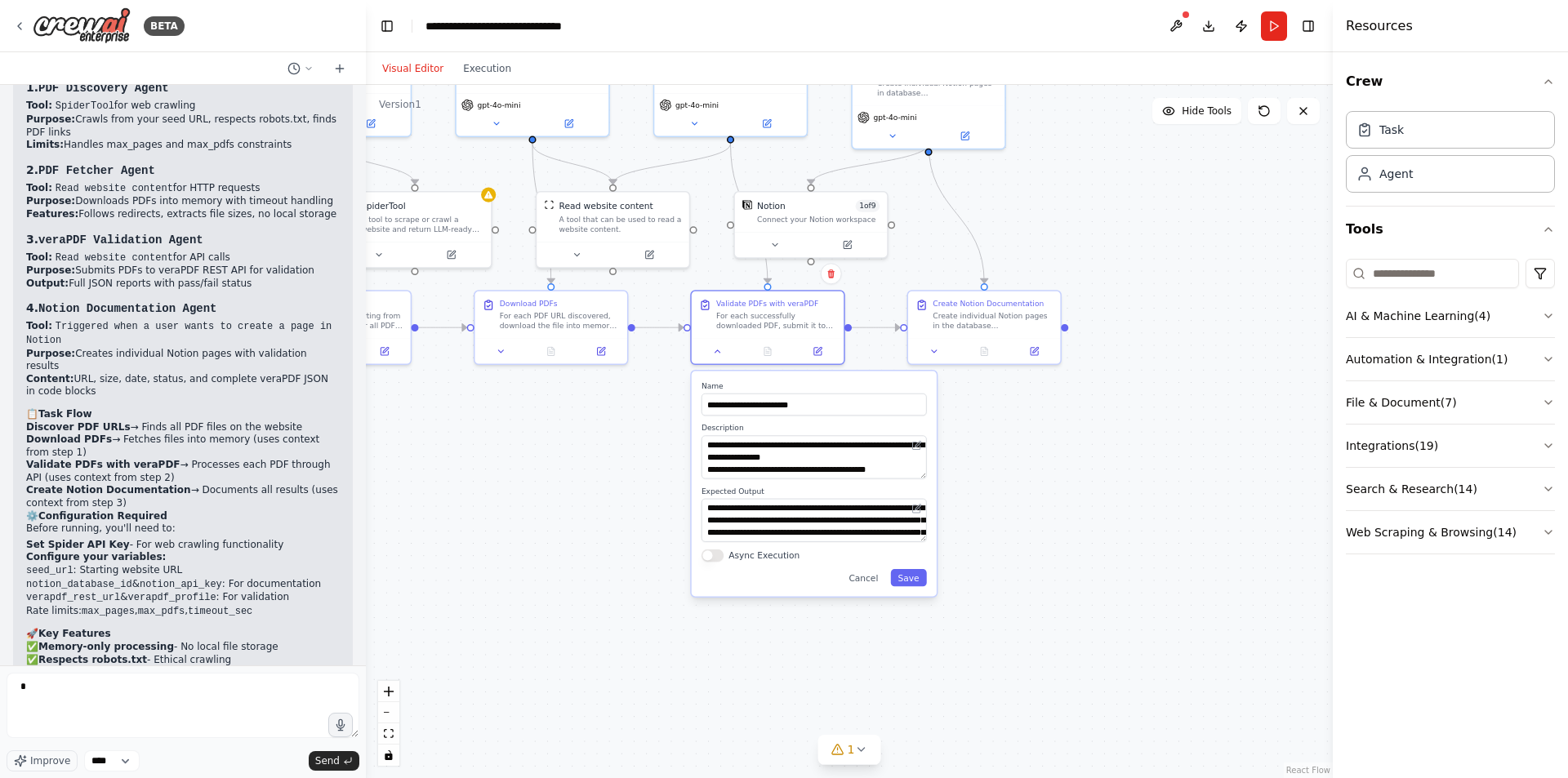
click at [640, 430] on div ".deletable-edge-delete-btn { width: 20px; height: 20px; border: 0px solid #ffff…" at bounding box center [849, 431] width 967 height 693
click at [713, 354] on icon at bounding box center [718, 349] width 10 height 10
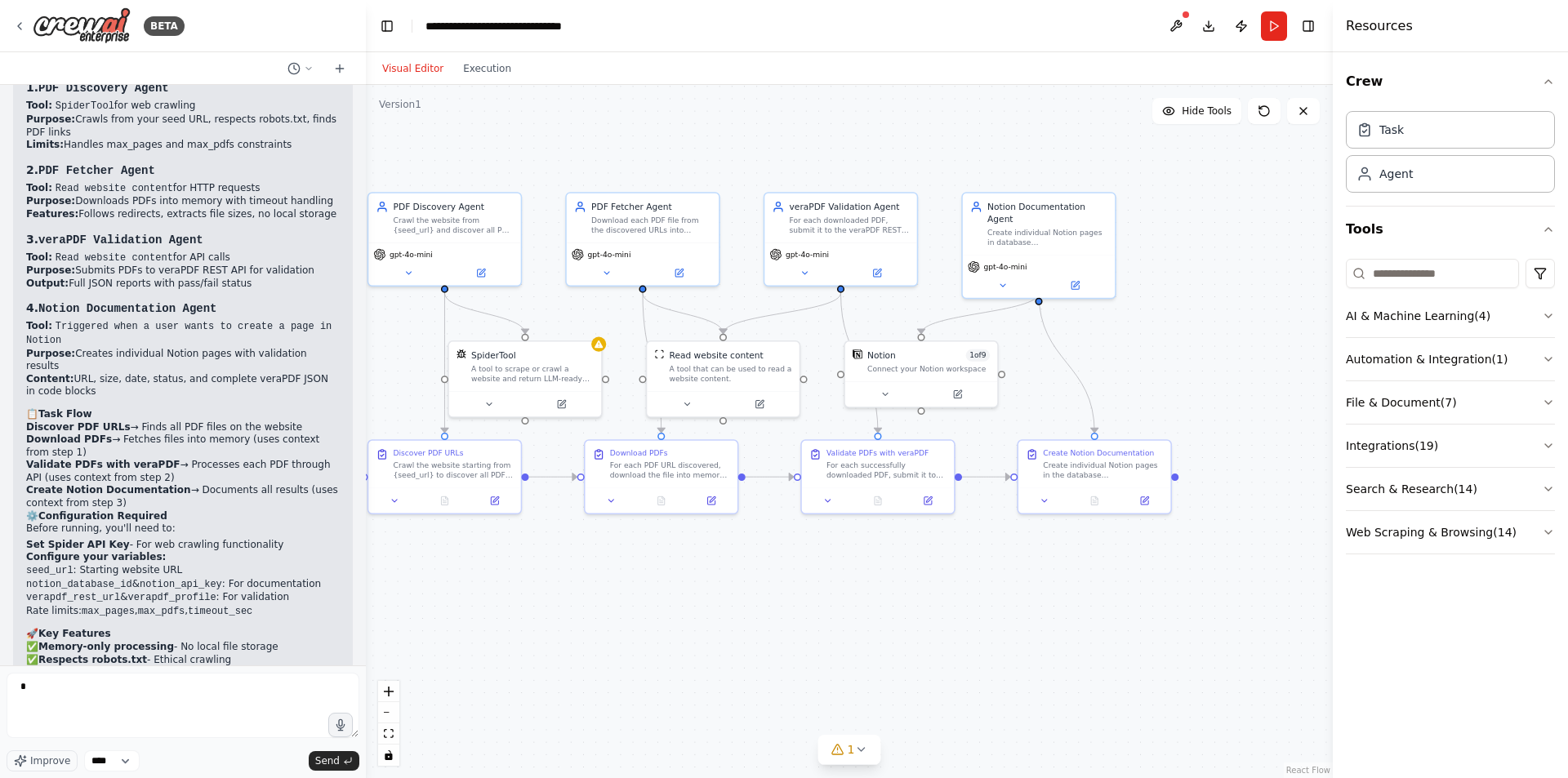
drag, startPoint x: 666, startPoint y: 428, endPoint x: 771, endPoint y: 568, distance: 175.0
click at [771, 568] on div ".deletable-edge-delete-btn { width: 20px; height: 20px; border: 0px solid #ffff…" at bounding box center [849, 431] width 967 height 693
click at [613, 499] on icon at bounding box center [612, 498] width 5 height 3
click at [613, 499] on icon at bounding box center [618, 498] width 10 height 10
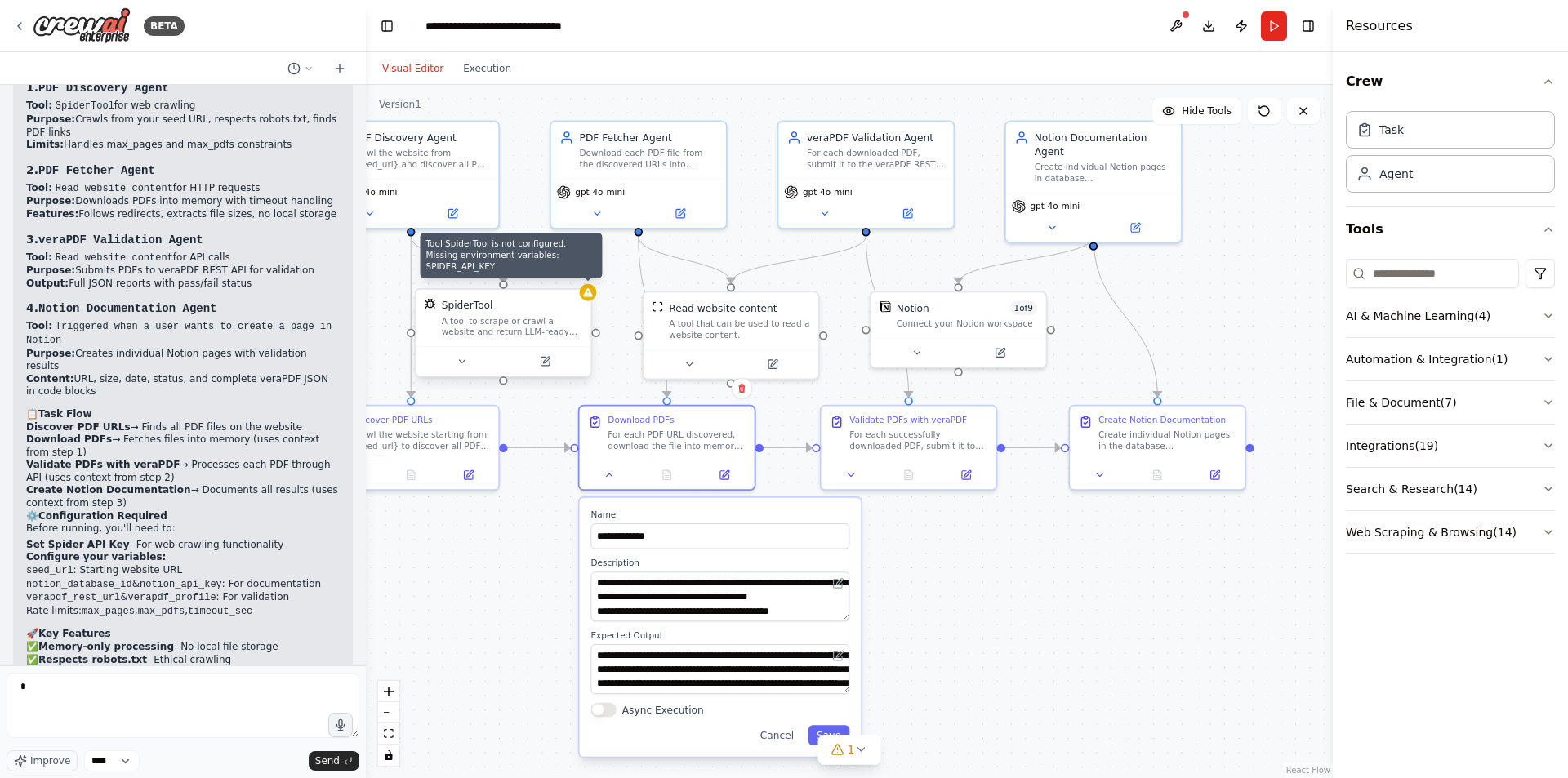
click at [588, 296] on icon at bounding box center [588, 293] width 10 height 8
click at [584, 300] on div "SpiderTool A tool to scrape or crawl a website and return LLM-ready content." at bounding box center [503, 319] width 174 height 57
click at [587, 299] on div at bounding box center [589, 293] width 17 height 17
click at [483, 362] on button at bounding box center [461, 361] width 80 height 17
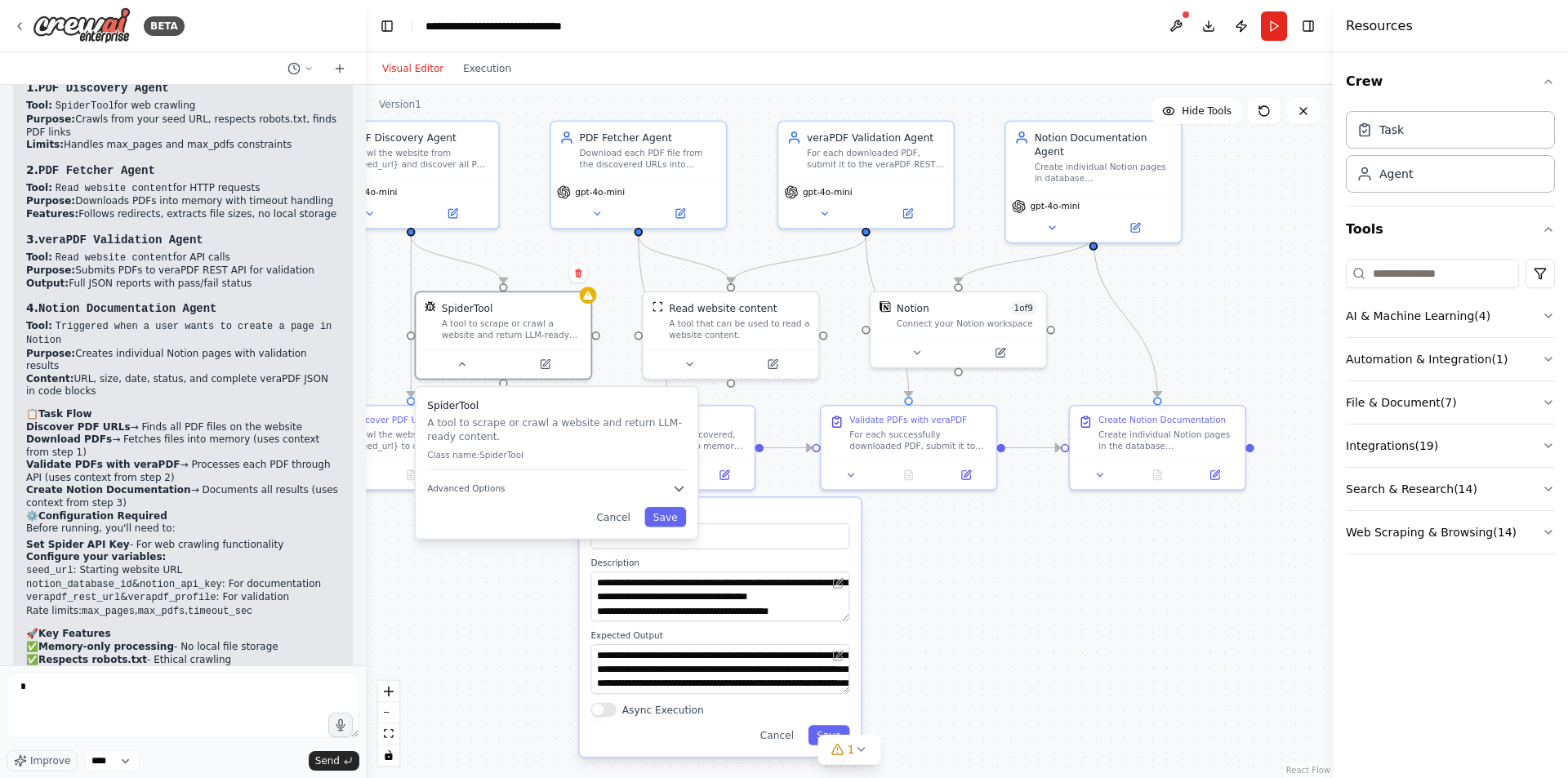
click at [510, 463] on div "SpiderTool A tool to scrape or crawl a website and return LLM-ready content. Cl…" at bounding box center [556, 434] width 259 height 72
click at [674, 487] on icon "button" at bounding box center [679, 489] width 14 height 14
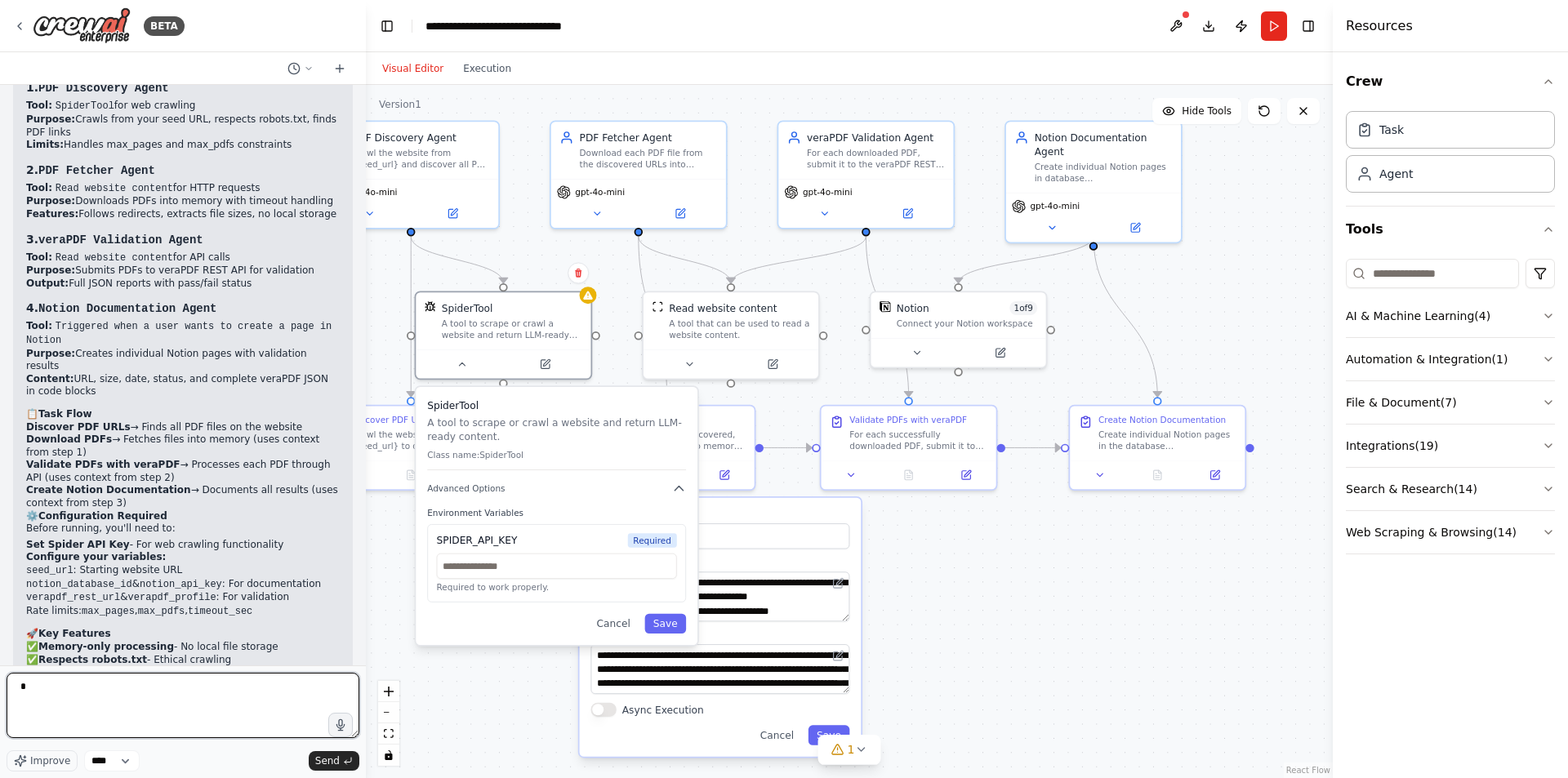
click at [220, 686] on textarea "*" at bounding box center [183, 706] width 353 height 65
drag, startPoint x: 154, startPoint y: 684, endPoint x: -17, endPoint y: 684, distance: 171.0
click at [0, 684] on html "BETA CrewAI Chat Build Prompt – PDF Collector & Validator Goal: Build an automa…" at bounding box center [784, 389] width 1568 height 778
paste textarea "**********"
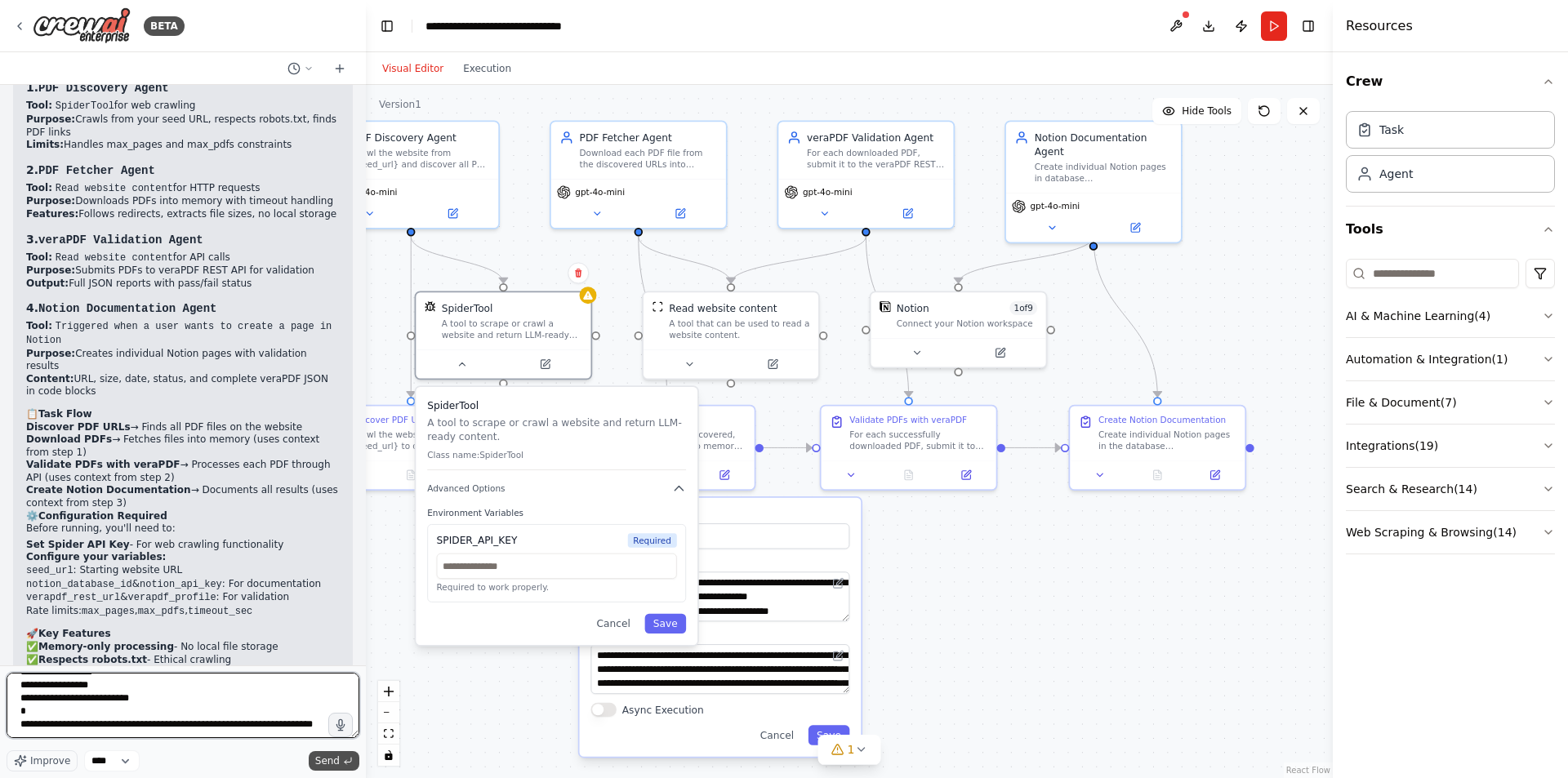
type textarea "**********"
click at [327, 756] on span "Send" at bounding box center [327, 761] width 24 height 13
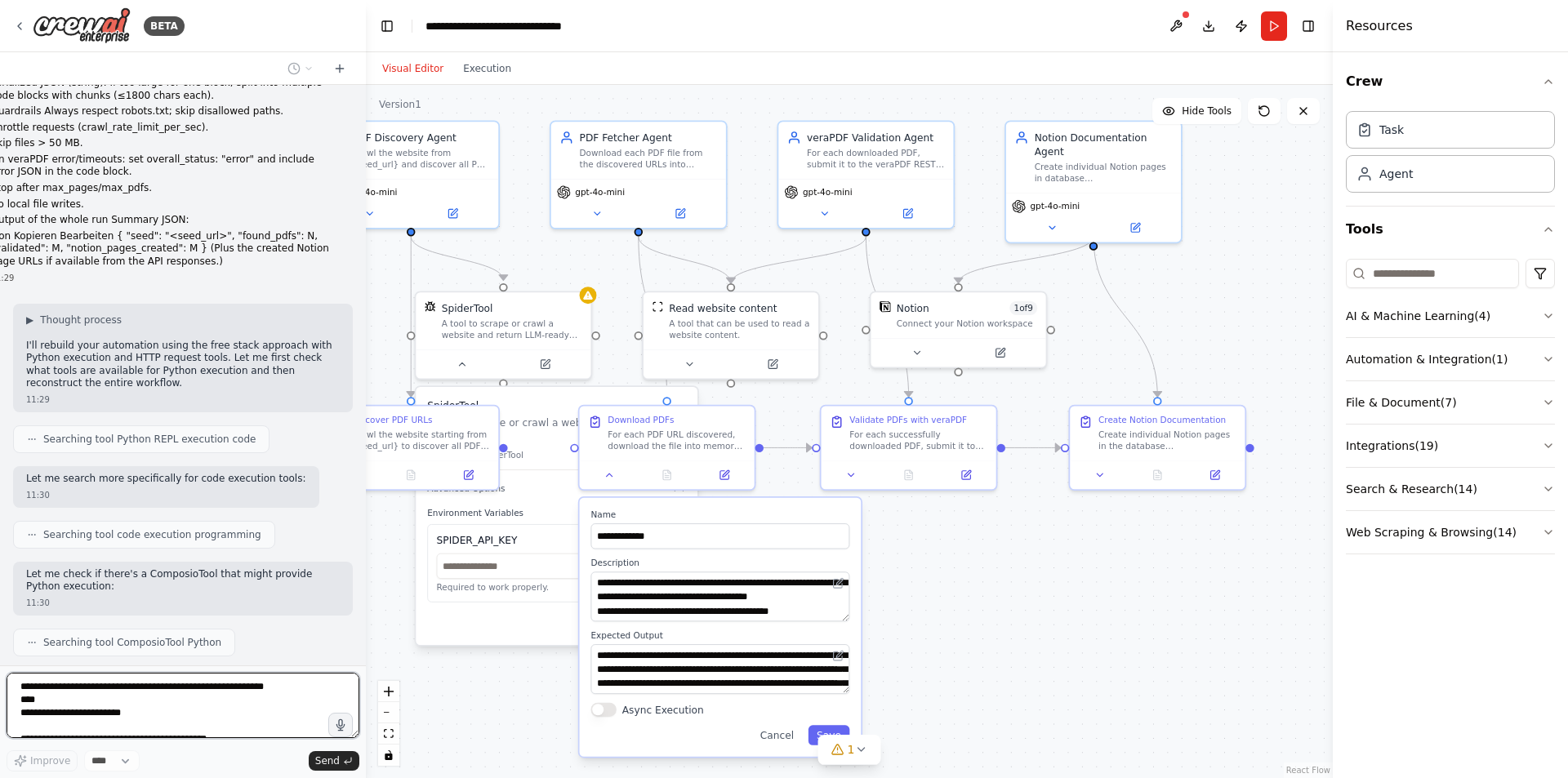
scroll to position [4578, 0]
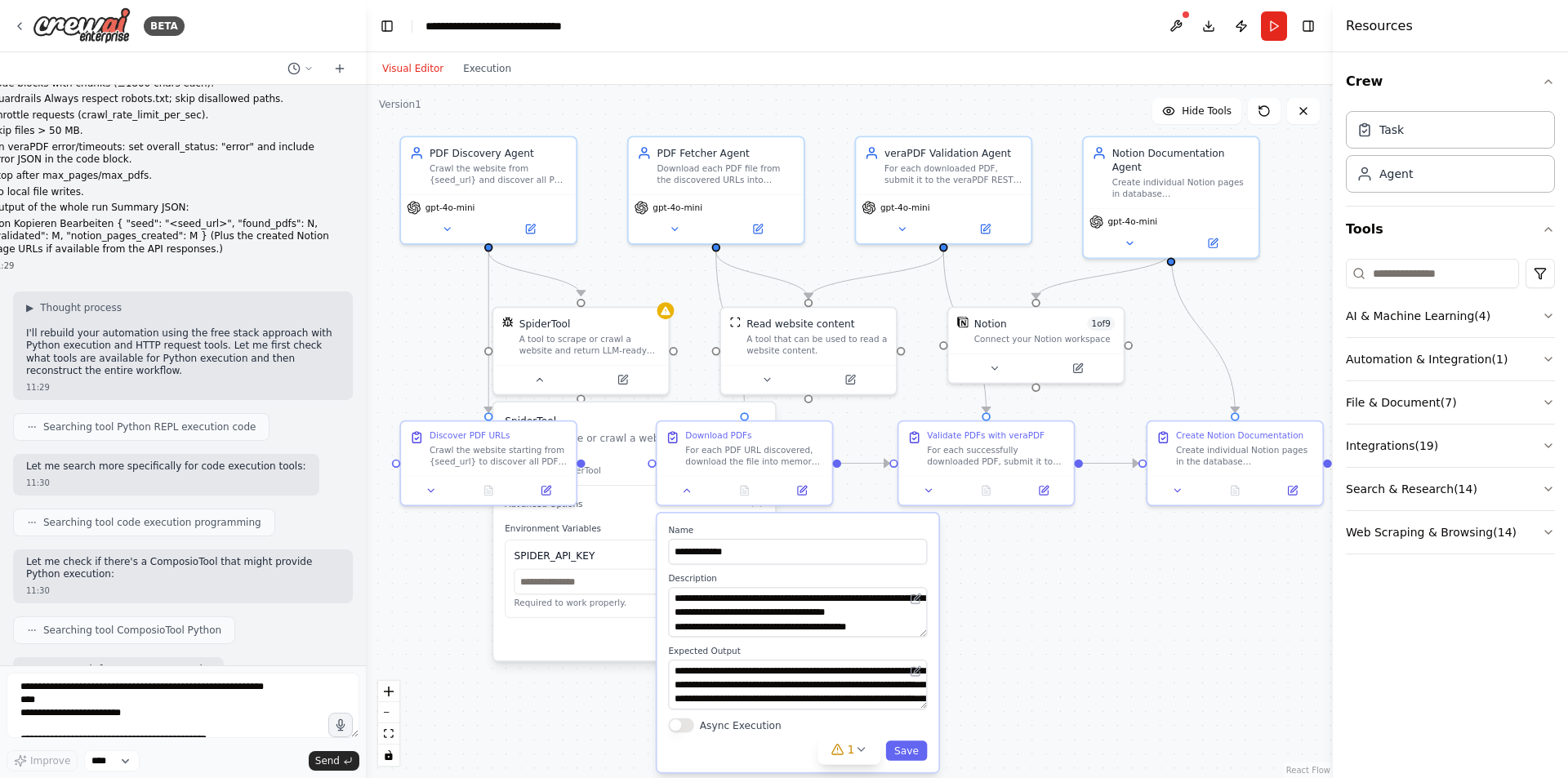
drag, startPoint x: 535, startPoint y: 252, endPoint x: 613, endPoint y: 267, distance: 79.4
click at [613, 267] on div ".deletable-edge-delete-btn { width: 20px; height: 20px; border: 0px solid #ffff…" at bounding box center [849, 431] width 967 height 693
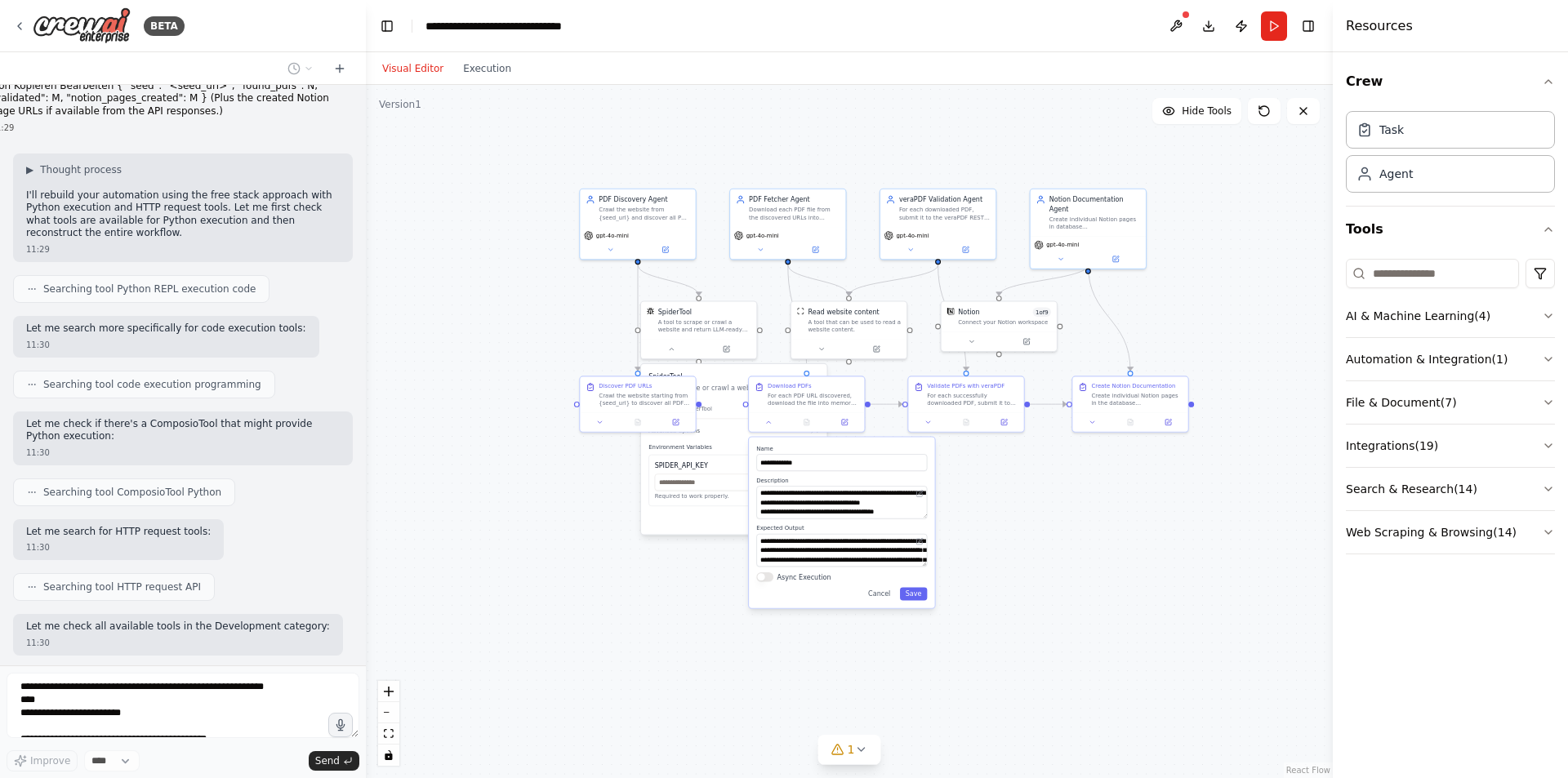
drag, startPoint x: 397, startPoint y: 303, endPoint x: 500, endPoint y: 302, distance: 103.0
click at [500, 302] on div ".deletable-edge-delete-btn { width: 20px; height: 20px; border: 0px solid #ffff…" at bounding box center [849, 431] width 967 height 693
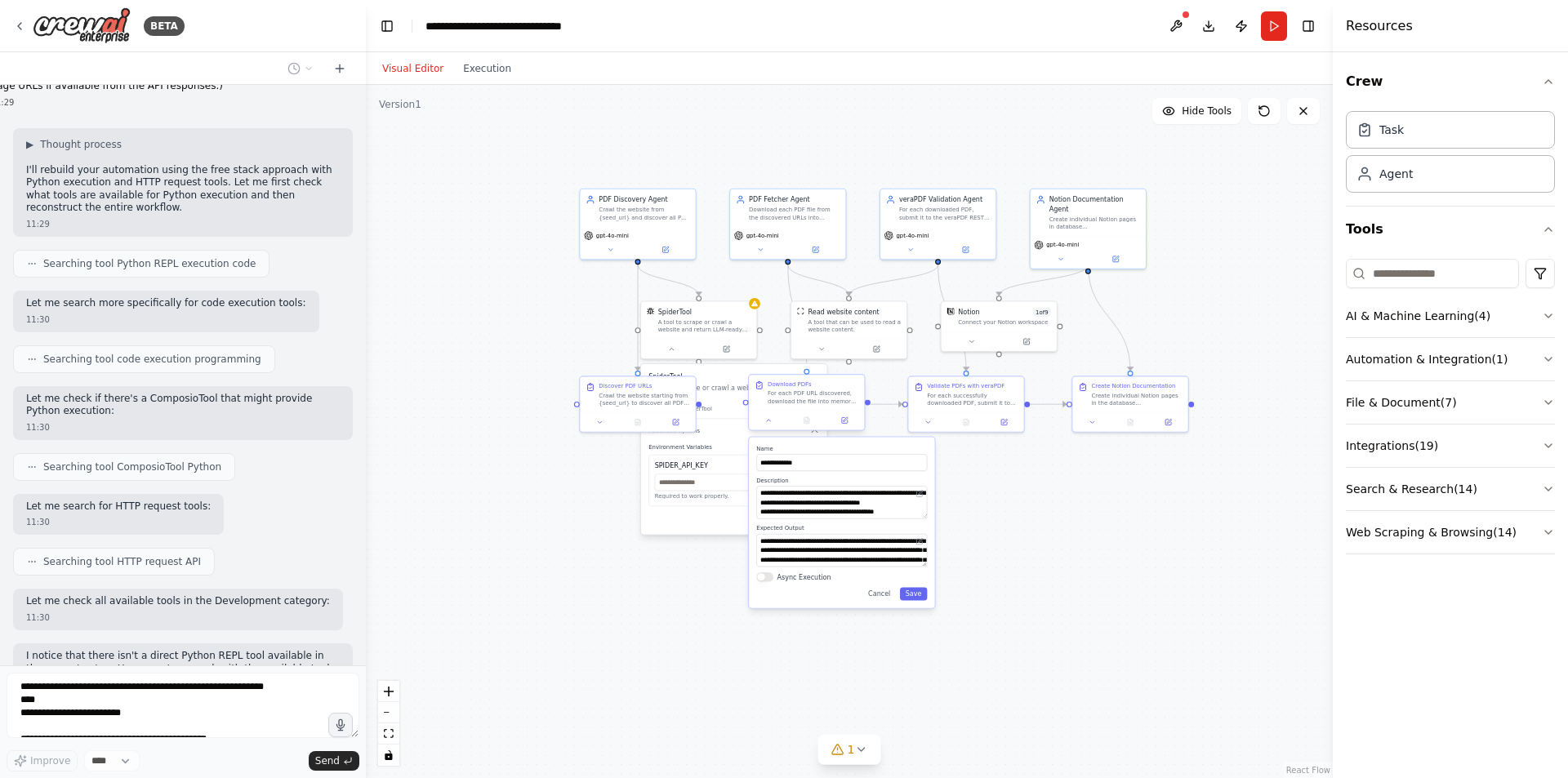
scroll to position [4754, 0]
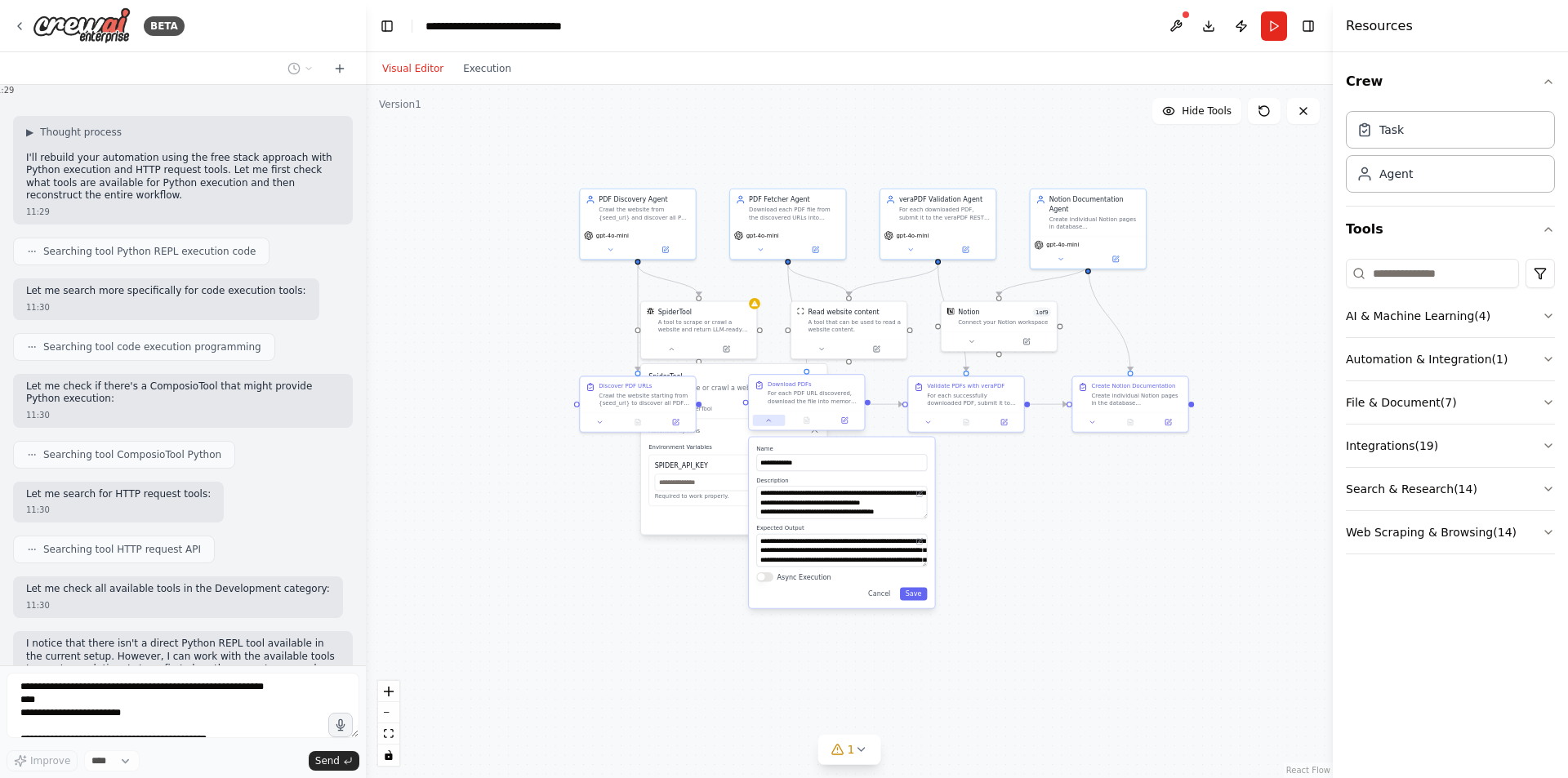
click at [768, 425] on button at bounding box center [769, 421] width 32 height 12
click at [775, 421] on button at bounding box center [769, 421] width 32 height 12
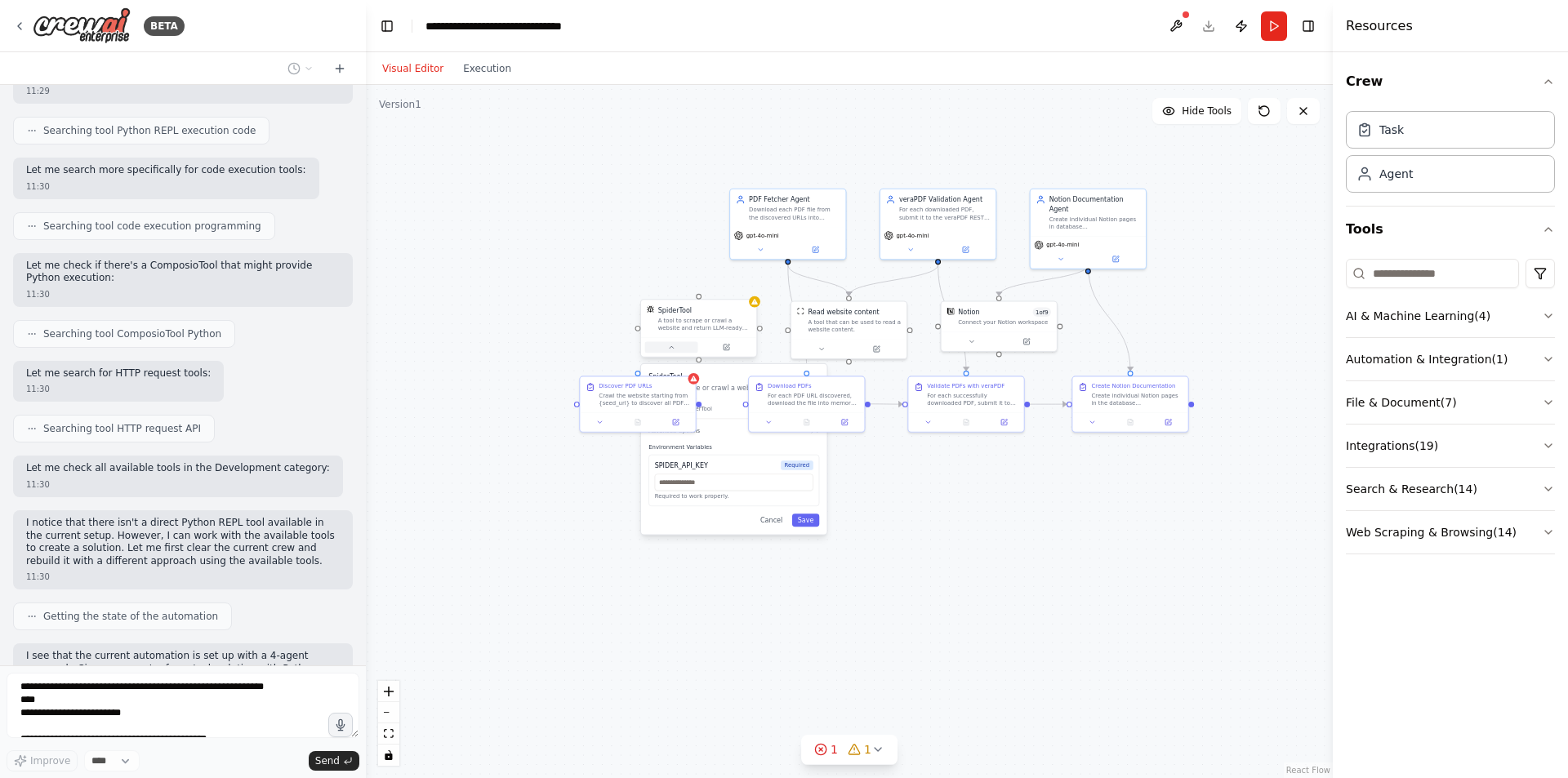
scroll to position [4888, 0]
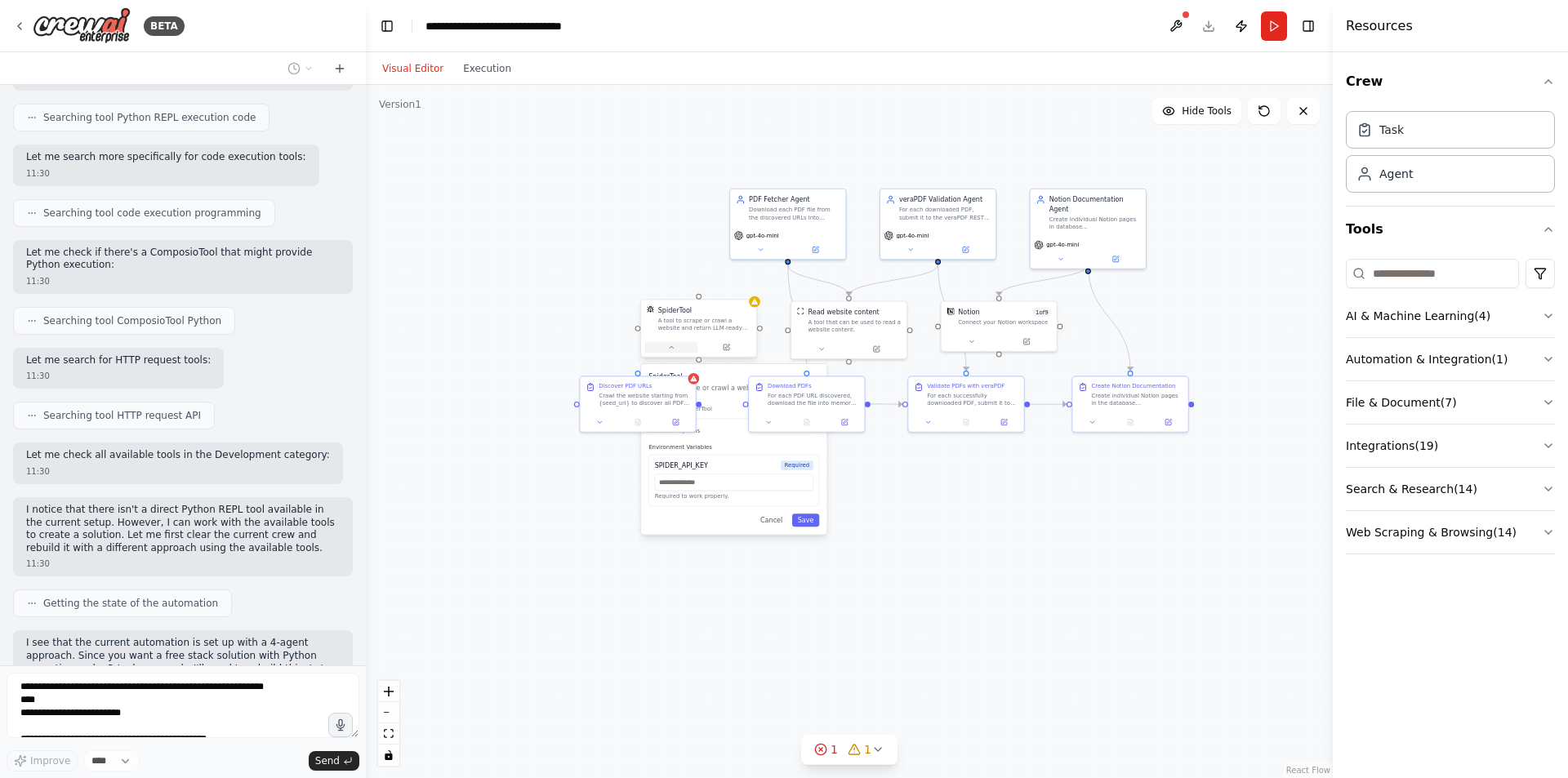
click at [671, 352] on button at bounding box center [672, 347] width 53 height 12
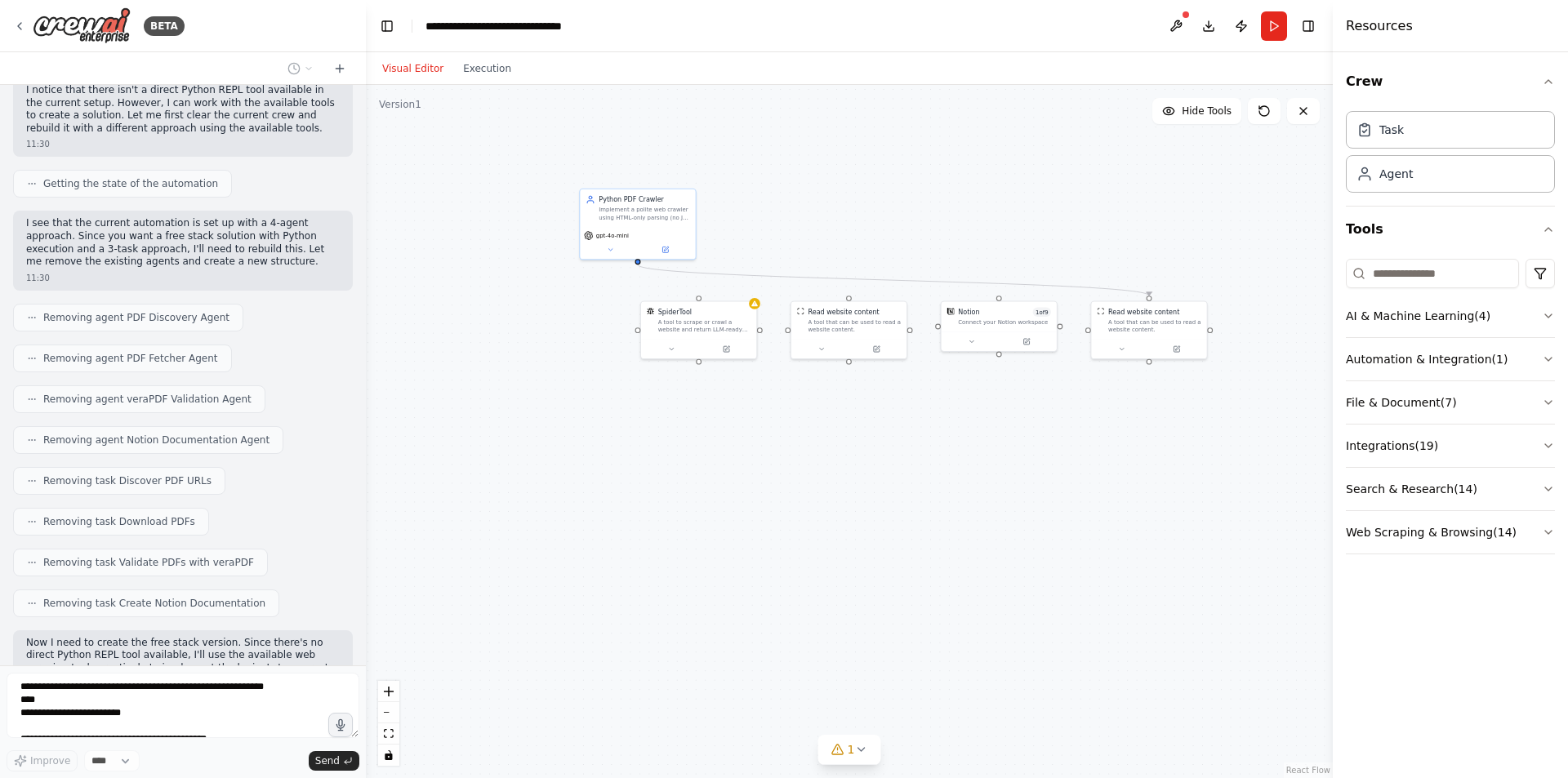
scroll to position [5319, 0]
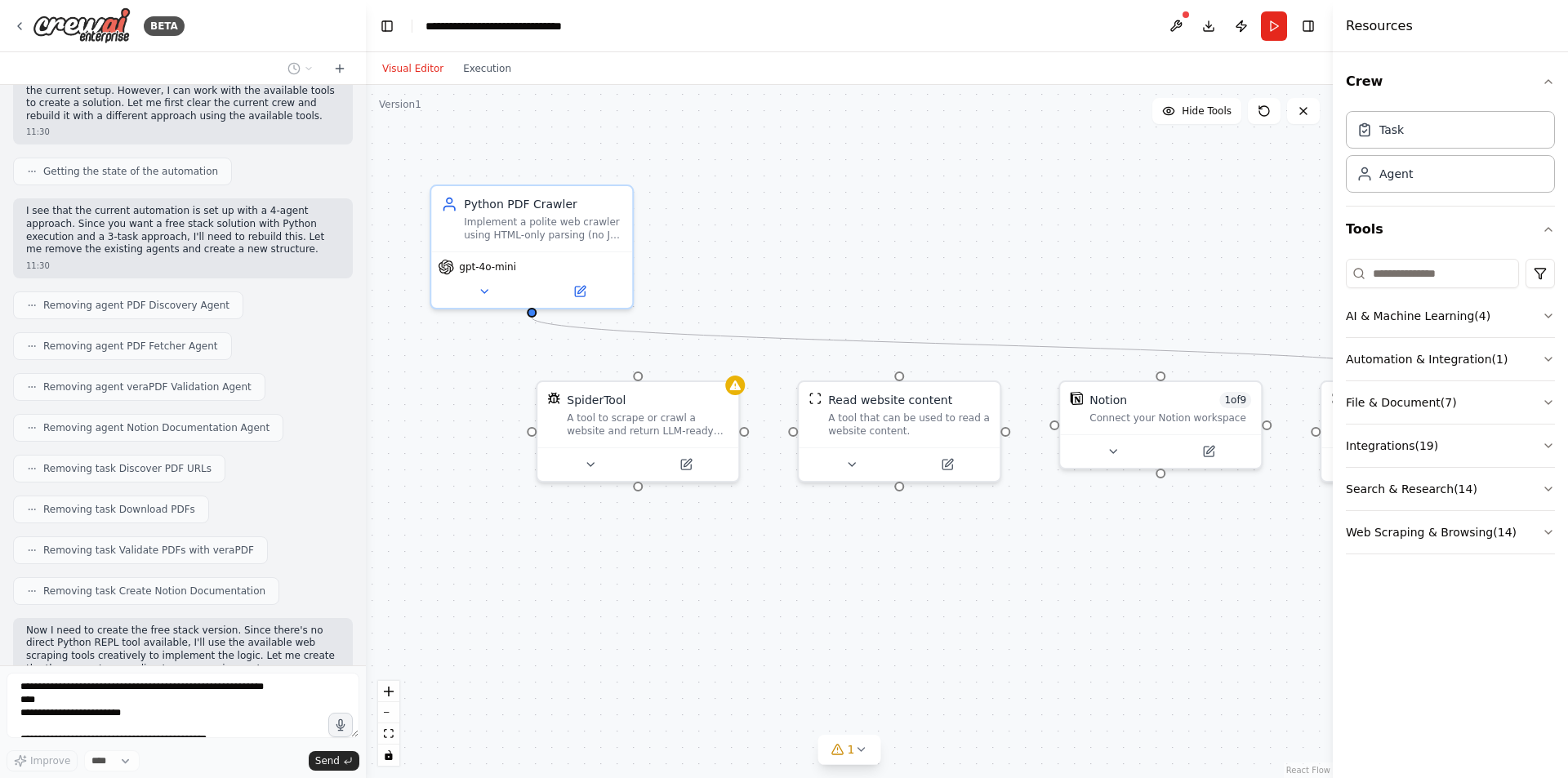
drag, startPoint x: 574, startPoint y: 314, endPoint x: 459, endPoint y: 380, distance: 132.6
click at [459, 380] on div ".deletable-edge-delete-btn { width: 20px; height: 20px; border: 0px solid #ffff…" at bounding box center [849, 431] width 967 height 693
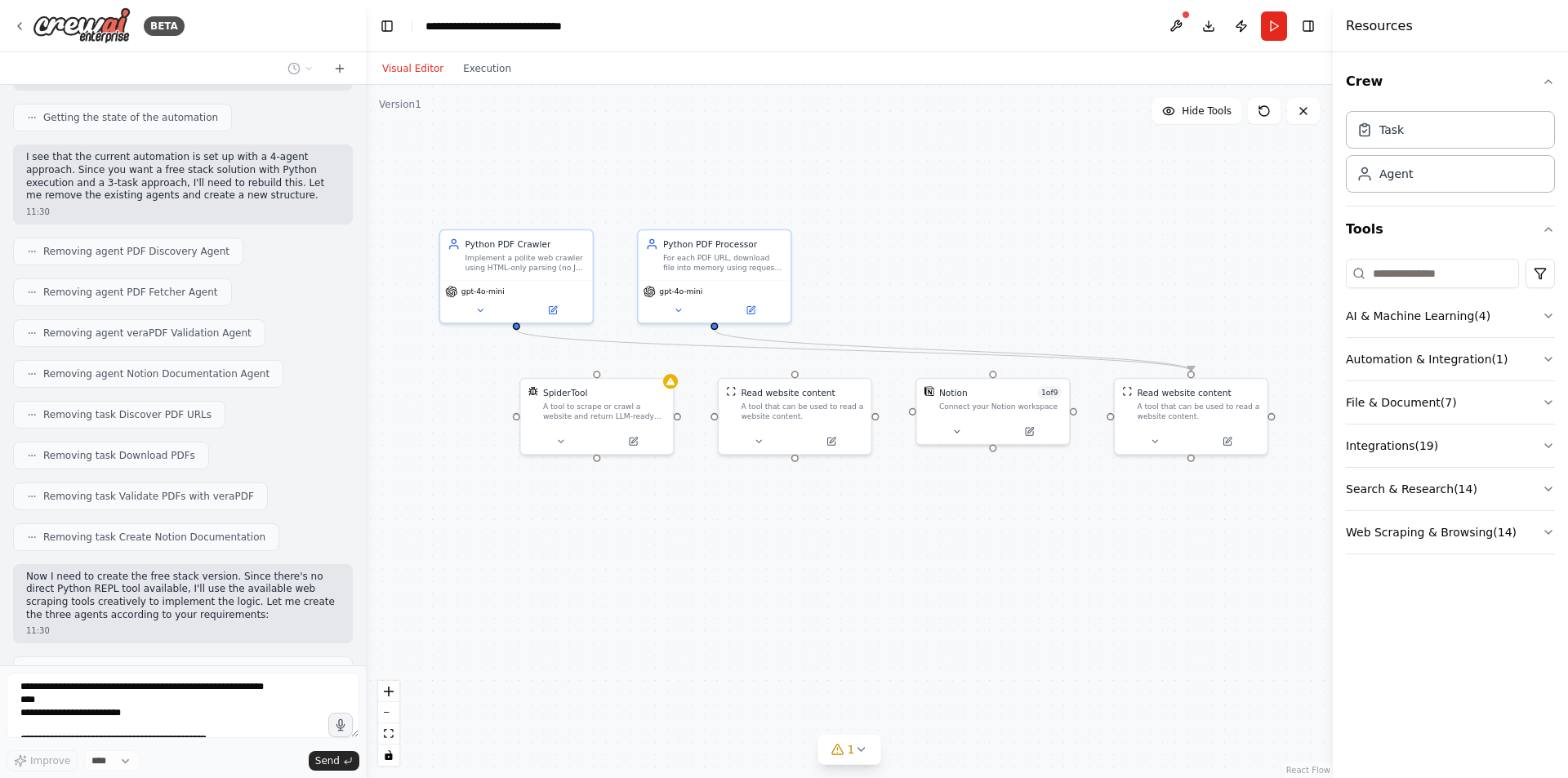
scroll to position [5428, 0]
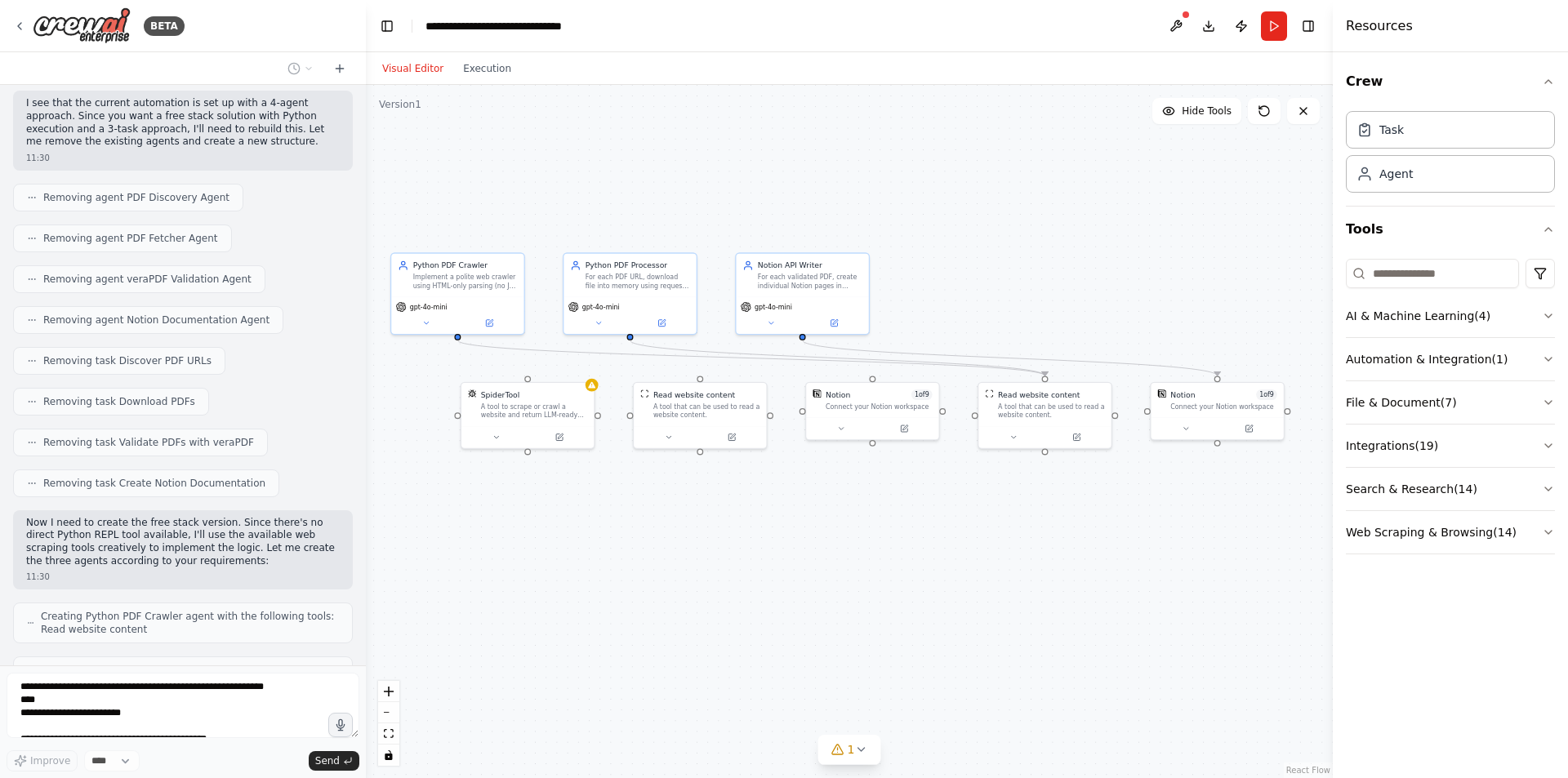
drag, startPoint x: 989, startPoint y: 565, endPoint x: 967, endPoint y: 565, distance: 22.0
click at [967, 565] on div ".deletable-edge-delete-btn { width: 20px; height: 20px; border: 0px solid #ffff…" at bounding box center [849, 431] width 967 height 693
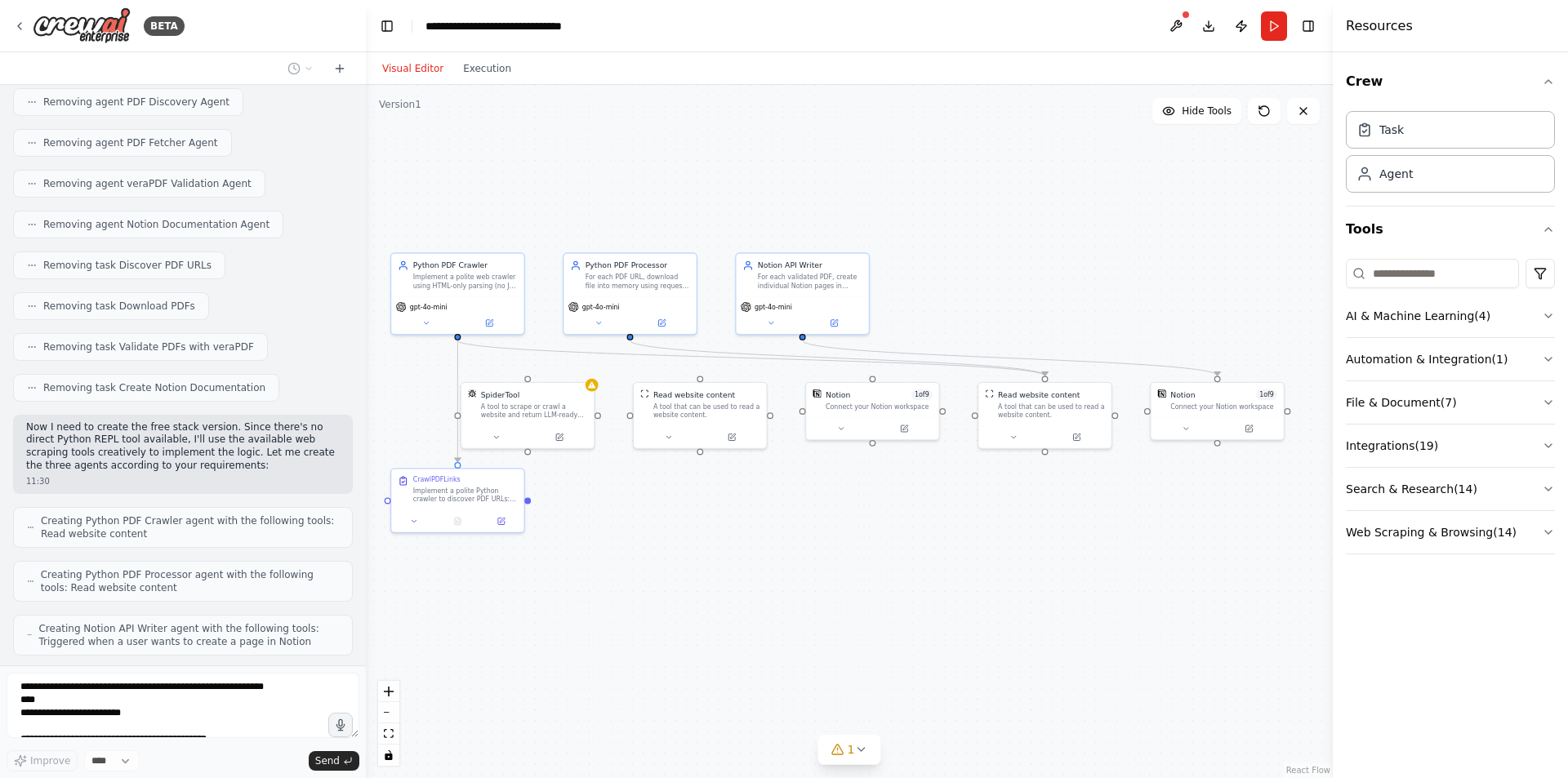
scroll to position [5563, 0]
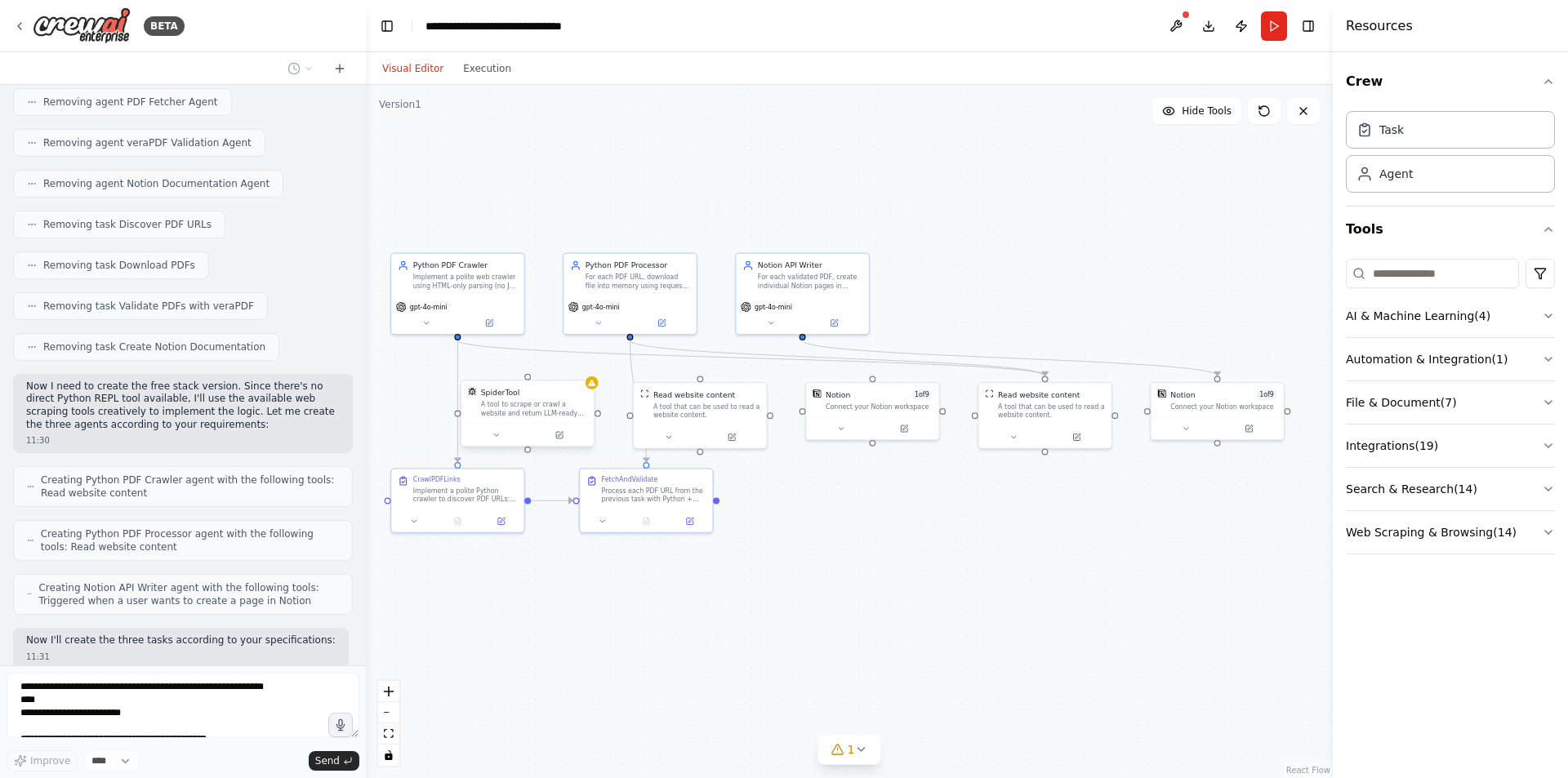
click at [569, 402] on div "A tool to scrape or crawl a website and return LLM-ready content." at bounding box center [535, 408] width 107 height 17
click at [583, 369] on button at bounding box center [581, 364] width 21 height 21
click at [547, 362] on button "Confirm" at bounding box center [534, 364] width 58 height 19
click at [729, 407] on div "A tool that can be used to read a website content." at bounding box center [707, 408] width 107 height 17
click at [760, 367] on icon at bounding box center [759, 364] width 7 height 9
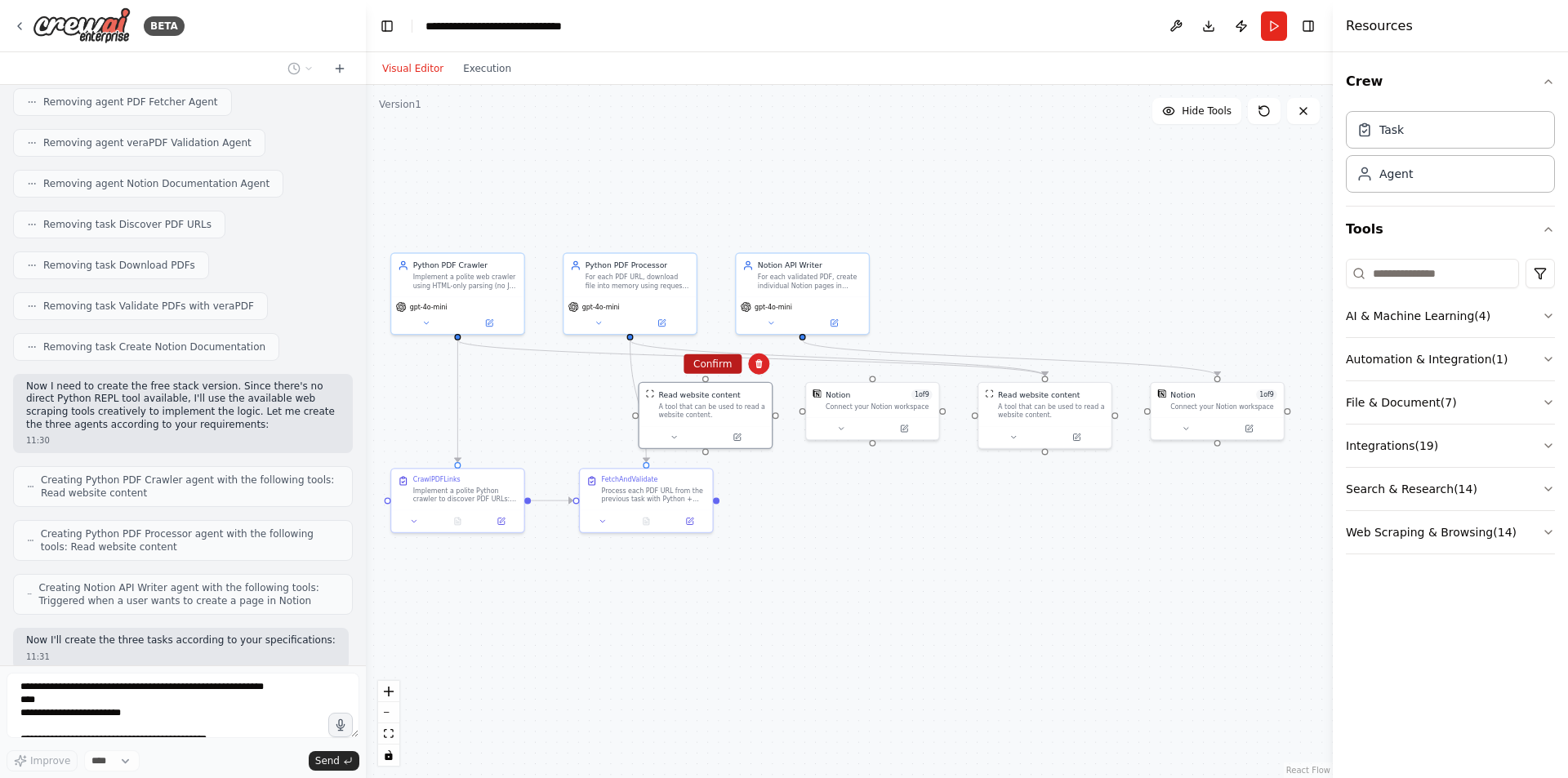
click at [730, 367] on button "Confirm" at bounding box center [712, 364] width 58 height 19
click at [869, 416] on div at bounding box center [872, 427] width 132 height 22
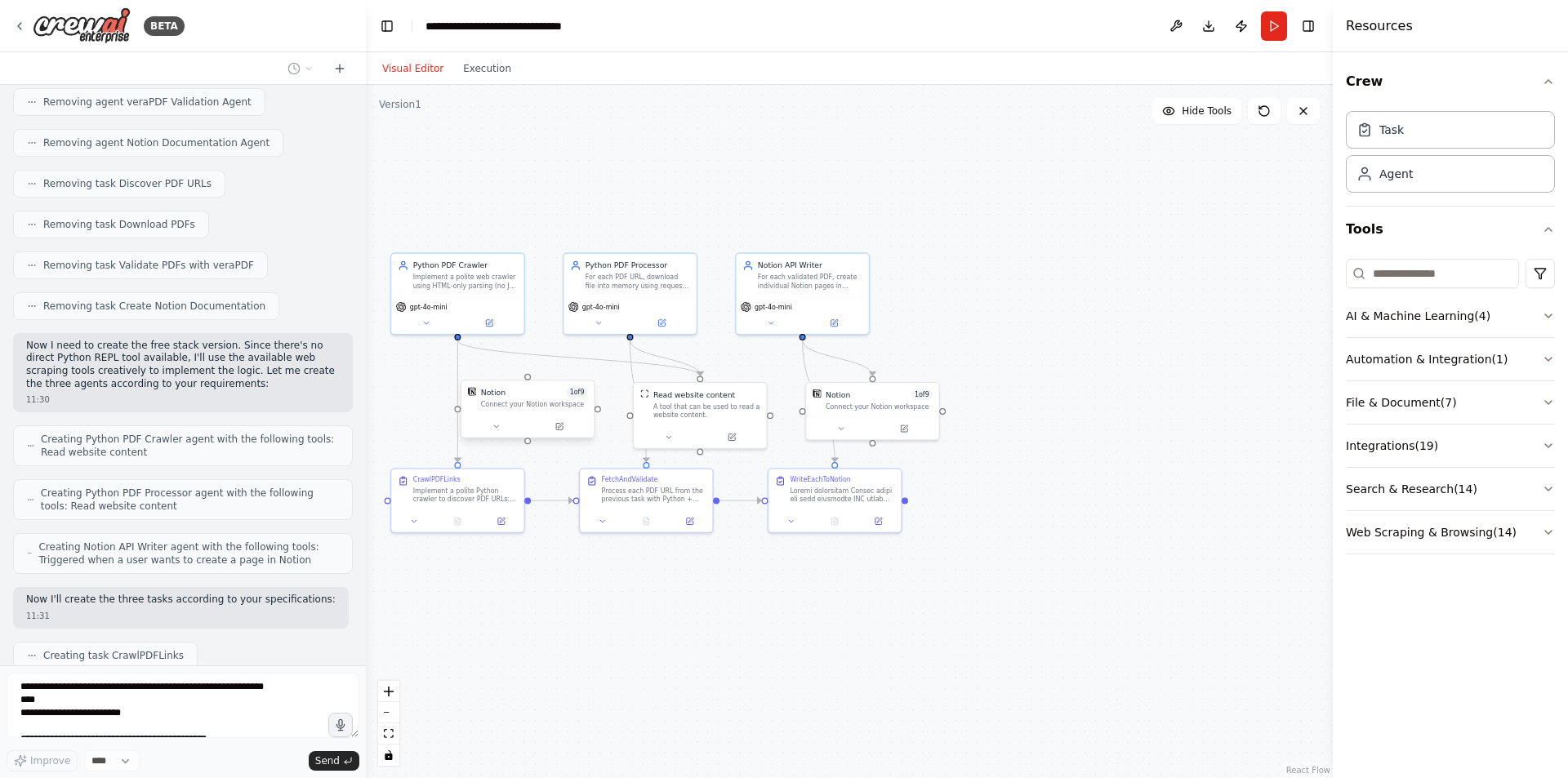
click at [537, 411] on div "Notion 1 of 9 Connect your Notion workspace" at bounding box center [527, 397] width 132 height 34
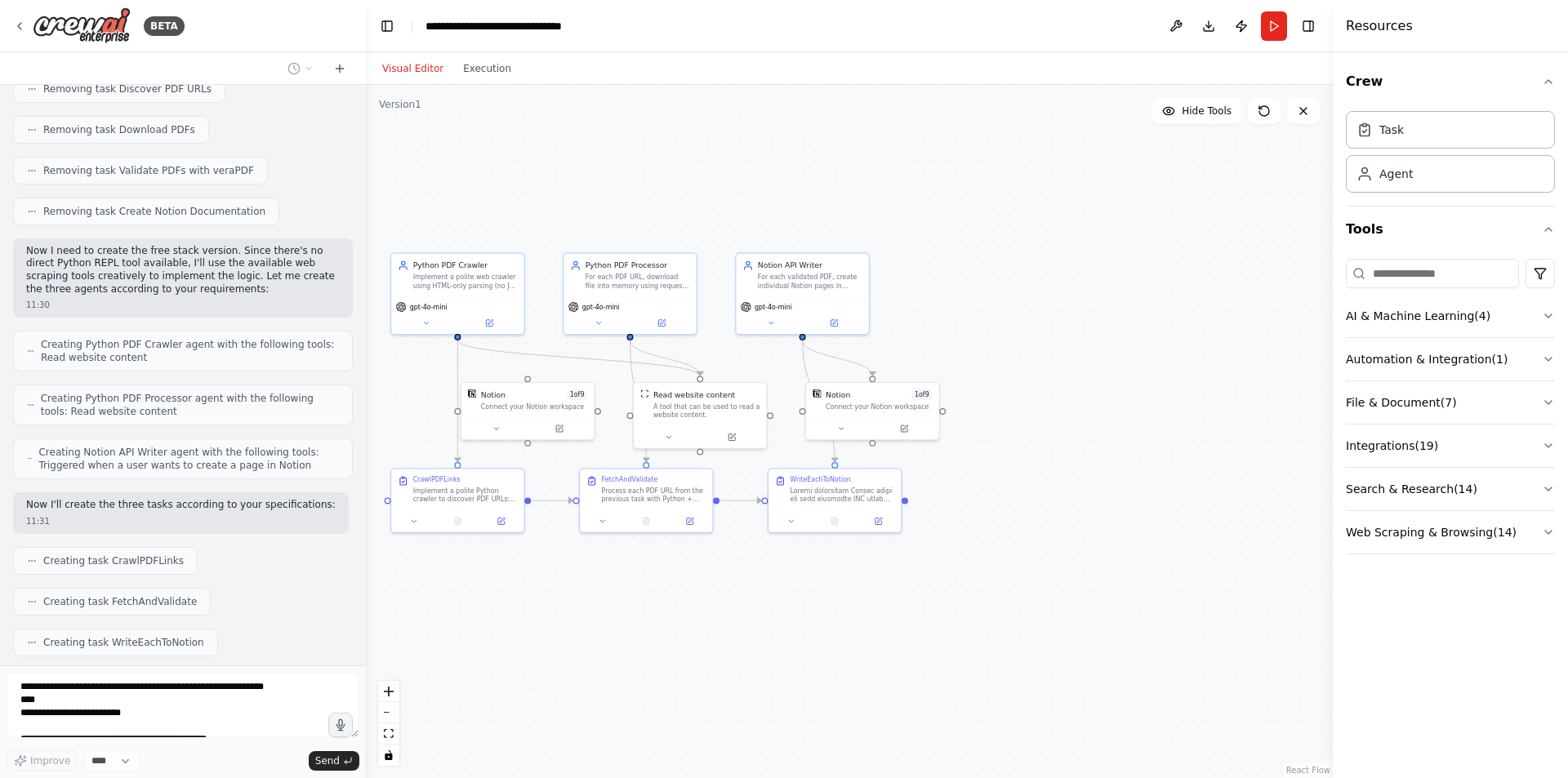
scroll to position [5713, 0]
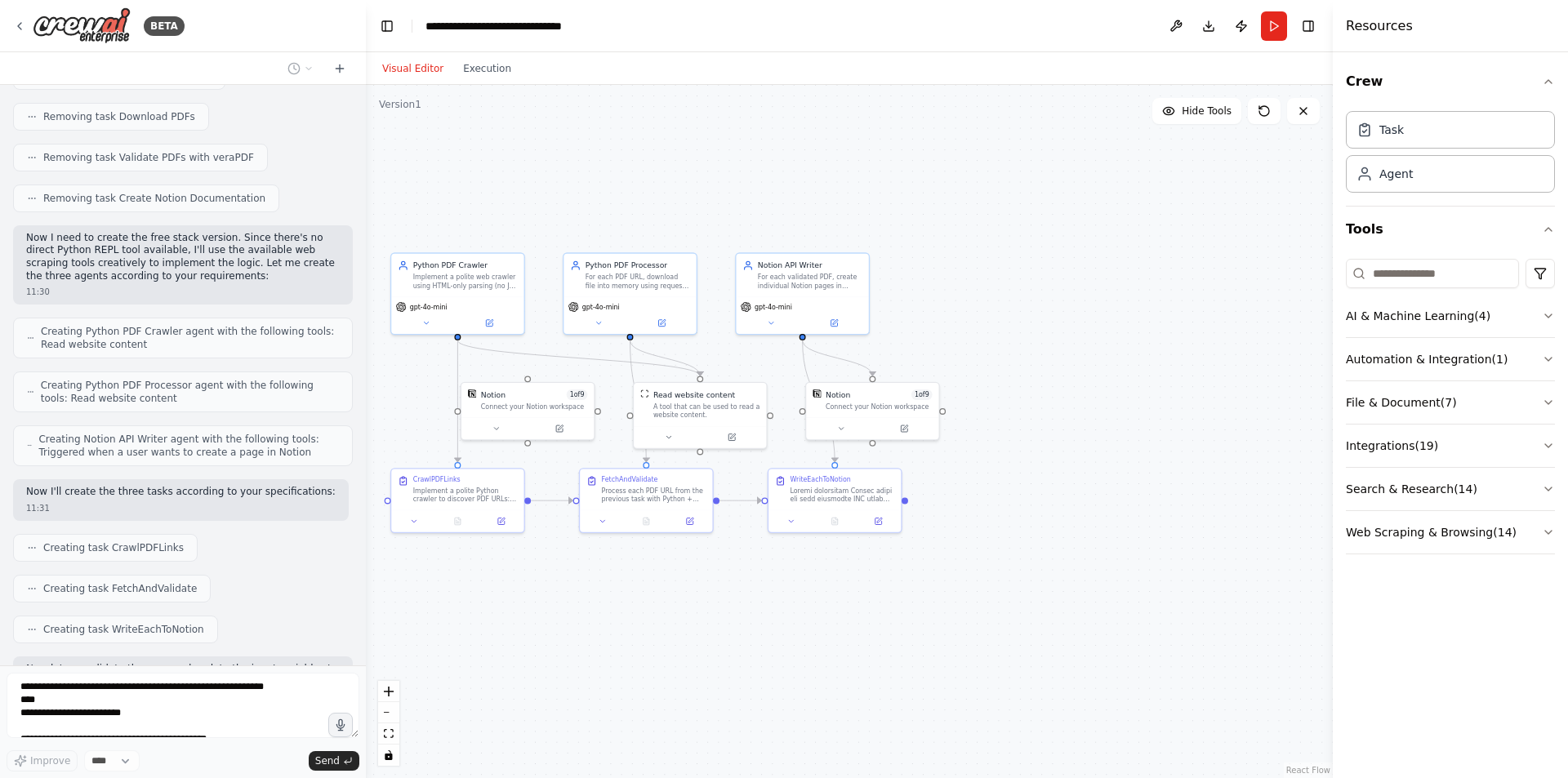
click at [583, 366] on div ".deletable-edge-delete-btn { width: 20px; height: 20px; border: 0px solid #ffff…" at bounding box center [849, 431] width 967 height 693
click at [553, 410] on div "Notion 1 of 9 Connect your Notion workspace" at bounding box center [527, 397] width 132 height 34
click at [584, 370] on button at bounding box center [581, 364] width 21 height 21
click at [547, 371] on button "Confirm" at bounding box center [534, 364] width 58 height 19
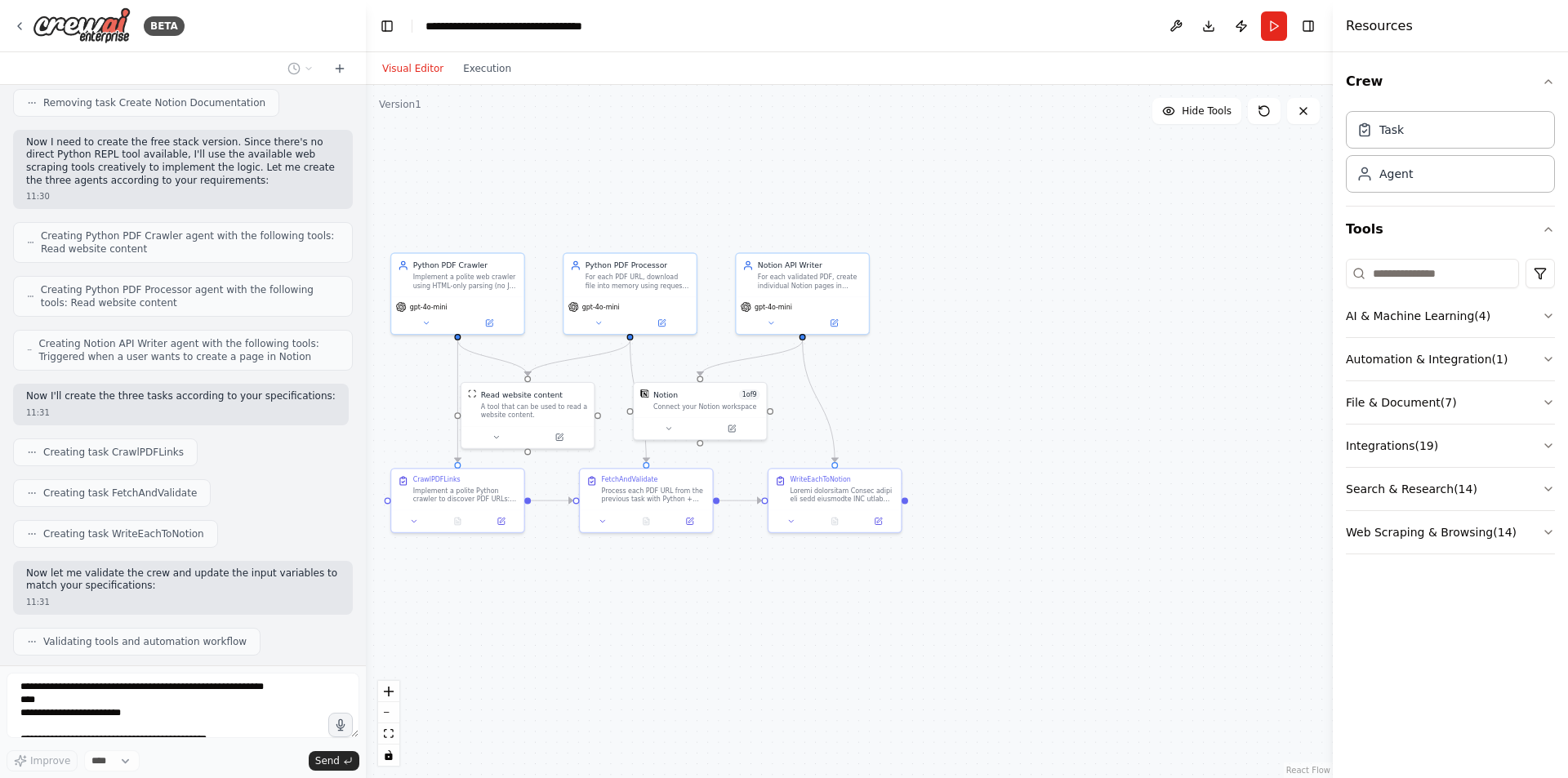
scroll to position [5820, 0]
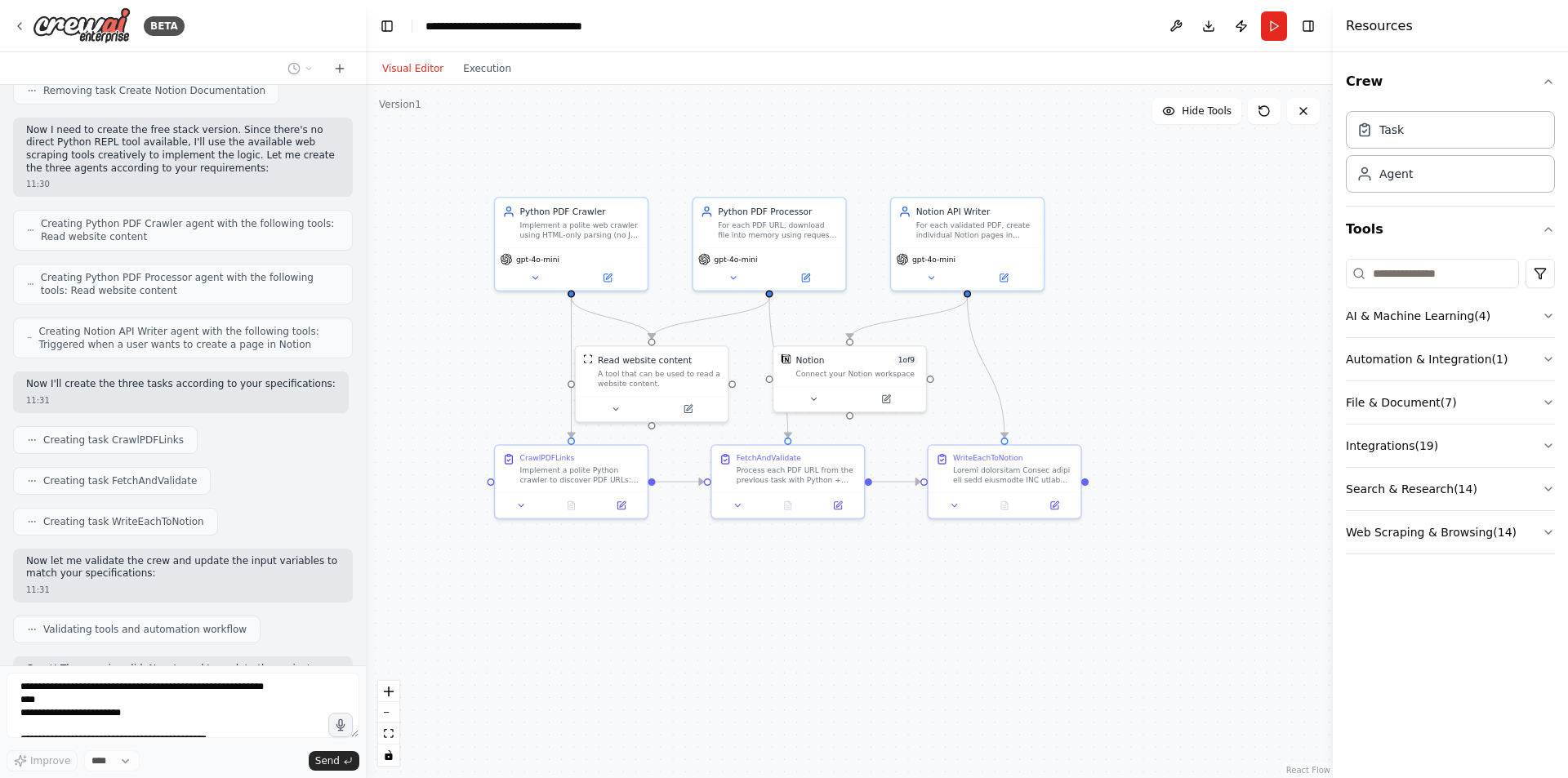
drag, startPoint x: 702, startPoint y: 606, endPoint x: 855, endPoint y: 600, distance: 153.1
click at [855, 600] on div ".deletable-edge-delete-btn { width: 20px; height: 20px; border: 0px solid #ffff…" at bounding box center [849, 431] width 967 height 693
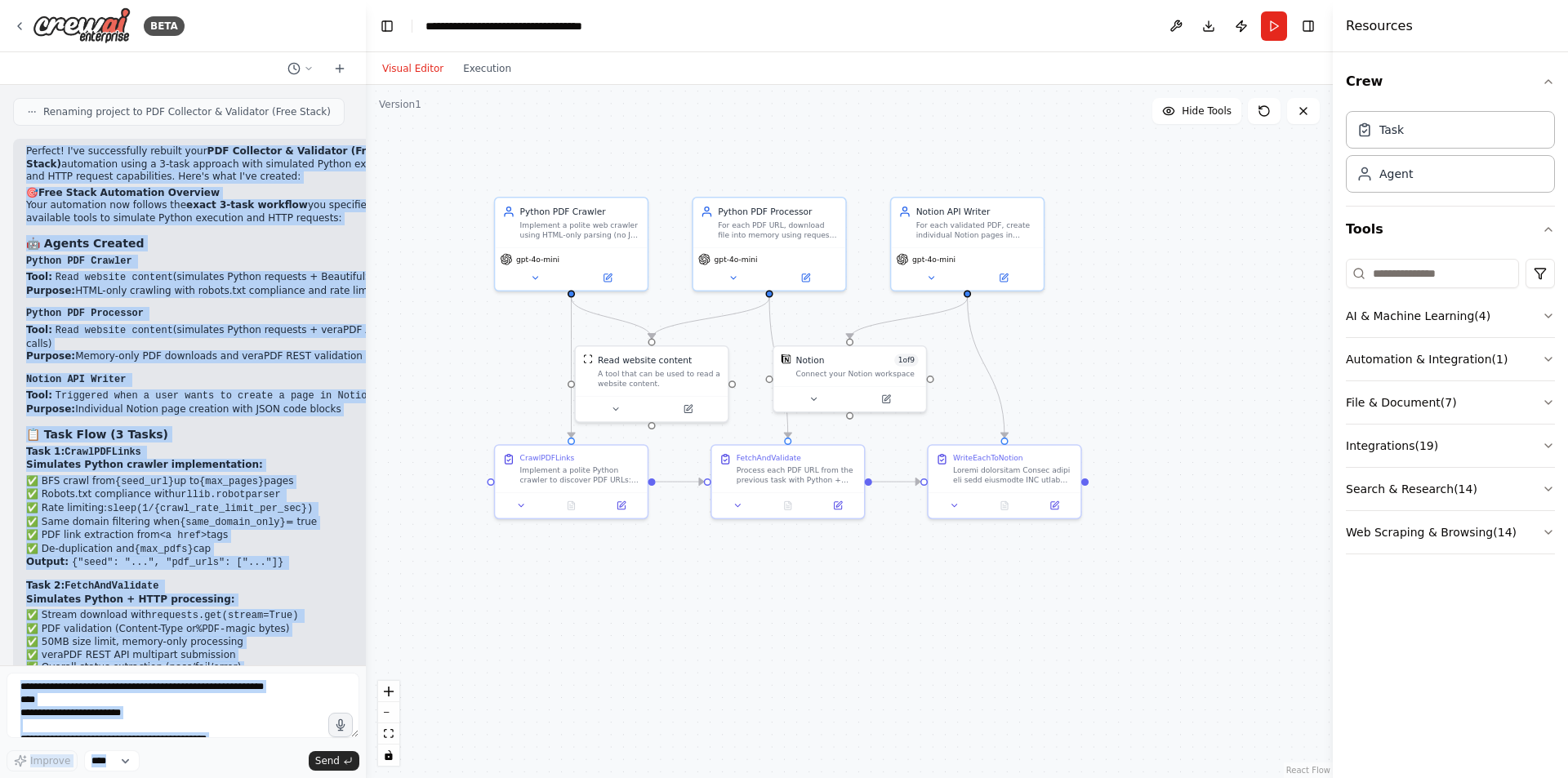
scroll to position [6985, 0]
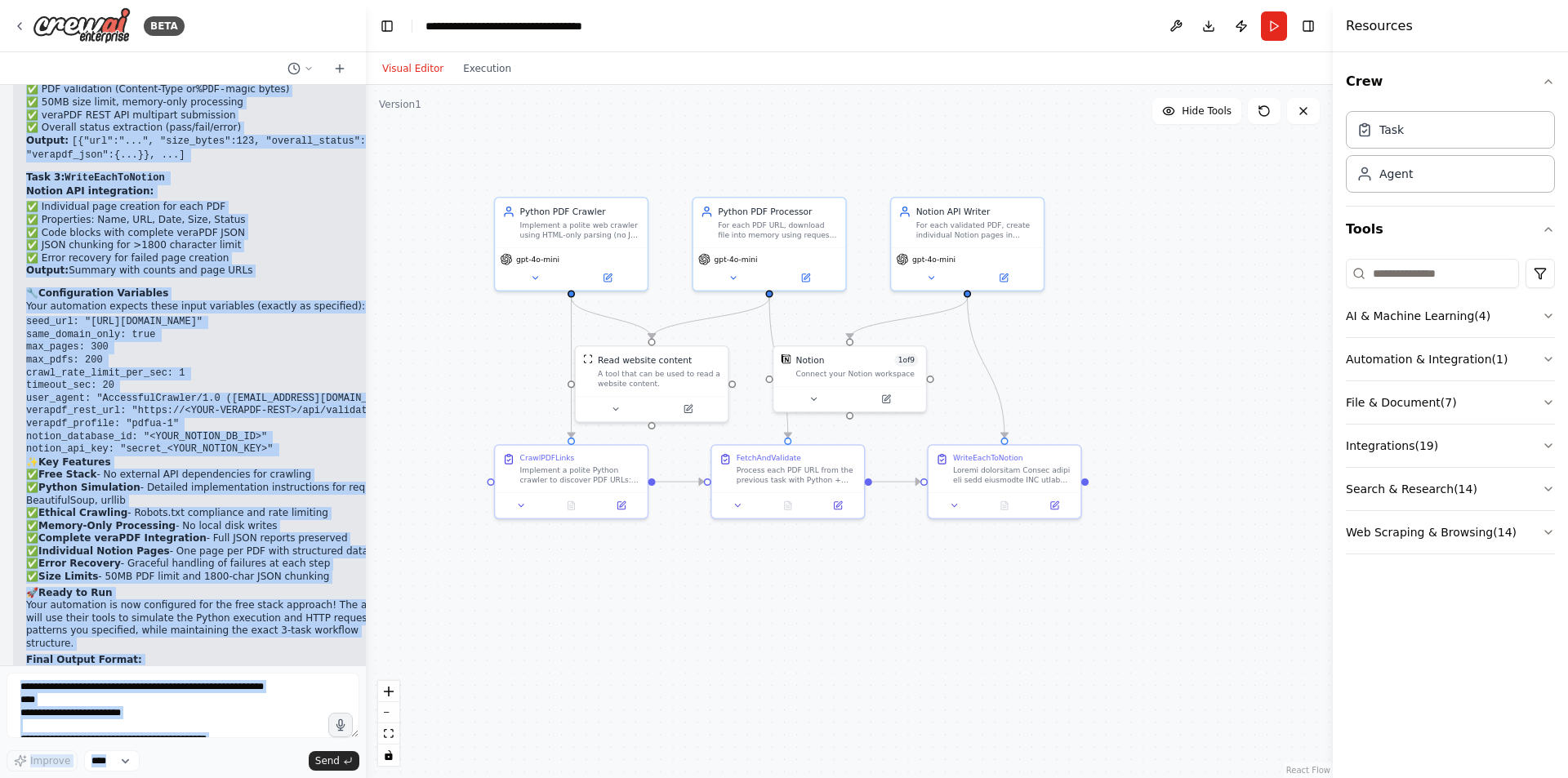
drag, startPoint x: 26, startPoint y: 367, endPoint x: 267, endPoint y: 769, distance: 468.7
click at [267, 769] on div "BETA CrewAI Chat Build Prompt – PDF Collector & Validator Goal: Build an automa…" at bounding box center [183, 389] width 366 height 778
click at [132, 762] on div "11:32" at bounding box center [217, 768] width 382 height 13
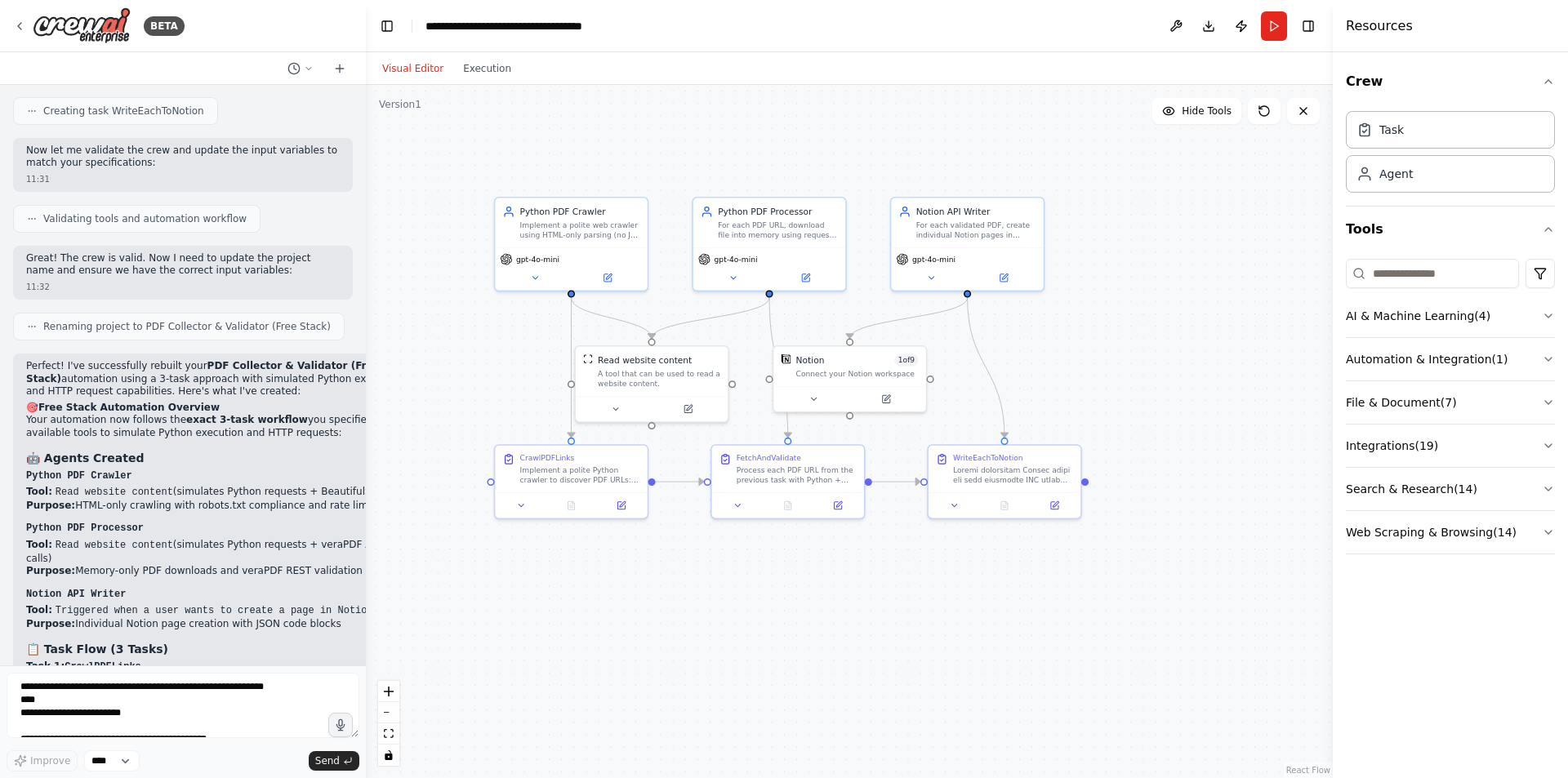
scroll to position [6255, 0]
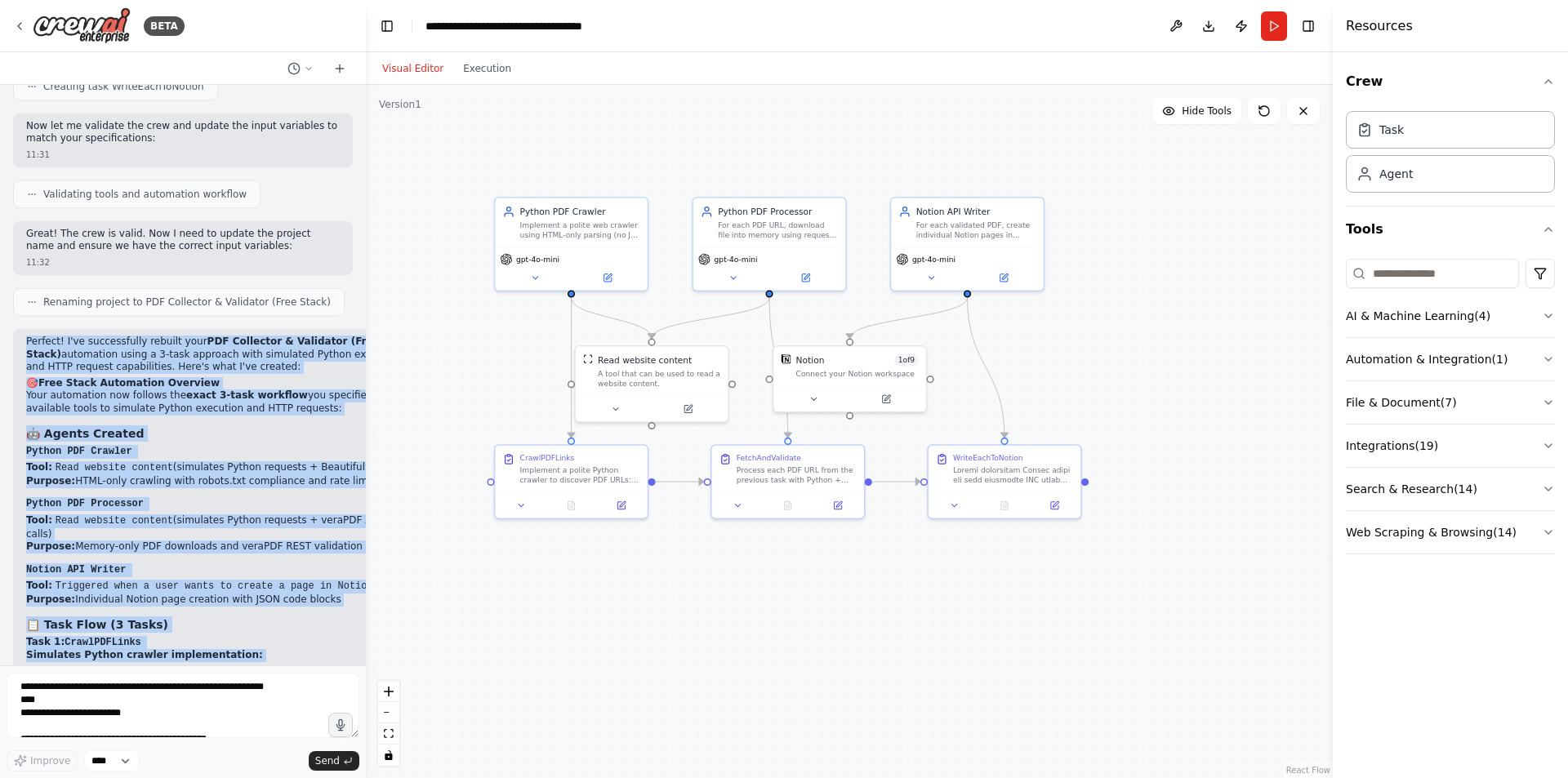
drag, startPoint x: 117, startPoint y: 641, endPoint x: 19, endPoint y: 197, distance: 454.7
copy div "Loremip! D'si ametconsecte adipisc elit SED Doeiusmod & Temporinc (Utla Etdol) …"
click at [814, 397] on icon at bounding box center [813, 396] width 5 height 3
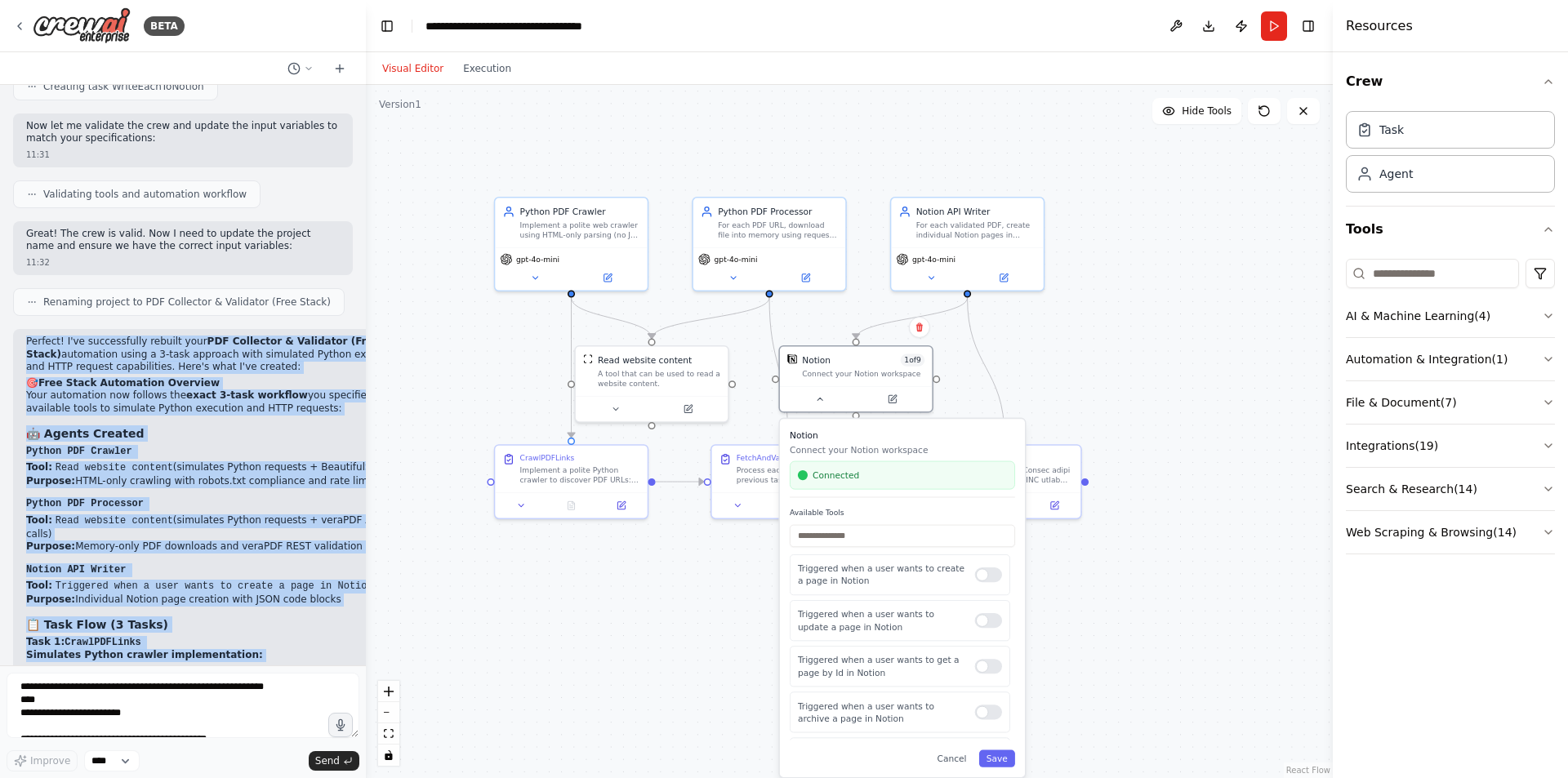
click at [1055, 355] on div ".deletable-edge-delete-btn { width: 20px; height: 20px; border: 0px solid #ffff…" at bounding box center [849, 431] width 967 height 693
click at [825, 399] on icon at bounding box center [820, 397] width 10 height 10
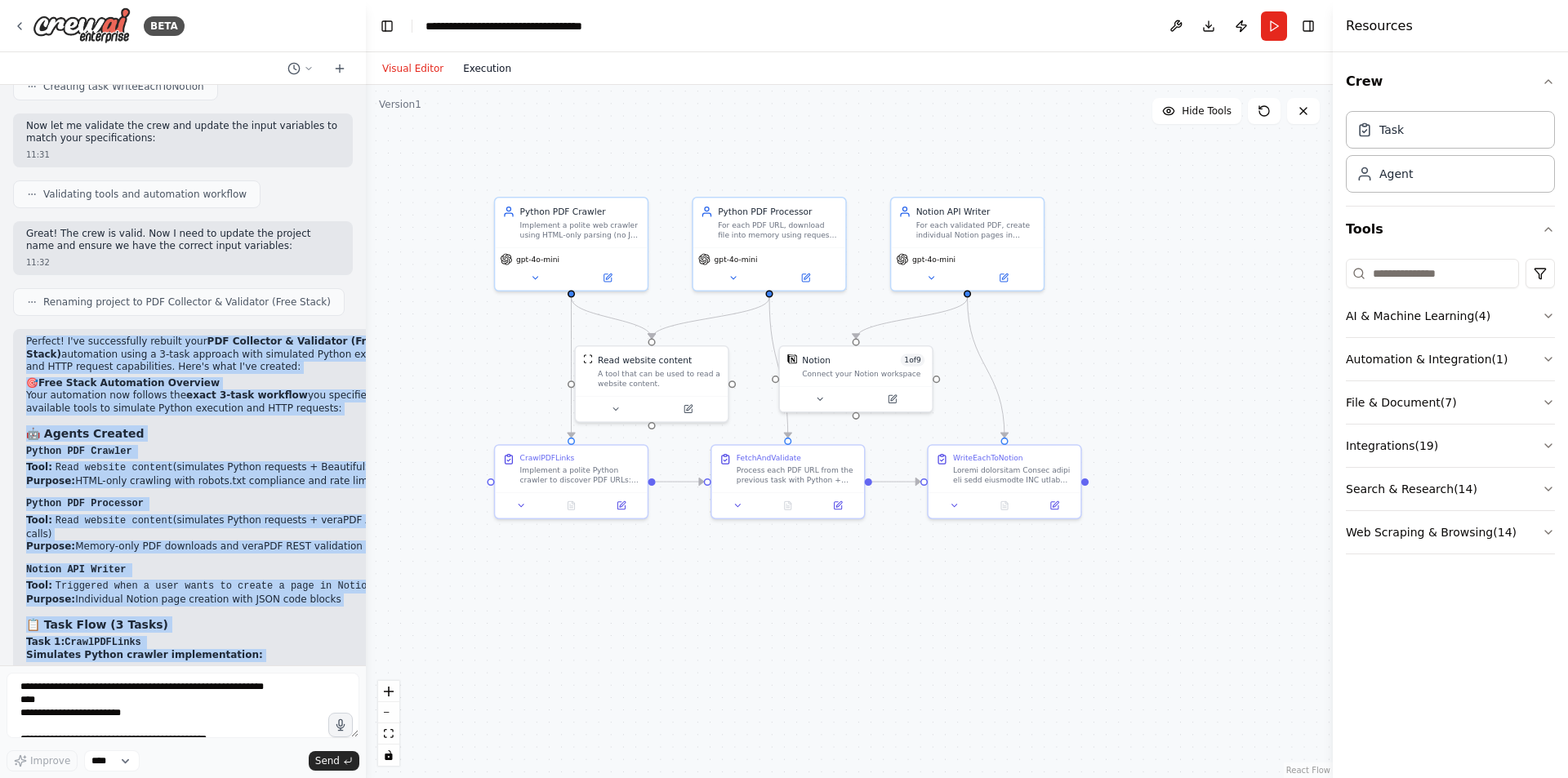
click at [473, 60] on button "Execution" at bounding box center [487, 68] width 68 height 19
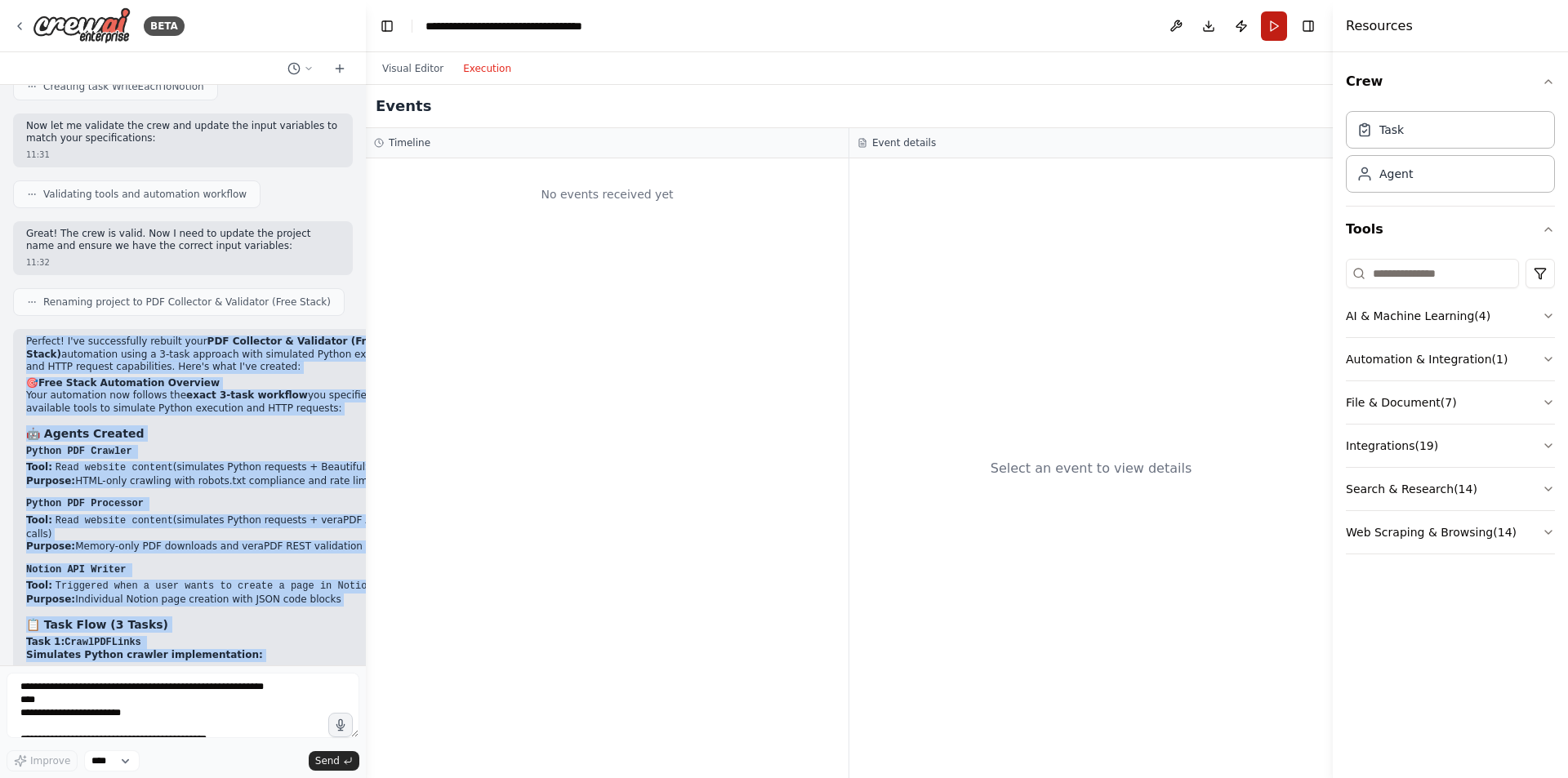
click at [1278, 25] on button "Run" at bounding box center [1274, 26] width 26 height 29
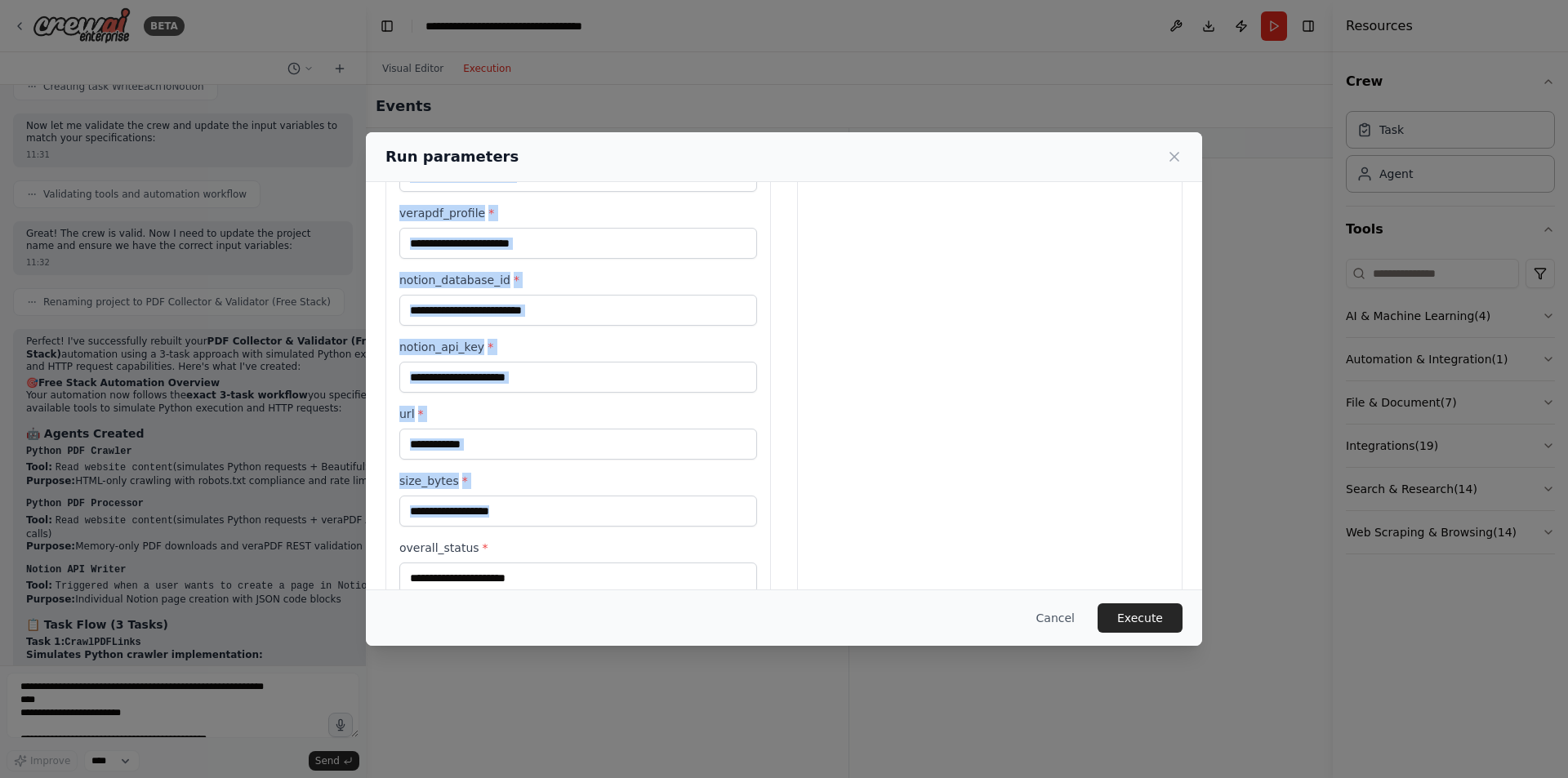
scroll to position [674, 0]
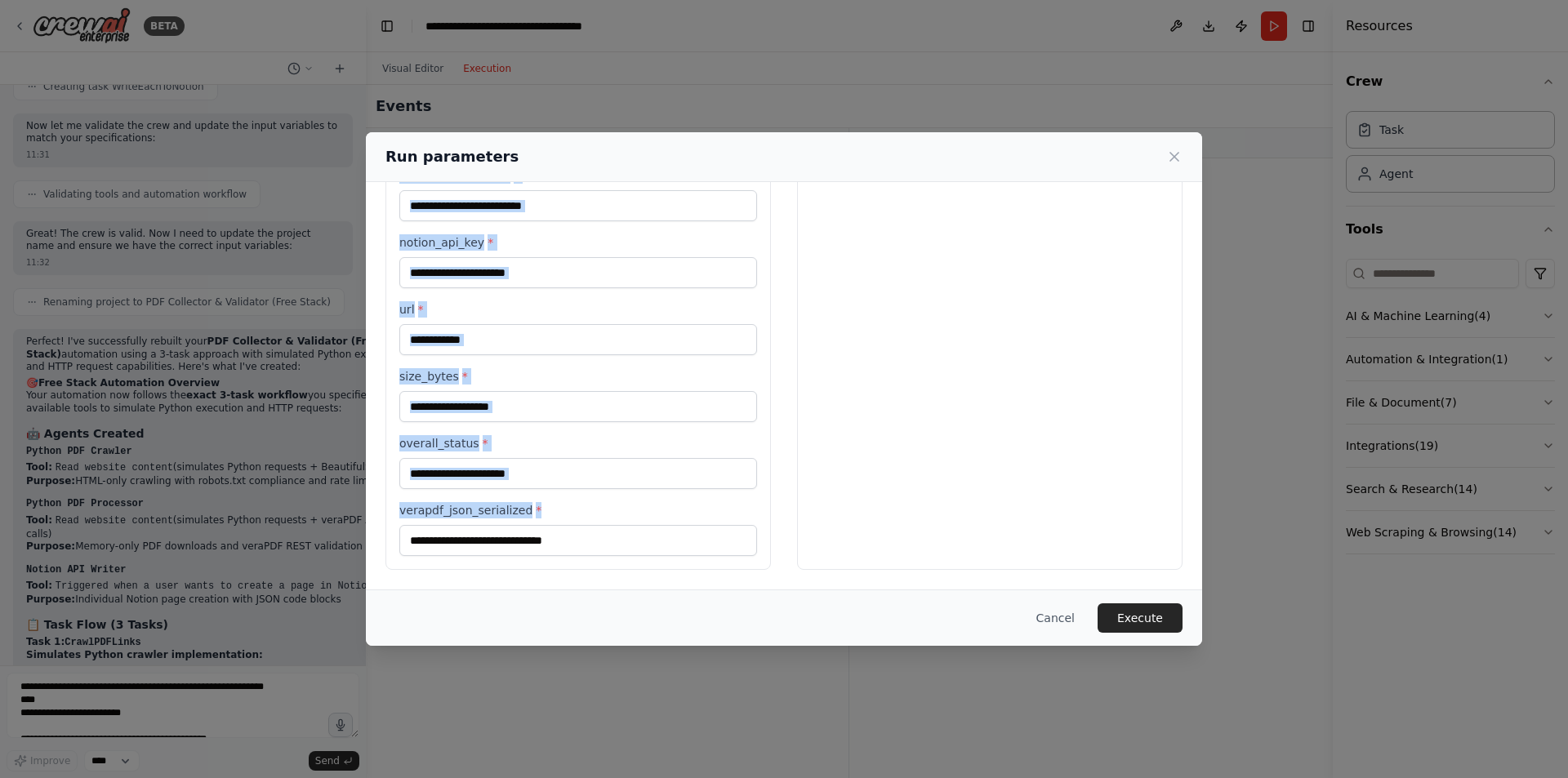
drag, startPoint x: 397, startPoint y: 236, endPoint x: 606, endPoint y: 571, distance: 394.8
click at [603, 578] on div "Inputs seed_url * same_domain_only * max_pages * crawl_rate_limit_per_sec * max…" at bounding box center [783, 49] width 836 height 1081
copy div "user_agent * verapdf_rest_url * verapdf_profile * notion_database_id * notion_a…"
